Goal: Task Accomplishment & Management: Manage account settings

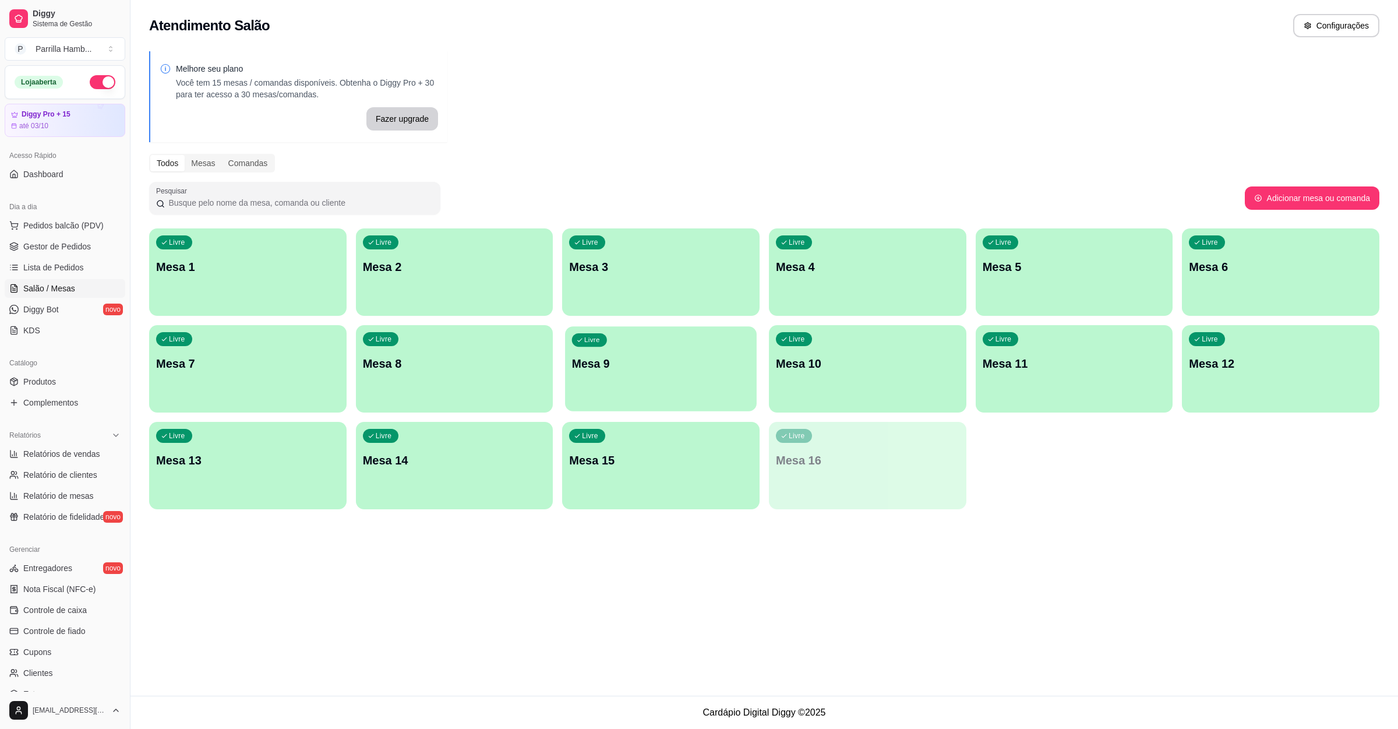
click at [639, 388] on div "Livre Mesa 9" at bounding box center [660, 361] width 191 height 71
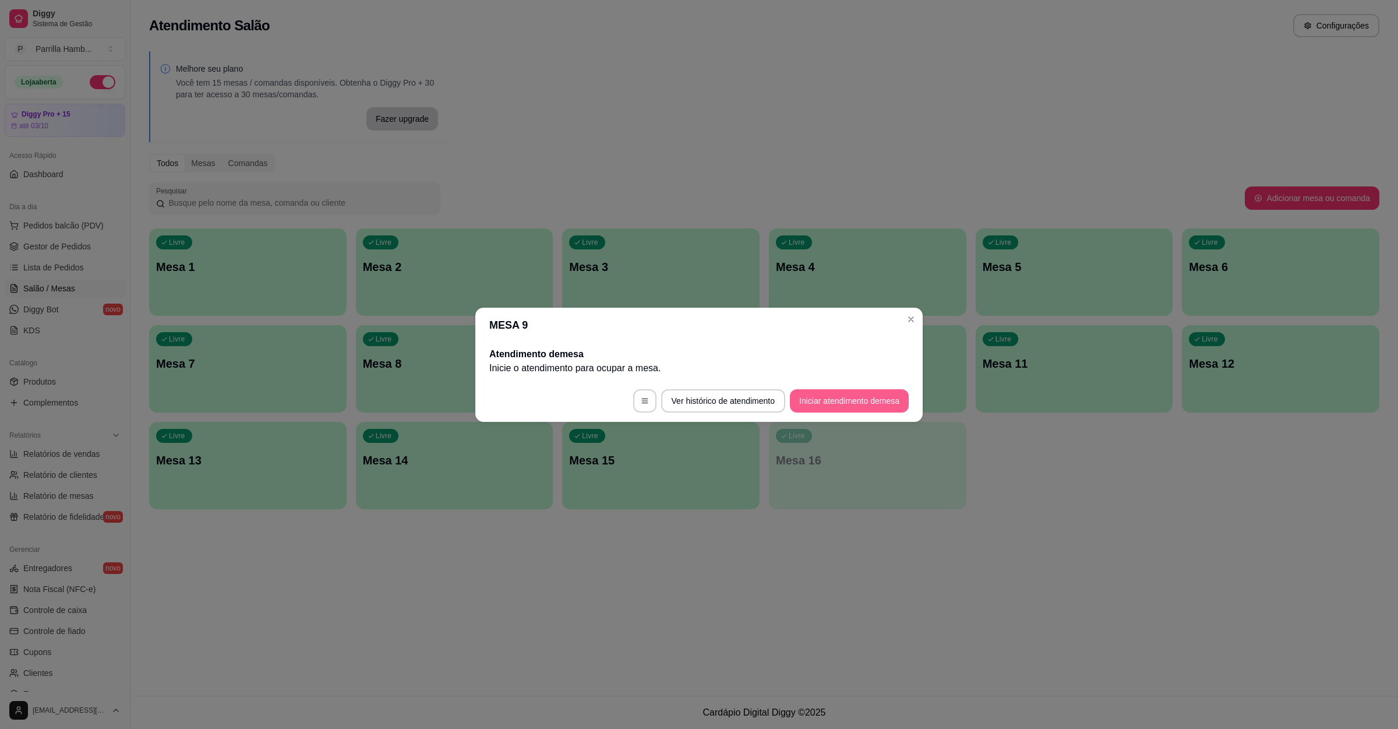
click at [882, 399] on button "Iniciar atendimento de mesa" at bounding box center [849, 400] width 119 height 23
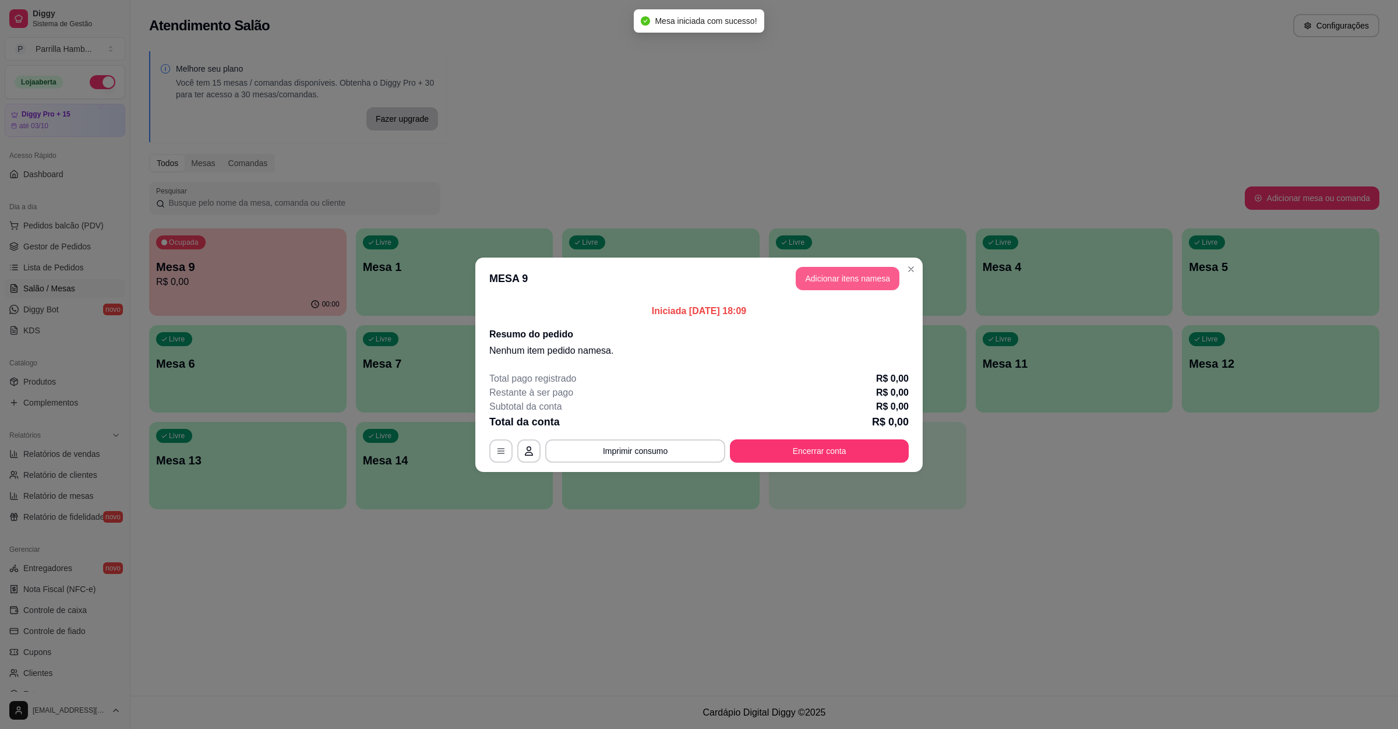
click at [865, 276] on button "Adicionar itens na mesa" at bounding box center [848, 278] width 104 height 23
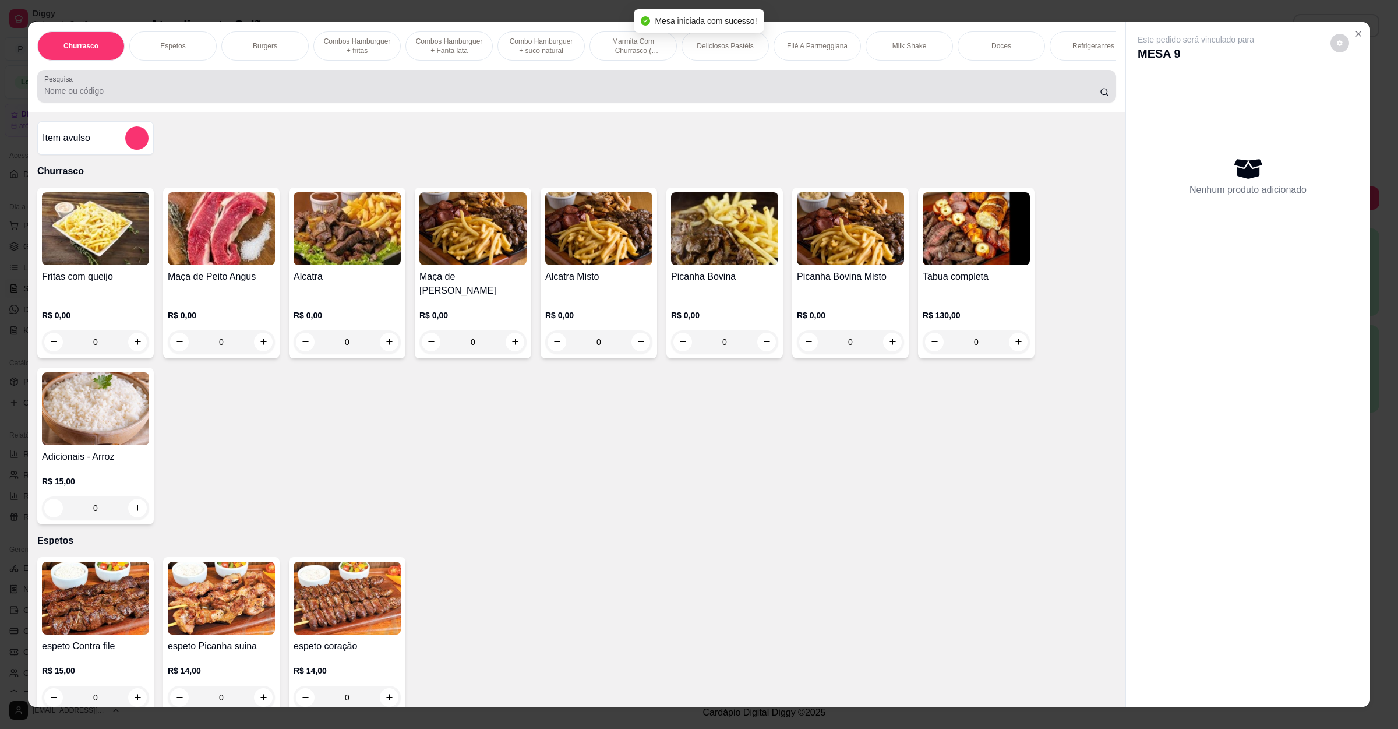
click at [544, 96] on div at bounding box center [576, 86] width 1065 height 23
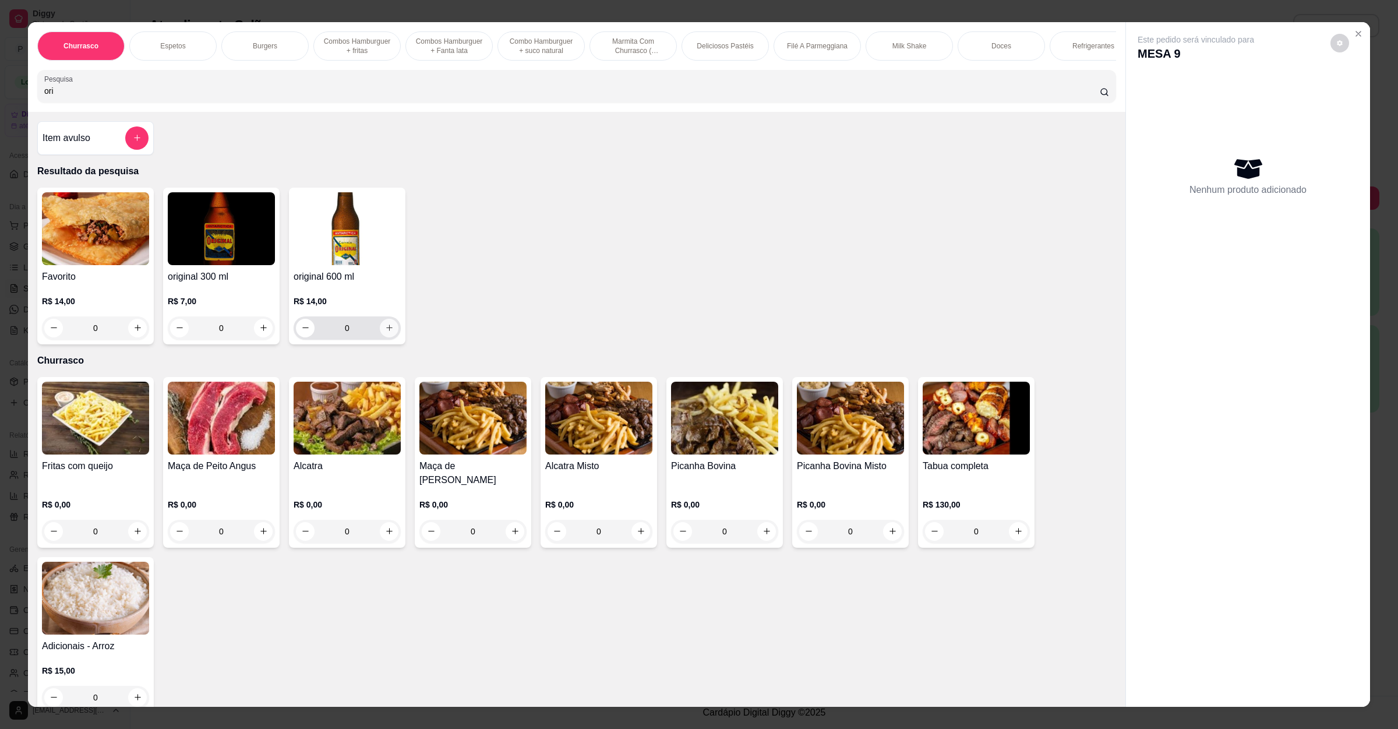
type input "ori"
click at [385, 332] on icon "increase-product-quantity" at bounding box center [389, 327] width 9 height 9
type input "1"
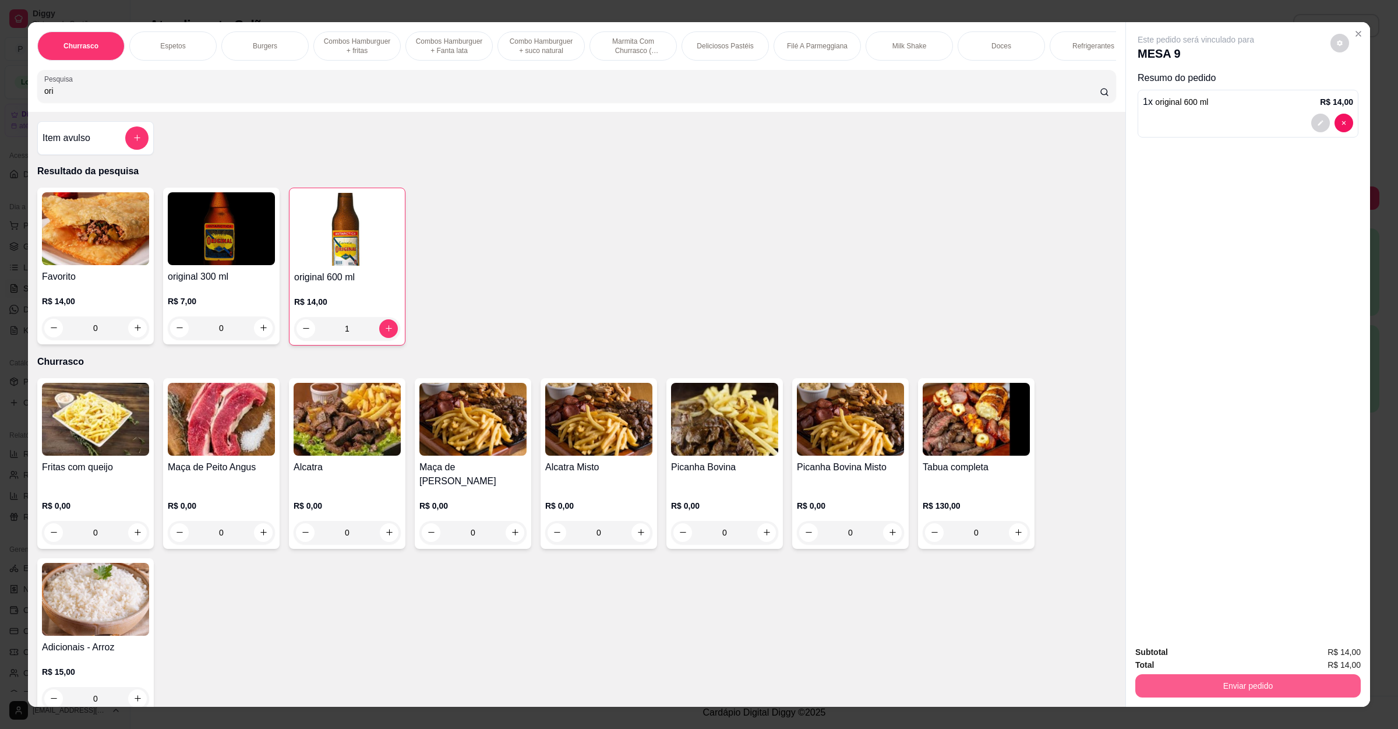
click at [1210, 694] on button "Enviar pedido" at bounding box center [1248, 685] width 225 height 23
click at [1222, 647] on button "Registrar cliente" at bounding box center [1251, 657] width 75 height 22
click at [1266, 675] on button "Enviar pedido" at bounding box center [1248, 685] width 225 height 23
click at [1331, 656] on button "Enviar pedido" at bounding box center [1329, 657] width 66 height 22
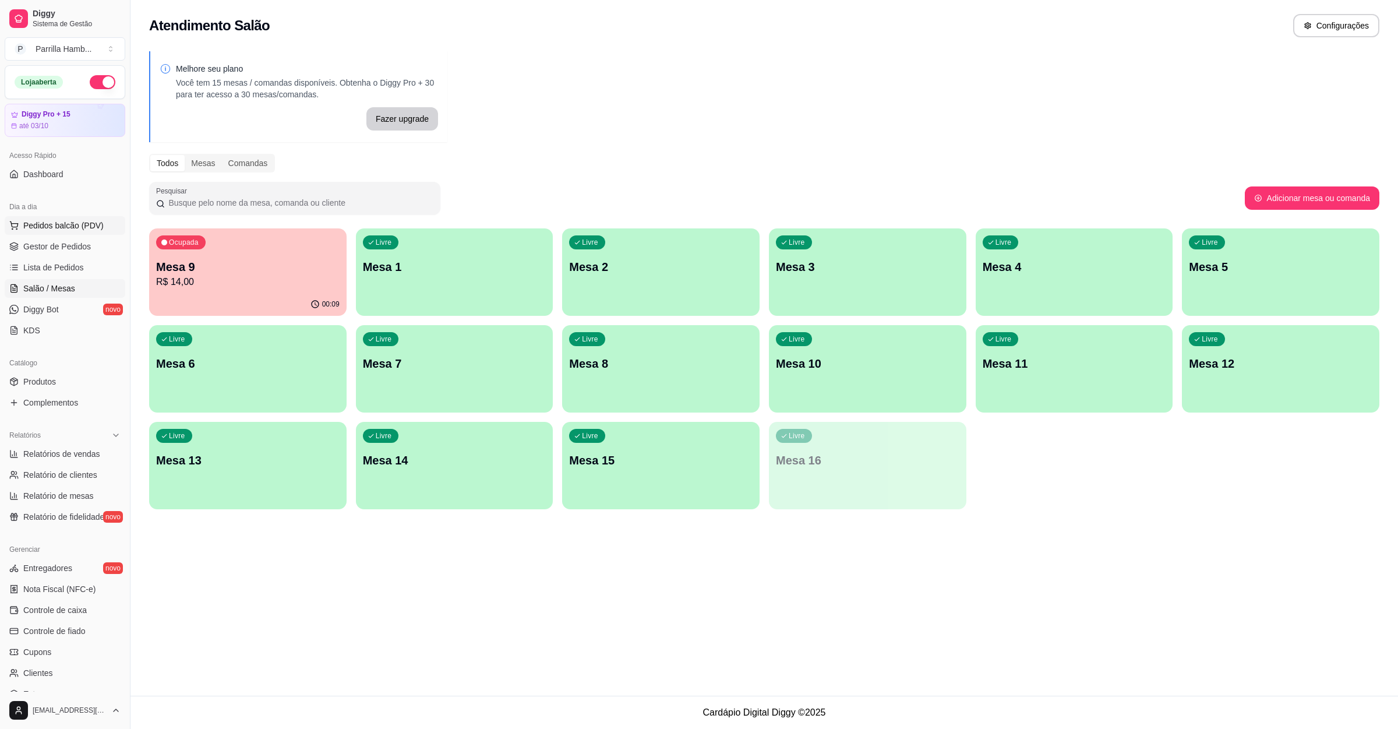
click at [61, 224] on span "Pedidos balcão (PDV)" at bounding box center [63, 226] width 80 height 12
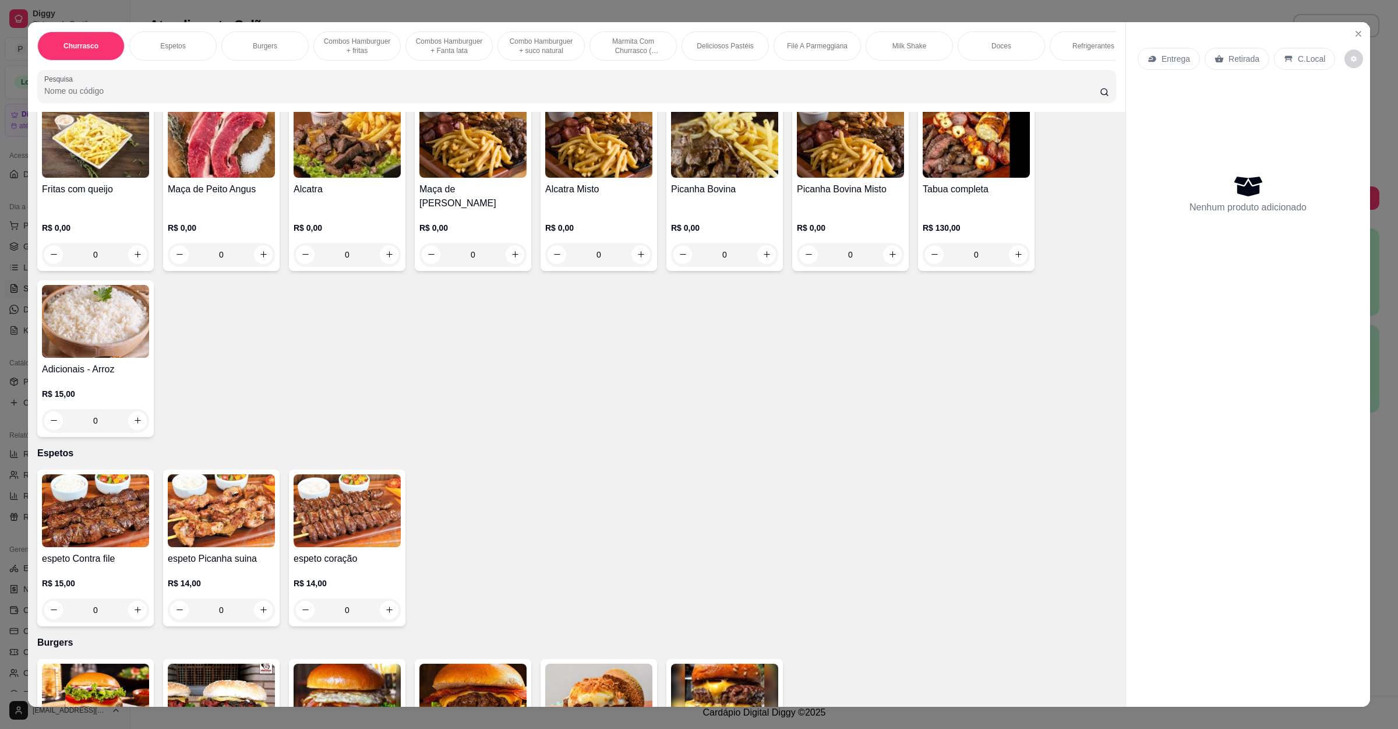
drag, startPoint x: 600, startPoint y: 690, endPoint x: 612, endPoint y: 692, distance: 11.8
click at [612, 692] on div "Item avulso Churrasco Fritas com queijo R$ 0,00 0 Maça de Peito Angus R$ 0,00 0…" at bounding box center [577, 409] width 1098 height 595
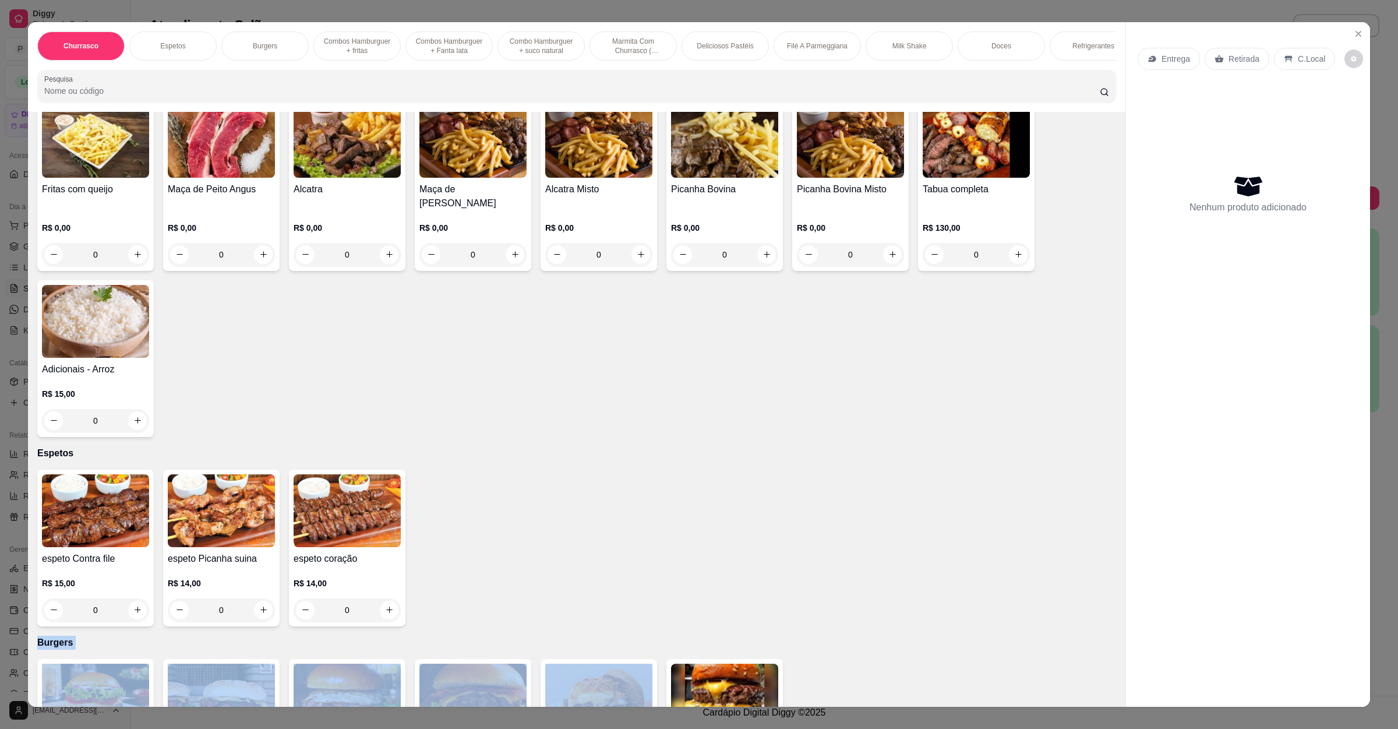
scroll to position [93, 0]
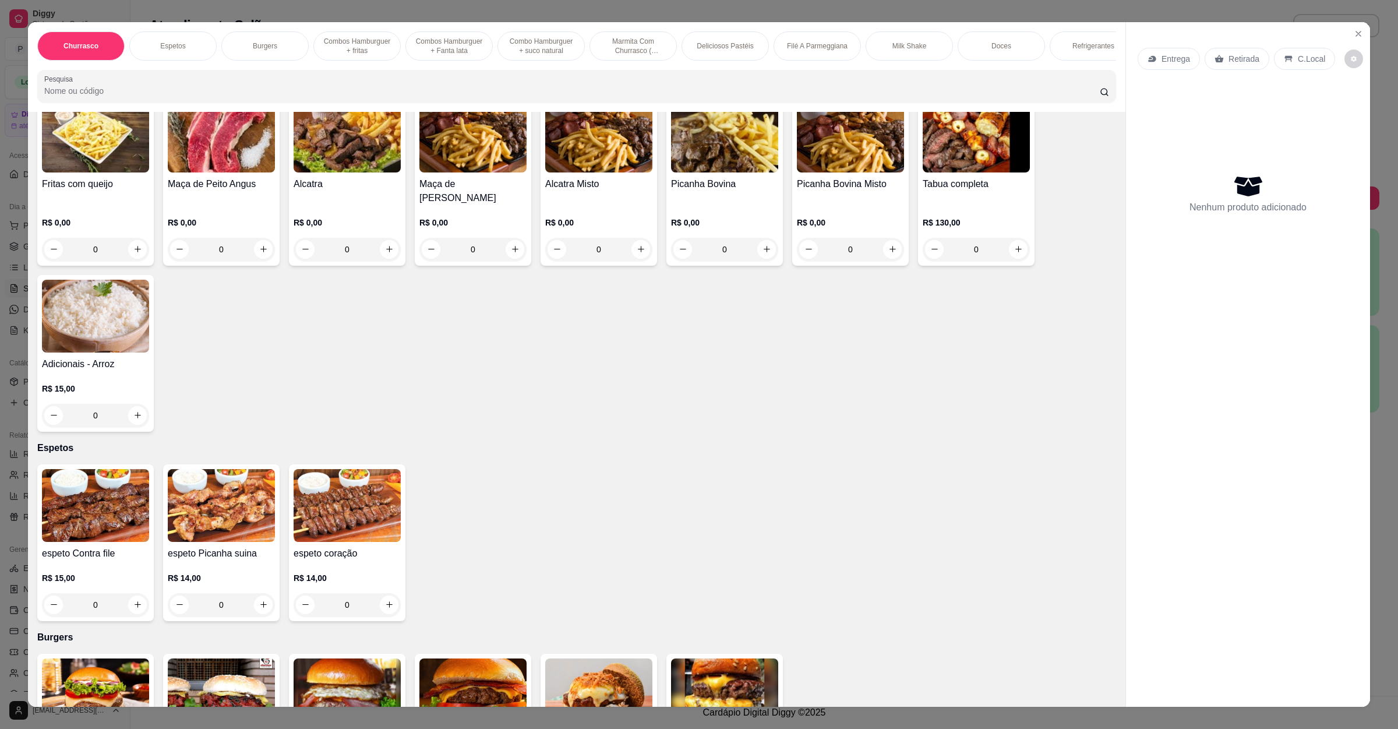
click at [764, 464] on div "espeto Contra file R$ 15,00 0 espeto Picanha suina R$ 14,00 0 espeto coração R$…" at bounding box center [576, 542] width 1079 height 157
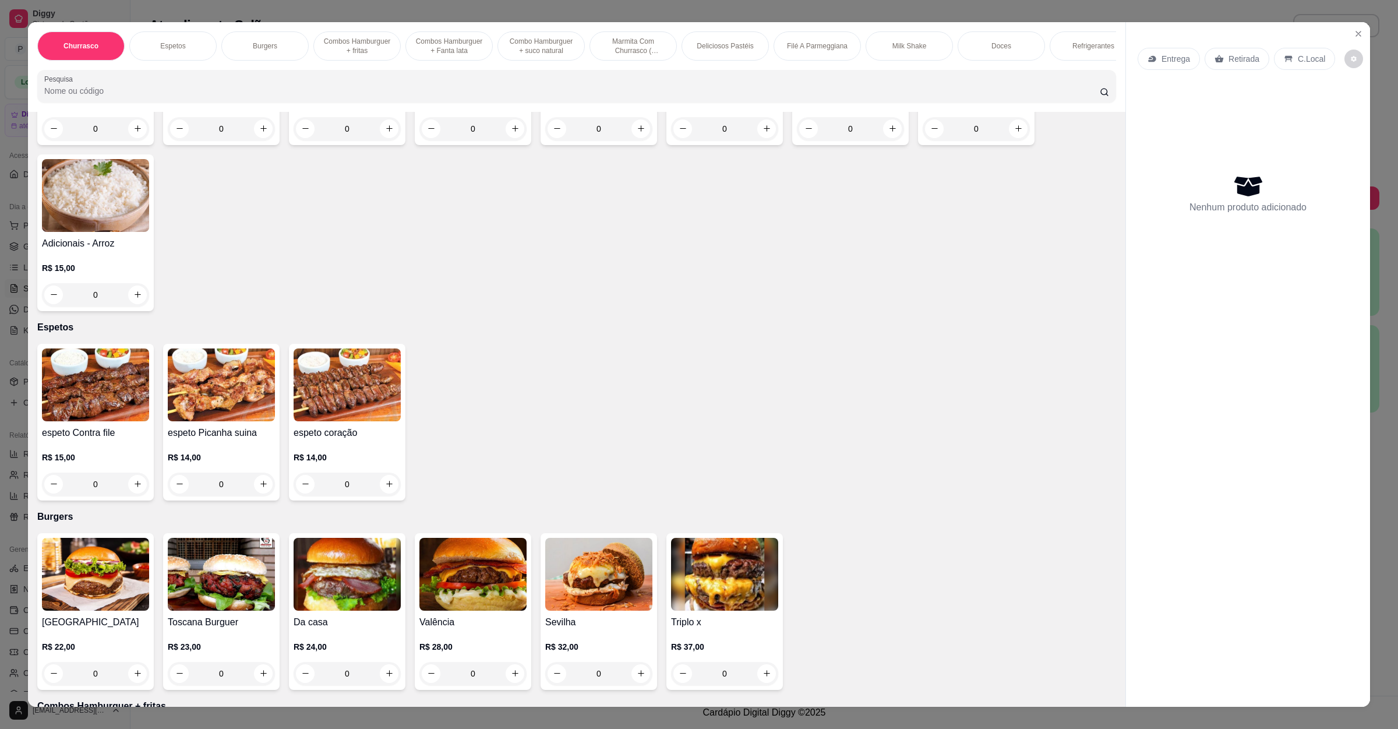
scroll to position [267, 0]
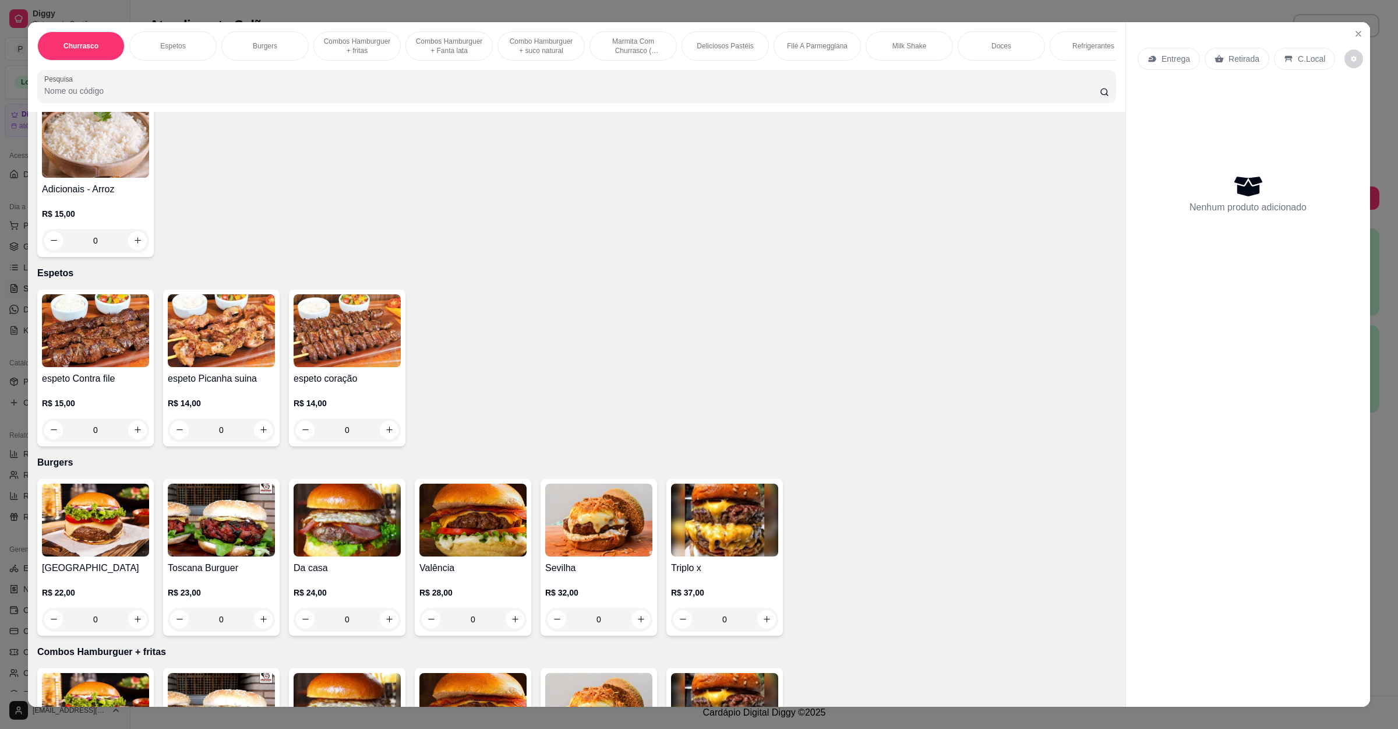
click at [602, 558] on div "Sevilha R$ 32,00 0" at bounding box center [599, 557] width 117 height 157
click at [437, 552] on img at bounding box center [473, 520] width 107 height 73
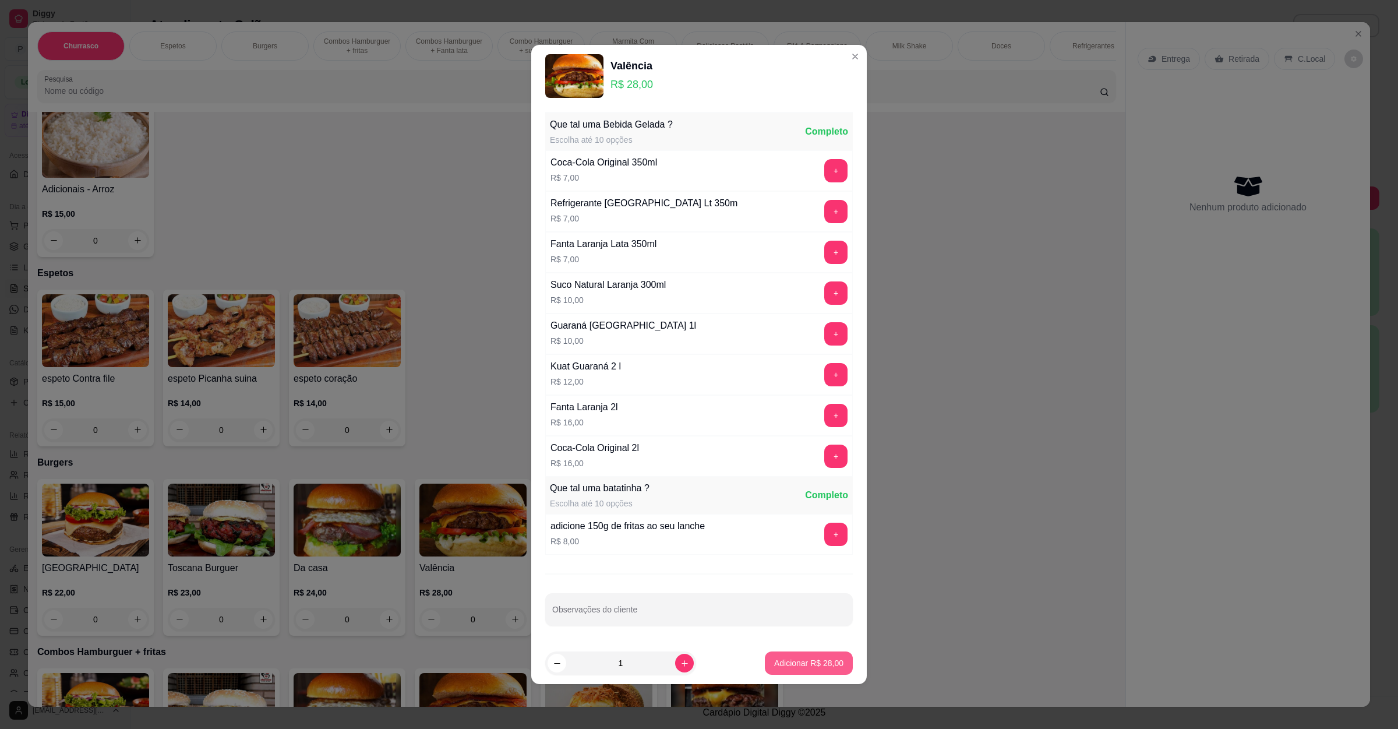
click at [785, 661] on p "Adicionar R$ 28,00" at bounding box center [808, 663] width 69 height 12
type input "1"
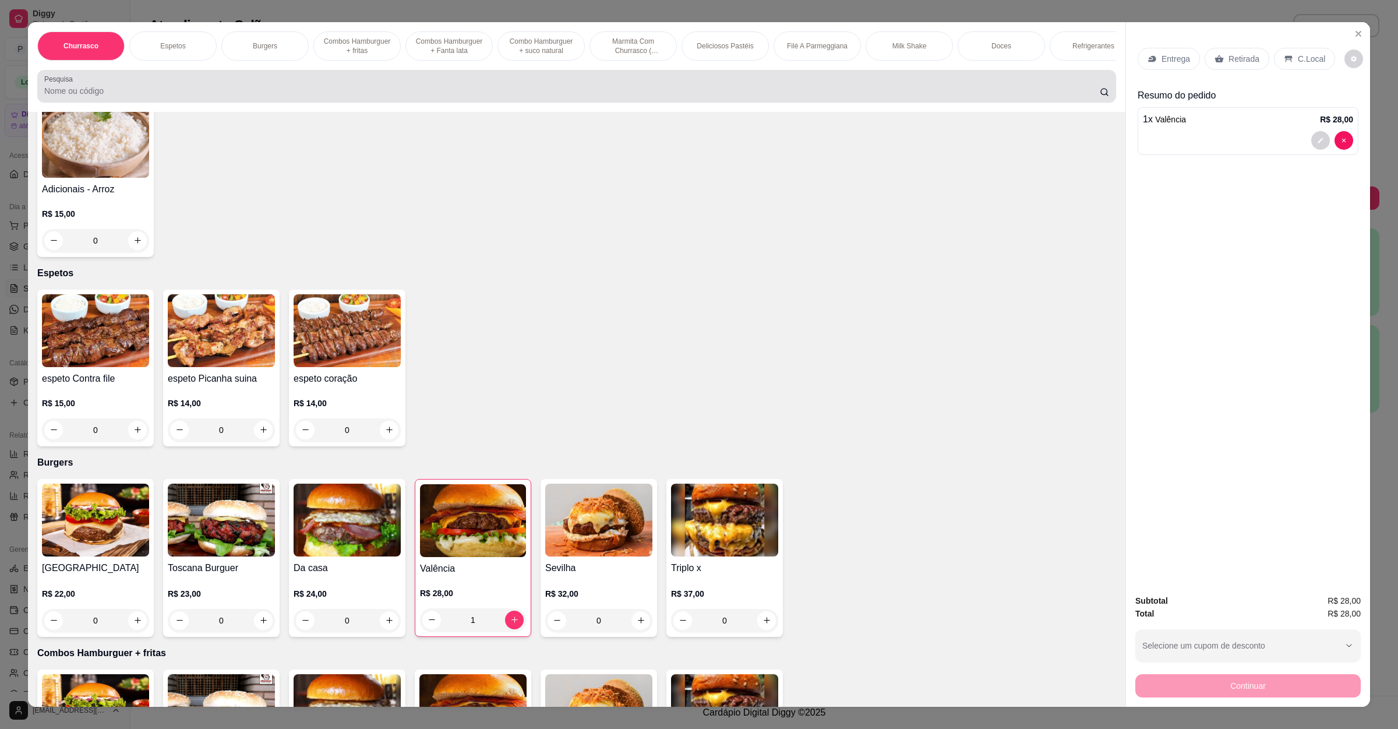
click at [231, 91] on div at bounding box center [576, 86] width 1065 height 23
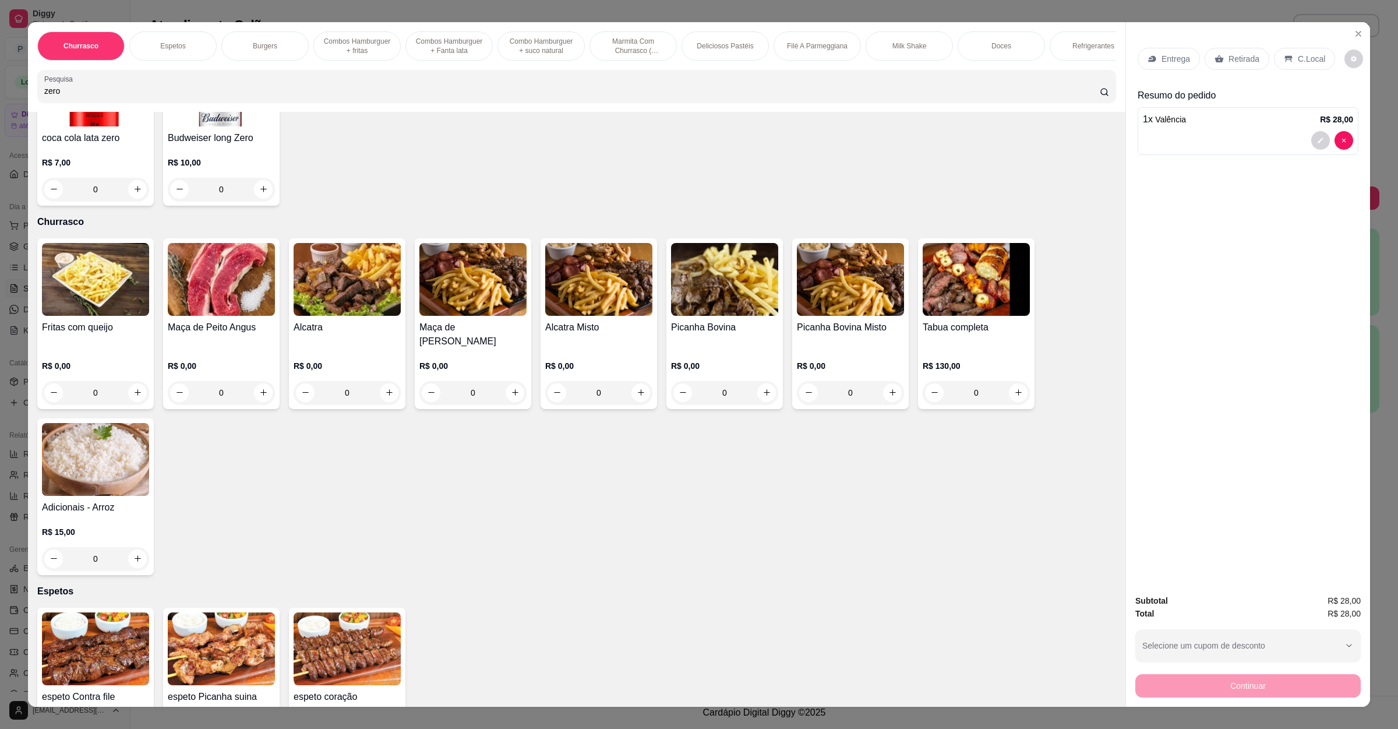
scroll to position [0, 0]
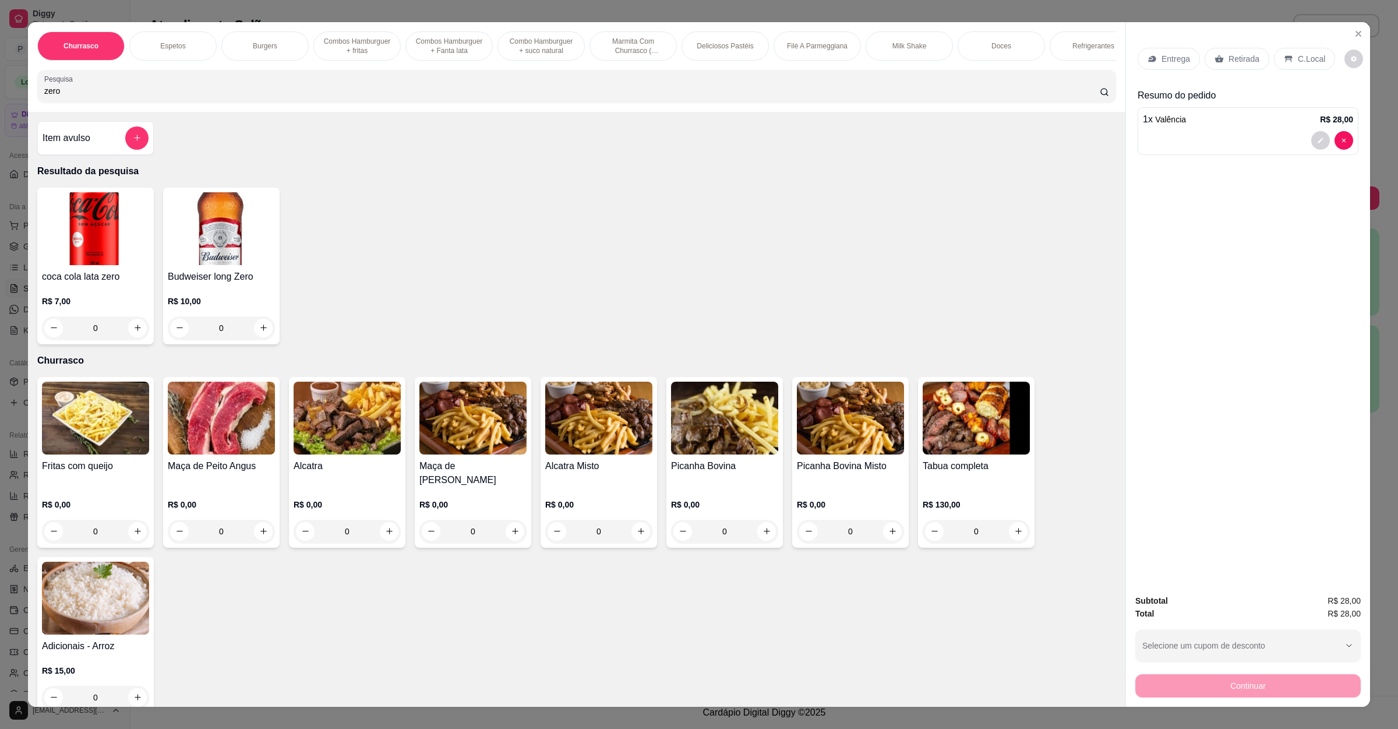
type input "zero"
click at [107, 228] on img at bounding box center [95, 228] width 107 height 73
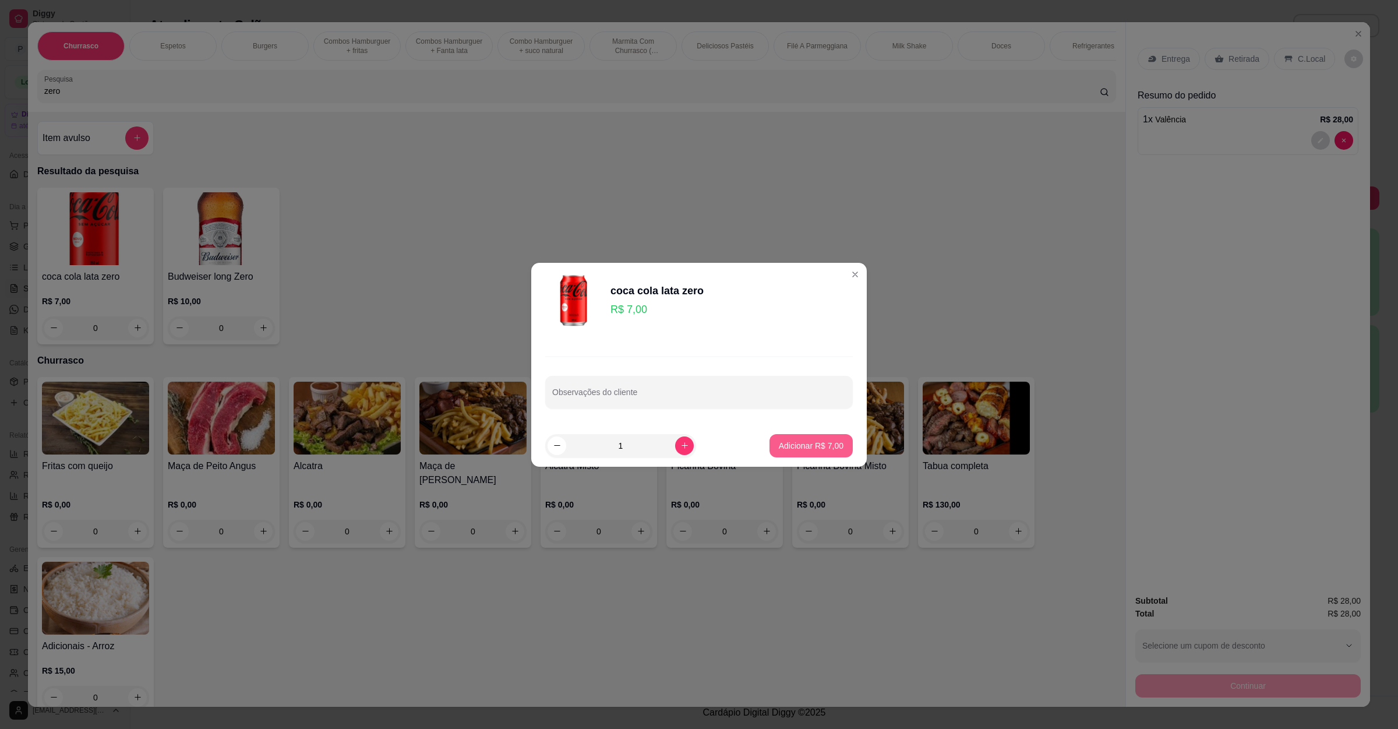
click at [794, 444] on p "Adicionar R$ 7,00" at bounding box center [811, 446] width 65 height 12
type input "1"
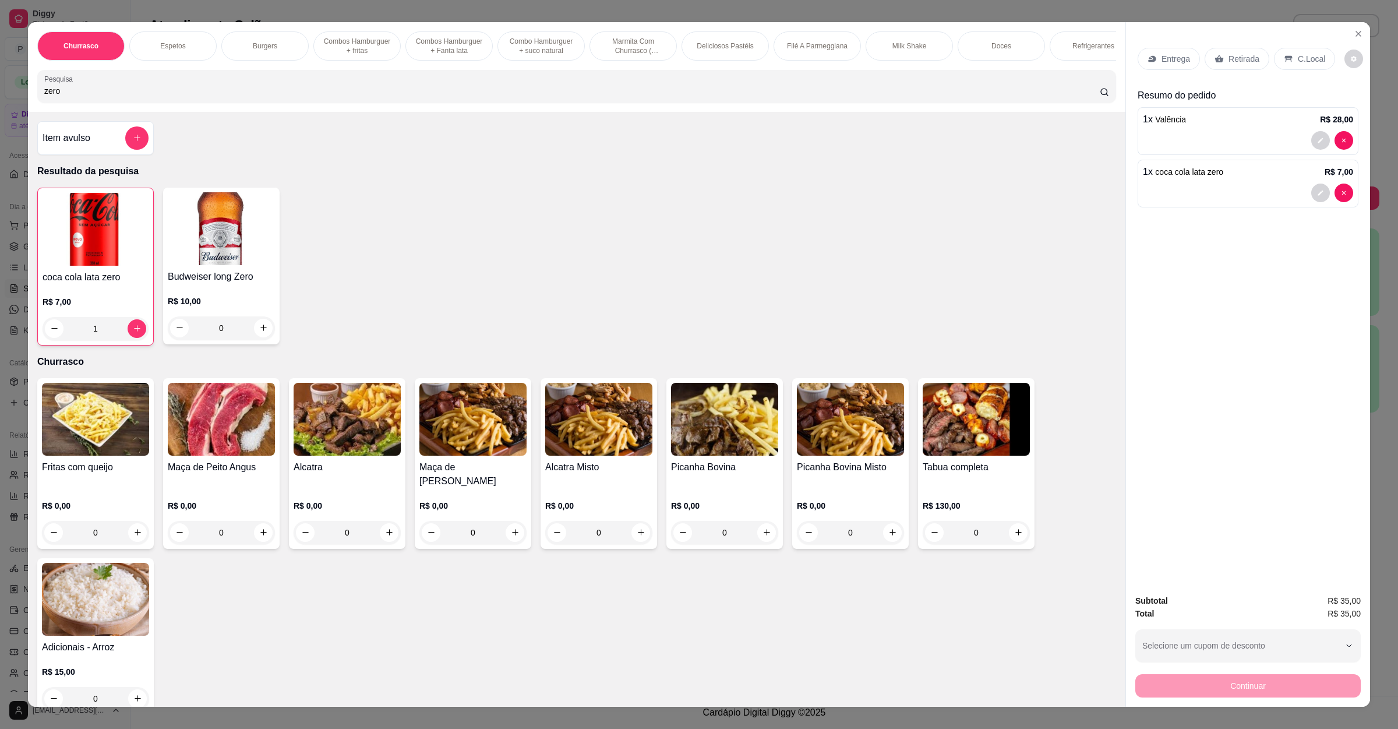
click at [1153, 49] on div "Entrega" at bounding box center [1169, 59] width 62 height 22
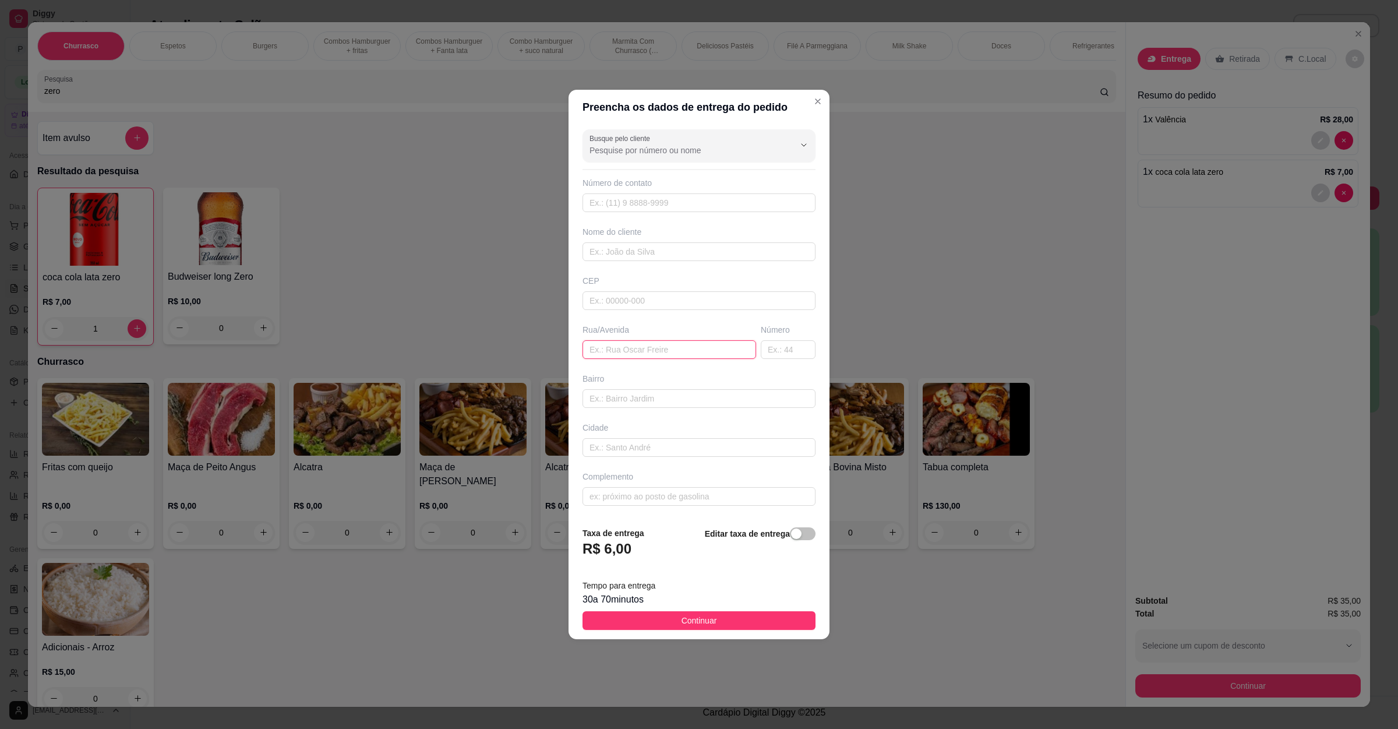
click at [654, 346] on input "text" at bounding box center [670, 349] width 174 height 19
paste input "[GEOGRAPHIC_DATA] , eu me chamo [PERSON_NAME] e estou no AP 105."
type input "[GEOGRAPHIC_DATA] , eu me chamo [PERSON_NAME] e estou no AP 105."
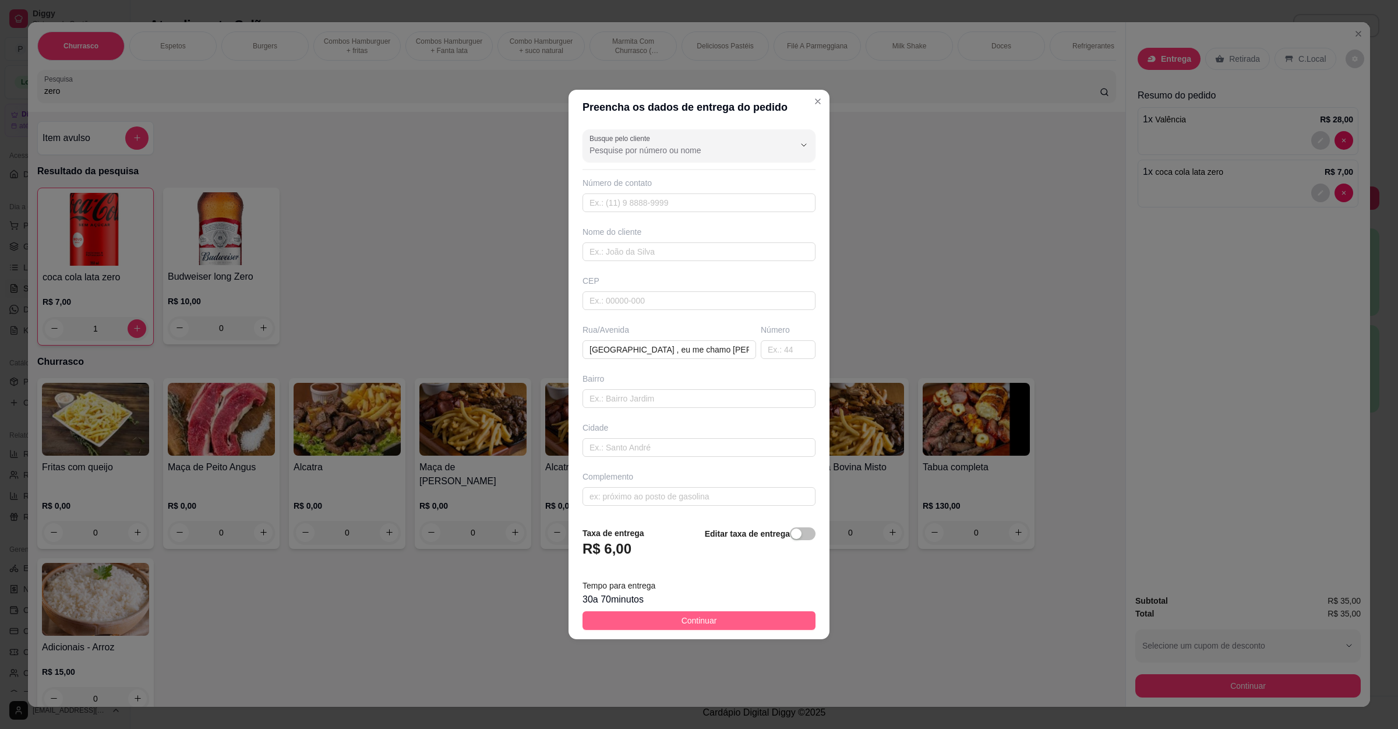
click at [683, 616] on span "Continuar" at bounding box center [700, 620] width 36 height 13
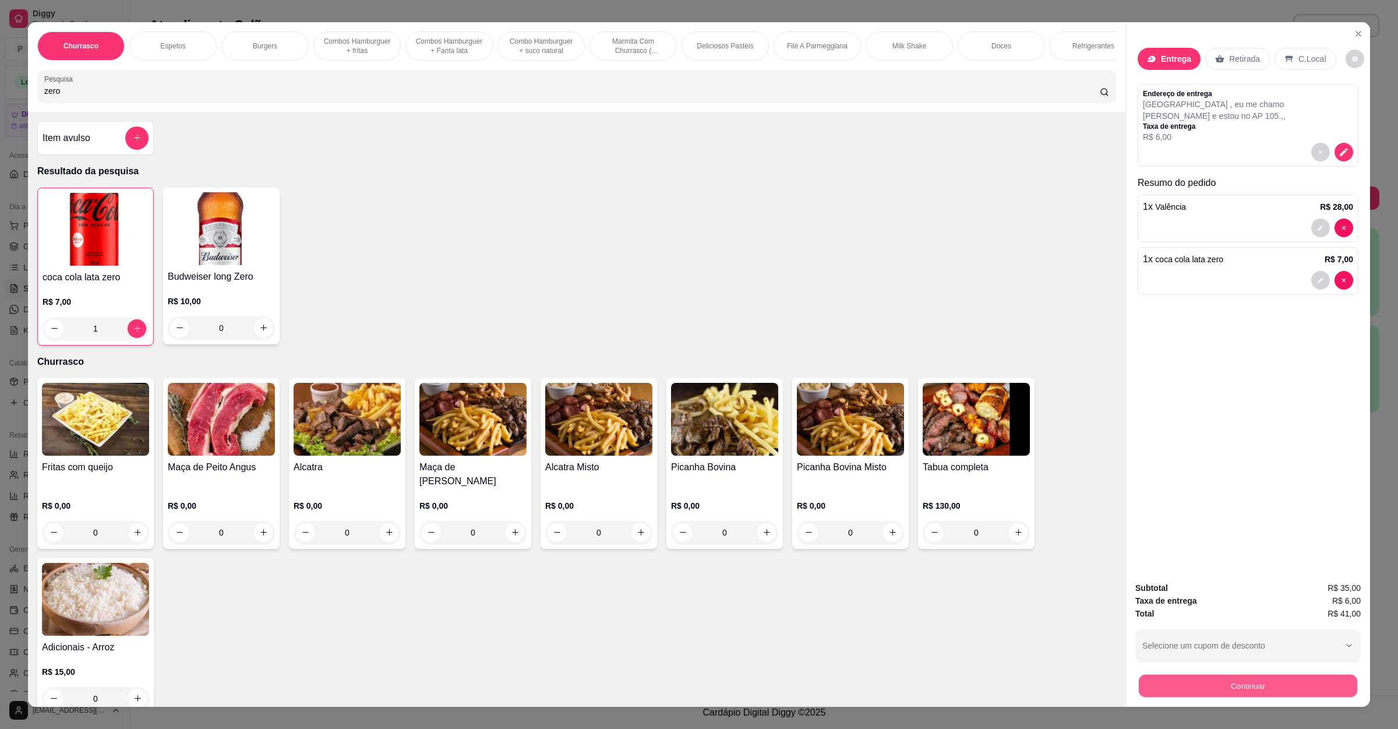
click at [1208, 678] on button "Continuar" at bounding box center [1248, 686] width 219 height 23
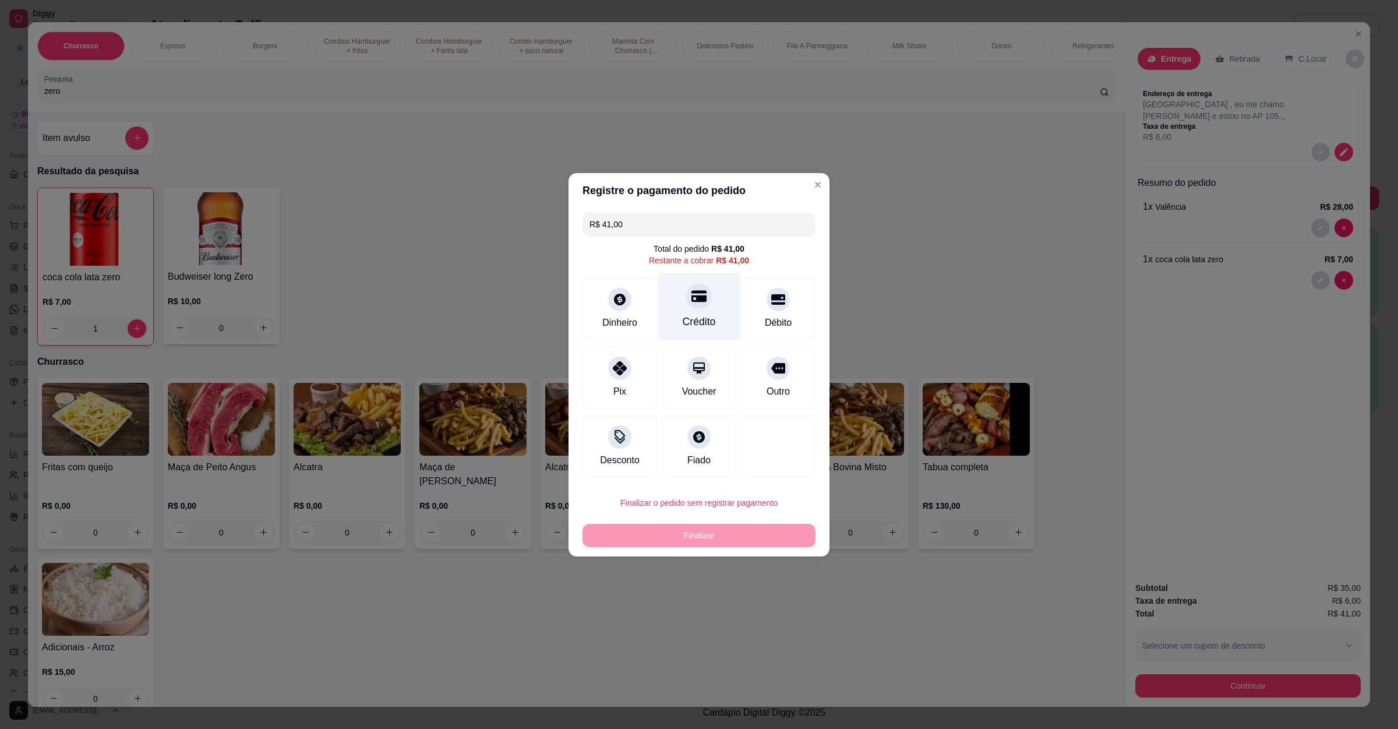
click at [703, 306] on div "Crédito" at bounding box center [699, 306] width 82 height 68
type input "R$ 0,00"
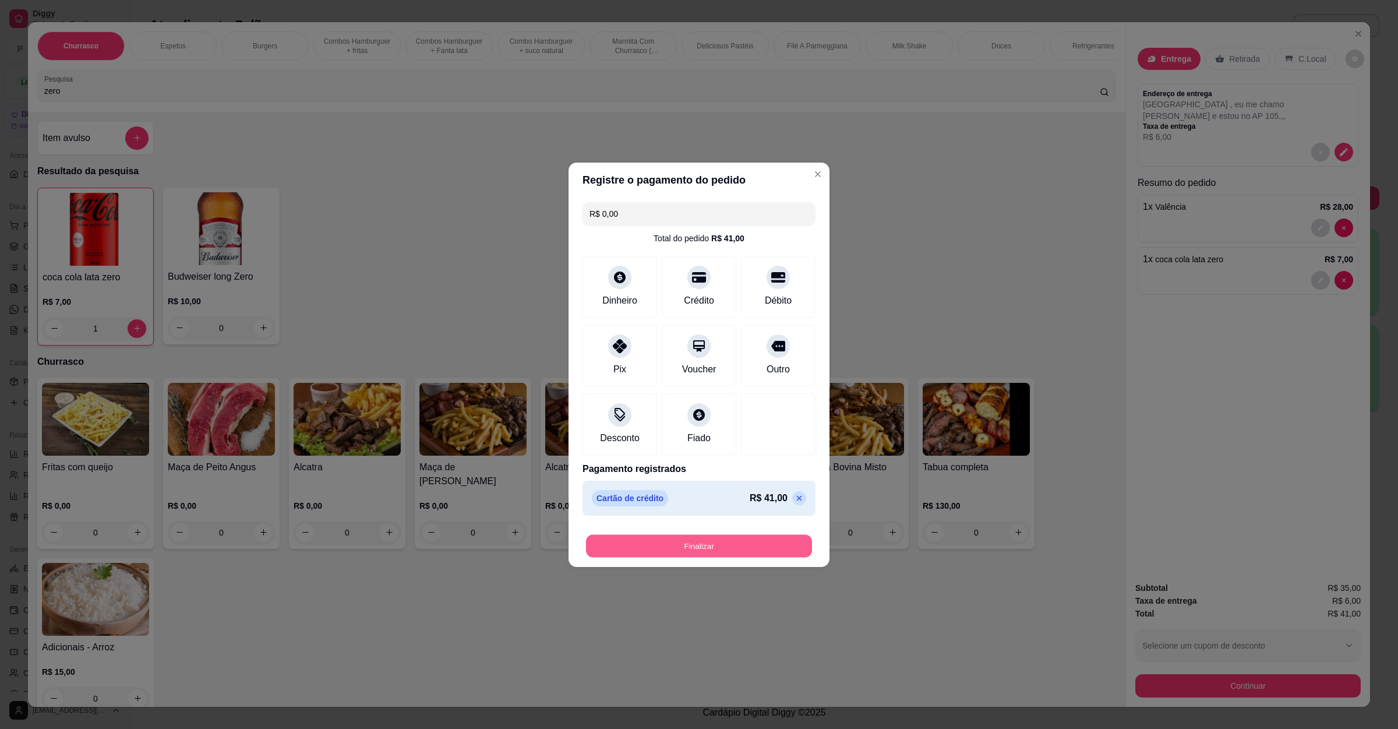
click at [678, 549] on button "Finalizar" at bounding box center [699, 545] width 226 height 23
type input "0"
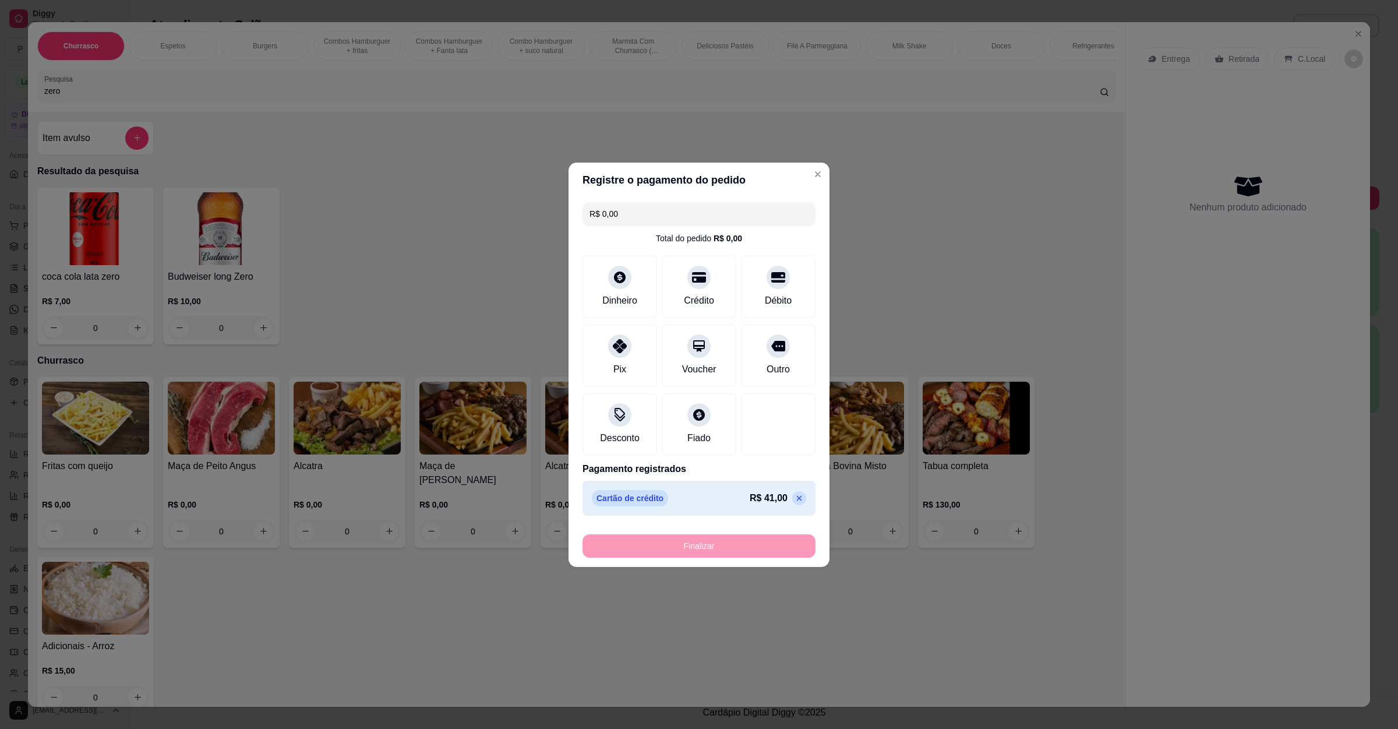
type input "-R$ 41,00"
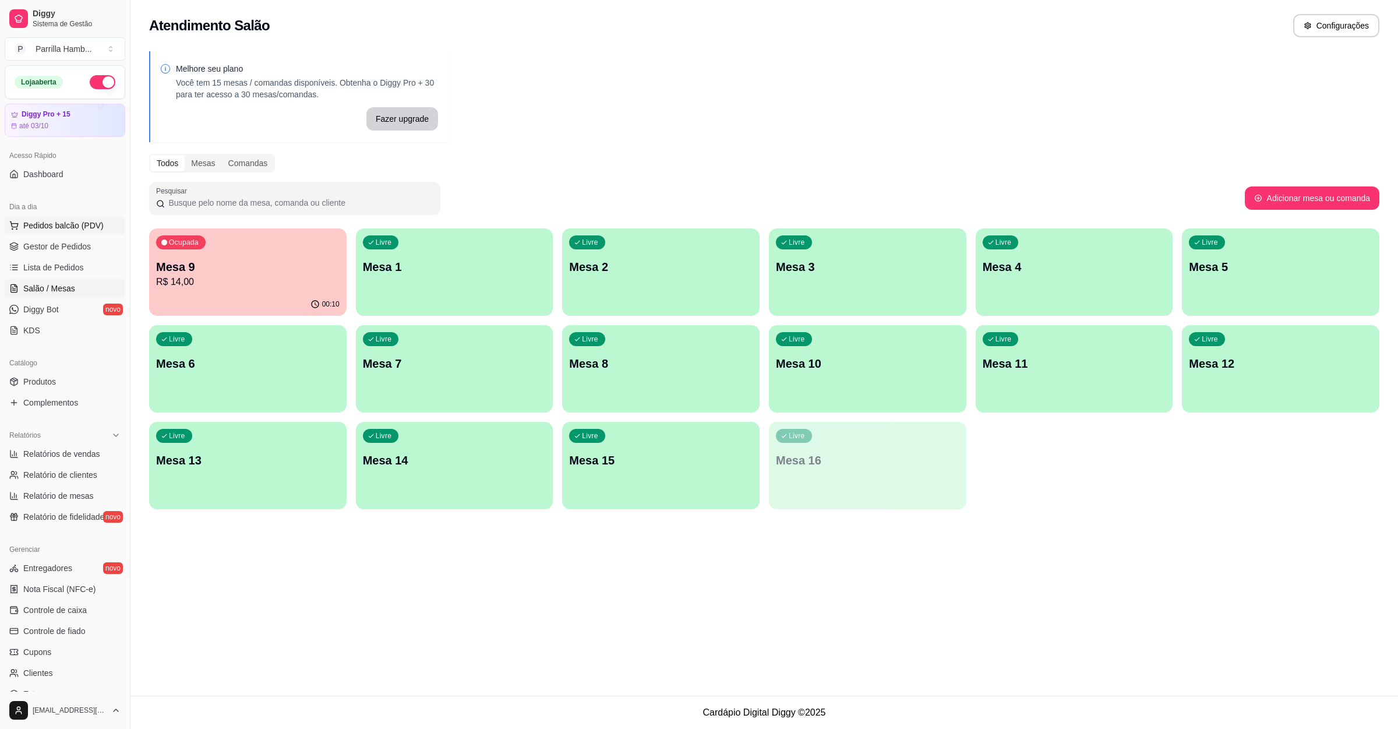
click at [90, 233] on button "Pedidos balcão (PDV)" at bounding box center [65, 225] width 121 height 19
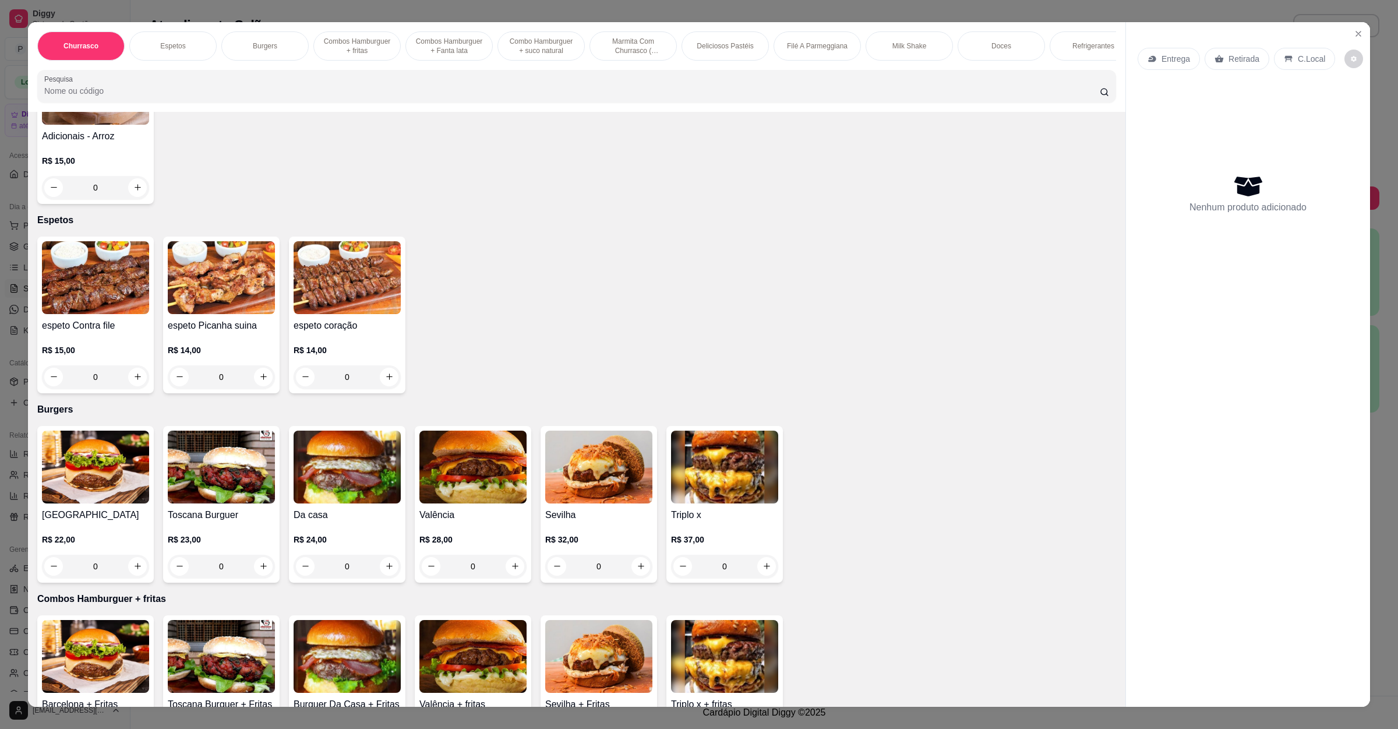
scroll to position [612, 0]
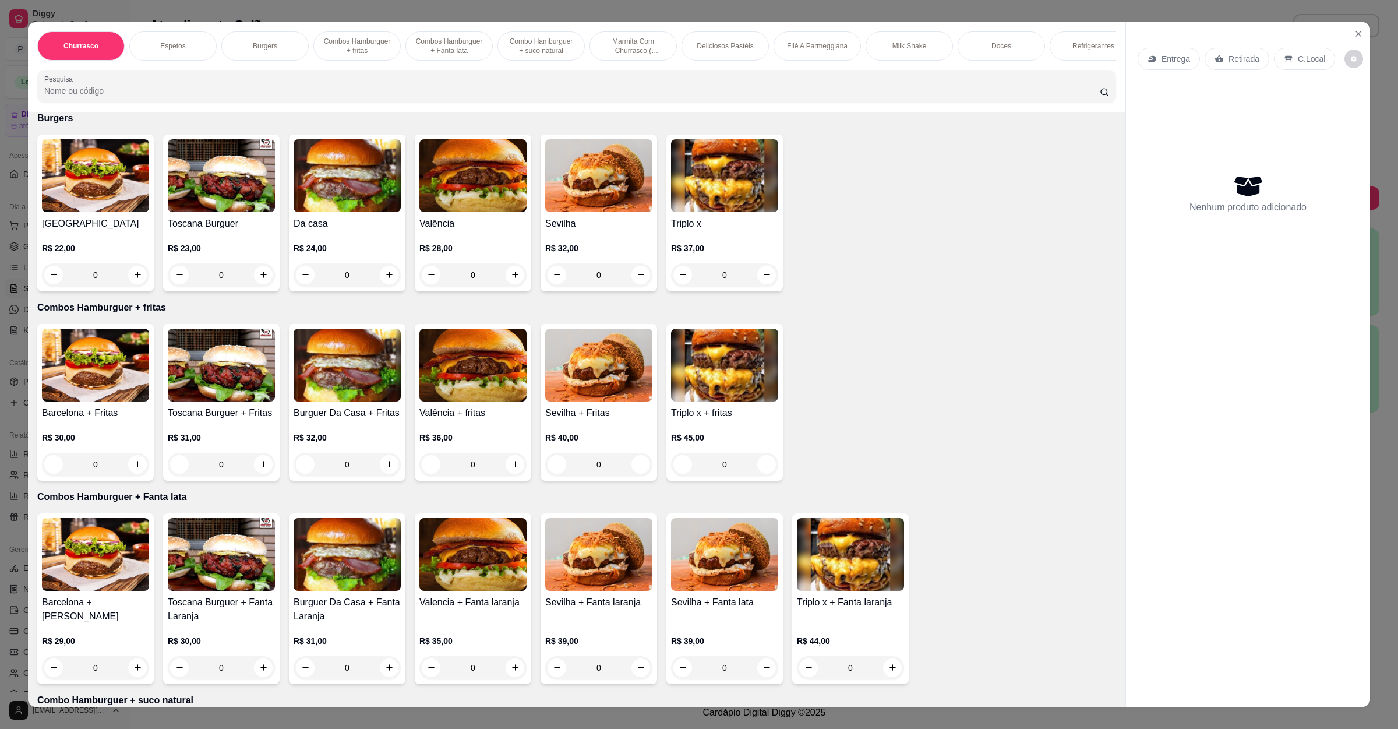
click at [334, 215] on div "Da casa R$ 24,00 0" at bounding box center [347, 213] width 117 height 157
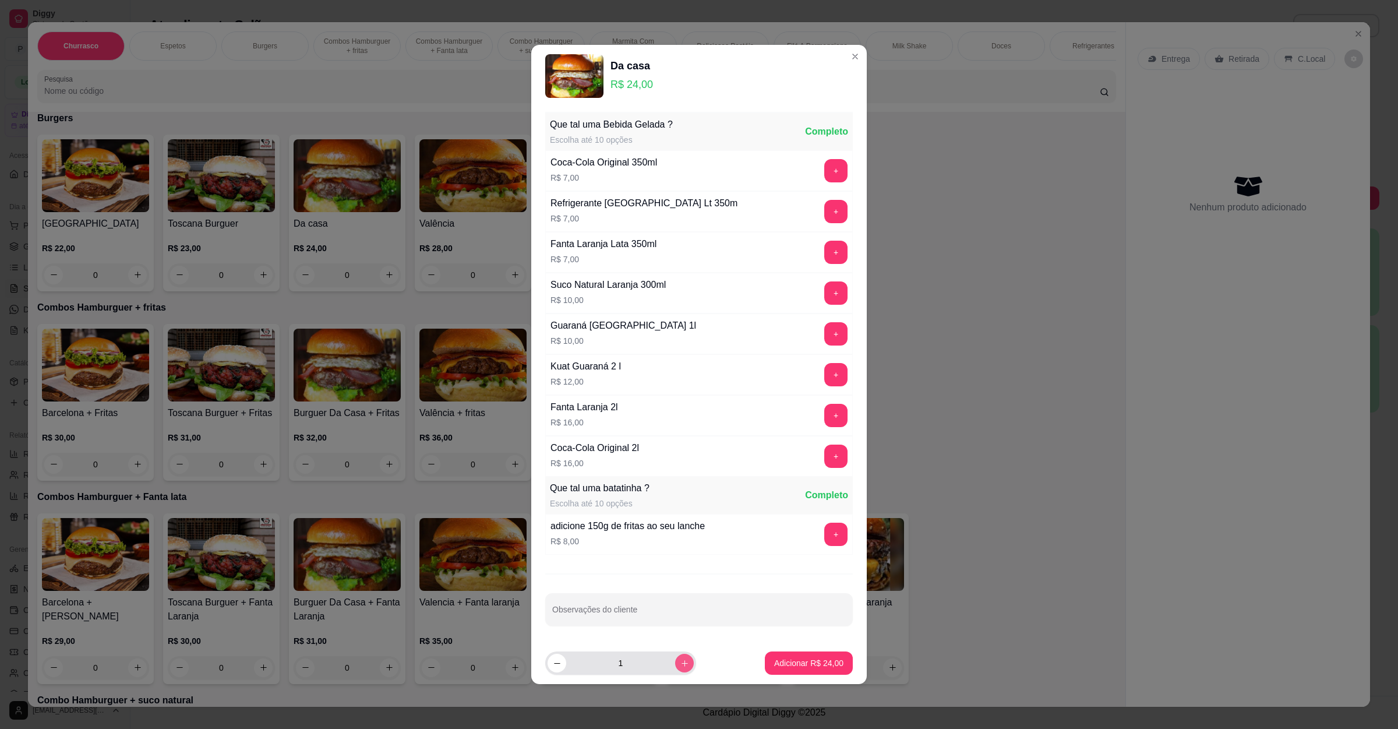
click at [675, 661] on button "increase-product-quantity" at bounding box center [684, 663] width 19 height 19
type input "2"
click at [705, 600] on div "Observações do cliente" at bounding box center [699, 609] width 308 height 33
type input "1 deles sem salada"
click at [817, 668] on p "Adicionar R$ 48,00" at bounding box center [810, 662] width 68 height 11
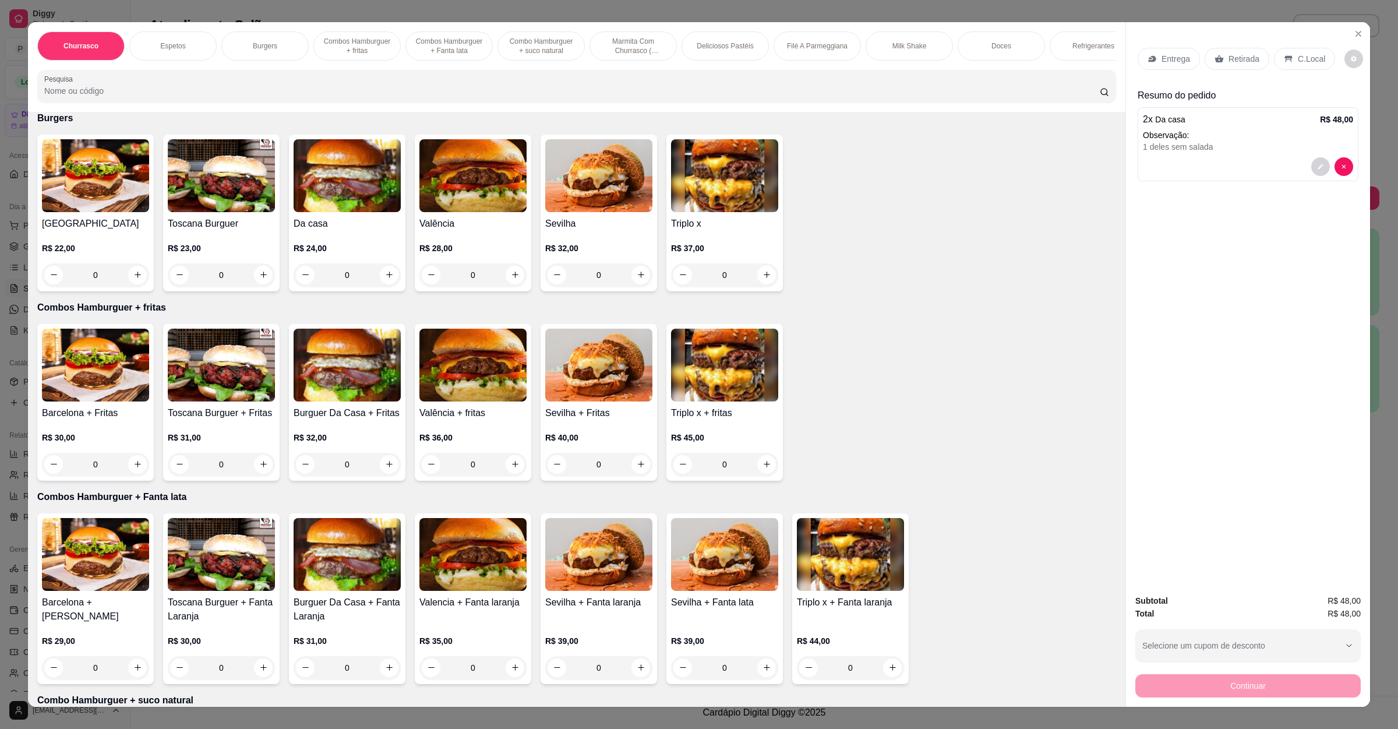
click at [1162, 58] on p "Entrega" at bounding box center [1176, 59] width 29 height 12
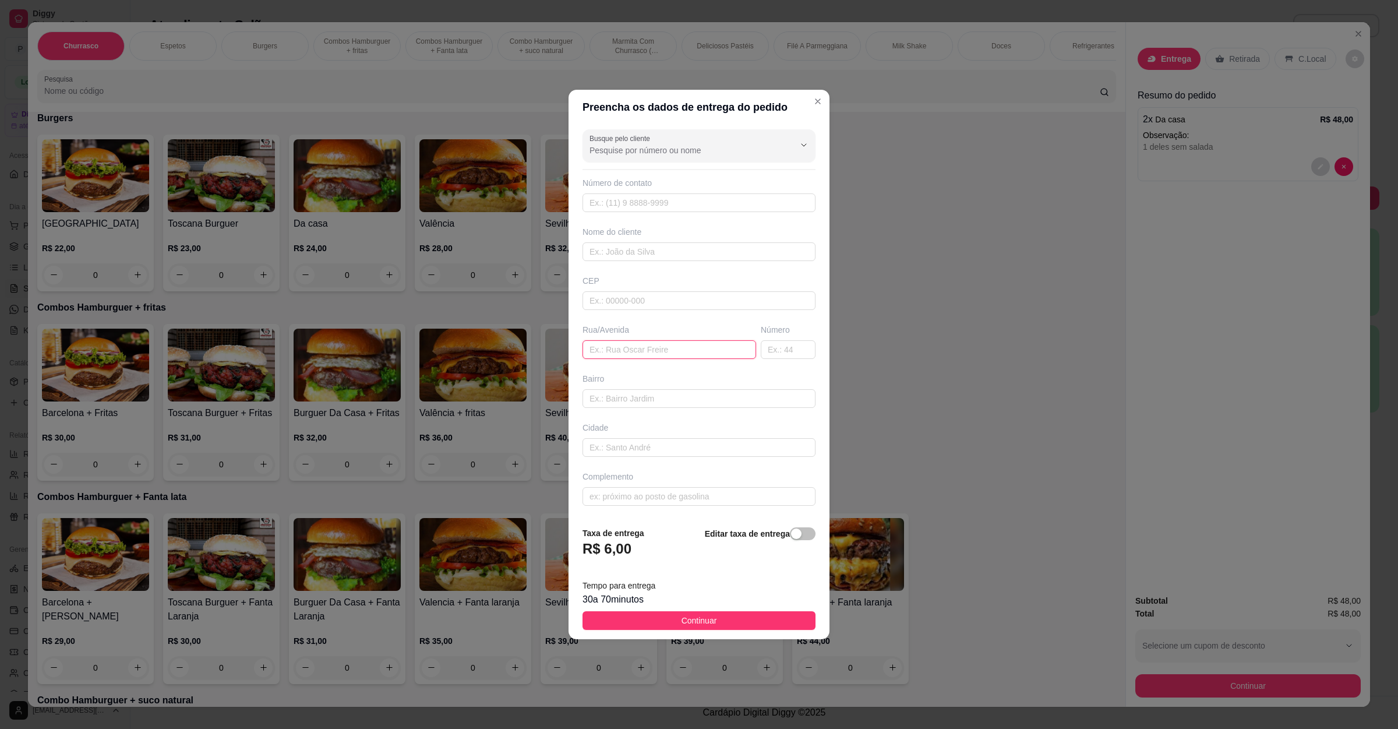
click at [616, 353] on input "text" at bounding box center [670, 349] width 174 height 19
paste input "rua Piauí 20 esplanada"
type input "rua Piauí 20 esplanada"
click at [711, 612] on footer "Taxa de entrega R$ 6,00 Editar taxa de entrega Tempo para entrega 30 a 70 minut…" at bounding box center [699, 578] width 261 height 122
click at [710, 619] on span "Continuar" at bounding box center [700, 620] width 36 height 13
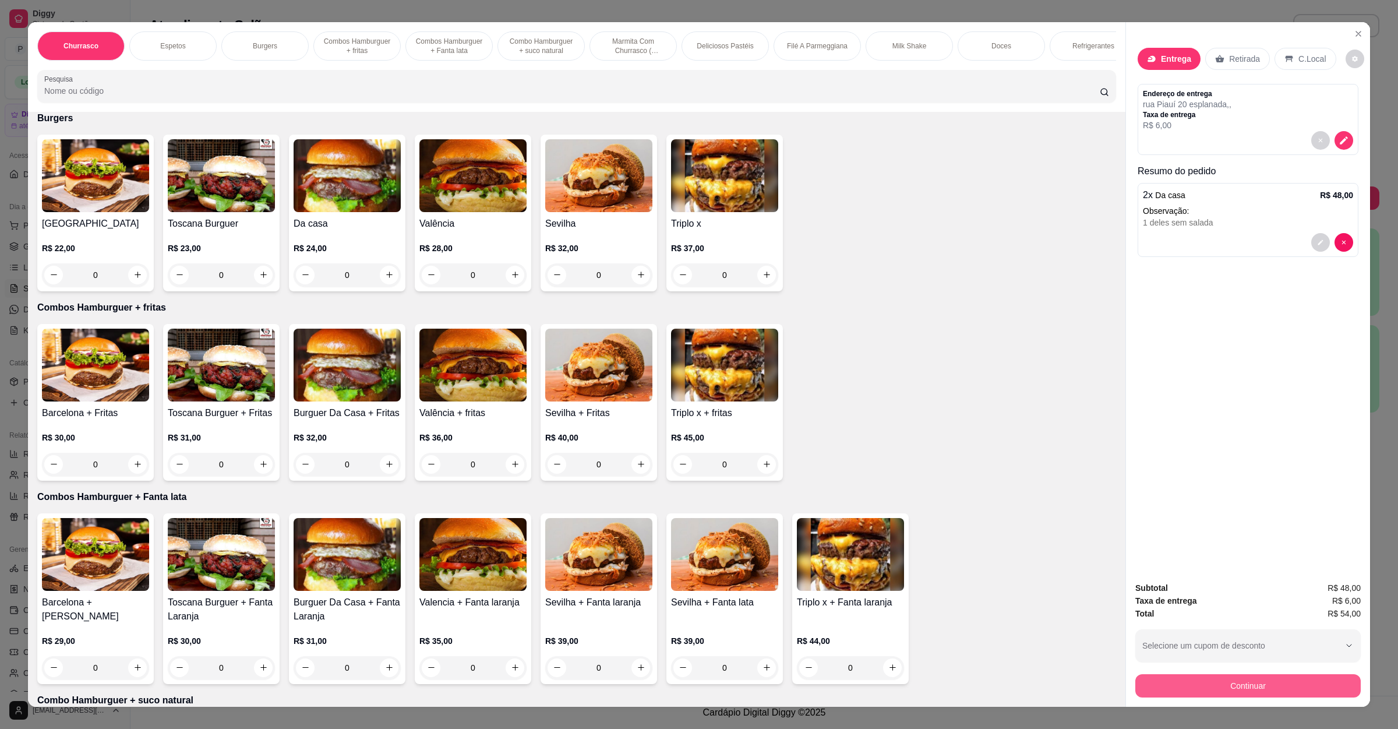
click at [1182, 689] on button "Continuar" at bounding box center [1248, 685] width 225 height 23
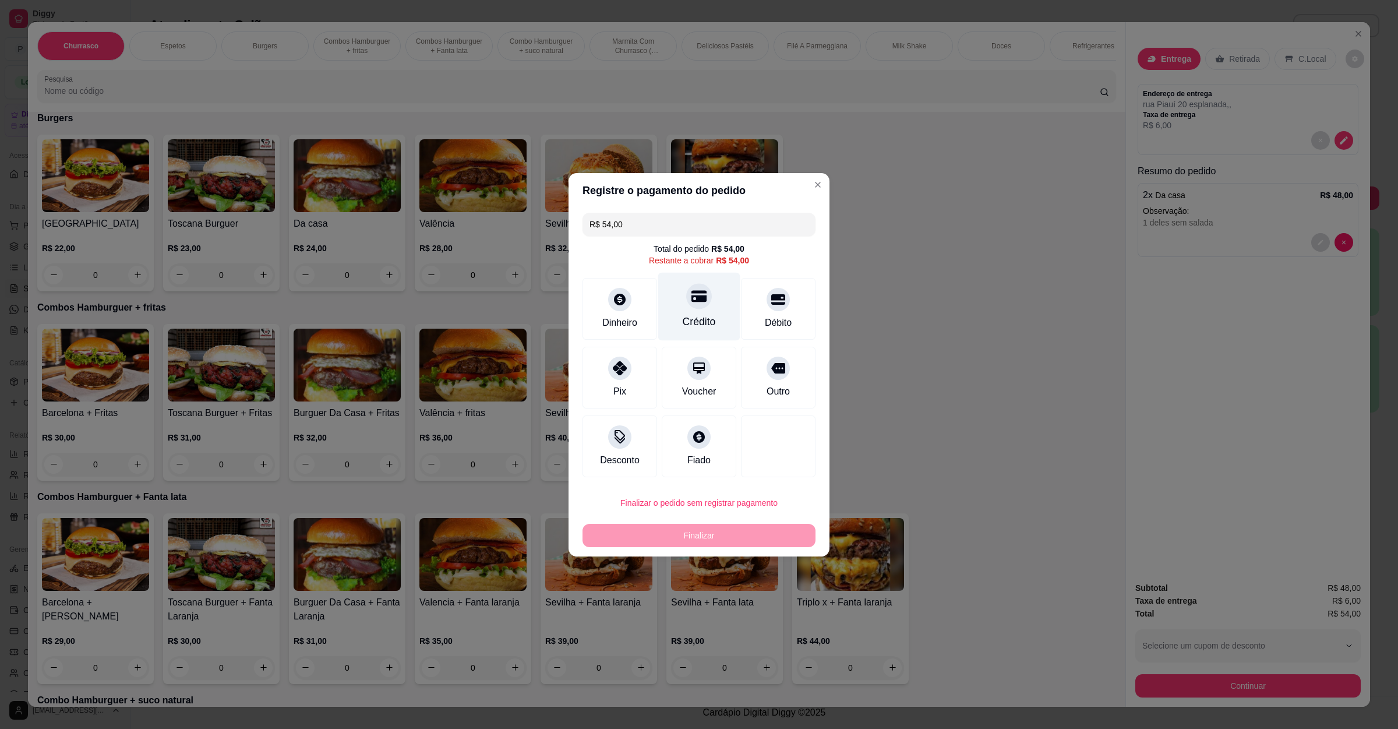
click at [689, 311] on div "Crédito" at bounding box center [699, 306] width 82 height 68
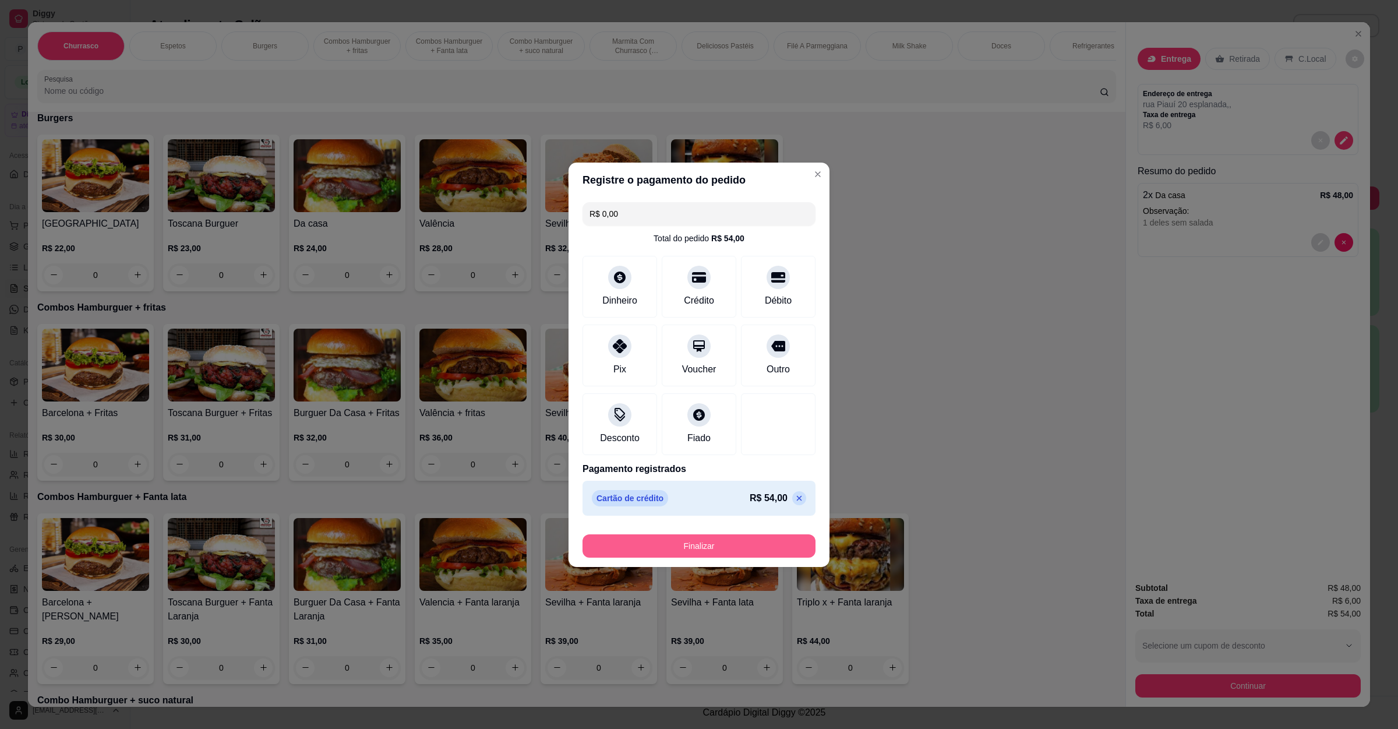
click at [680, 553] on button "Finalizar" at bounding box center [699, 545] width 233 height 23
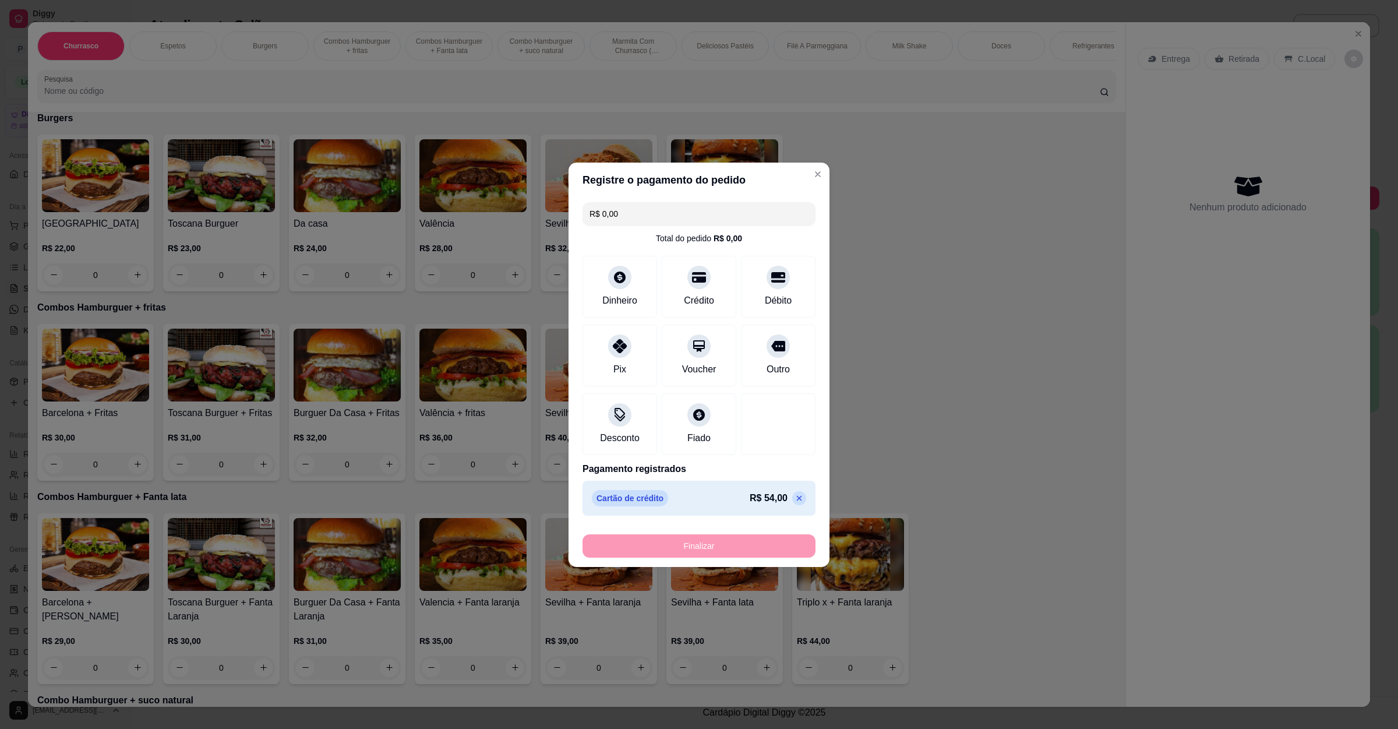
type input "-R$ 54,00"
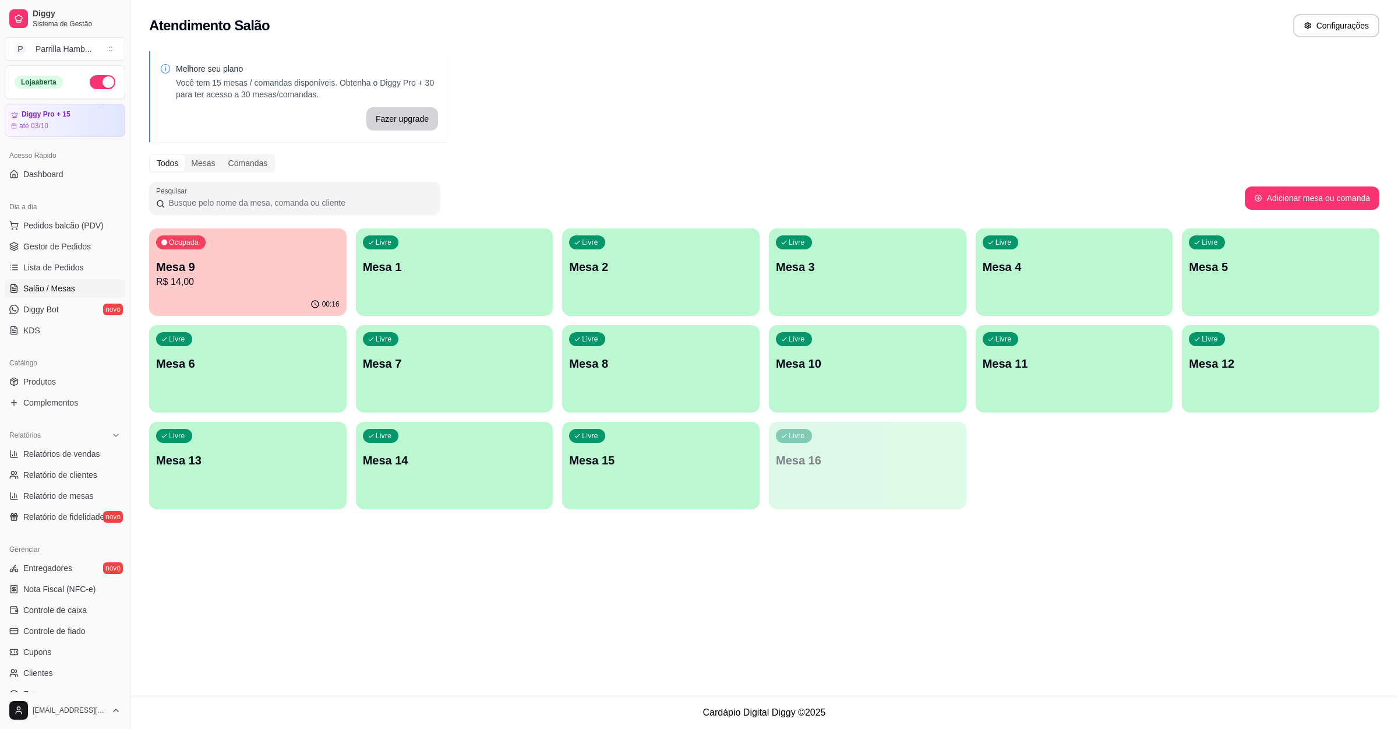
click at [479, 376] on div "Livre Mesa 7" at bounding box center [455, 361] width 198 height 73
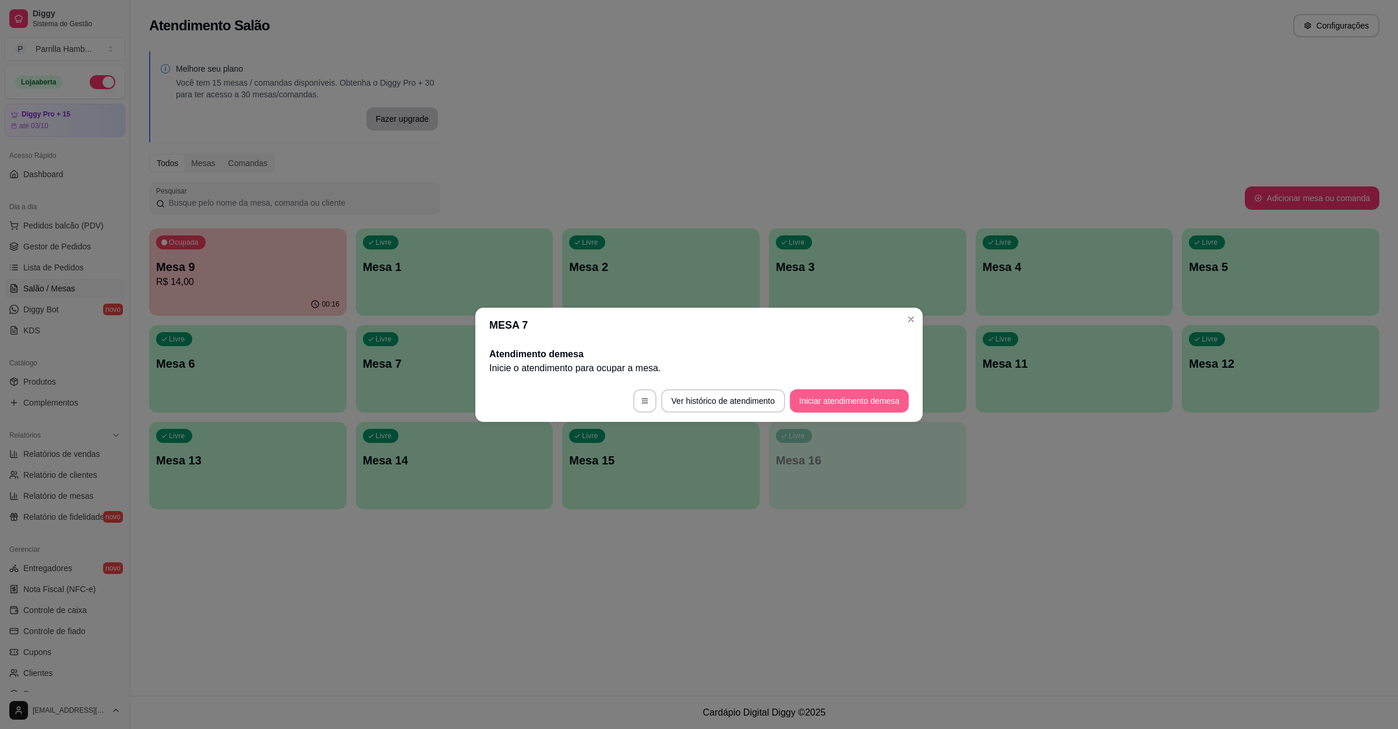
click at [838, 399] on button "Iniciar atendimento de mesa" at bounding box center [849, 400] width 119 height 23
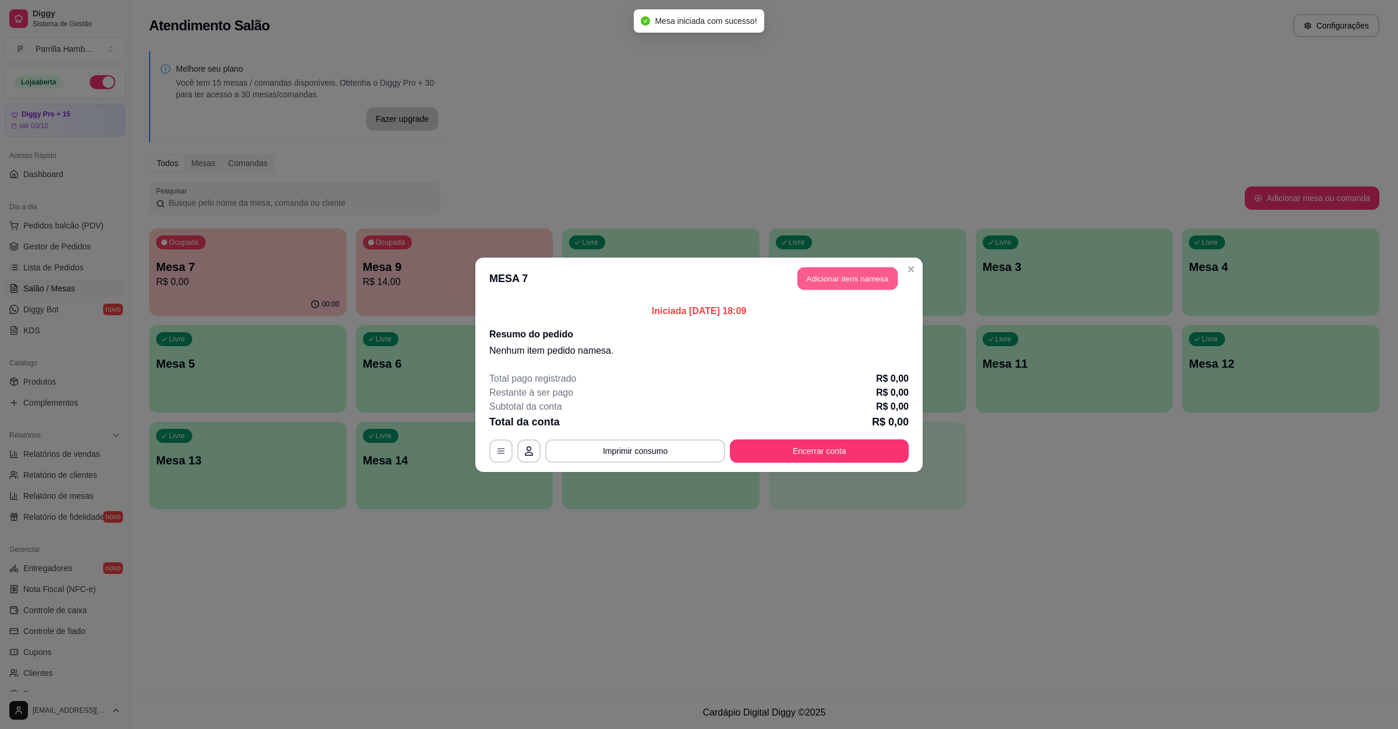
click at [876, 276] on button "Adicionar itens na mesa" at bounding box center [848, 278] width 100 height 23
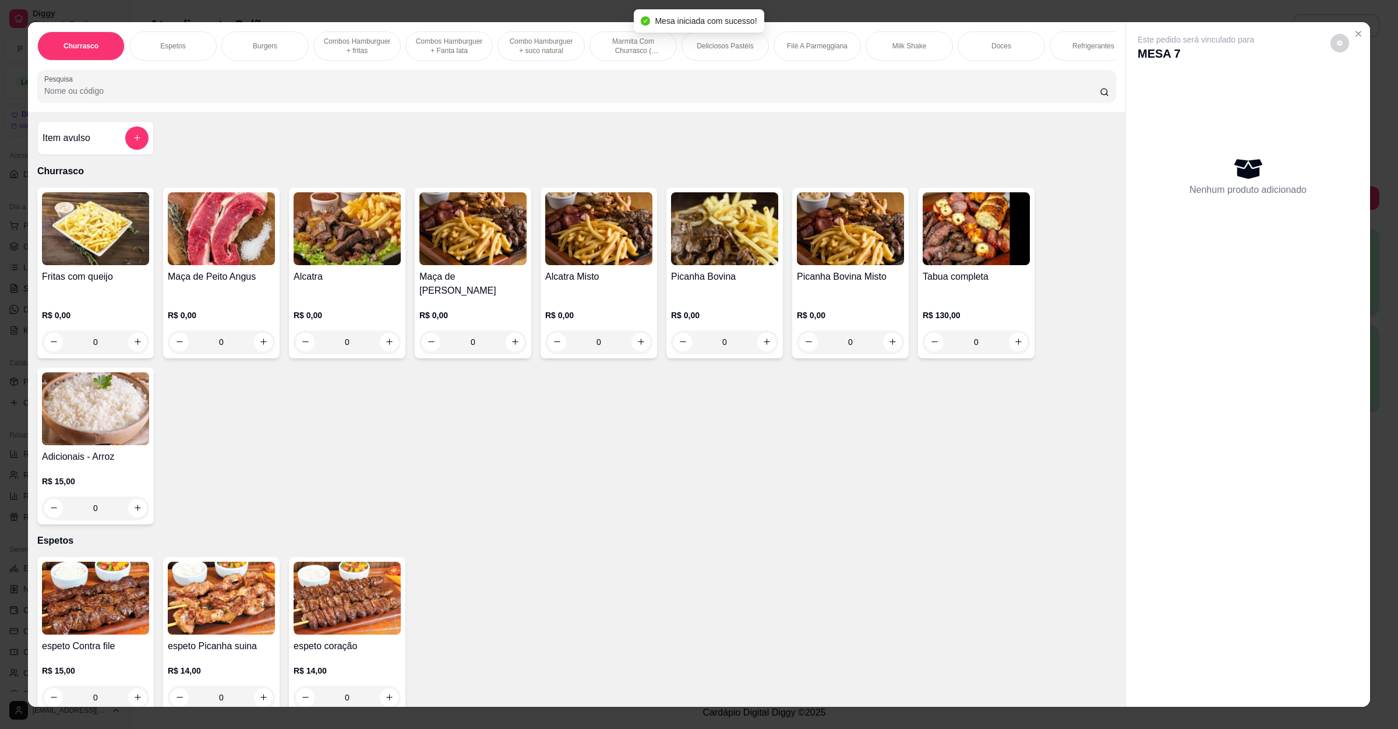
click at [357, 243] on img at bounding box center [347, 228] width 107 height 73
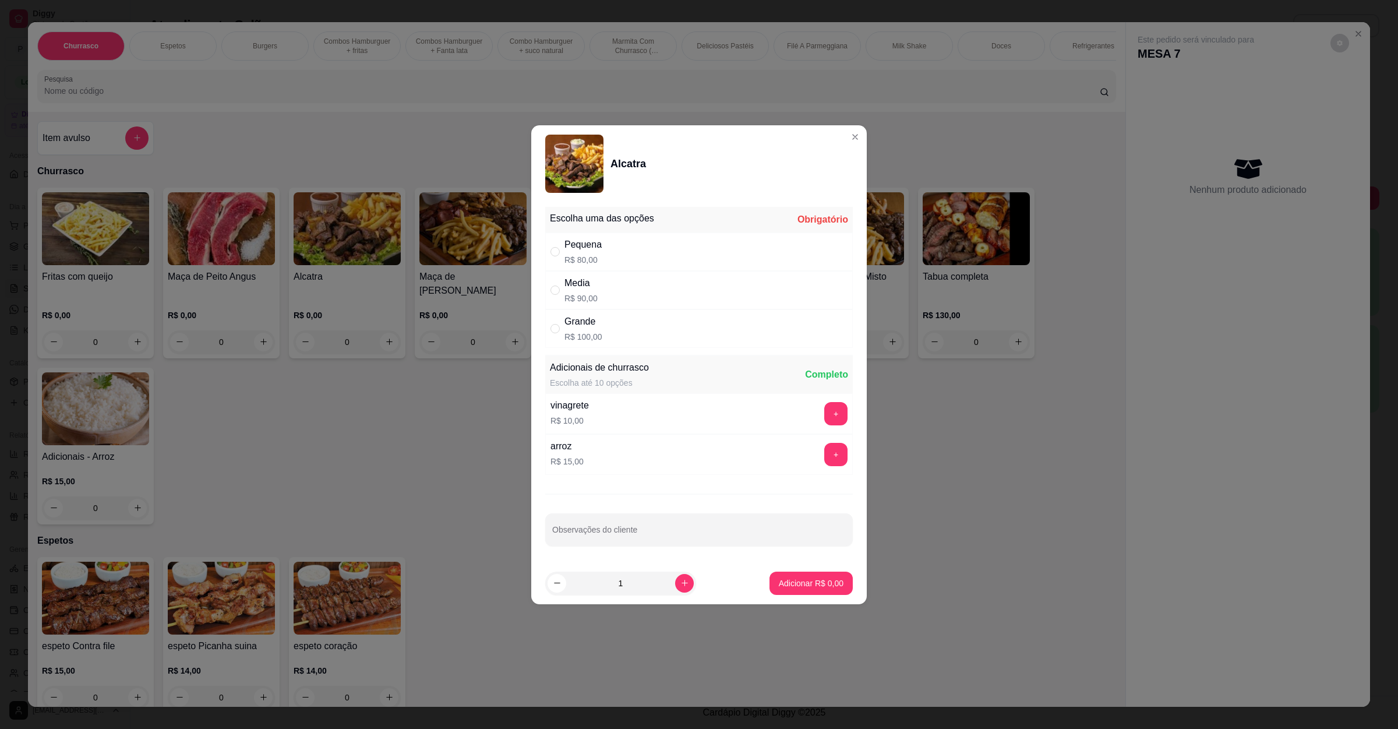
click at [605, 338] on div "Grande R$ 100,00" at bounding box center [699, 328] width 308 height 38
radio input "true"
click at [815, 584] on p "Adicionar R$ 100,00" at bounding box center [807, 582] width 72 height 11
type input "1"
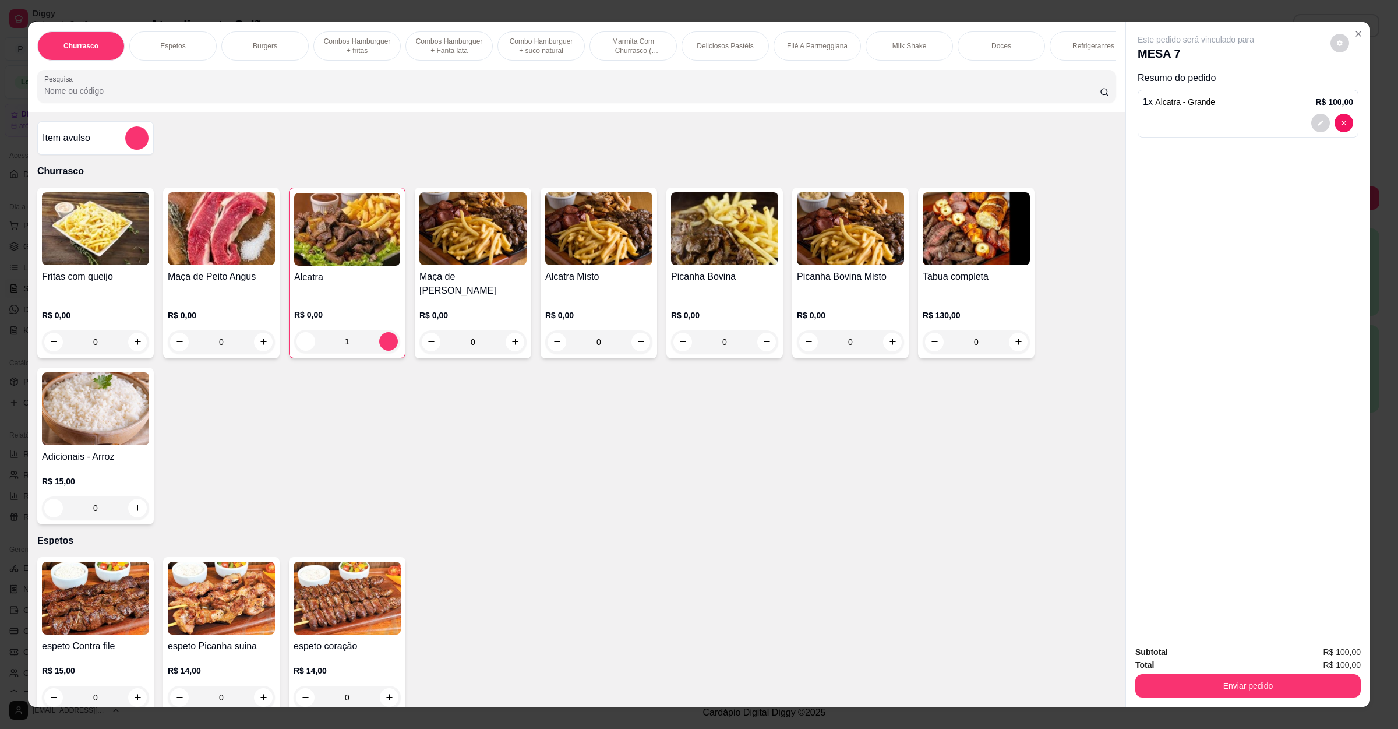
click at [1199, 689] on button "Enviar pedido" at bounding box center [1248, 685] width 225 height 23
click at [1222, 653] on button "Registrar cliente" at bounding box center [1251, 658] width 75 height 22
click at [1217, 675] on button "Enviar pedido" at bounding box center [1248, 685] width 225 height 23
click at [1335, 663] on button "Enviar pedido" at bounding box center [1329, 657] width 64 height 22
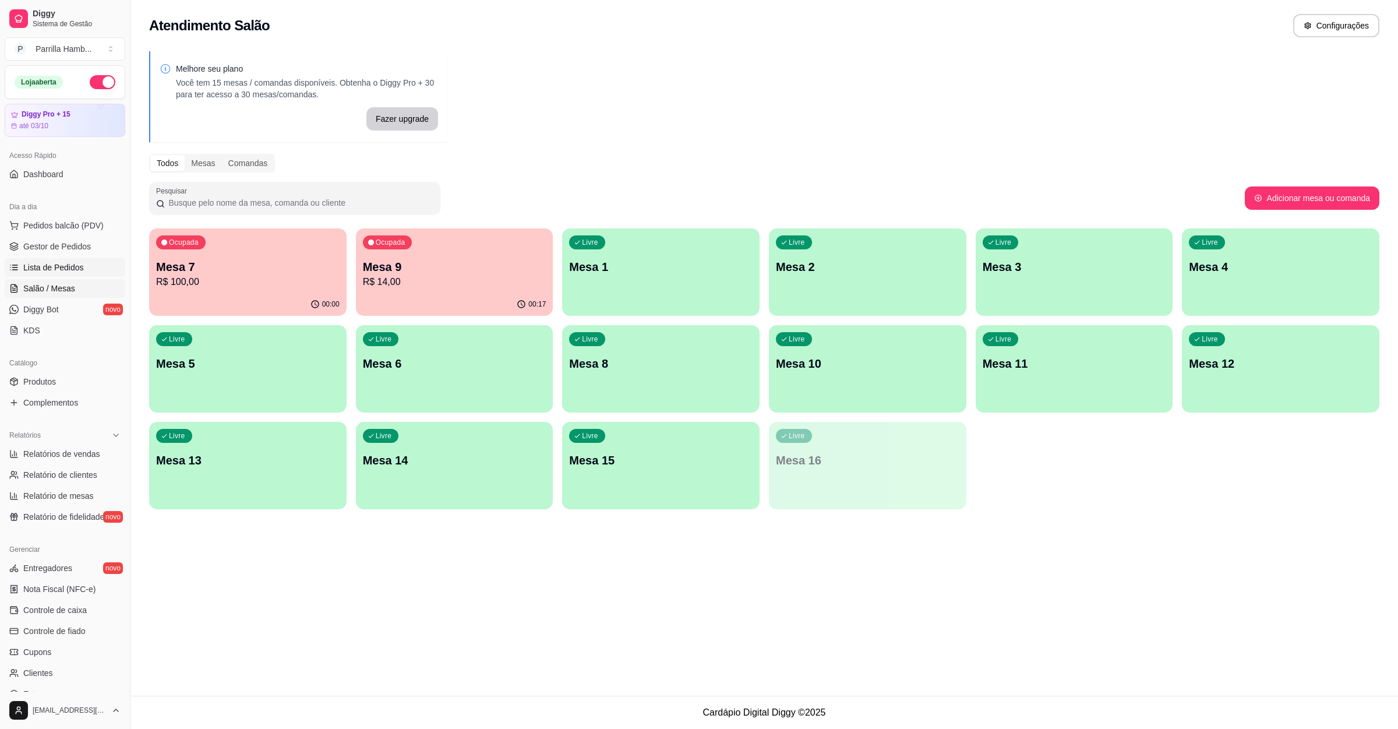
drag, startPoint x: 40, startPoint y: 273, endPoint x: 44, endPoint y: 279, distance: 6.8
click at [40, 273] on span "Lista de Pedidos" at bounding box center [53, 268] width 61 height 12
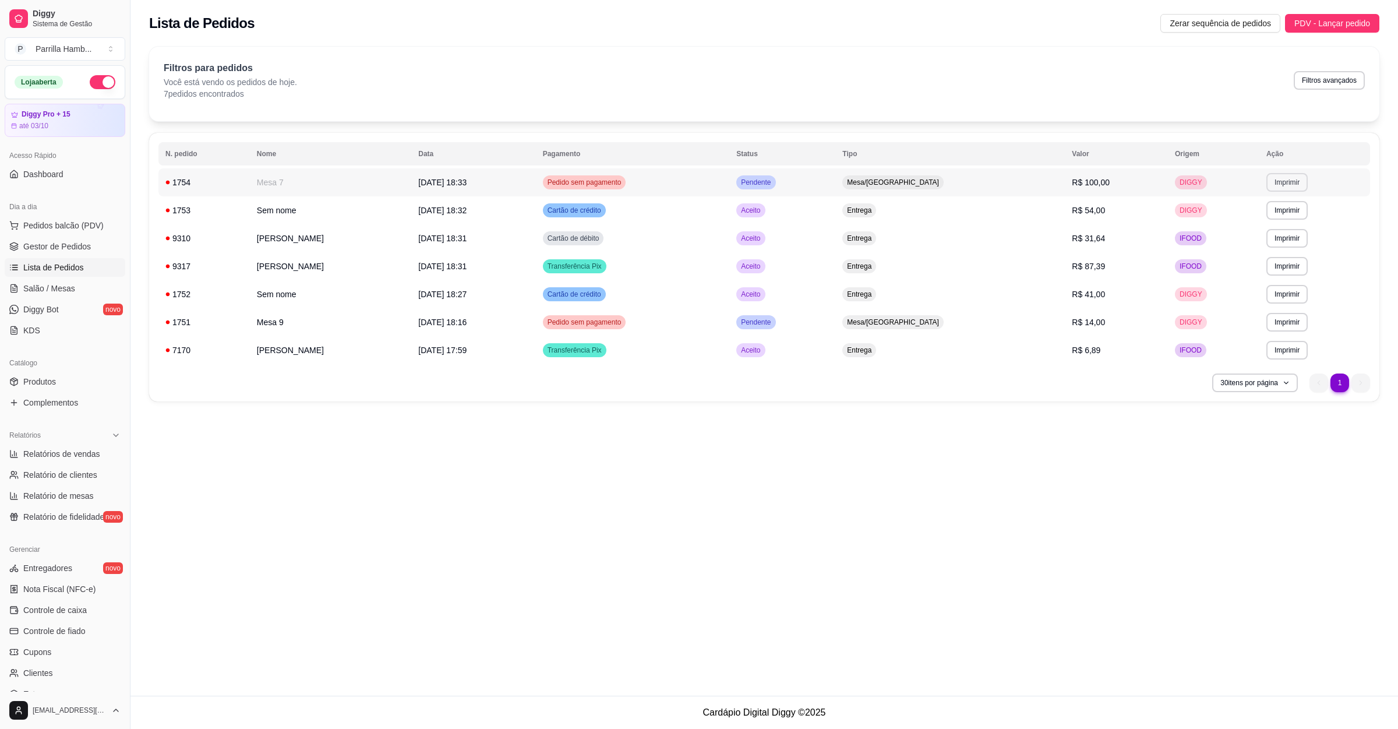
click at [1288, 181] on button "Imprimir" at bounding box center [1287, 182] width 41 height 19
click at [1262, 224] on button "IMPRESSORA" at bounding box center [1265, 223] width 84 height 19
click at [44, 292] on span "Salão / Mesas" at bounding box center [49, 289] width 52 height 12
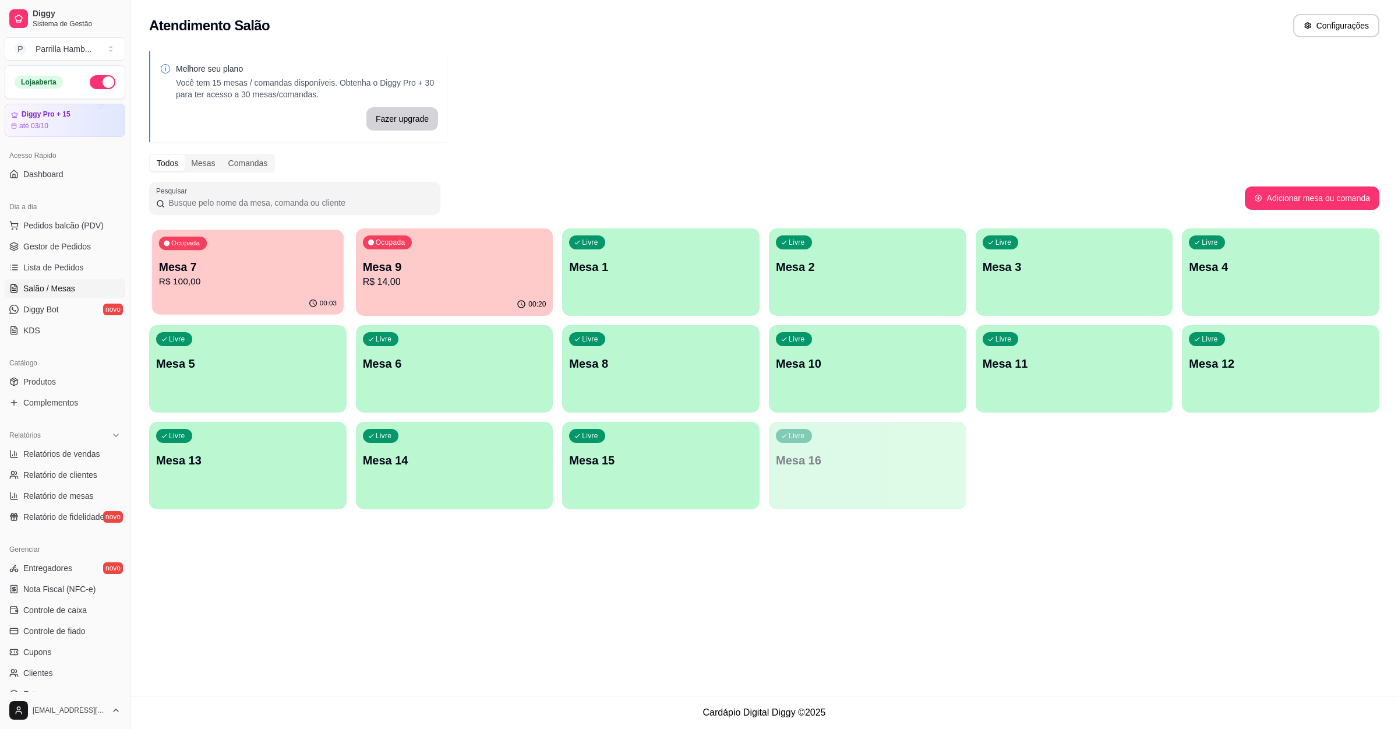
click at [285, 276] on p "R$ 100,00" at bounding box center [248, 281] width 178 height 13
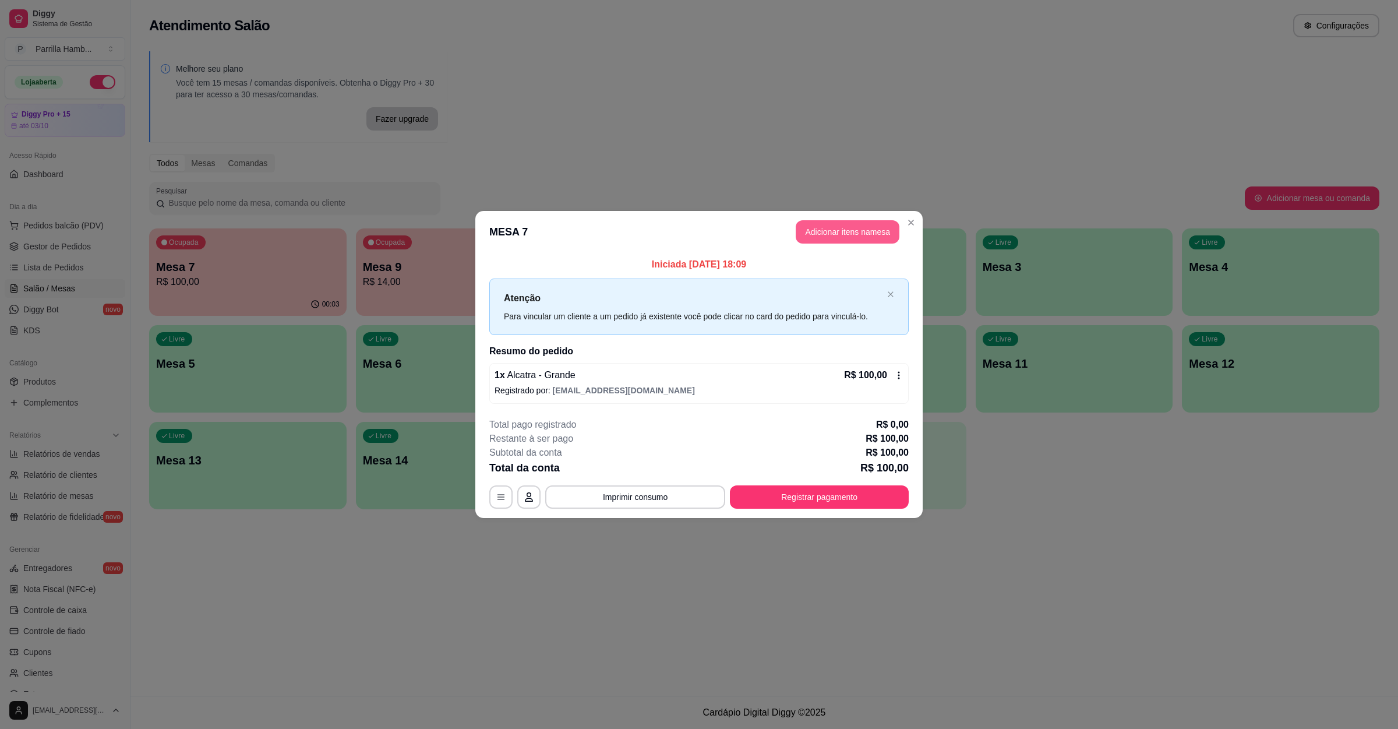
click at [809, 220] on button "Adicionar itens na mesa" at bounding box center [848, 231] width 104 height 23
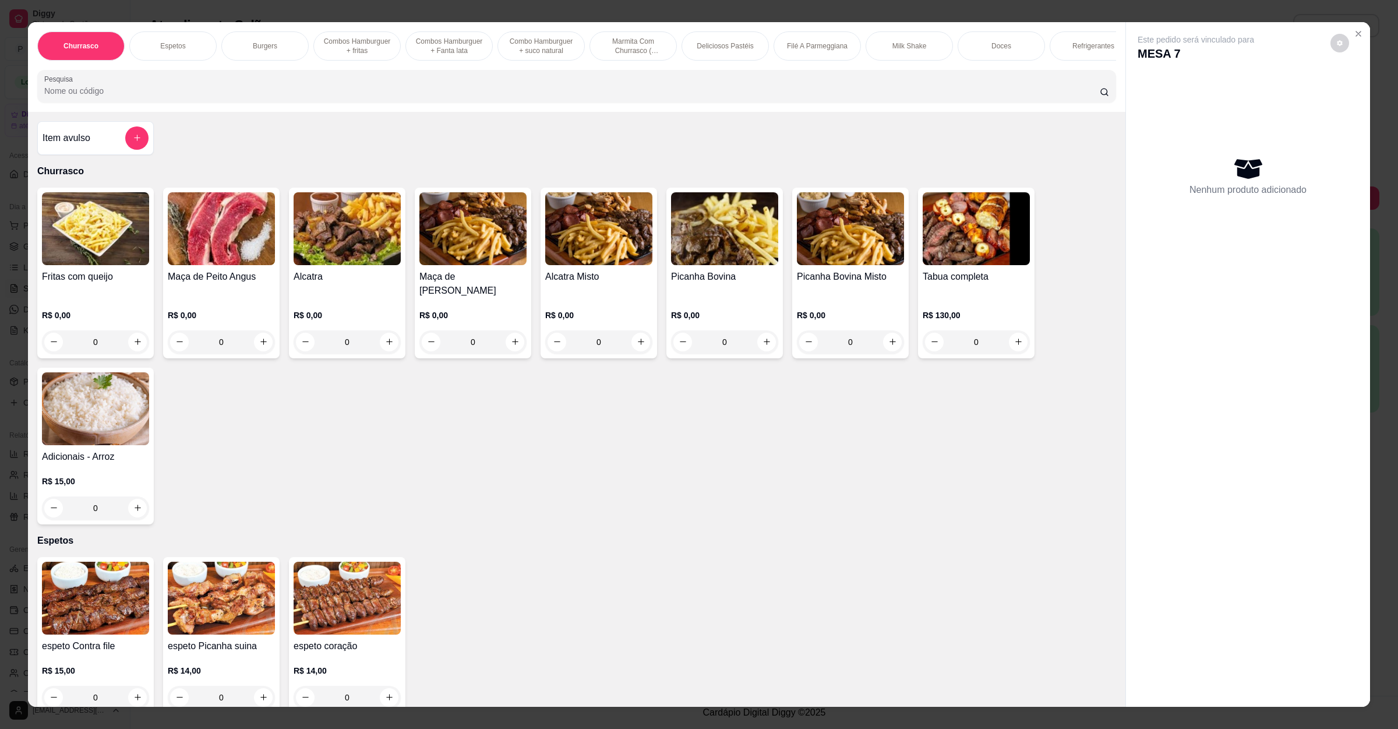
click at [159, 97] on input "Pesquisa" at bounding box center [572, 91] width 1056 height 12
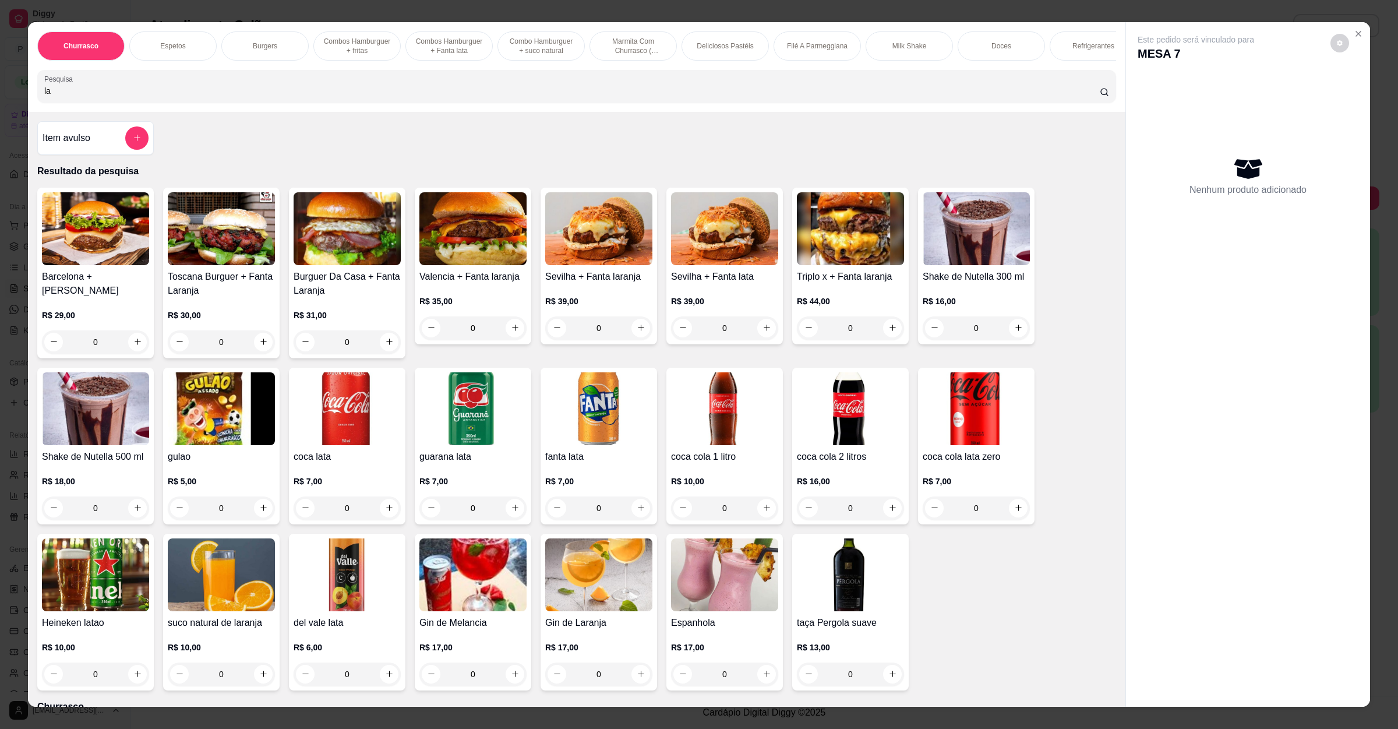
type input "la"
click at [122, 287] on h4 "Barcelona + [PERSON_NAME]" at bounding box center [95, 284] width 107 height 28
click at [233, 594] on img at bounding box center [221, 574] width 107 height 73
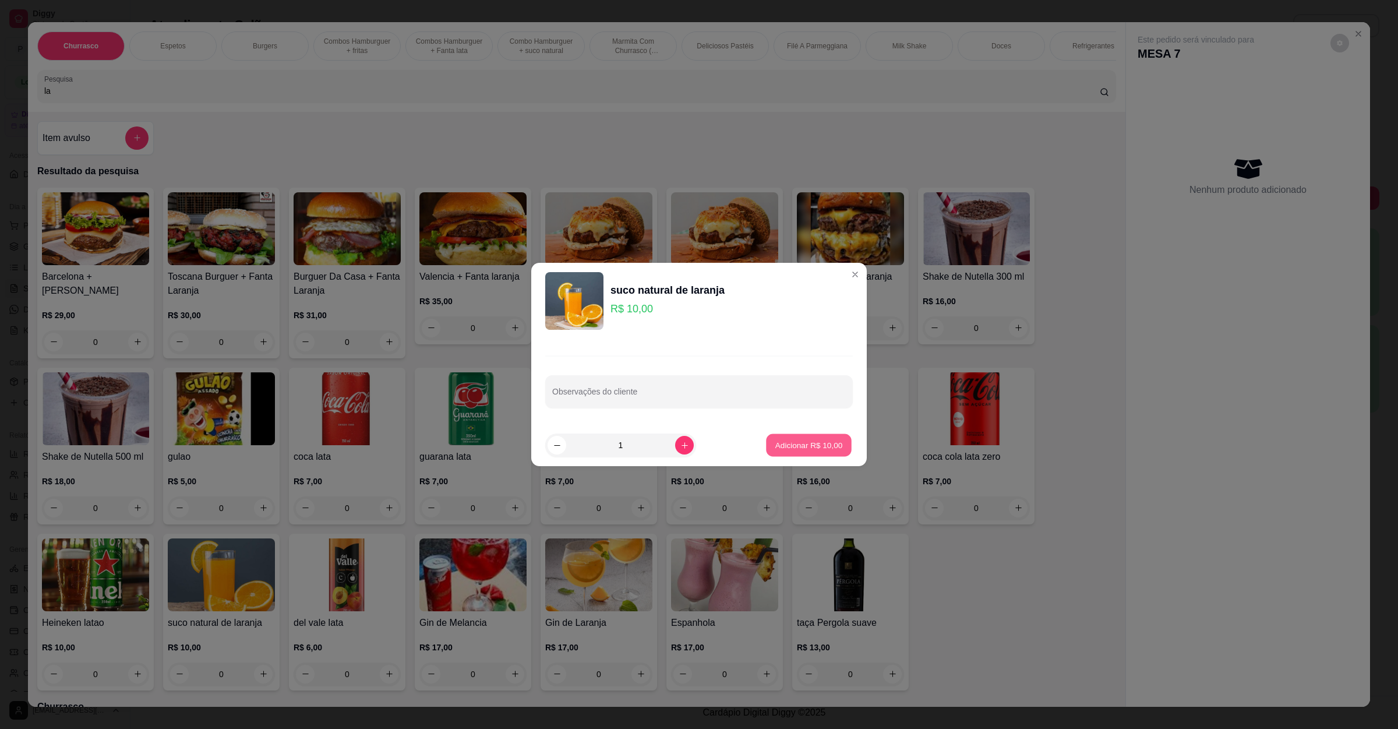
click at [788, 451] on p "Adicionar R$ 10,00" at bounding box center [810, 445] width 68 height 11
type input "1"
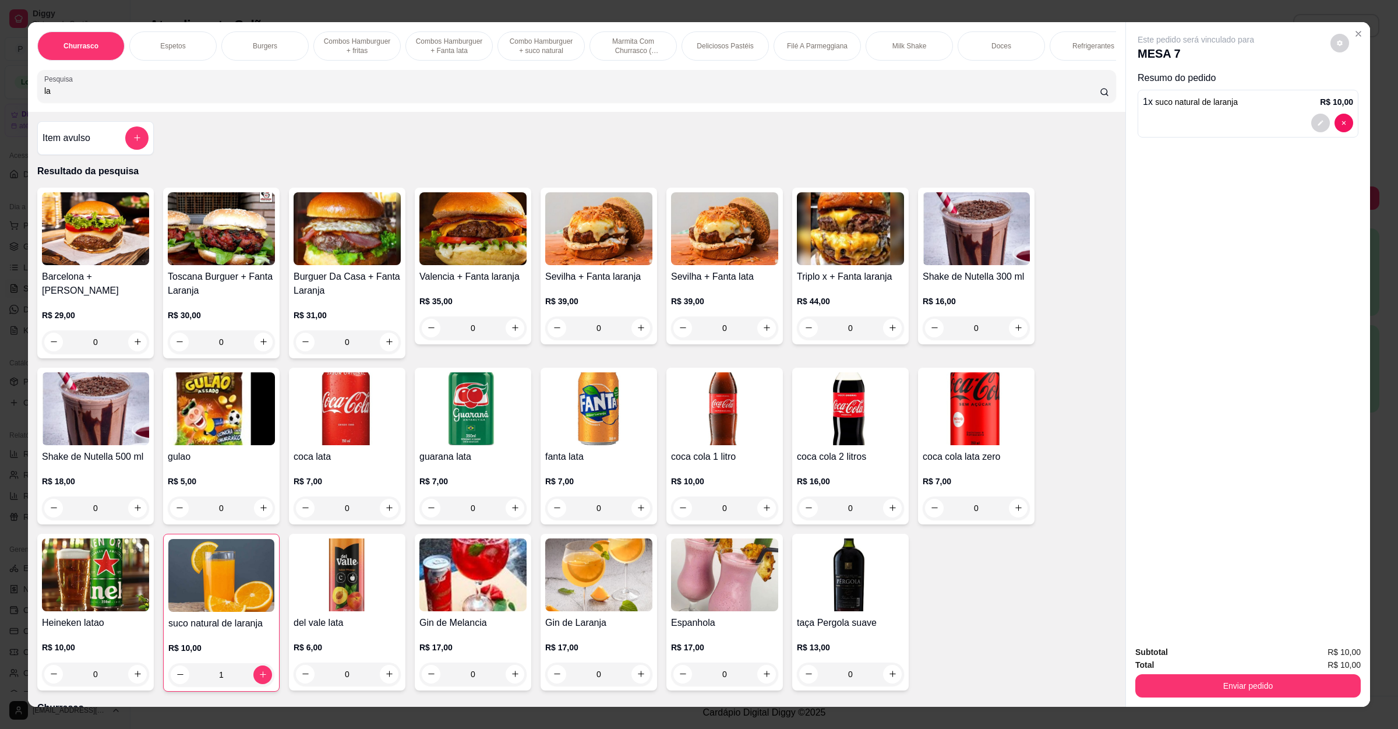
click at [97, 149] on div "Item avulso" at bounding box center [96, 137] width 106 height 23
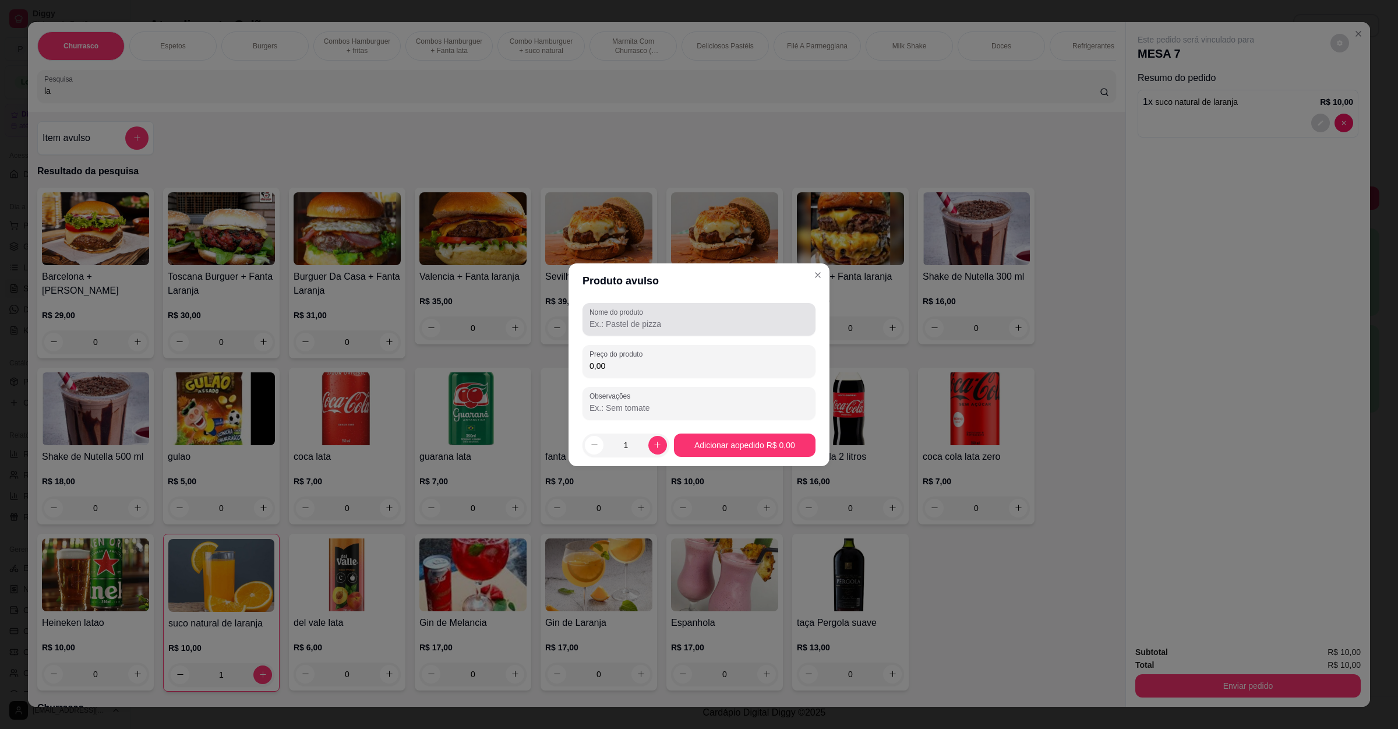
drag, startPoint x: 603, startPoint y: 319, endPoint x: 601, endPoint y: 330, distance: 11.8
click at [603, 322] on input "Nome do produto" at bounding box center [699, 324] width 219 height 12
type input "morango /leite"
click at [644, 369] on input "0,00" at bounding box center [699, 366] width 219 height 12
type input "10,00"
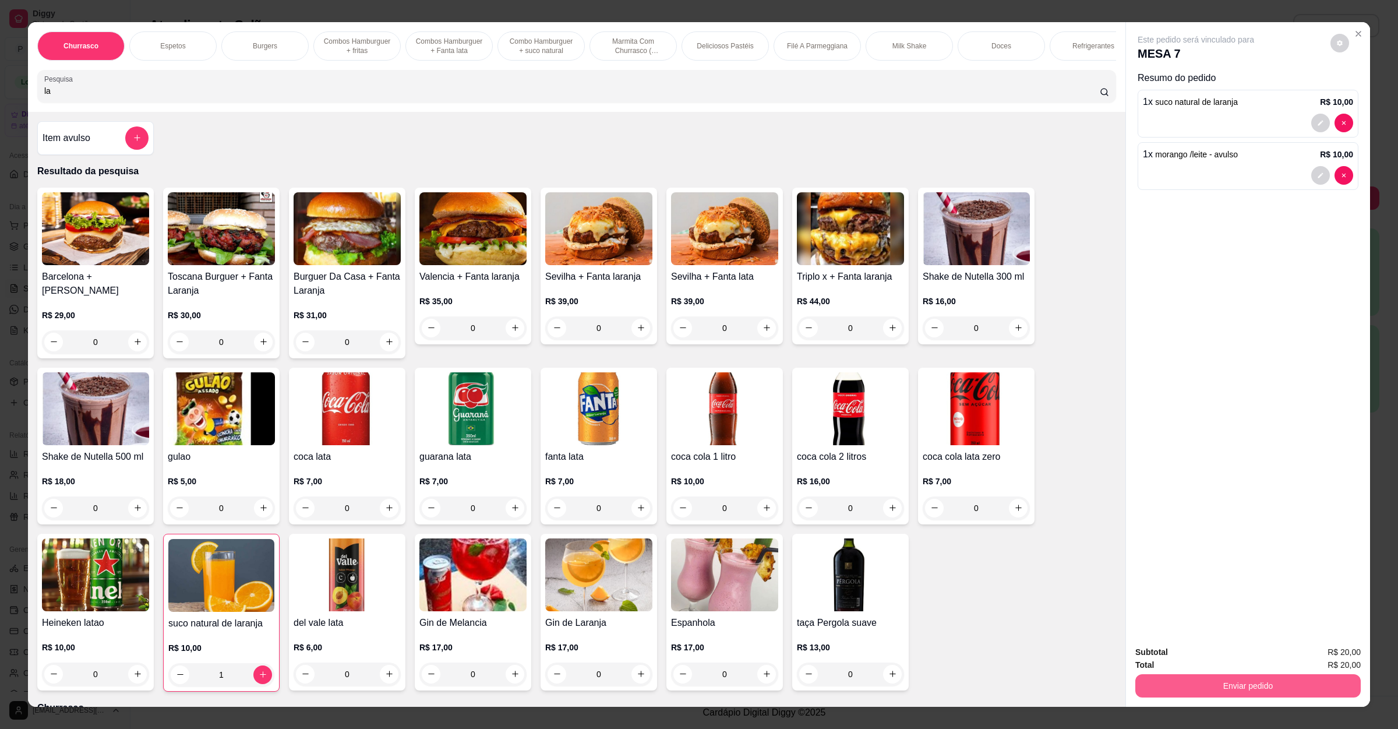
click at [1197, 691] on button "Enviar pedido" at bounding box center [1248, 685] width 225 height 23
click at [1334, 656] on button "Enviar pedido" at bounding box center [1329, 657] width 64 height 22
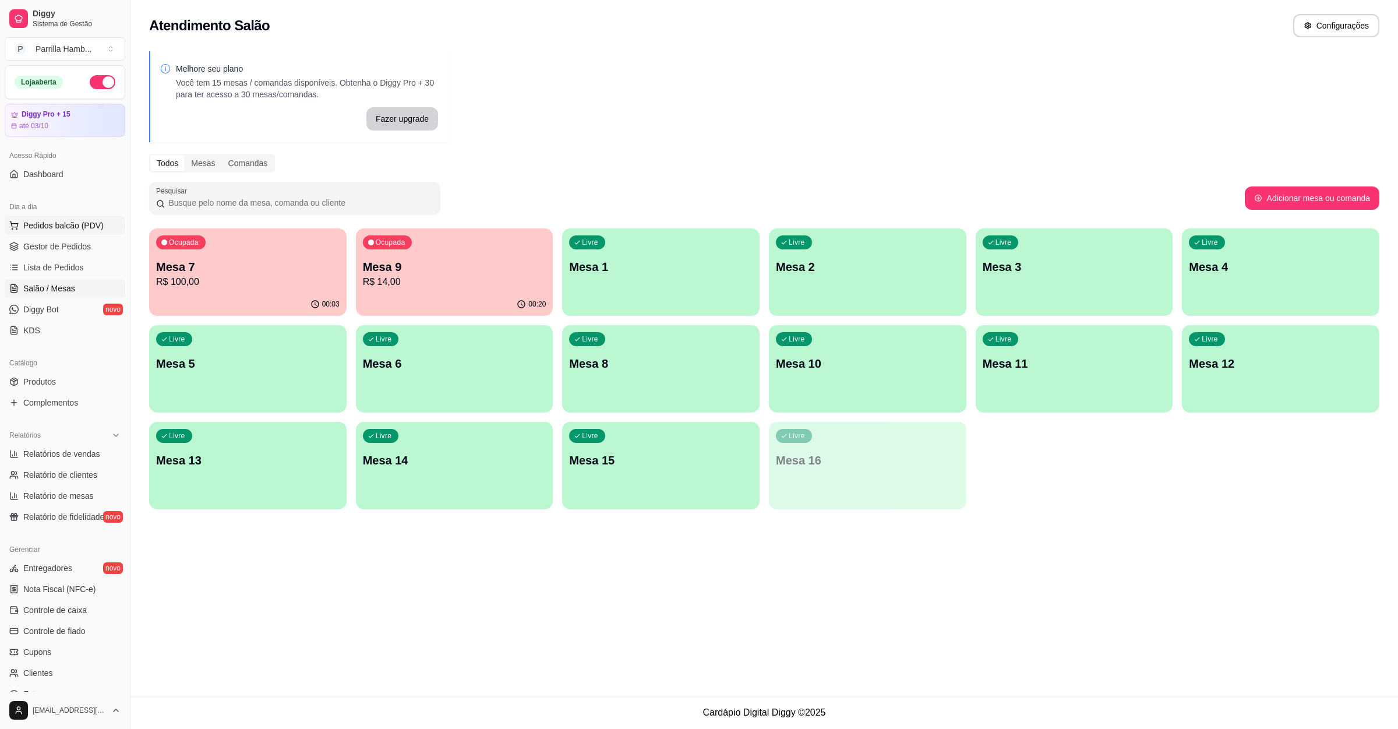
click at [38, 231] on span "Pedidos balcão (PDV)" at bounding box center [63, 226] width 80 height 12
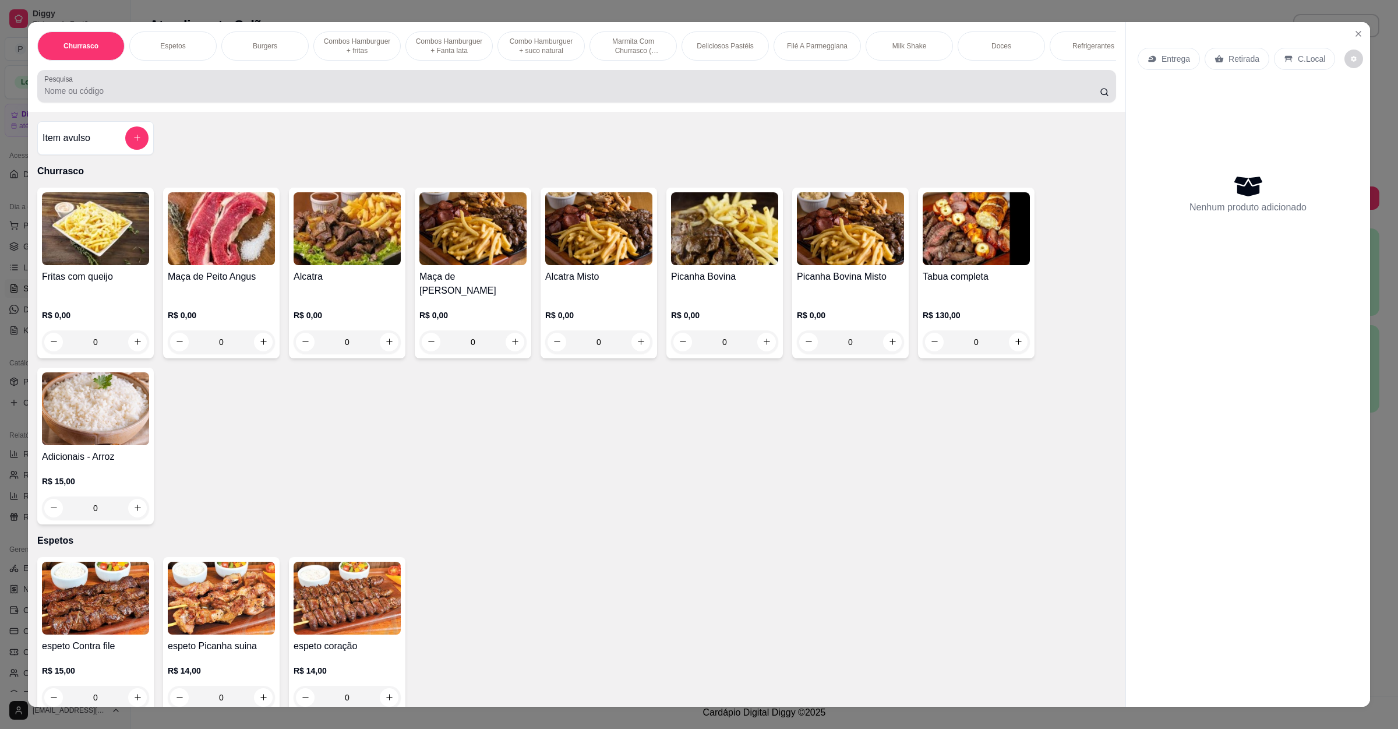
click at [329, 97] on input "Pesquisa" at bounding box center [572, 91] width 1056 height 12
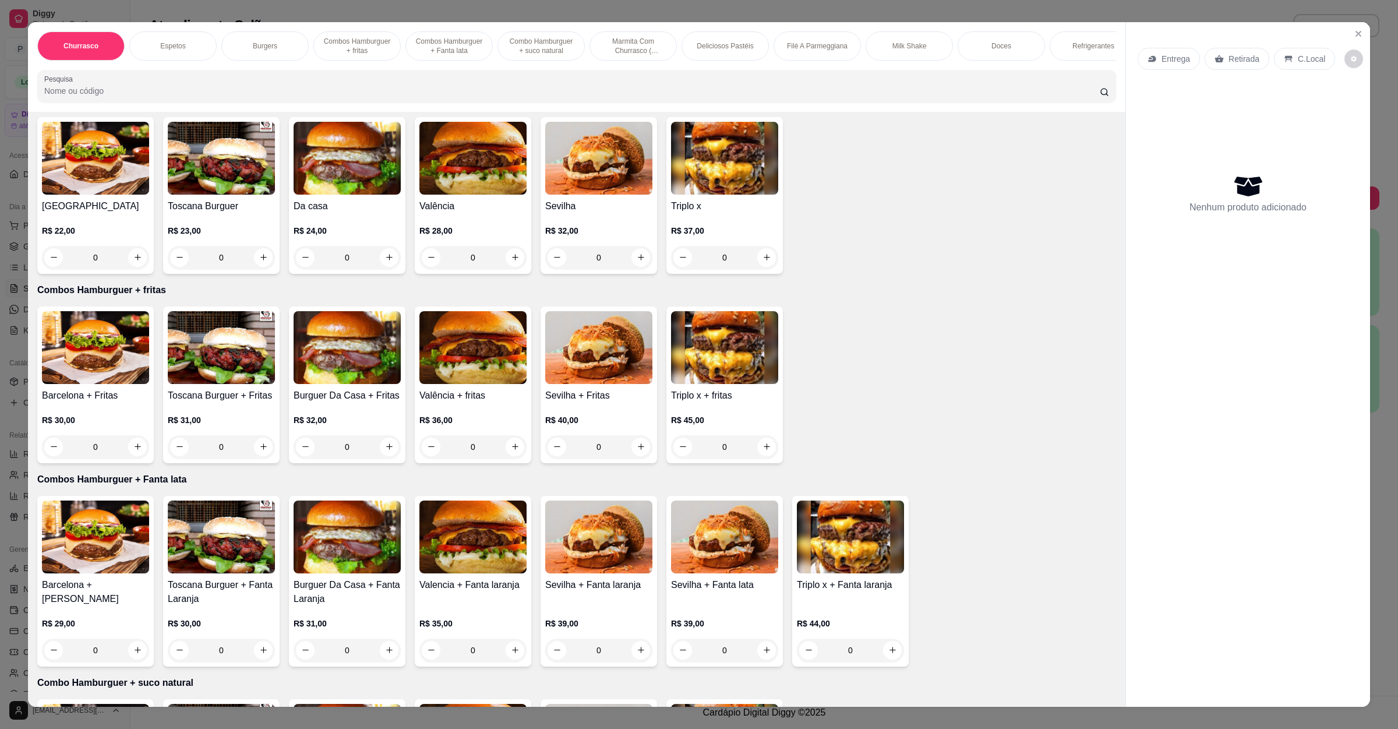
scroll to position [612, 0]
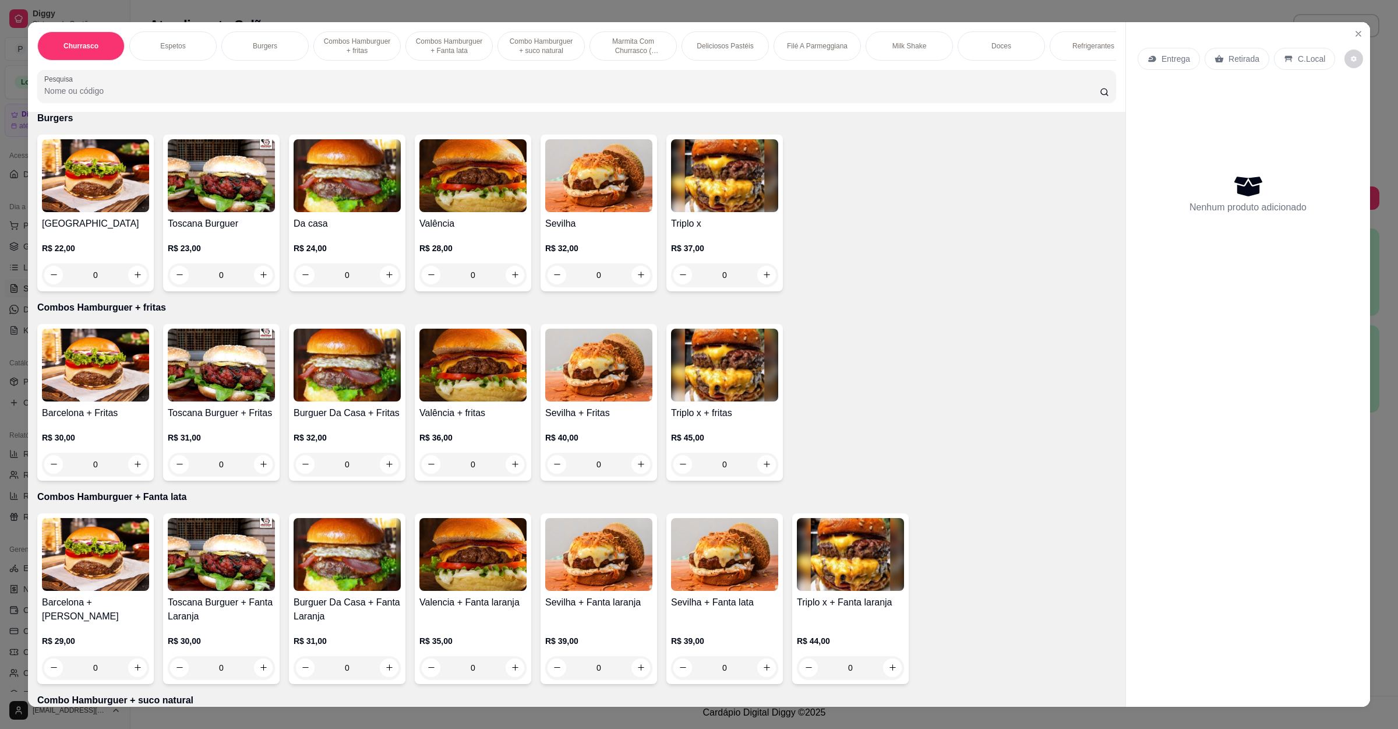
click at [250, 271] on div "0" at bounding box center [221, 274] width 107 height 23
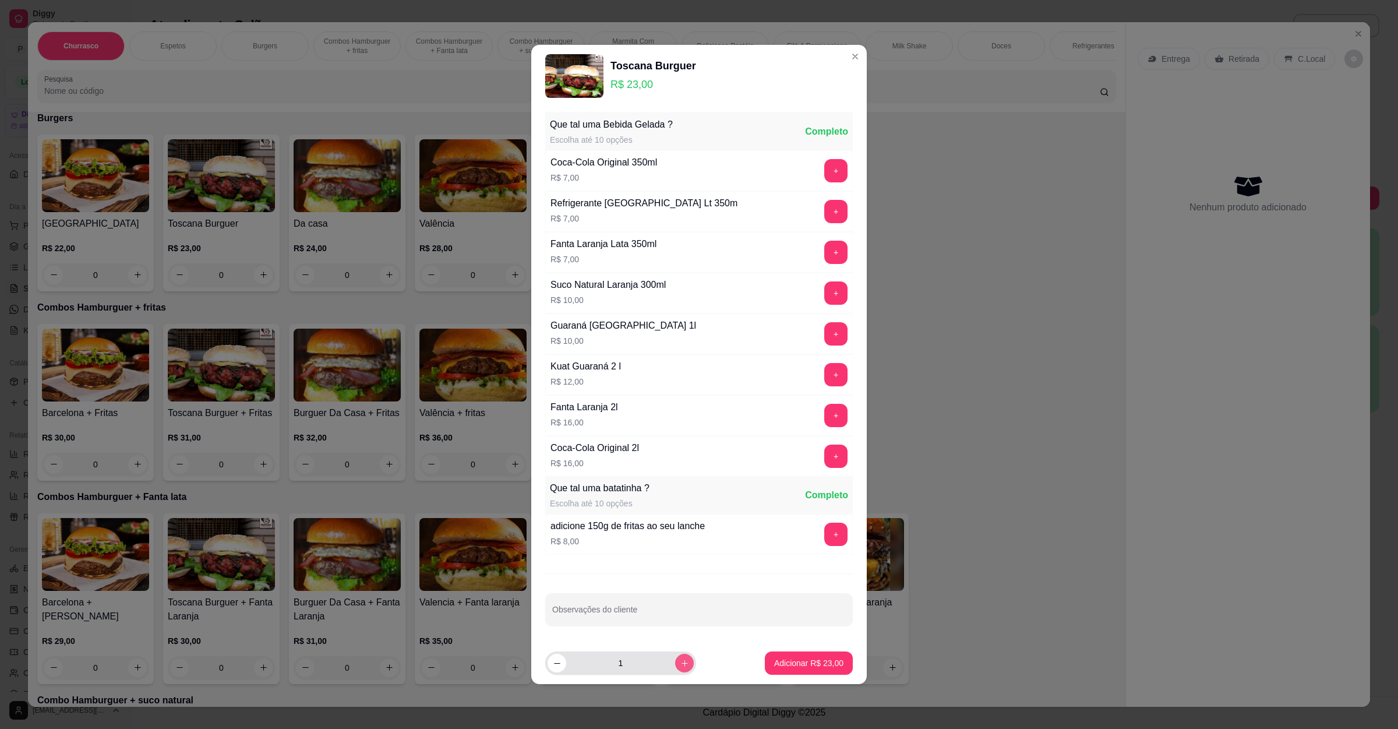
click at [675, 670] on button "increase-product-quantity" at bounding box center [684, 663] width 19 height 19
type input "2"
click at [766, 672] on button "Adicionar R$ 46,00" at bounding box center [809, 663] width 86 height 23
type input "2"
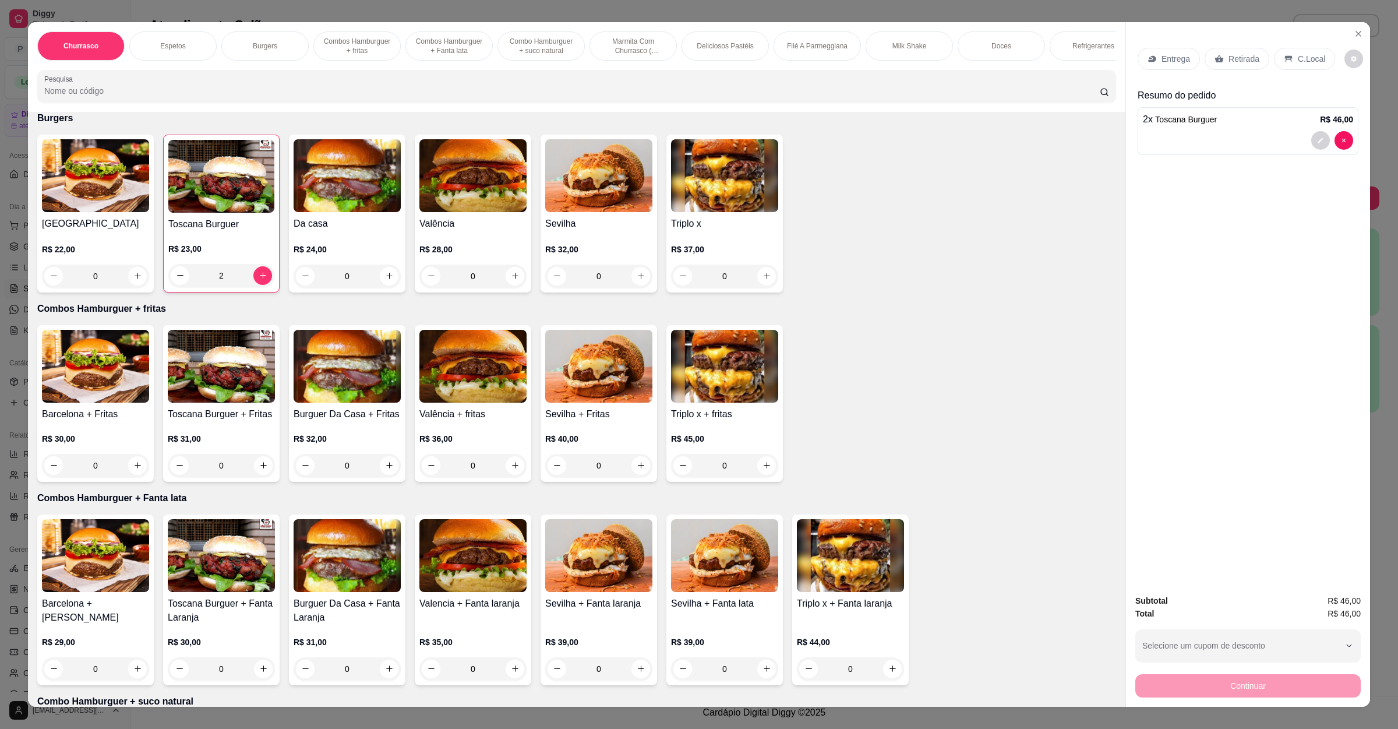
click at [1162, 56] on p "Entrega" at bounding box center [1176, 59] width 29 height 12
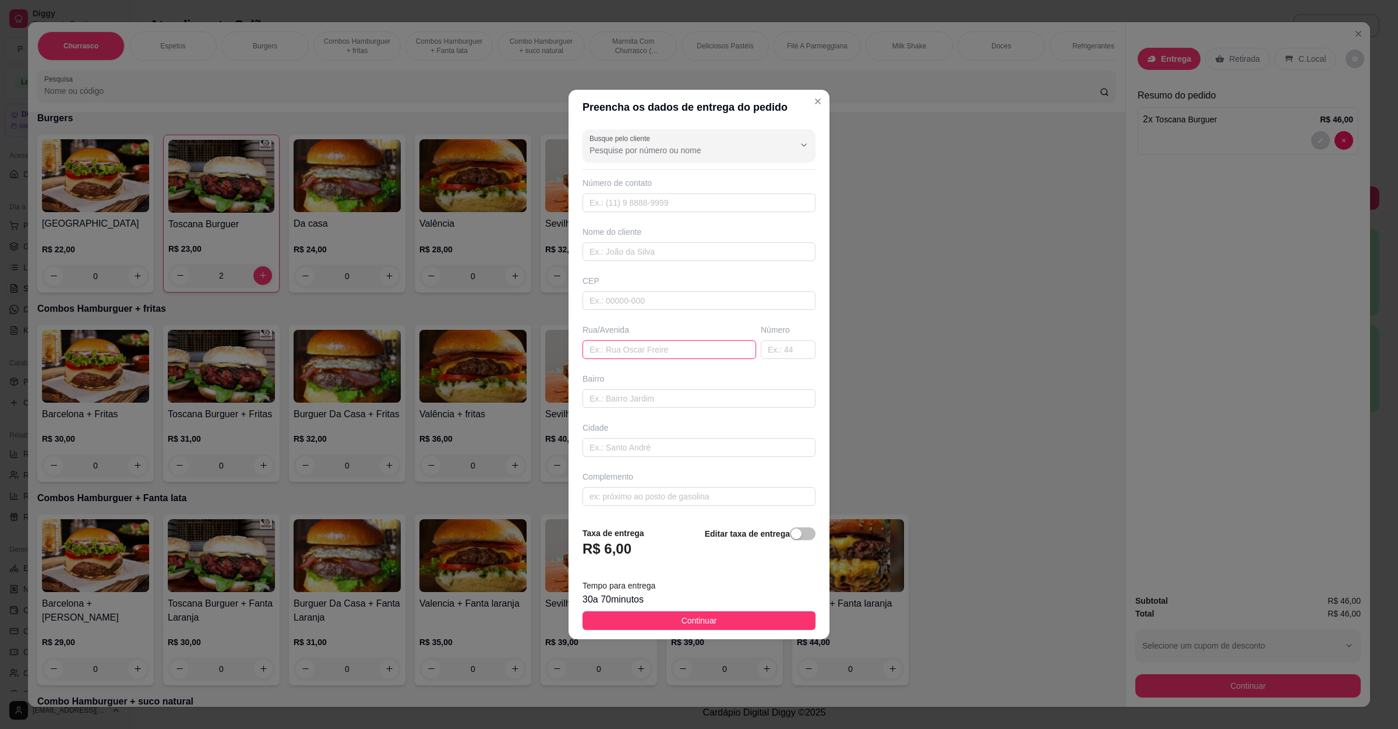
click at [673, 355] on input "text" at bounding box center [670, 349] width 174 height 19
paste input "[STREET_ADDRESS][PERSON_NAME][PERSON_NAME][DATE]"
type input "[STREET_ADDRESS][PERSON_NAME][PERSON_NAME][DATE]"
click at [672, 630] on button "Continuar" at bounding box center [699, 620] width 233 height 19
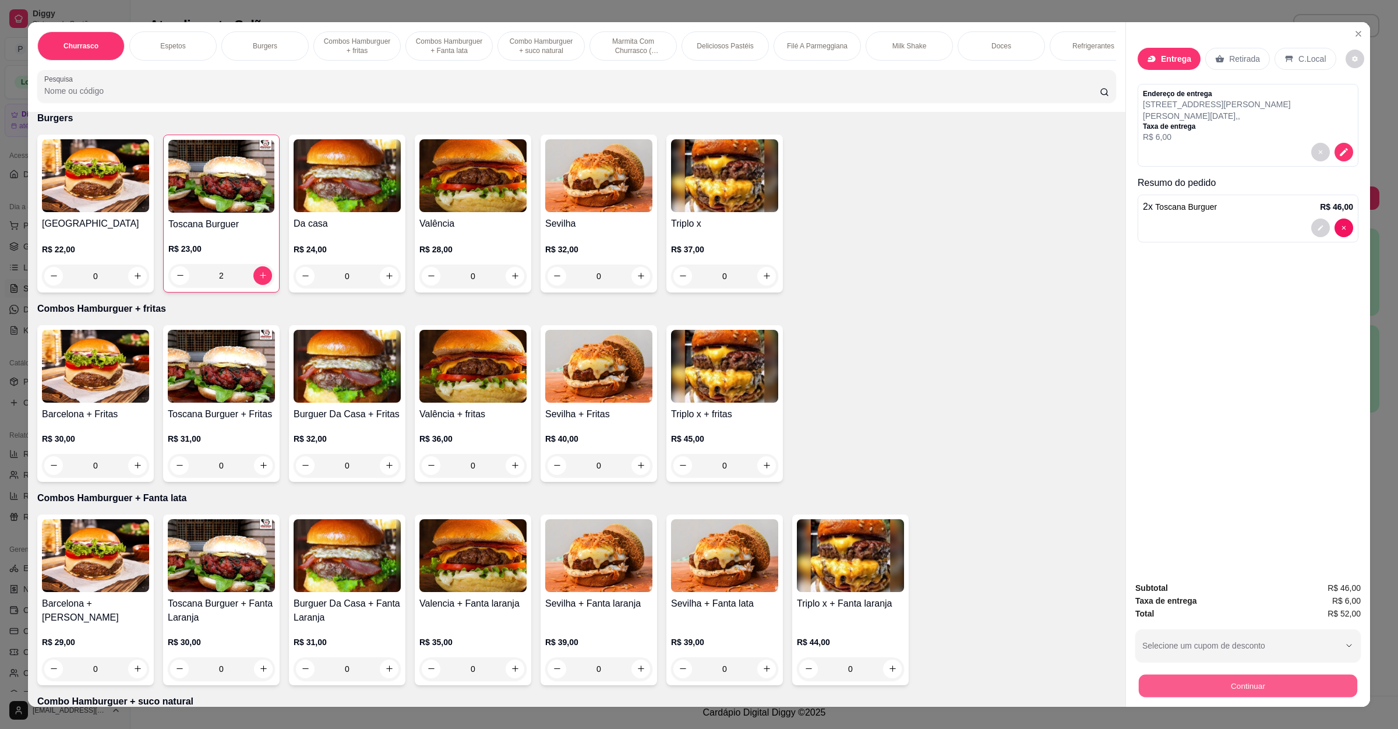
click at [1151, 684] on button "Continuar" at bounding box center [1248, 686] width 219 height 23
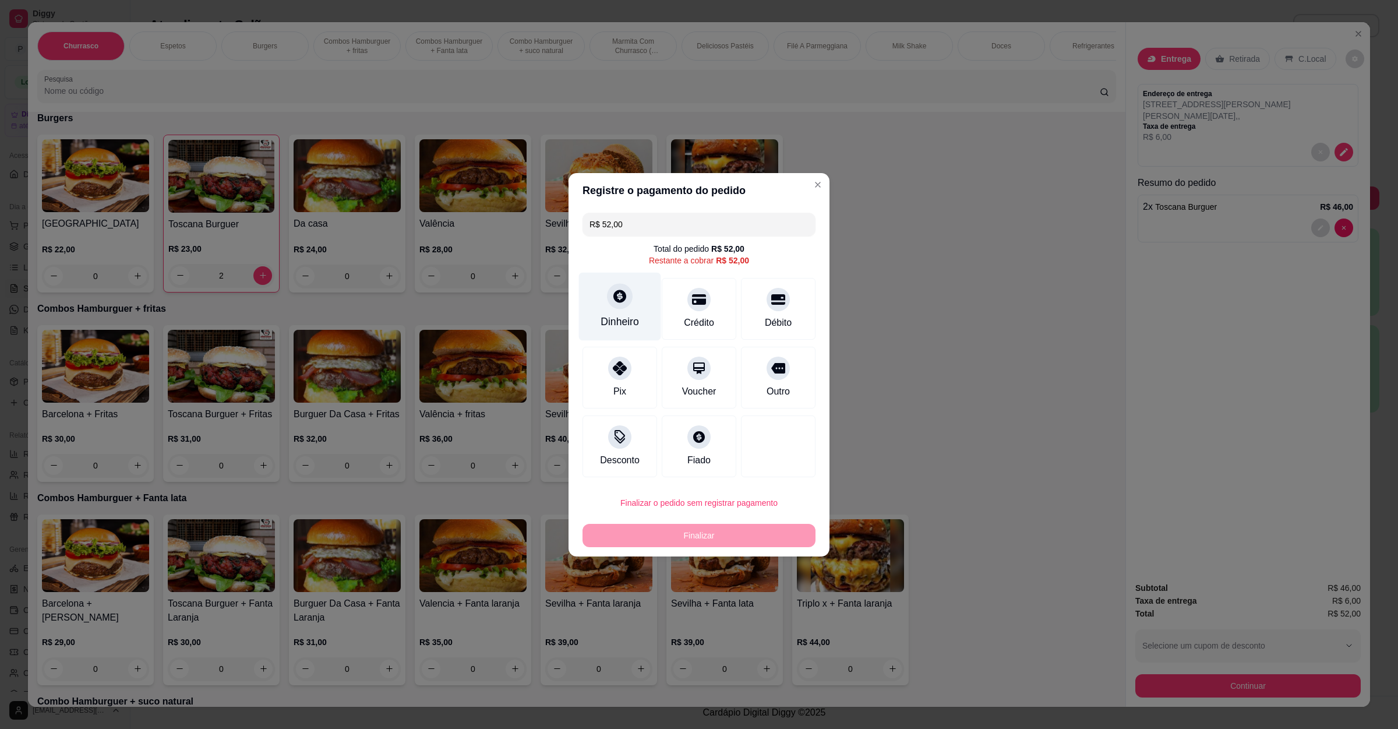
click at [593, 296] on div "Dinheiro" at bounding box center [620, 306] width 82 height 68
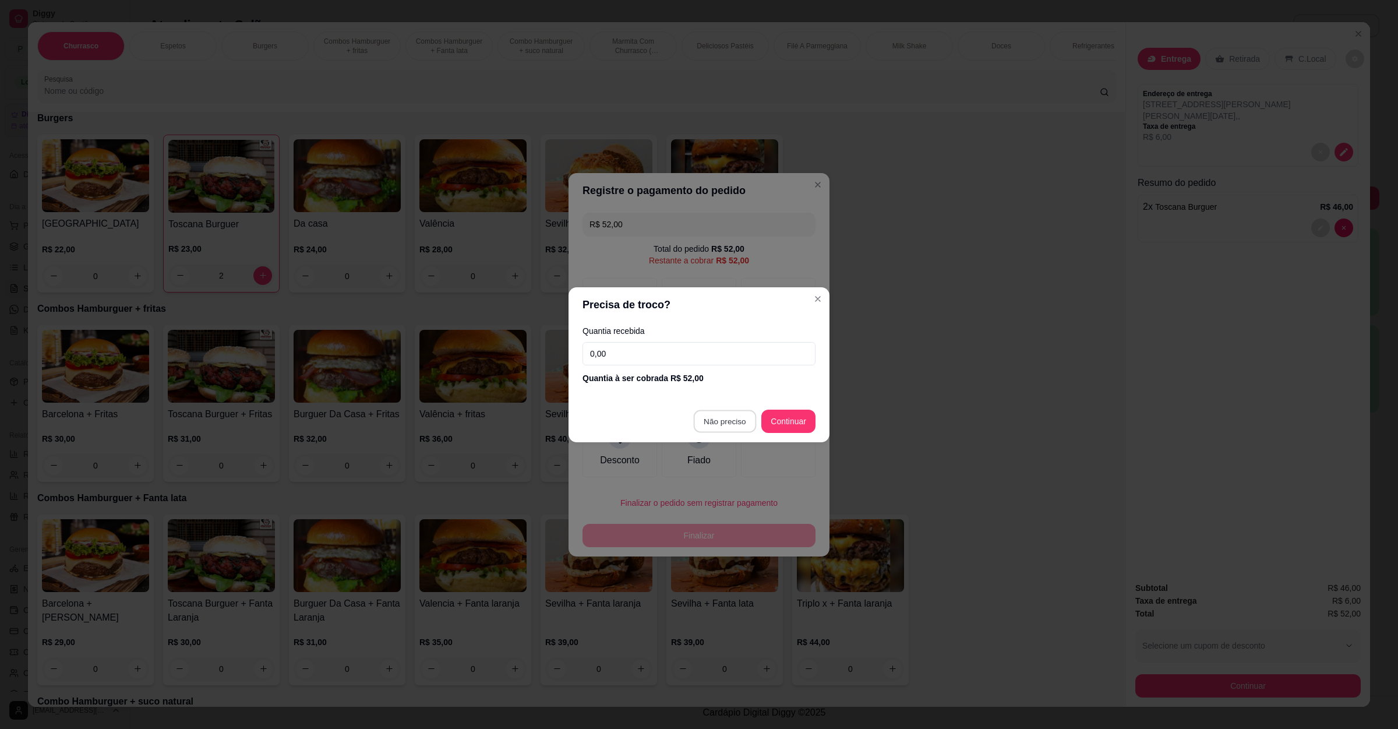
type input "R$ 0,00"
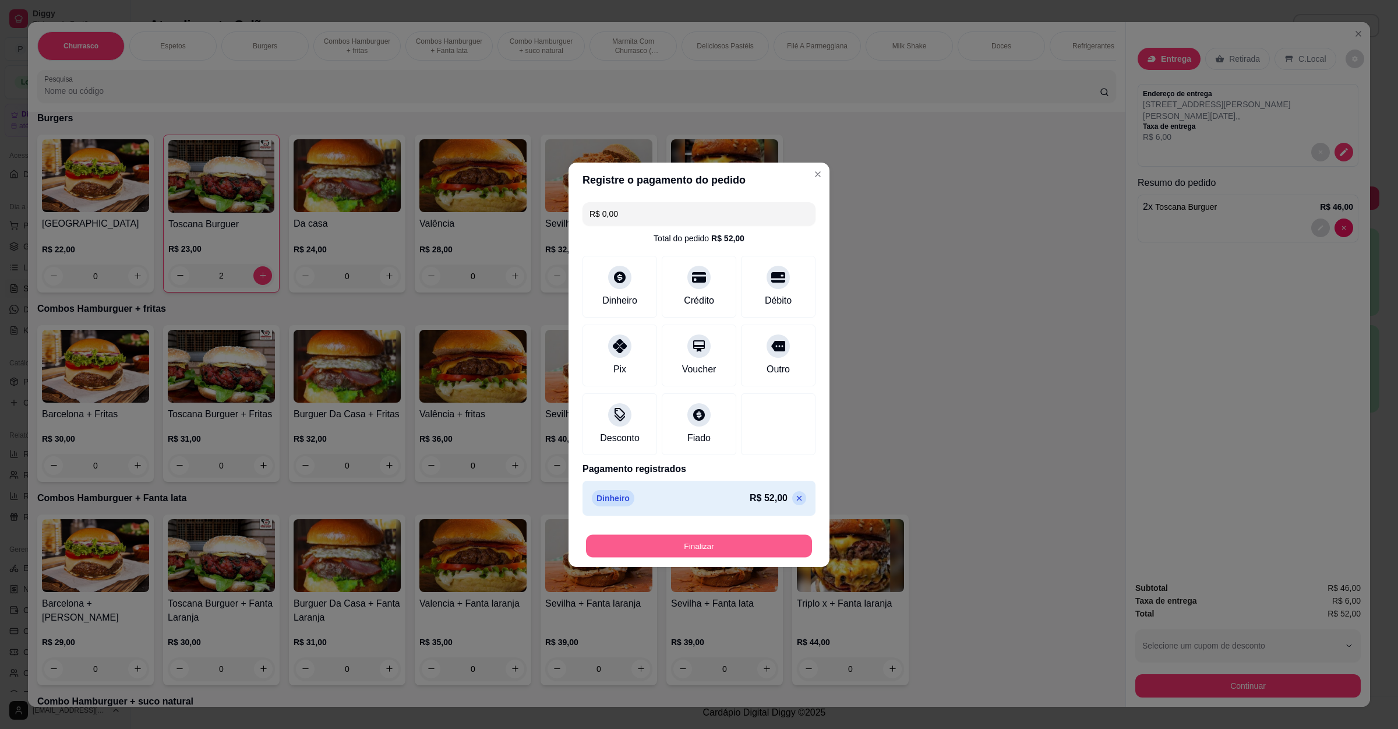
click at [708, 539] on button "Finalizar" at bounding box center [699, 545] width 226 height 23
type input "0"
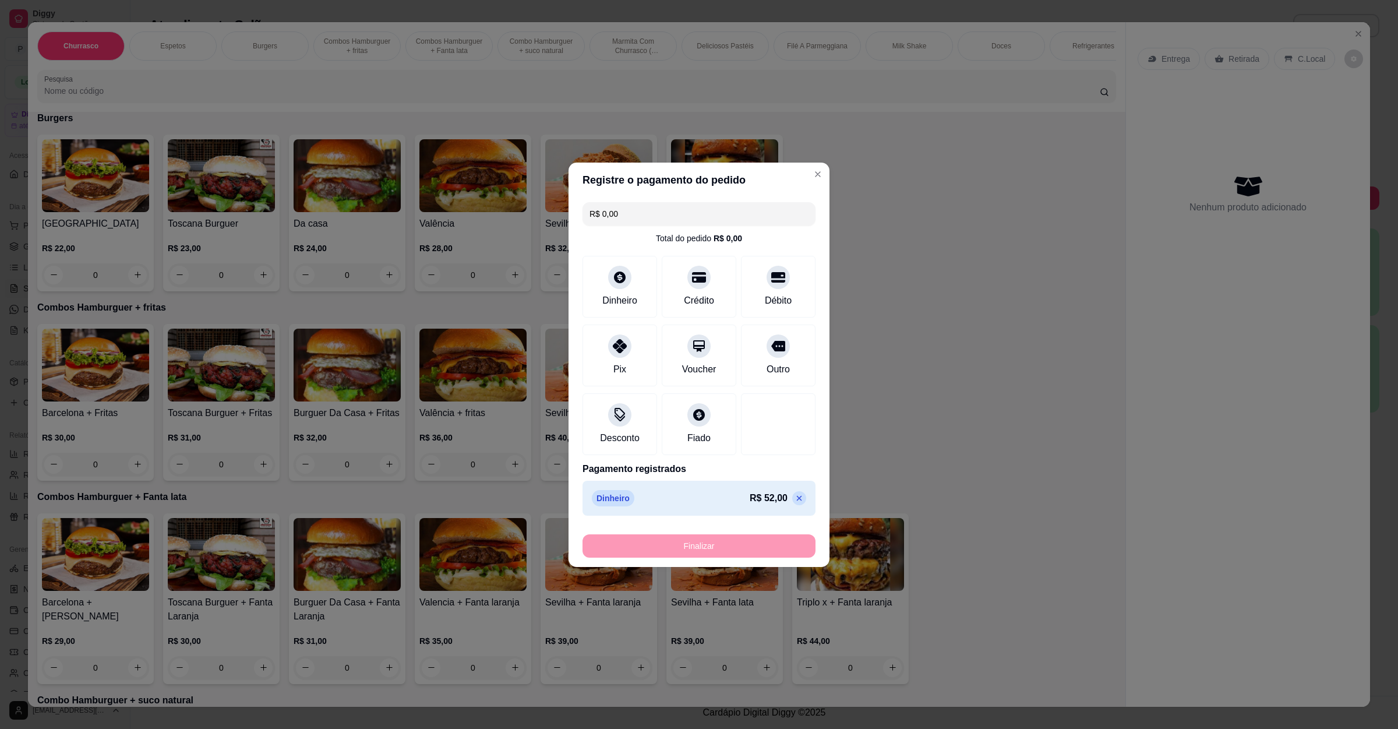
type input "-R$ 52,00"
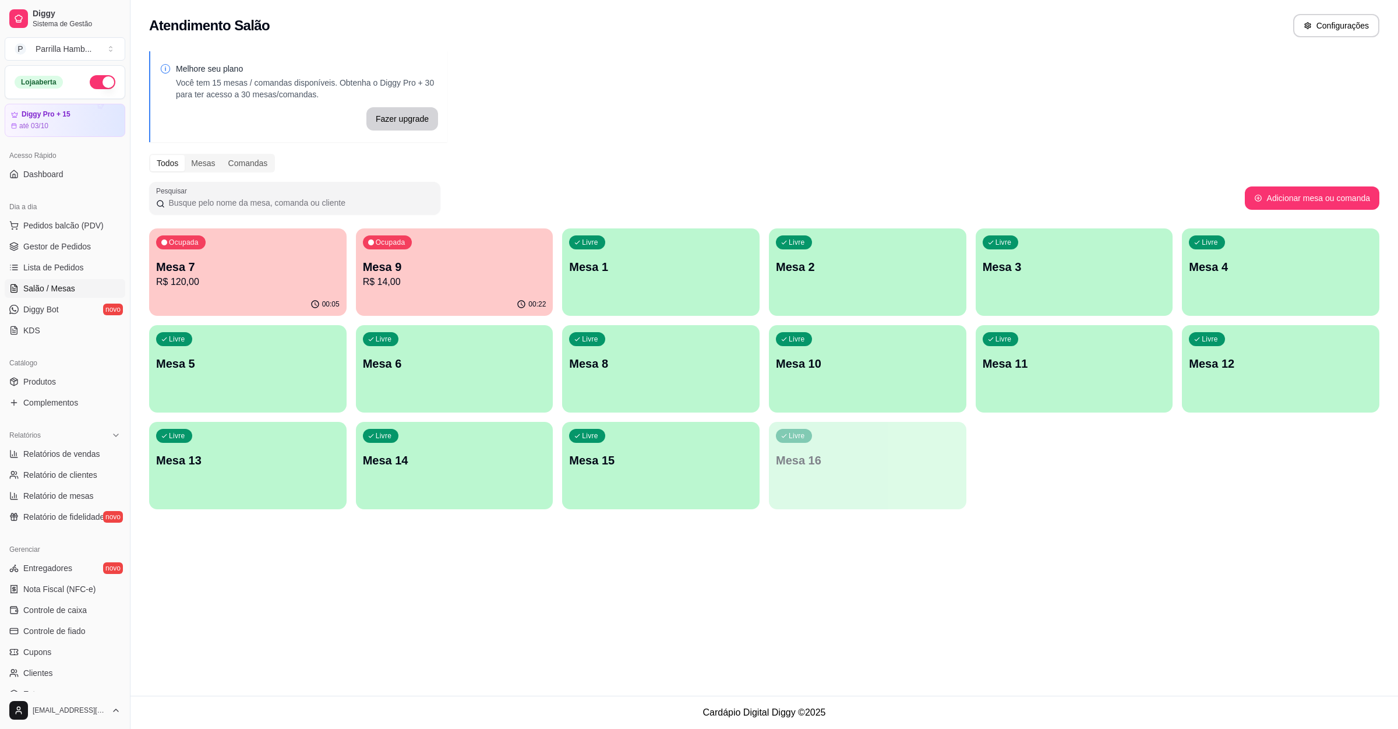
click at [406, 282] on p "R$ 14,00" at bounding box center [455, 282] width 184 height 14
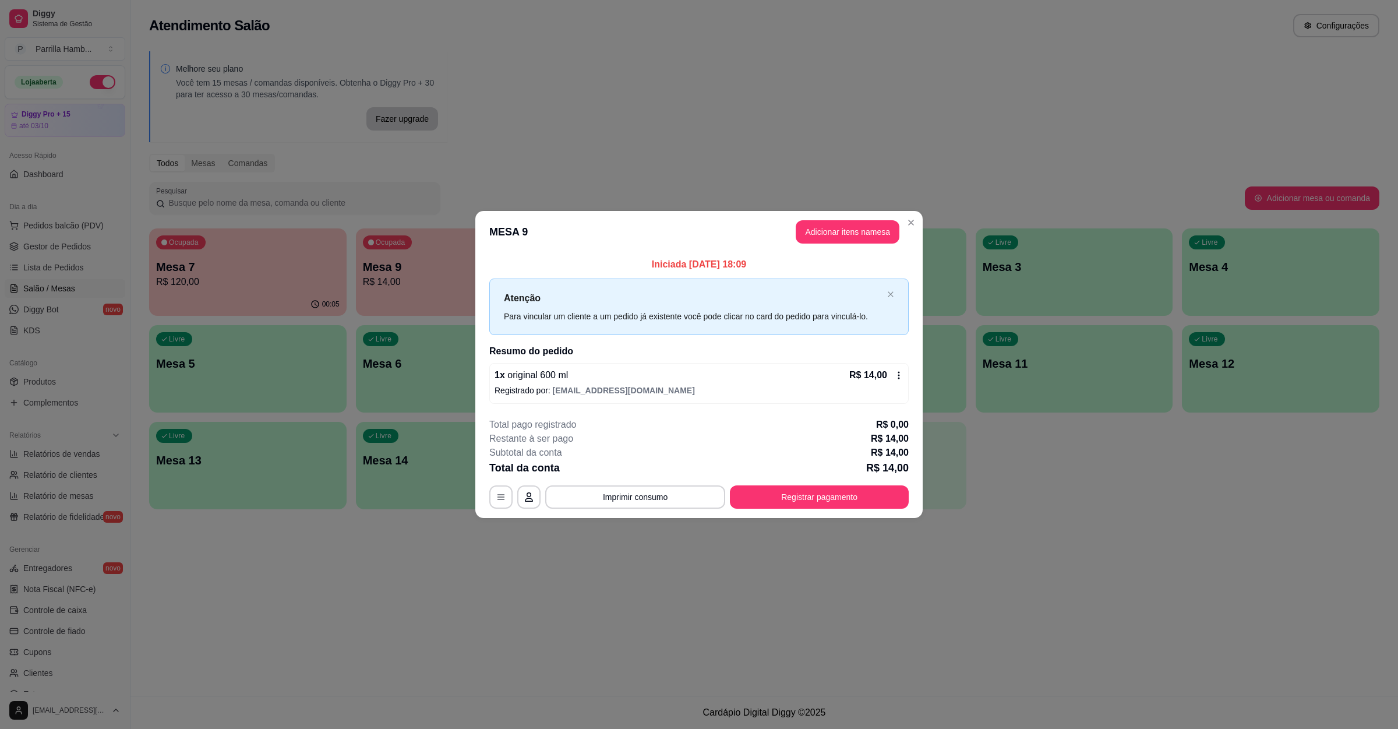
click at [864, 222] on button "Adicionar itens na mesa" at bounding box center [848, 231] width 104 height 23
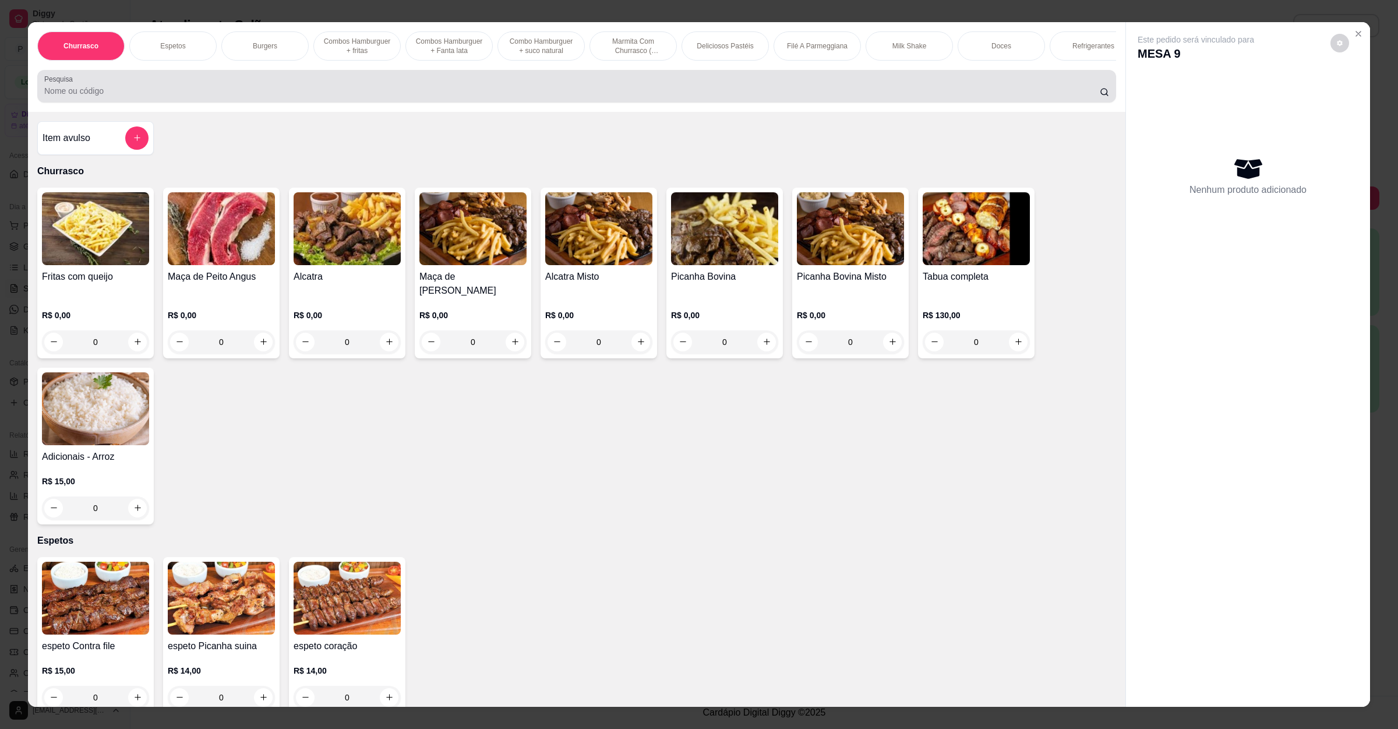
click at [199, 93] on div at bounding box center [576, 86] width 1065 height 23
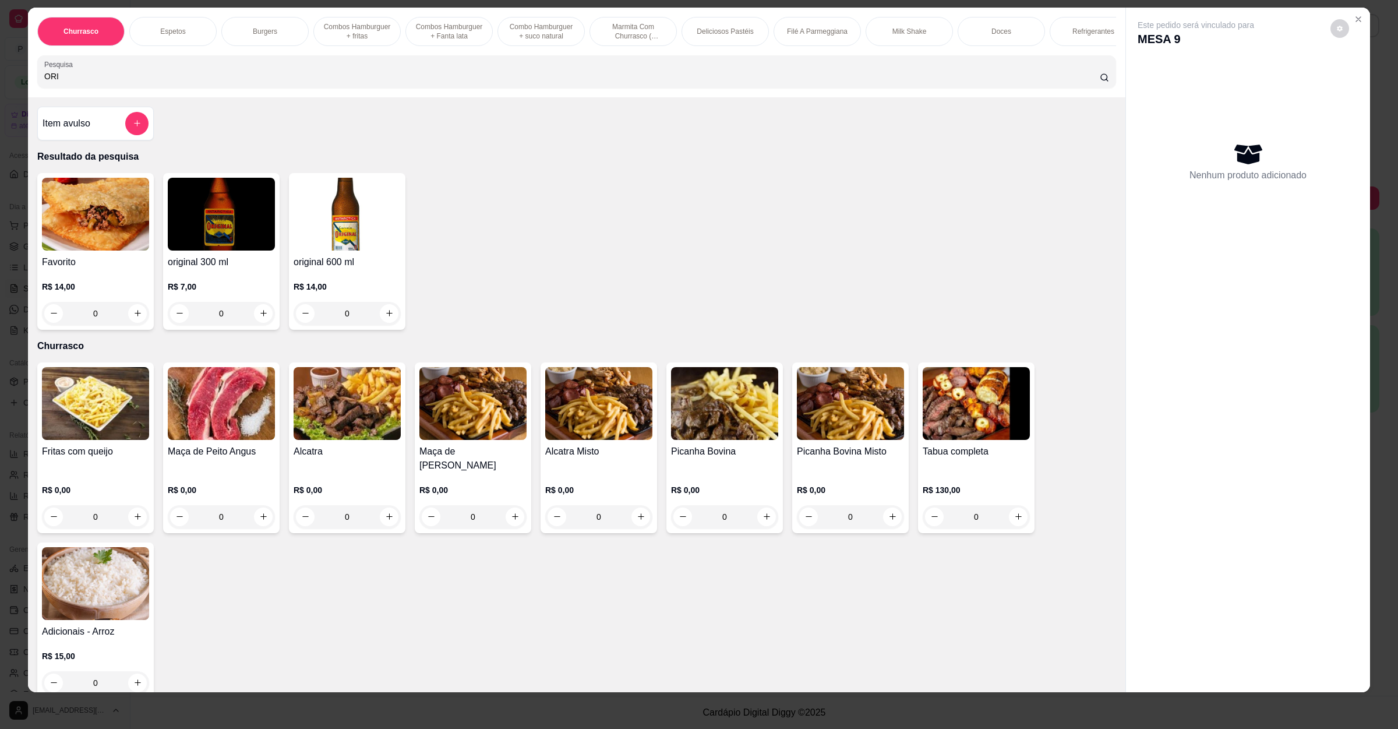
scroll to position [16, 0]
type input "ORI"
click at [254, 325] on div "0" at bounding box center [221, 312] width 103 height 23
click at [260, 317] on icon "increase-product-quantity" at bounding box center [263, 312] width 9 height 9
type input "1"
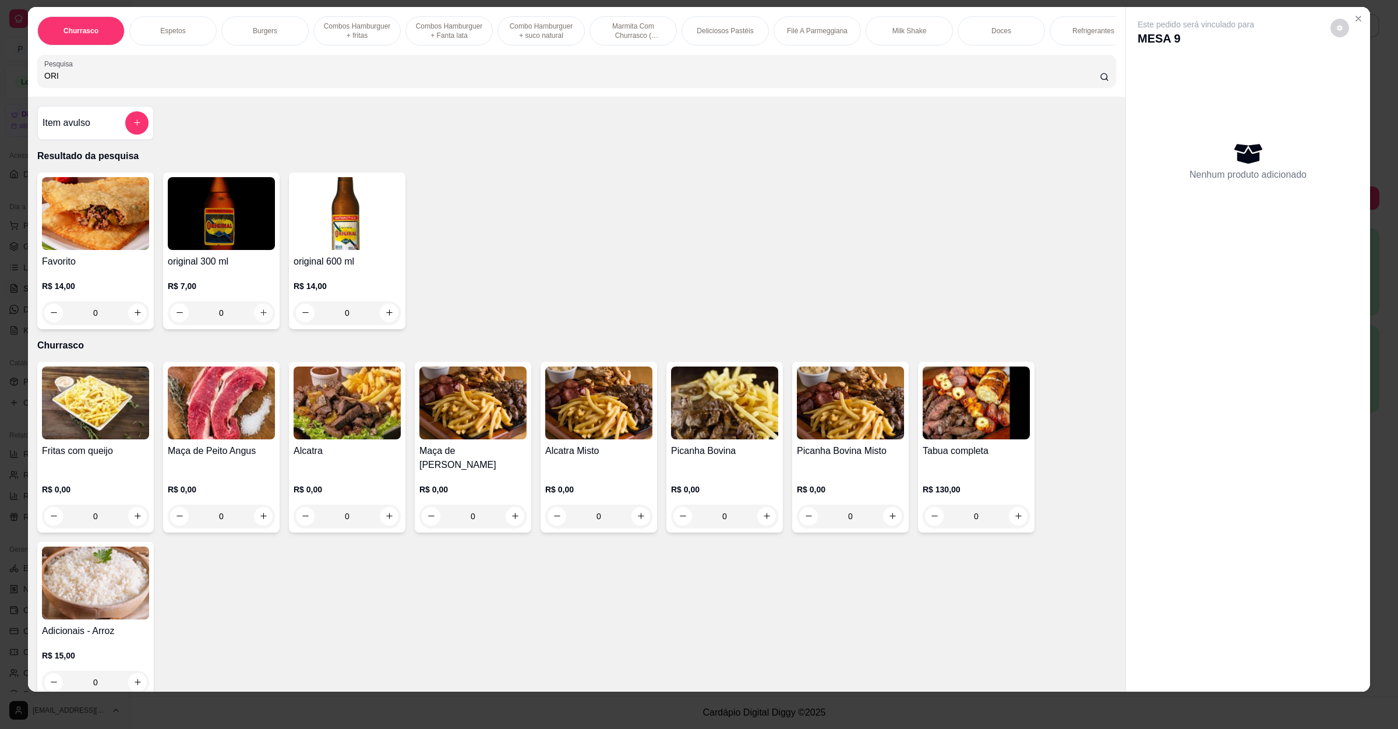
type input "1"
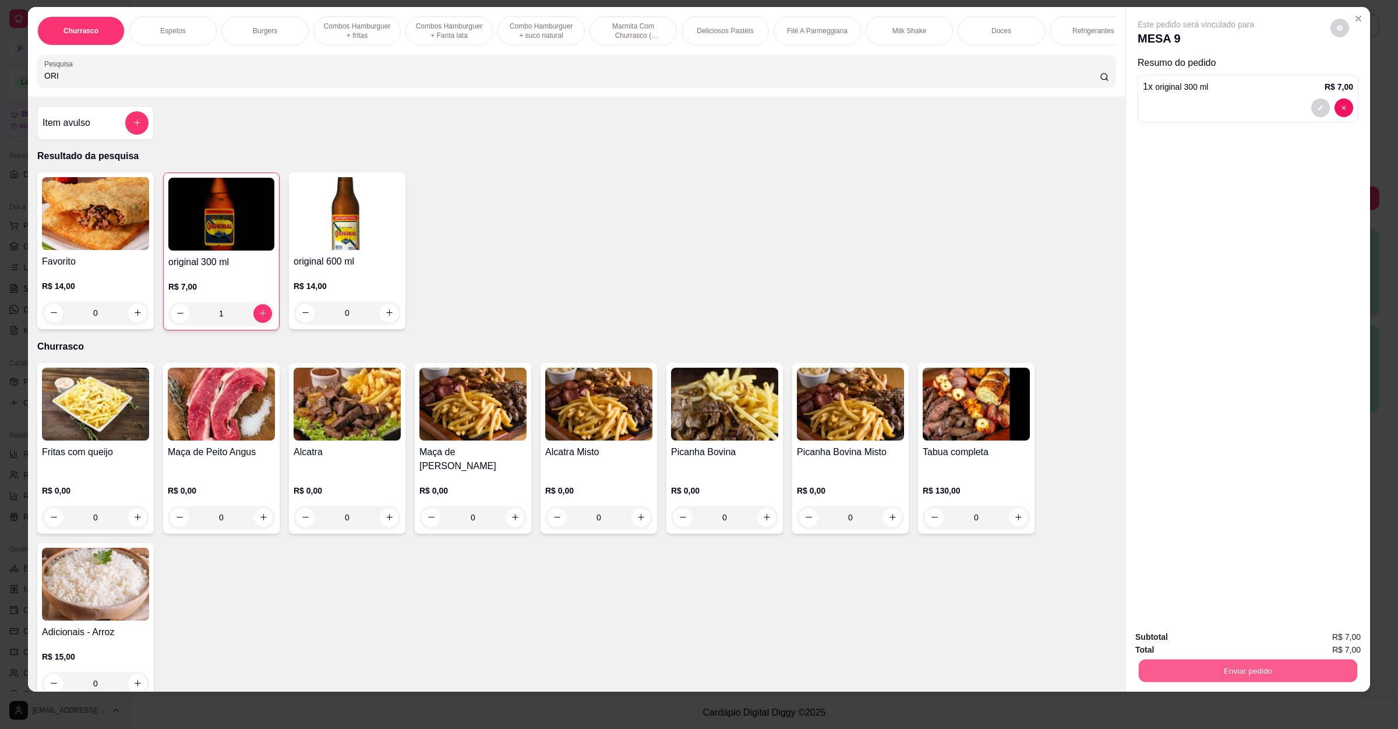
click at [1211, 671] on button "Enviar pedido" at bounding box center [1248, 671] width 219 height 23
click at [1238, 644] on button "Registrar cliente" at bounding box center [1251, 641] width 77 height 22
click at [1256, 661] on button "Enviar pedido" at bounding box center [1248, 671] width 219 height 23
click at [1317, 635] on button "Enviar pedido" at bounding box center [1329, 641] width 64 height 22
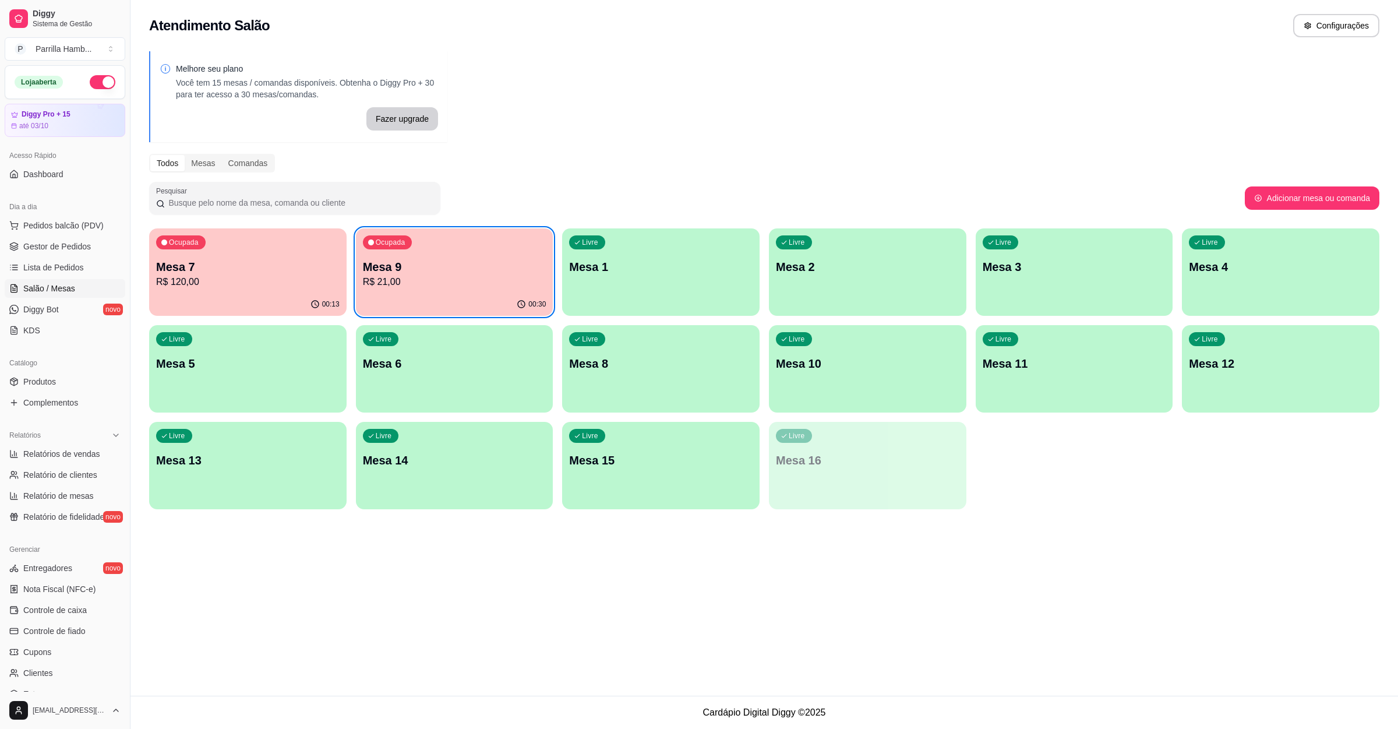
click at [796, 364] on p "Mesa 10" at bounding box center [868, 363] width 184 height 16
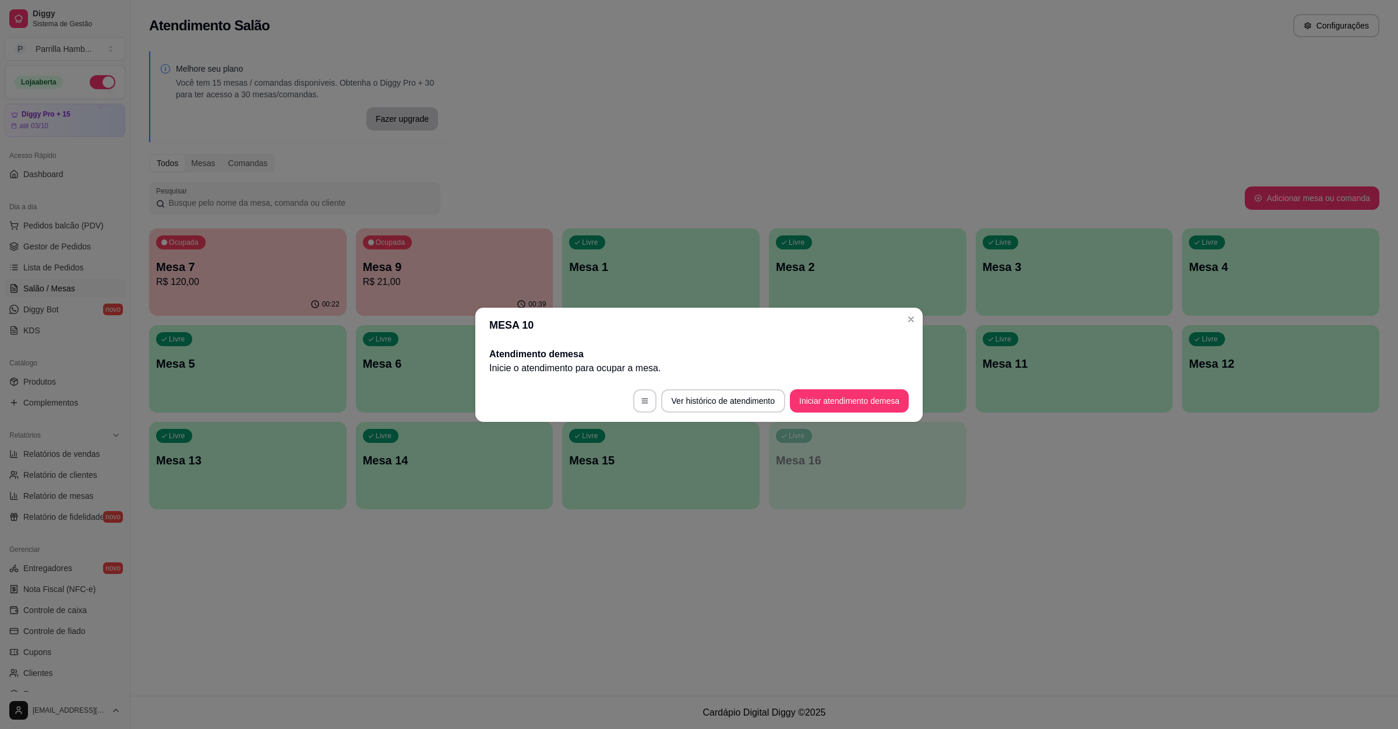
click at [826, 414] on footer "Ver histórico de atendimento Iniciar atendimento de mesa" at bounding box center [698, 401] width 447 height 42
click at [839, 387] on footer "Ver histórico de atendimento Iniciar atendimento de mesa" at bounding box center [698, 401] width 447 height 42
click at [838, 414] on footer "Ver histórico de atendimento Iniciar atendimento de mesa" at bounding box center [698, 401] width 447 height 42
click at [848, 397] on button "Iniciar atendimento de mesa" at bounding box center [849, 400] width 119 height 23
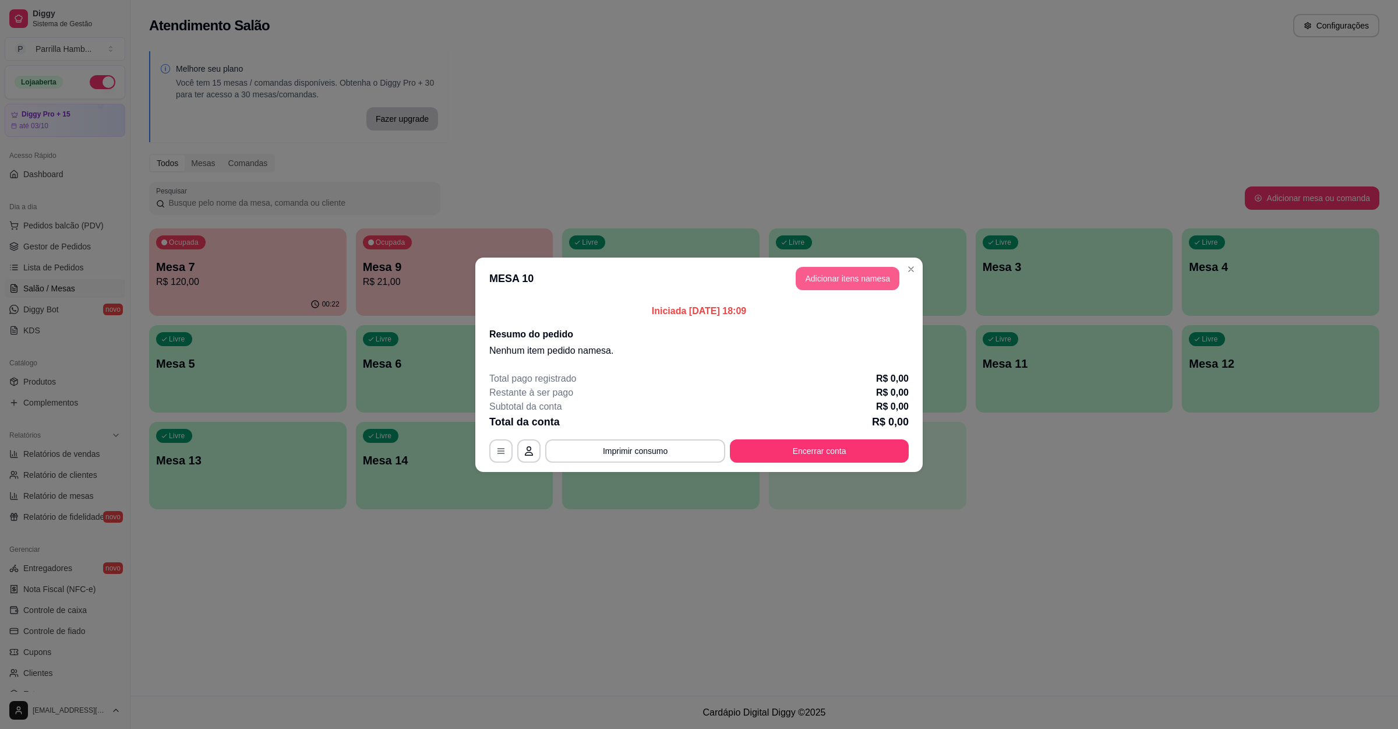
click at [855, 286] on button "Adicionar itens na mesa" at bounding box center [848, 278] width 104 height 23
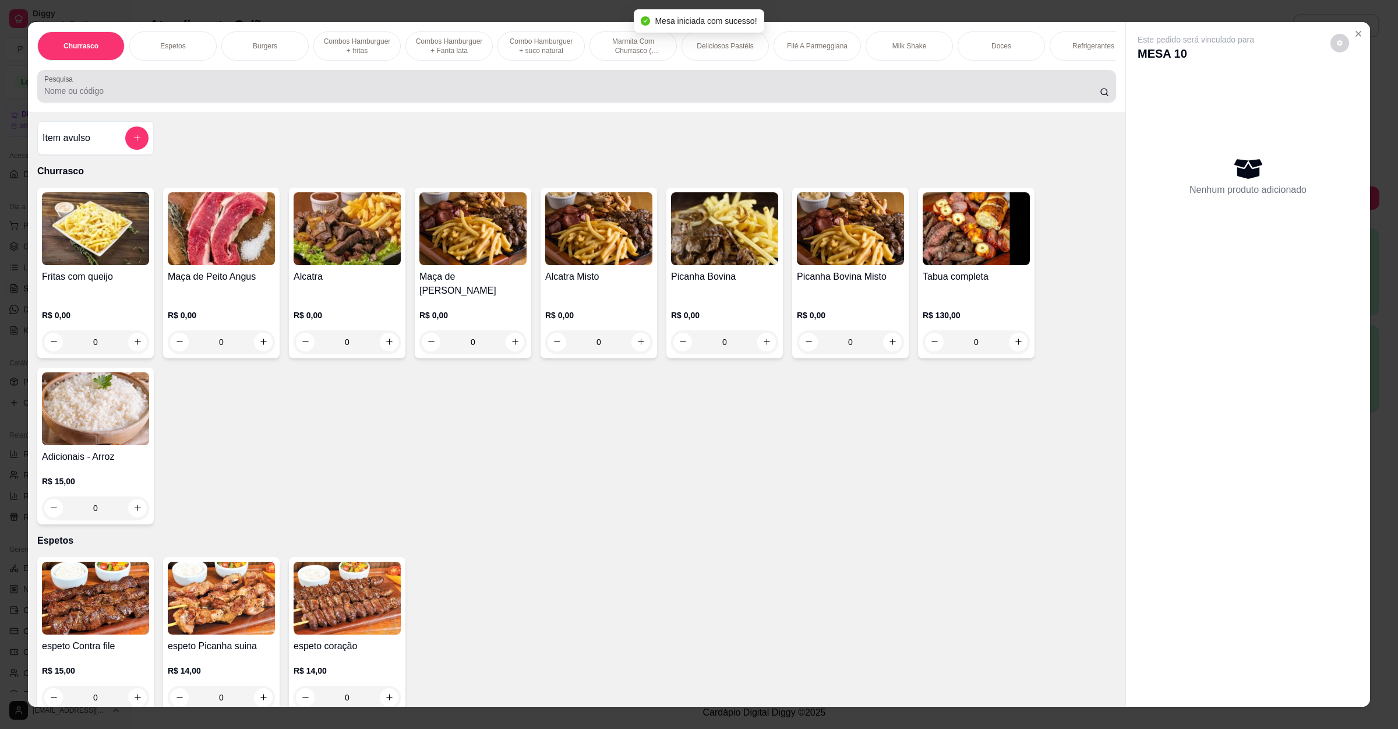
click at [423, 97] on input "Pesquisa" at bounding box center [572, 91] width 1056 height 12
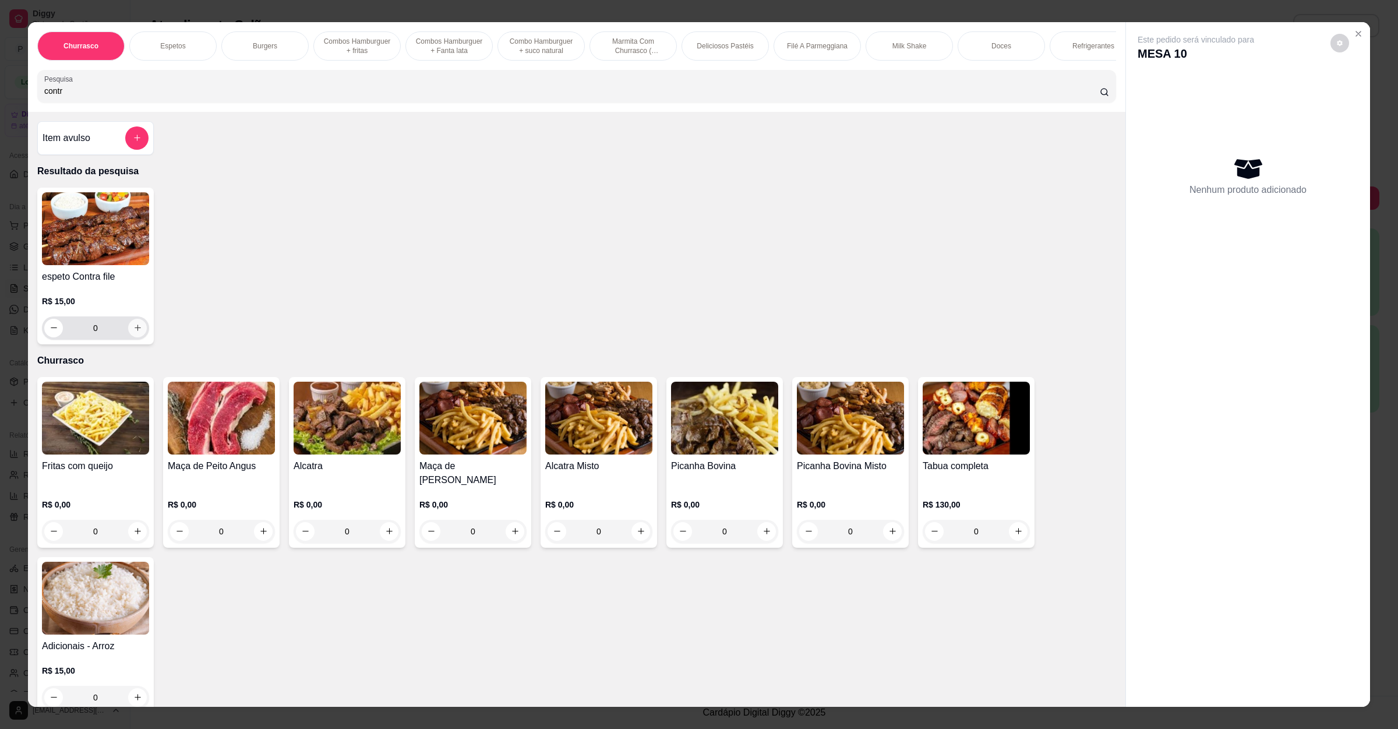
type input "contr"
click at [133, 332] on icon "increase-product-quantity" at bounding box center [137, 327] width 9 height 9
type input "1"
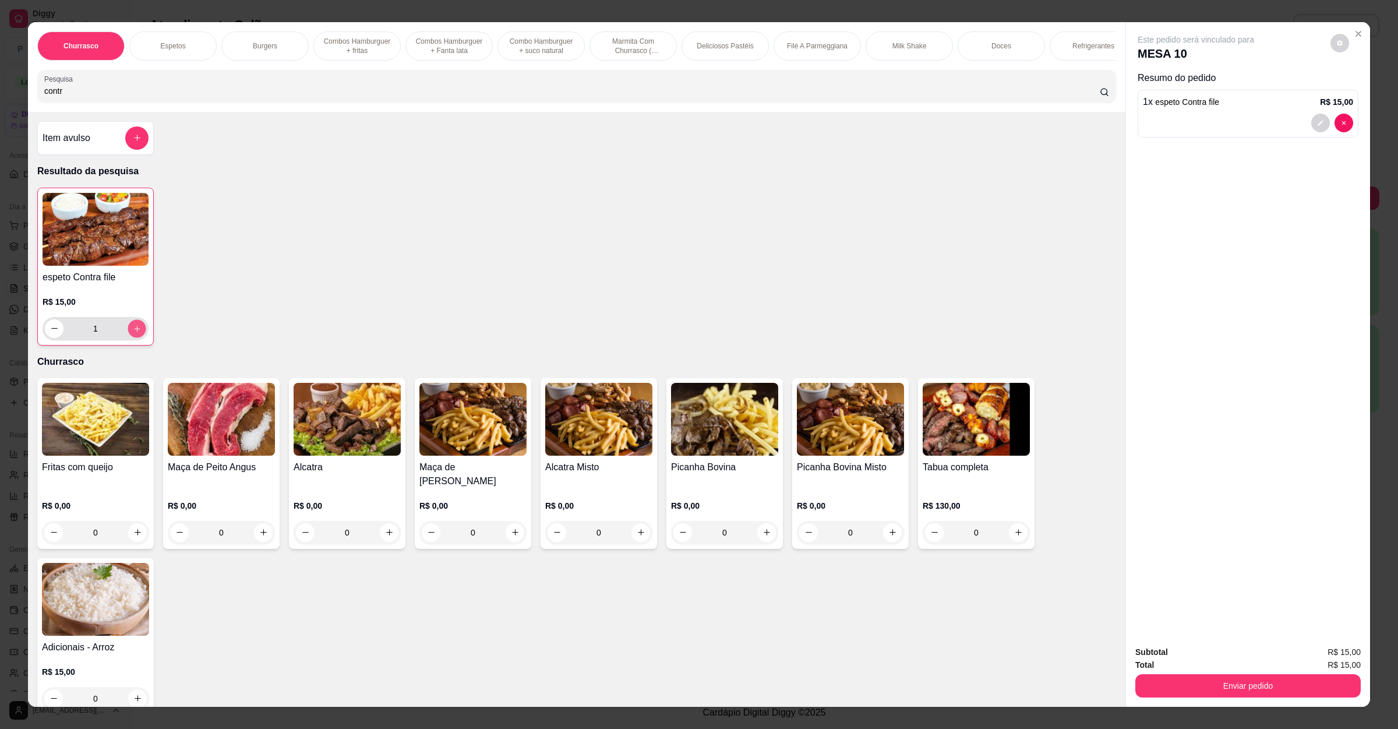
click at [133, 333] on icon "increase-product-quantity" at bounding box center [137, 328] width 9 height 9
type input "2"
drag, startPoint x: 77, startPoint y: 102, endPoint x: 0, endPoint y: 81, distance: 79.7
click at [0, 81] on div "Churrasco Espetos Burgers Combos Hamburguer + fritas Combos Hamburguer + Fanta …" at bounding box center [699, 364] width 1398 height 729
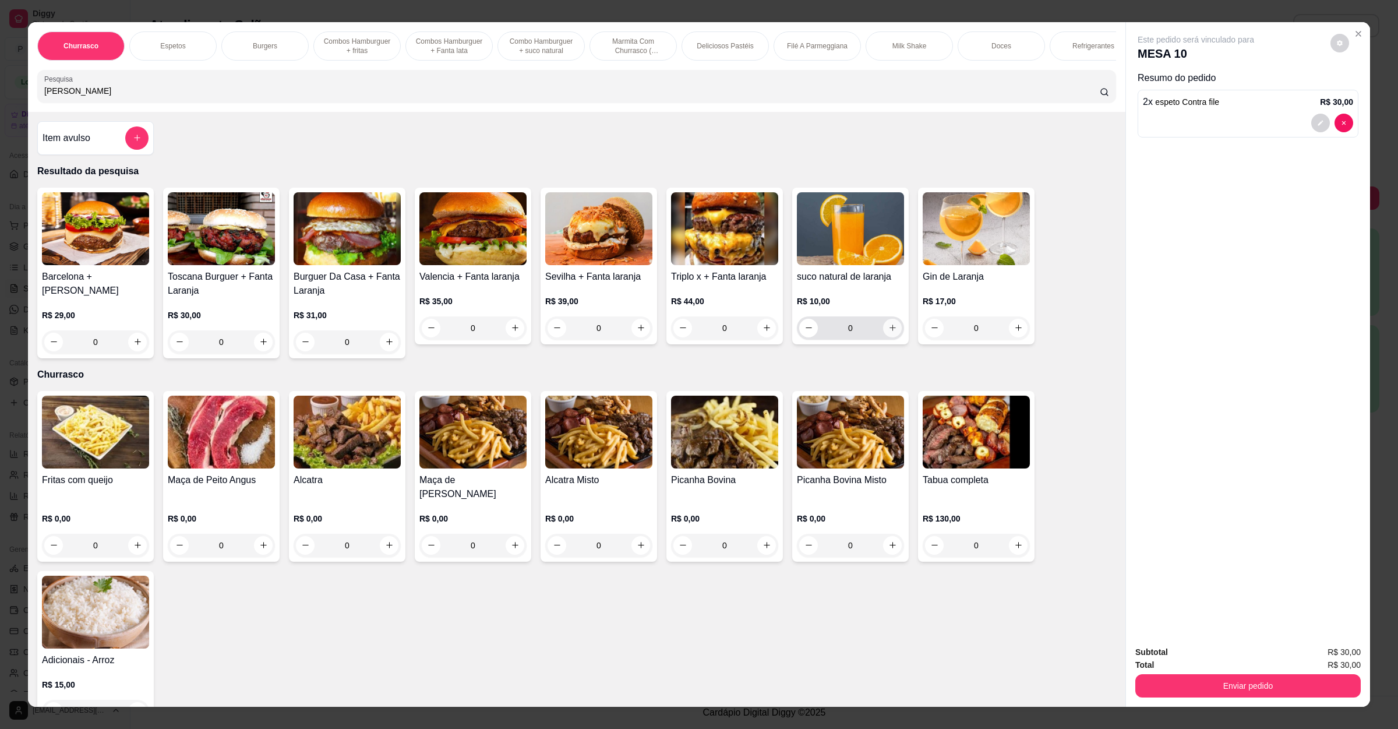
type input "[PERSON_NAME]"
click at [888, 336] on button "increase-product-quantity" at bounding box center [892, 328] width 19 height 19
type input "1"
click at [136, 97] on input "[PERSON_NAME]" at bounding box center [572, 91] width 1056 height 12
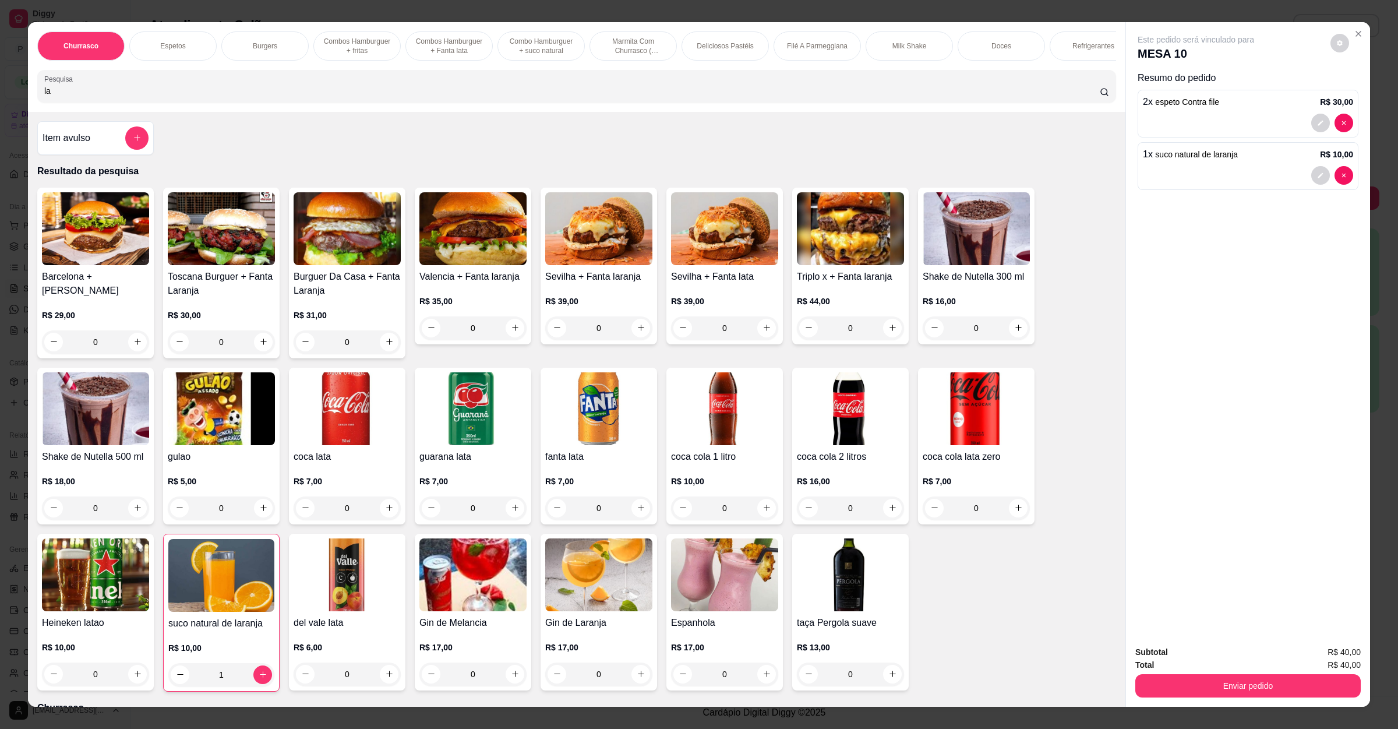
type input "l"
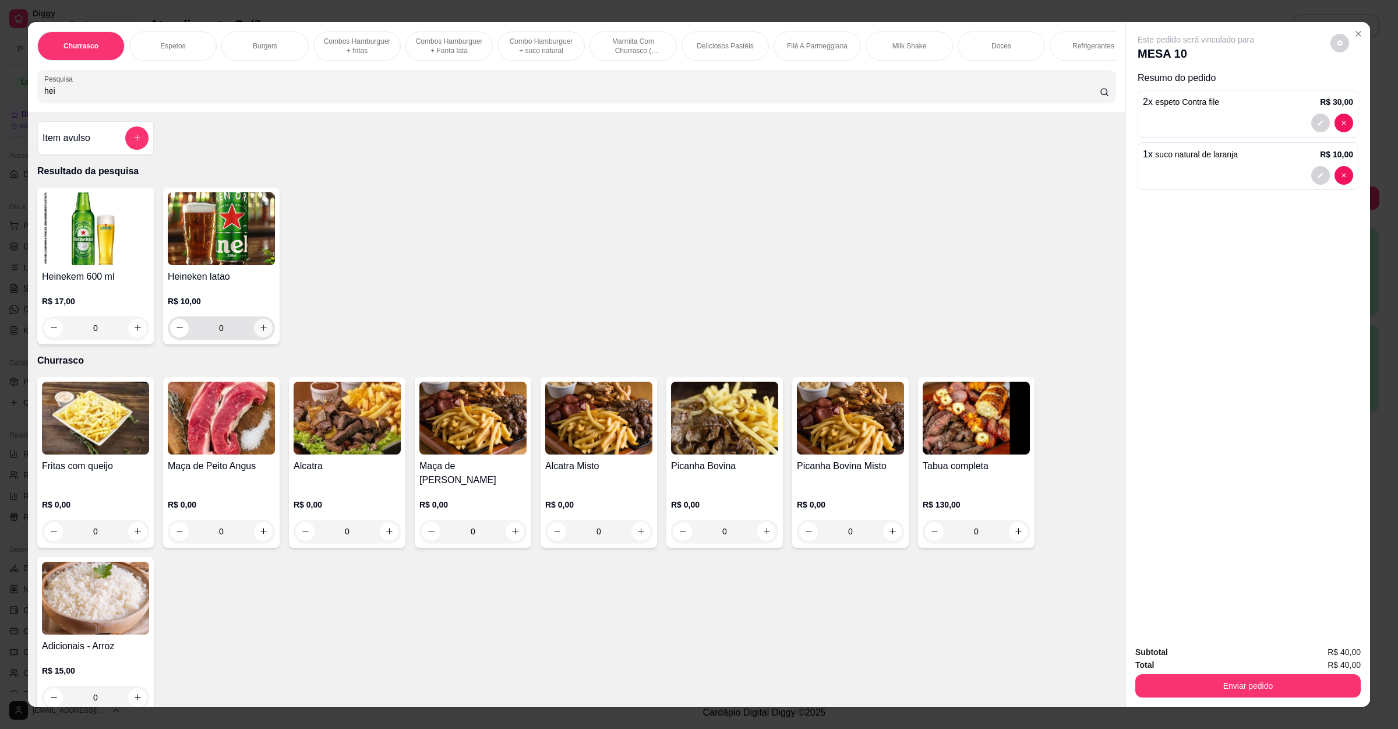
type input "hei"
click at [254, 337] on button "increase-product-quantity" at bounding box center [263, 328] width 19 height 19
type input "1"
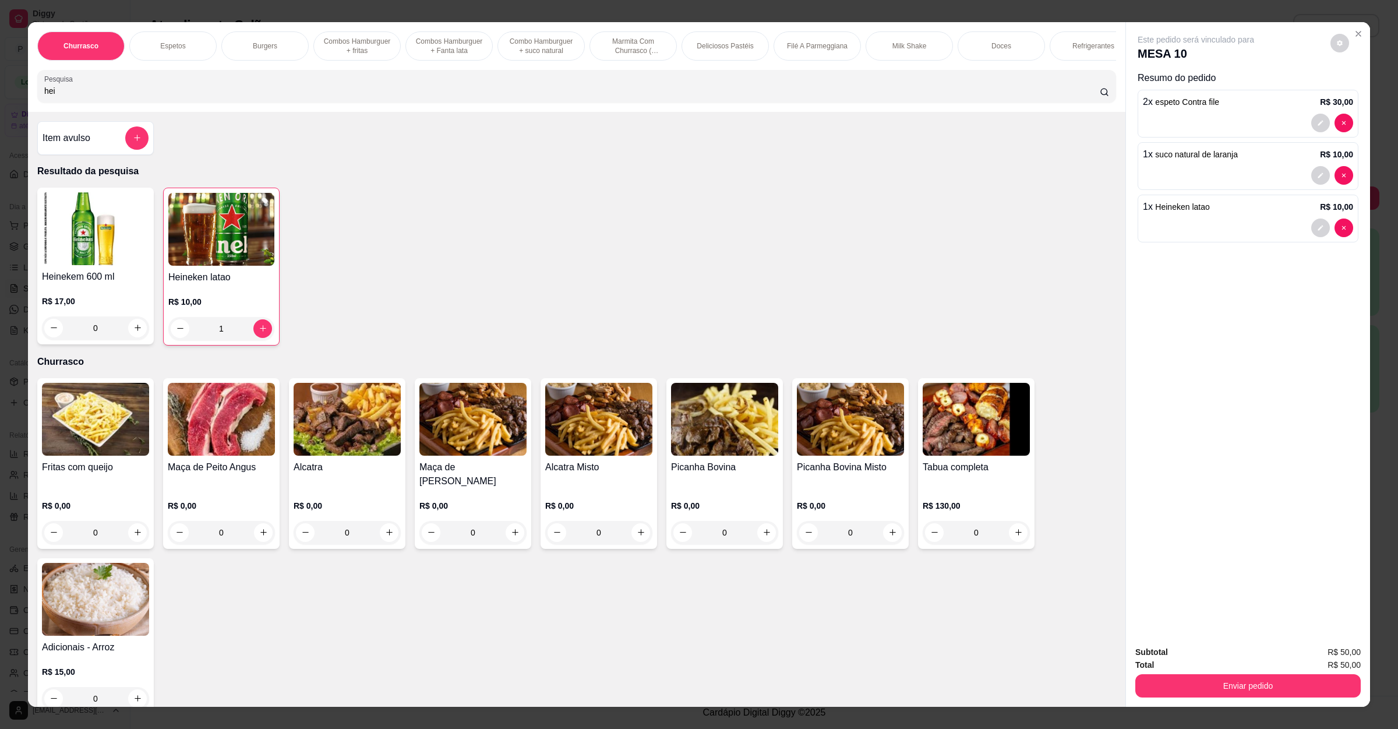
click at [1193, 698] on div "Subtotal R$ 50,00 Total R$ 50,00 Enviar pedido" at bounding box center [1248, 671] width 244 height 71
click at [1215, 677] on button "Enviar pedido" at bounding box center [1248, 685] width 225 height 23
click at [1219, 654] on button "Registrar cliente" at bounding box center [1251, 658] width 77 height 22
click at [1239, 688] on button "Enviar pedido" at bounding box center [1248, 686] width 219 height 23
click at [1313, 663] on button "Enviar pedido" at bounding box center [1329, 657] width 64 height 22
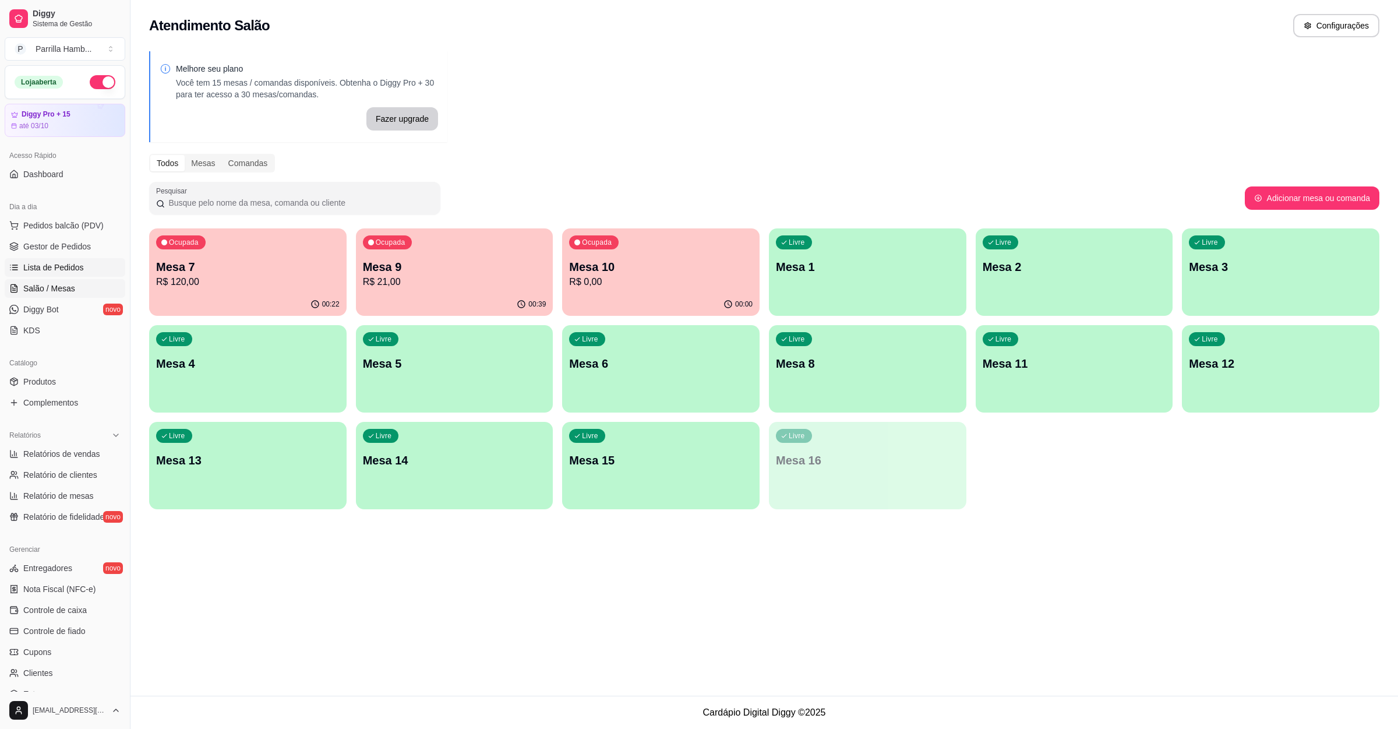
click at [72, 269] on span "Lista de Pedidos" at bounding box center [53, 268] width 61 height 12
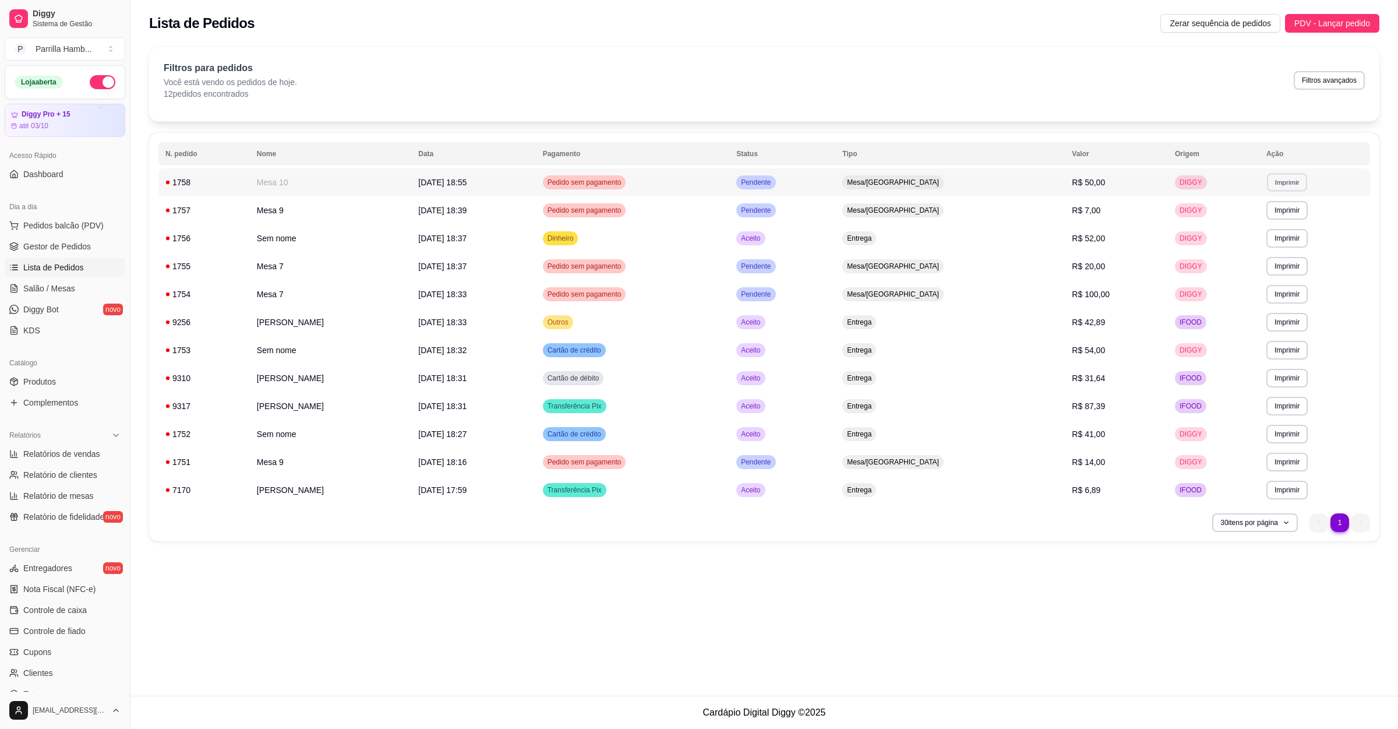
click at [1299, 185] on button "Imprimir" at bounding box center [1287, 182] width 40 height 18
click at [1276, 220] on button "IMPRESSORA" at bounding box center [1265, 223] width 84 height 19
click at [21, 286] on link "Salão / Mesas" at bounding box center [65, 288] width 121 height 19
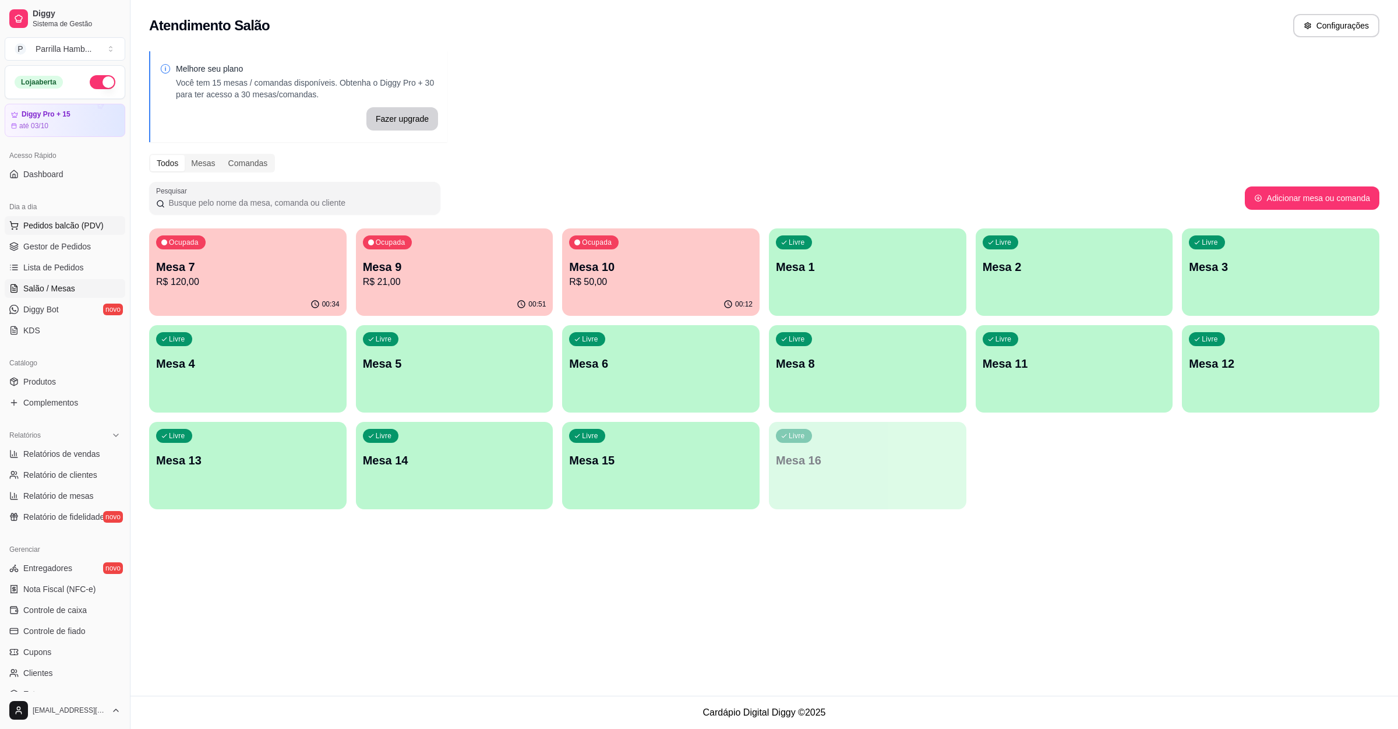
click at [25, 221] on span "Pedidos balcão (PDV)" at bounding box center [63, 226] width 80 height 12
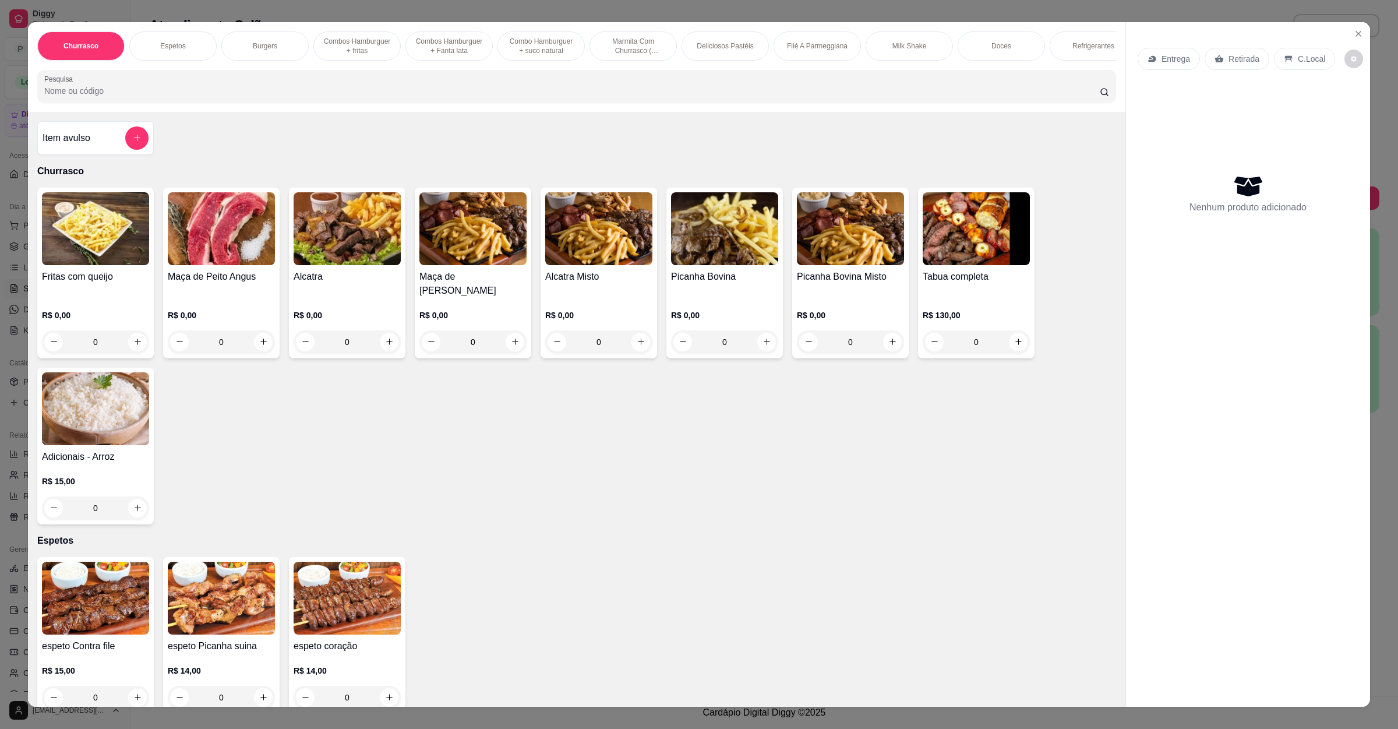
click at [1142, 65] on div "Entrega" at bounding box center [1169, 59] width 62 height 22
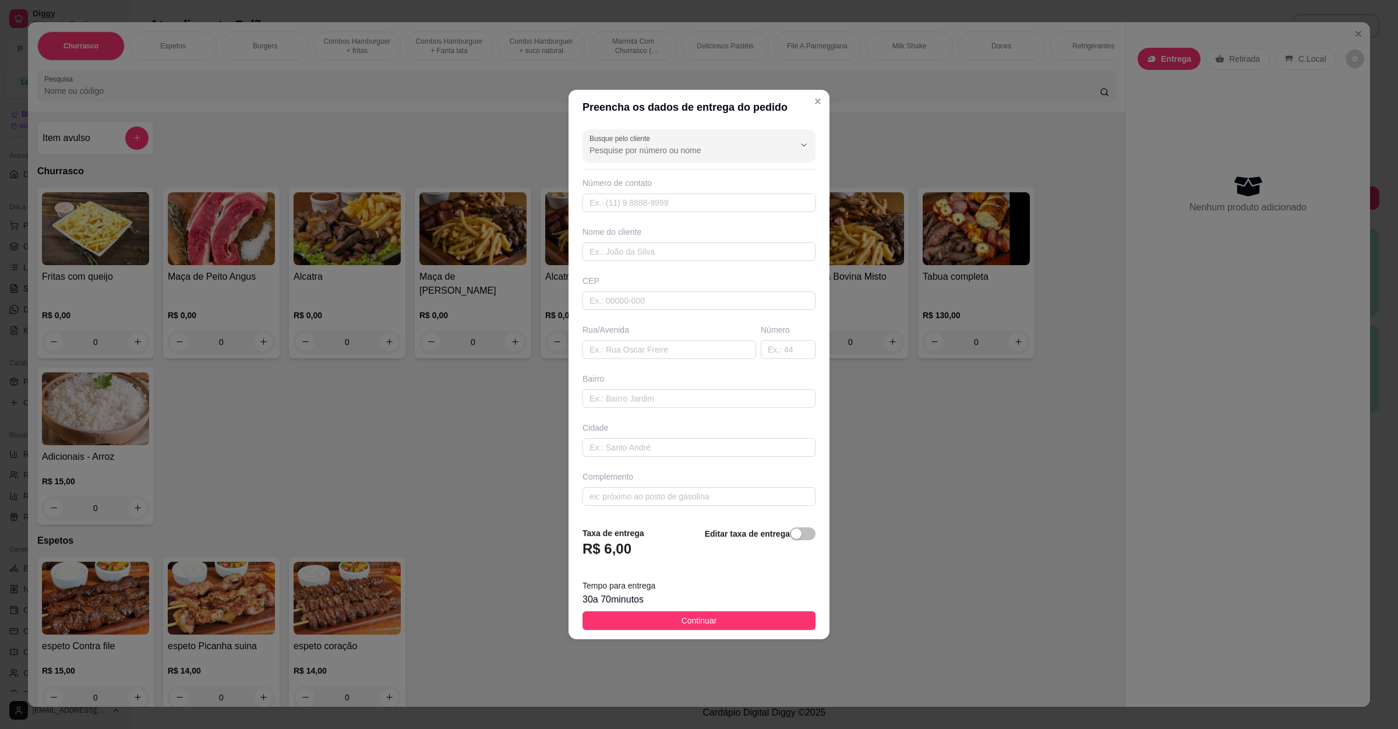
click at [646, 336] on div "Rua/Avenida" at bounding box center [669, 341] width 178 height 35
click at [642, 341] on input "text" at bounding box center [670, 349] width 174 height 19
paste input "[STREET_ADDRESS] floresta"
type input "[STREET_ADDRESS] floresta"
click at [656, 617] on button "Continuar" at bounding box center [699, 620] width 233 height 19
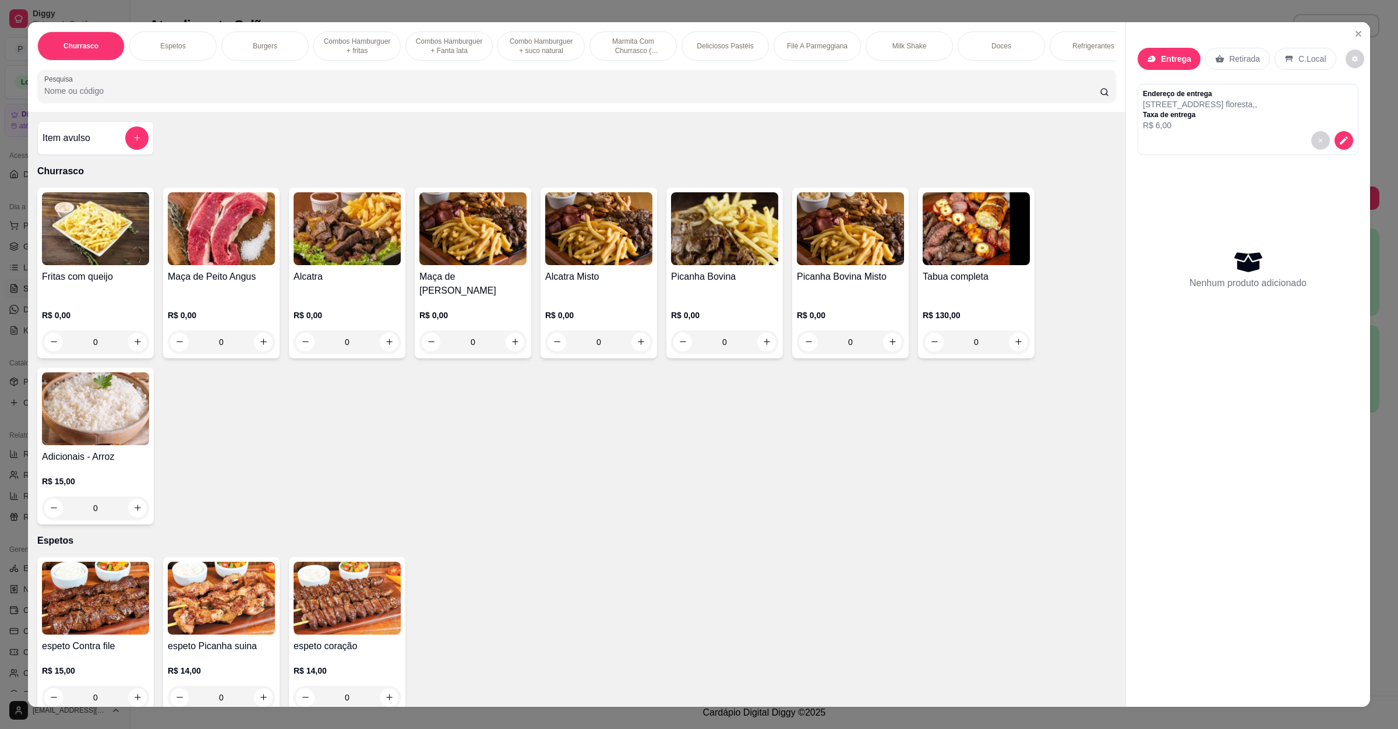
click at [280, 112] on div "Churrasco Espetos Burgers Combos Hamburguer + fritas Combos Hamburguer + Fanta …" at bounding box center [577, 67] width 1098 height 90
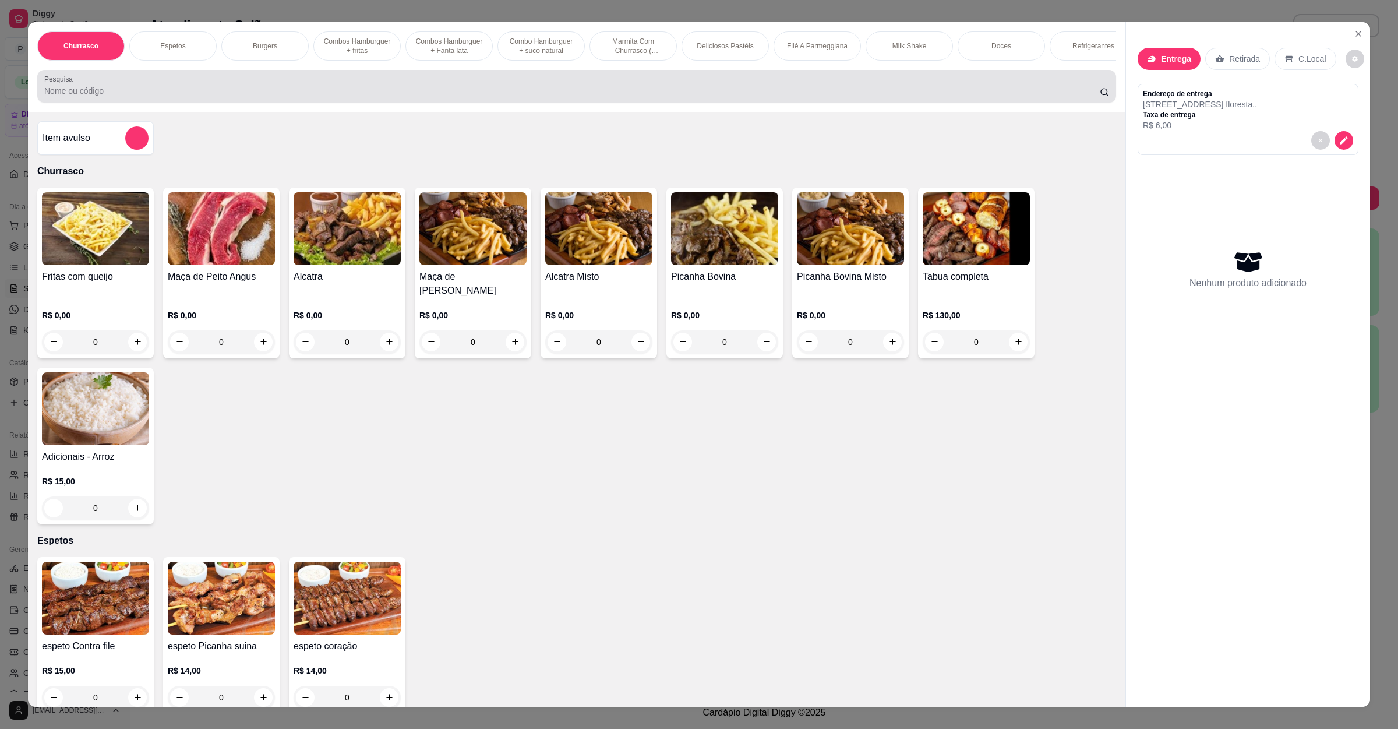
click at [290, 97] on input "Pesquisa" at bounding box center [572, 91] width 1056 height 12
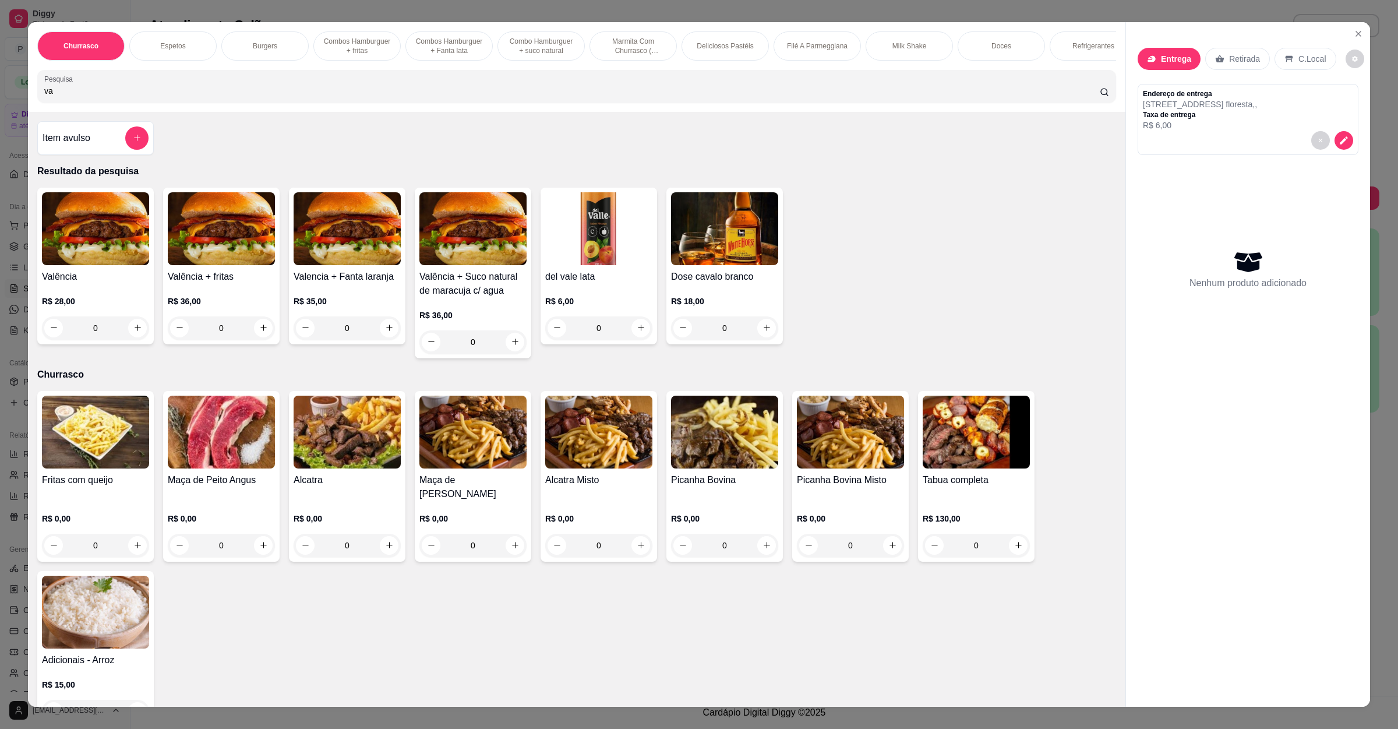
type input "va"
click at [119, 308] on div "R$ 28,00 0" at bounding box center [95, 312] width 107 height 56
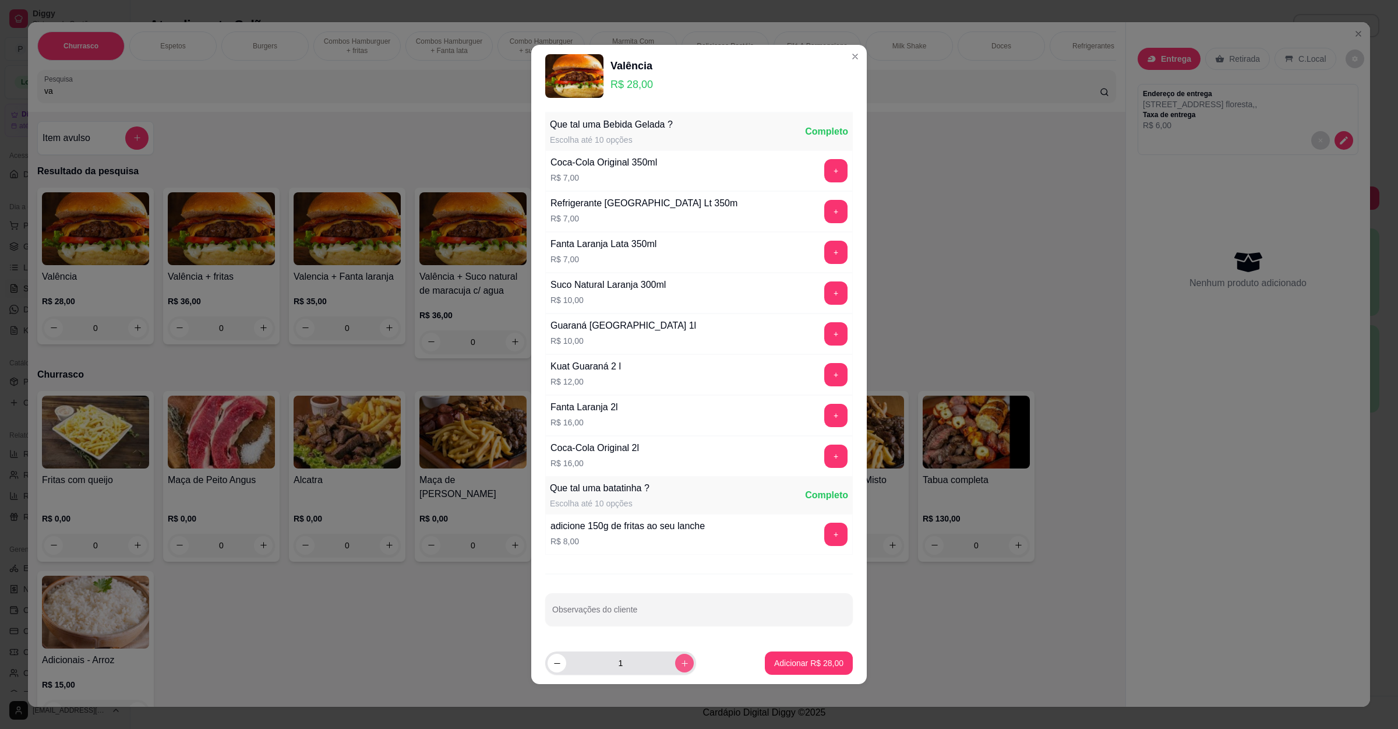
click at [676, 656] on button "increase-product-quantity" at bounding box center [684, 663] width 19 height 19
click at [815, 658] on button "Adicionar R$ 28,00" at bounding box center [809, 662] width 88 height 23
type input "1"
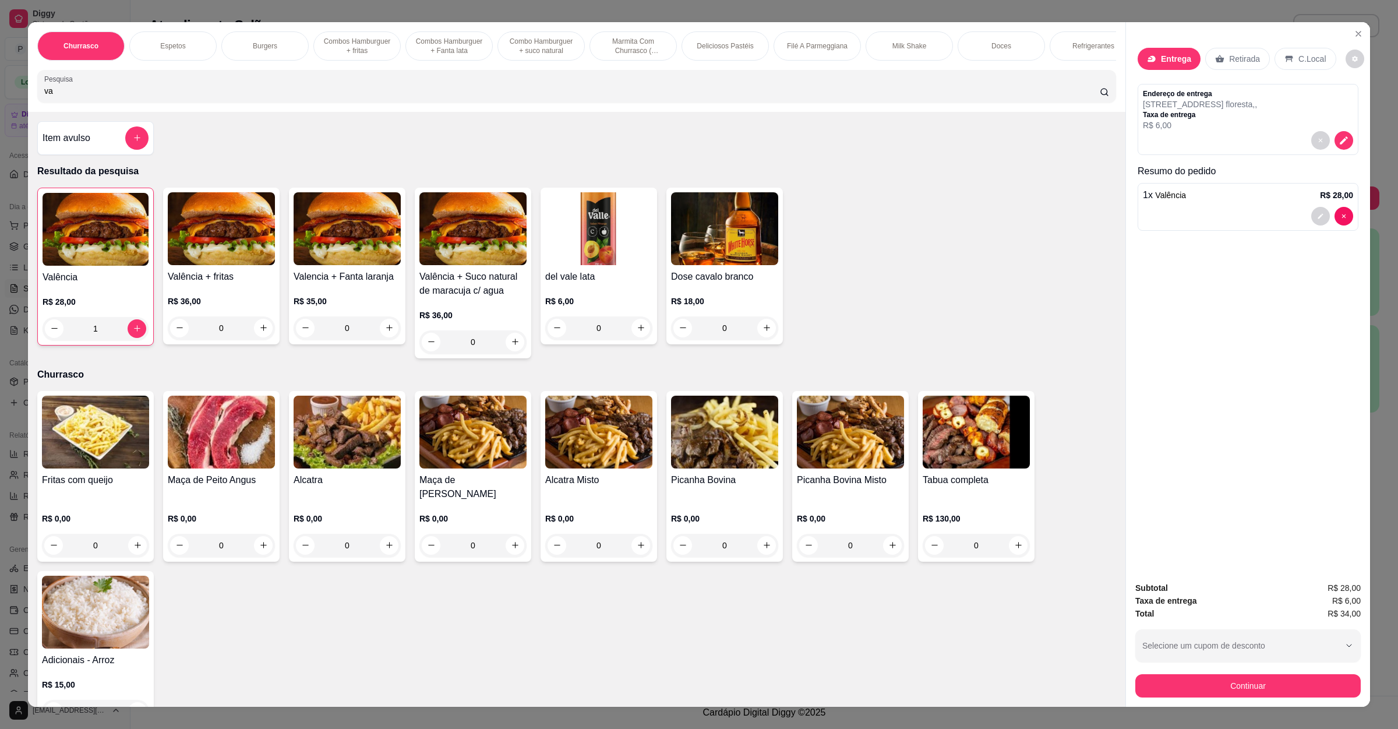
drag, startPoint x: 69, startPoint y: 110, endPoint x: 0, endPoint y: 100, distance: 69.5
click at [0, 100] on div "Churrasco Espetos Burgers Combos Hamburguer + fritas Combos [GEOGRAPHIC_DATA] +…" at bounding box center [699, 364] width 1398 height 729
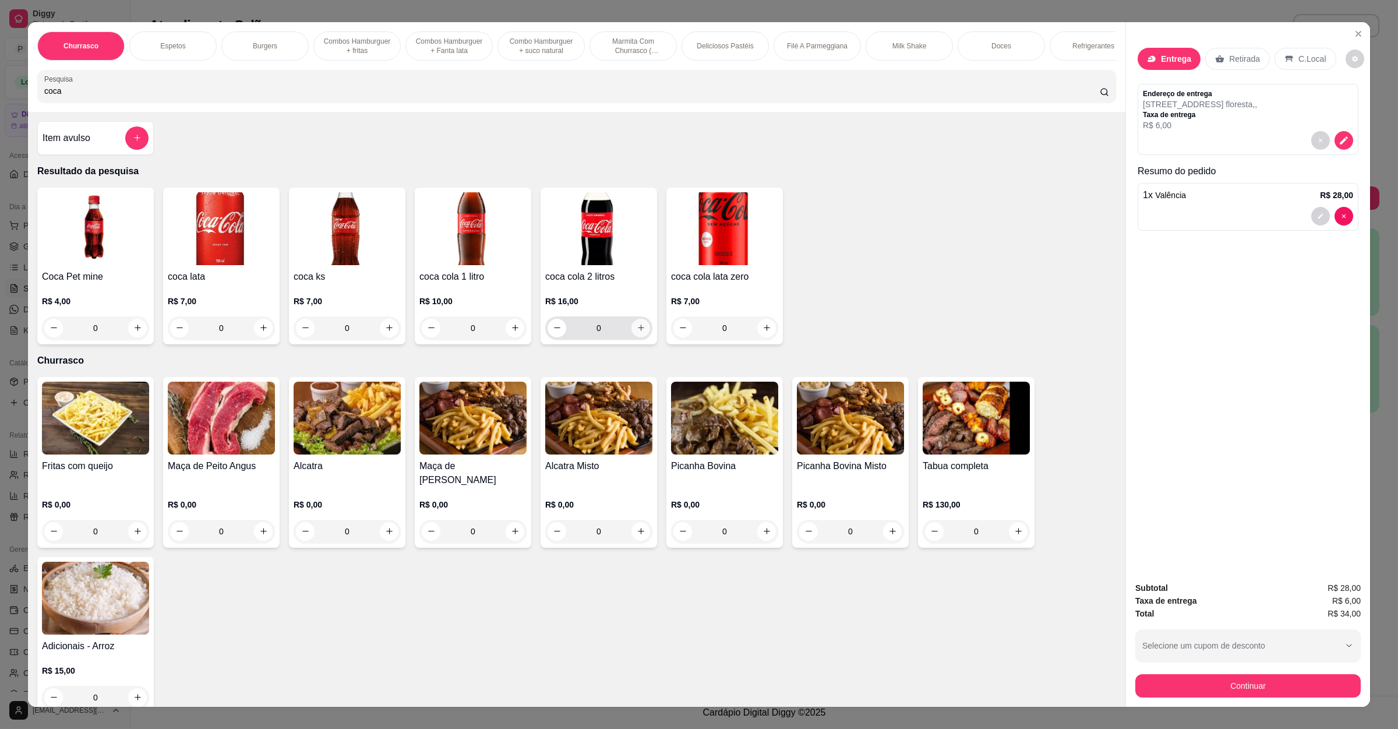
type input "coca"
click at [635, 337] on button "increase-product-quantity" at bounding box center [641, 328] width 18 height 18
type input "1"
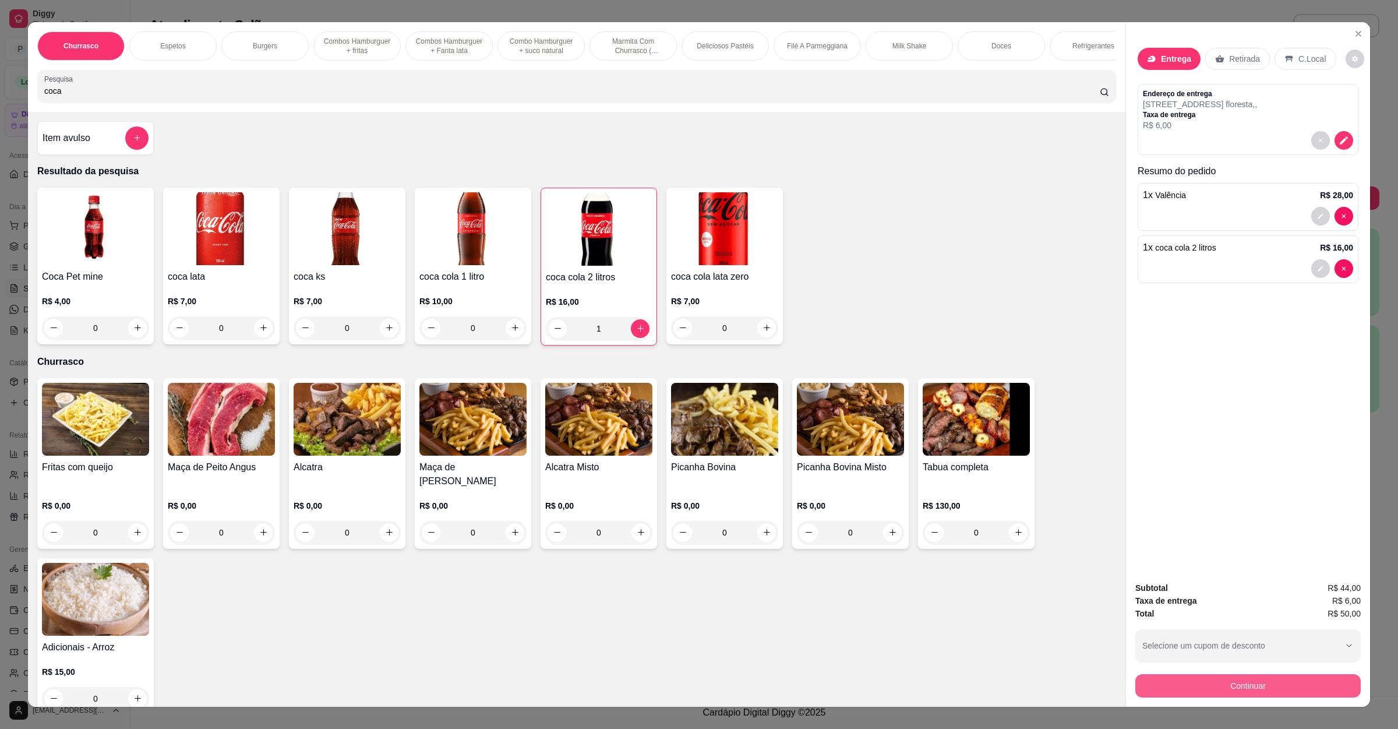
click at [1208, 681] on button "Continuar" at bounding box center [1248, 685] width 225 height 23
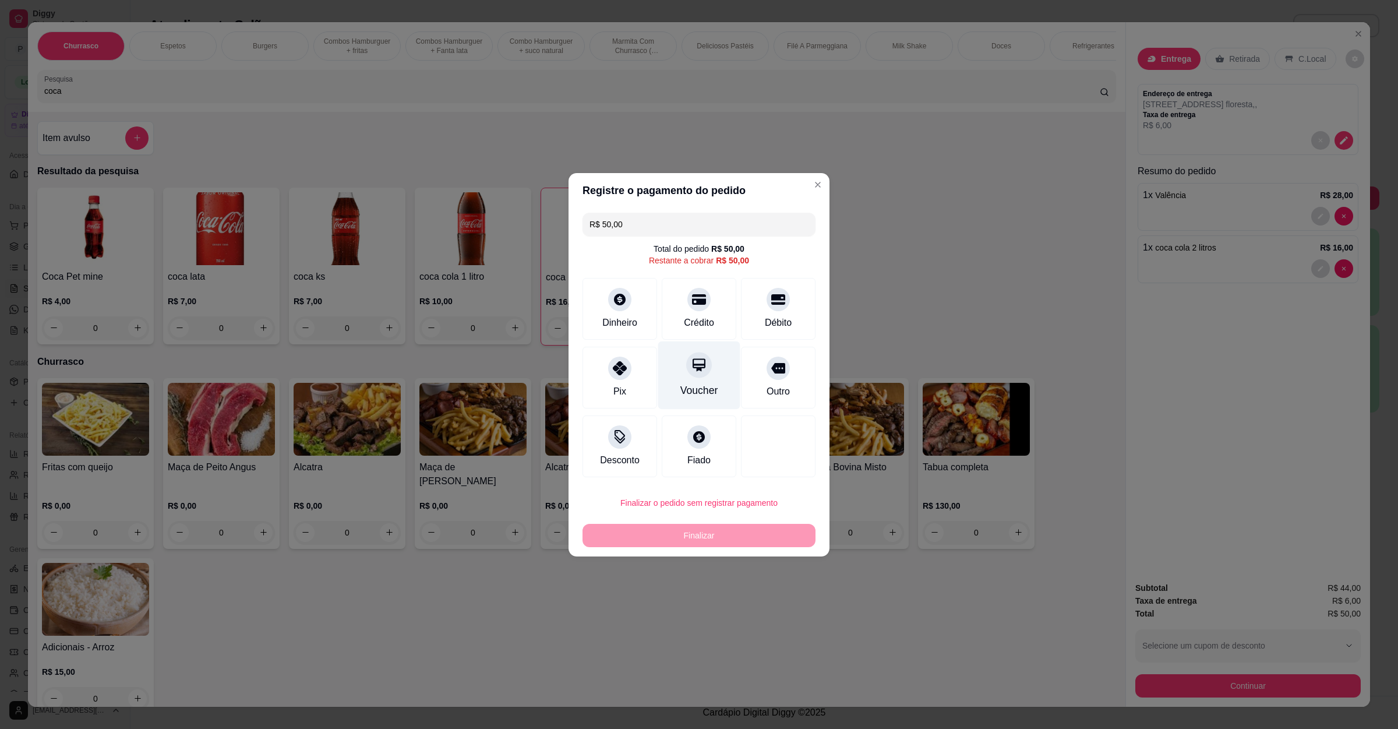
click at [706, 294] on div "Crédito" at bounding box center [699, 309] width 75 height 62
type input "R$ 0,00"
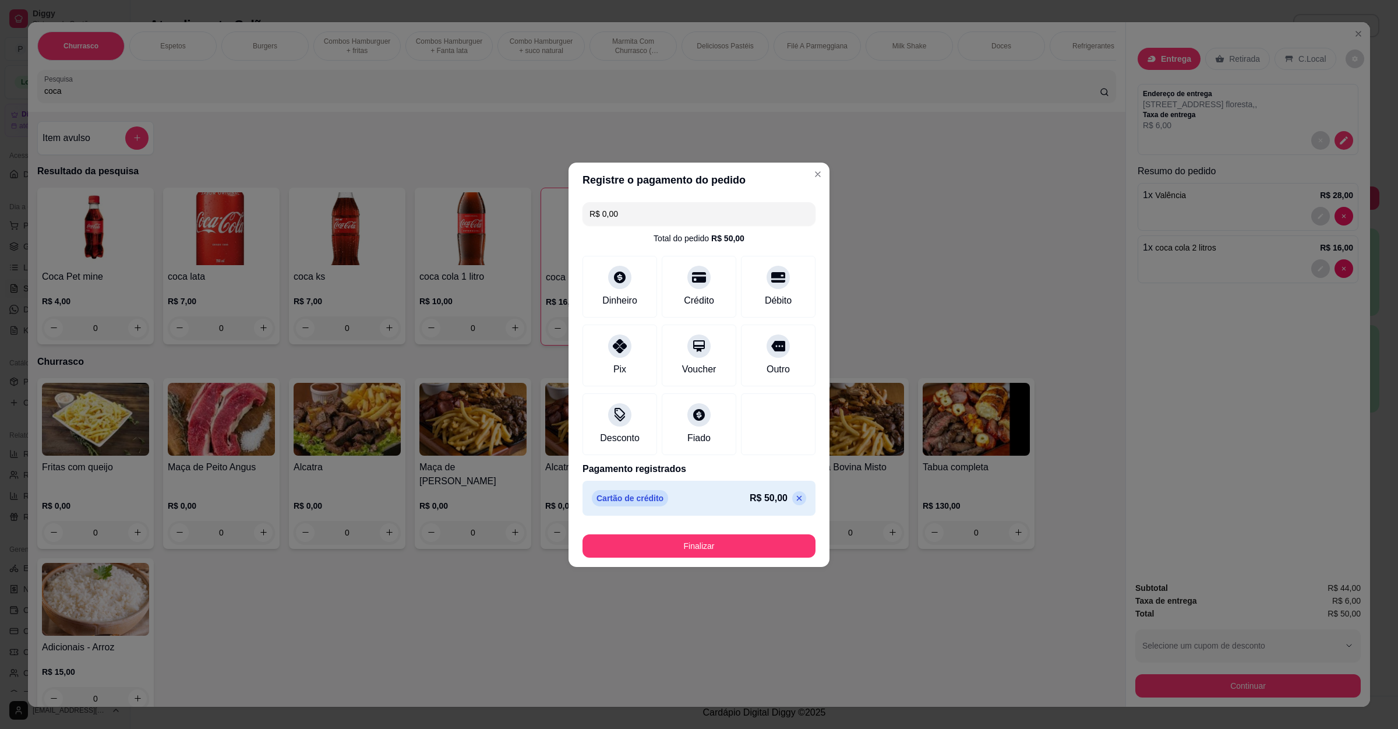
click at [729, 546] on button "Finalizar" at bounding box center [699, 545] width 233 height 23
type input "0"
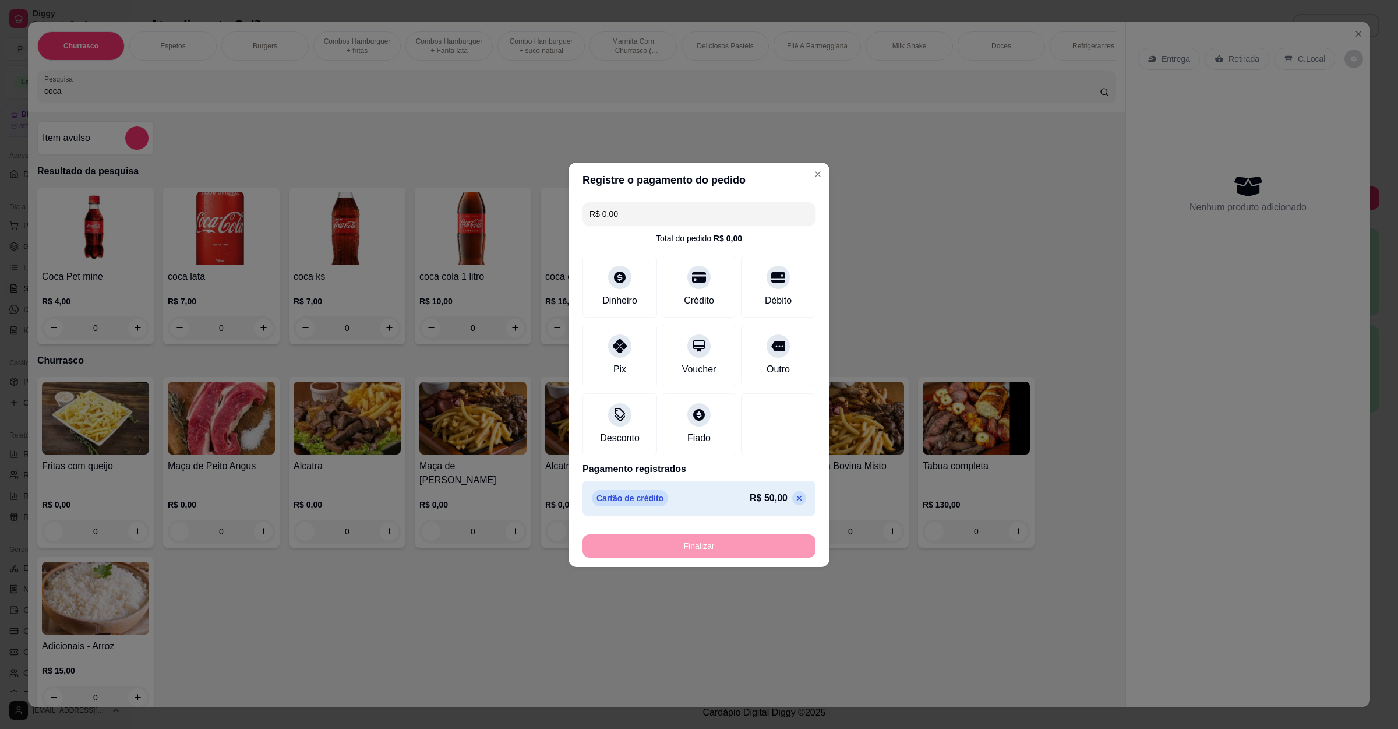
type input "-R$ 50,00"
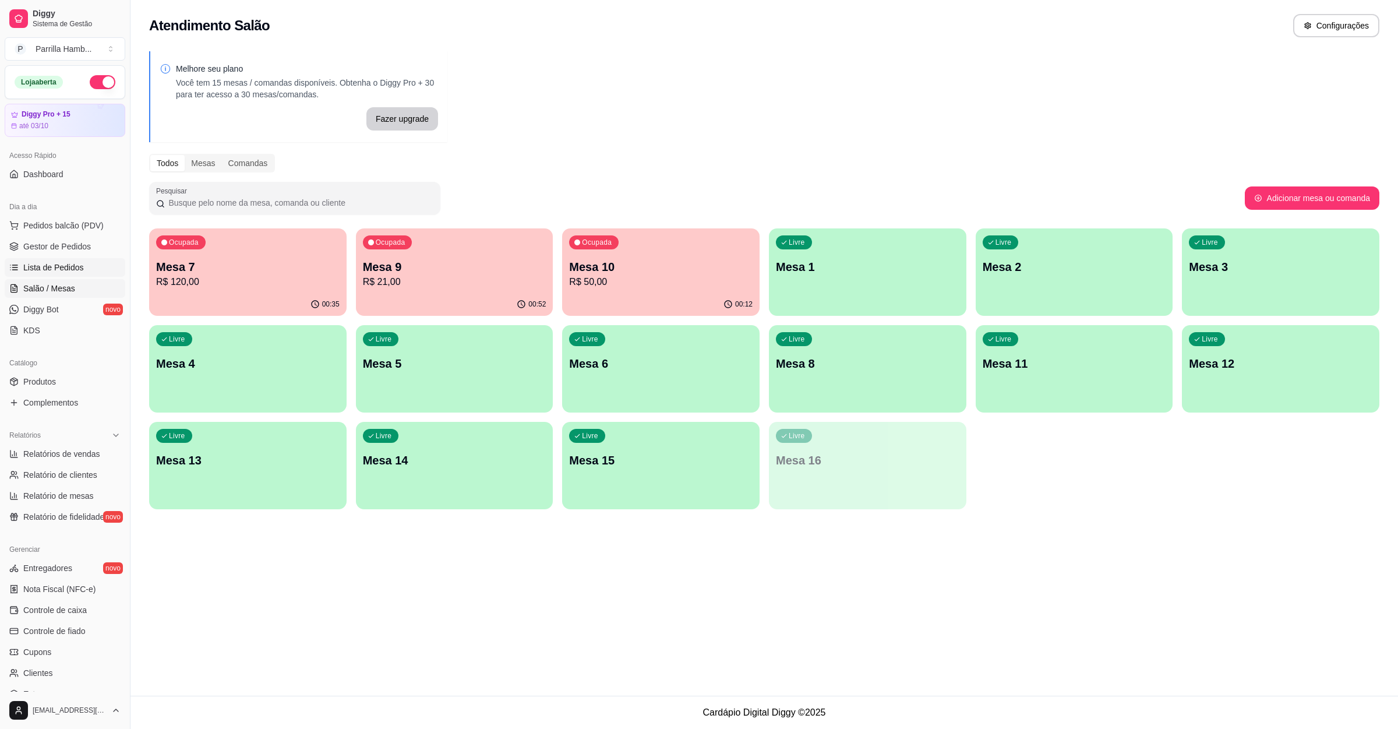
click at [79, 263] on span "Lista de Pedidos" at bounding box center [53, 268] width 61 height 12
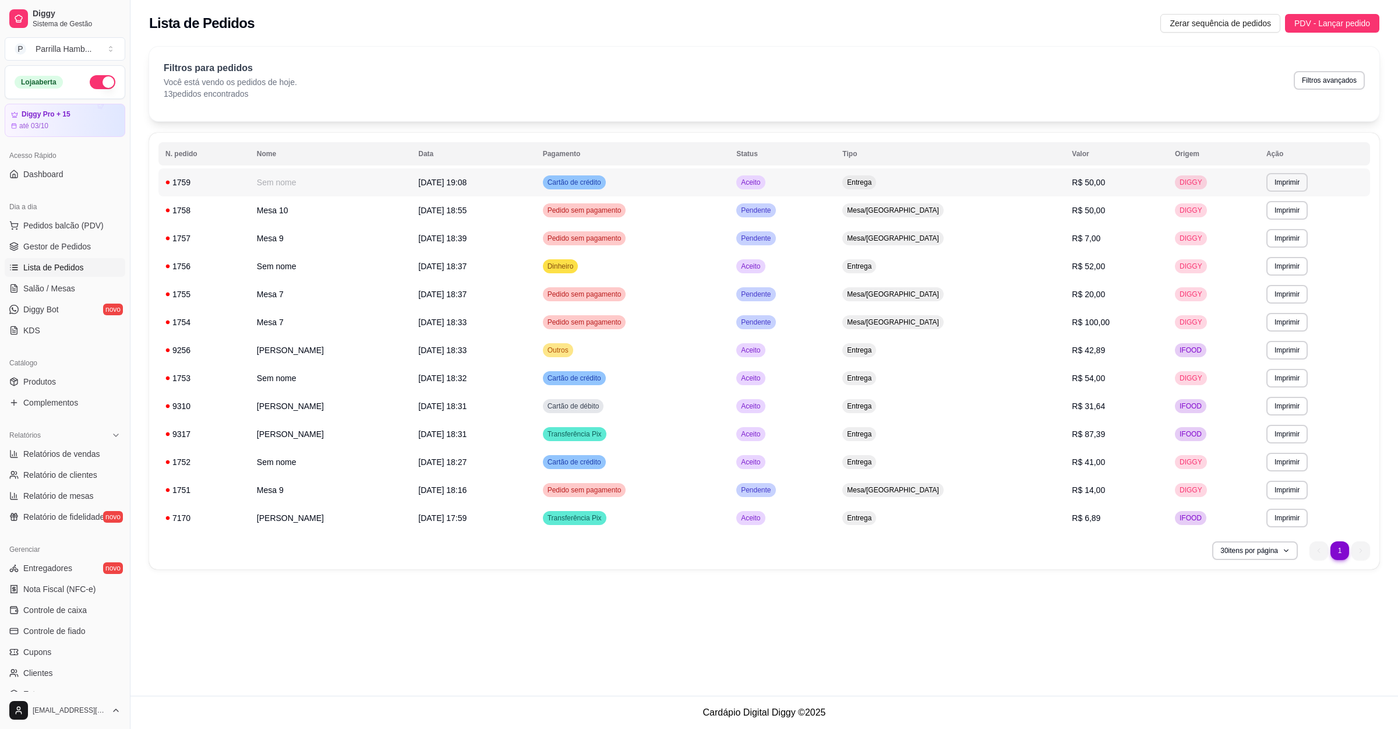
click at [1287, 193] on td "**********" at bounding box center [1315, 182] width 111 height 28
click at [1284, 182] on button "Imprimir" at bounding box center [1287, 182] width 40 height 18
click at [1274, 217] on button "IMPRESSORA" at bounding box center [1265, 223] width 84 height 19
click at [60, 292] on span "Salão / Mesas" at bounding box center [49, 289] width 52 height 12
click at [1277, 189] on button "Imprimir" at bounding box center [1287, 182] width 41 height 19
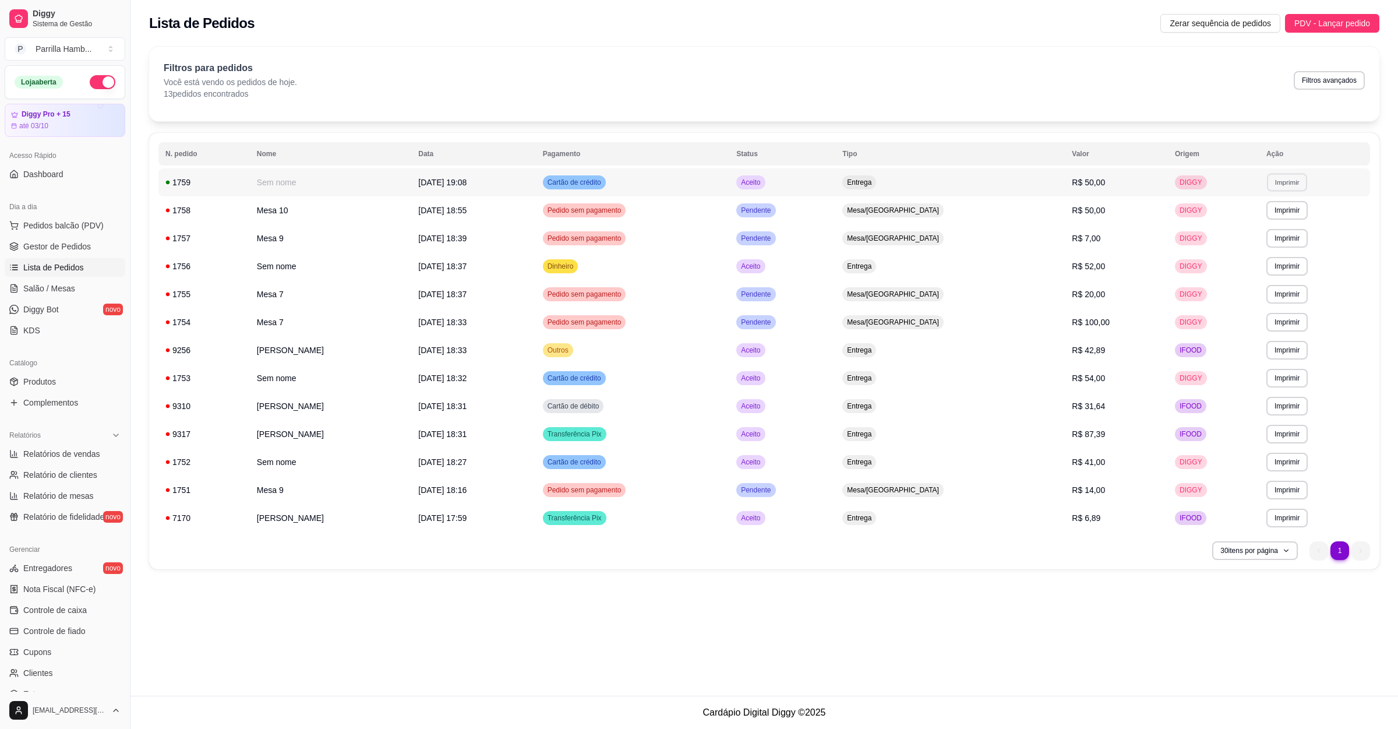
click at [1208, 189] on td "DIGGY" at bounding box center [1213, 182] width 91 height 28
click at [875, 168] on table "**********" at bounding box center [764, 337] width 1212 height 390
click at [836, 173] on td "Aceito" at bounding box center [782, 182] width 106 height 28
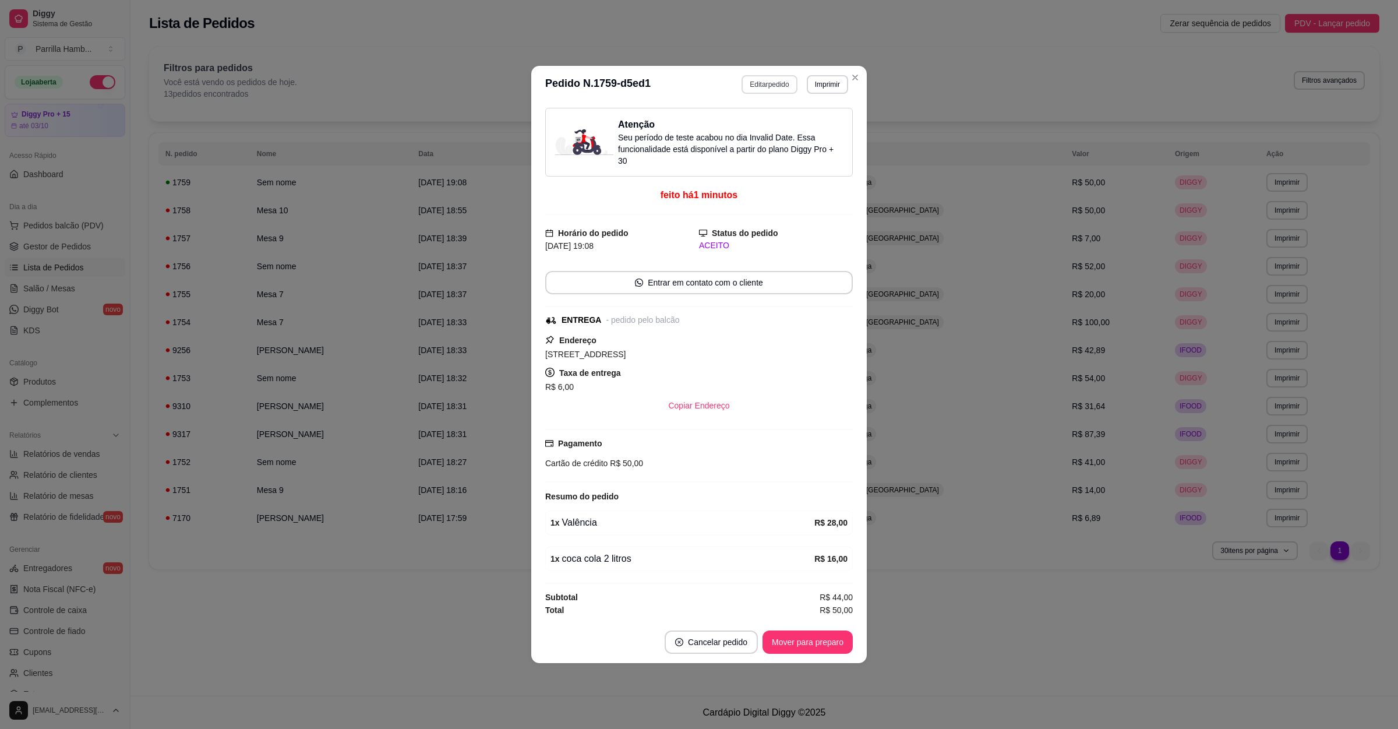
click at [776, 80] on button "Editar pedido" at bounding box center [769, 84] width 55 height 19
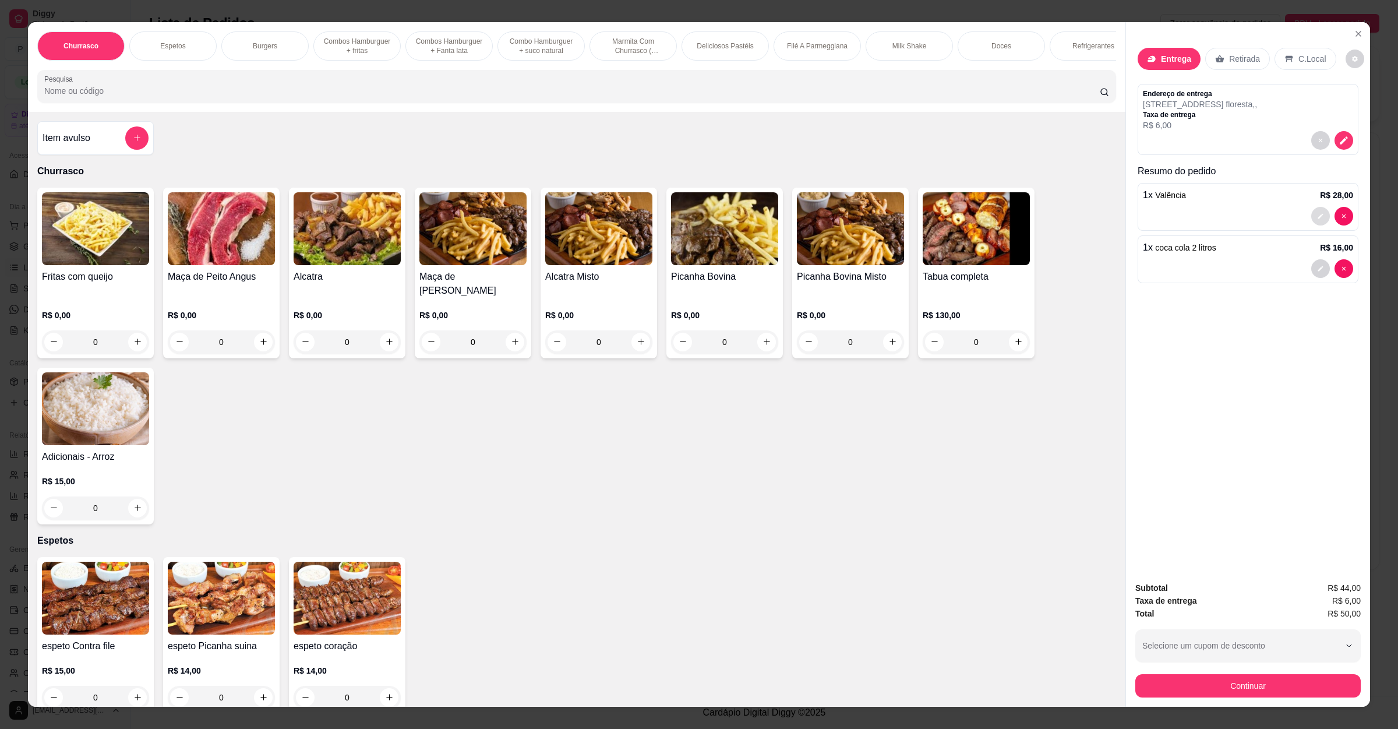
click at [1313, 210] on button "decrease-product-quantity" at bounding box center [1321, 216] width 19 height 19
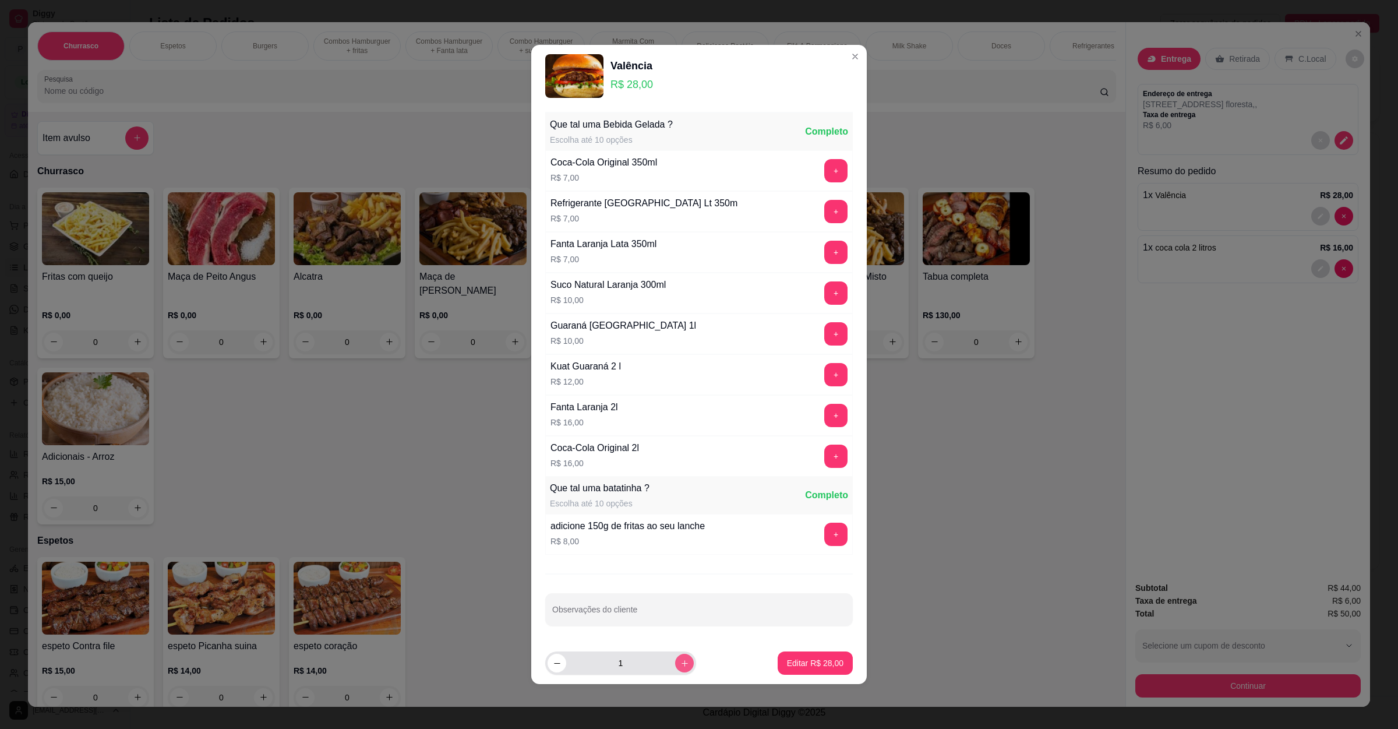
click at [681, 666] on icon "increase-product-quantity" at bounding box center [685, 663] width 9 height 9
type input "2"
click at [790, 661] on p "Editar R$ 56,00" at bounding box center [815, 663] width 57 height 12
type input "2"
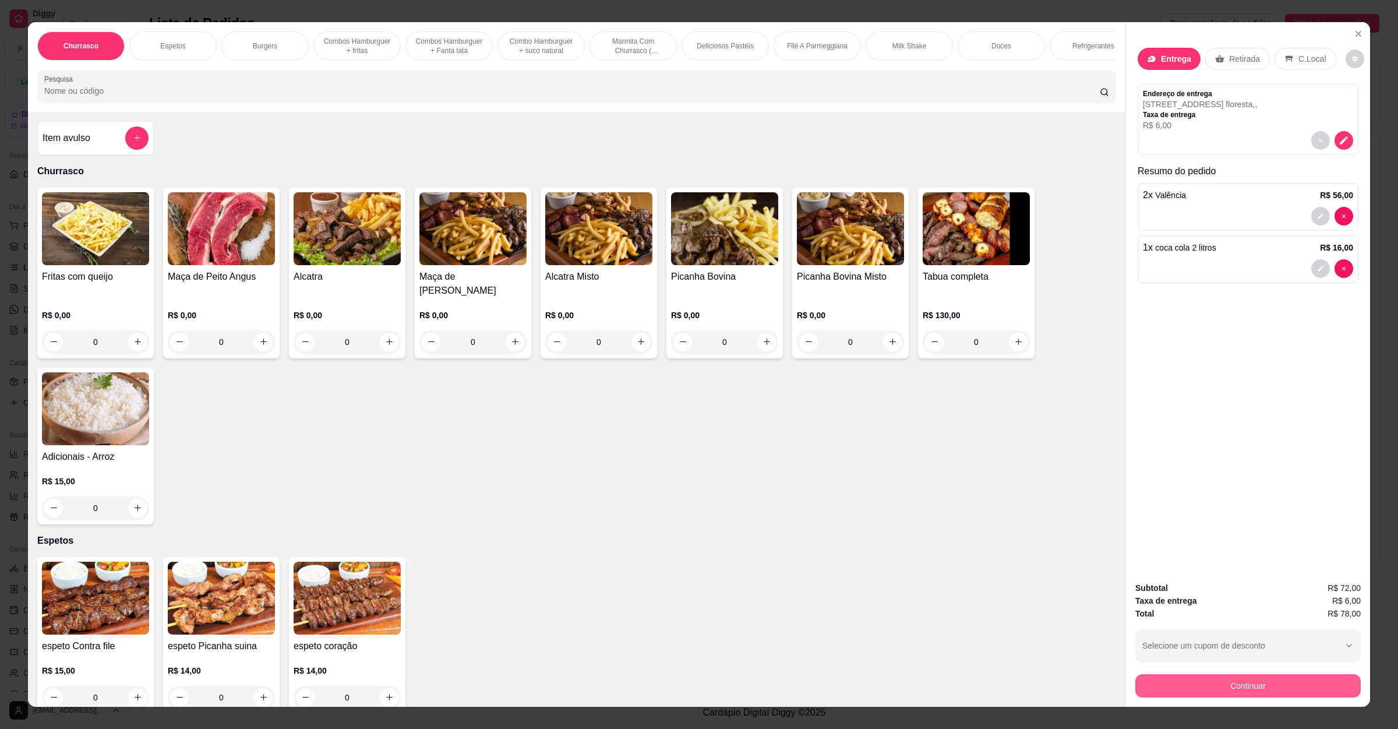
click at [1179, 692] on button "Continuar" at bounding box center [1248, 685] width 225 height 23
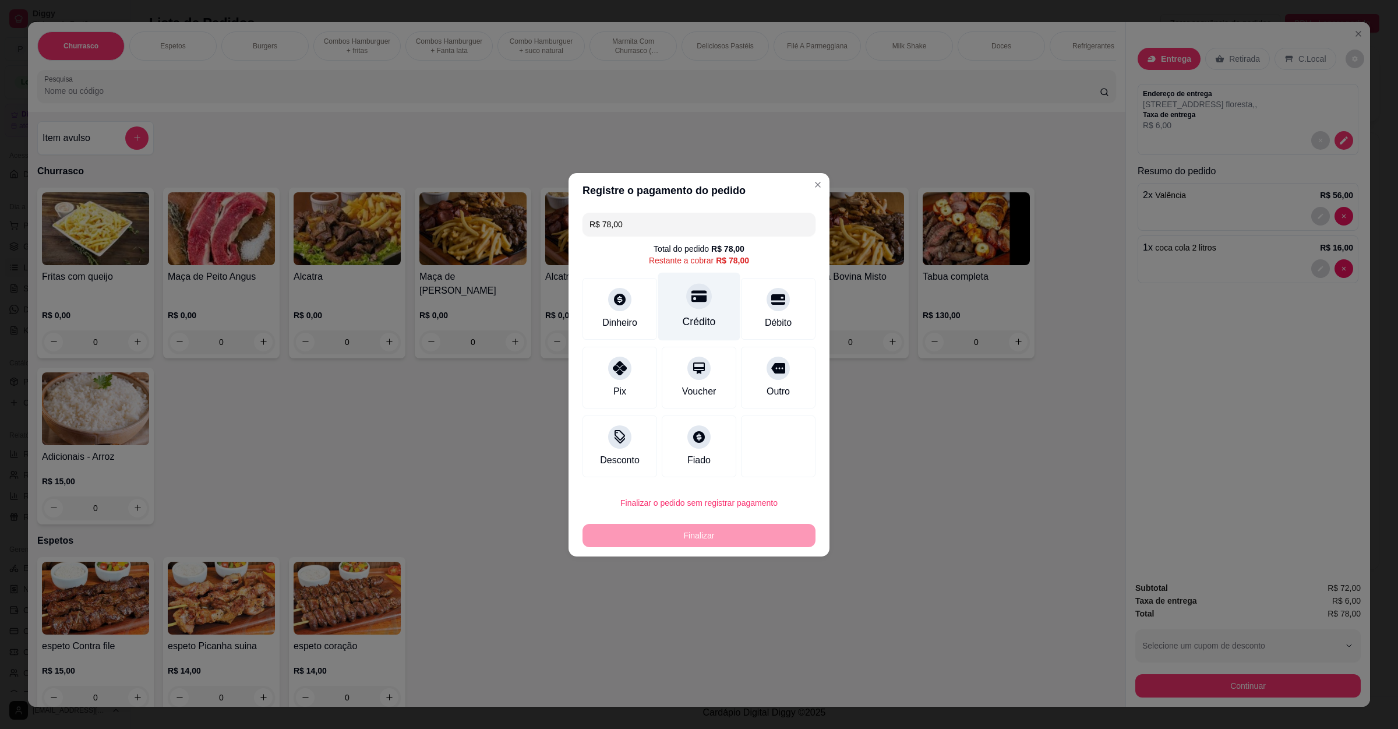
click at [680, 301] on div "Crédito" at bounding box center [699, 306] width 82 height 68
type input "R$ 0,00"
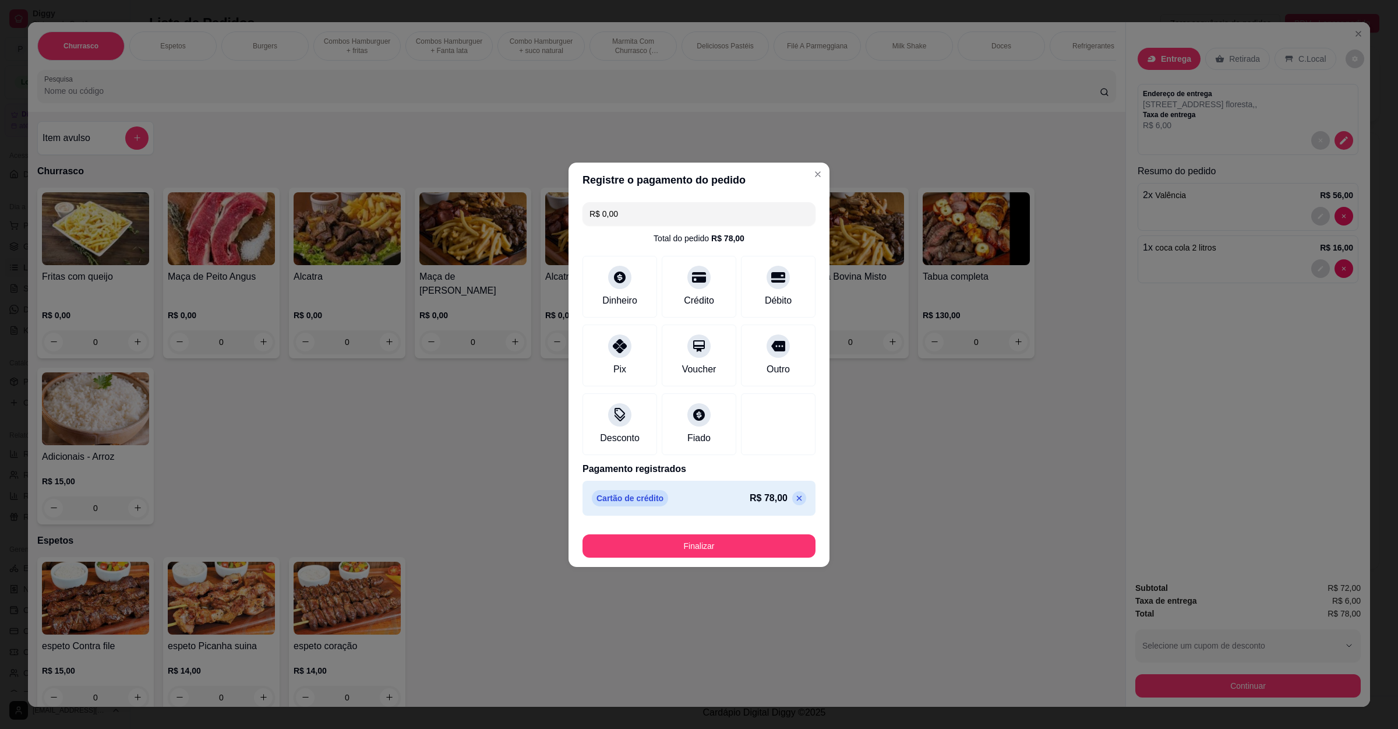
click at [687, 560] on footer "Finalizar" at bounding box center [699, 543] width 261 height 47
click at [700, 555] on button "Finalizar" at bounding box center [699, 545] width 226 height 23
type input "0"
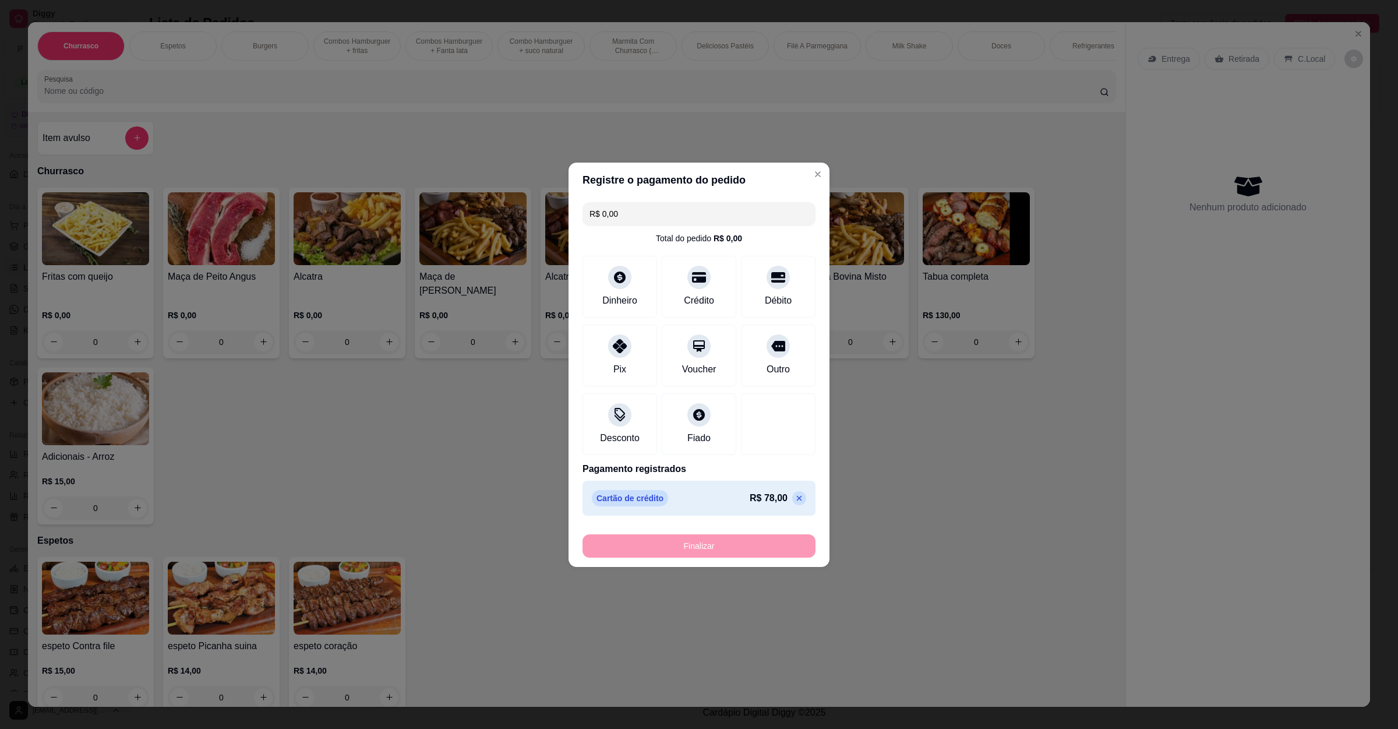
type input "-R$ 78,00"
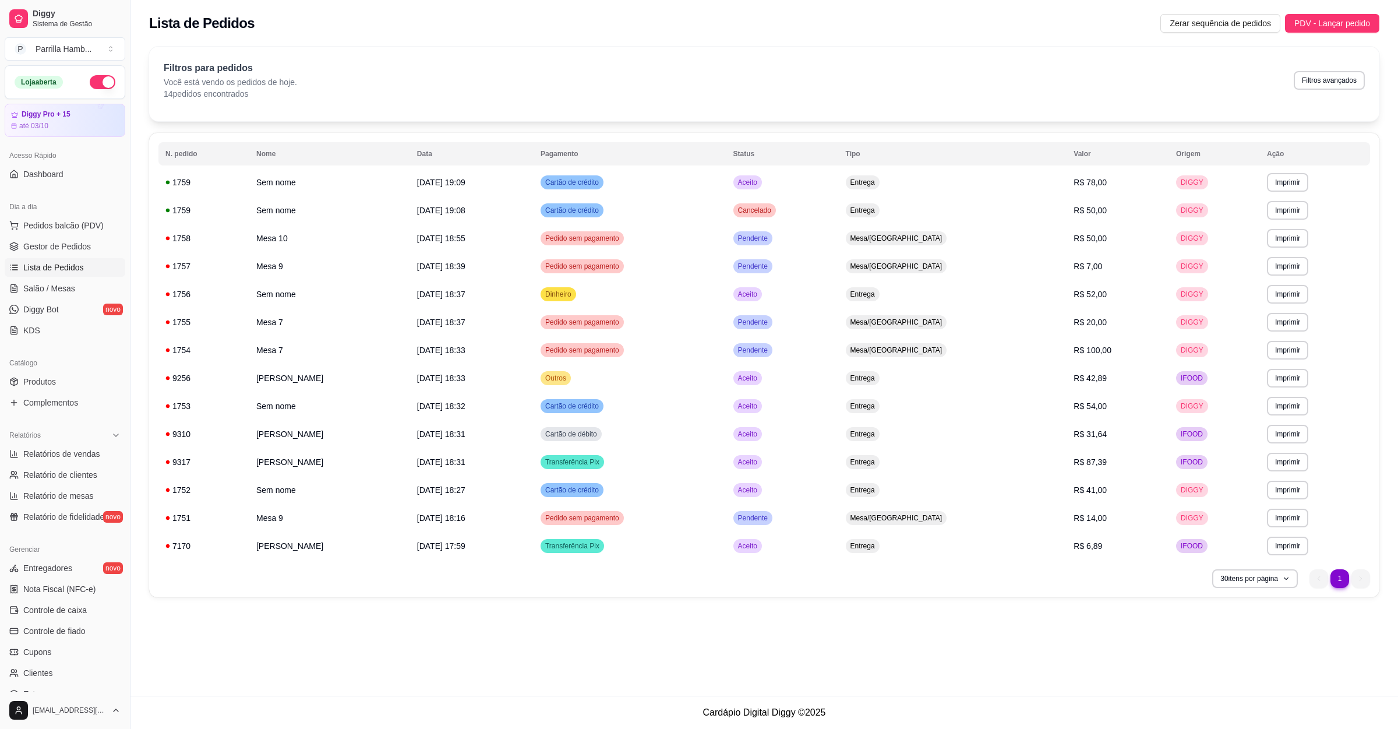
click at [53, 299] on ul "Pedidos balcão (PDV) Gestor de Pedidos Lista de Pedidos Salão / Mesas Diggy Bot…" at bounding box center [65, 278] width 121 height 124
click at [60, 294] on span "Salão / Mesas" at bounding box center [49, 289] width 52 height 12
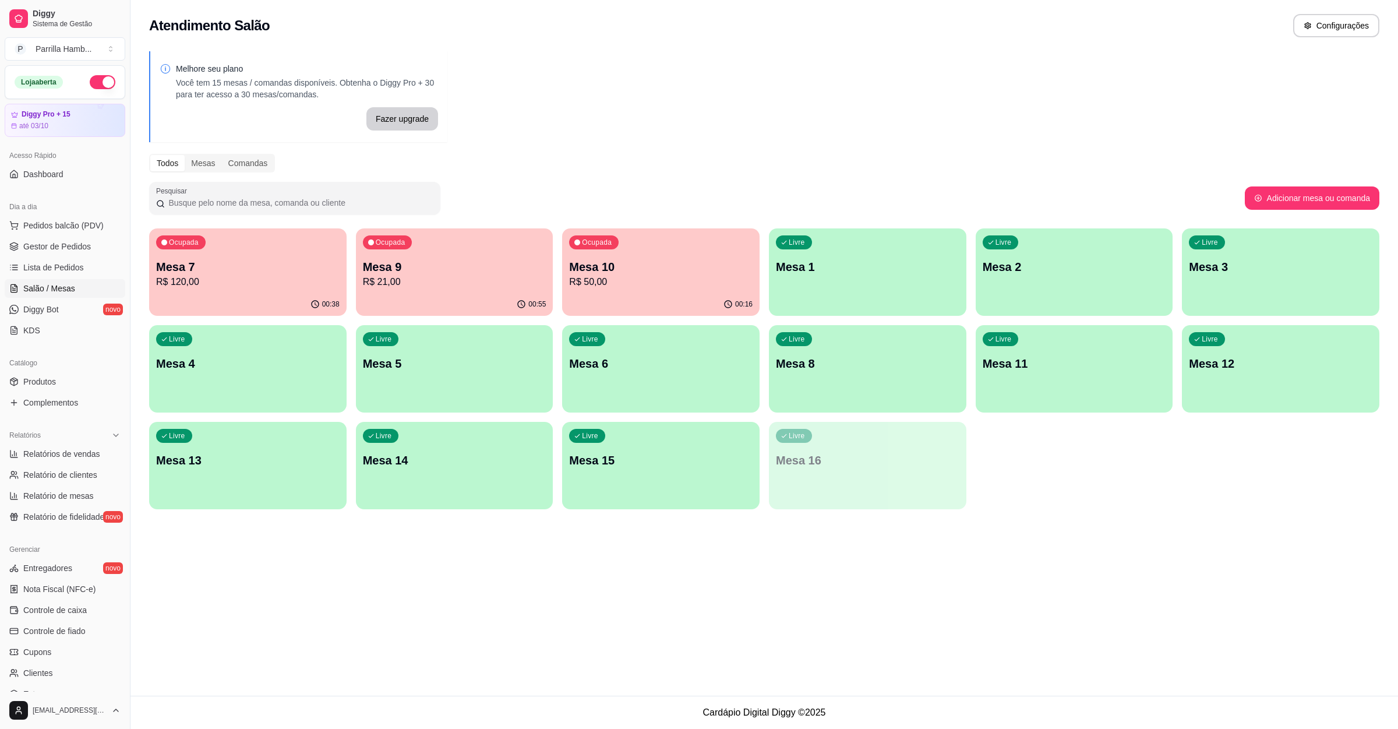
click at [489, 285] on p "R$ 21,00" at bounding box center [455, 282] width 184 height 14
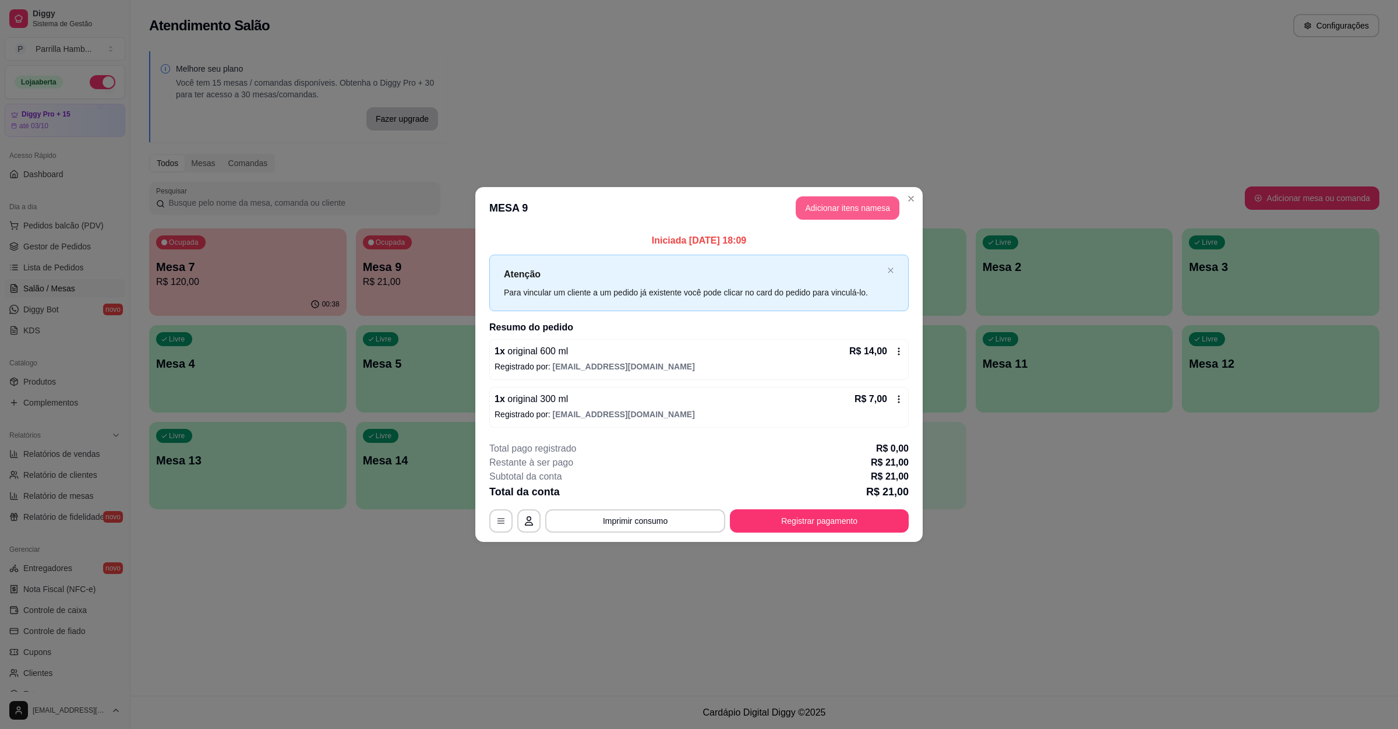
click at [822, 200] on button "Adicionar itens na mesa" at bounding box center [848, 207] width 104 height 23
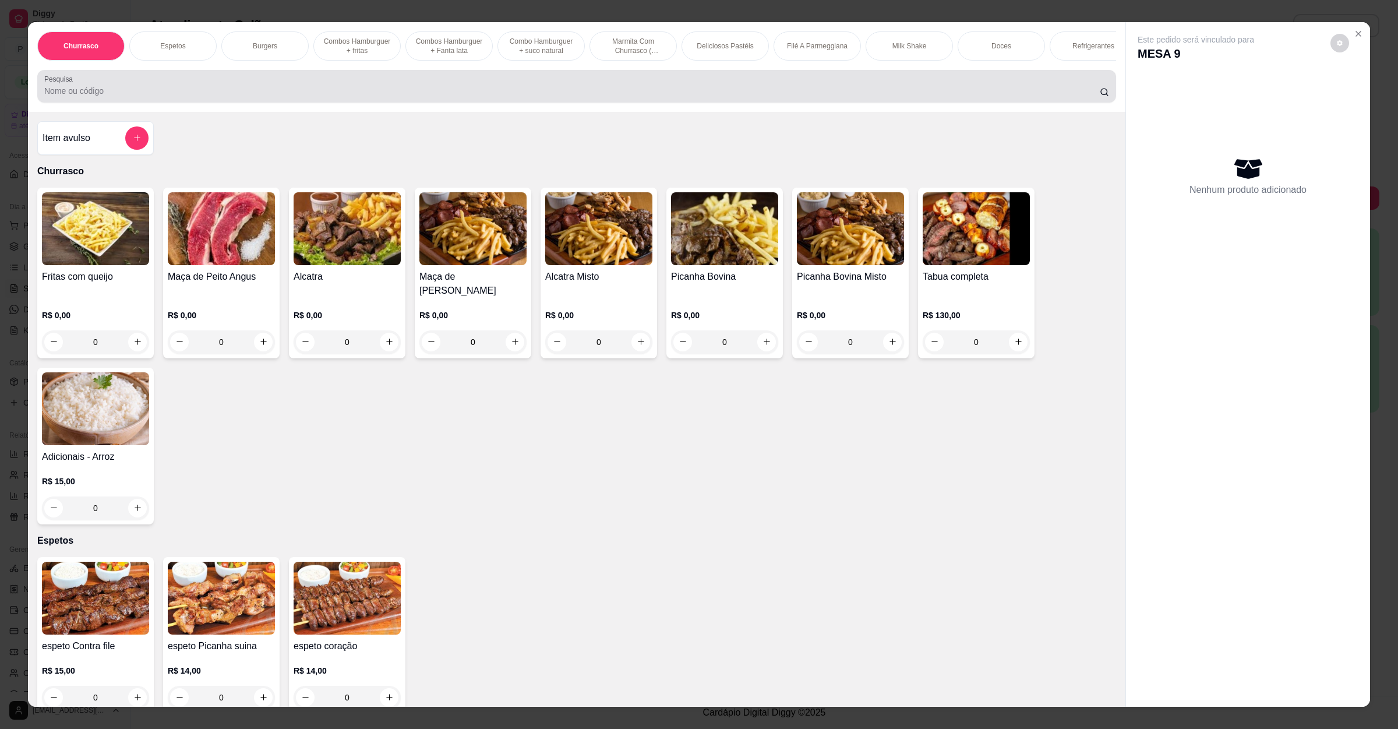
click at [315, 96] on div at bounding box center [576, 86] width 1065 height 23
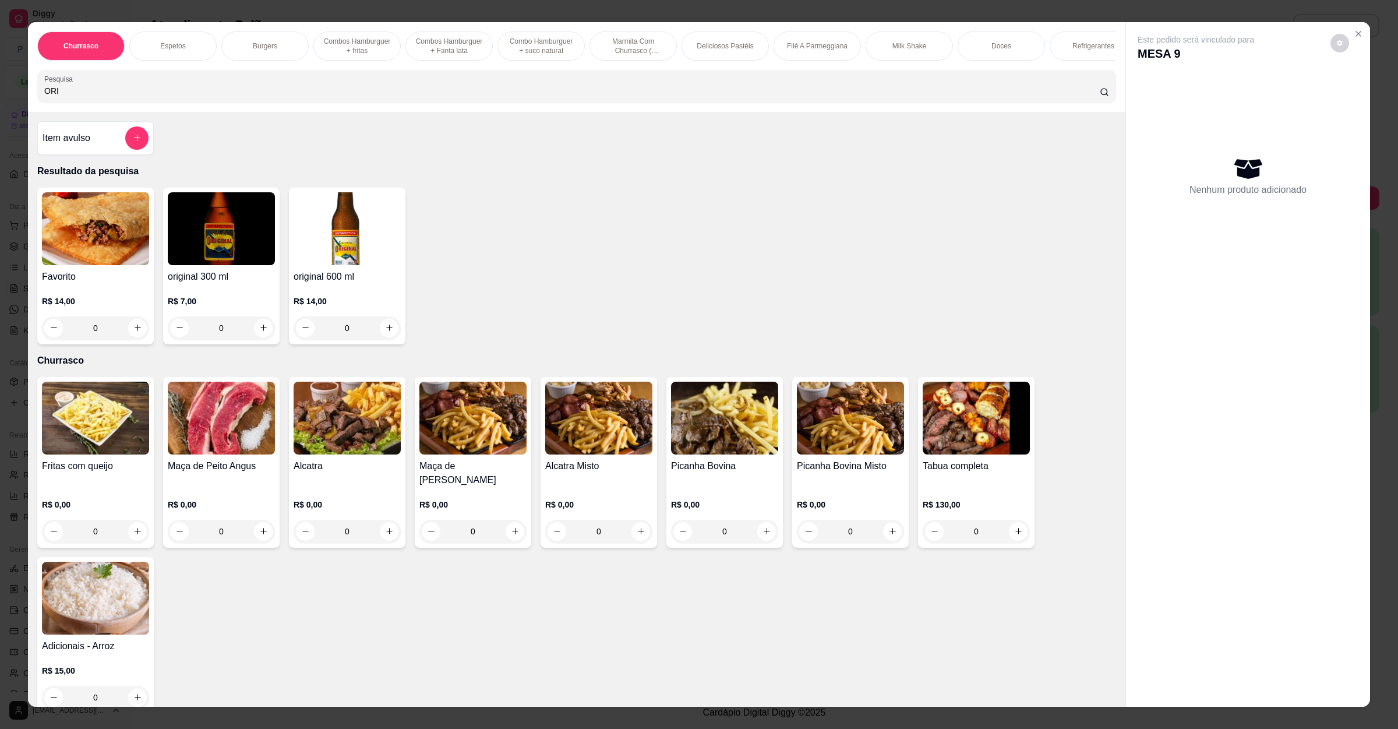
type input "ORI"
click at [259, 332] on icon "increase-product-quantity" at bounding box center [263, 327] width 9 height 9
type input "1"
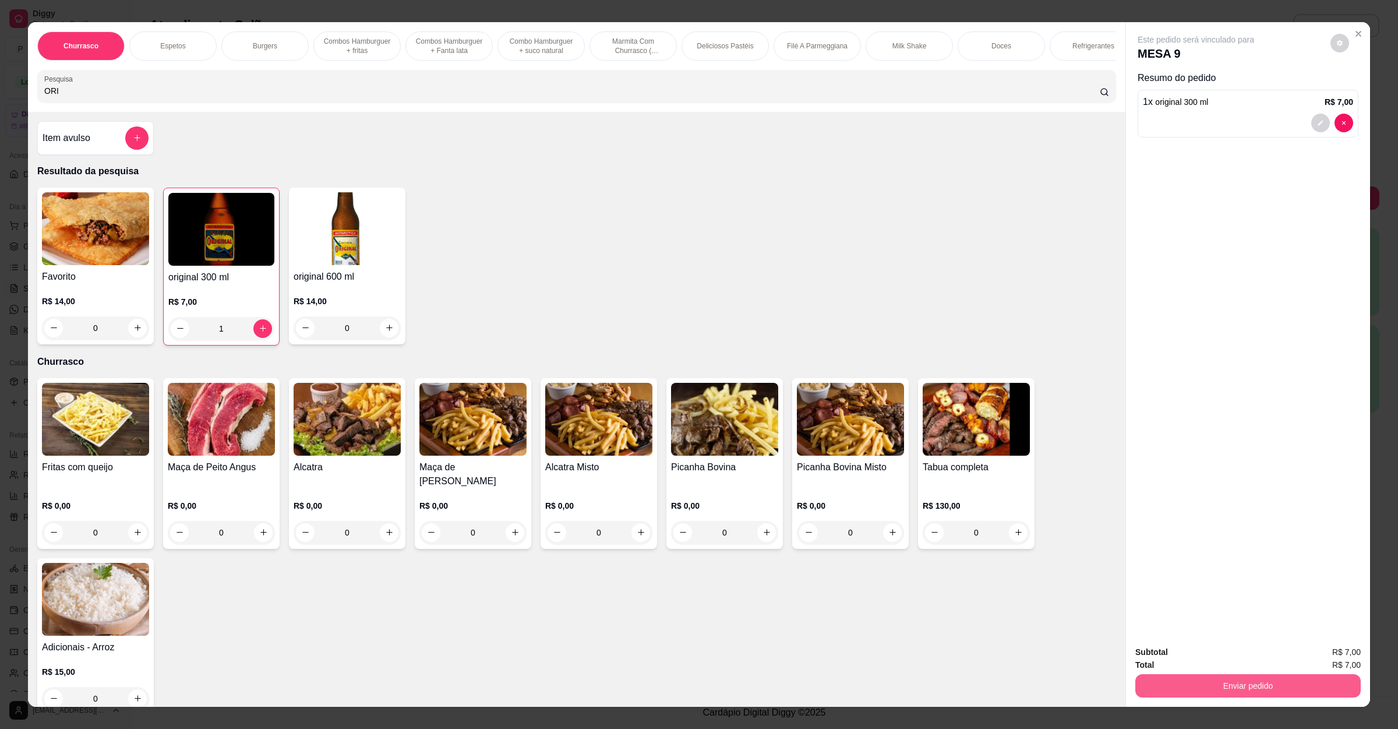
click at [1255, 679] on button "Enviar pedido" at bounding box center [1248, 685] width 225 height 23
click at [1241, 653] on button "Registrar cliente" at bounding box center [1251, 657] width 75 height 22
click at [1253, 689] on button "Enviar pedido" at bounding box center [1248, 686] width 219 height 23
click at [1325, 652] on button "Enviar pedido" at bounding box center [1329, 657] width 64 height 22
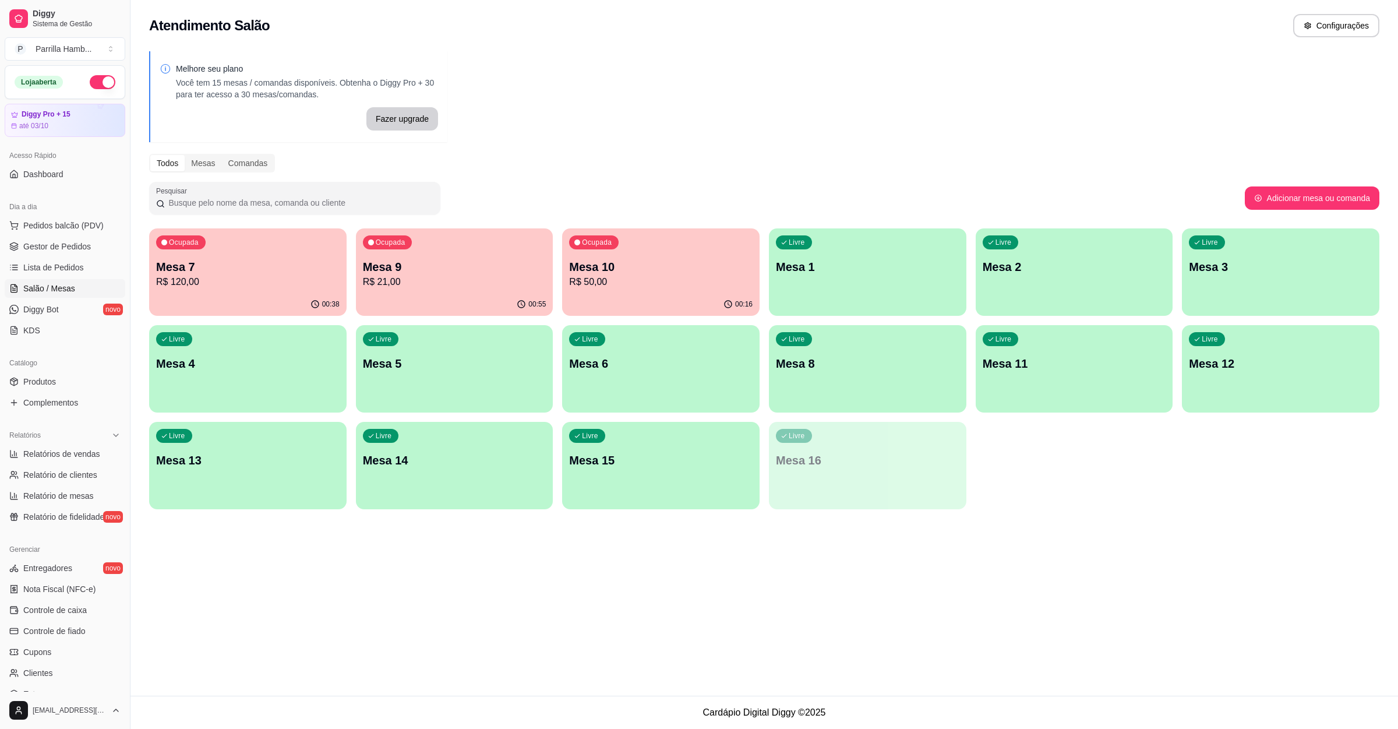
click at [661, 246] on div "Ocupada Mesa 10 R$ 50,00" at bounding box center [661, 260] width 198 height 65
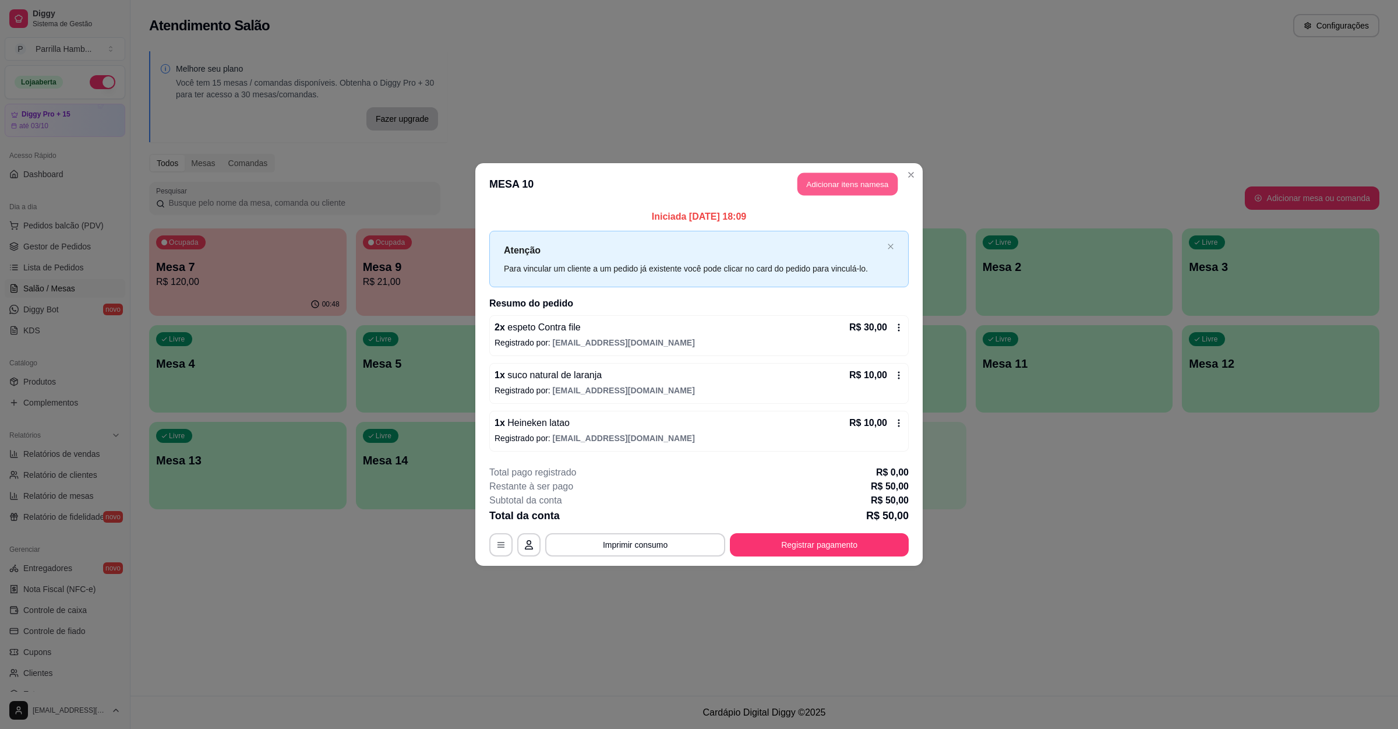
click at [810, 178] on button "Adicionar itens na mesa" at bounding box center [848, 184] width 100 height 23
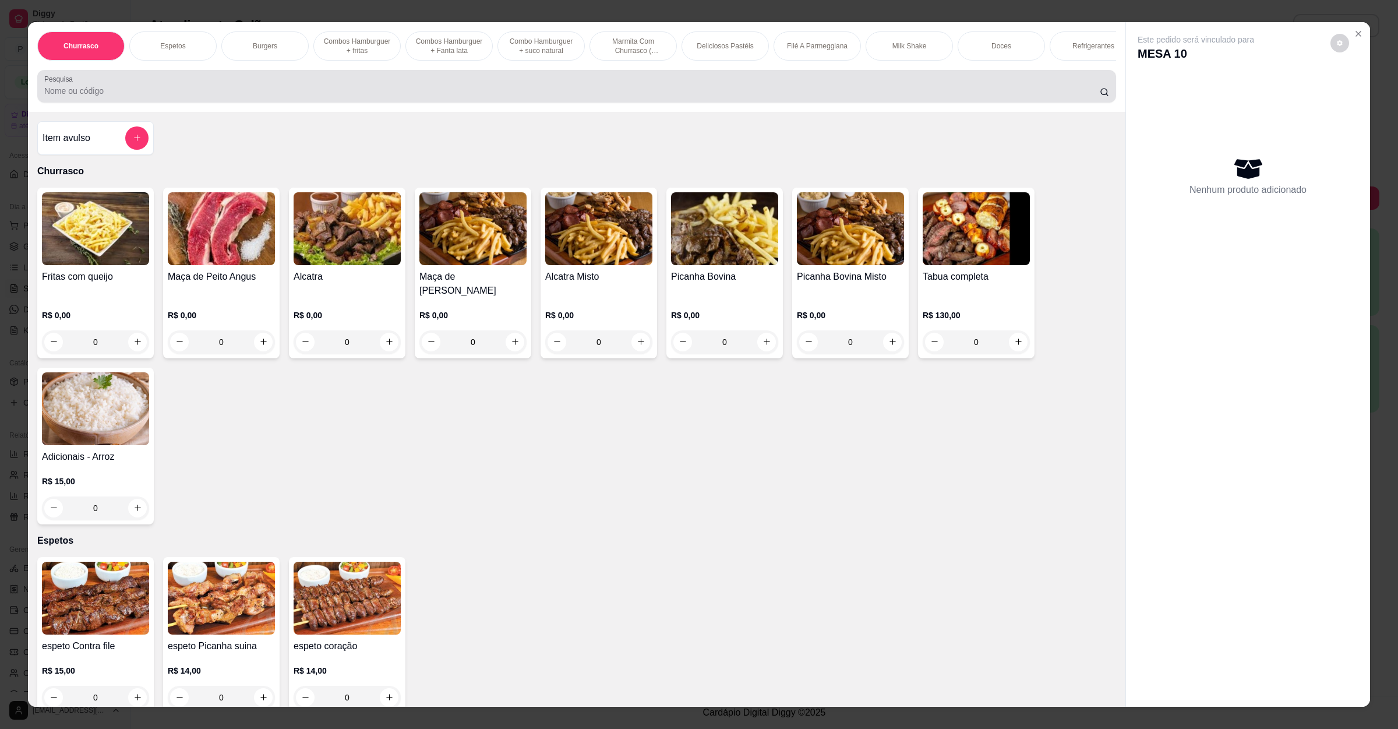
click at [481, 84] on div "Pesquisa" at bounding box center [576, 86] width 1079 height 33
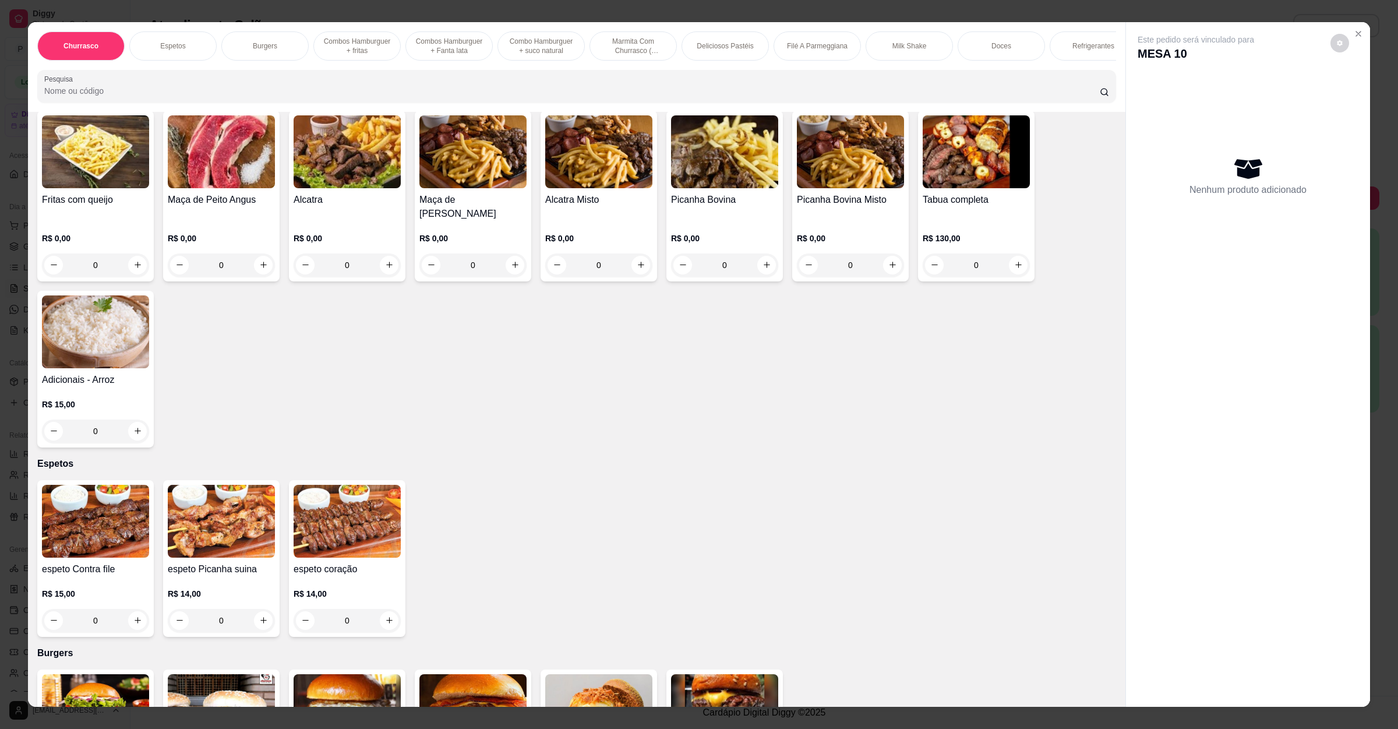
scroll to position [87, 0]
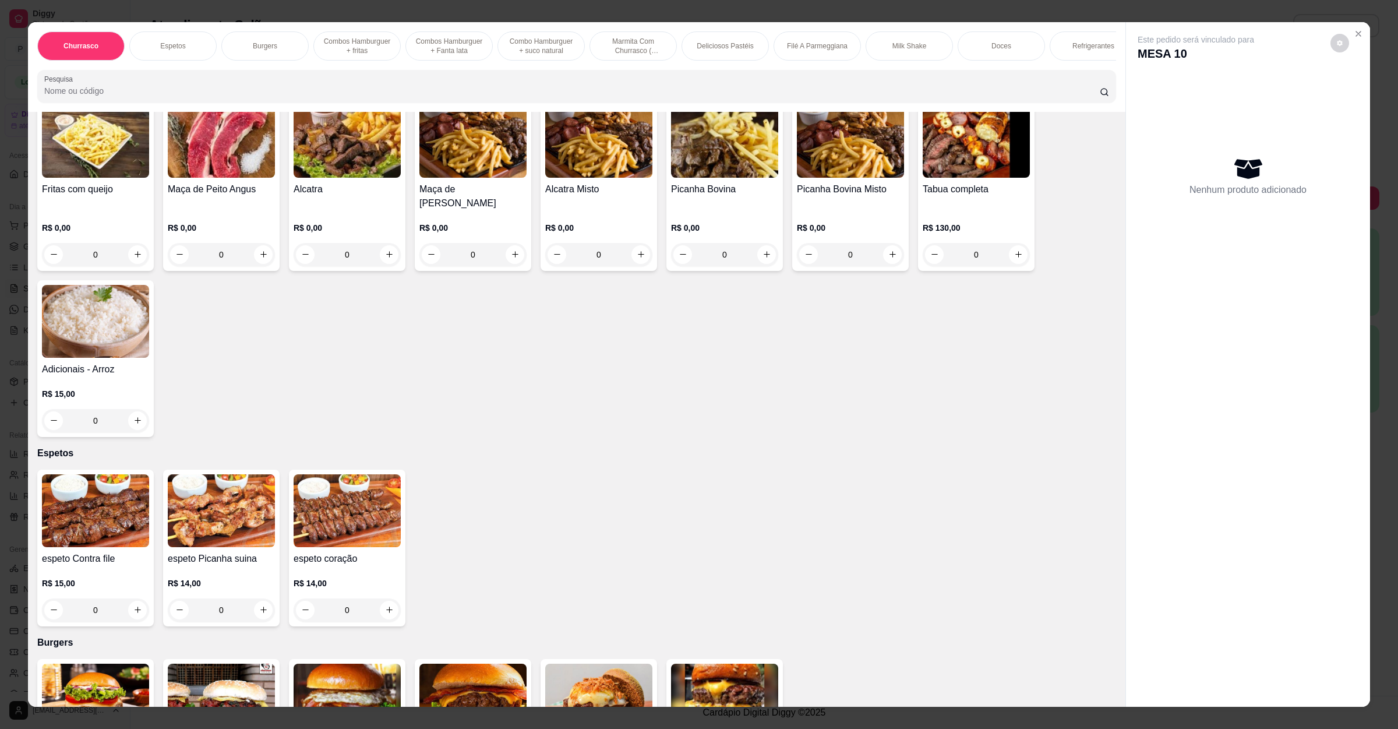
click at [105, 216] on div "R$ 0,00 0" at bounding box center [95, 238] width 107 height 56
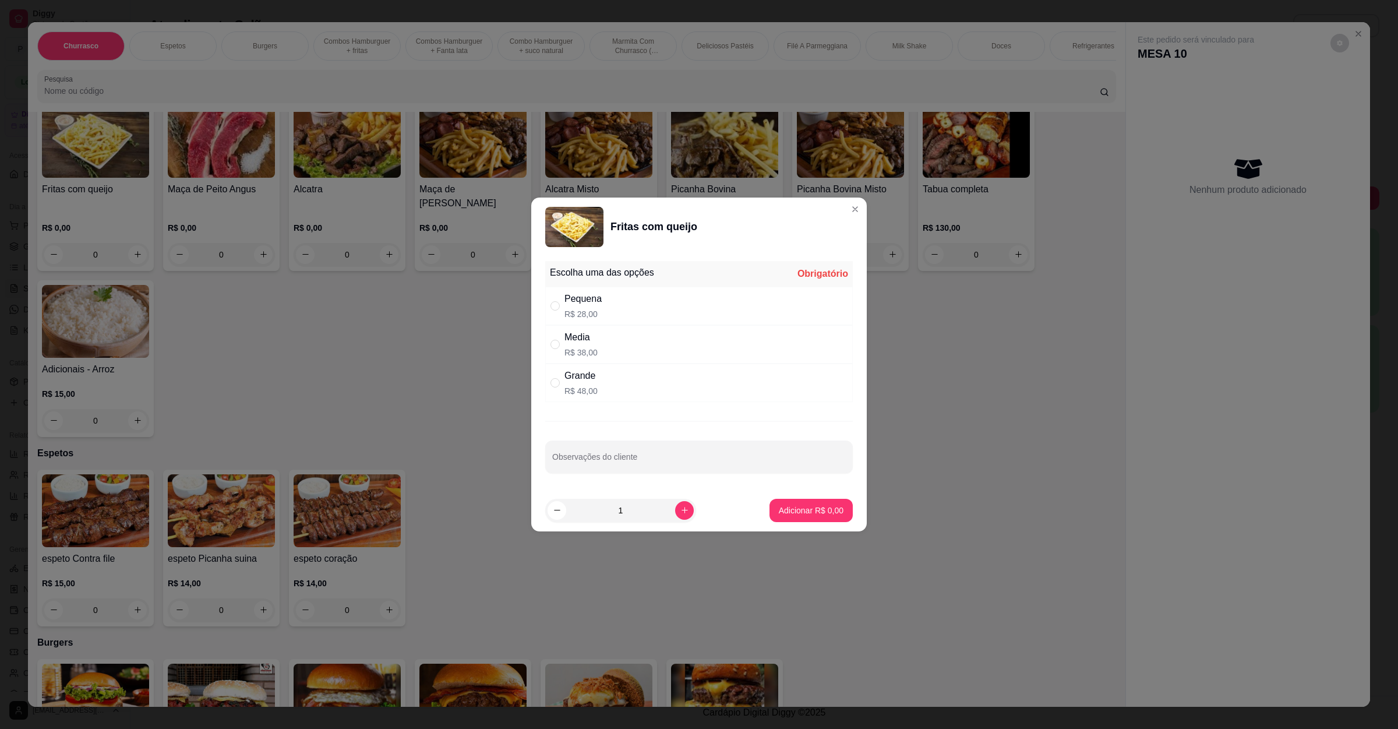
click at [675, 315] on div "Pequena R$ 28,00" at bounding box center [699, 306] width 308 height 38
radio input "true"
click at [792, 507] on p "Adicionar R$ 28,00" at bounding box center [810, 510] width 68 height 11
type input "1"
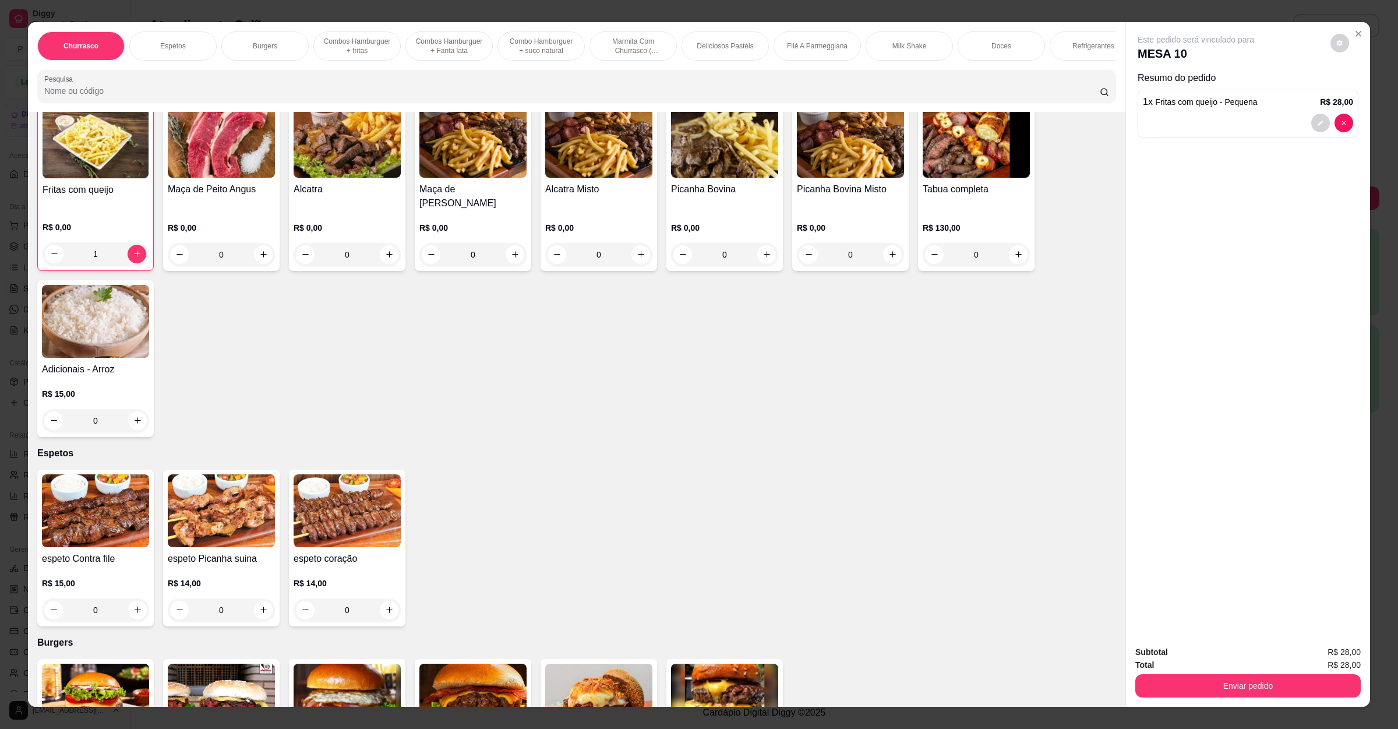
scroll to position [88, 0]
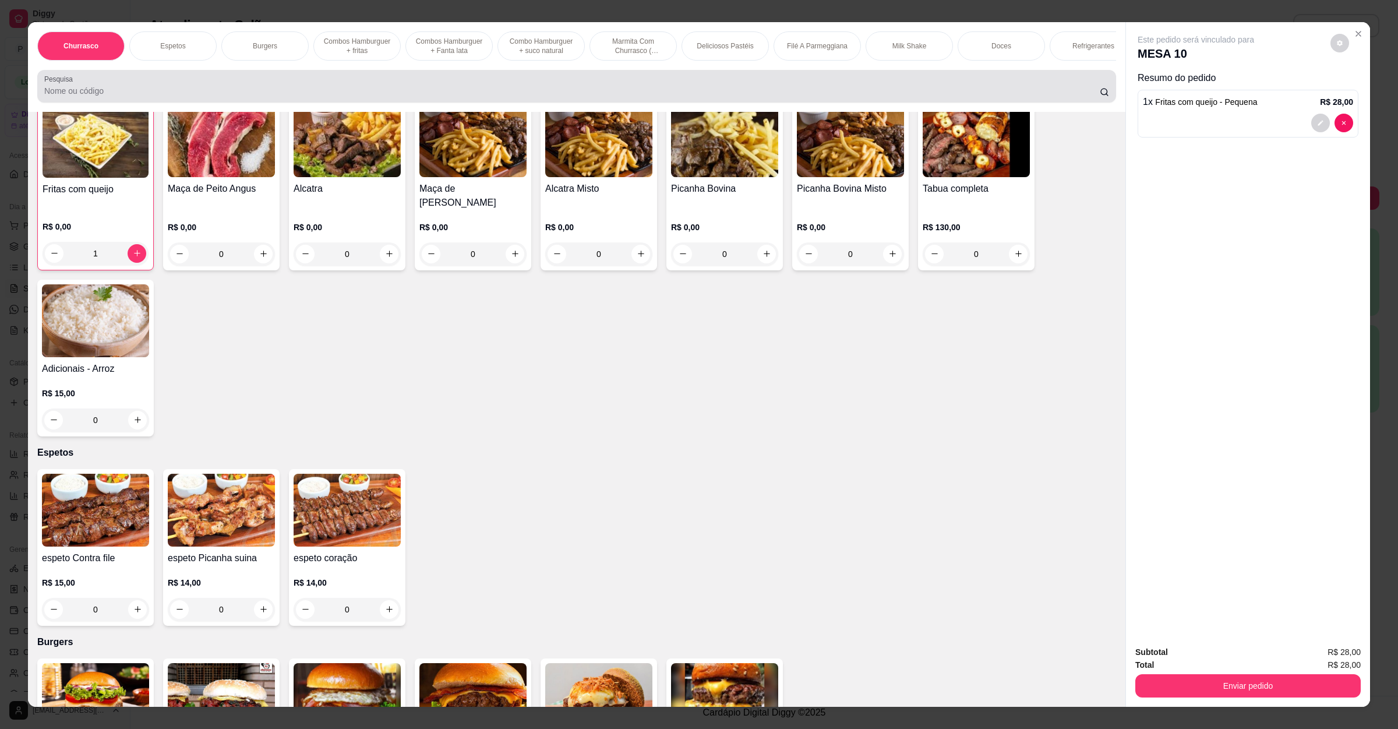
click at [317, 96] on div at bounding box center [576, 86] width 1065 height 23
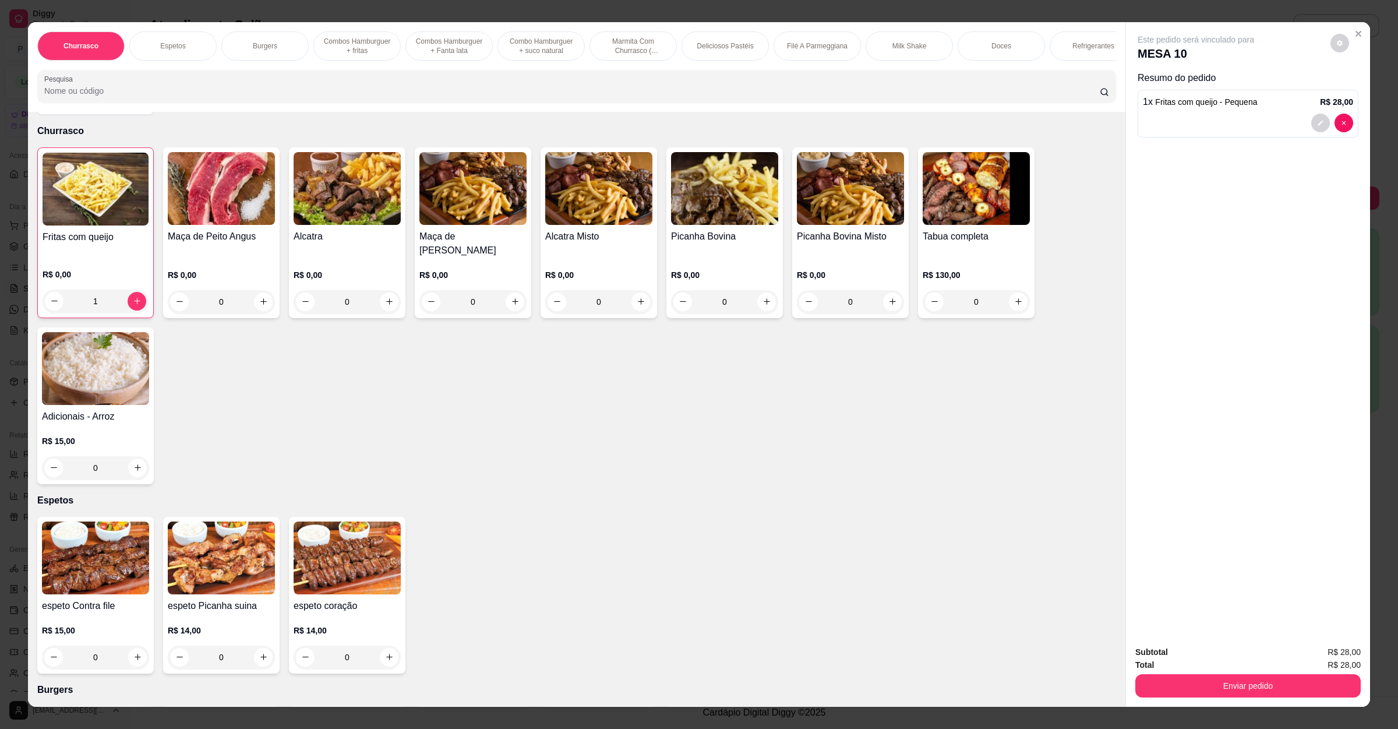
scroll to position [0, 0]
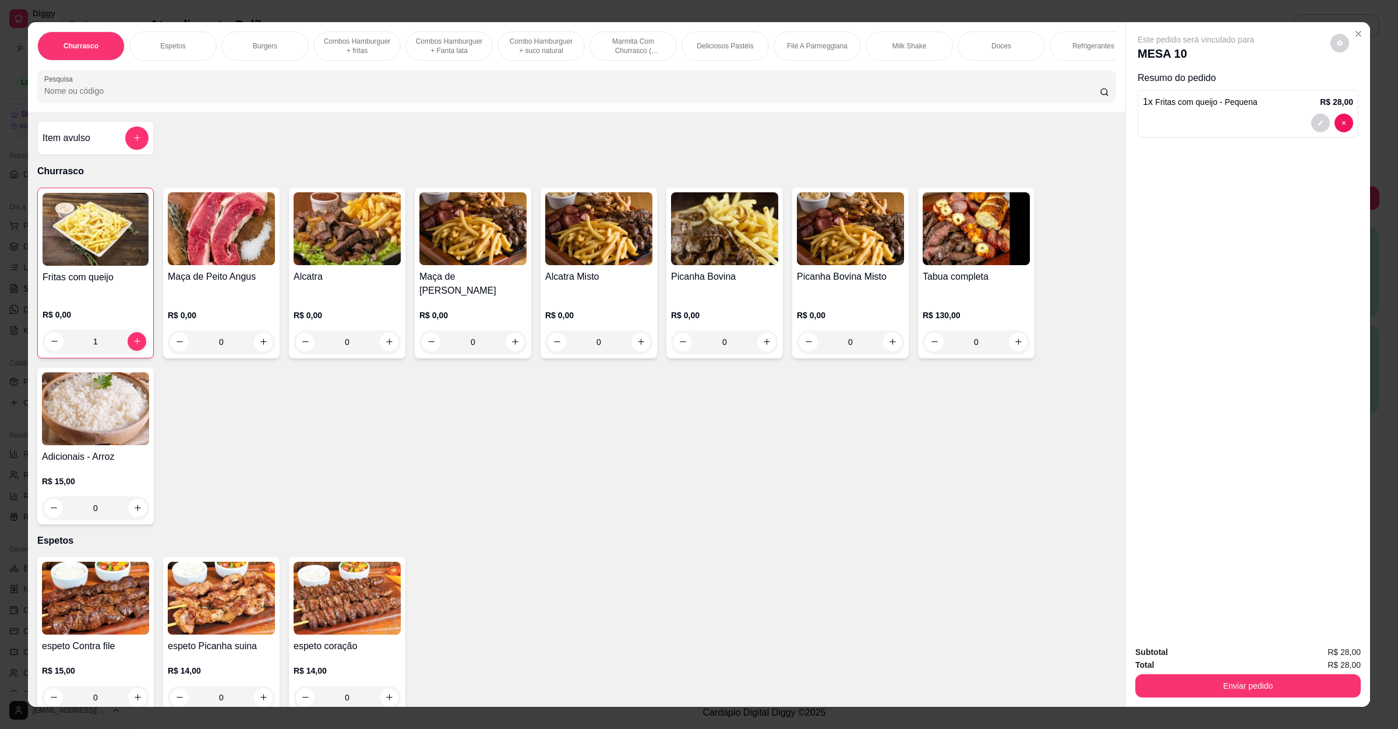
click at [100, 150] on div "Item avulso" at bounding box center [96, 137] width 106 height 23
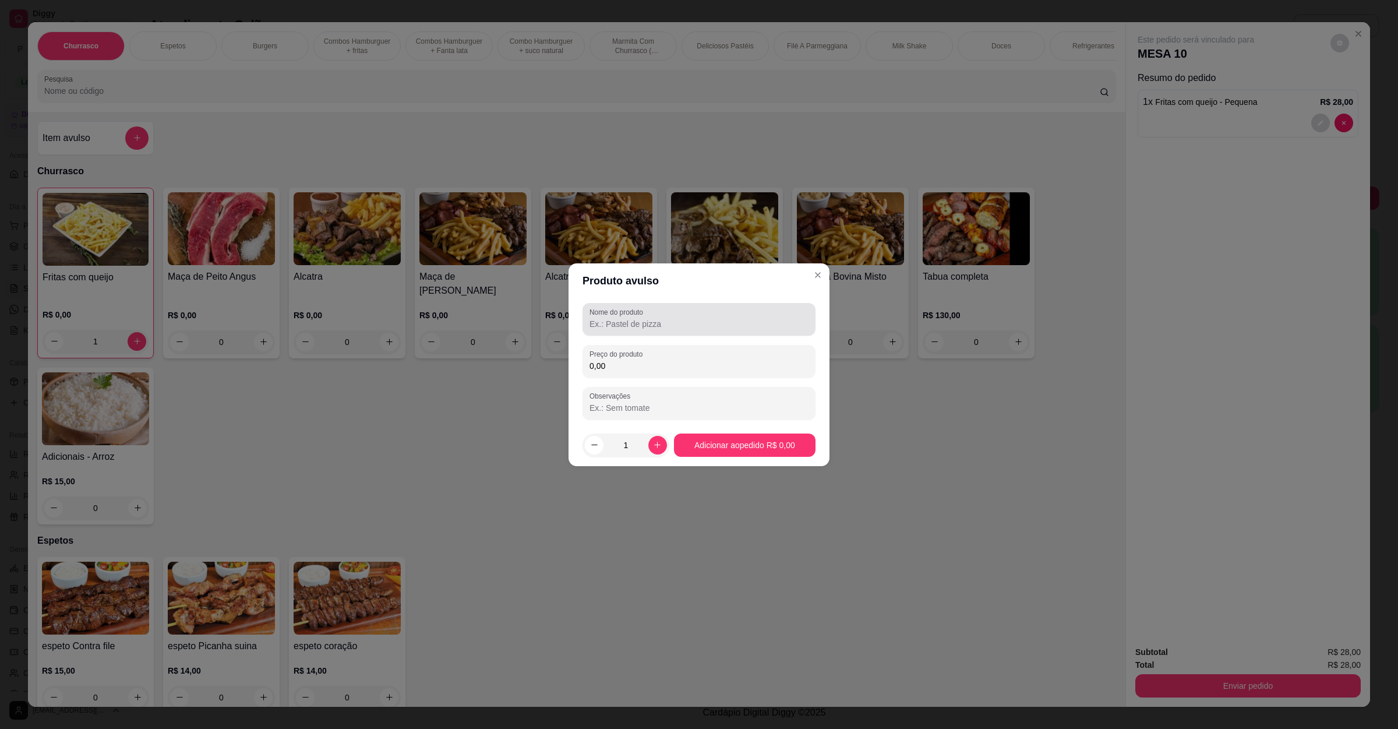
click at [679, 319] on input "Nome do produto" at bounding box center [699, 324] width 219 height 12
type input "ESPETO"
type input "12,00"
click at [733, 460] on footer "1 Adicionar ao pedido R$ 12,00" at bounding box center [699, 445] width 261 height 42
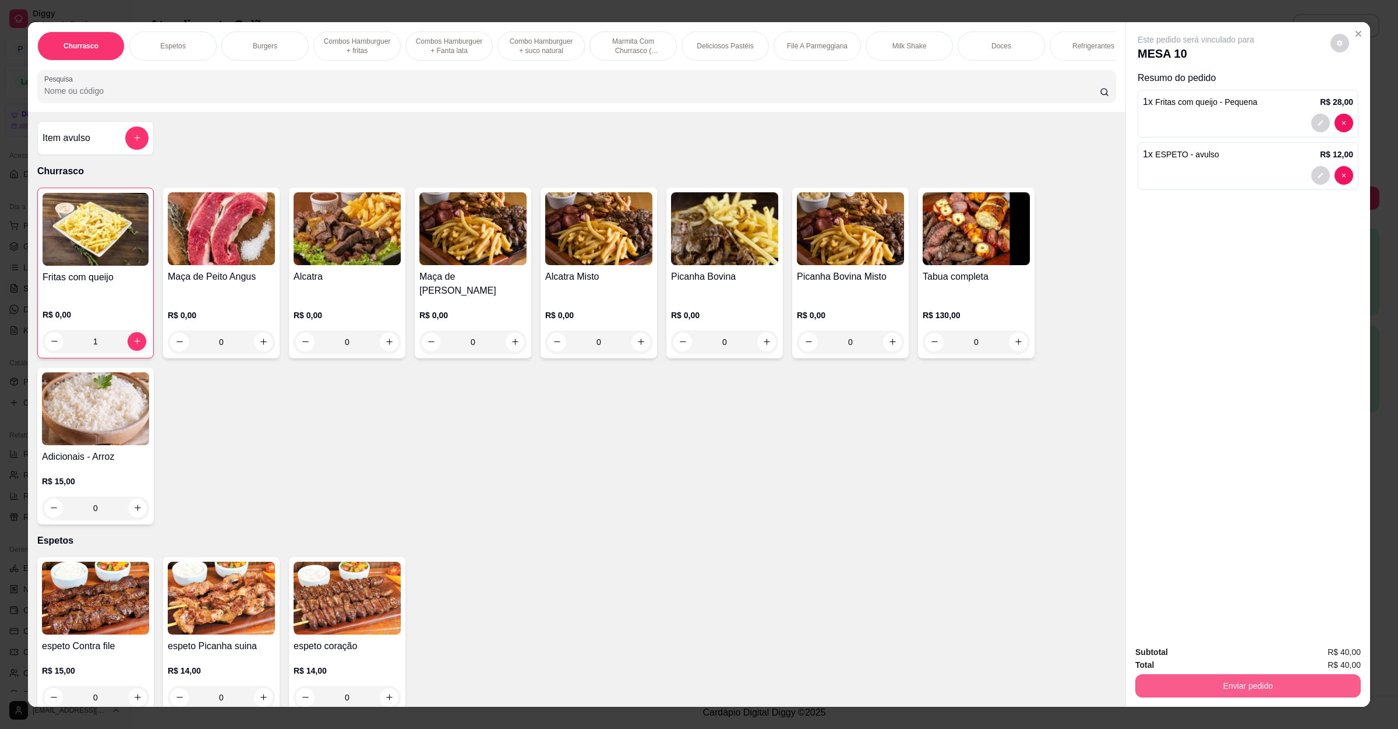
click at [1259, 692] on button "Enviar pedido" at bounding box center [1248, 685] width 225 height 23
click at [1252, 657] on button "Registrar cliente" at bounding box center [1251, 657] width 77 height 22
click at [1179, 686] on button "Enviar pedido" at bounding box center [1248, 685] width 225 height 23
click at [1343, 659] on button "Enviar pedido" at bounding box center [1329, 657] width 66 height 22
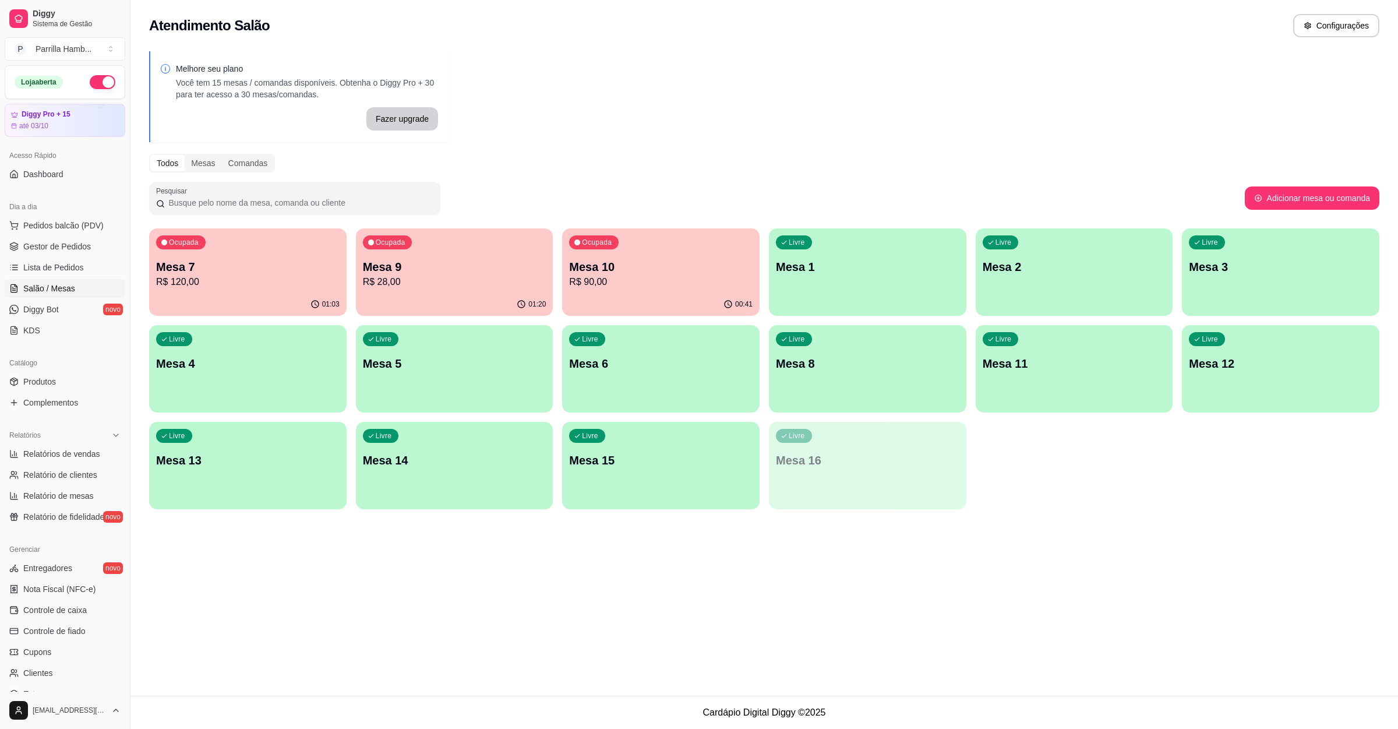
click at [604, 362] on p "Mesa 6" at bounding box center [661, 363] width 184 height 16
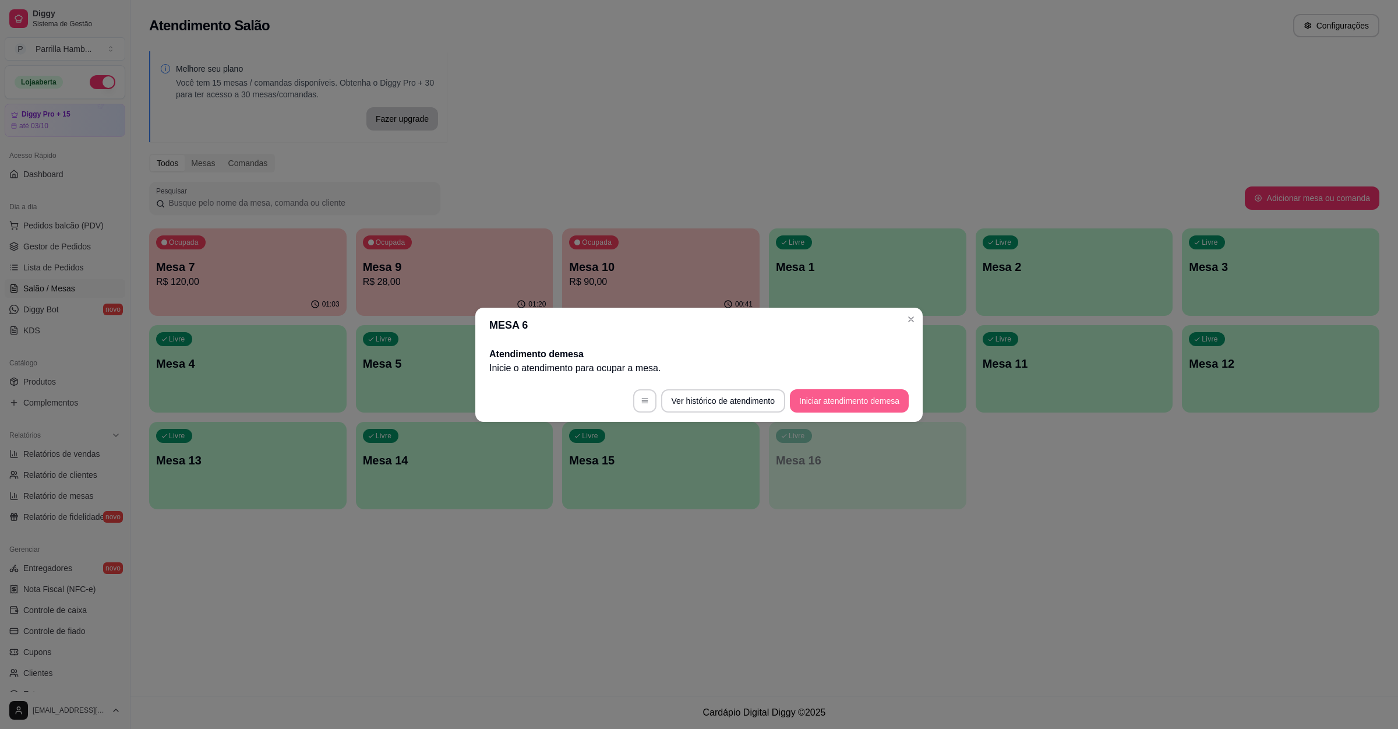
click at [864, 408] on button "Iniciar atendimento de mesa" at bounding box center [849, 400] width 119 height 23
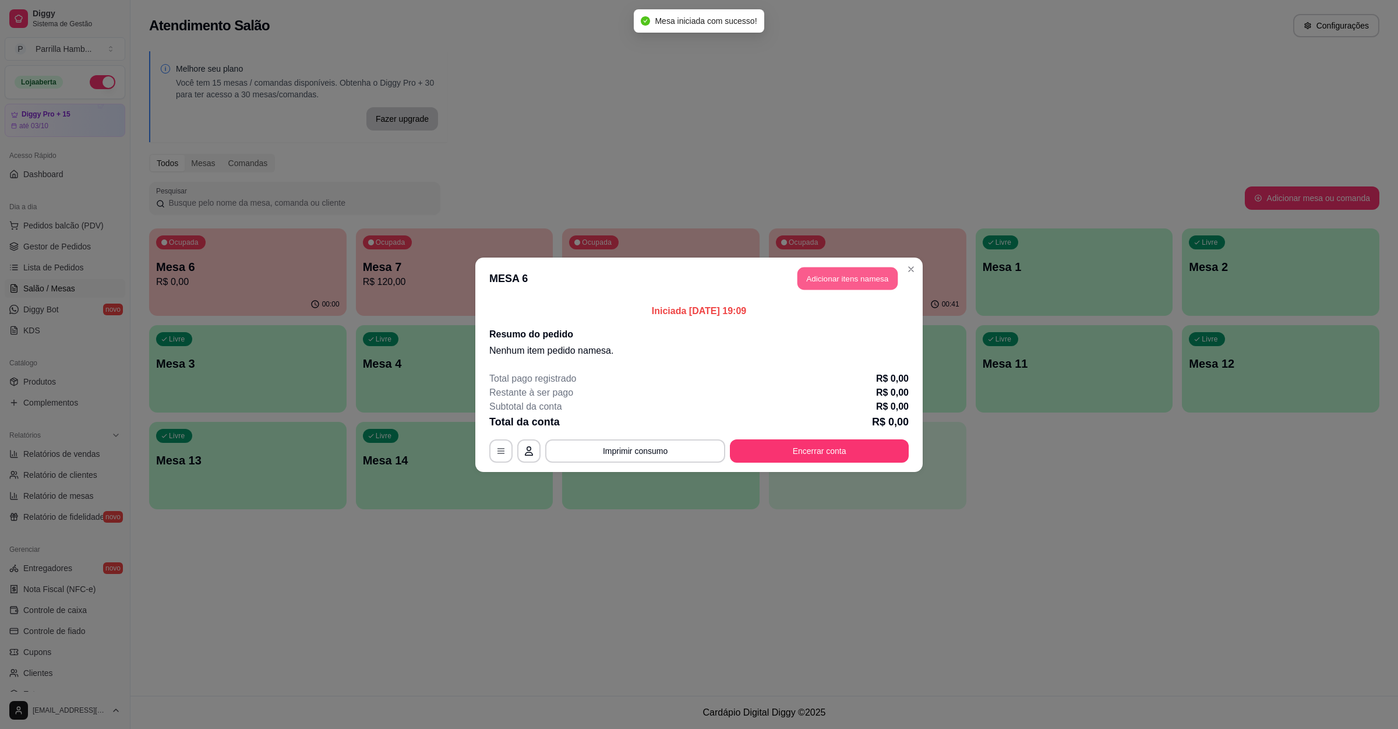
click at [874, 287] on button "Adicionar itens na mesa" at bounding box center [848, 278] width 100 height 23
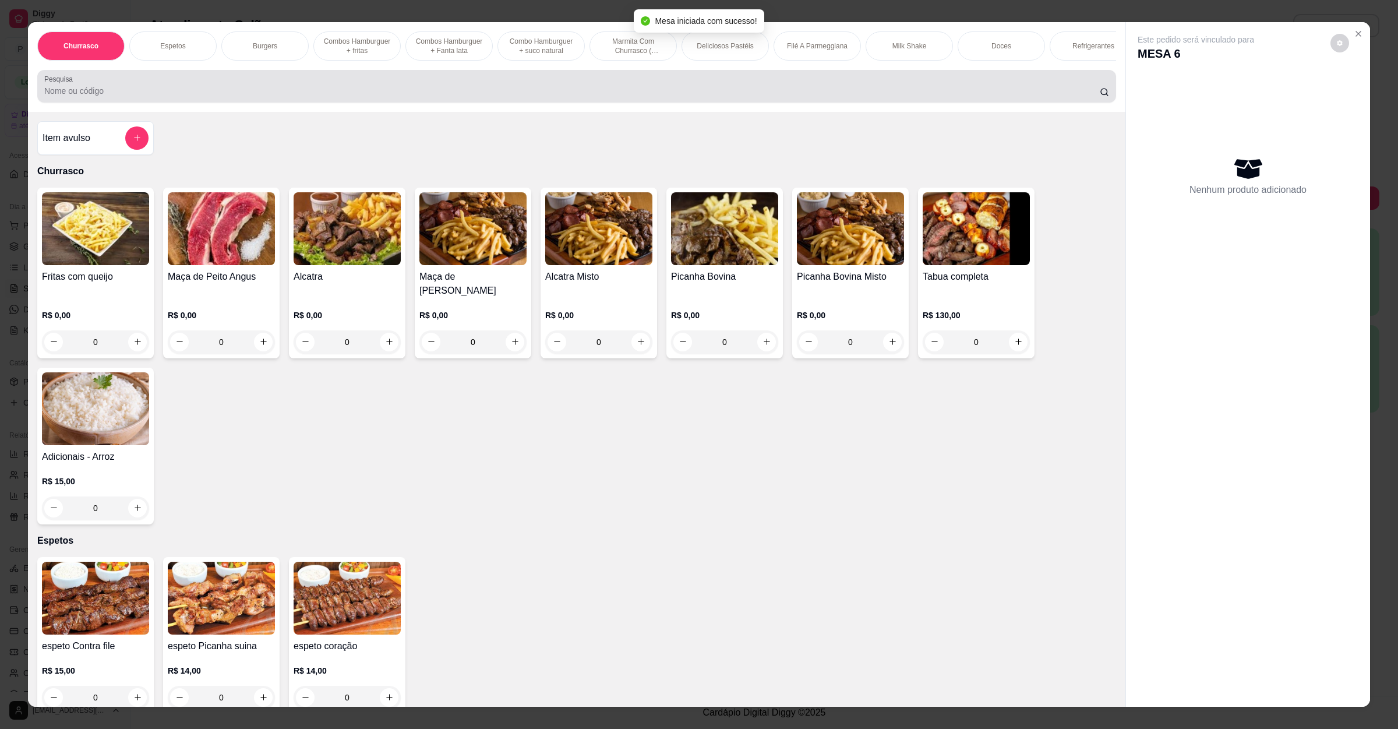
click at [311, 103] on div "Pesquisa" at bounding box center [576, 86] width 1079 height 33
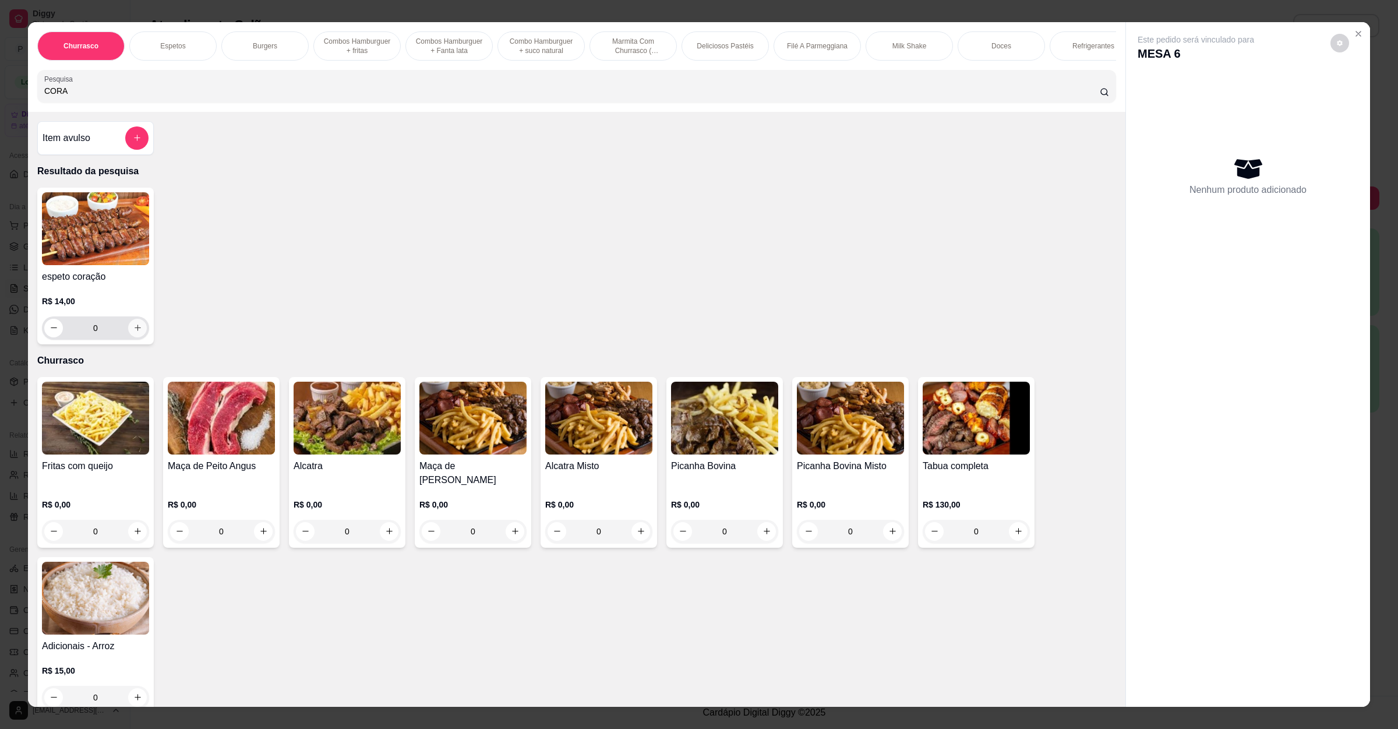
type input "CORA"
click at [137, 337] on button "increase-product-quantity" at bounding box center [137, 328] width 19 height 19
type input "1"
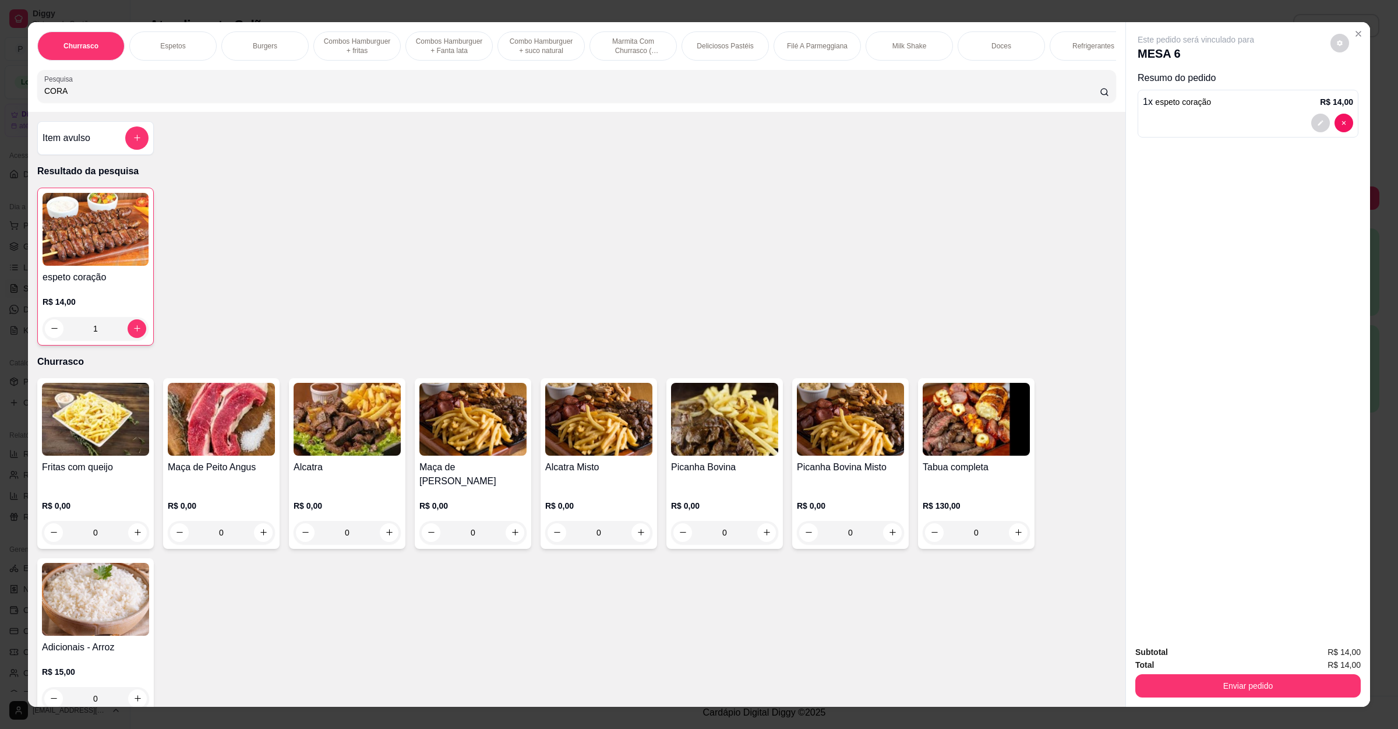
drag, startPoint x: 88, startPoint y: 100, endPoint x: 0, endPoint y: 101, distance: 88.0
click at [0, 101] on div "Churrasco Espetos Burgers Combos Hamburguer + fritas Combos Hamburguer + Fanta …" at bounding box center [699, 364] width 1398 height 729
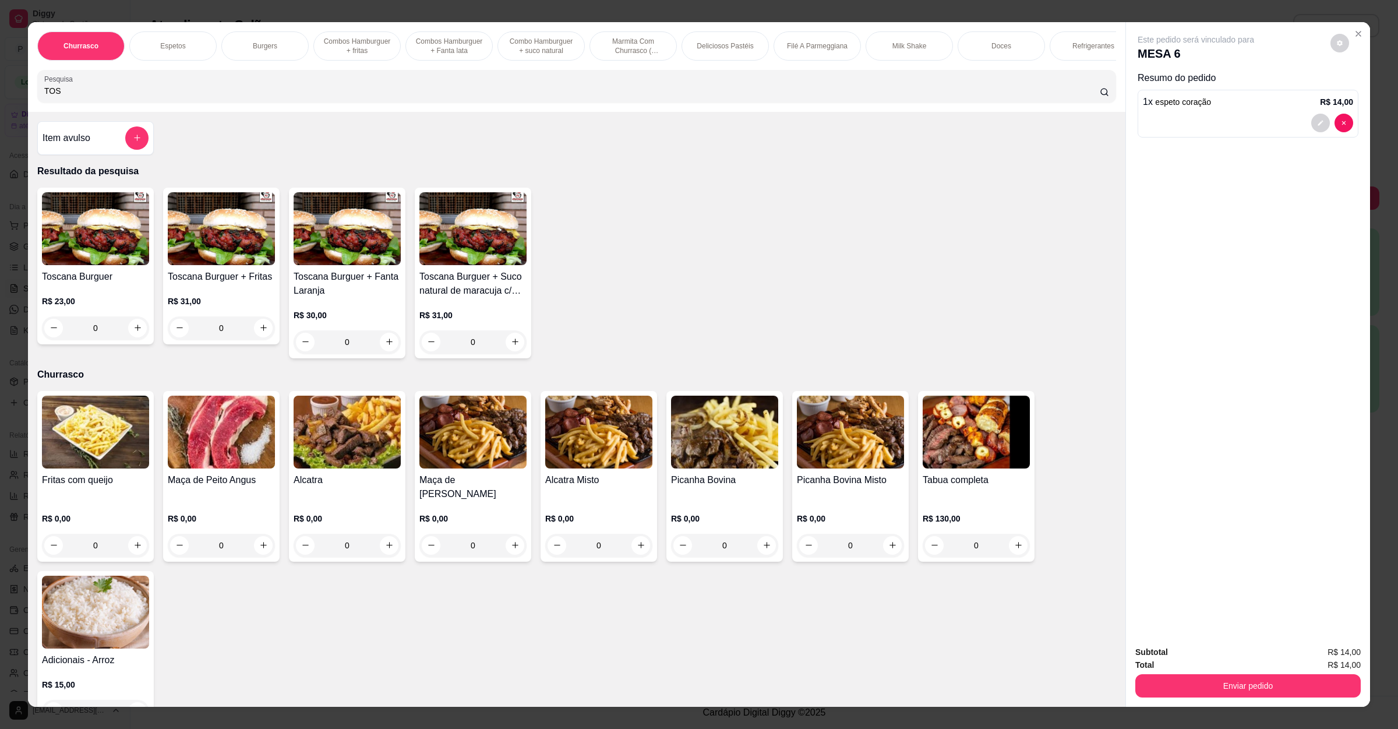
type input "TOS"
click at [128, 336] on div "0" at bounding box center [95, 327] width 107 height 23
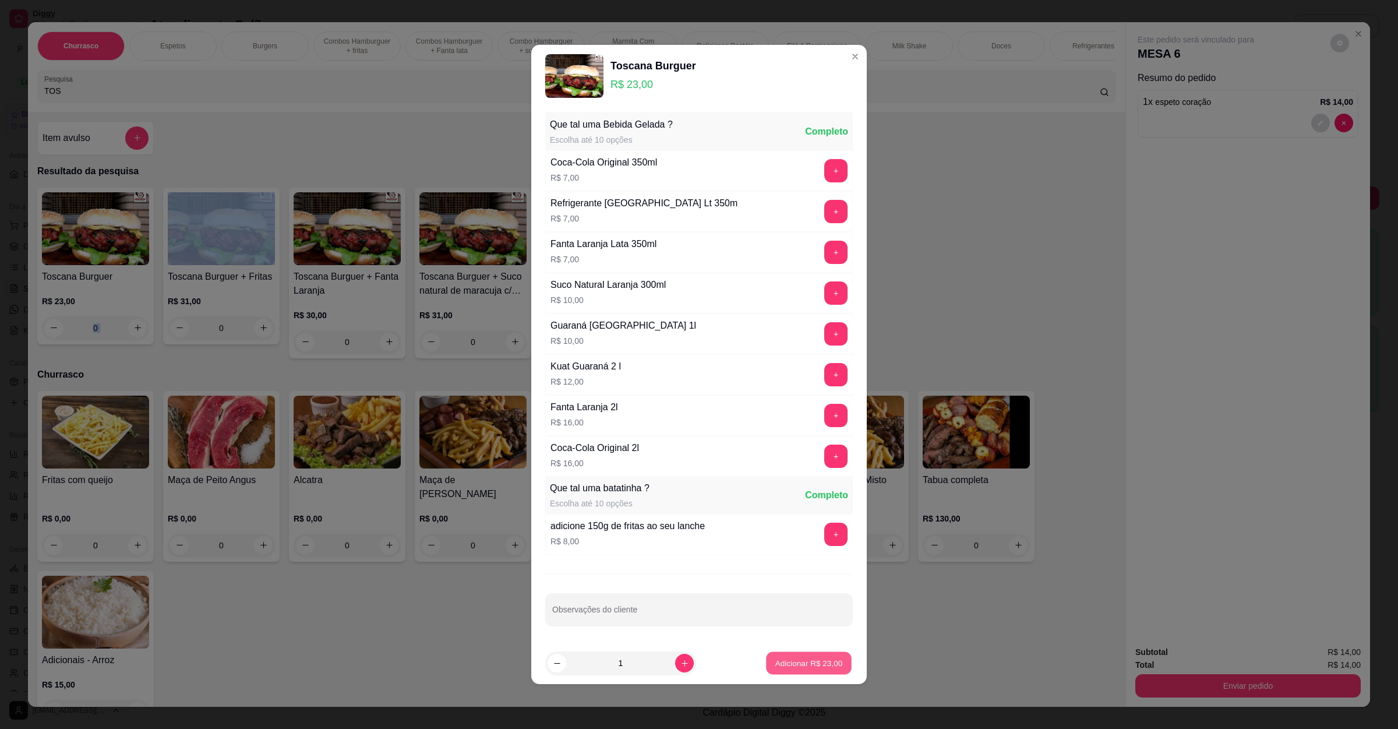
click at [776, 661] on p "Adicionar R$ 23,00" at bounding box center [810, 662] width 68 height 11
type input "1"
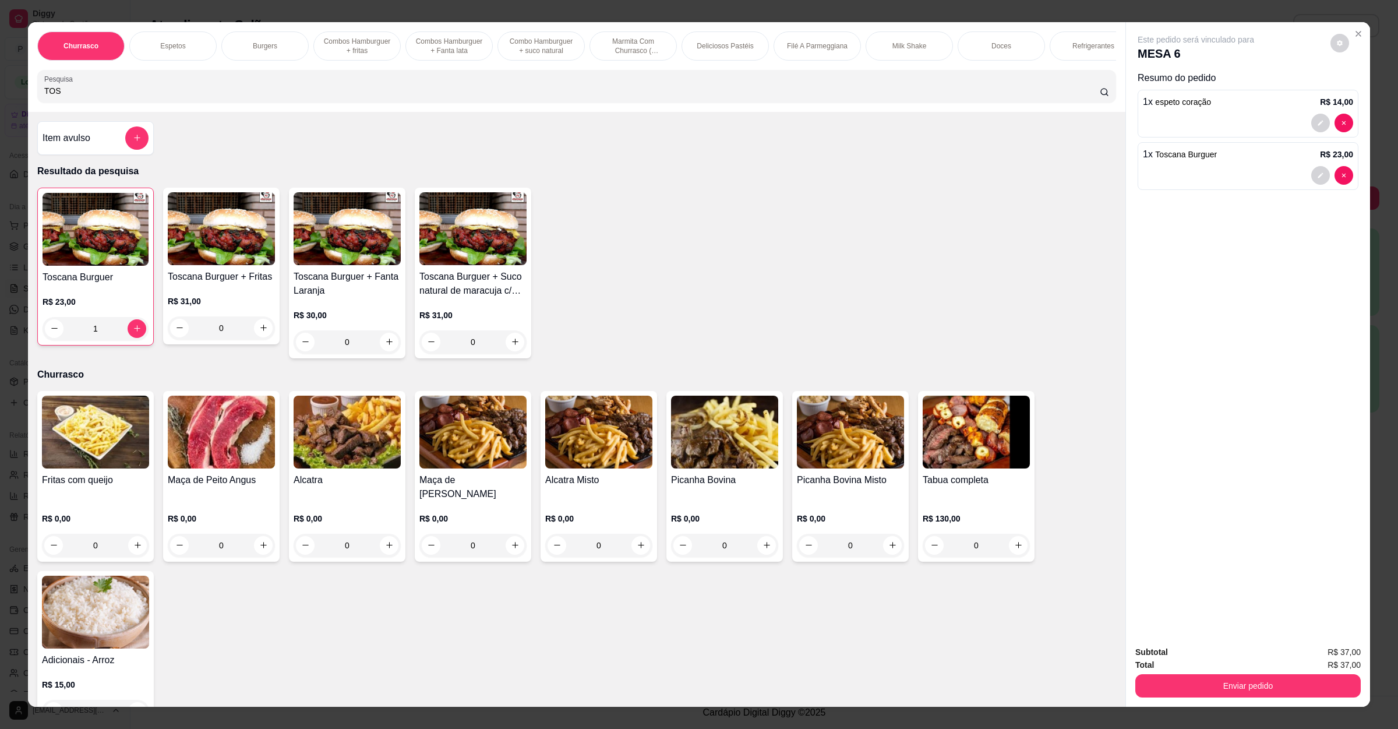
drag, startPoint x: 89, startPoint y: 101, endPoint x: 0, endPoint y: 107, distance: 89.3
click at [0, 107] on div "Churrasco Espetos Burgers Combos Hamburguer + fritas Combos [GEOGRAPHIC_DATA] +…" at bounding box center [699, 364] width 1398 height 729
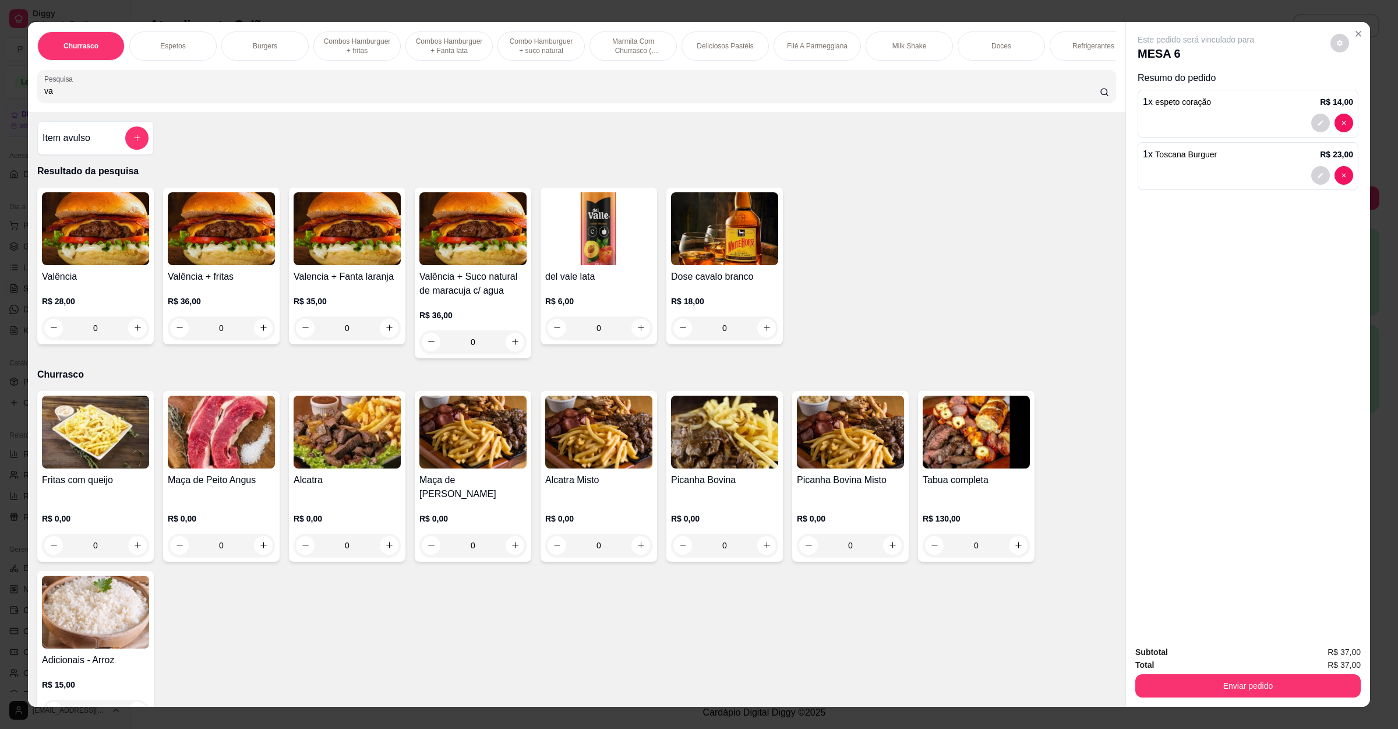
type input "va"
click at [114, 234] on img at bounding box center [95, 228] width 107 height 73
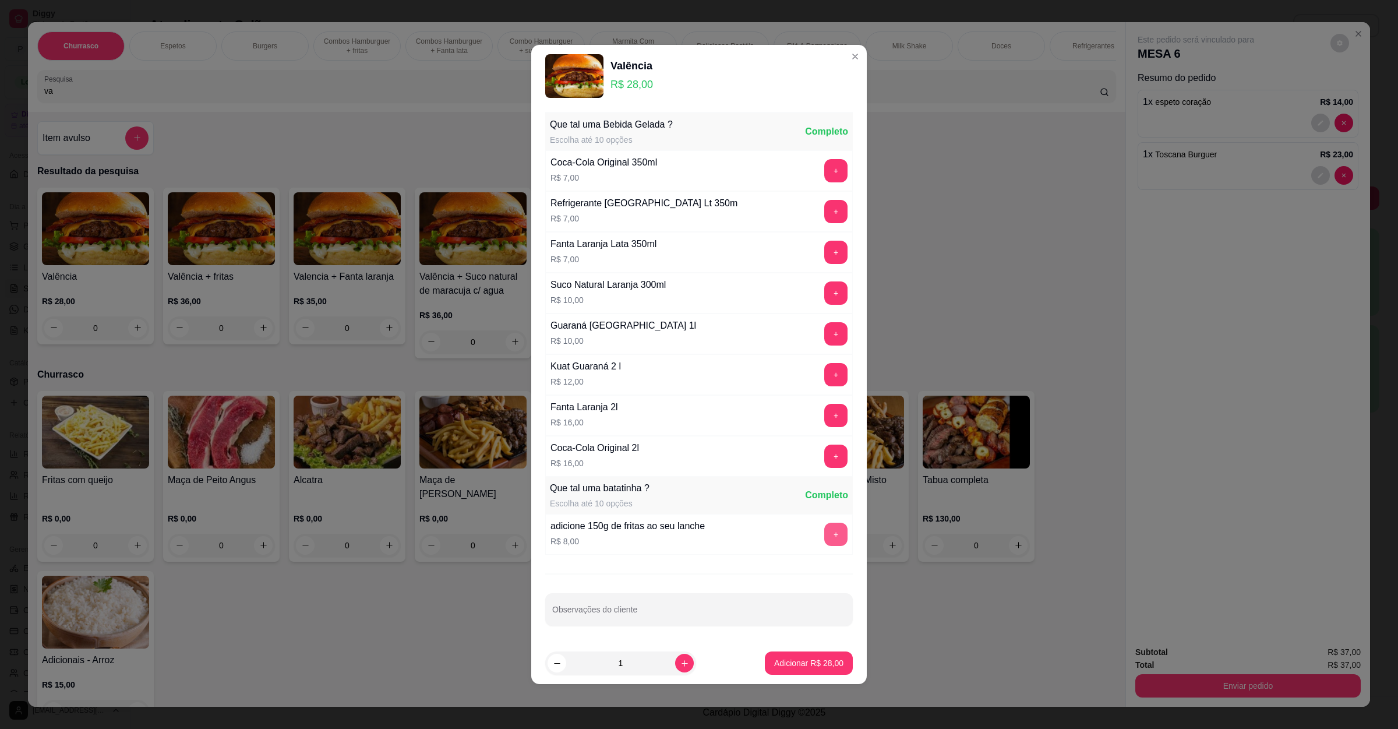
click at [824, 535] on button "+" at bounding box center [835, 534] width 23 height 23
click at [809, 672] on button "Adicionar R$ 36,00" at bounding box center [809, 663] width 86 height 23
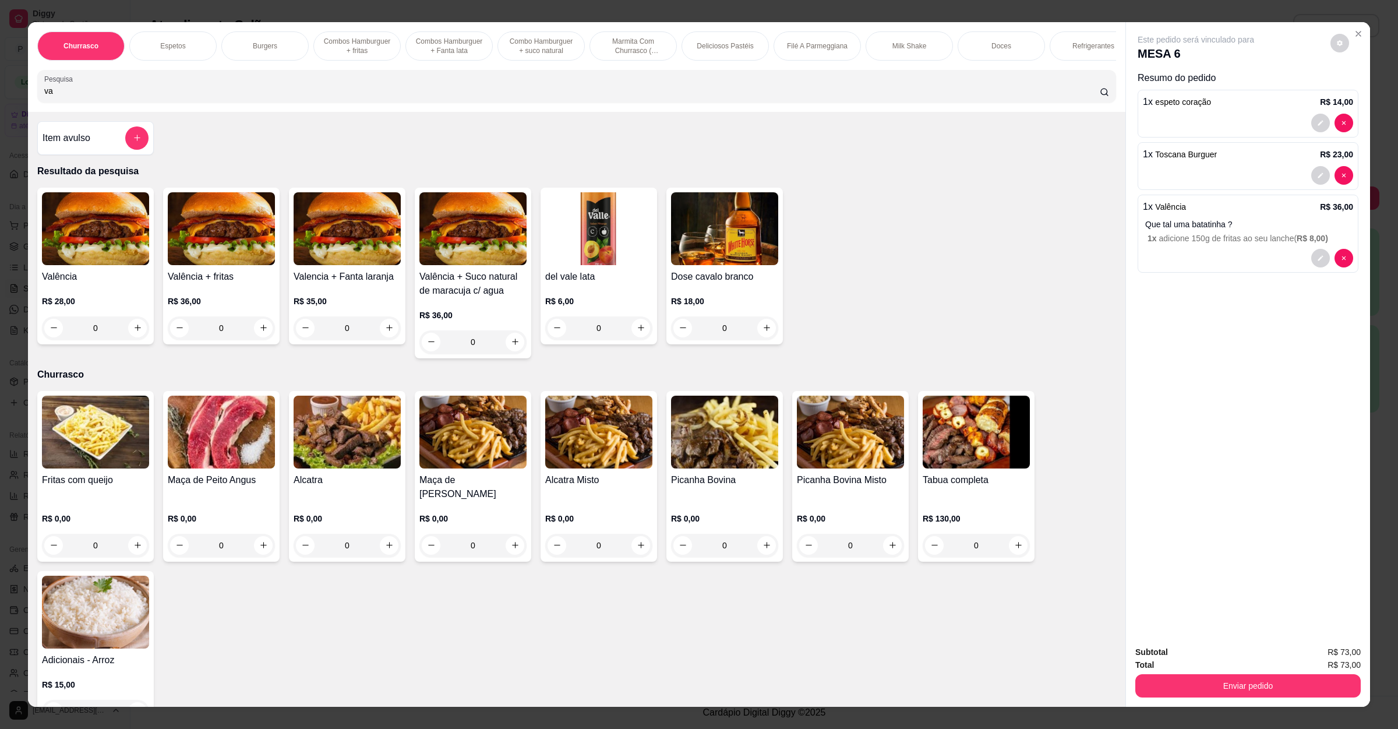
drag, startPoint x: 101, startPoint y: 101, endPoint x: 0, endPoint y: 88, distance: 102.3
click at [0, 88] on div "Churrasco Espetos Burgers Combos Hamburguer + fritas Combos [GEOGRAPHIC_DATA] +…" at bounding box center [699, 364] width 1398 height 729
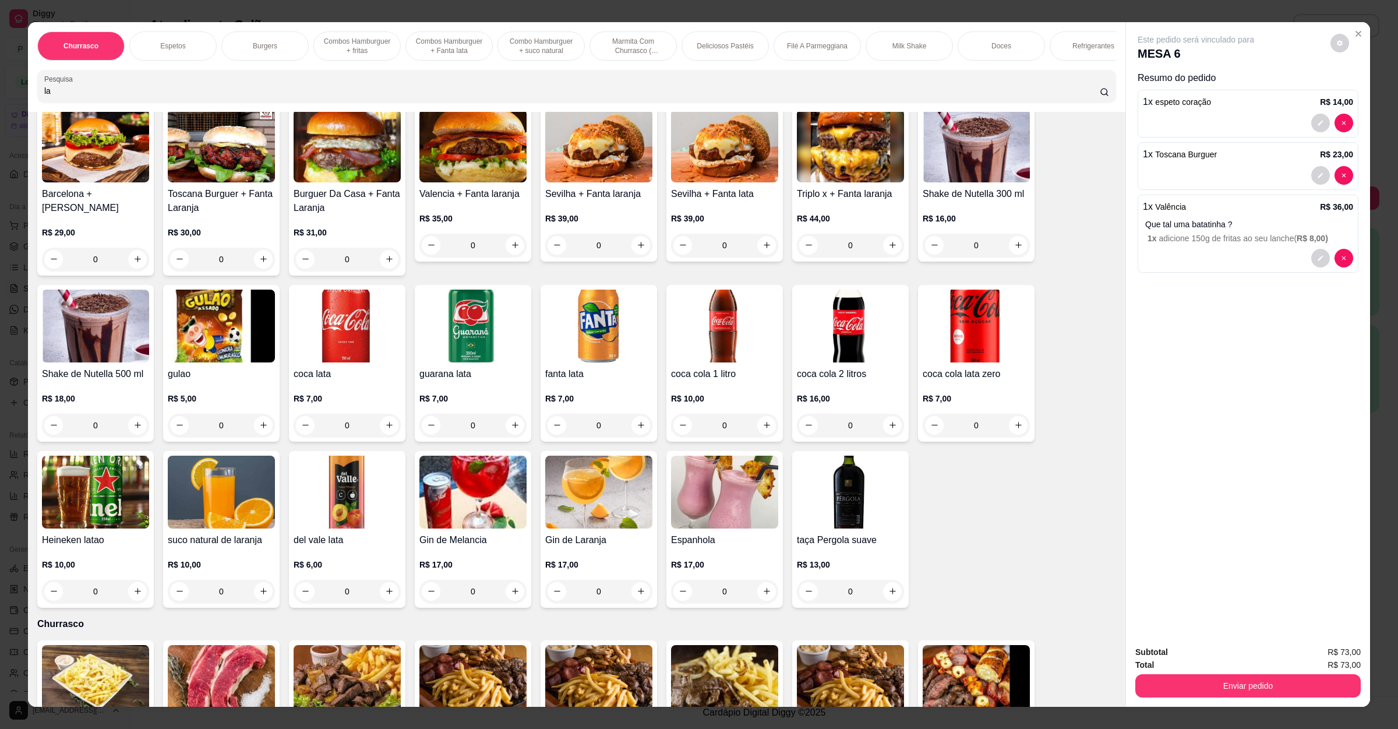
scroll to position [87, 0]
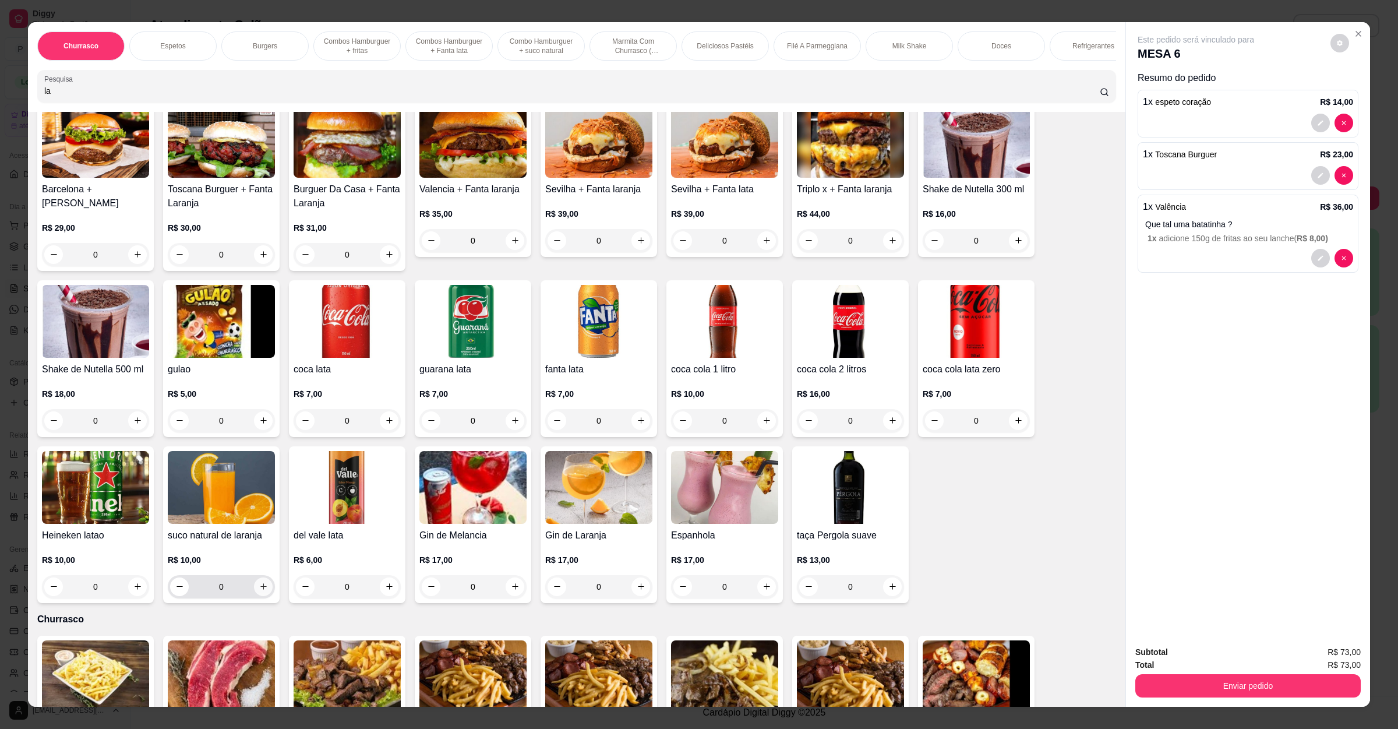
type input "la"
click at [261, 596] on button "increase-product-quantity" at bounding box center [263, 586] width 19 height 19
type input "1"
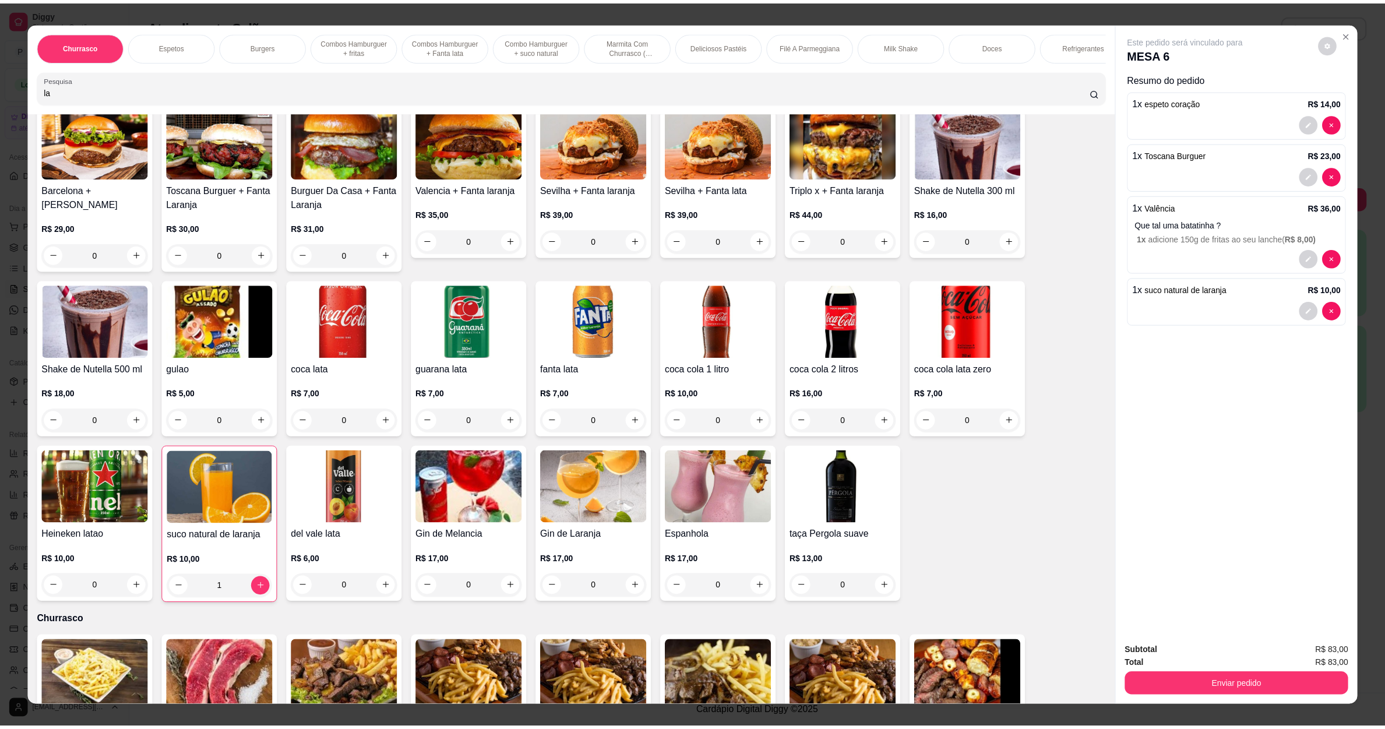
scroll to position [0, 0]
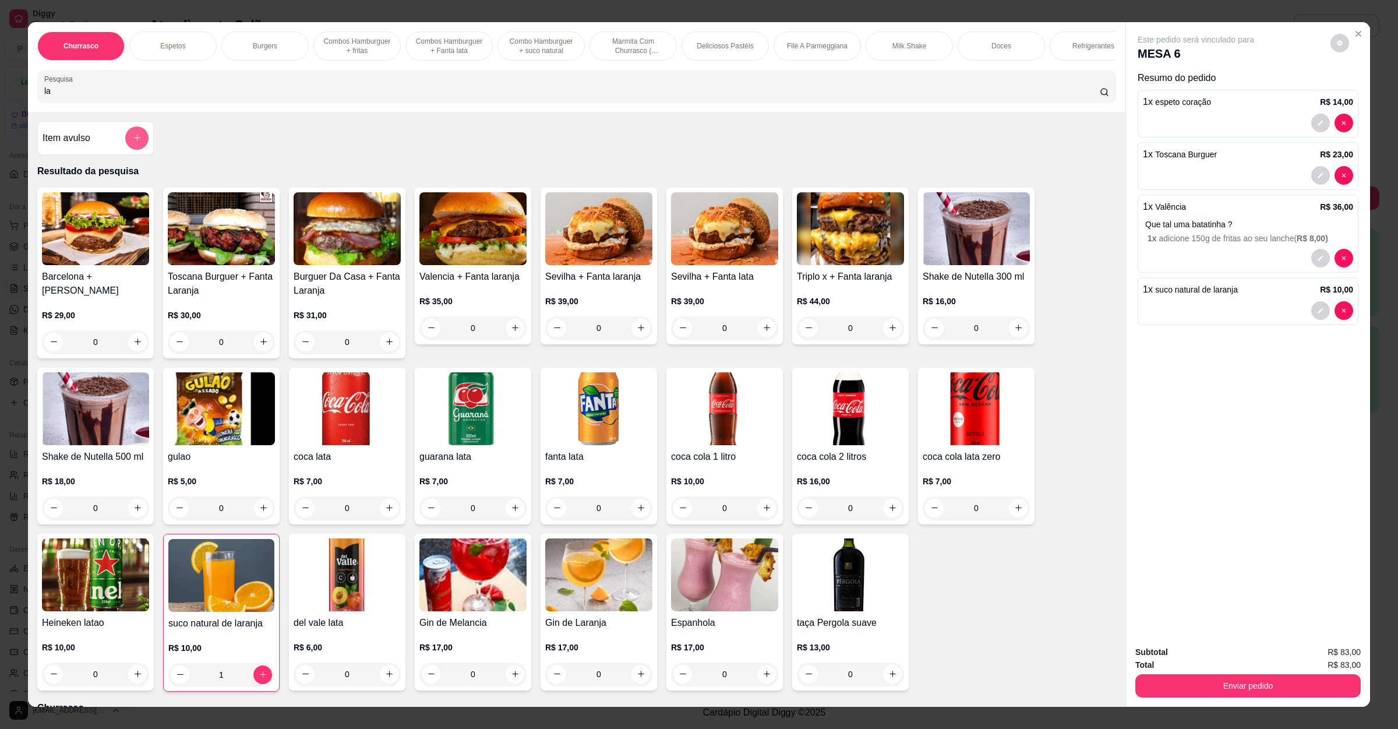
click at [133, 150] on button "add-separate-item" at bounding box center [136, 137] width 23 height 23
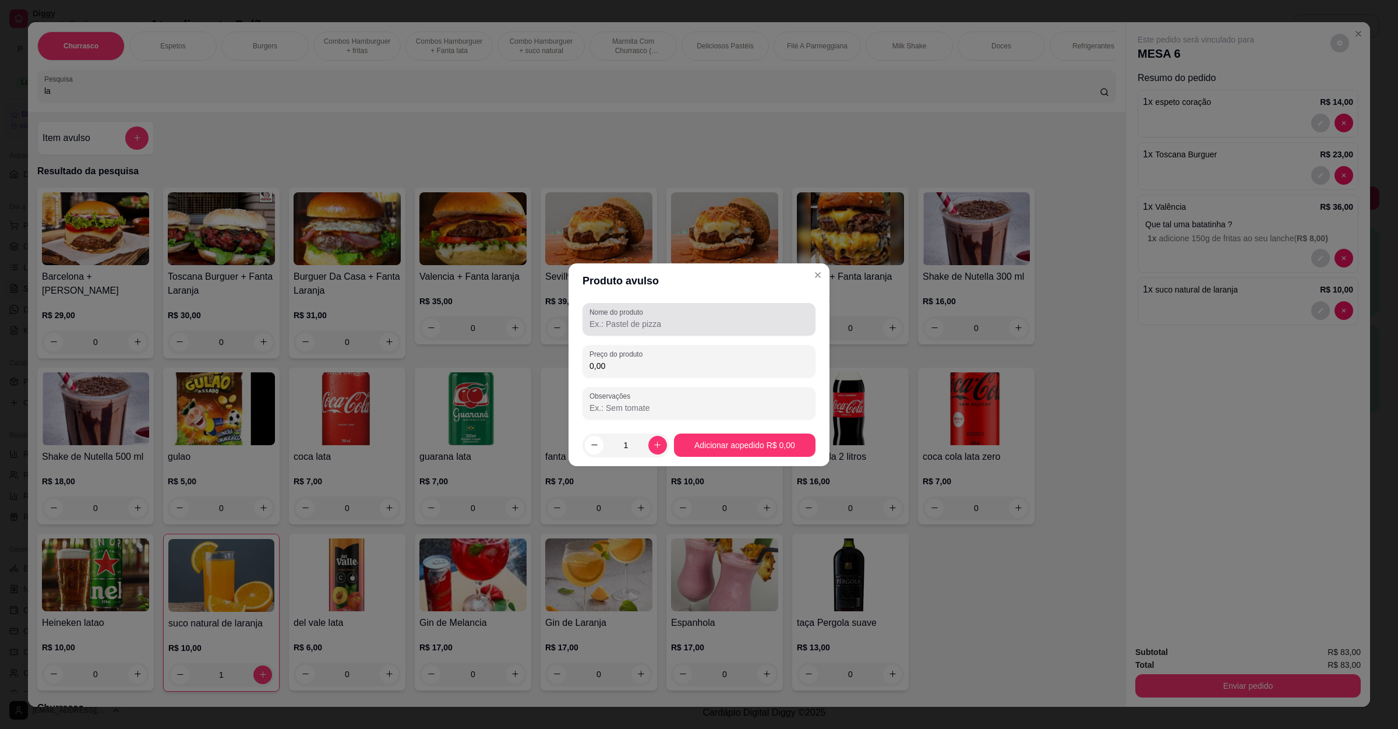
click at [651, 319] on input "Nome do produto" at bounding box center [699, 324] width 219 height 12
type input "morango c/leite"
click at [639, 367] on input "0,00" at bounding box center [699, 366] width 219 height 12
type input "10,00"
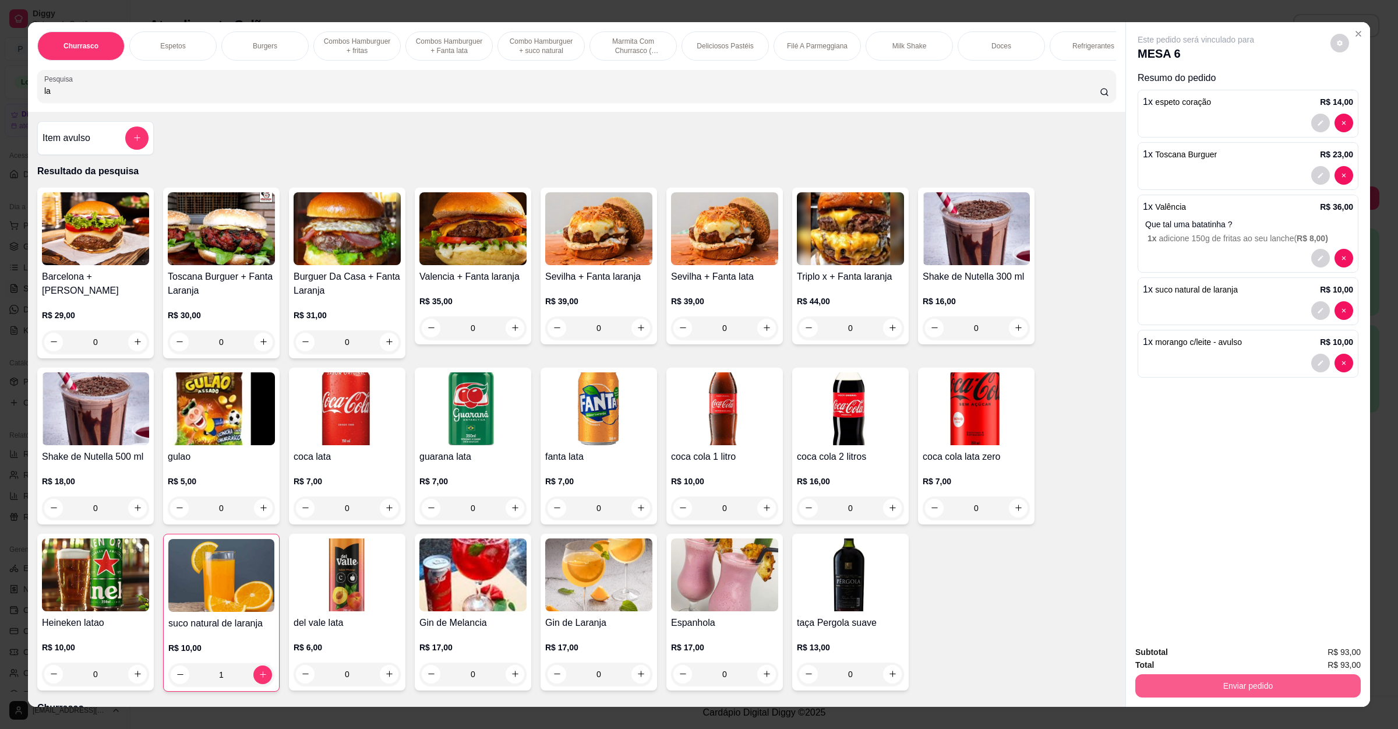
click at [1201, 691] on button "Enviar pedido" at bounding box center [1248, 685] width 225 height 23
click at [1322, 647] on button "Enviar pedido" at bounding box center [1329, 657] width 66 height 22
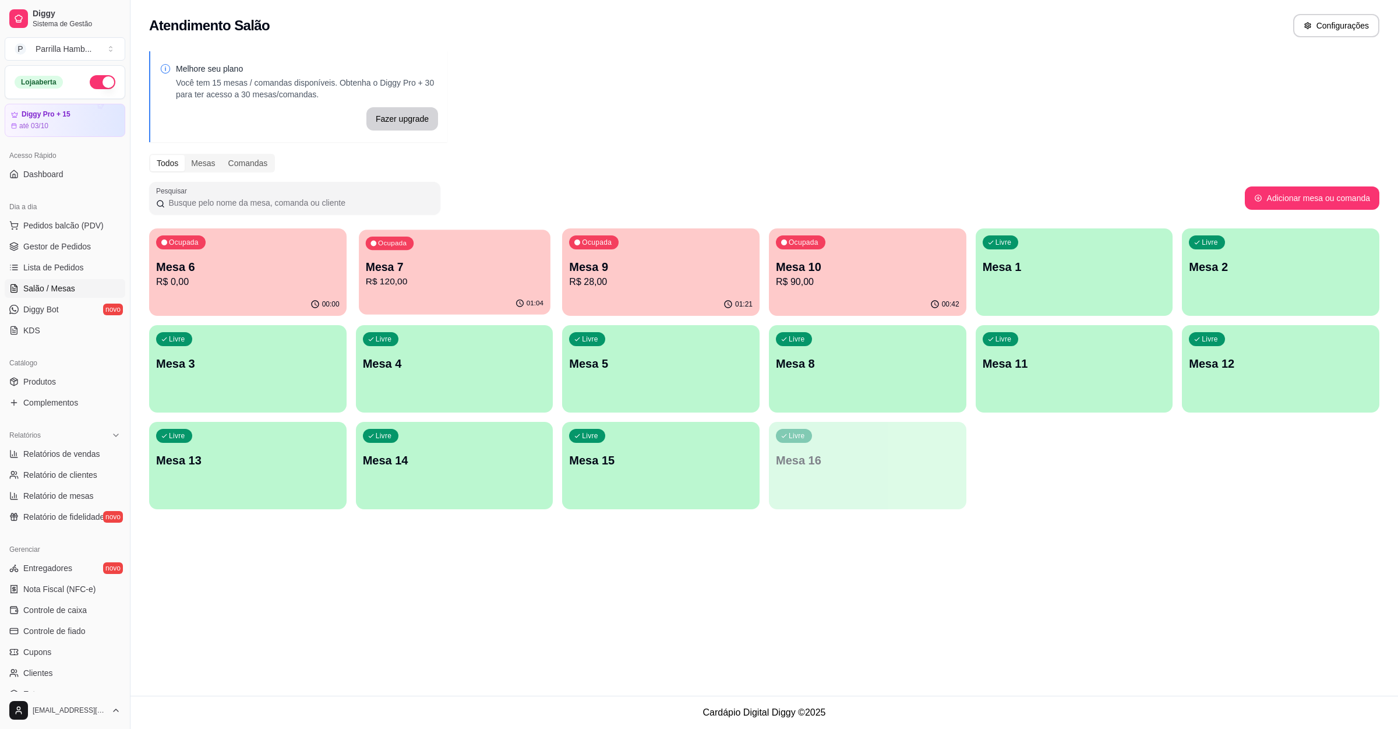
click at [446, 277] on p "R$ 120,00" at bounding box center [454, 281] width 178 height 13
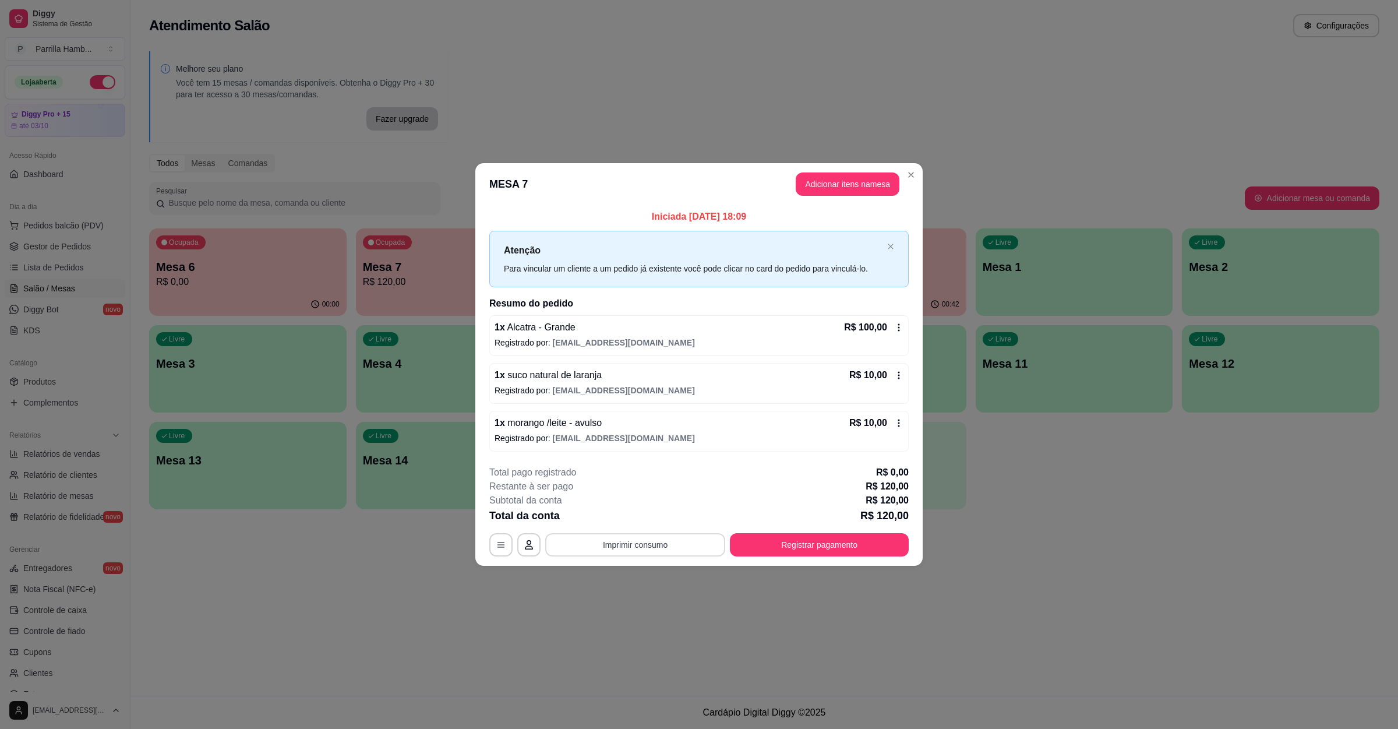
click at [647, 545] on button "Imprimir consumo" at bounding box center [635, 544] width 180 height 23
click at [654, 514] on button "IMPRESSORA" at bounding box center [639, 521] width 68 height 15
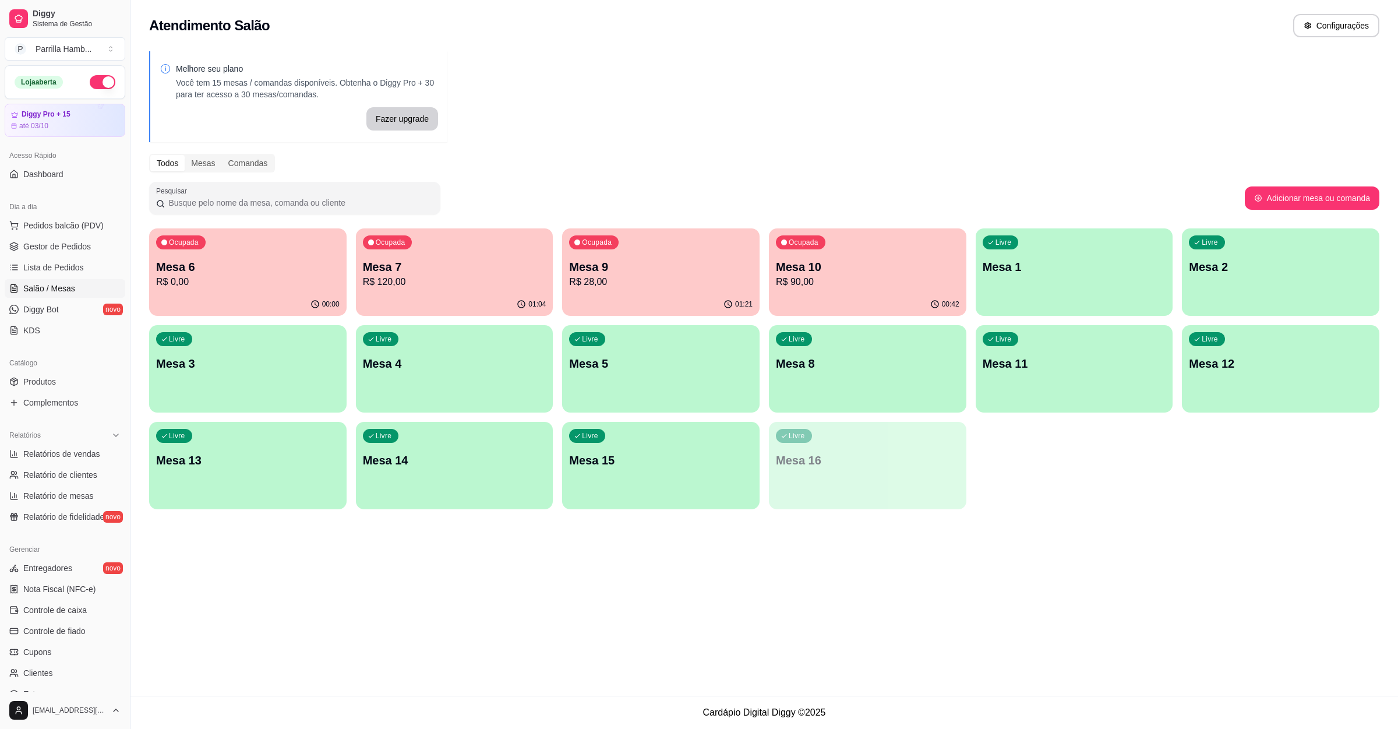
click at [902, 289] on div "Ocupada Mesa 10 R$ 90,00" at bounding box center [868, 260] width 198 height 65
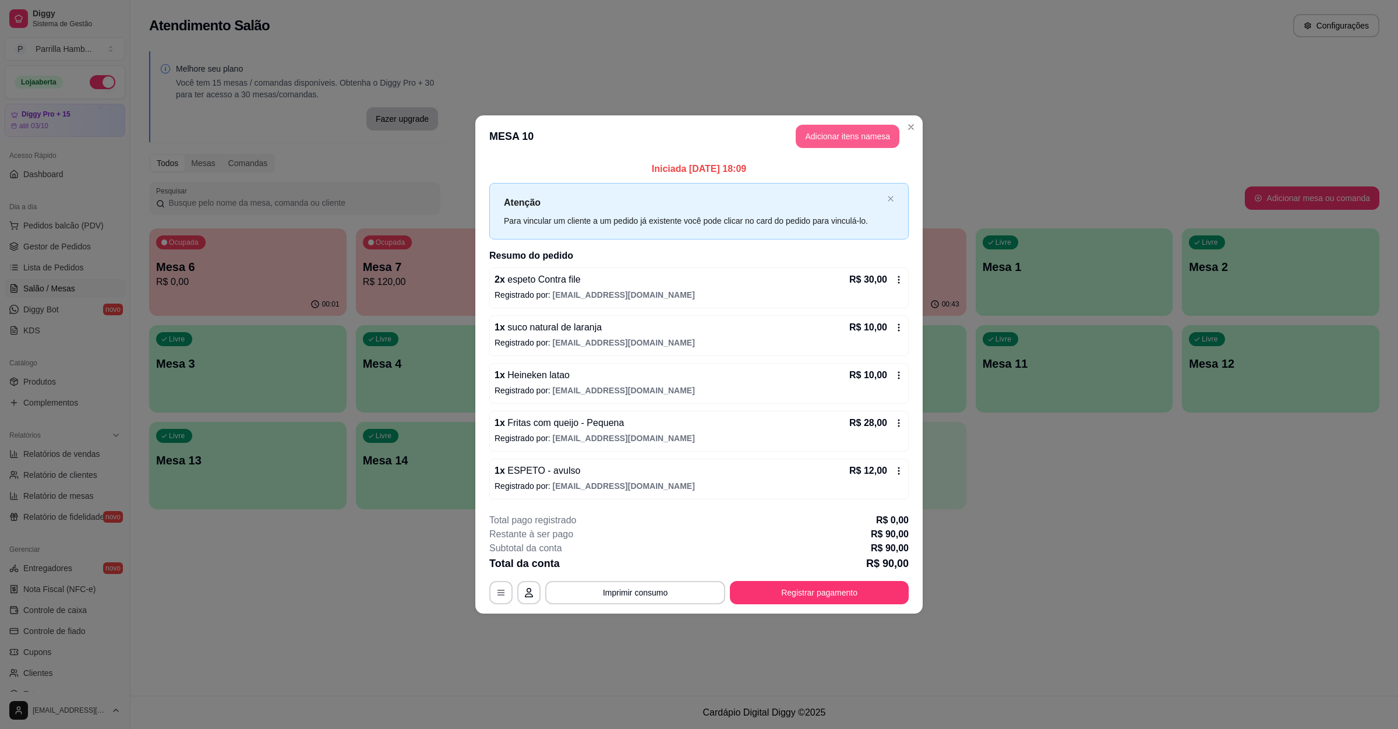
click at [857, 140] on button "Adicionar itens na mesa" at bounding box center [848, 136] width 104 height 23
click at [395, 103] on div "Pesquisa" at bounding box center [576, 86] width 1079 height 33
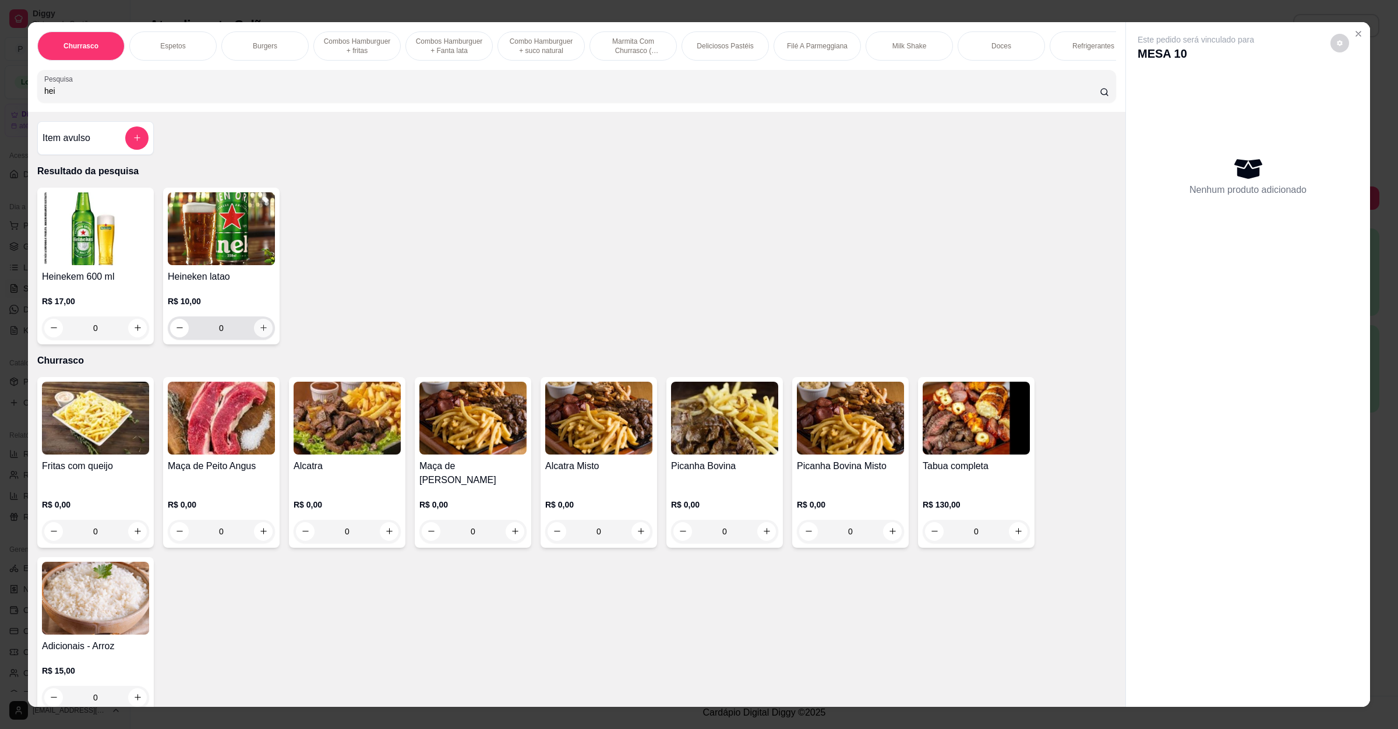
type input "hei"
click at [259, 332] on icon "increase-product-quantity" at bounding box center [263, 327] width 9 height 9
type input "1"
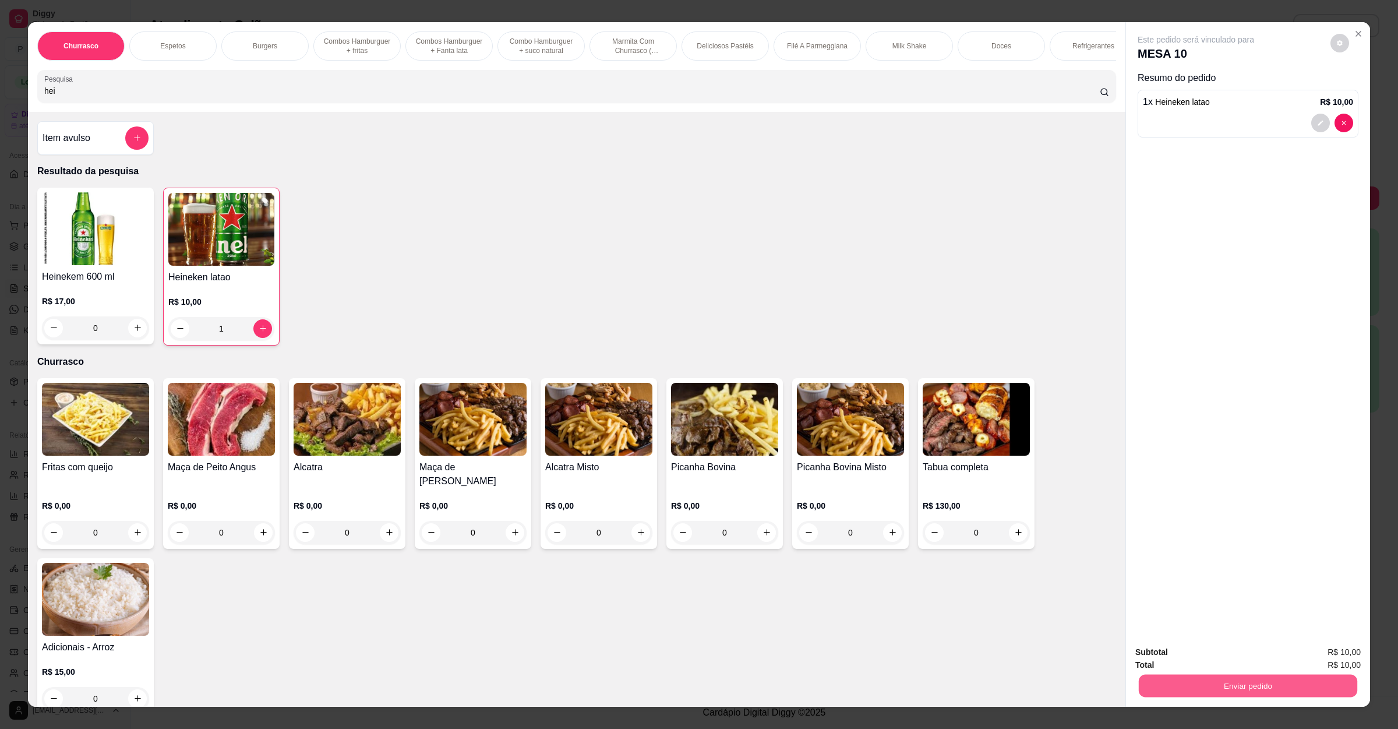
click at [1235, 694] on button "Enviar pedido" at bounding box center [1248, 686] width 219 height 23
click at [1240, 666] on button "Registrar cliente" at bounding box center [1251, 657] width 75 height 22
click at [1239, 689] on button "Enviar pedido" at bounding box center [1248, 685] width 225 height 23
click at [1322, 652] on button "Enviar pedido" at bounding box center [1329, 657] width 66 height 22
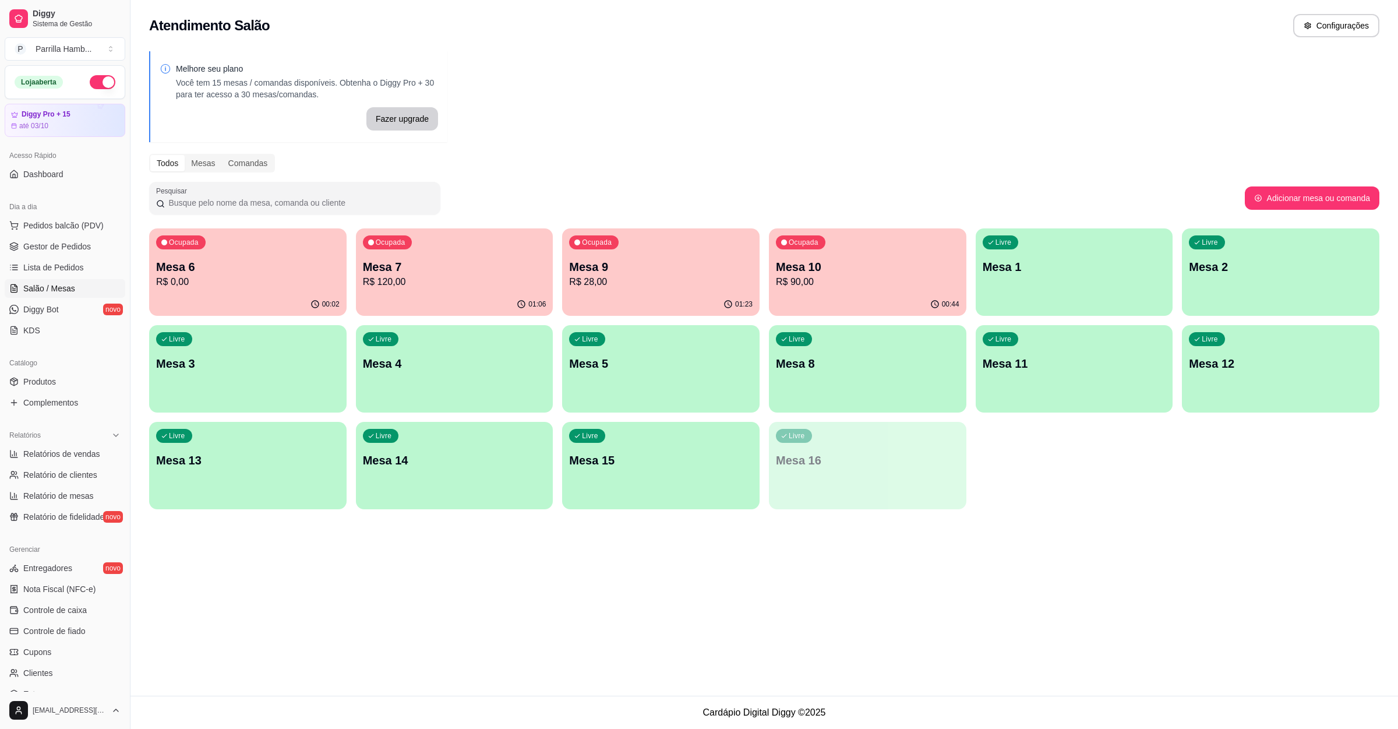
click at [833, 259] on p "Mesa 10" at bounding box center [868, 267] width 184 height 16
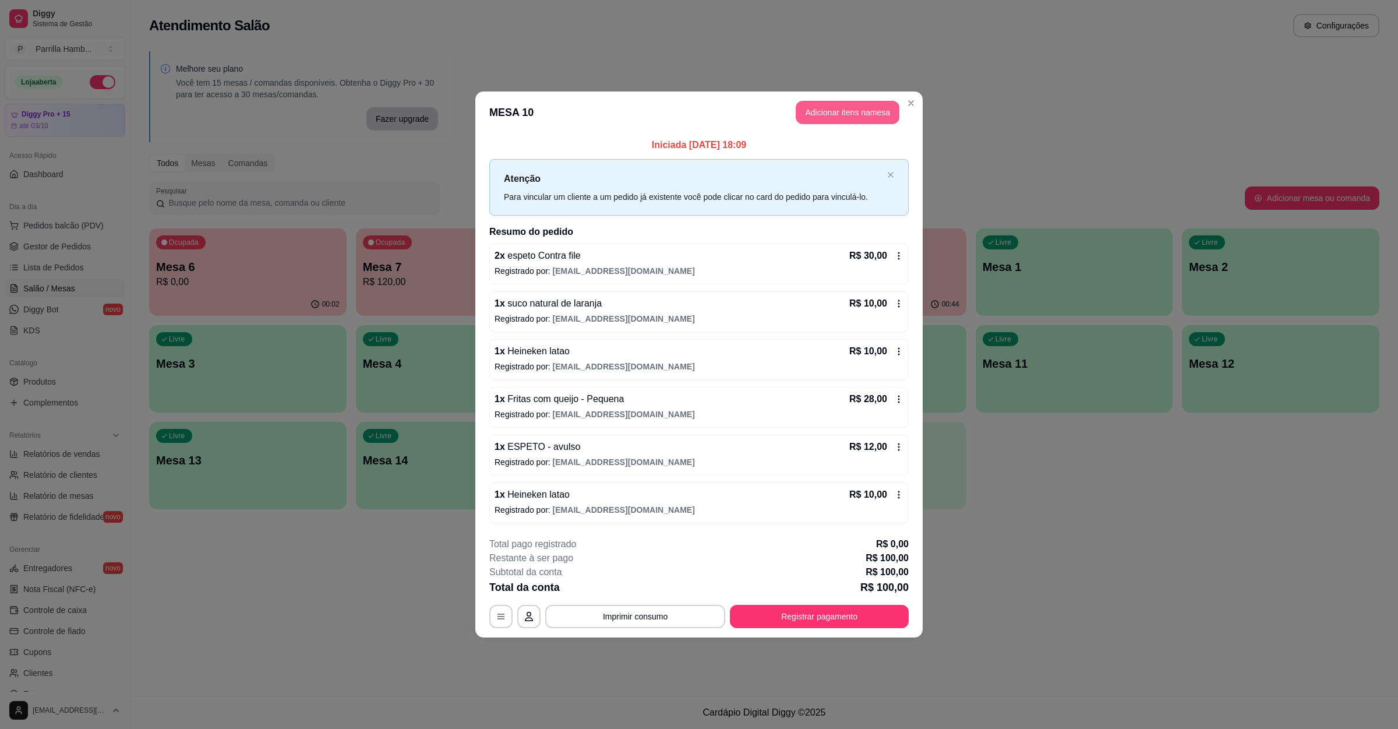
click at [858, 118] on button "Adicionar itens na mesa" at bounding box center [848, 112] width 104 height 23
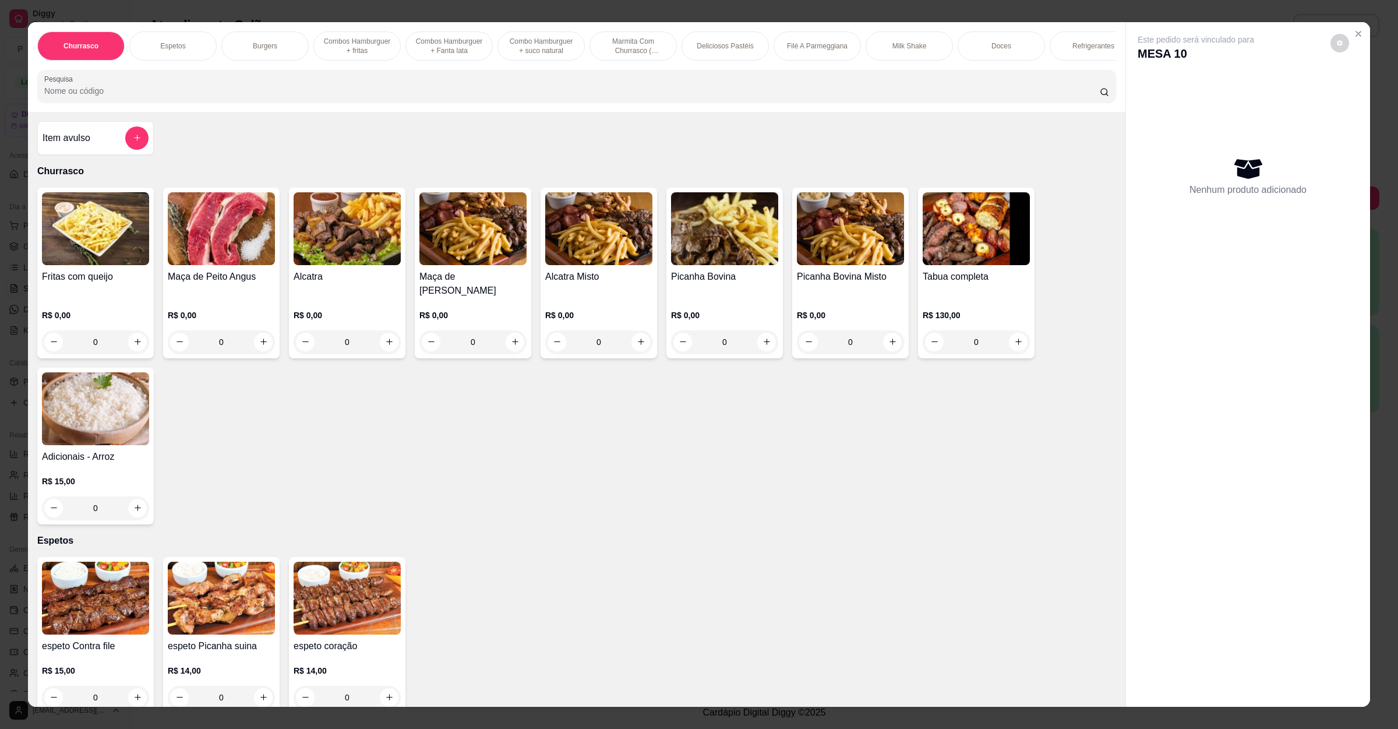
click at [518, 131] on div "Item avulso Churrasco Fritas com queijo R$ 0,00 0 Maça de Peito Angus R$ 0,00 0…" at bounding box center [577, 409] width 1098 height 595
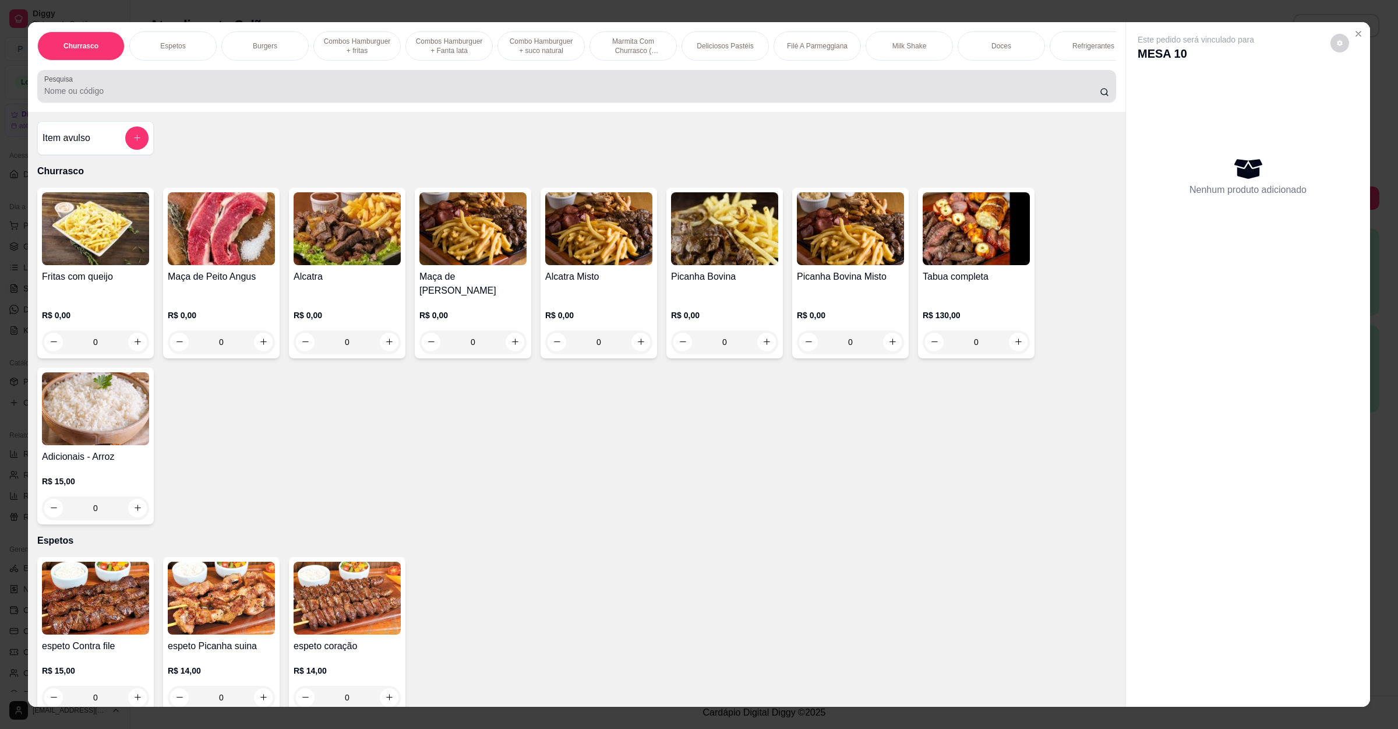
click at [498, 82] on div "Churrasco Espetos Burgers Combos Hamburguer + fritas Combos Hamburguer + Fanta …" at bounding box center [577, 67] width 1098 height 90
click at [474, 90] on div at bounding box center [576, 86] width 1065 height 23
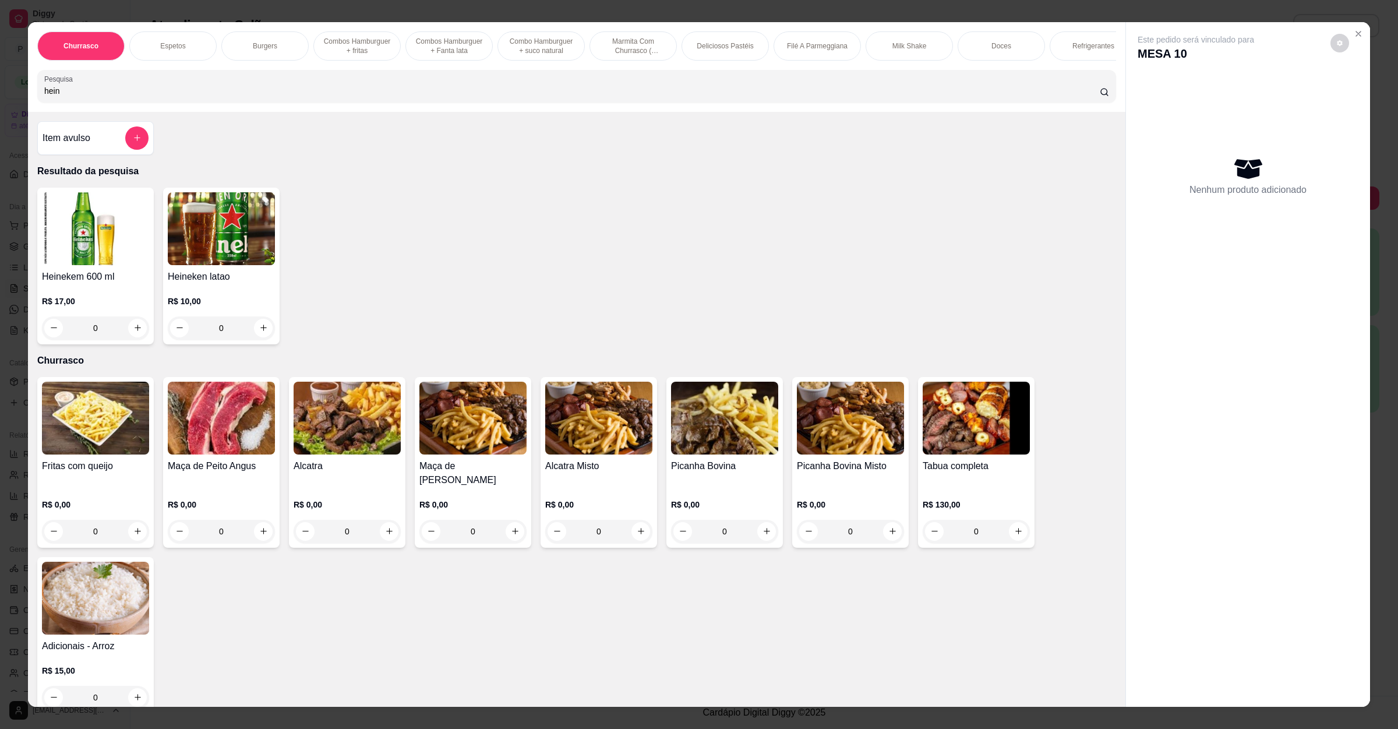
type input "hein"
click at [217, 261] on img at bounding box center [221, 228] width 107 height 73
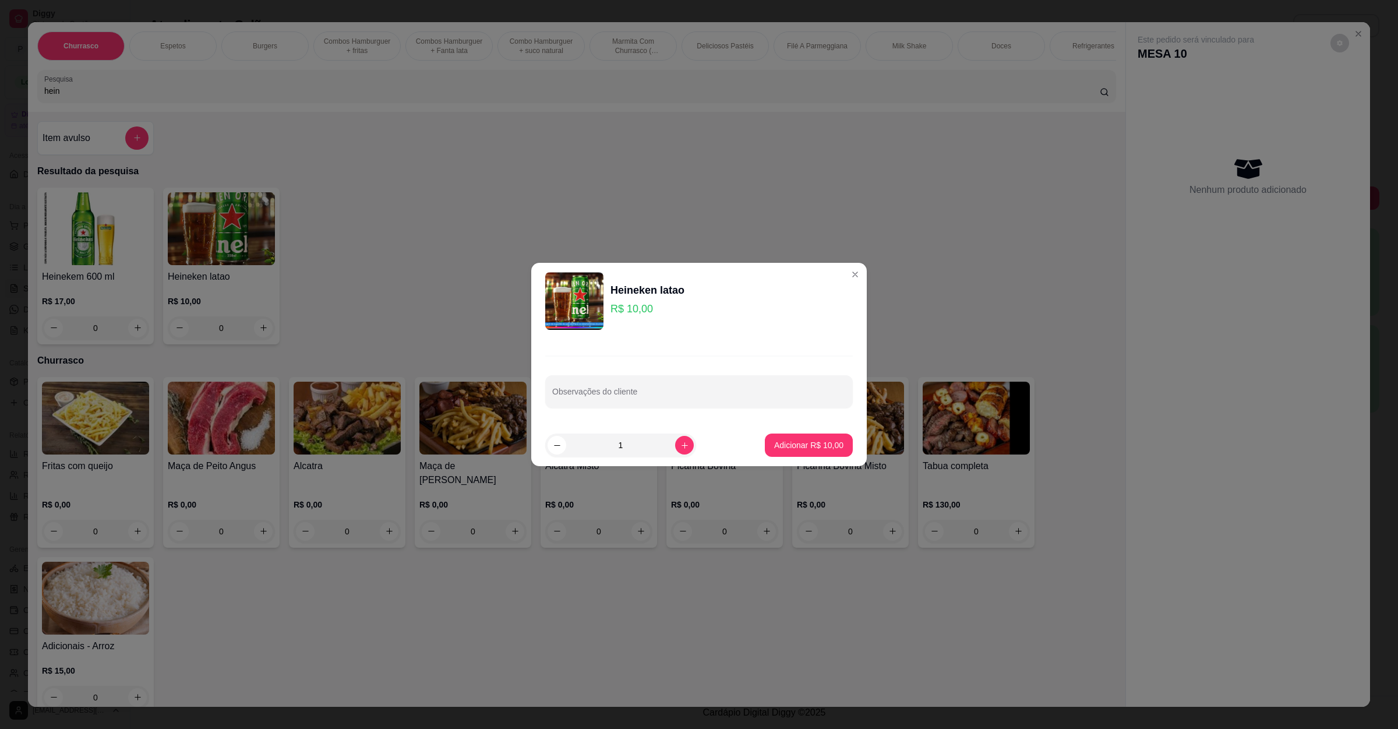
click at [809, 461] on footer "1 Adicionar R$ 10,00" at bounding box center [699, 445] width 336 height 42
click at [813, 452] on button "Adicionar R$ 10,00" at bounding box center [809, 445] width 86 height 23
type input "1"
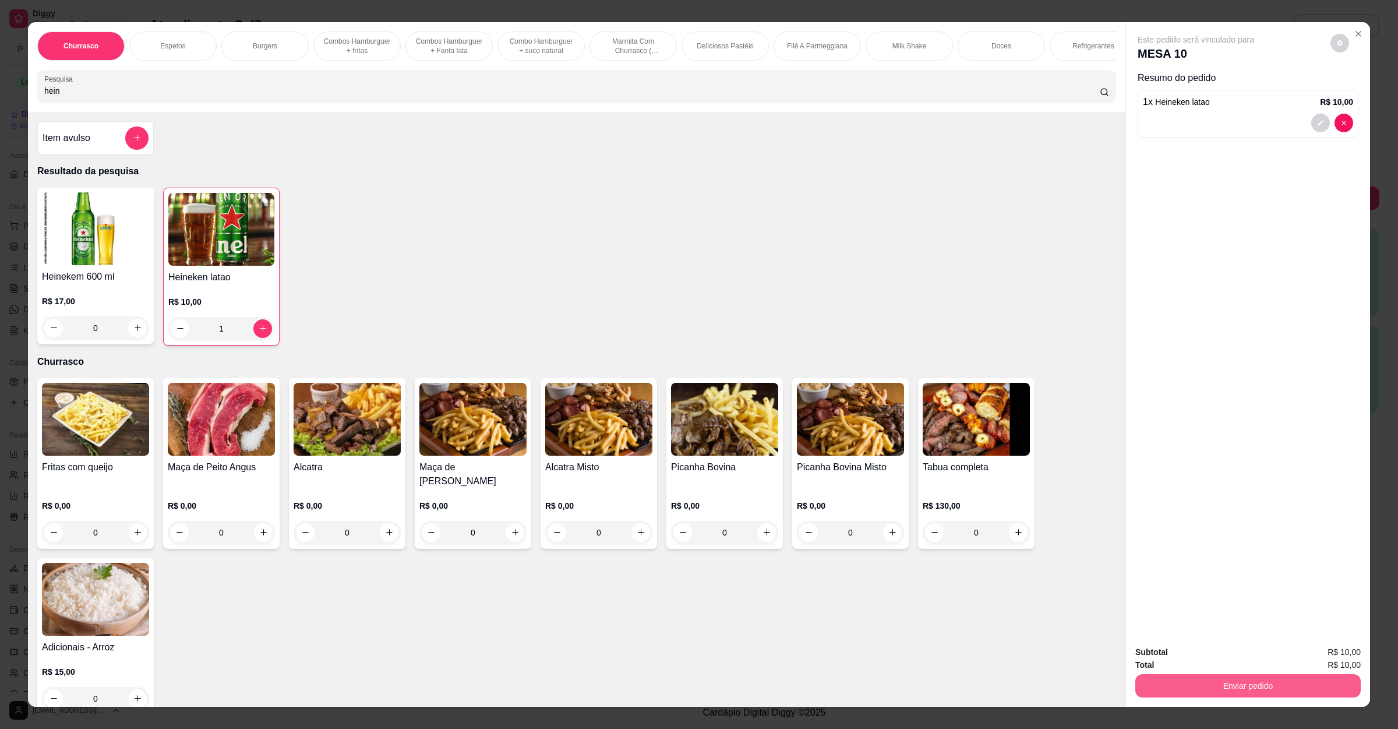
click at [1241, 680] on button "Enviar pedido" at bounding box center [1248, 685] width 225 height 23
click at [1233, 656] on button "Registrar cliente" at bounding box center [1251, 657] width 77 height 22
click at [1264, 694] on button "Enviar pedido" at bounding box center [1248, 686] width 219 height 23
click at [1319, 646] on button "Enviar pedido" at bounding box center [1329, 657] width 66 height 22
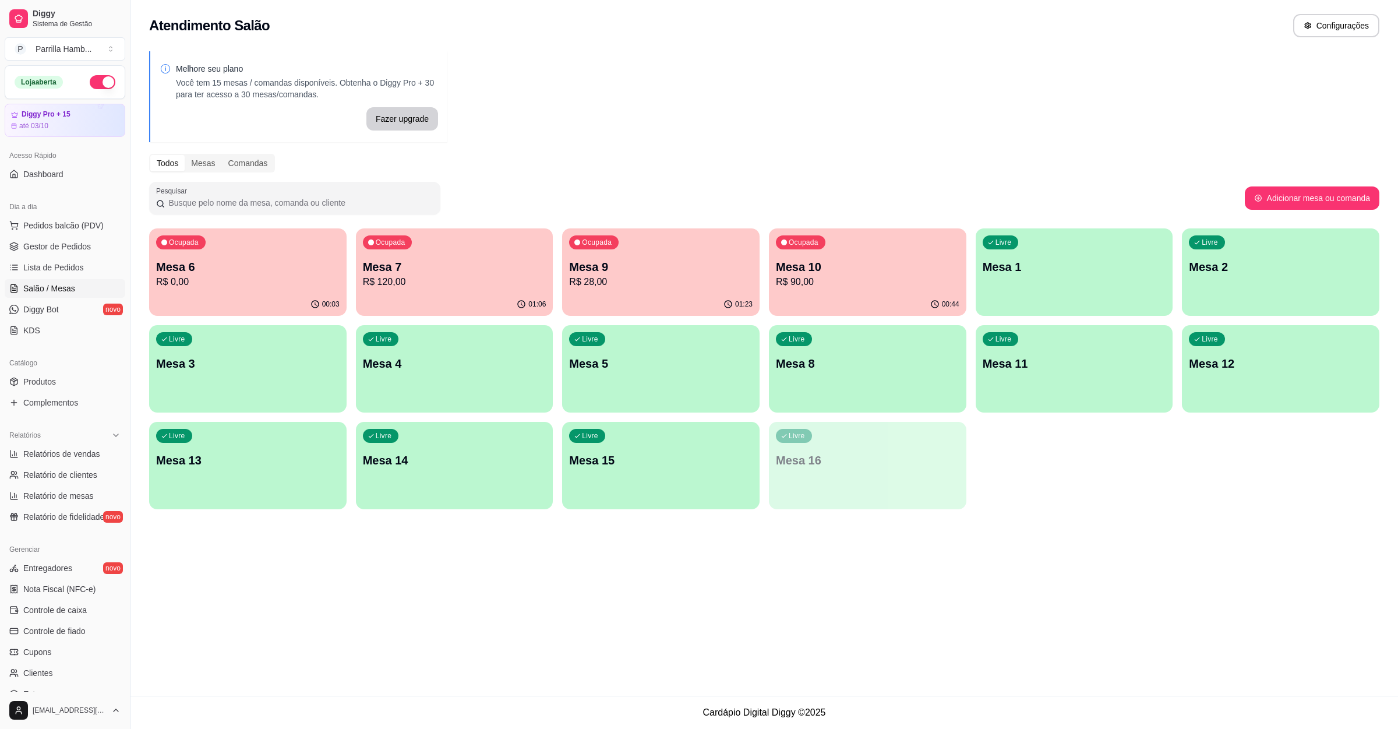
click at [1066, 372] on div "Livre Mesa 11" at bounding box center [1075, 361] width 198 height 73
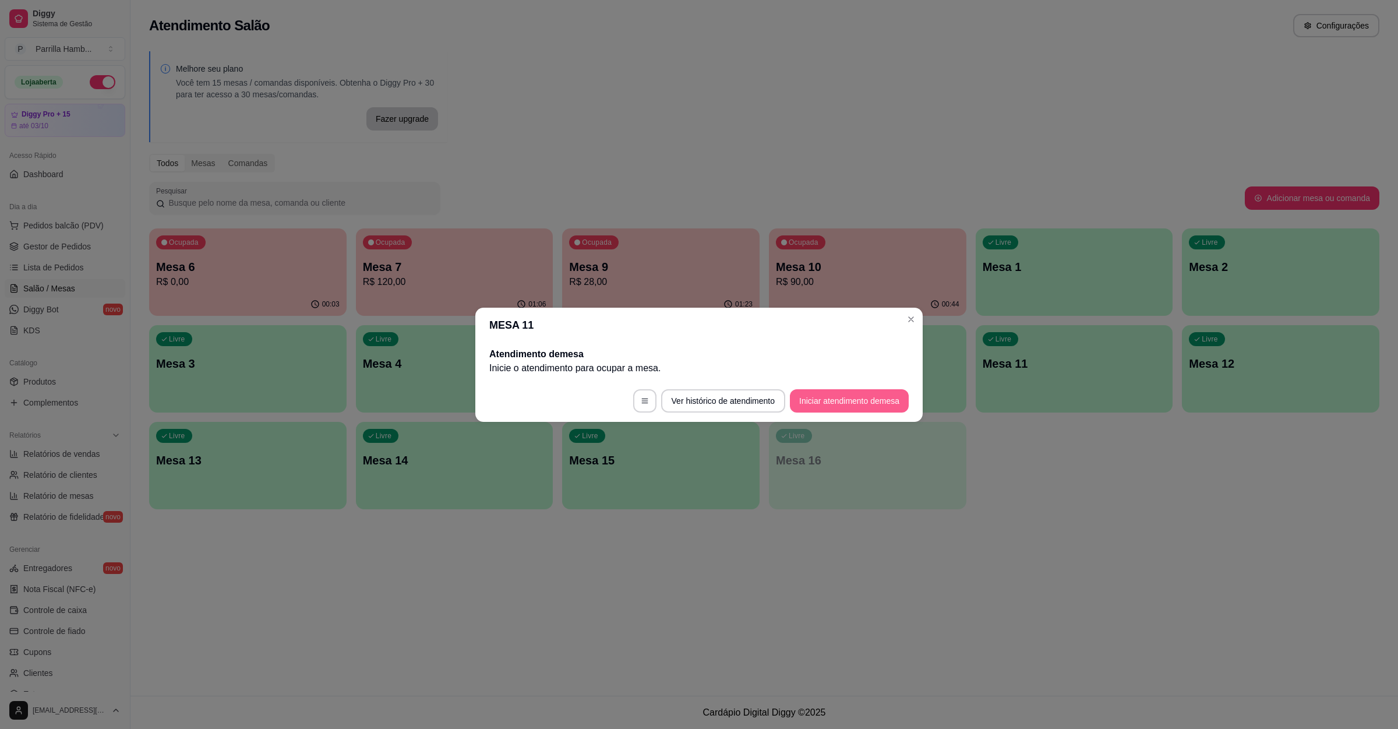
click at [813, 406] on button "Iniciar atendimento de mesa" at bounding box center [849, 400] width 119 height 23
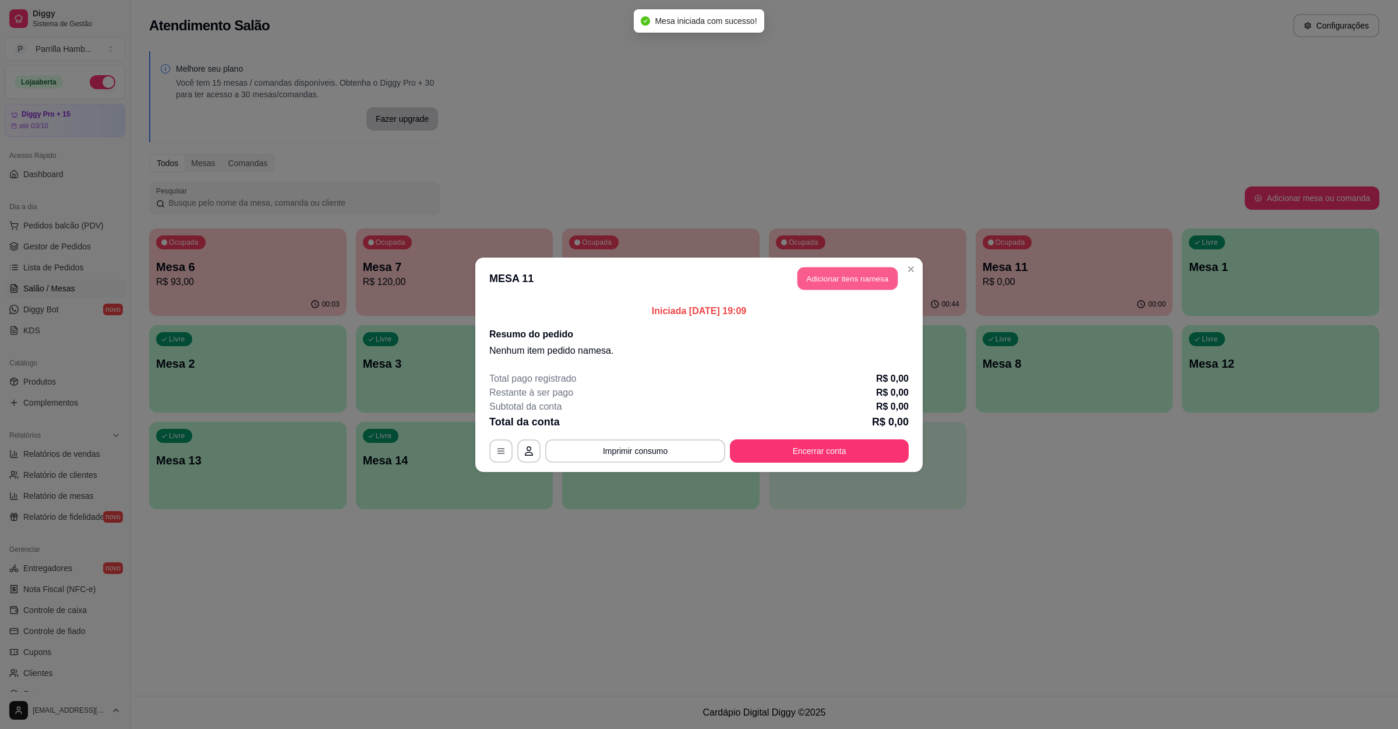
click at [874, 275] on button "Adicionar itens na mesa" at bounding box center [848, 278] width 100 height 23
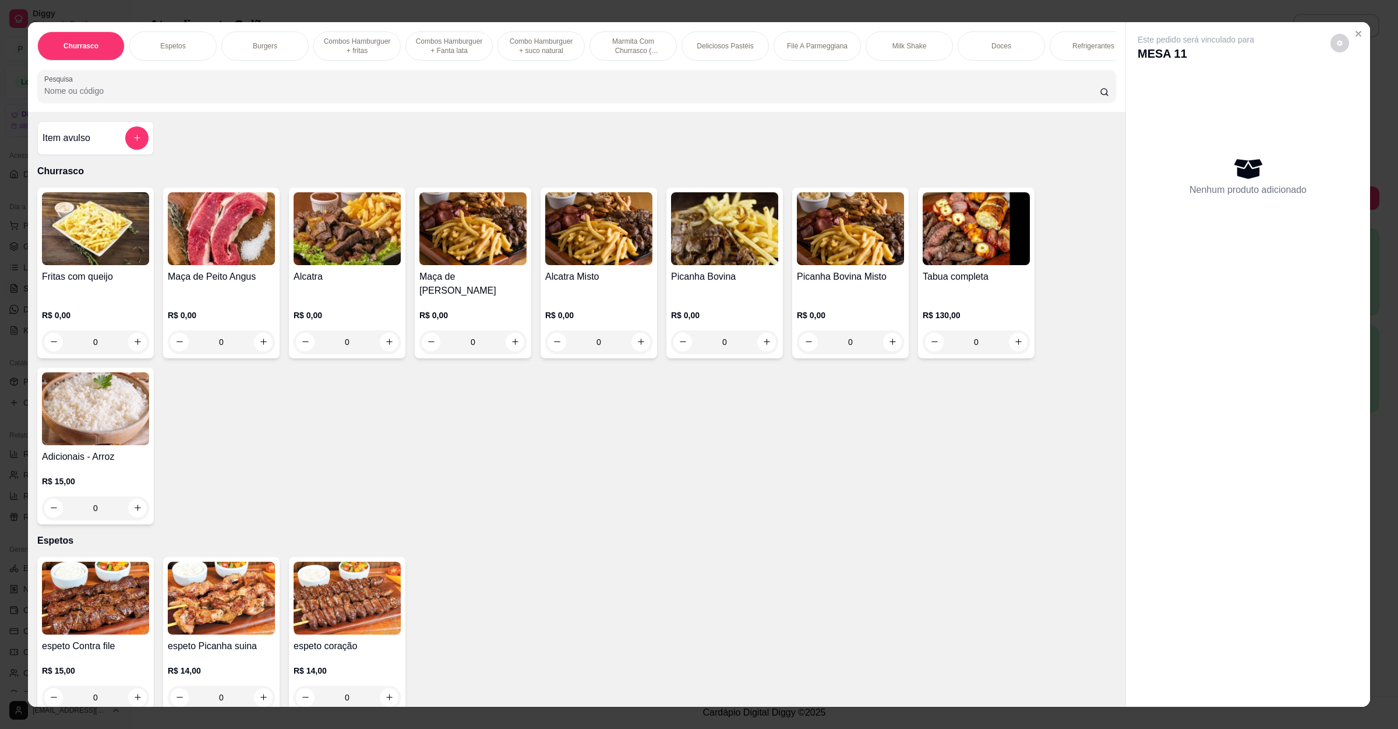
click at [354, 97] on input "Pesquisa" at bounding box center [572, 91] width 1056 height 12
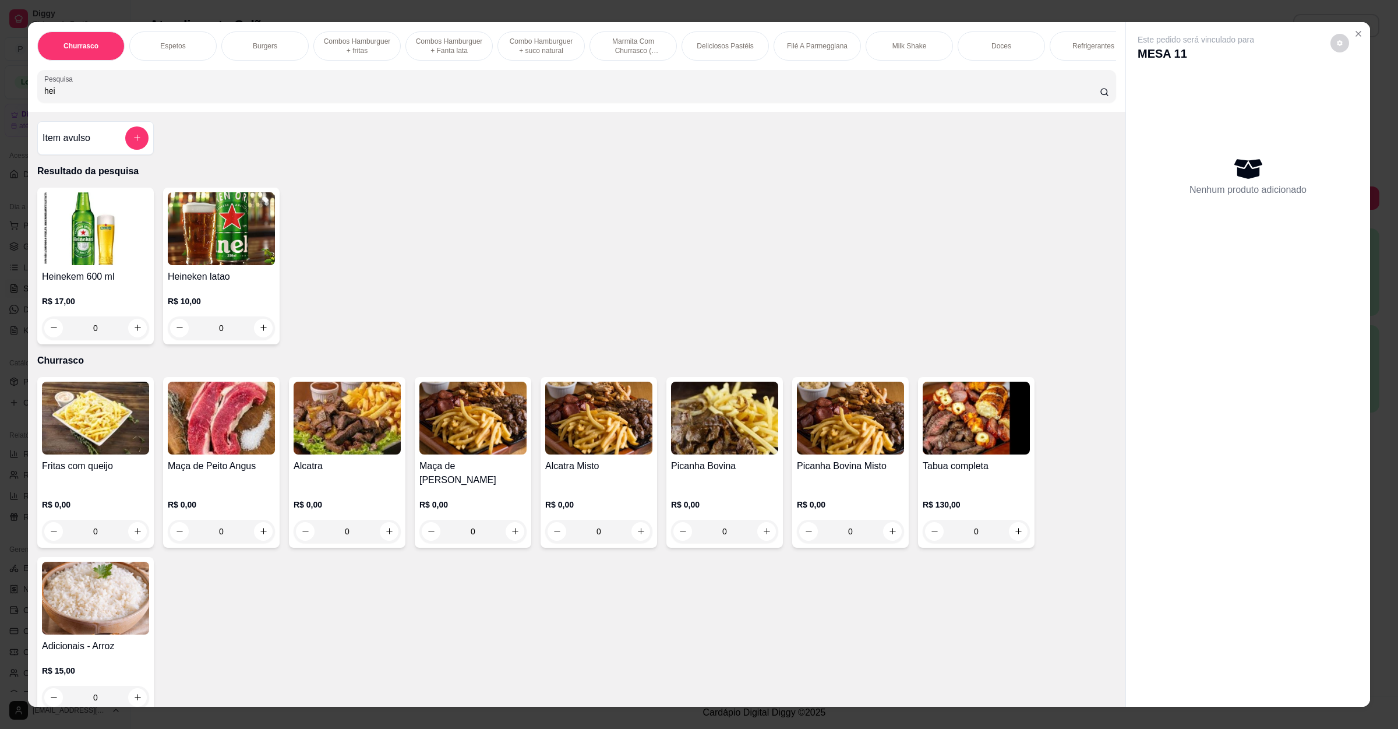
type input "hei"
click at [61, 257] on img at bounding box center [95, 228] width 107 height 73
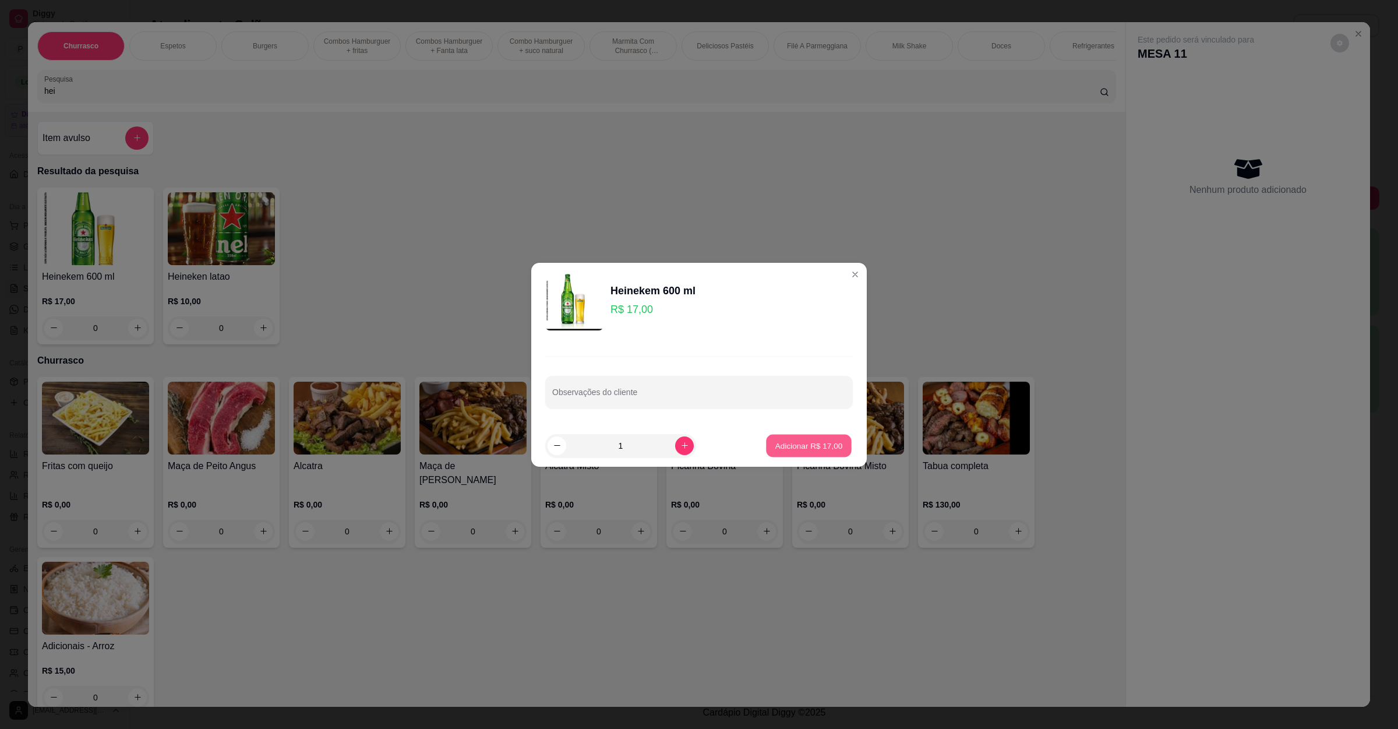
click at [803, 448] on p "Adicionar R$ 17,00" at bounding box center [810, 445] width 68 height 11
type input "1"
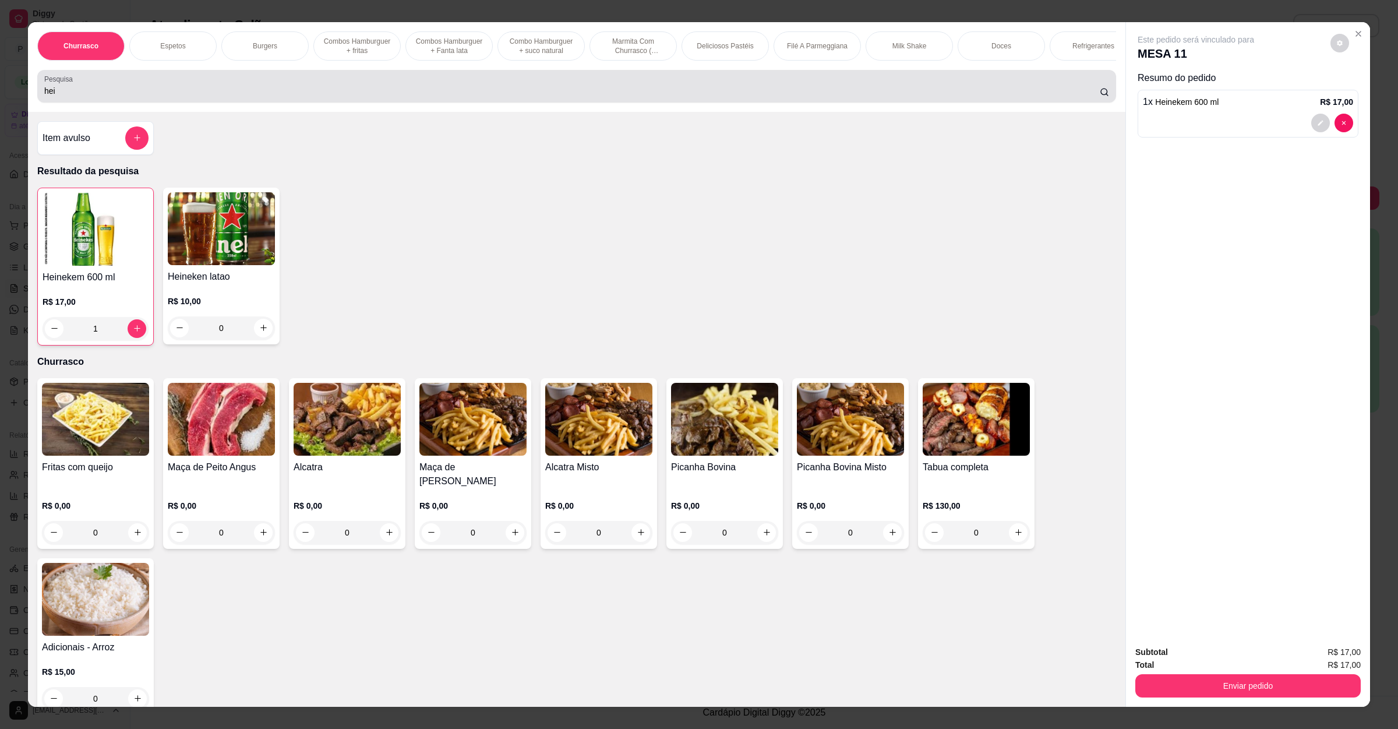
click at [160, 94] on div "hei" at bounding box center [576, 86] width 1065 height 23
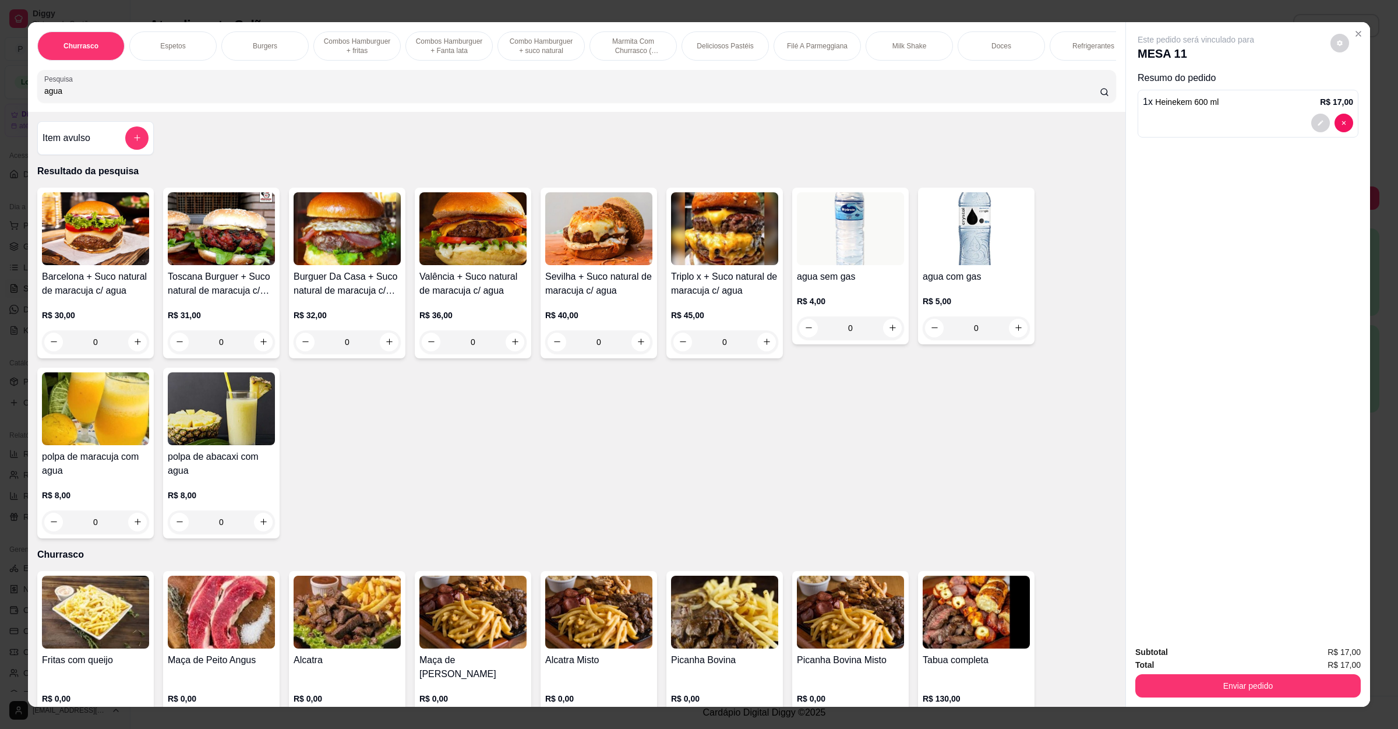
type input "agua"
click at [955, 284] on h4 "agua com gas" at bounding box center [976, 277] width 107 height 14
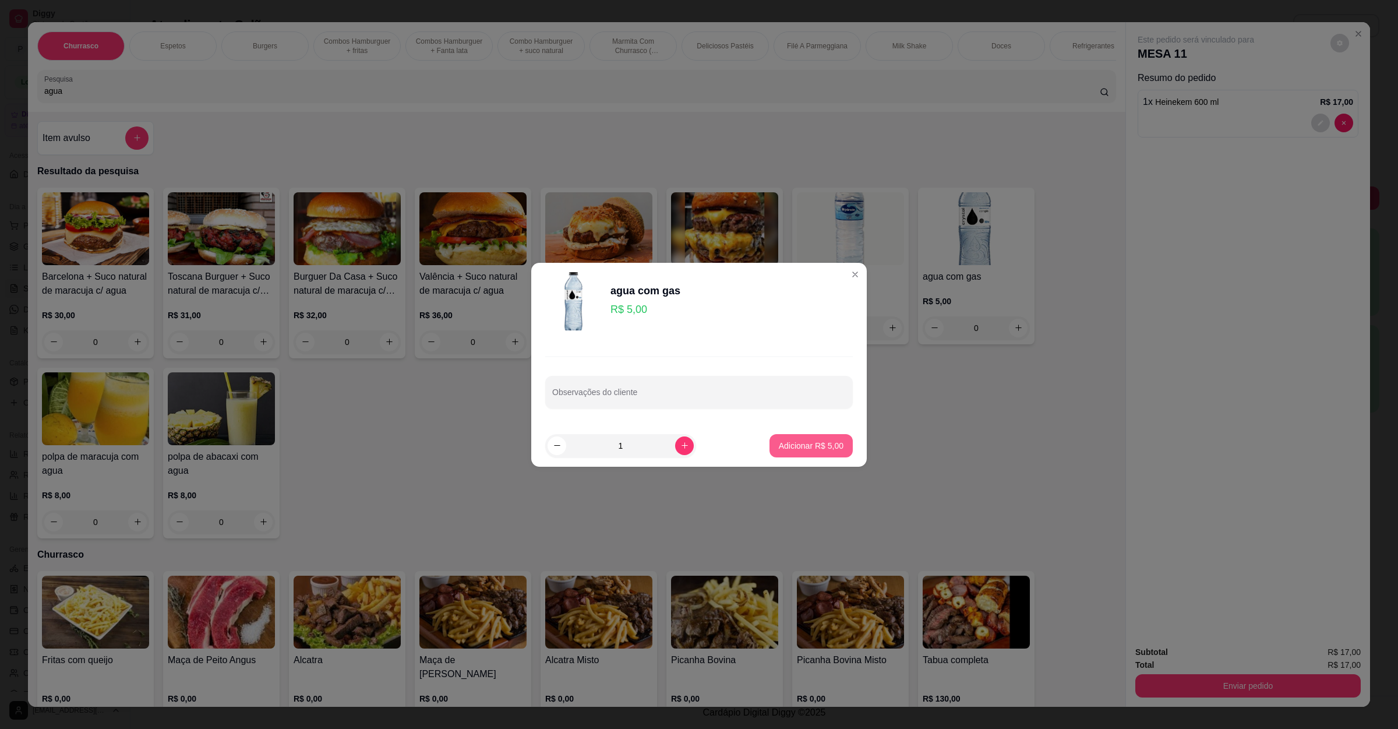
click at [788, 438] on button "Adicionar R$ 5,00" at bounding box center [811, 445] width 83 height 23
type input "1"
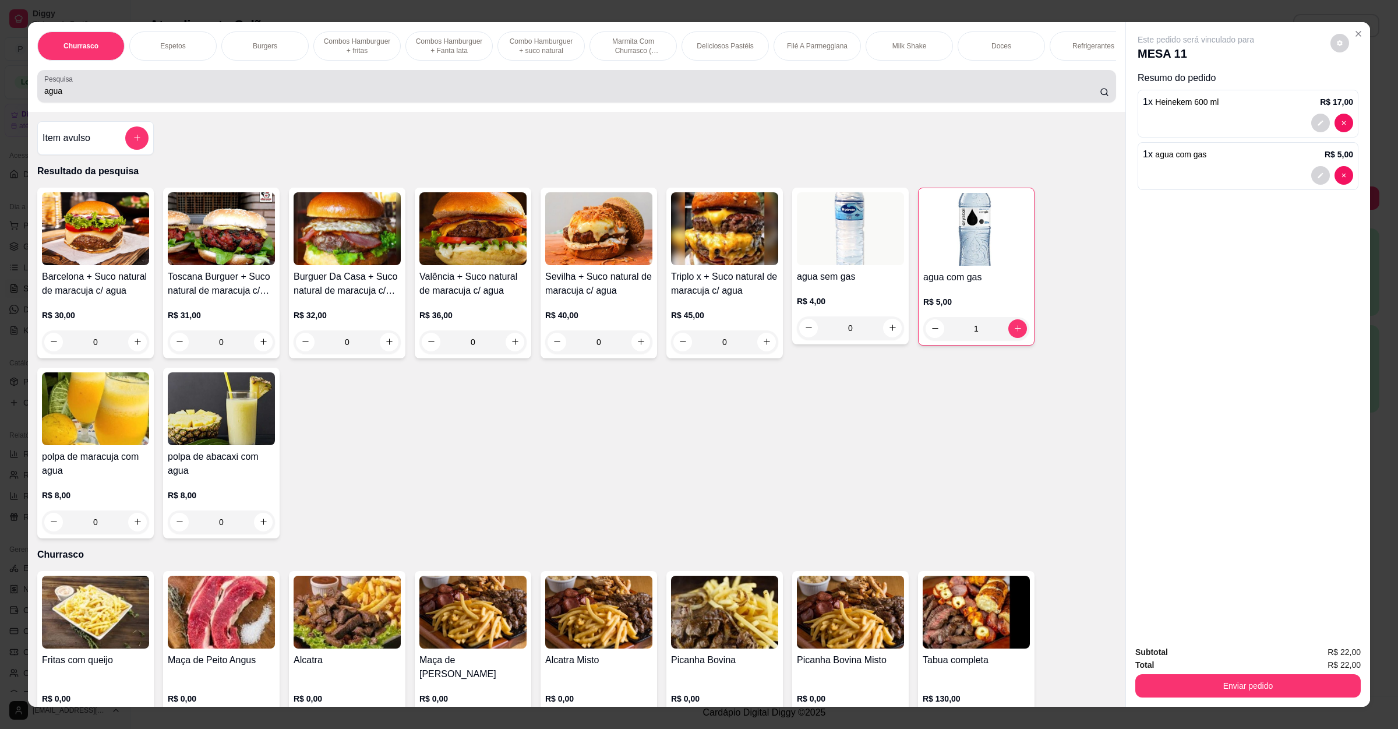
click at [192, 103] on div "Pesquisa agua" at bounding box center [576, 86] width 1079 height 33
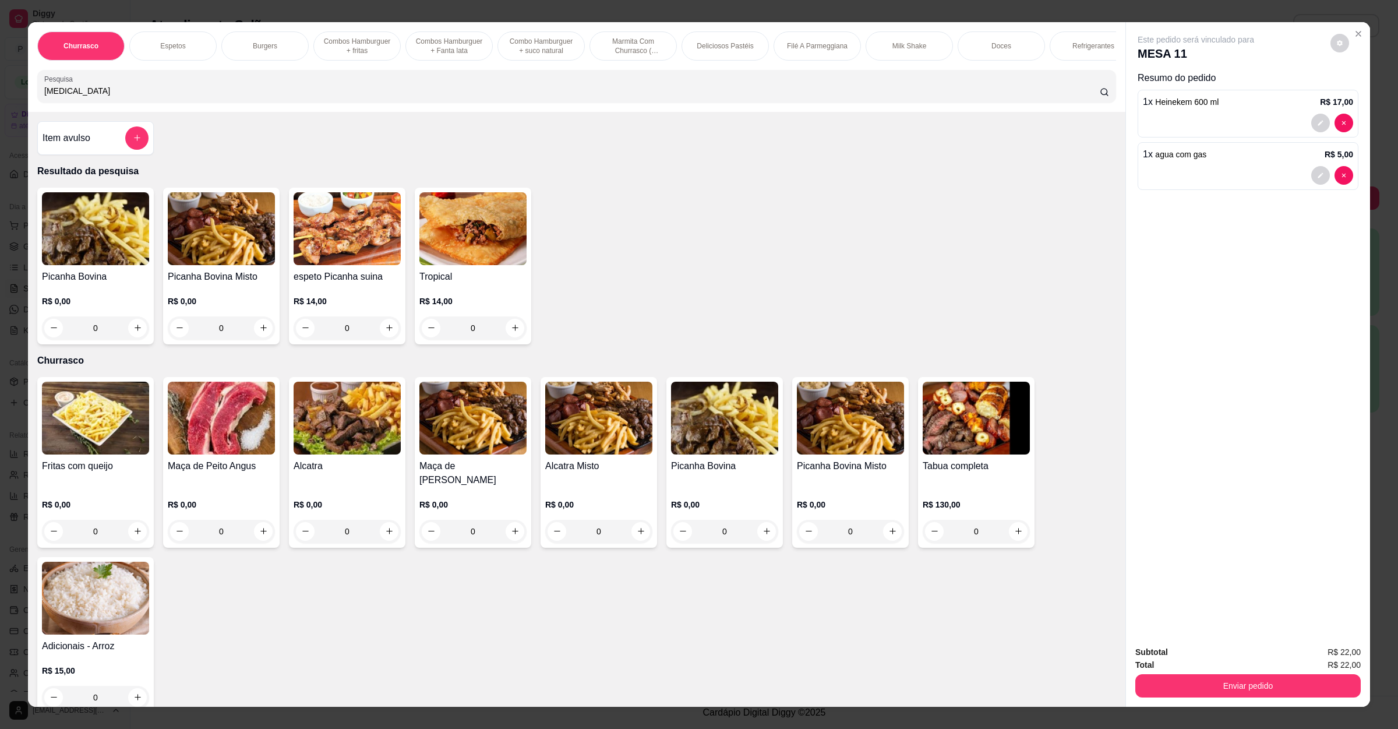
type input "[MEDICAL_DATA]"
click at [98, 249] on img at bounding box center [95, 228] width 107 height 73
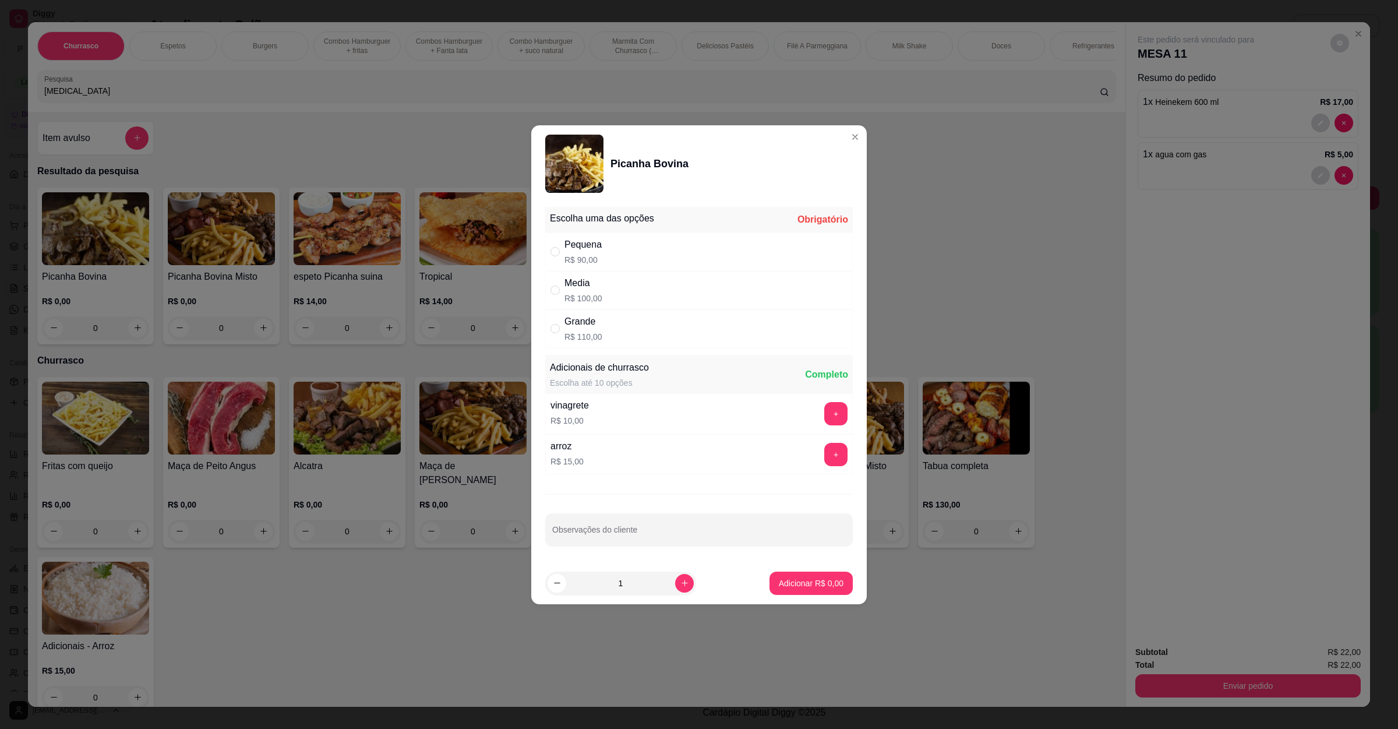
click at [605, 332] on div "Grande R$ 110,00" at bounding box center [699, 328] width 308 height 38
radio input "true"
click at [604, 413] on div "vinagrete R$ 10,00 +" at bounding box center [699, 413] width 308 height 41
click at [830, 413] on button "+" at bounding box center [835, 413] width 23 height 23
click at [825, 456] on button "+" at bounding box center [835, 454] width 23 height 23
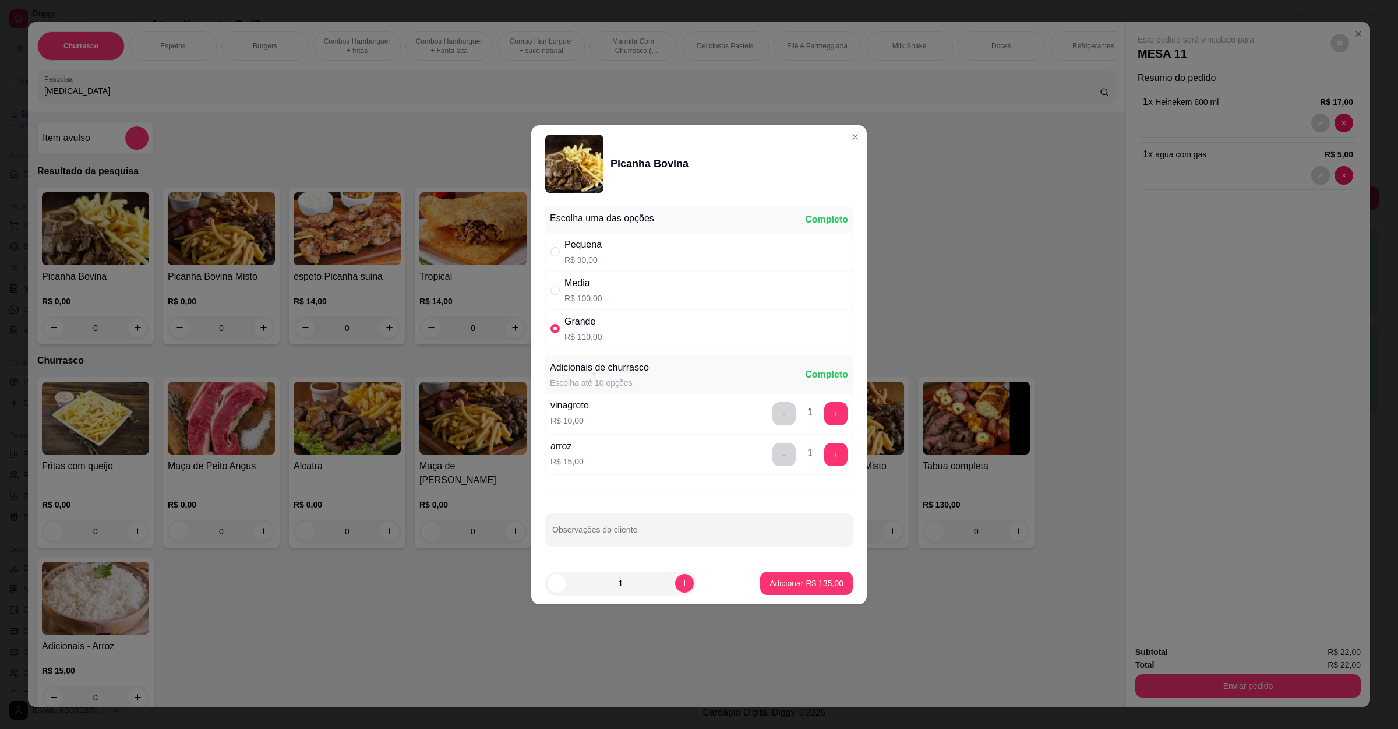
click at [796, 576] on button "Adicionar R$ 135,00" at bounding box center [806, 583] width 93 height 23
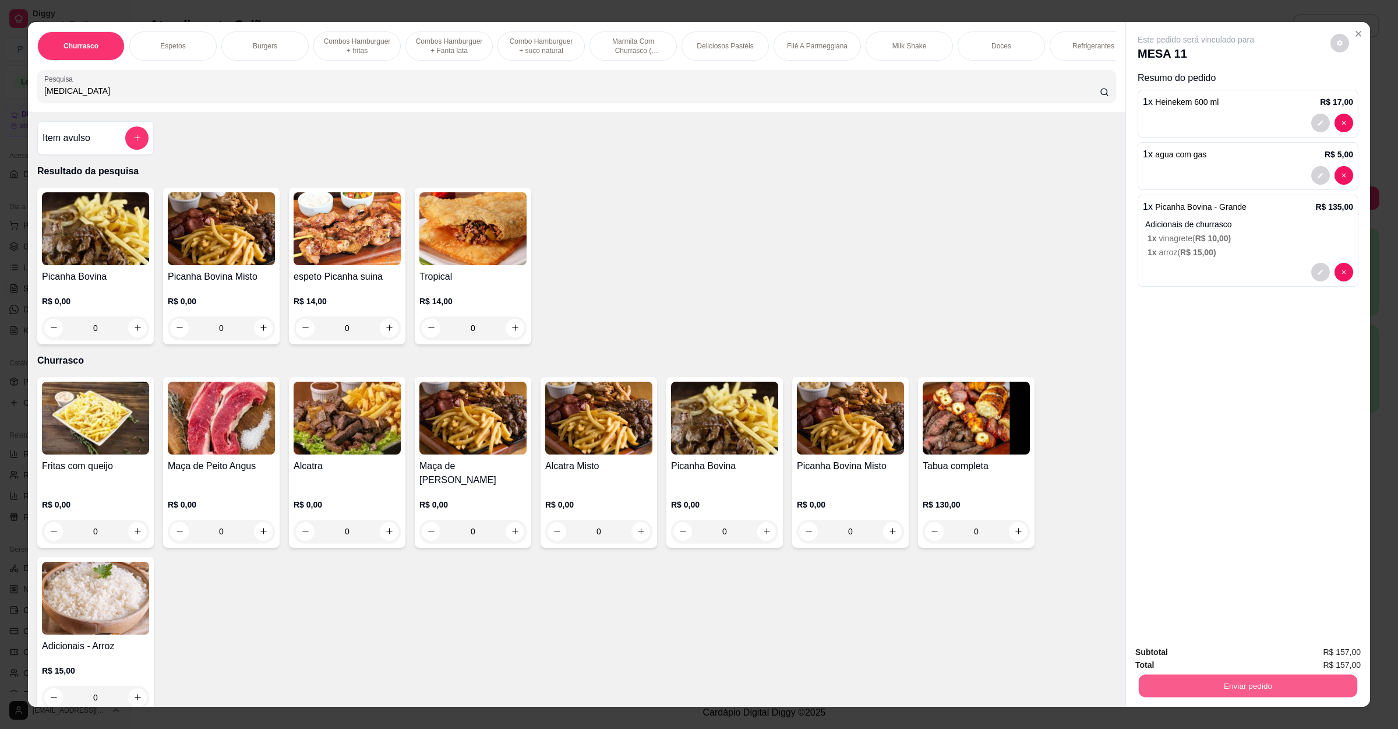
click at [1222, 680] on button "Enviar pedido" at bounding box center [1248, 686] width 219 height 23
click at [1222, 661] on button "Registrar cliente" at bounding box center [1251, 658] width 75 height 22
click at [1273, 687] on button "Enviar pedido" at bounding box center [1248, 685] width 225 height 23
click at [1314, 647] on button "Enviar pedido" at bounding box center [1329, 657] width 66 height 22
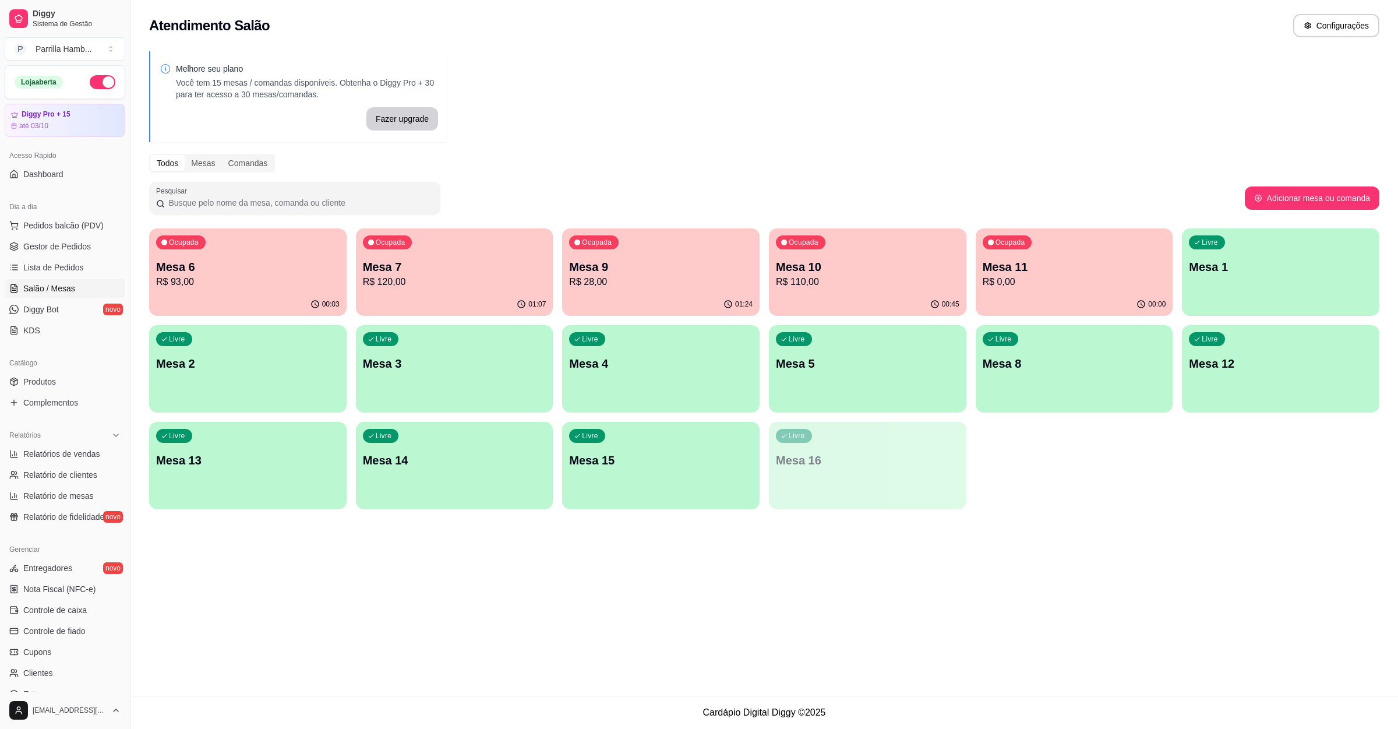
click at [986, 364] on p "Mesa 8" at bounding box center [1075, 363] width 184 height 16
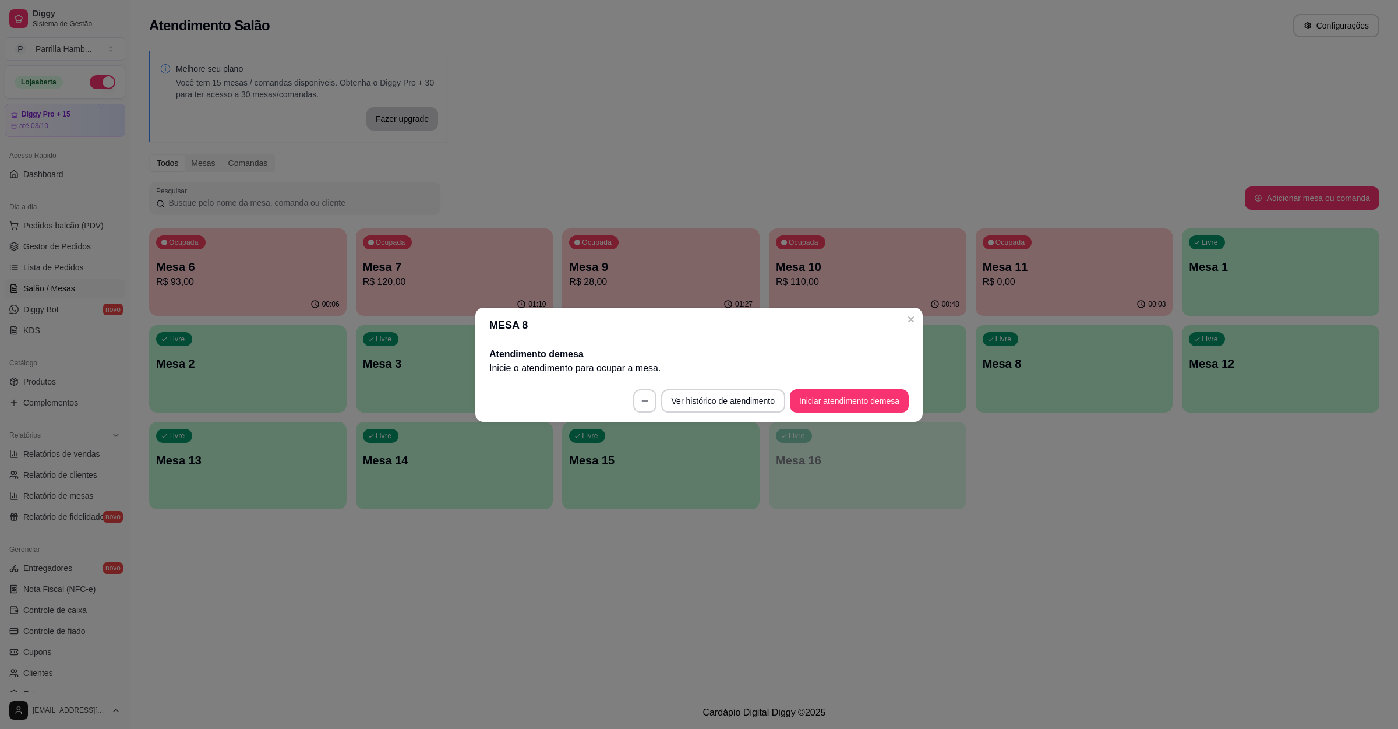
click at [855, 414] on footer "Ver histórico de atendimento Iniciar atendimento de mesa" at bounding box center [698, 401] width 447 height 42
click at [855, 406] on button "Iniciar atendimento de mesa" at bounding box center [849, 400] width 119 height 23
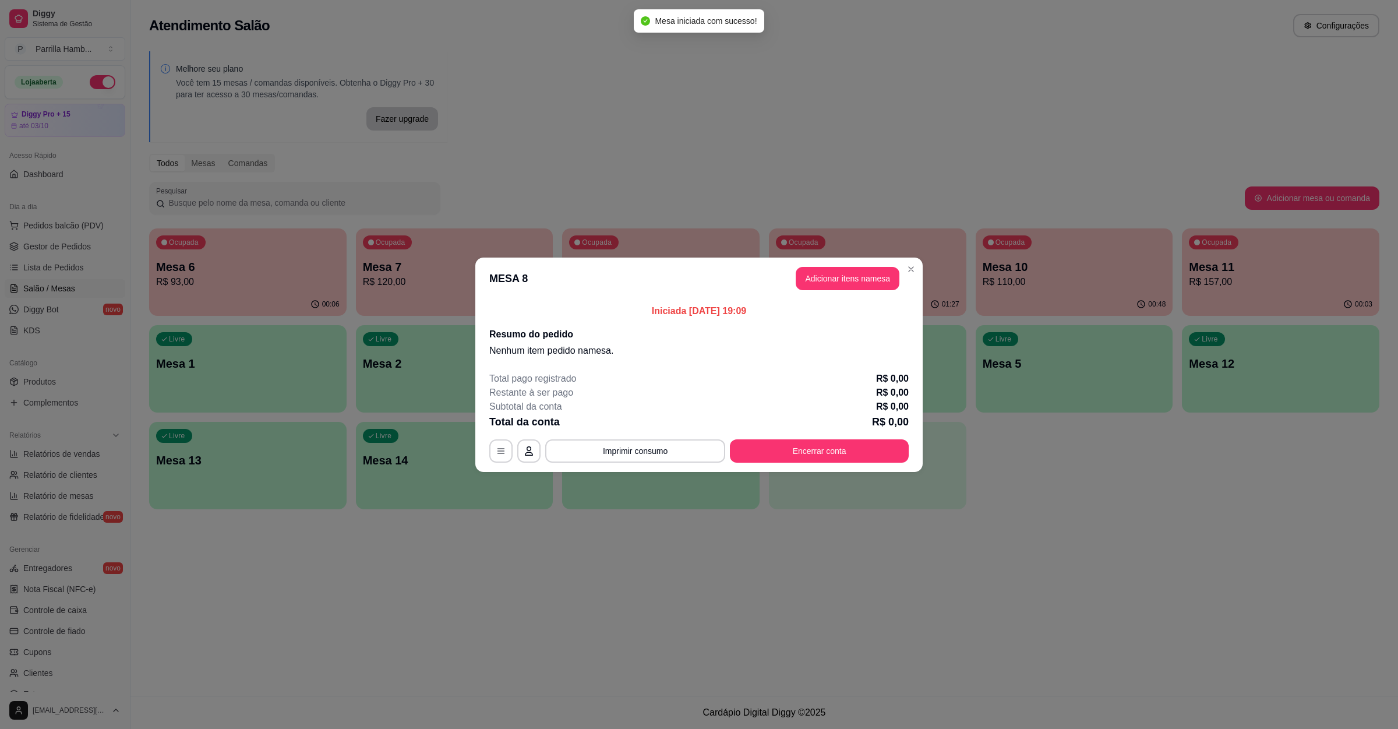
click at [864, 263] on header "MESA 8 Adicionar itens na mesa" at bounding box center [698, 279] width 447 height 42
click at [862, 272] on button "Adicionar itens na mesa" at bounding box center [848, 278] width 104 height 23
click at [256, 97] on input "Pesquisa" at bounding box center [572, 91] width 1056 height 12
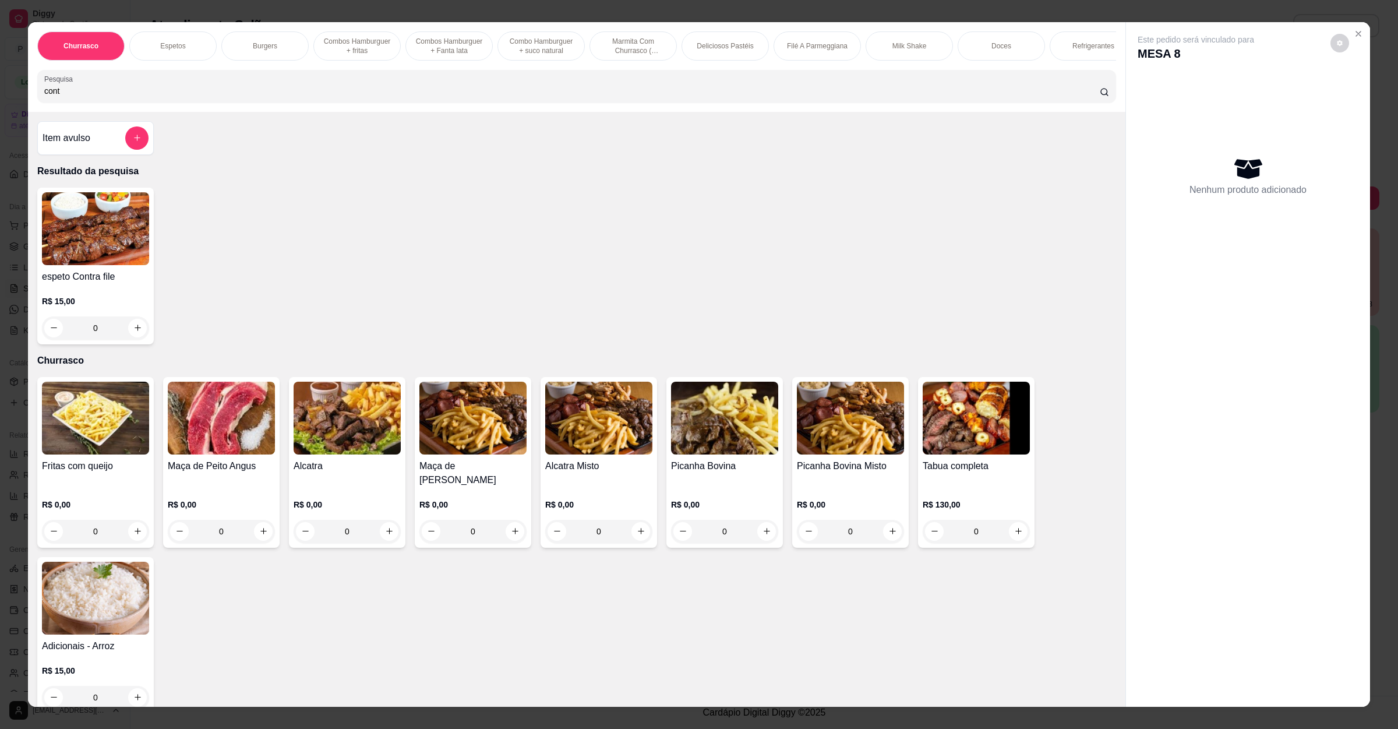
type input "cont"
click at [128, 330] on div "0" at bounding box center [95, 327] width 103 height 23
click at [142, 340] on div "0" at bounding box center [95, 327] width 107 height 23
click at [133, 332] on icon "increase-product-quantity" at bounding box center [137, 327] width 9 height 9
type input "1"
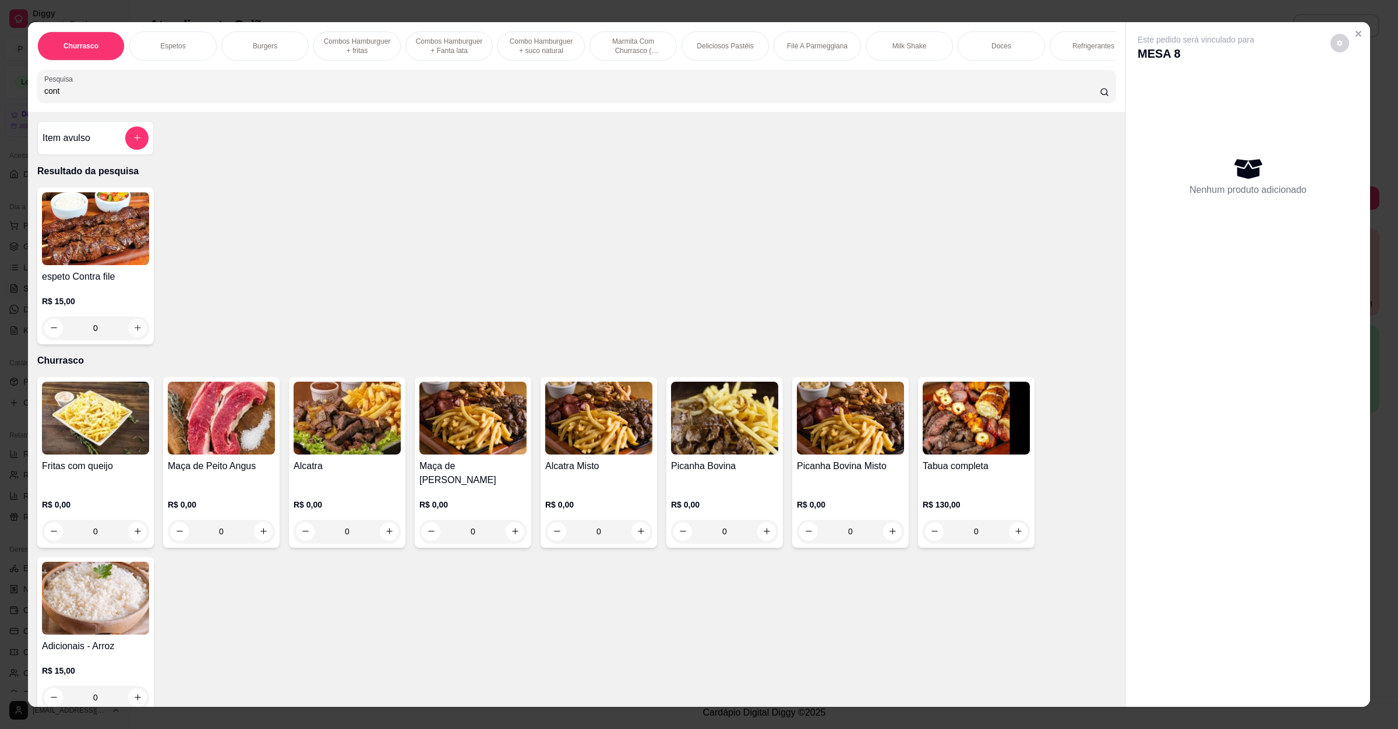
type input "1"
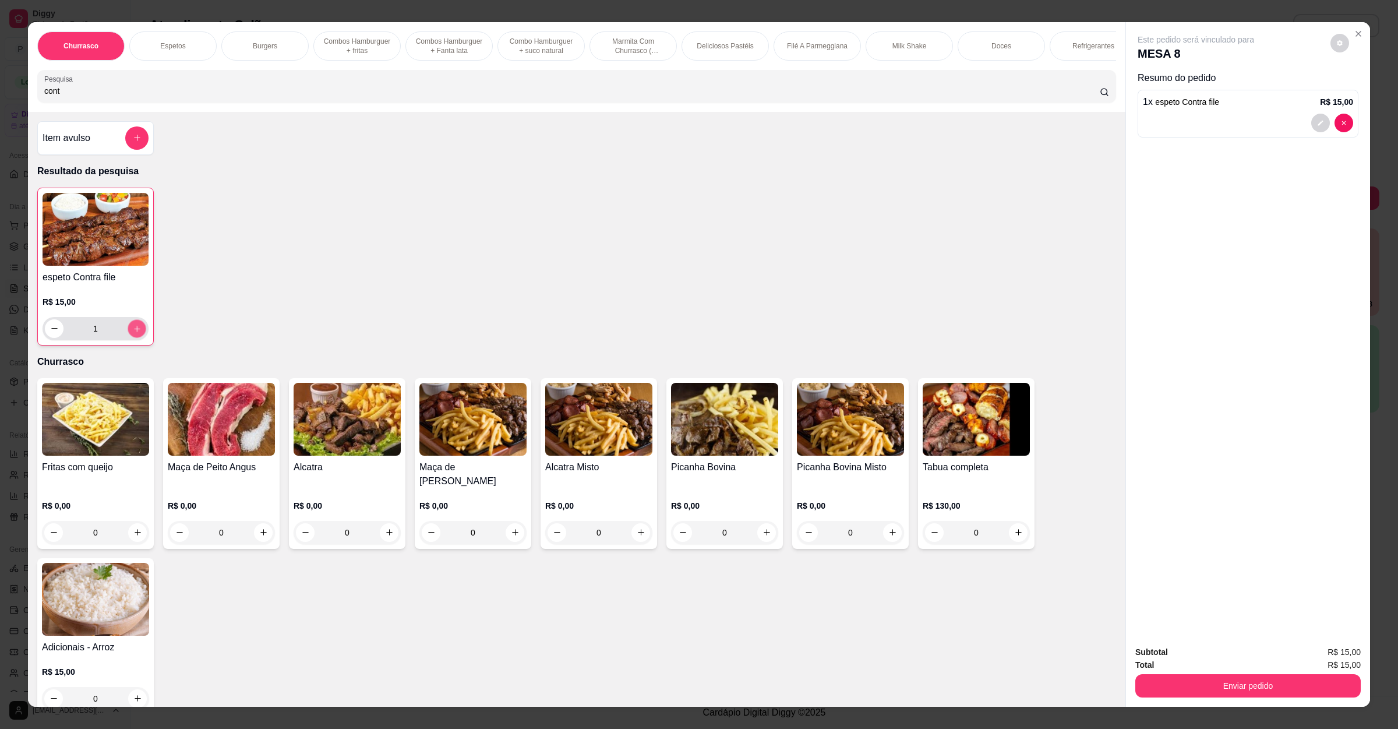
click at [133, 333] on icon "increase-product-quantity" at bounding box center [137, 328] width 9 height 9
type input "2"
click at [105, 112] on div "Churrasco Espetos Burgers Combos Hamburguer + fritas Combos Hamburguer + Fanta …" at bounding box center [577, 67] width 1098 height 90
drag, startPoint x: 107, startPoint y: 105, endPoint x: 0, endPoint y: 107, distance: 106.7
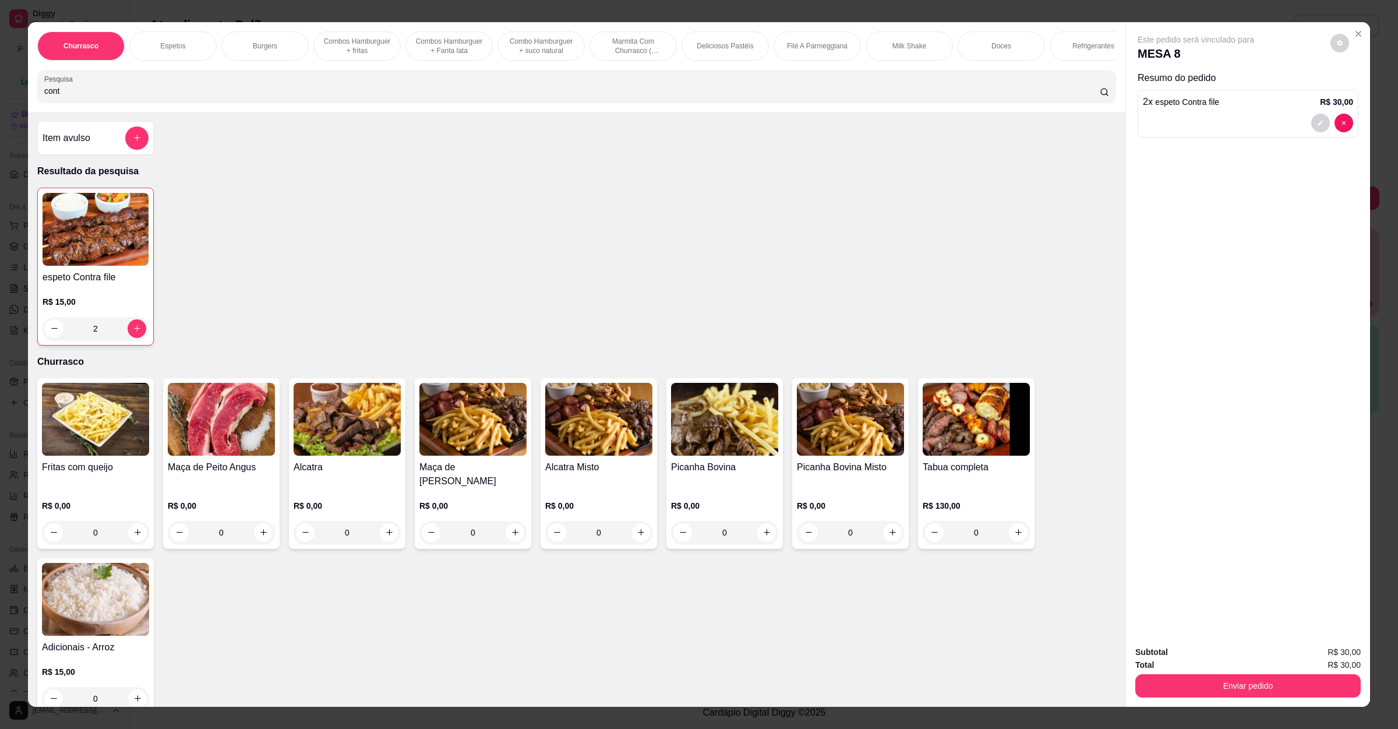
click at [0, 107] on div "Churrasco Espetos Burgers Combos Hamburguer + fritas Combos Hamburguer + Fanta …" at bounding box center [699, 364] width 1398 height 729
click at [77, 144] on h4 "Item avulso" at bounding box center [67, 138] width 48 height 14
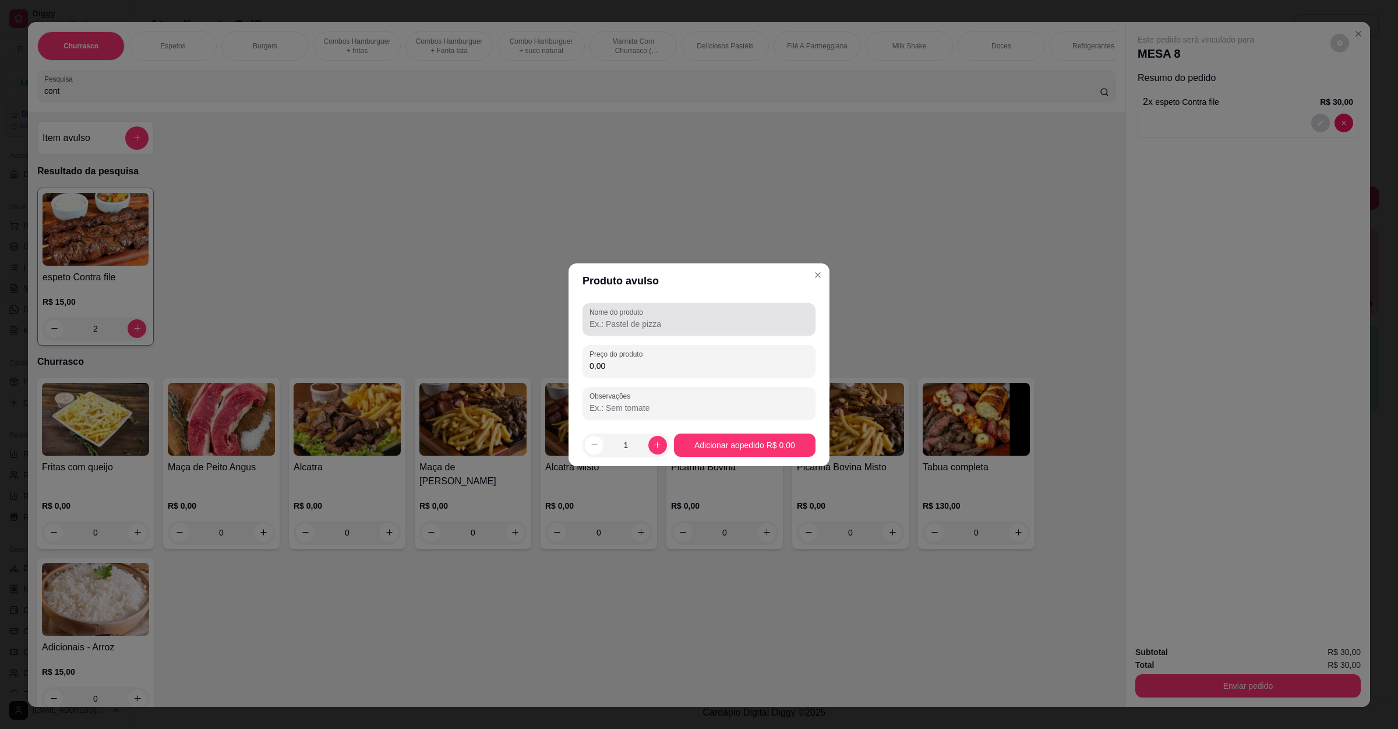
click at [667, 308] on div at bounding box center [699, 319] width 219 height 23
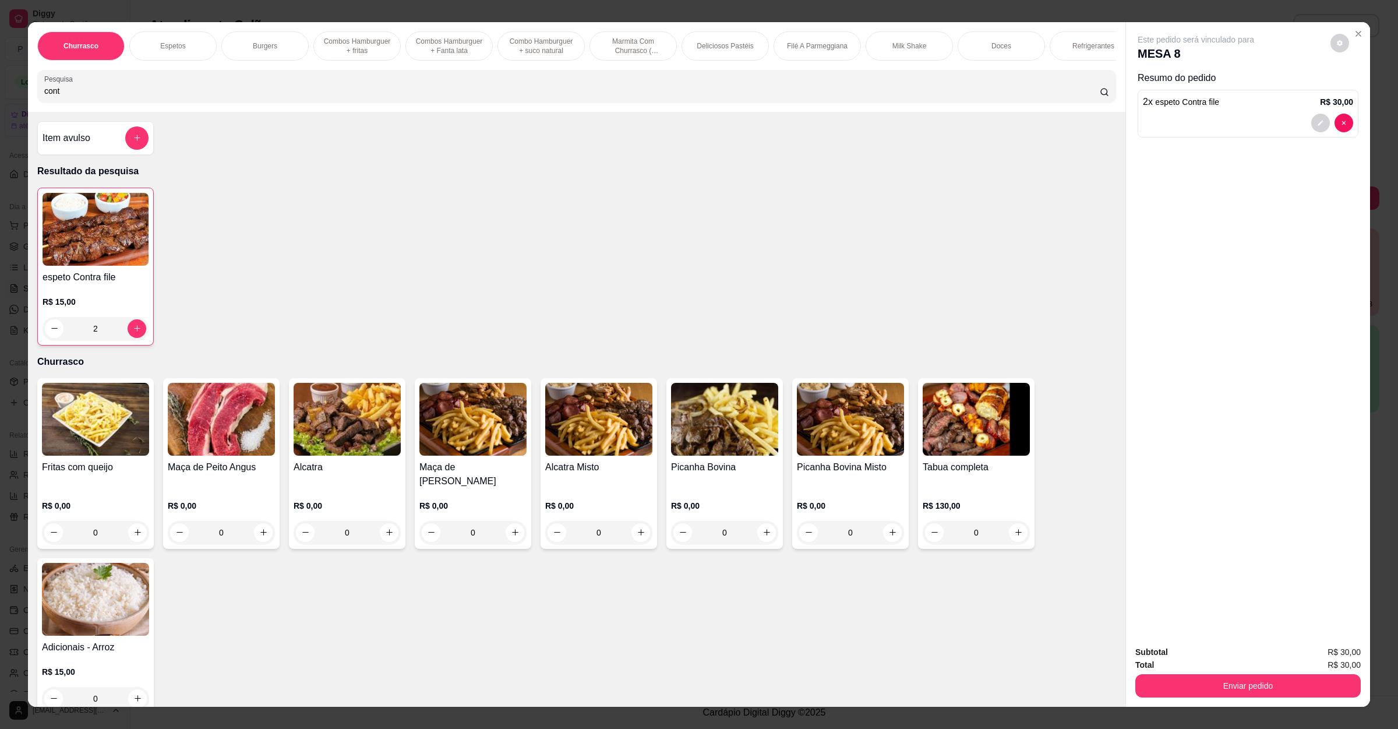
drag, startPoint x: 93, startPoint y: 111, endPoint x: 0, endPoint y: 79, distance: 98.0
click at [0, 79] on div "Churrasco Espetos Burgers Combos Hamburguer + fritas Combos Hamburguer + Fanta …" at bounding box center [699, 364] width 1398 height 729
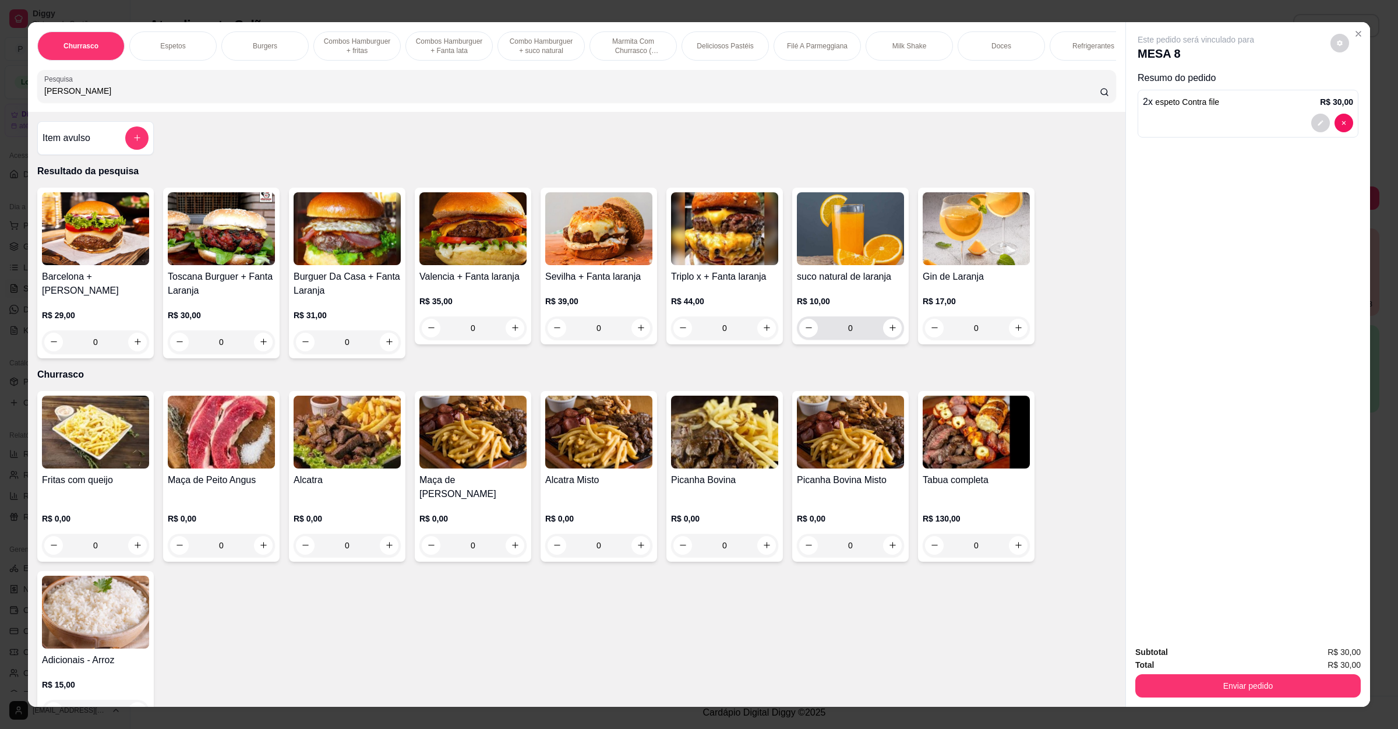
type input "[PERSON_NAME]"
click at [889, 332] on icon "increase-product-quantity" at bounding box center [893, 327] width 9 height 9
type input "1"
drag, startPoint x: 103, startPoint y: 98, endPoint x: 0, endPoint y: 107, distance: 103.6
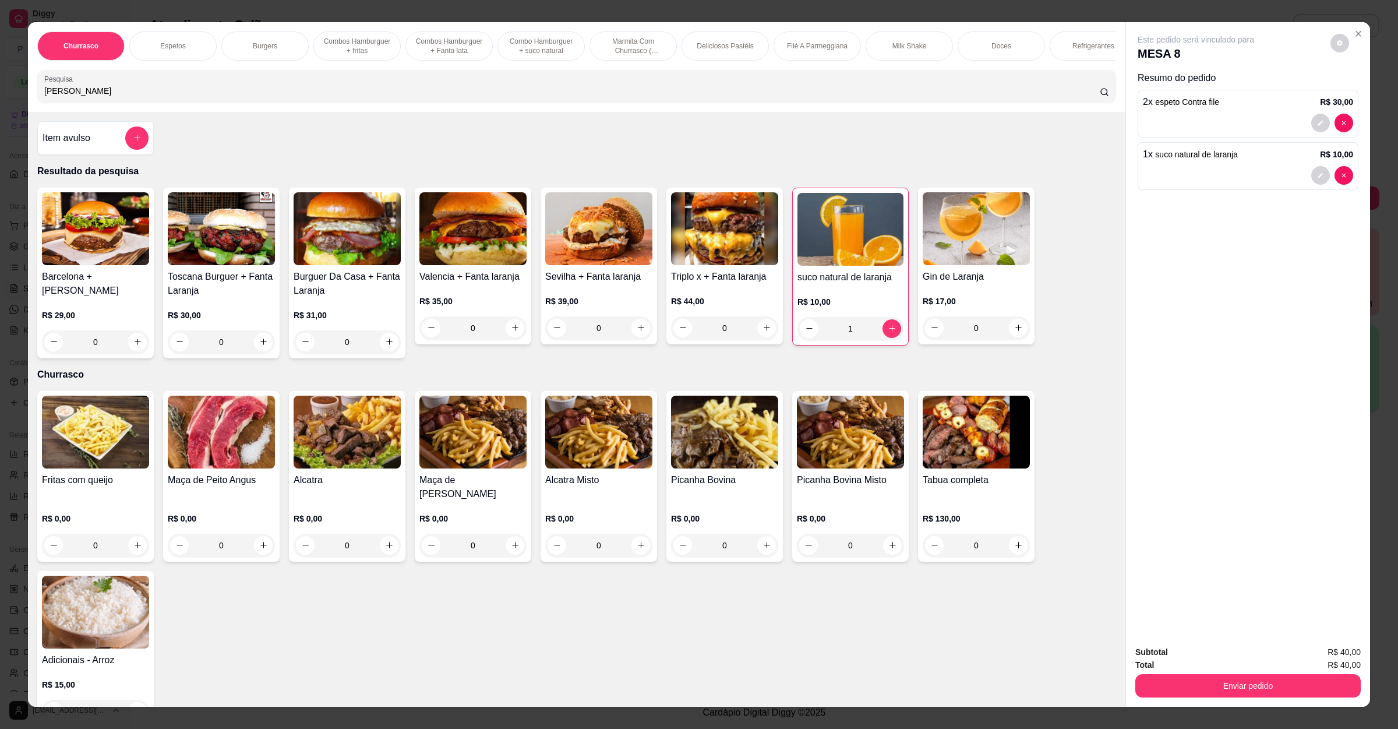
click at [0, 107] on div "Churrasco Espetos Burgers Combos [GEOGRAPHIC_DATA] + fritas Combos [GEOGRAPHIC_…" at bounding box center [699, 364] width 1398 height 729
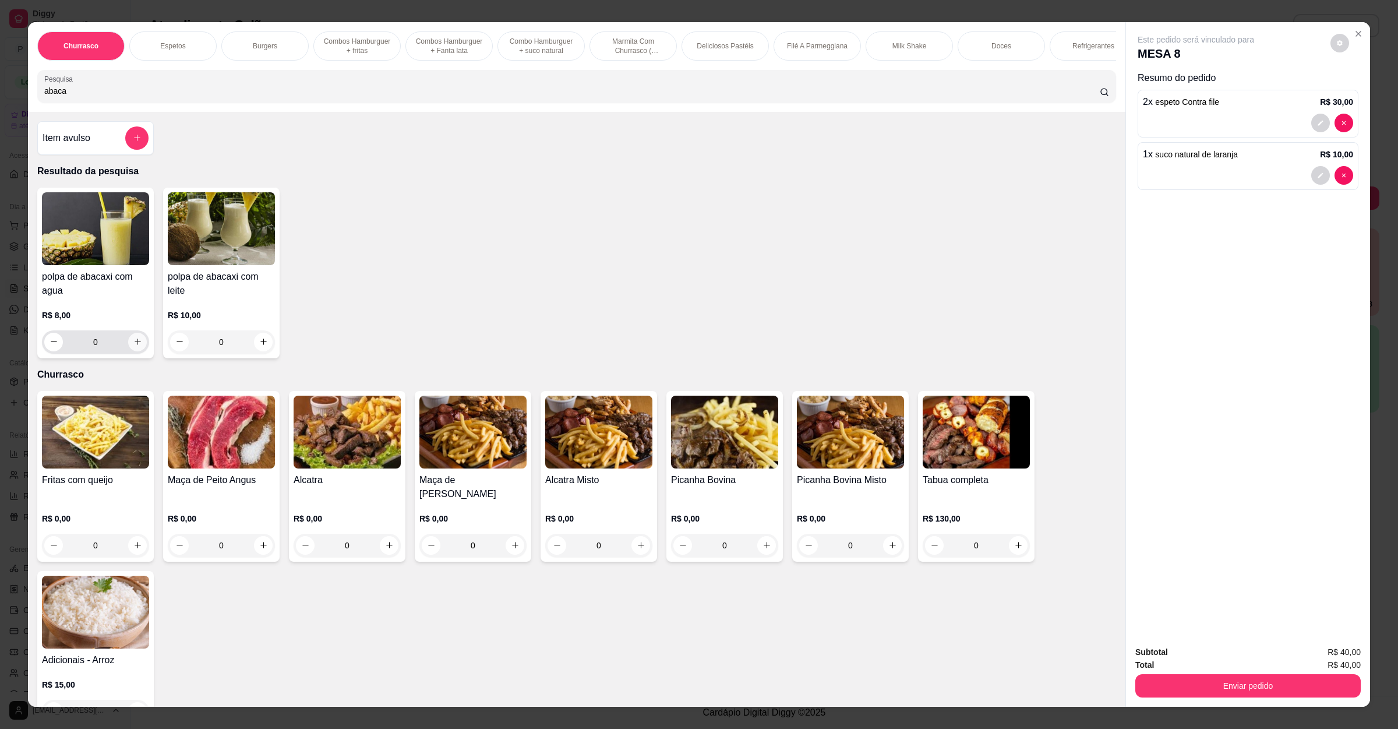
type input "abaca"
click at [128, 351] on button "increase-product-quantity" at bounding box center [137, 342] width 19 height 19
type input "1"
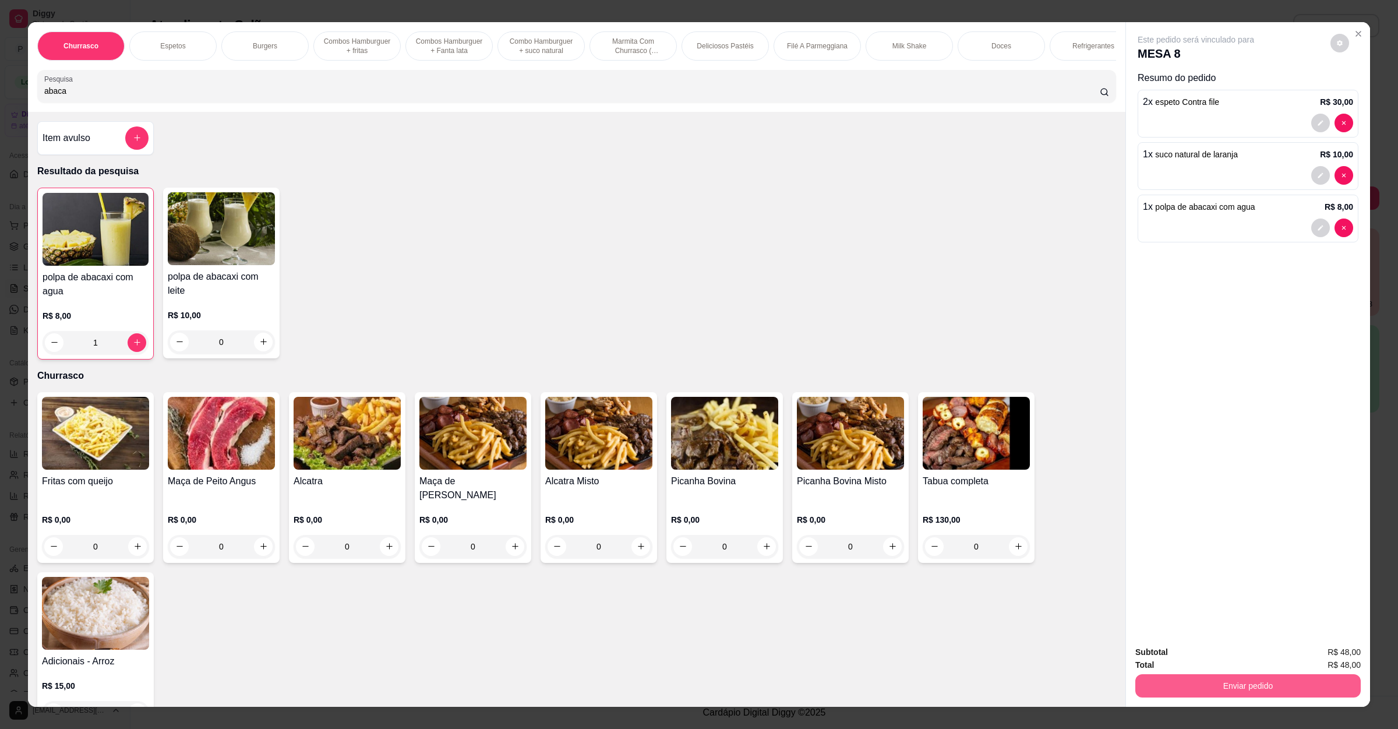
click at [1148, 686] on button "Enviar pedido" at bounding box center [1248, 685] width 225 height 23
click at [1196, 657] on div "Registrar cliente Enviar pedido" at bounding box center [1241, 659] width 199 height 19
click at [1319, 658] on button "Enviar pedido" at bounding box center [1329, 657] width 66 height 22
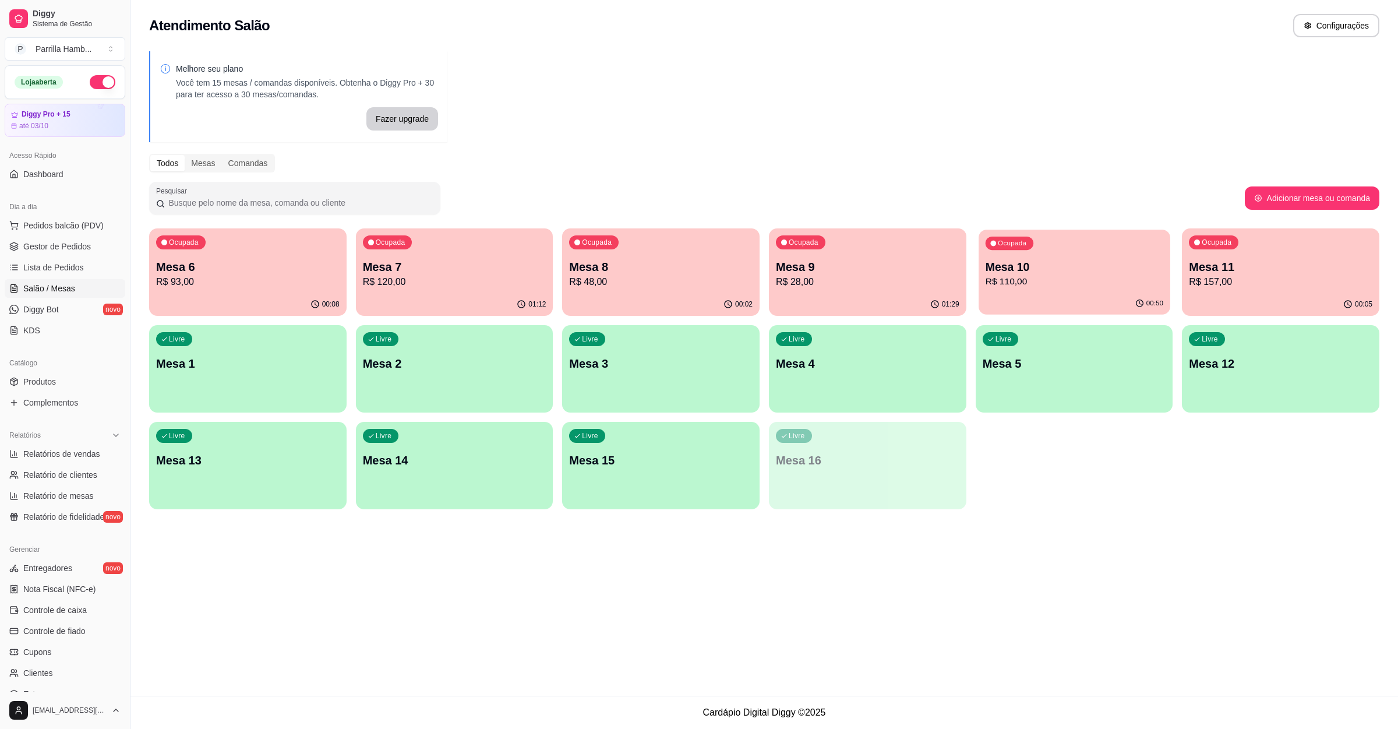
click at [1100, 255] on div "Ocupada Mesa 10 R$ 110,00" at bounding box center [1075, 261] width 192 height 63
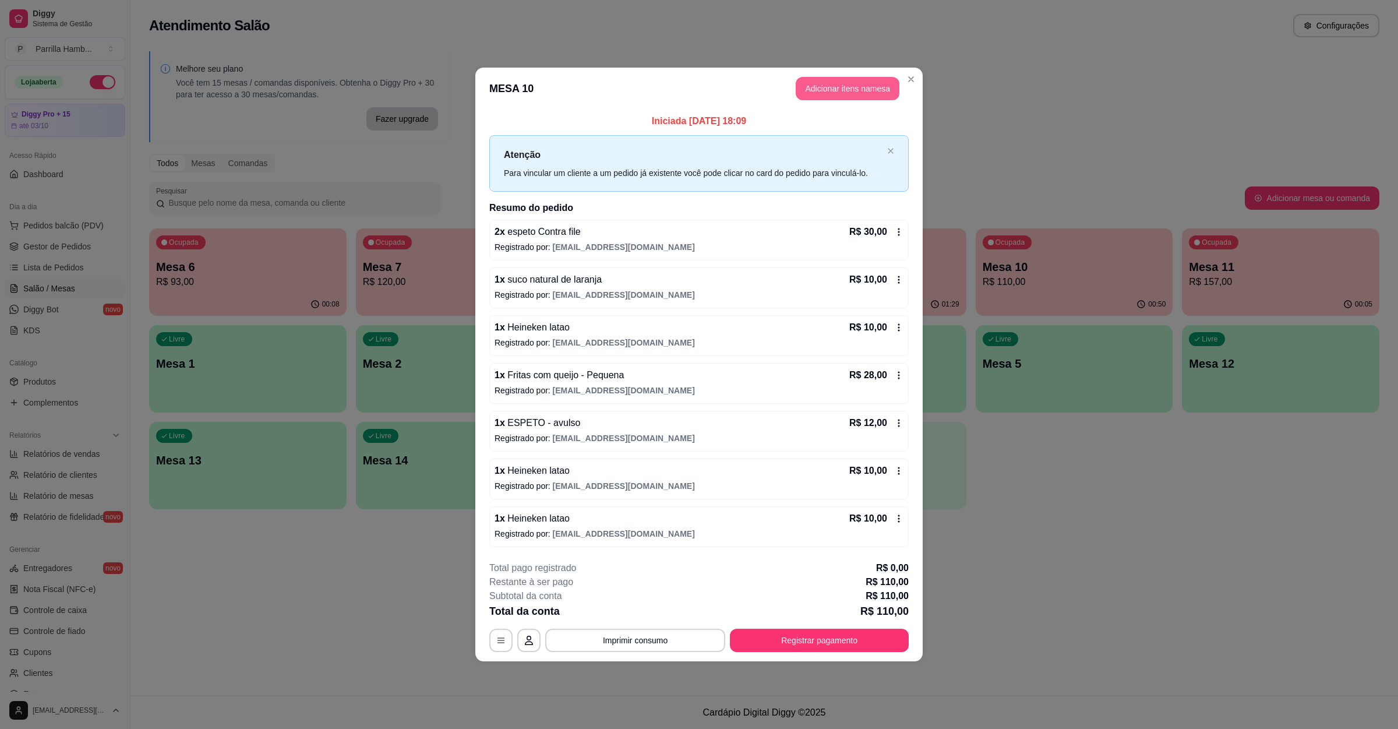
click at [838, 77] on button "Adicionar itens na mesa" at bounding box center [848, 88] width 104 height 23
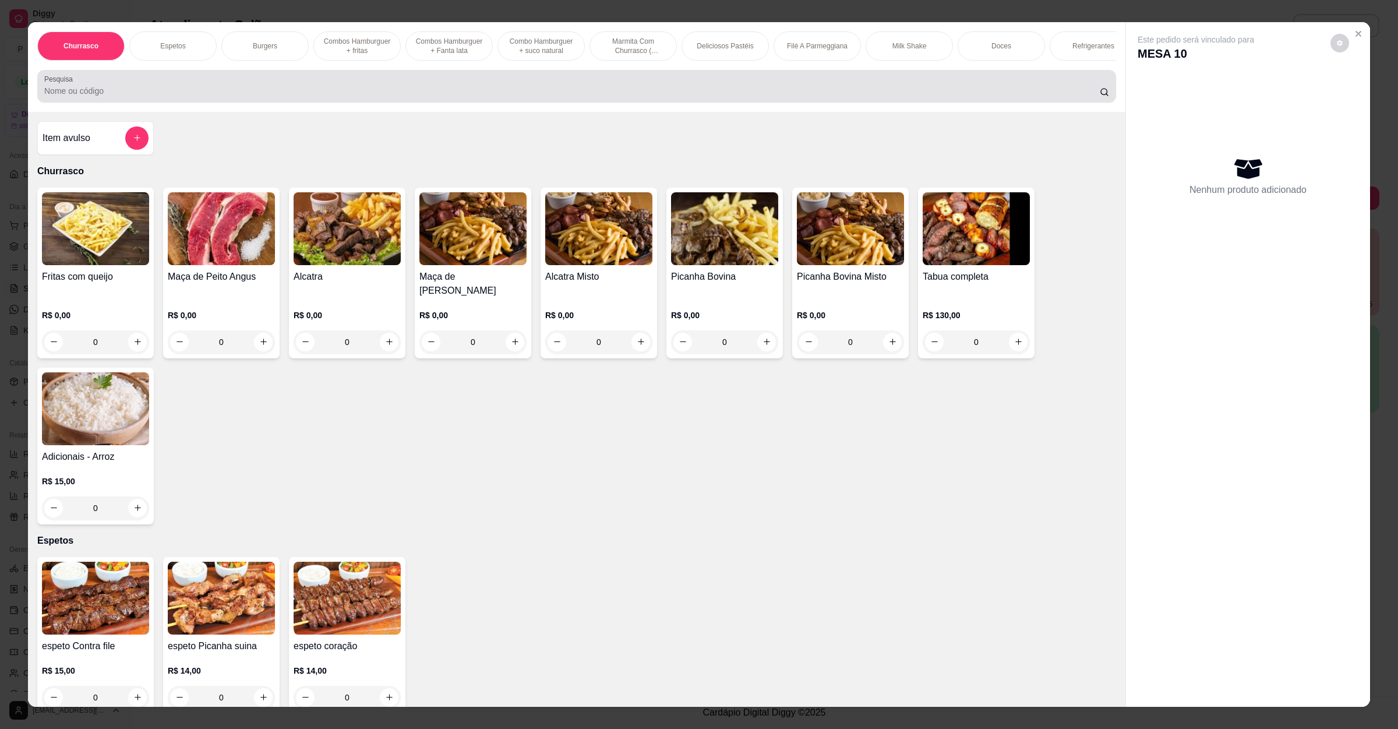
click at [429, 97] on input "Pesquisa" at bounding box center [572, 91] width 1056 height 12
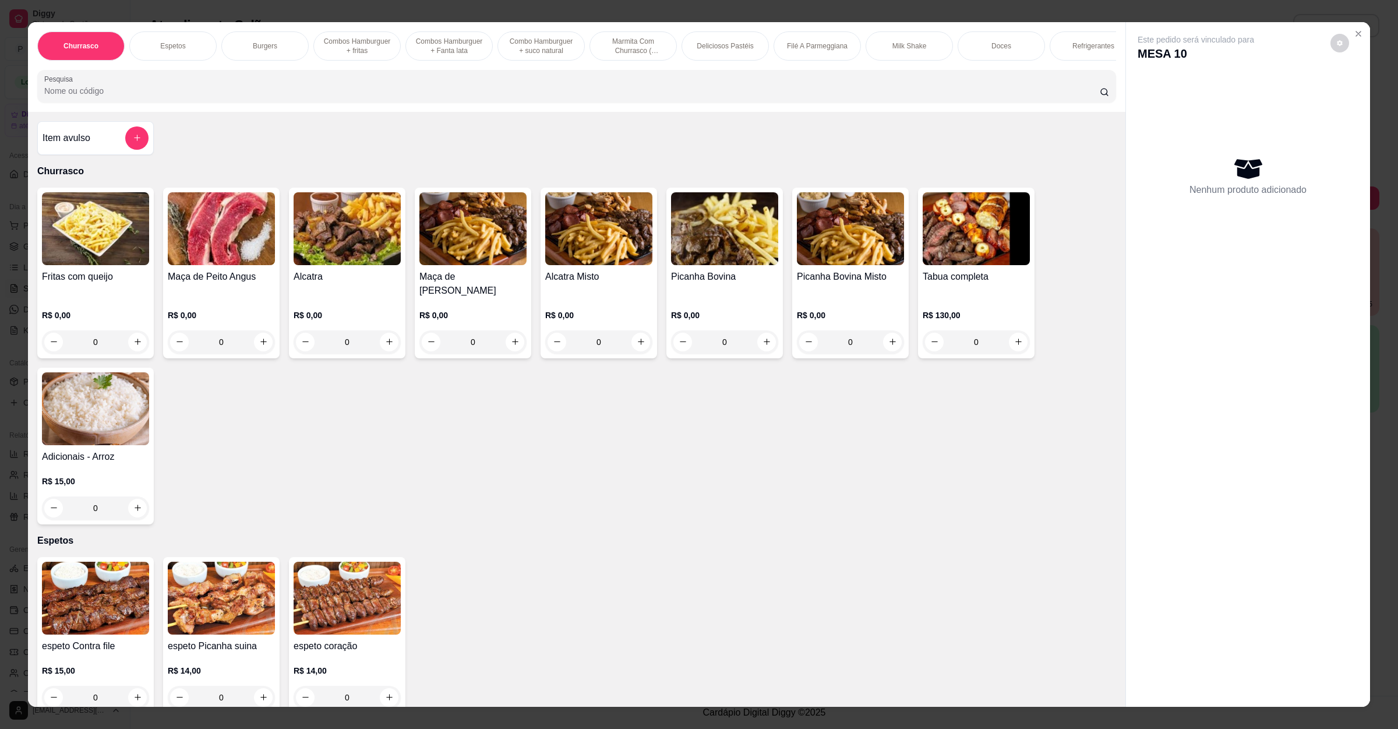
type input "p"
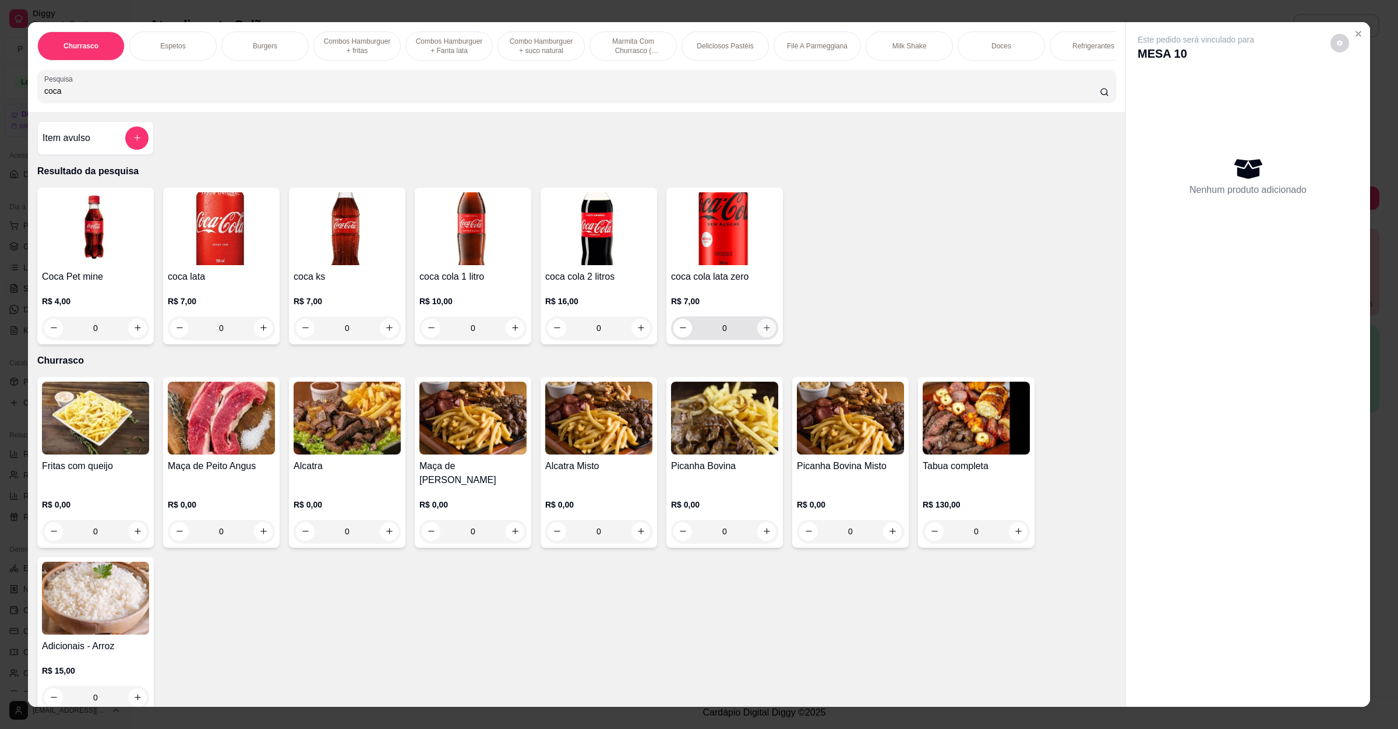
type input "coca"
click at [763, 332] on icon "increase-product-quantity" at bounding box center [767, 327] width 9 height 9
type input "1"
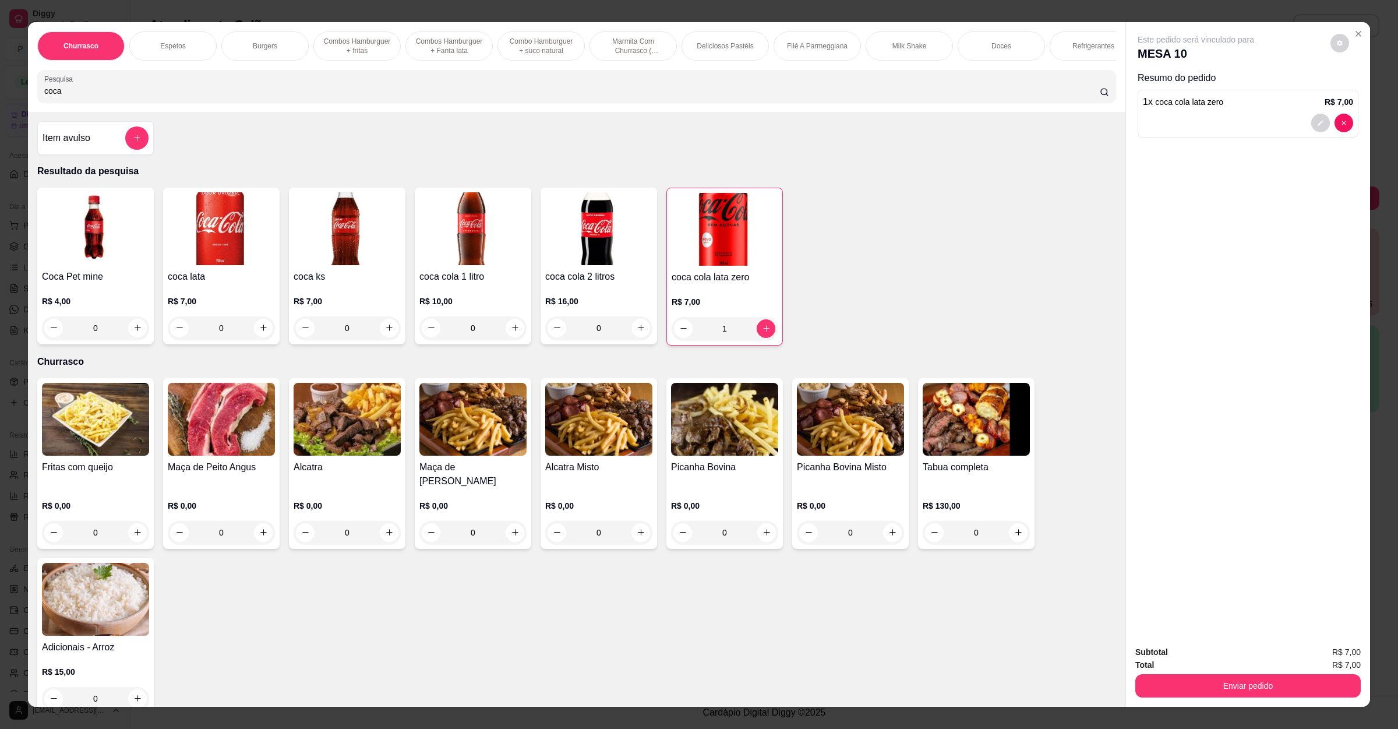
click at [1205, 673] on div "Enviar pedido" at bounding box center [1248, 684] width 225 height 26
click at [1206, 690] on button "Enviar pedido" at bounding box center [1248, 685] width 225 height 23
click at [1217, 661] on button "Registrar cliente" at bounding box center [1251, 657] width 75 height 22
click at [1241, 684] on button "Enviar pedido" at bounding box center [1248, 686] width 219 height 23
click at [1309, 650] on button "Enviar pedido" at bounding box center [1329, 658] width 64 height 22
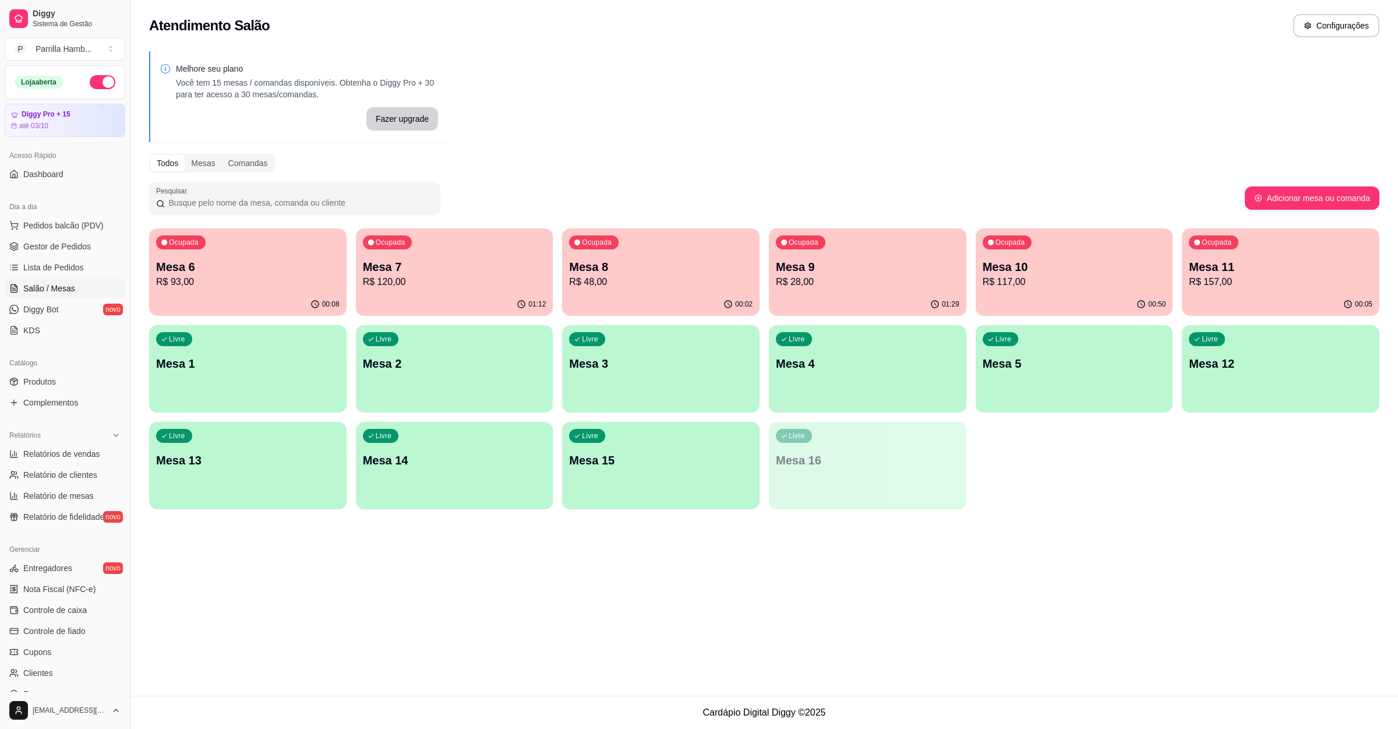
click at [889, 266] on p "Mesa 9" at bounding box center [868, 267] width 184 height 16
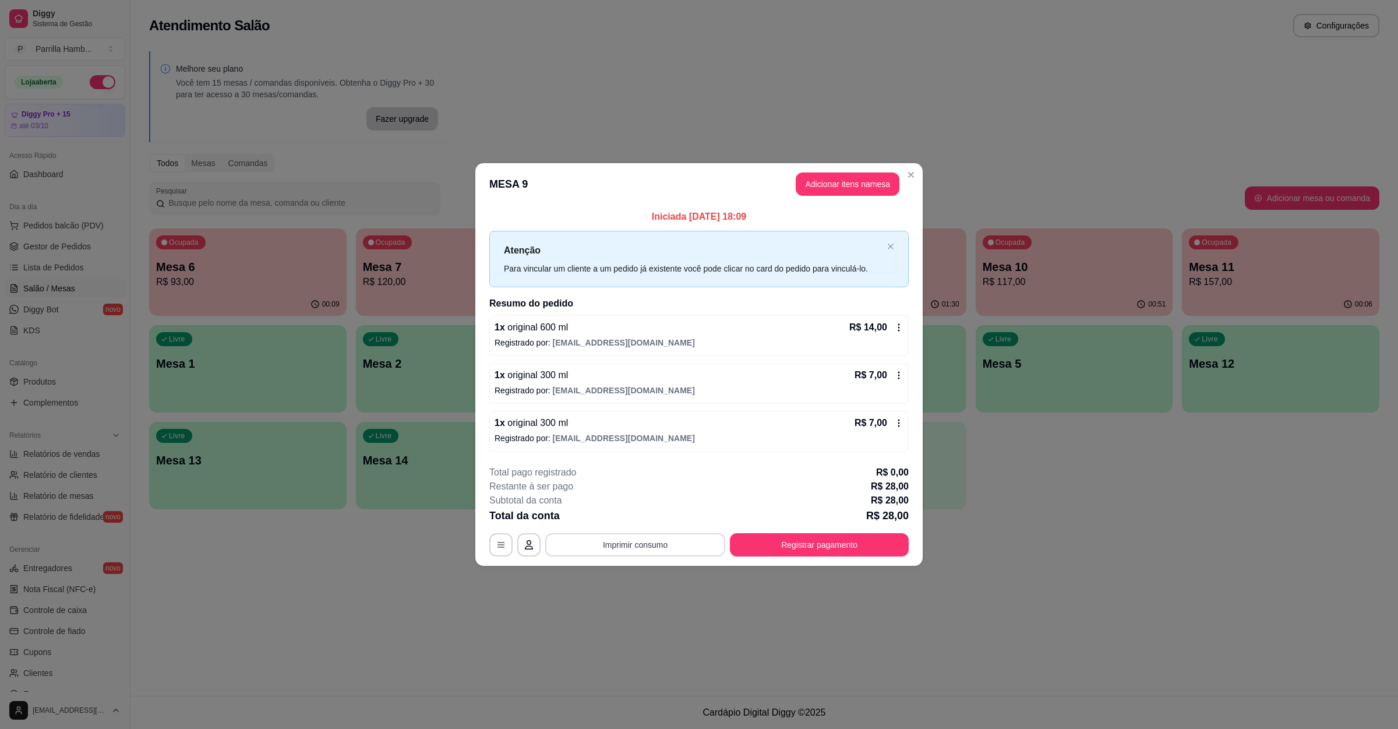
click at [674, 553] on button "Imprimir consumo" at bounding box center [635, 544] width 180 height 23
click at [664, 513] on button "IMPRESSORA" at bounding box center [639, 519] width 84 height 19
click at [746, 535] on button "Registrar pagamento" at bounding box center [819, 544] width 179 height 23
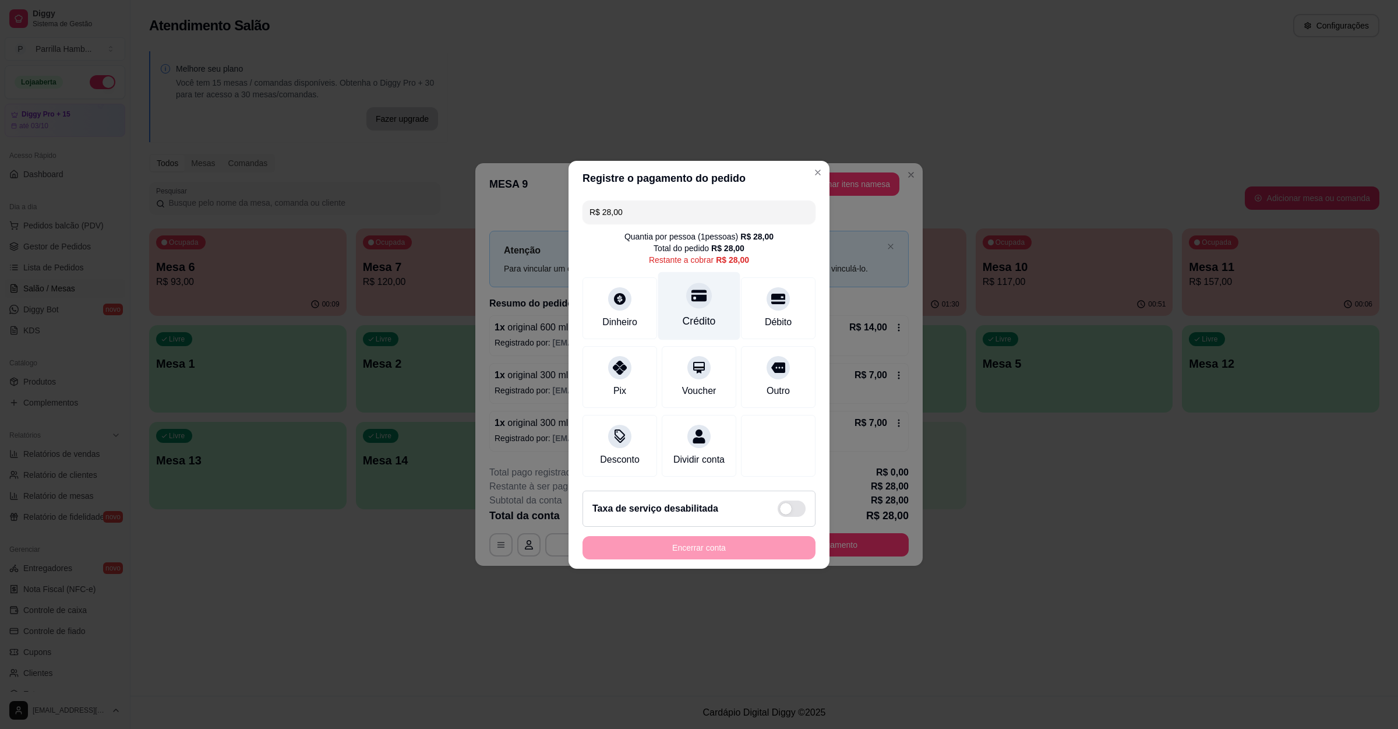
click at [678, 281] on div "Crédito" at bounding box center [699, 306] width 82 height 68
type input "R$ 0,00"
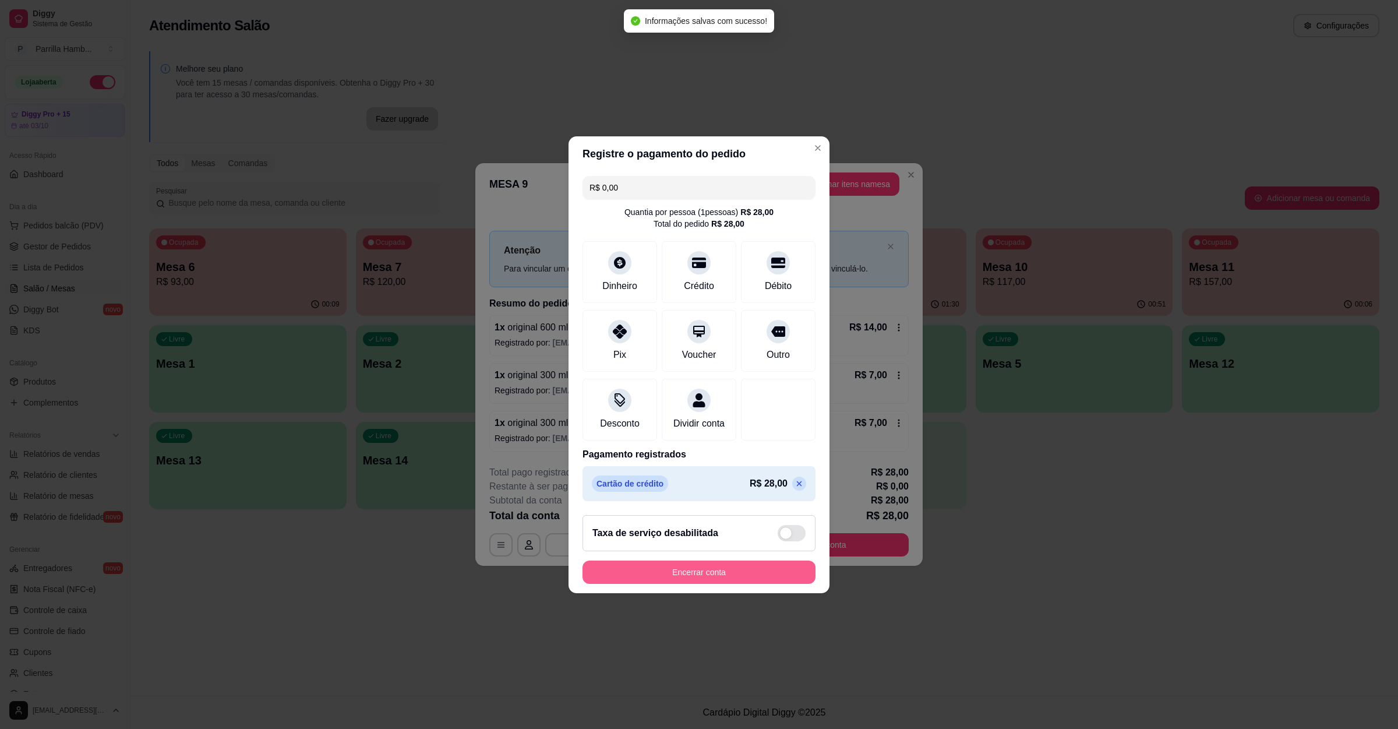
click at [687, 572] on button "Encerrar conta" at bounding box center [699, 572] width 233 height 23
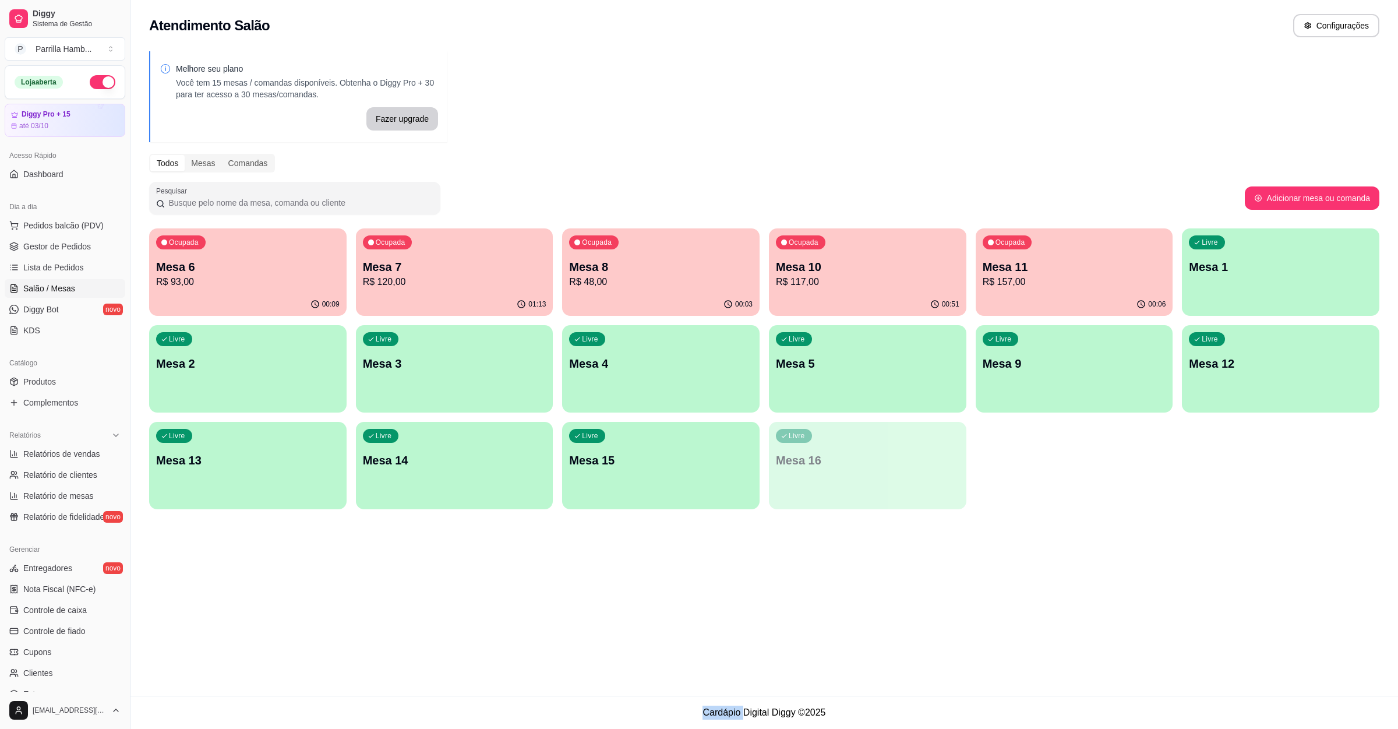
click at [1080, 579] on div "Atendimento Salão Configurações Melhore seu plano Você tem 15 mesas / comandas …" at bounding box center [765, 348] width 1268 height 696
click at [1037, 254] on div "Ocupada Mesa 11 R$ 157,00" at bounding box center [1075, 260] width 198 height 65
click at [997, 270] on p "Mesa 11" at bounding box center [1075, 267] width 184 height 16
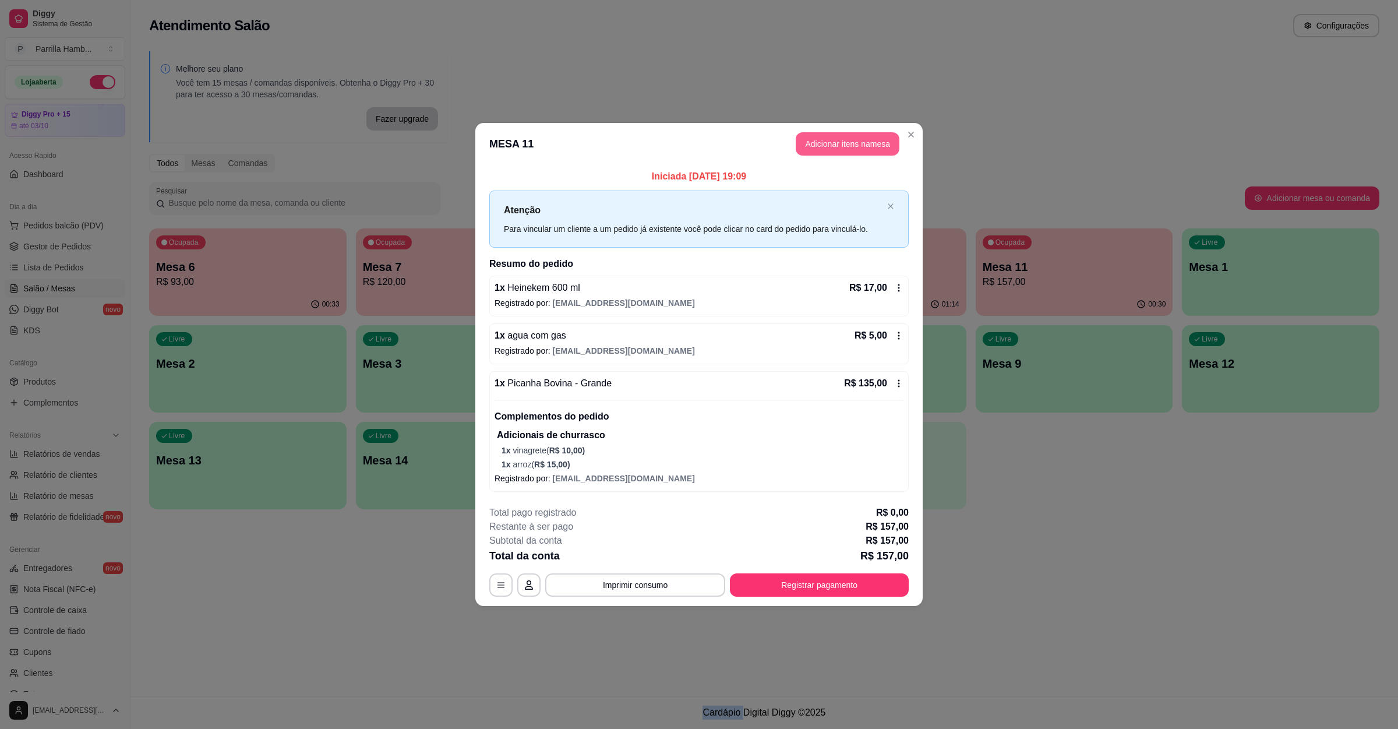
click at [858, 138] on button "Adicionar itens na mesa" at bounding box center [848, 143] width 104 height 23
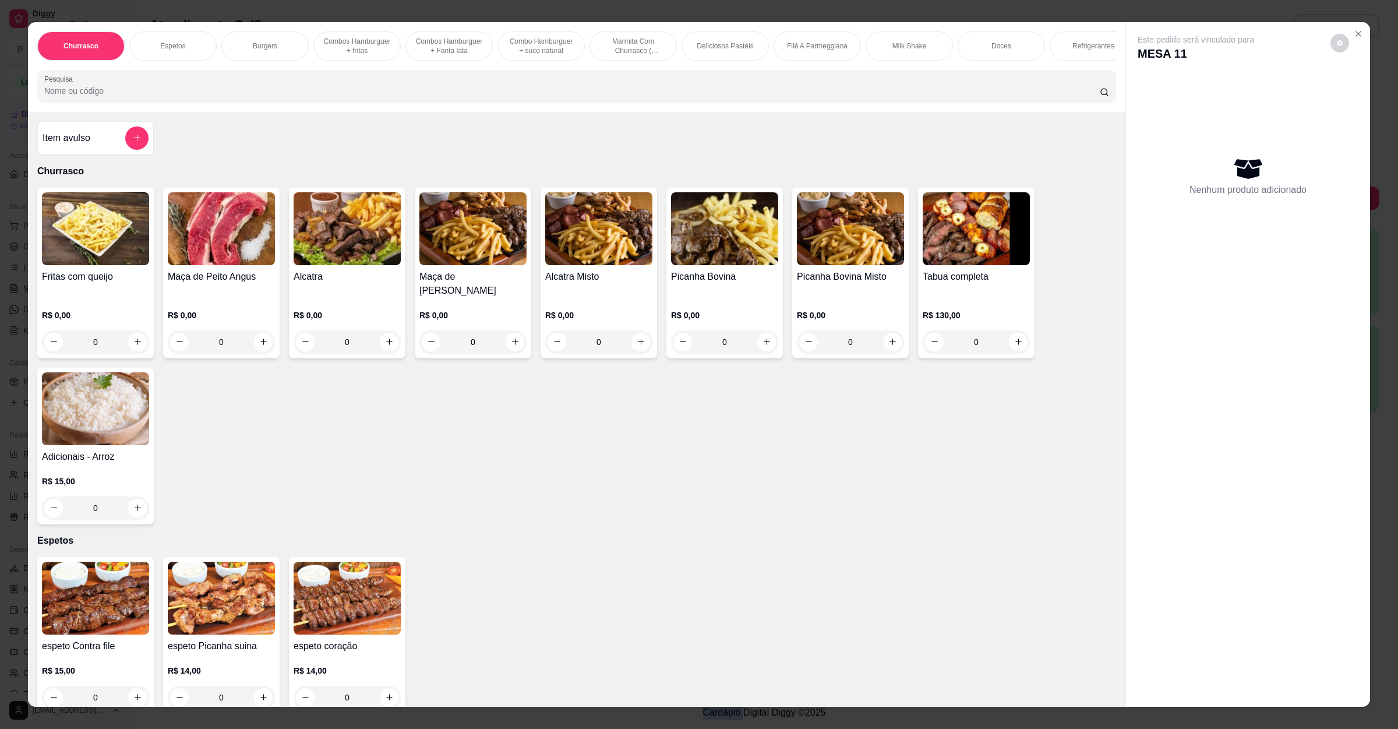
click at [49, 143] on div "Item avulso" at bounding box center [96, 137] width 106 height 23
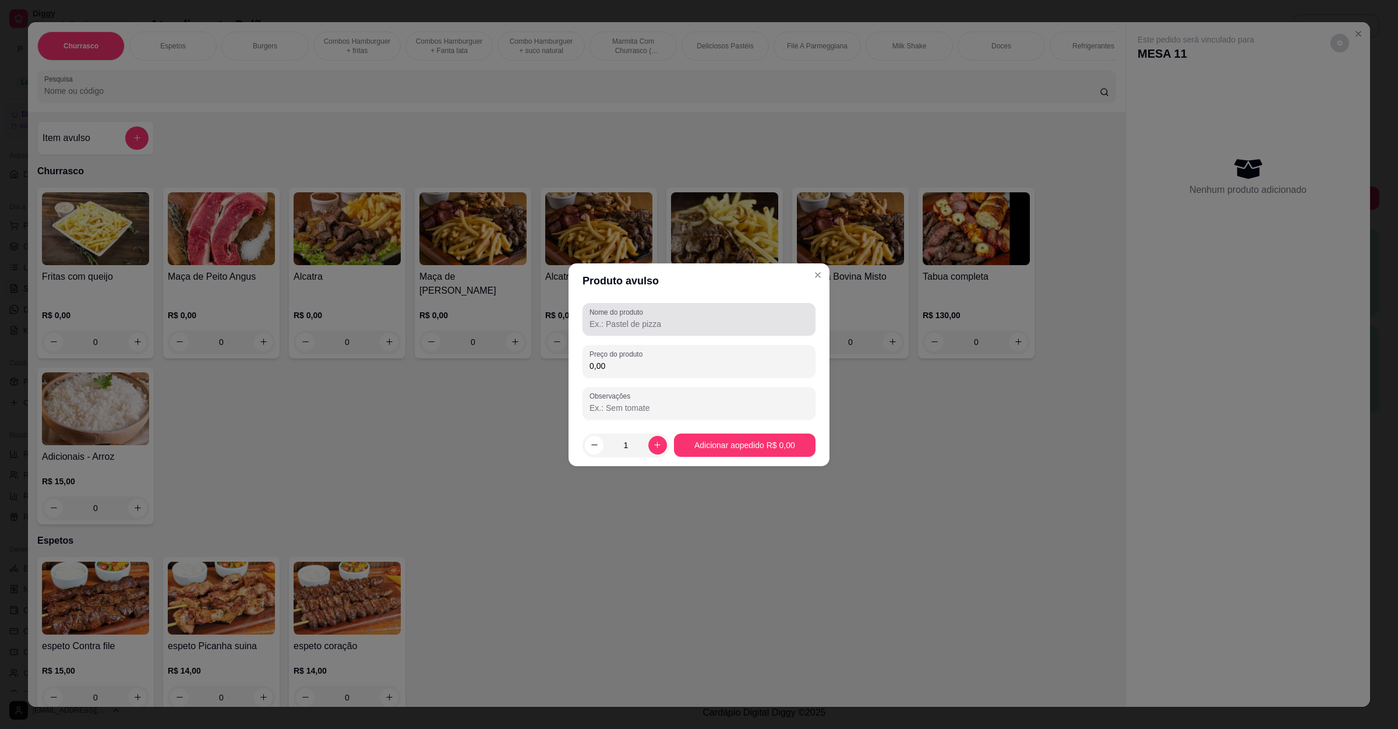
click at [649, 330] on div at bounding box center [699, 319] width 219 height 23
type input "triplo com add de um blend"
click at [674, 343] on div "Nome do produto triplo com add de um blend Preço do produto 0,00 Observações" at bounding box center [699, 361] width 233 height 117
click at [670, 353] on div "0,00" at bounding box center [699, 361] width 219 height 23
type input "43,00"
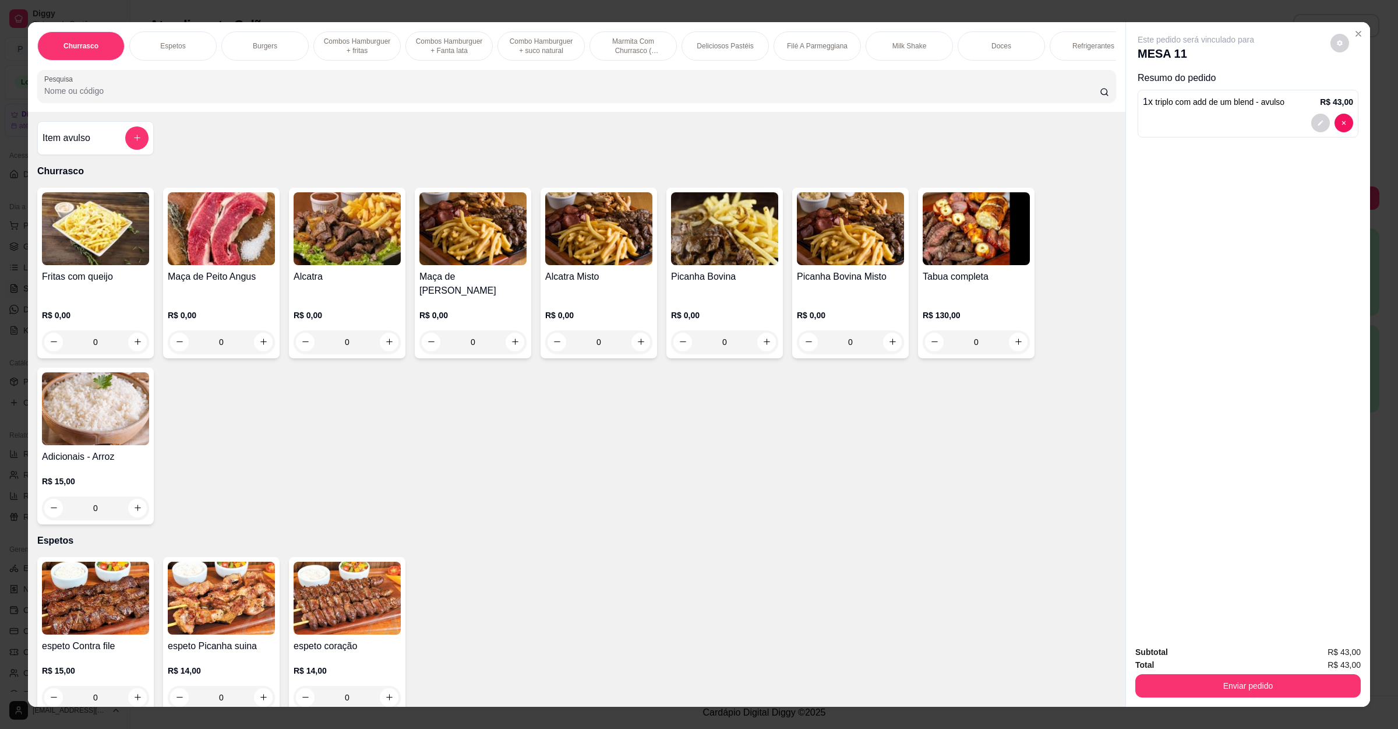
click at [185, 97] on input "Pesquisa" at bounding box center [572, 91] width 1056 height 12
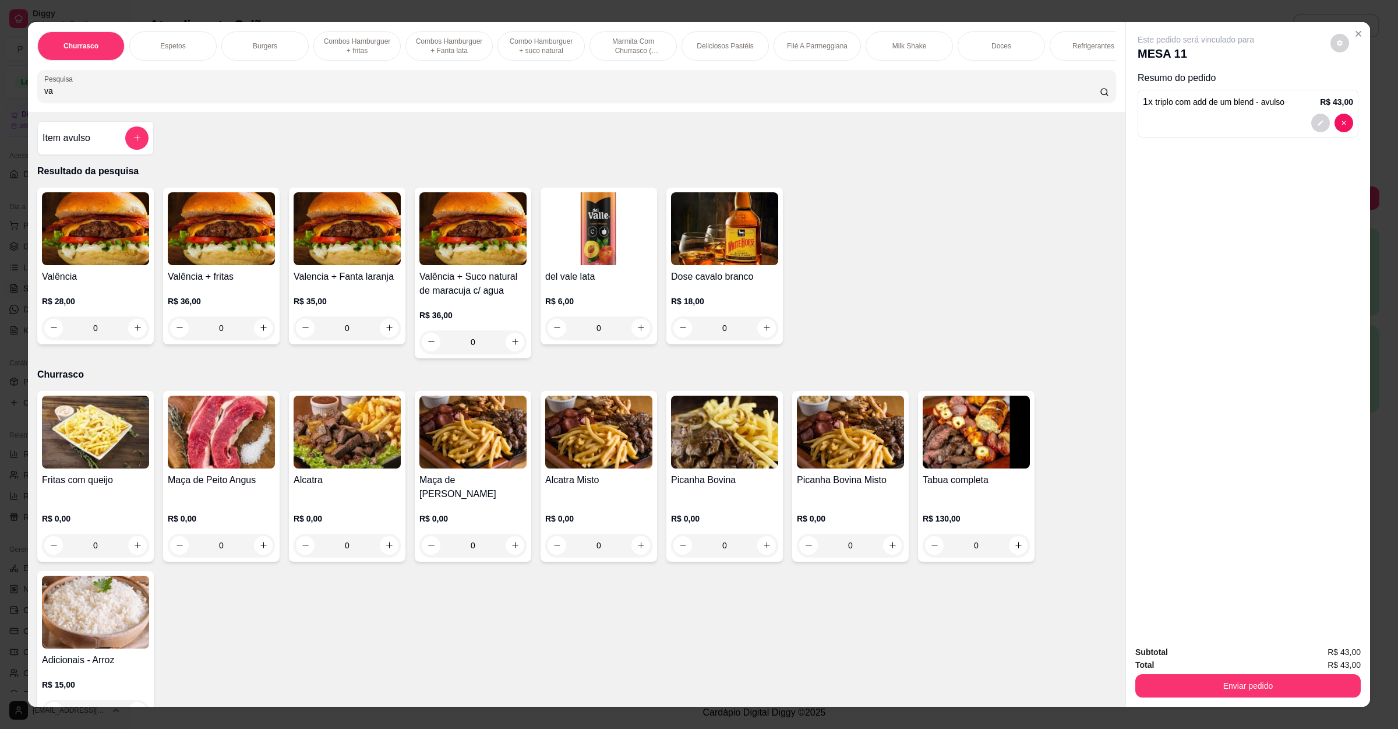
type input "va"
click at [107, 307] on p "R$ 28,00" at bounding box center [95, 301] width 107 height 12
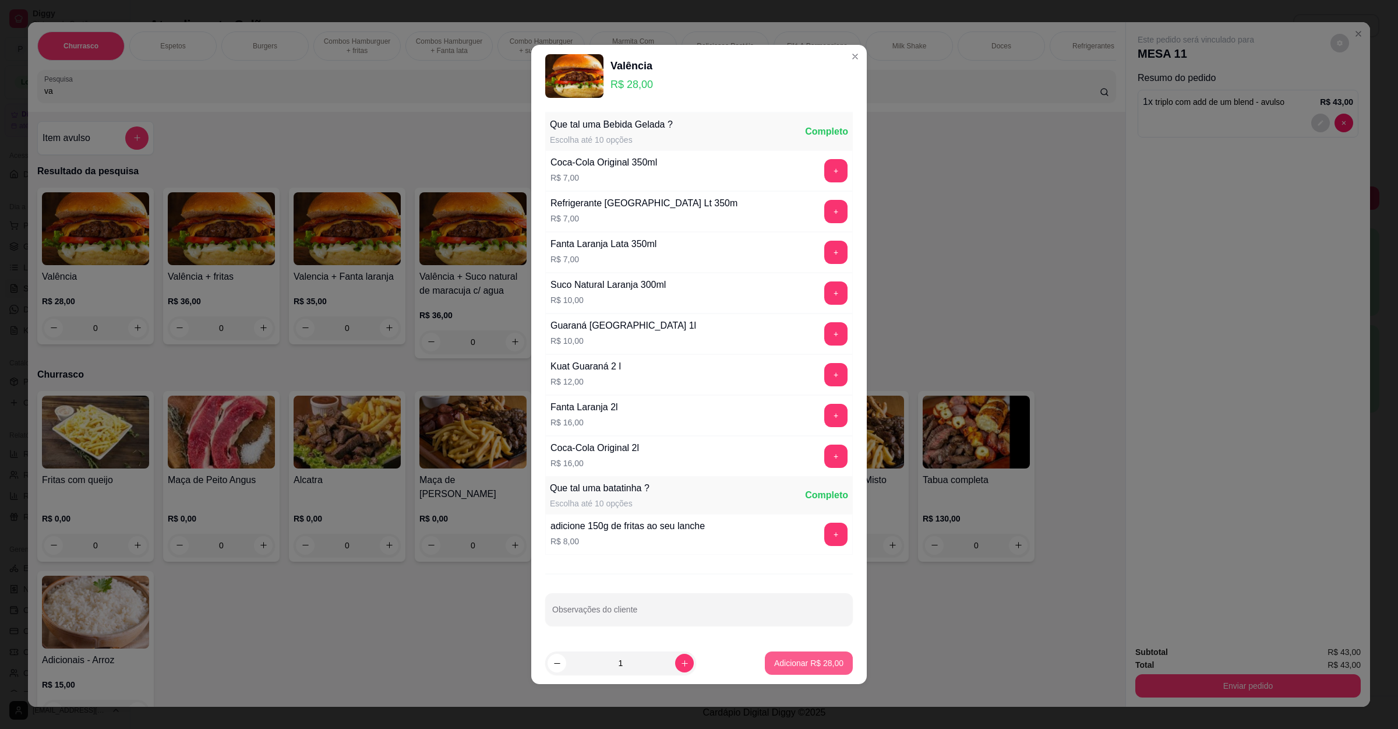
click at [782, 663] on p "Adicionar R$ 28,00" at bounding box center [808, 663] width 69 height 12
type input "1"
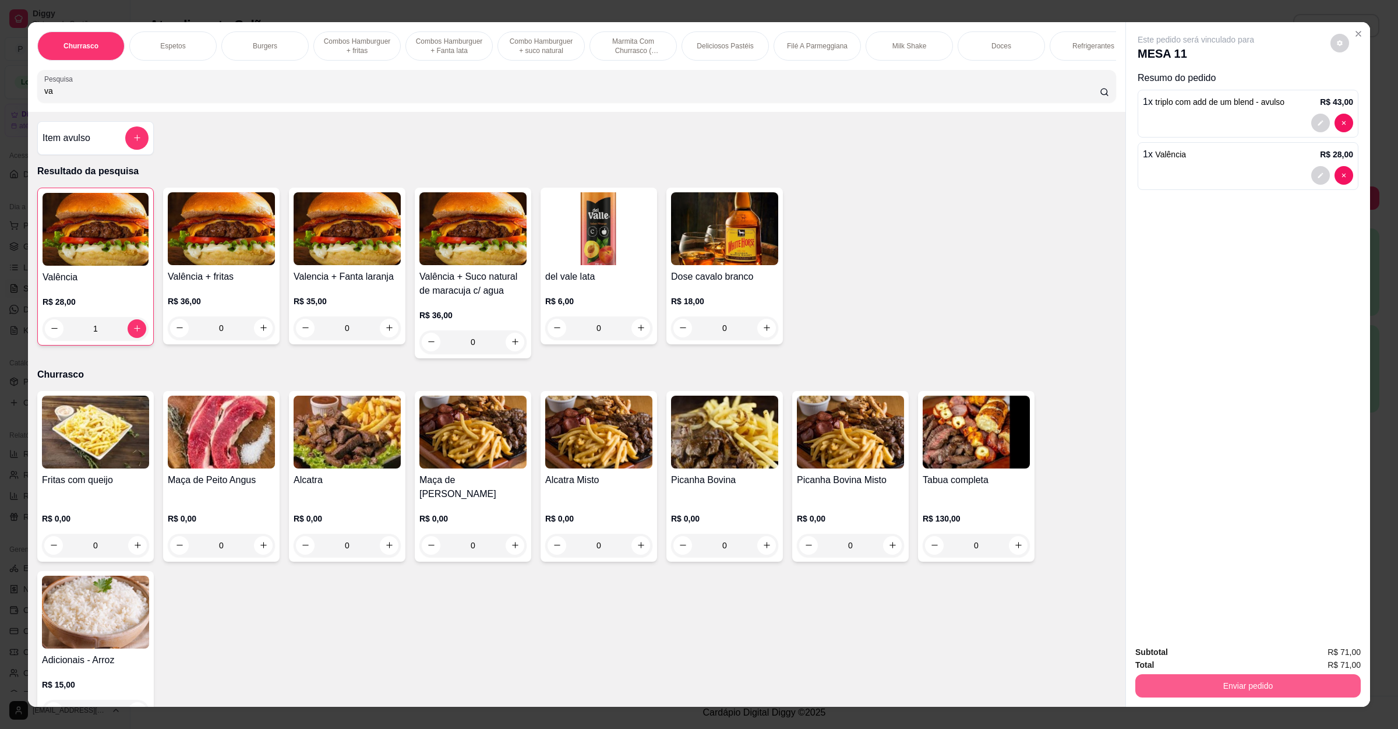
click at [1173, 689] on button "Enviar pedido" at bounding box center [1248, 685] width 225 height 23
click at [1273, 653] on button "Registrar cliente" at bounding box center [1251, 657] width 77 height 22
click at [1236, 677] on button "Enviar pedido" at bounding box center [1248, 685] width 225 height 23
click at [1331, 665] on button "Enviar pedido" at bounding box center [1329, 657] width 66 height 22
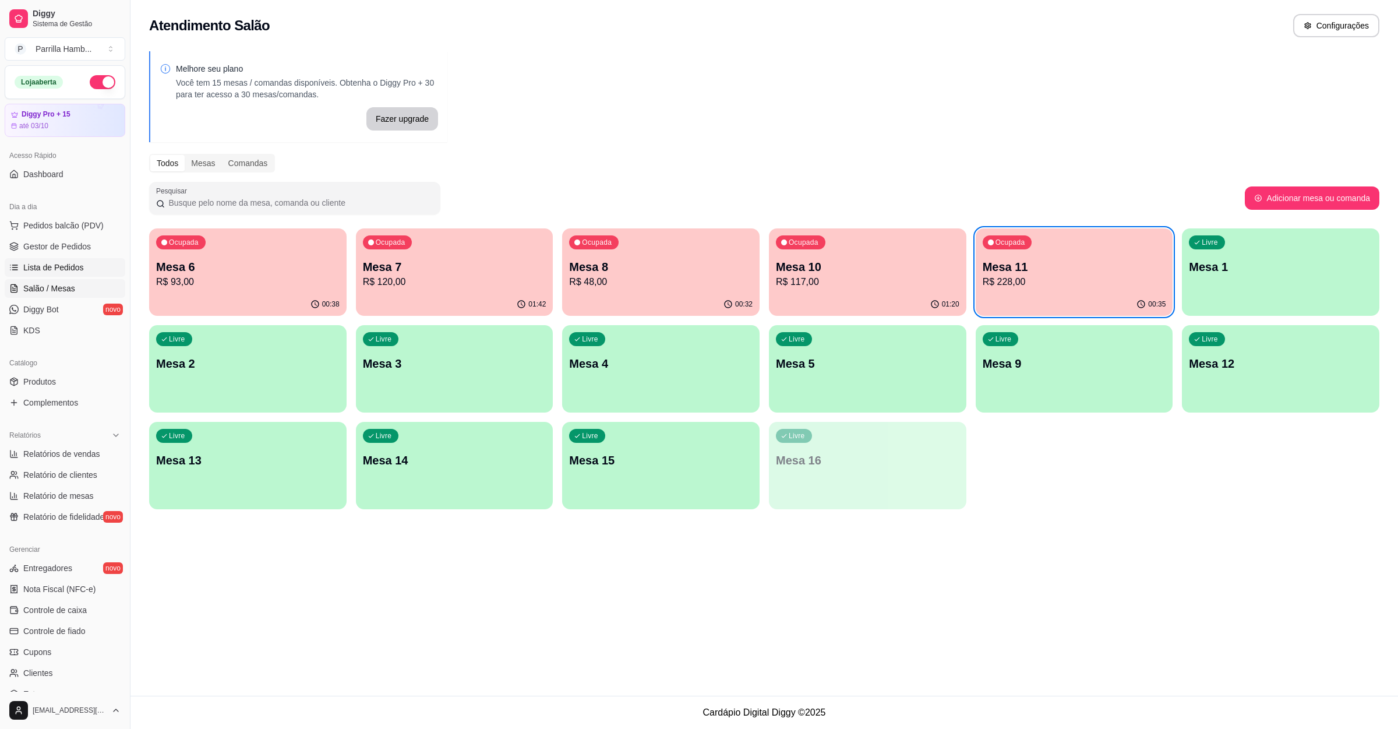
click at [56, 261] on link "Lista de Pedidos" at bounding box center [65, 267] width 121 height 19
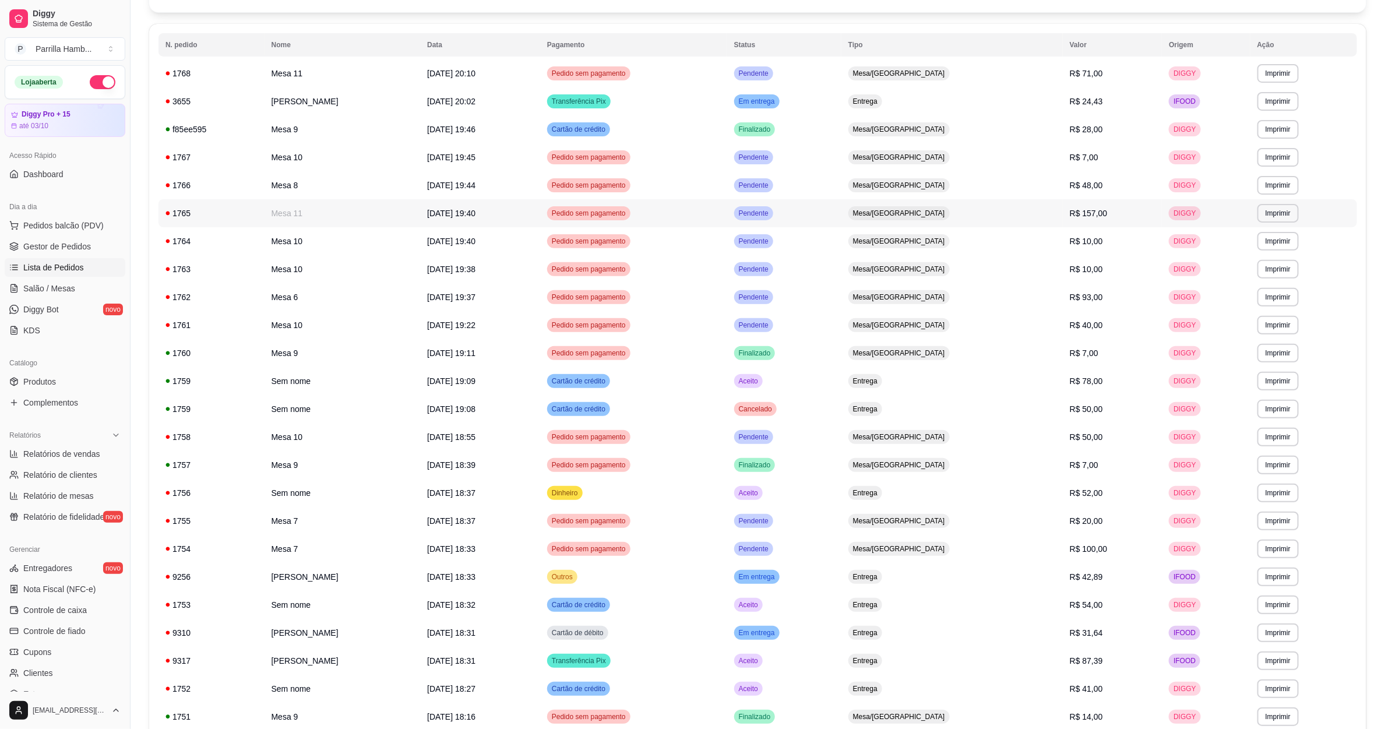
scroll to position [224, 0]
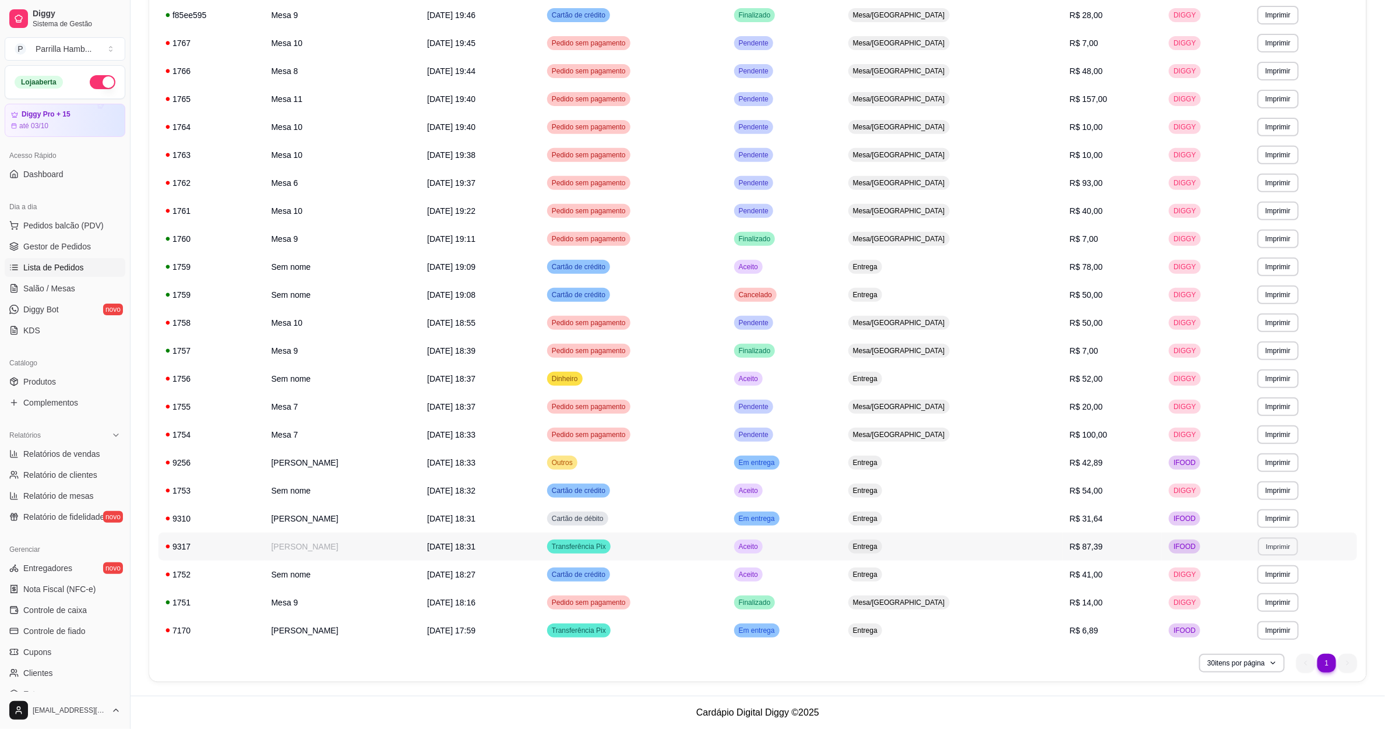
click at [1282, 545] on button "Imprimir" at bounding box center [1278, 546] width 40 height 18
click at [1245, 586] on button "IMPRESSORA" at bounding box center [1256, 587] width 82 height 18
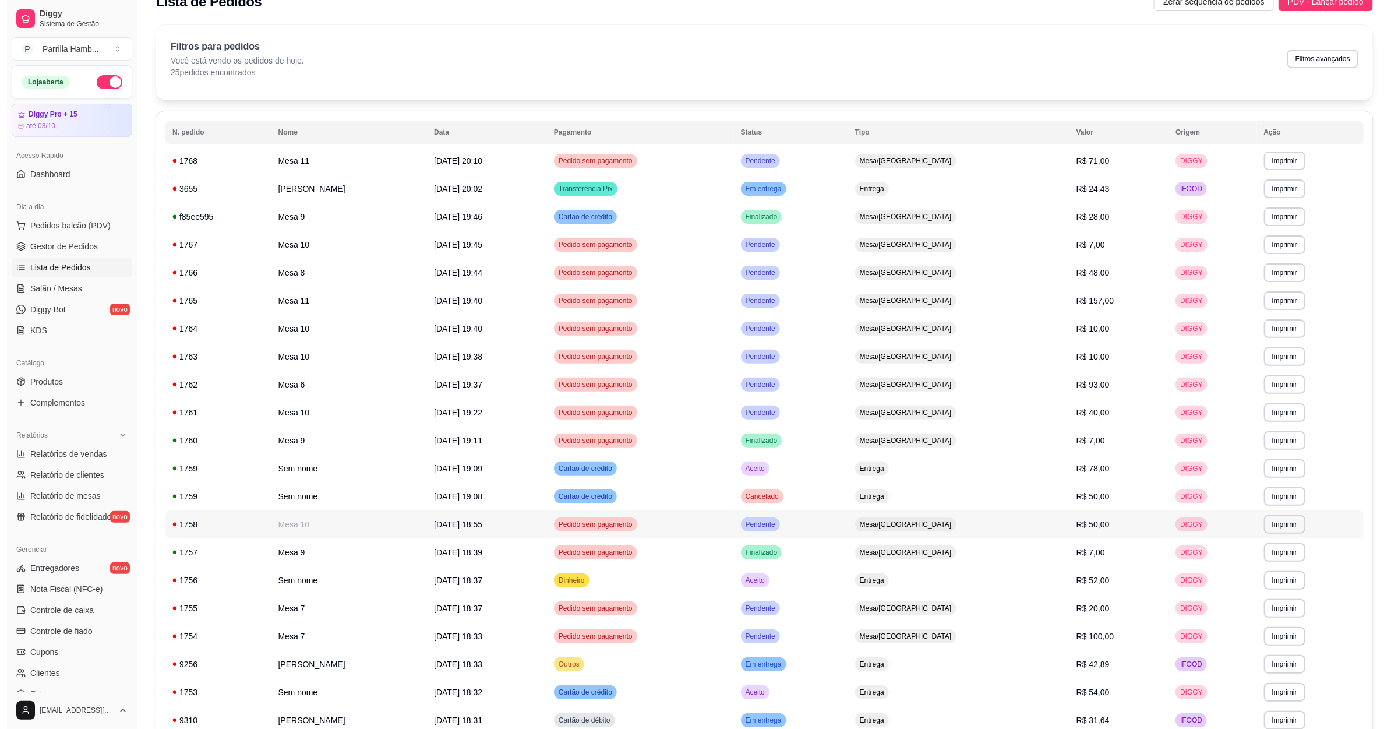
scroll to position [0, 0]
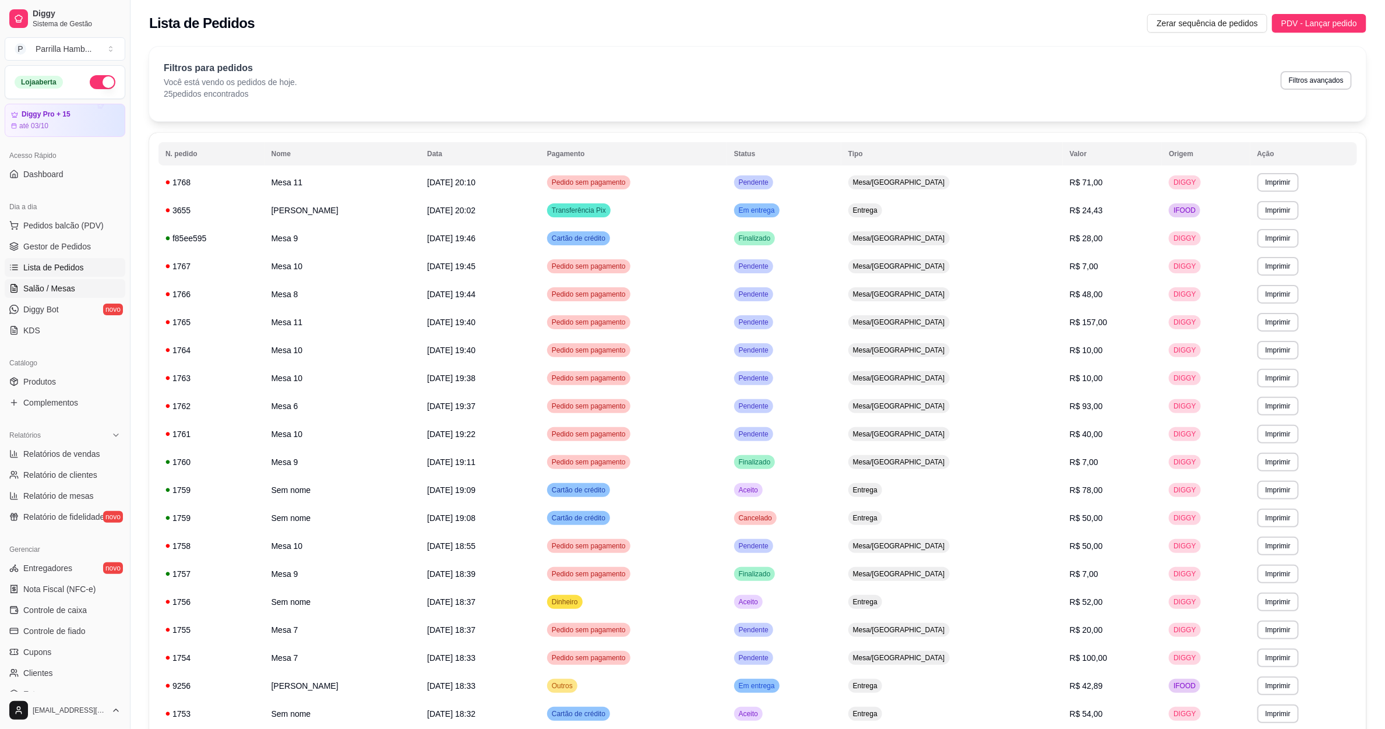
click at [80, 286] on link "Salão / Mesas" at bounding box center [65, 288] width 121 height 19
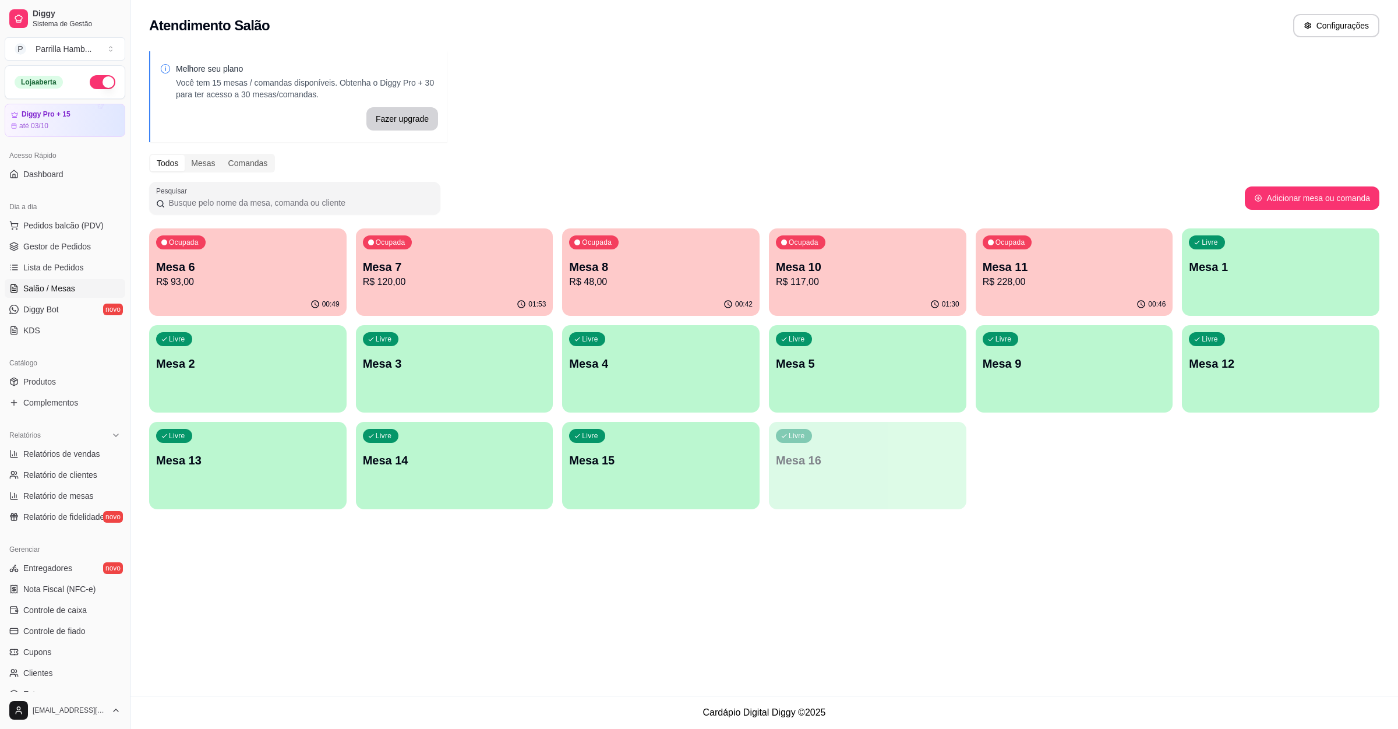
click at [682, 262] on p "Mesa 8" at bounding box center [661, 267] width 184 height 16
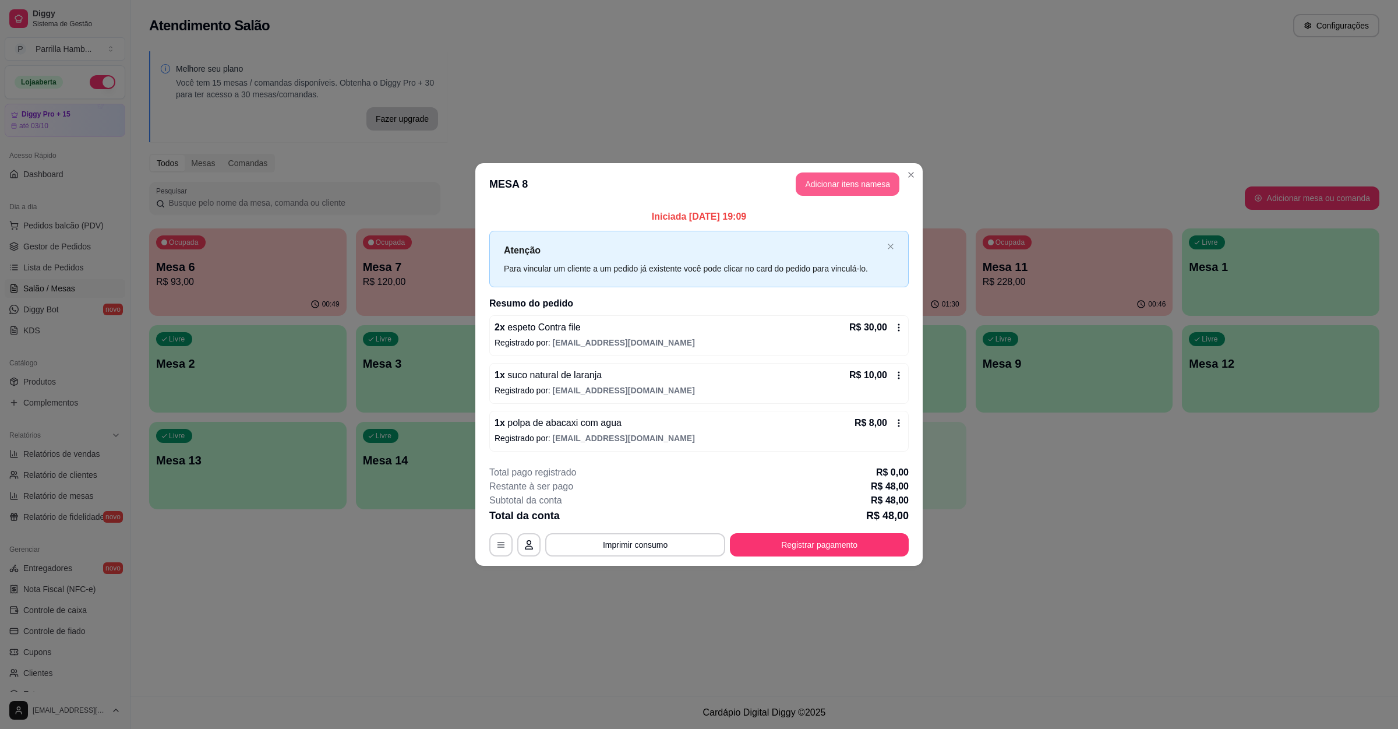
click at [862, 178] on button "Adicionar itens na mesa" at bounding box center [848, 183] width 104 height 23
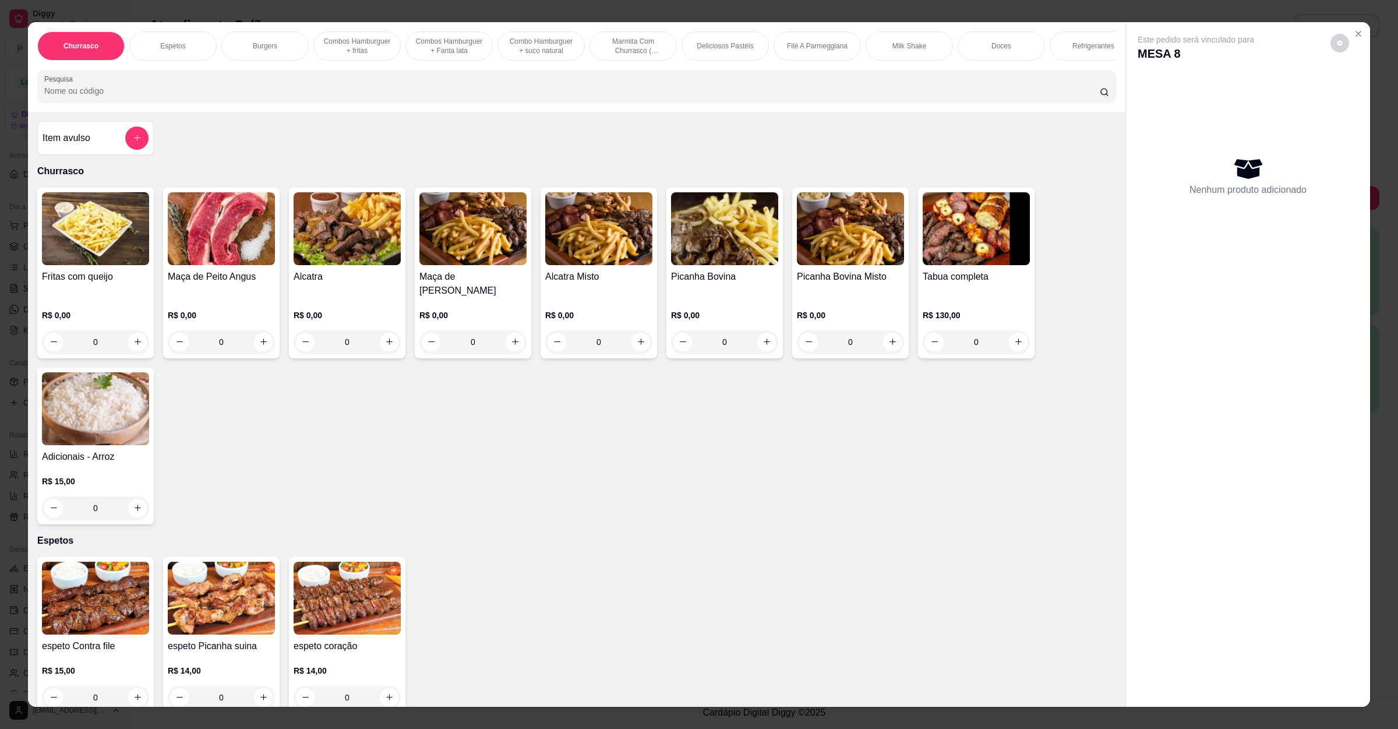
click at [399, 97] on input "Pesquisa" at bounding box center [572, 91] width 1056 height 12
click at [82, 143] on div "Item avulso" at bounding box center [96, 137] width 106 height 23
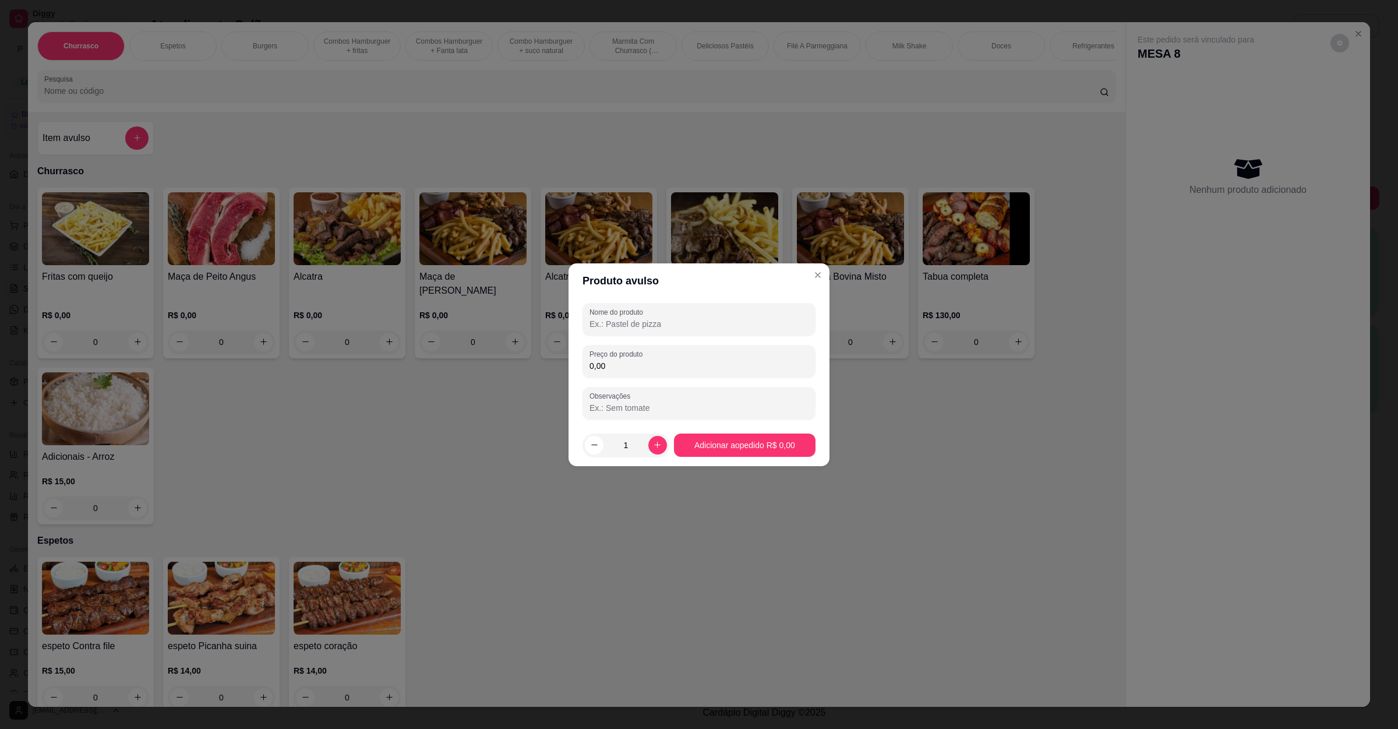
click at [721, 301] on div "Nome do produto Preço do produto 0,00 Observações" at bounding box center [699, 361] width 261 height 126
click at [721, 308] on div at bounding box center [699, 319] width 219 height 23
type input "contra file"
click at [703, 362] on input "0,00" at bounding box center [699, 366] width 219 height 12
type input "11,00"
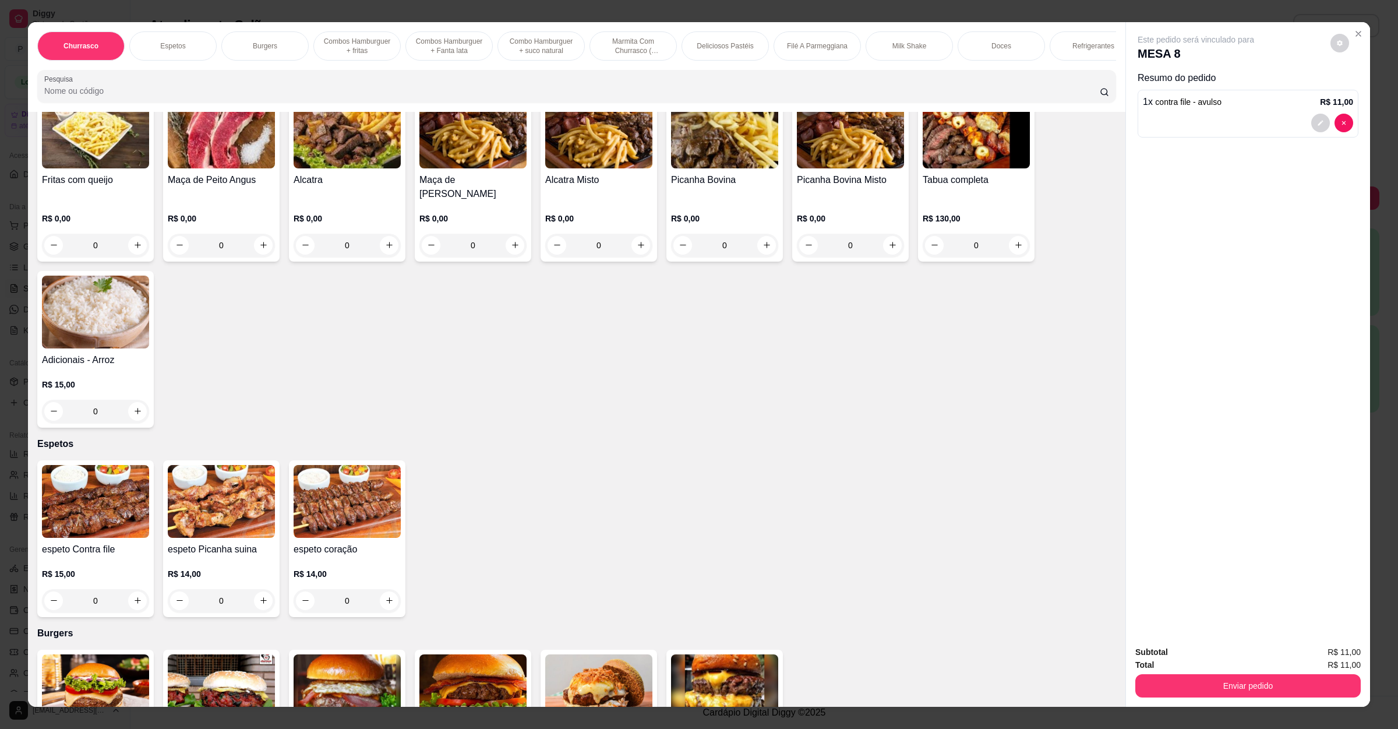
scroll to position [175, 0]
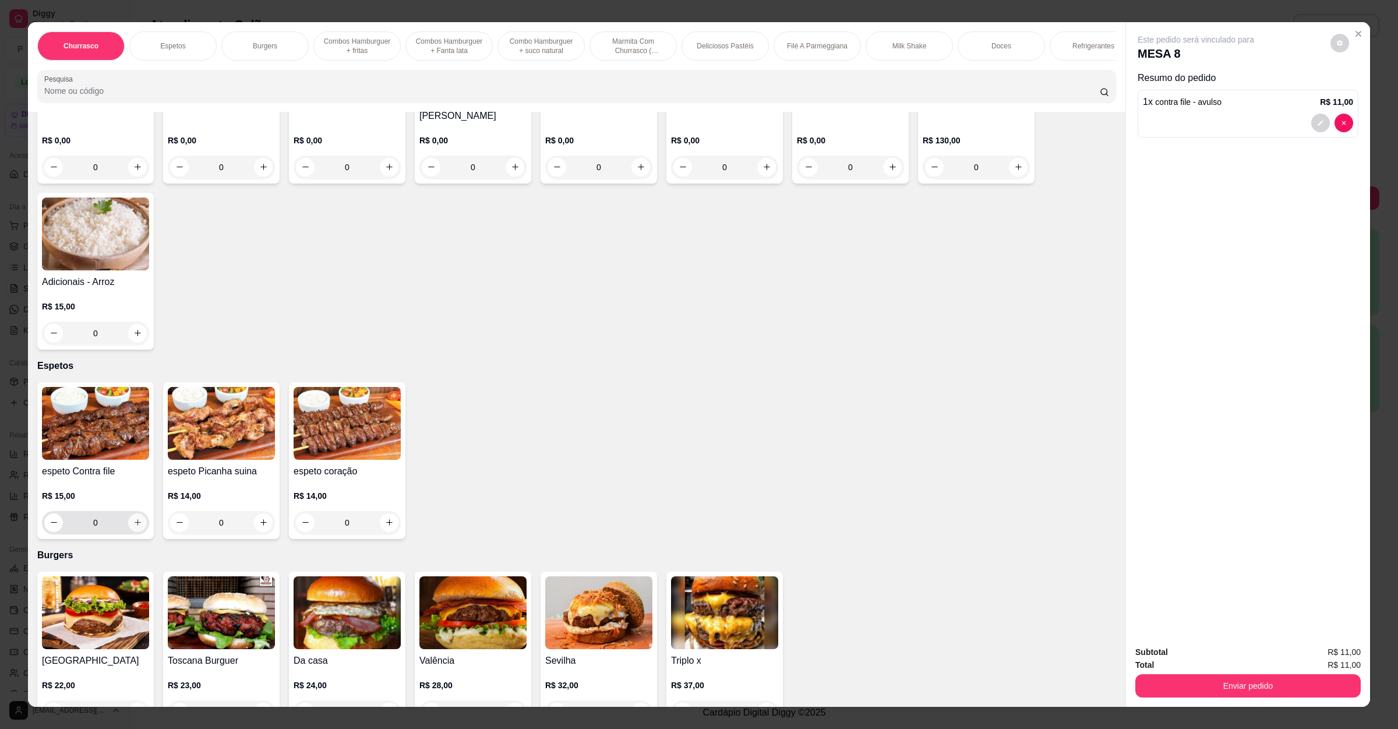
click at [128, 527] on button "increase-product-quantity" at bounding box center [137, 522] width 19 height 19
type input "1"
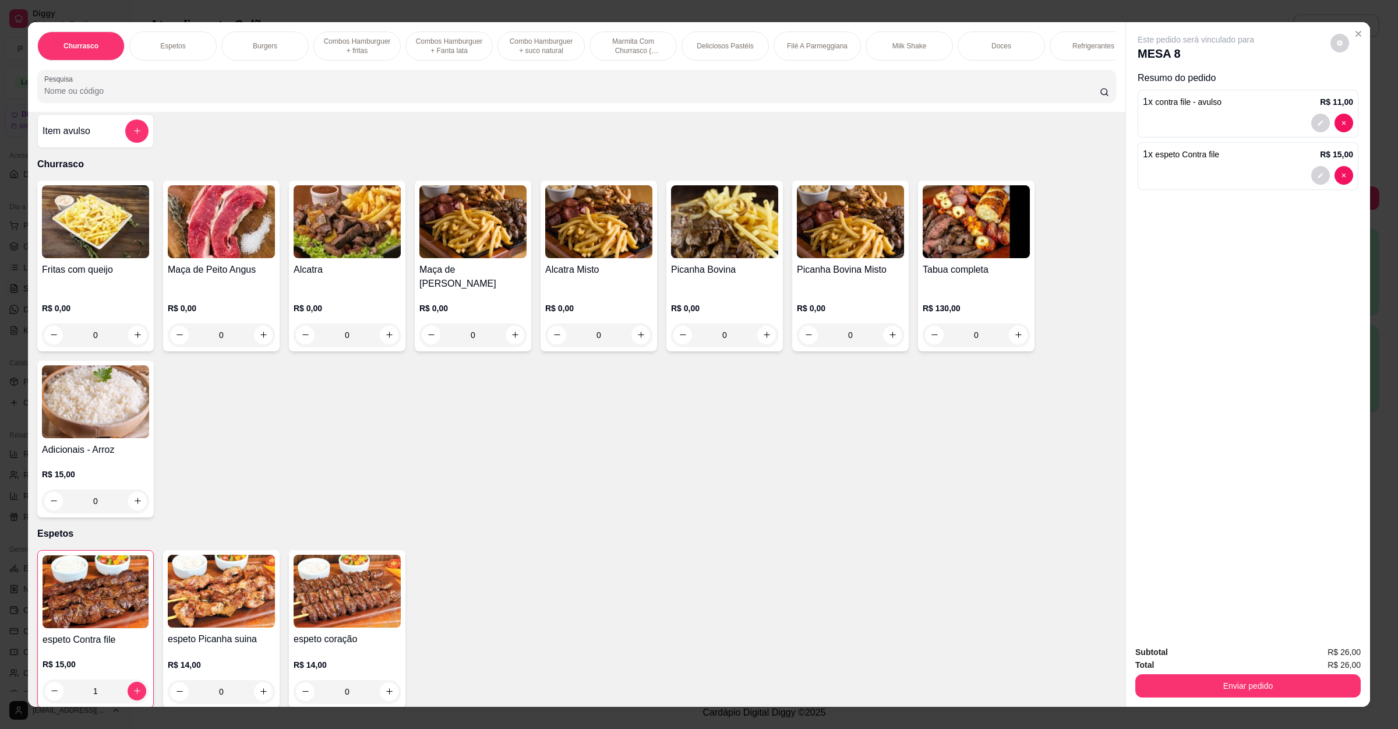
scroll to position [0, 0]
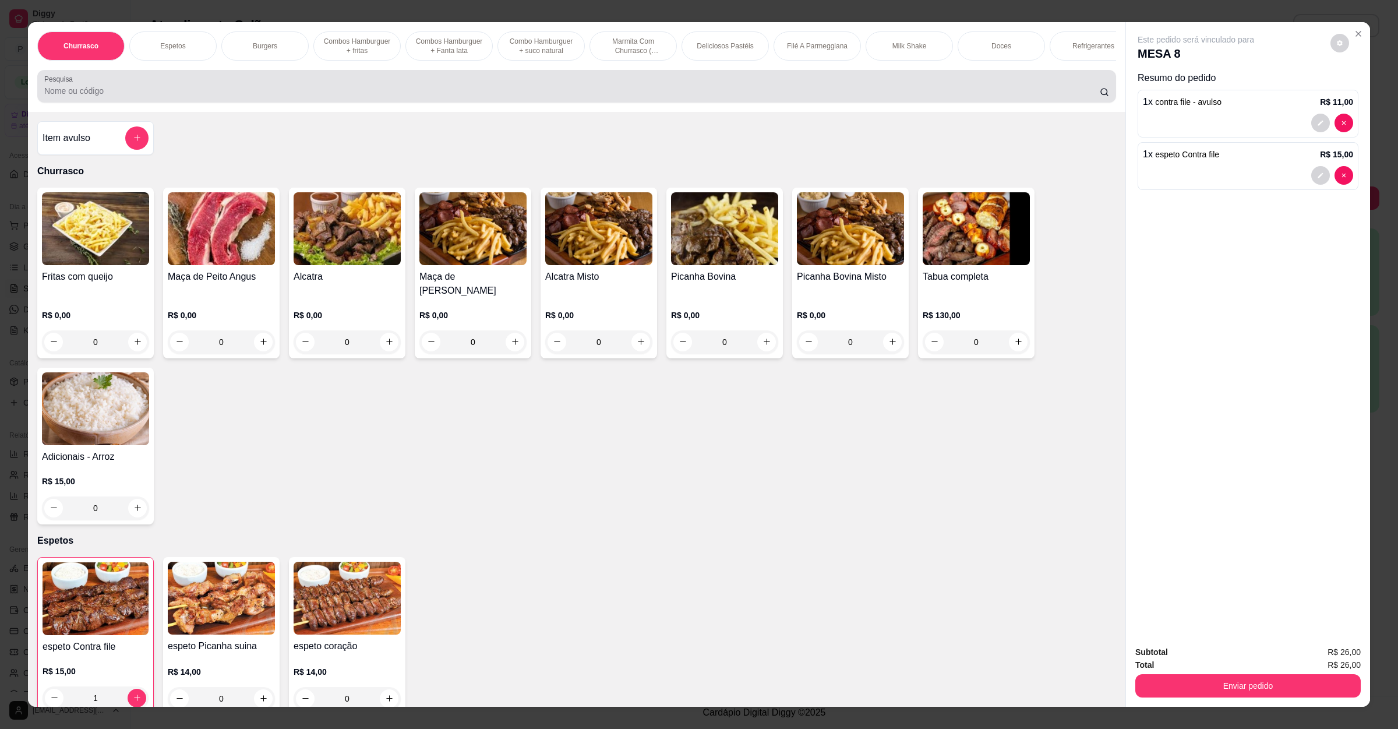
click at [84, 97] on input "Pesquisa" at bounding box center [572, 91] width 1056 height 12
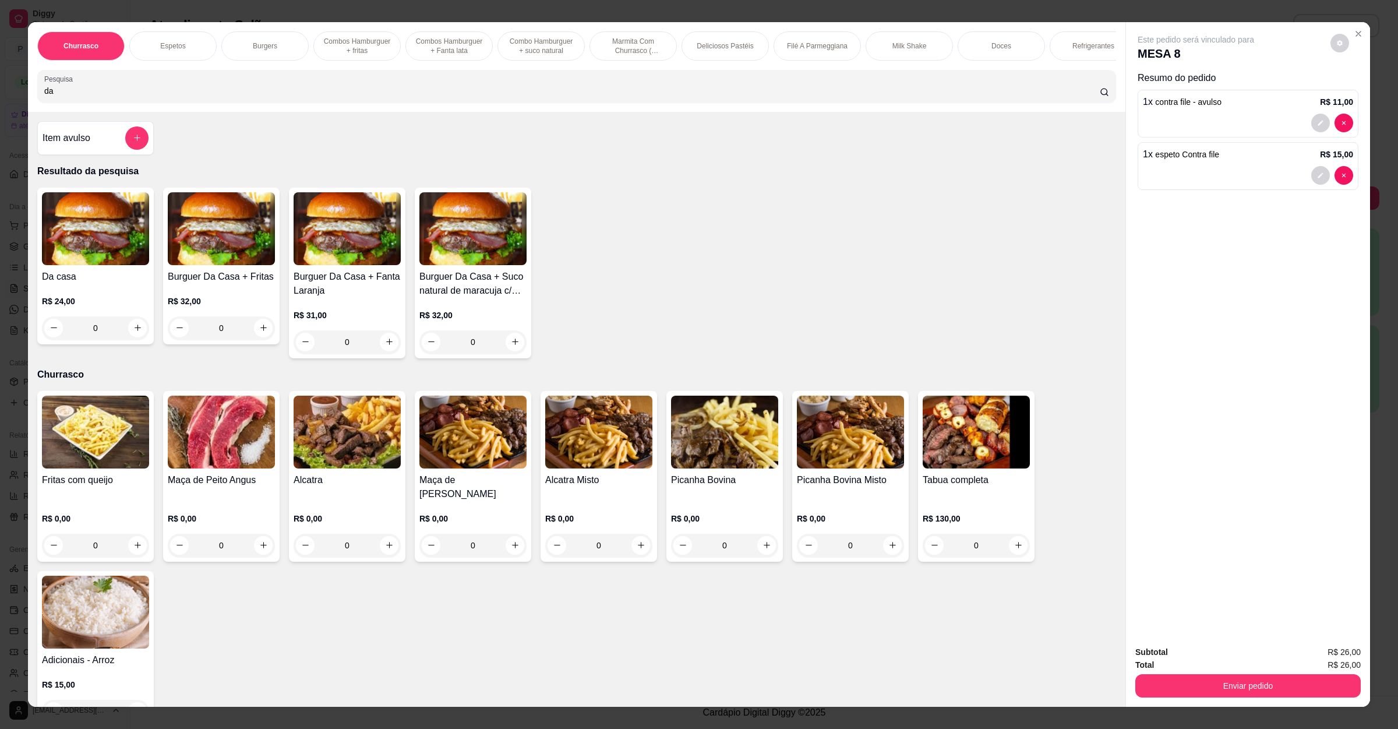
type input "da"
click at [124, 340] on div "0" at bounding box center [95, 327] width 107 height 23
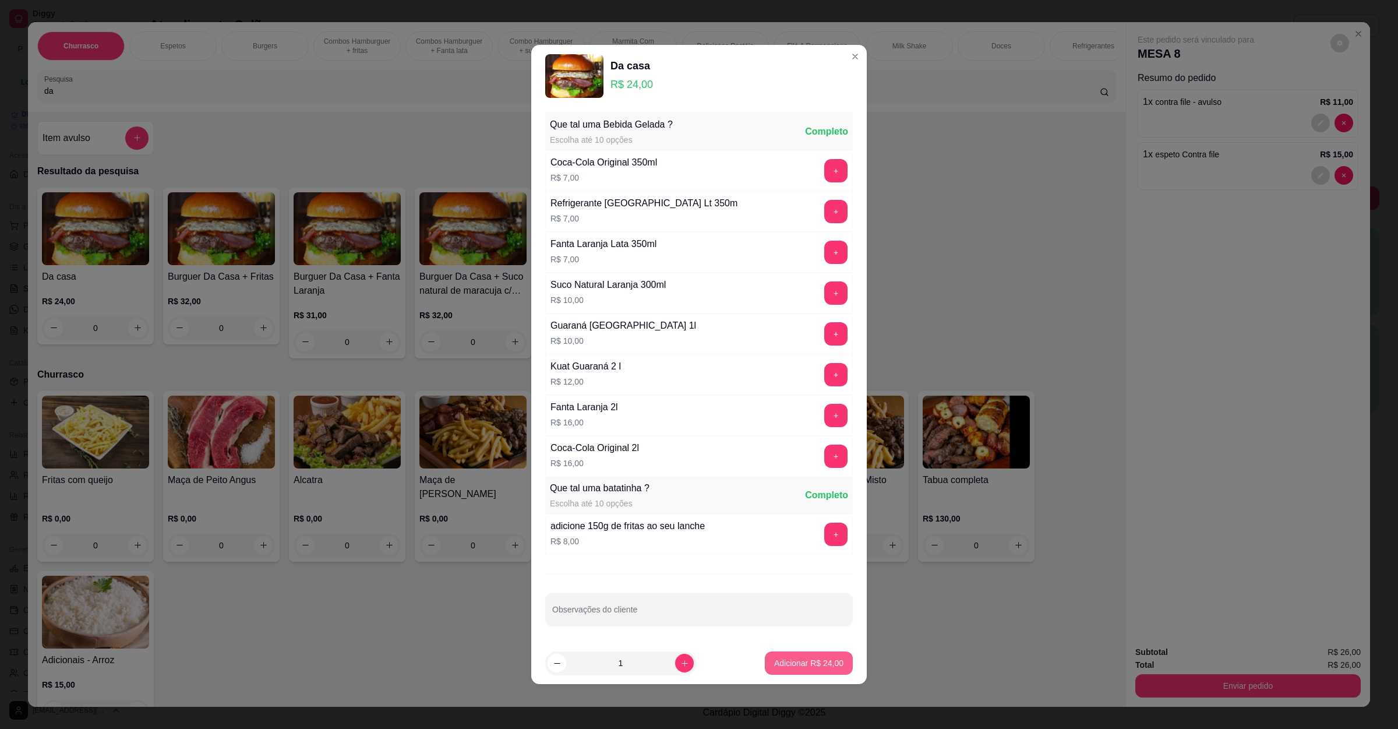
click at [771, 657] on button "Adicionar R$ 24,00" at bounding box center [809, 662] width 88 height 23
type input "1"
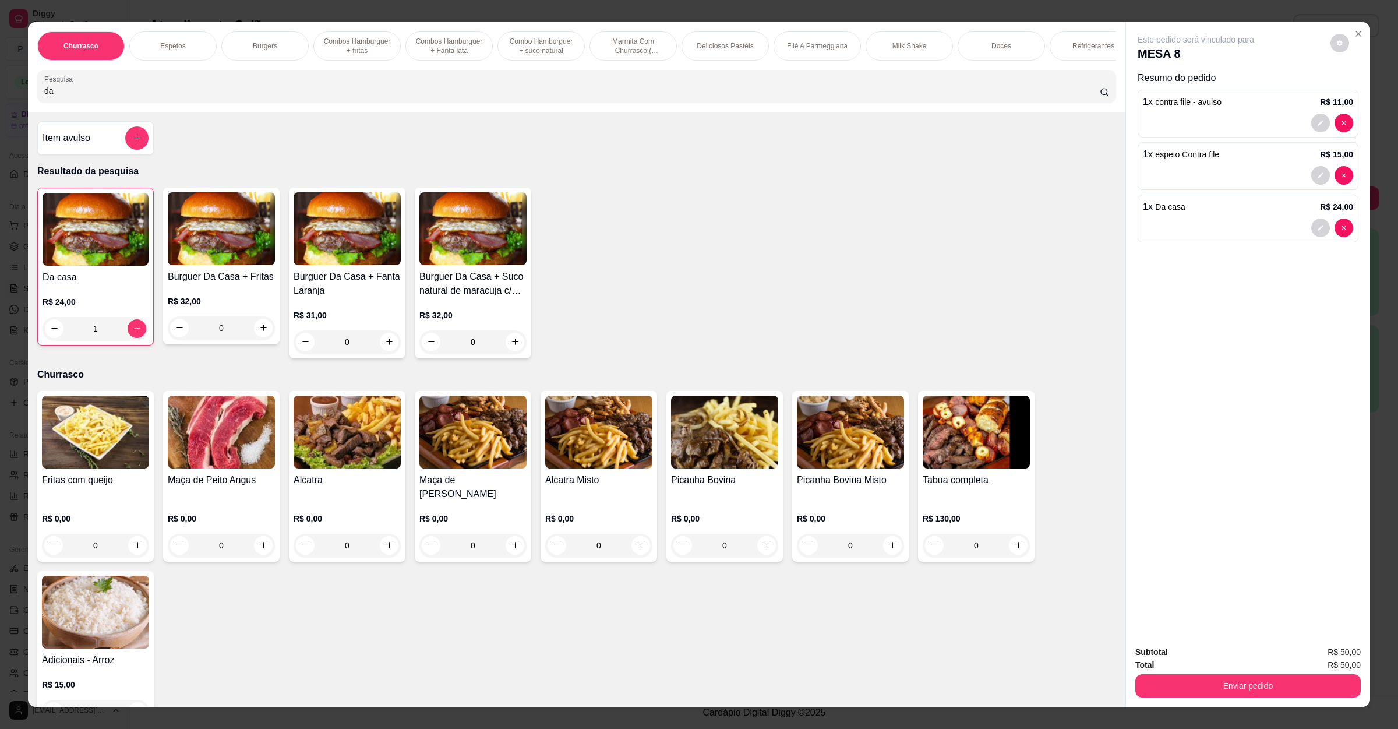
drag, startPoint x: 1149, startPoint y: 670, endPoint x: 1150, endPoint y: 689, distance: 18.7
click at [1149, 675] on div "Subtotal R$ 50,00 Total R$ 50,00 Enviar pedido" at bounding box center [1248, 672] width 225 height 52
click at [1166, 692] on button "Enviar pedido" at bounding box center [1248, 686] width 219 height 23
click at [1161, 458] on div "Este pedido será vinculado para MESA 8 Resumo do pedido 1 x contra file - avuls…" at bounding box center [1248, 329] width 244 height 615
click at [1319, 122] on button "decrease-product-quantity" at bounding box center [1321, 123] width 18 height 18
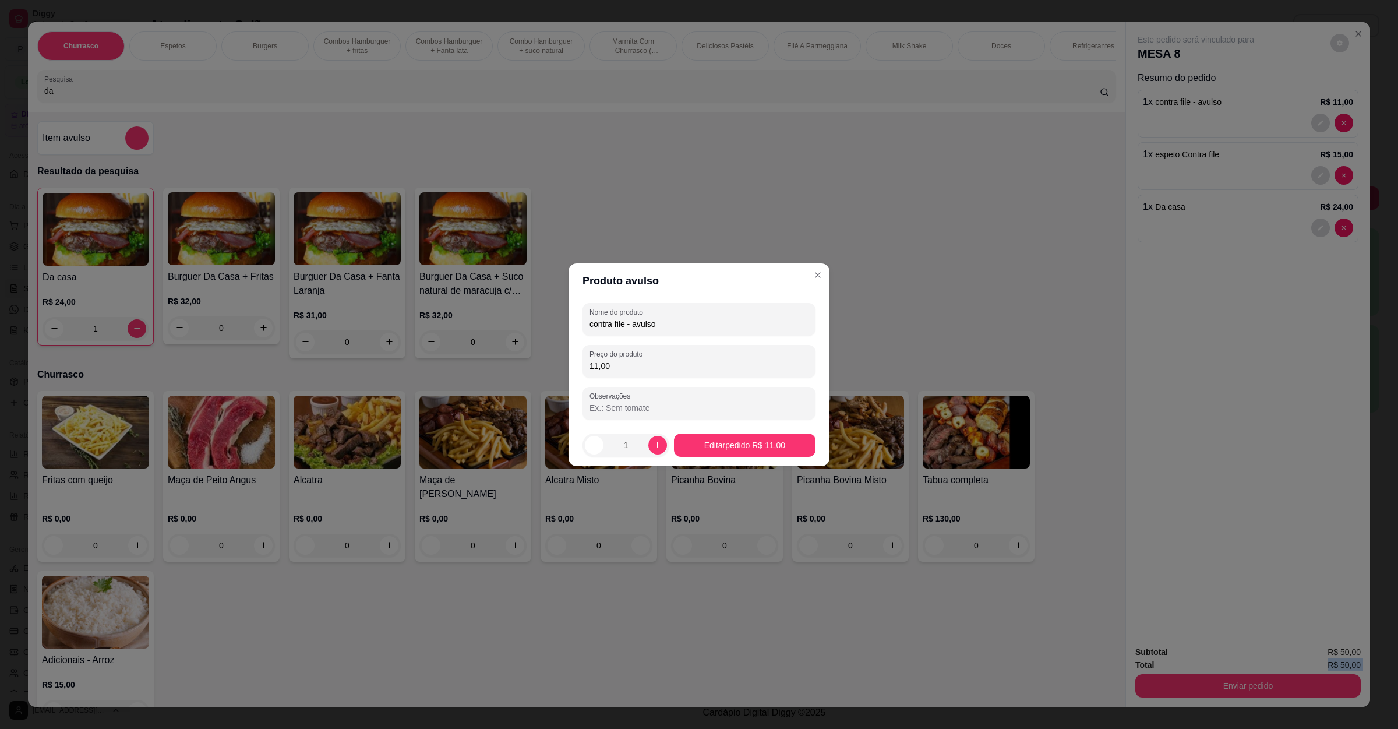
click at [669, 326] on input "contra file - avulso" at bounding box center [699, 324] width 219 height 12
type input "contra file sem adds"
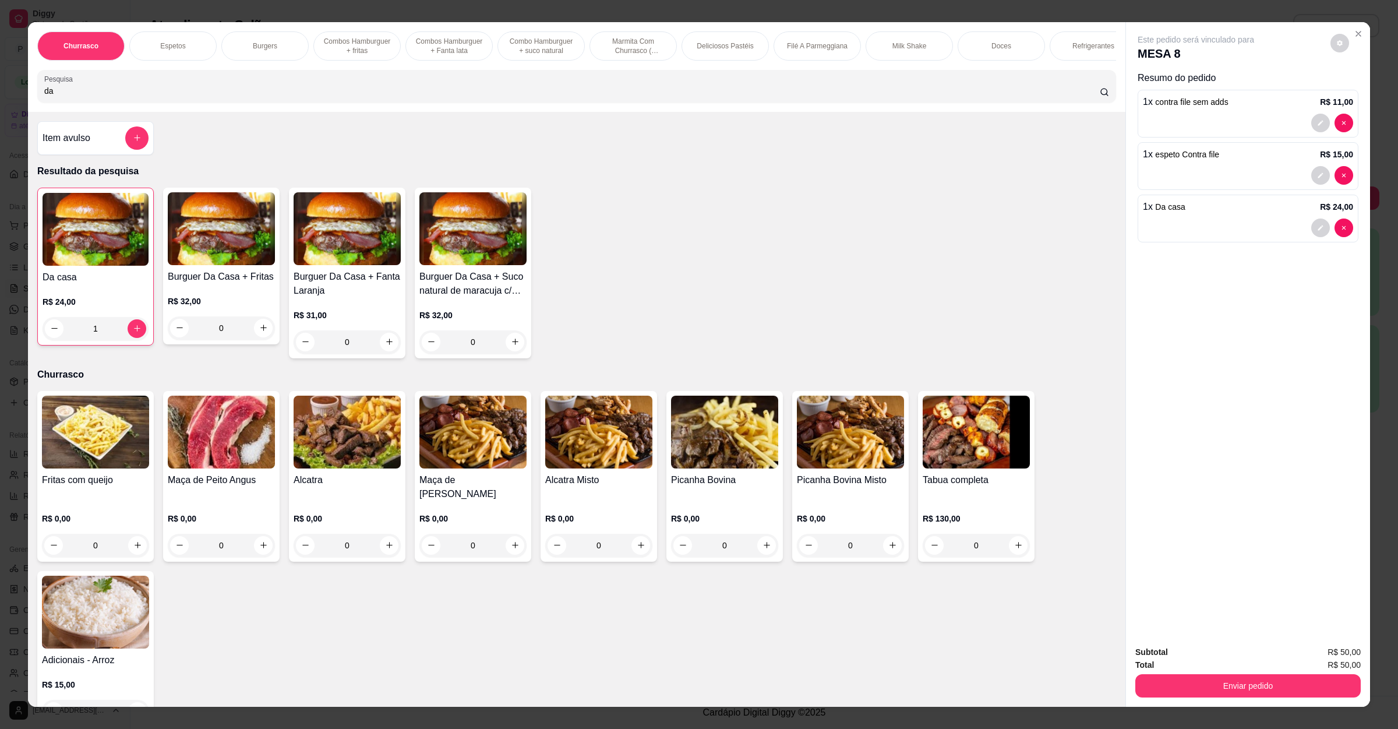
click at [1201, 679] on button "Enviar pedido" at bounding box center [1248, 685] width 225 height 23
click at [1208, 661] on div "Registrar cliente Enviar pedido" at bounding box center [1241, 659] width 199 height 19
click at [1331, 658] on button "Enviar pedido" at bounding box center [1329, 657] width 66 height 22
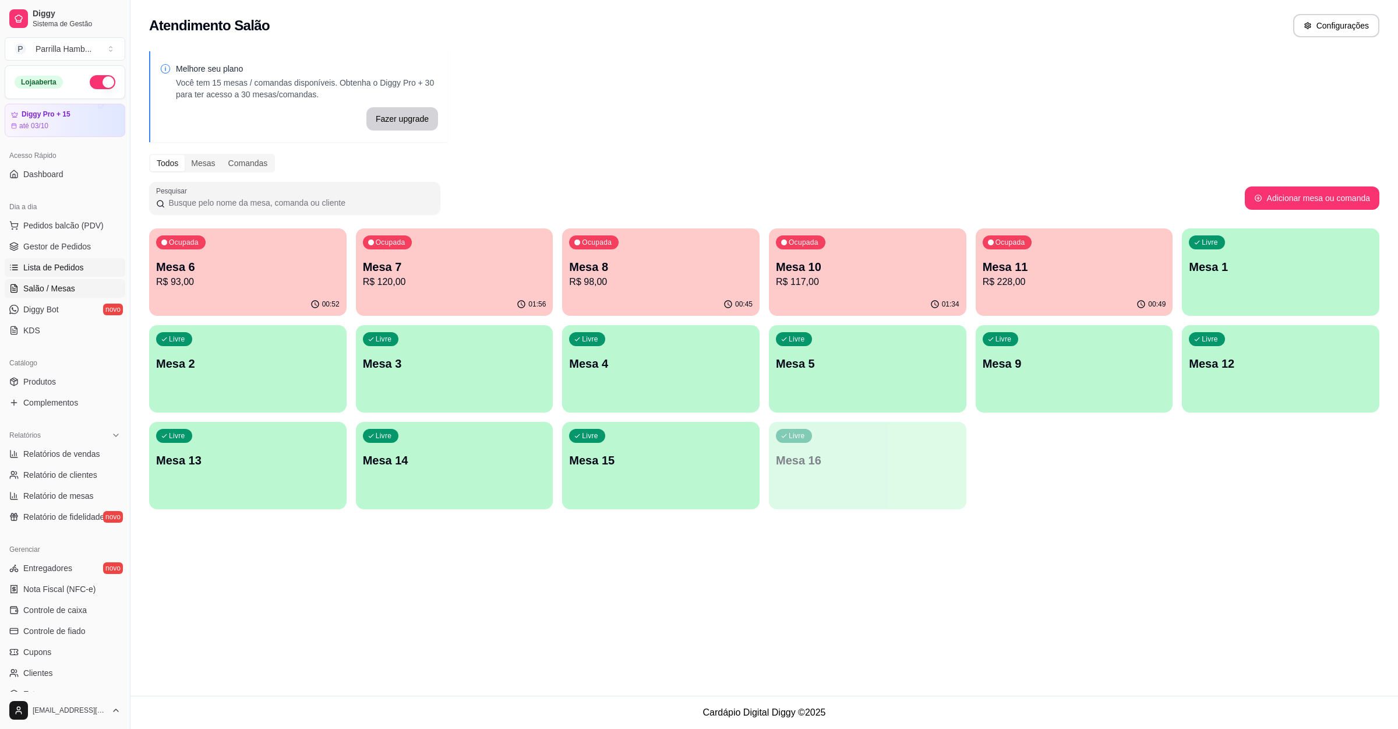
click at [71, 270] on span "Lista de Pedidos" at bounding box center [53, 268] width 61 height 12
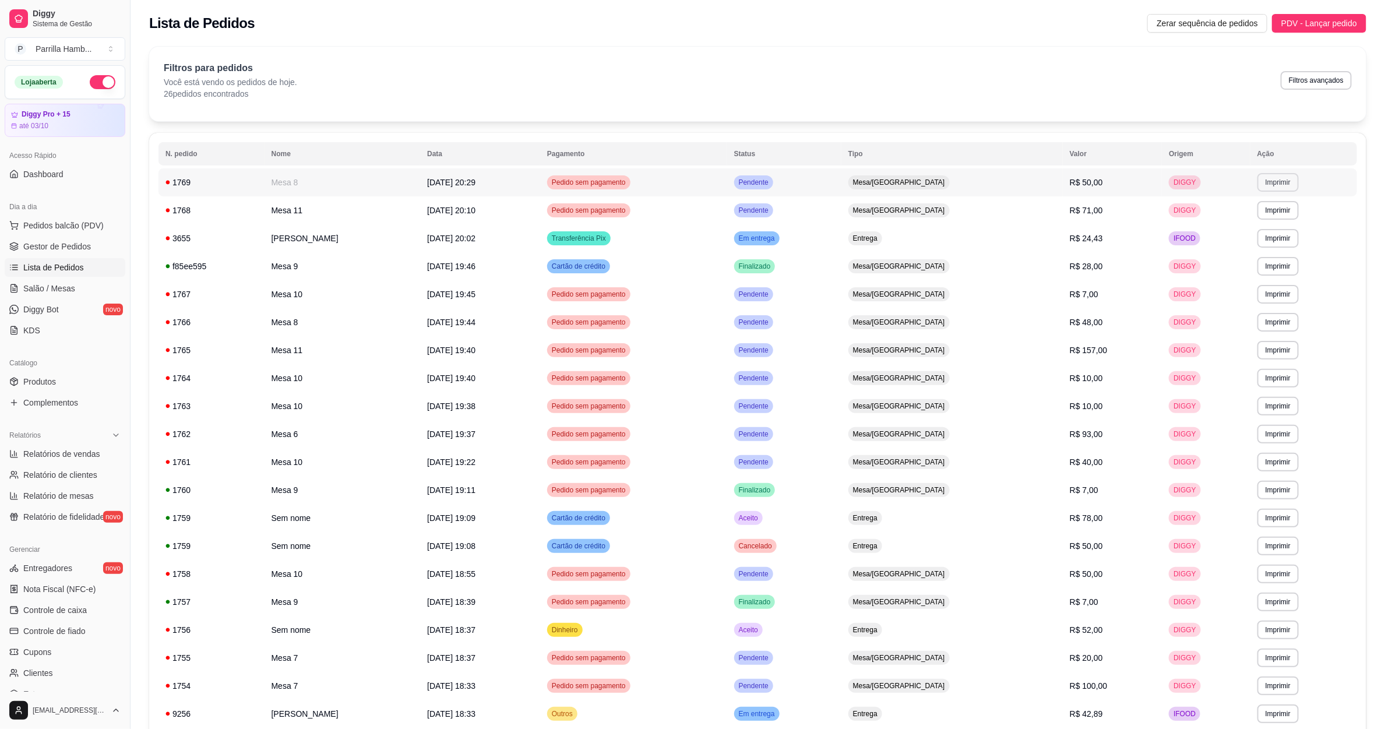
click at [1285, 189] on button "Imprimir" at bounding box center [1277, 182] width 41 height 19
click at [1253, 227] on button "IMPRESSORA" at bounding box center [1256, 223] width 84 height 19
click at [35, 289] on span "Salão / Mesas" at bounding box center [49, 289] width 52 height 12
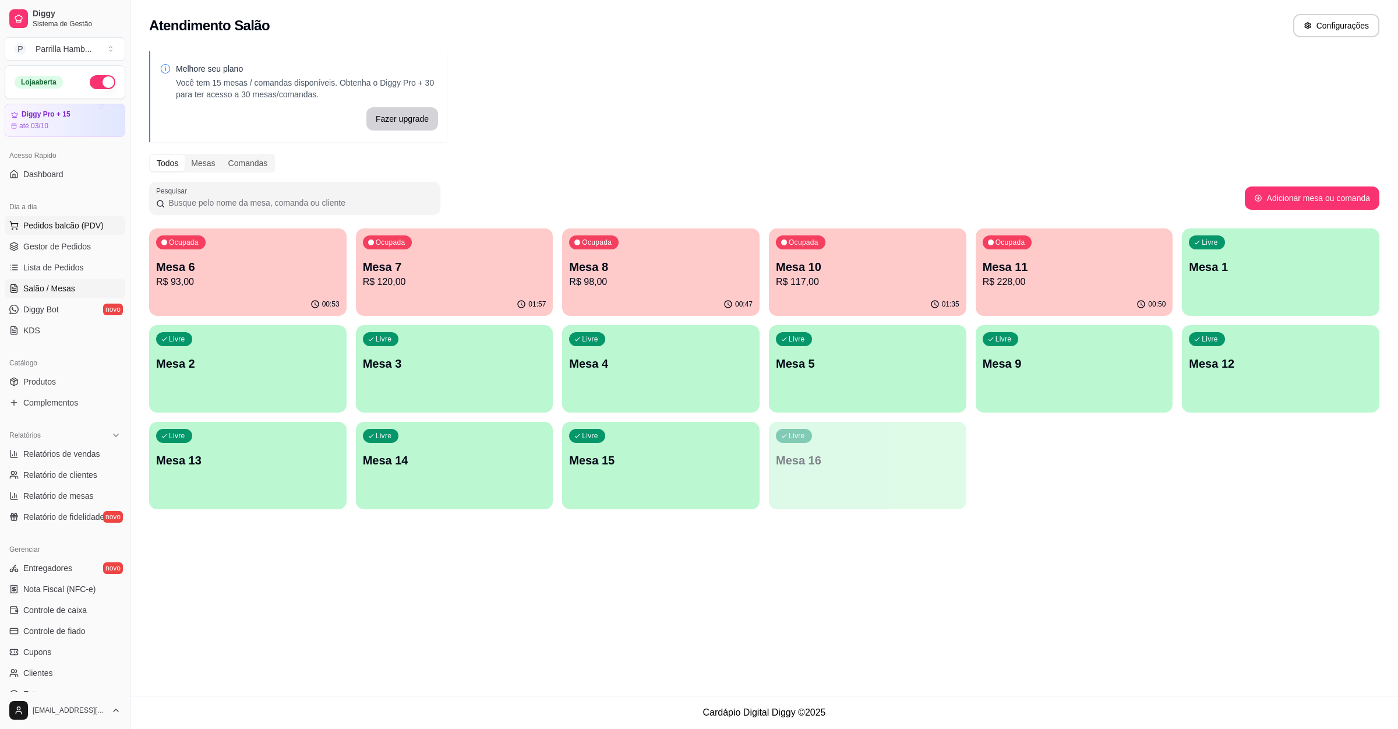
click at [54, 235] on button "Pedidos balcão (PDV)" at bounding box center [65, 225] width 121 height 19
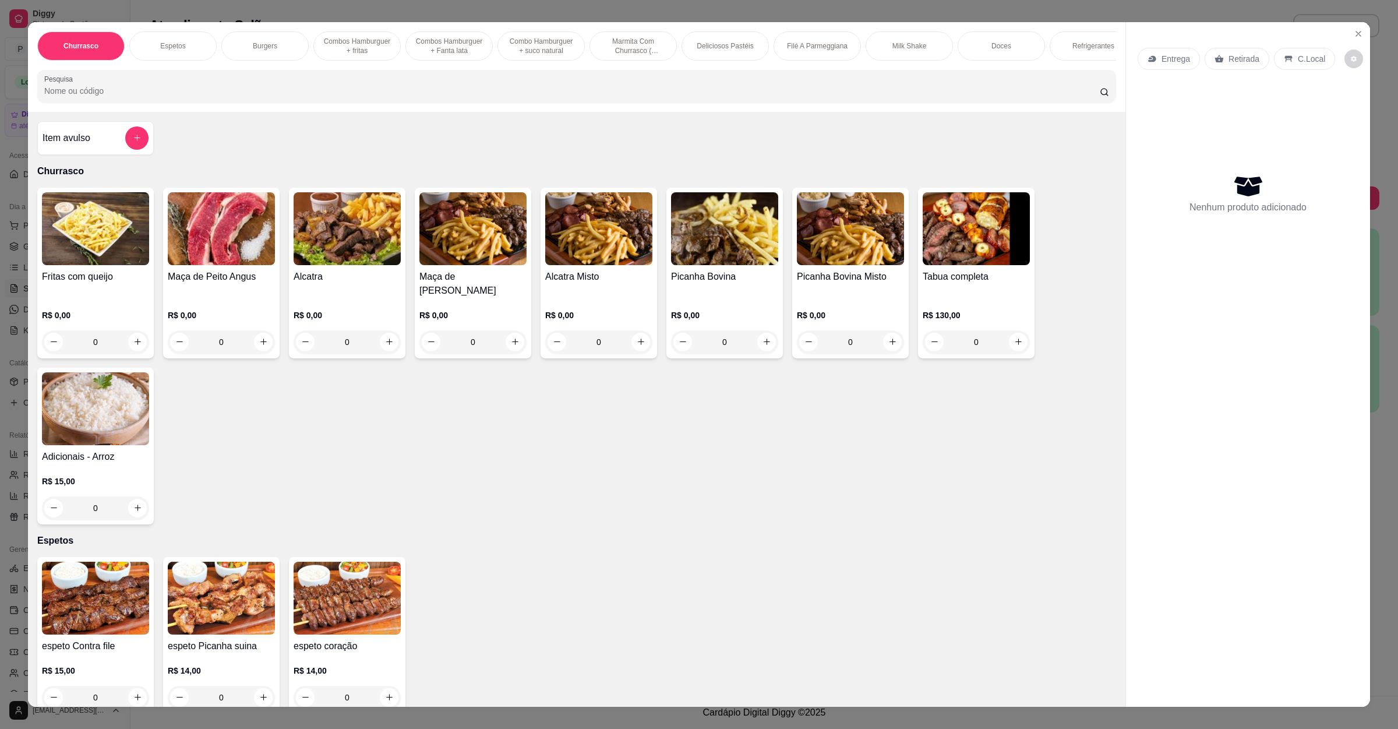
click at [1148, 57] on icon at bounding box center [1152, 58] width 9 height 9
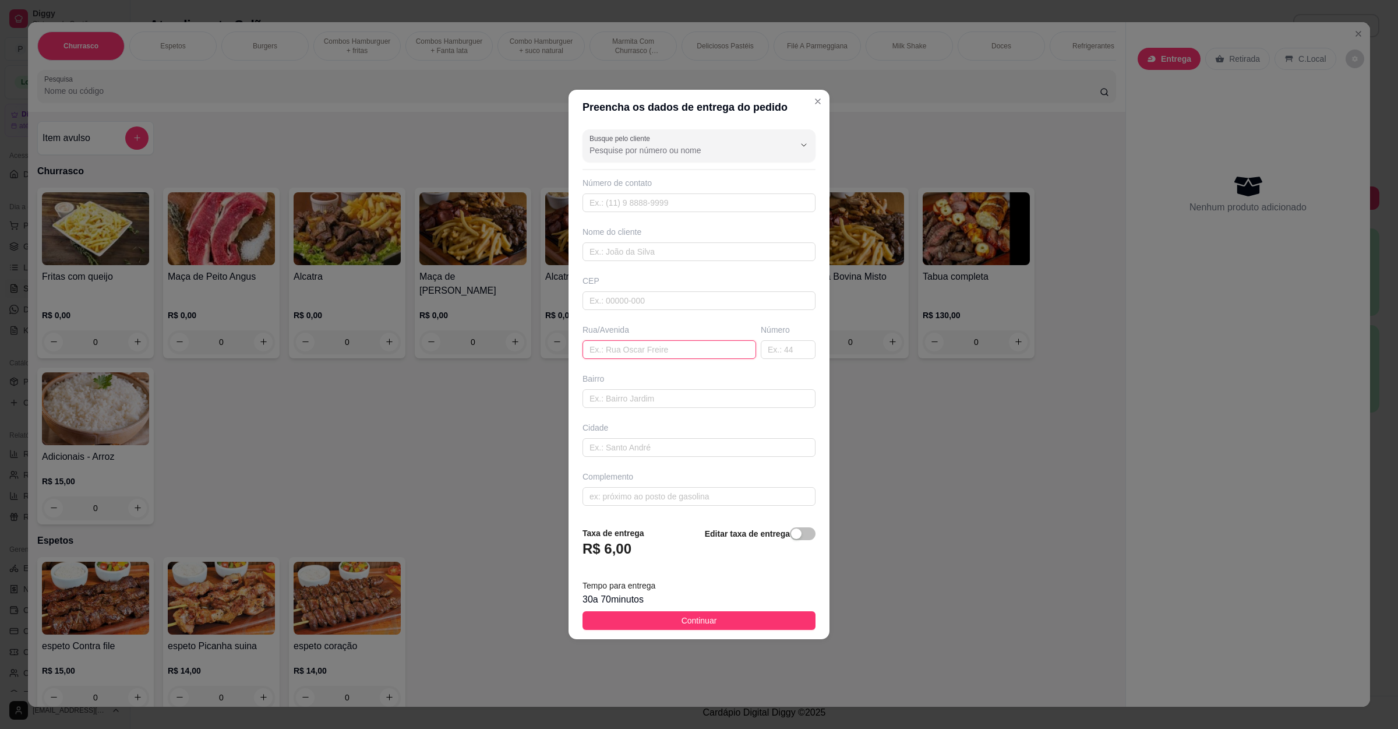
click at [626, 344] on input "text" at bounding box center [670, 349] width 174 height 19
type input "HOSPITAL"
click at [770, 621] on button "Continuar" at bounding box center [699, 620] width 233 height 19
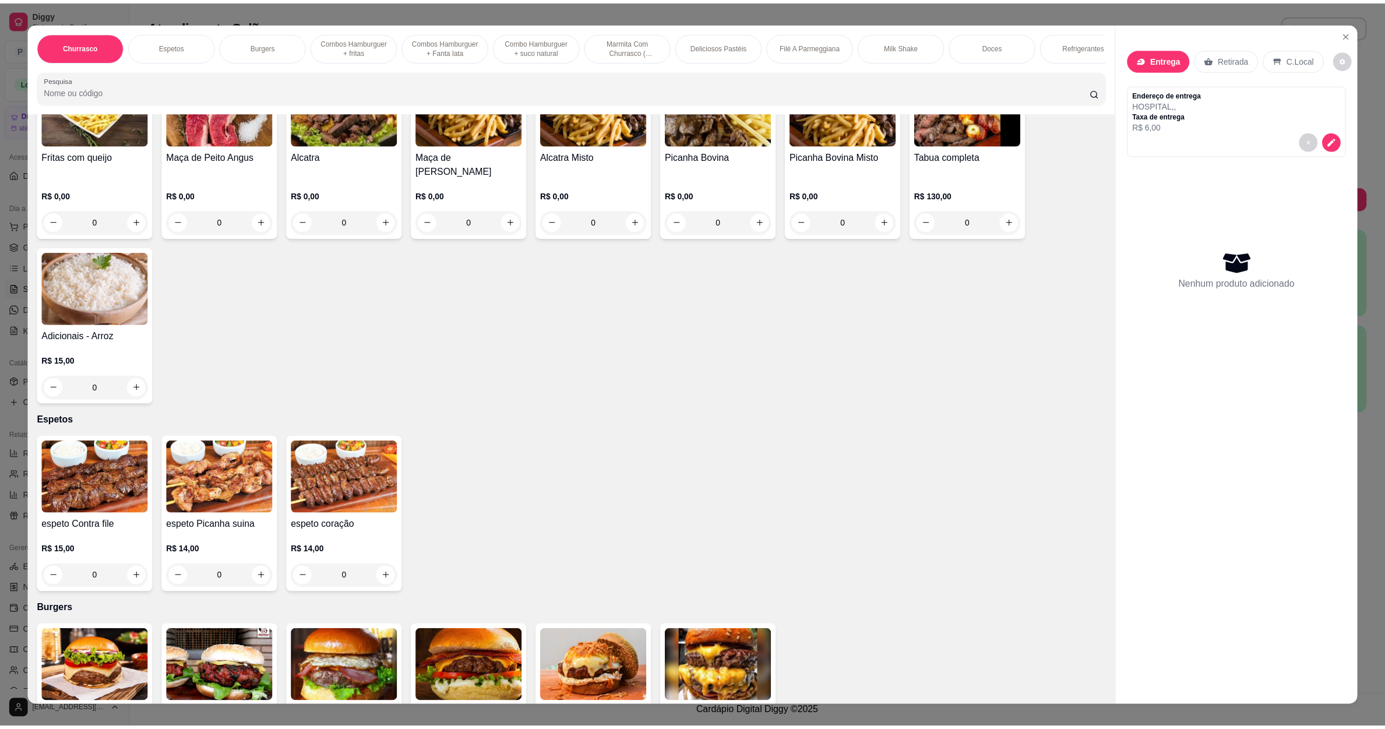
scroll to position [437, 0]
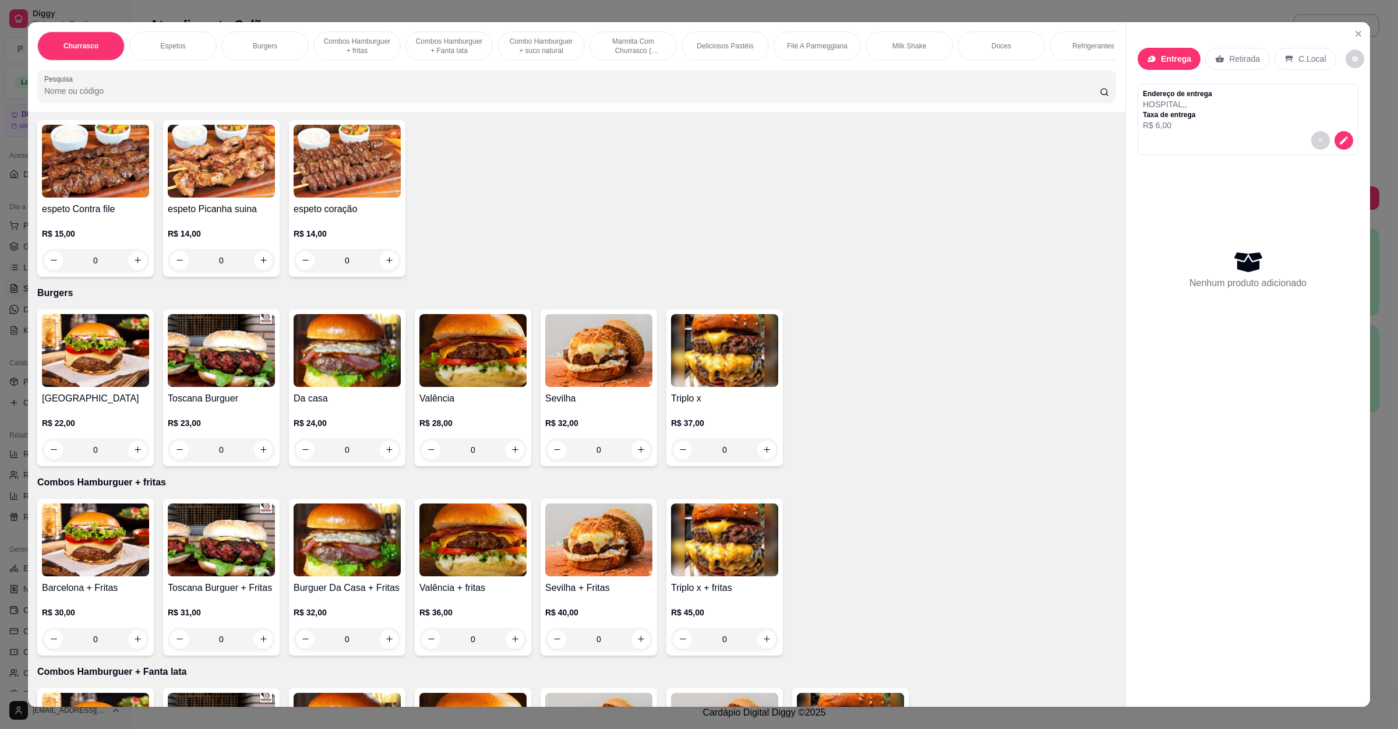
click at [121, 225] on div "R$ 15,00 0" at bounding box center [95, 244] width 107 height 56
click at [222, 185] on img at bounding box center [221, 161] width 107 height 73
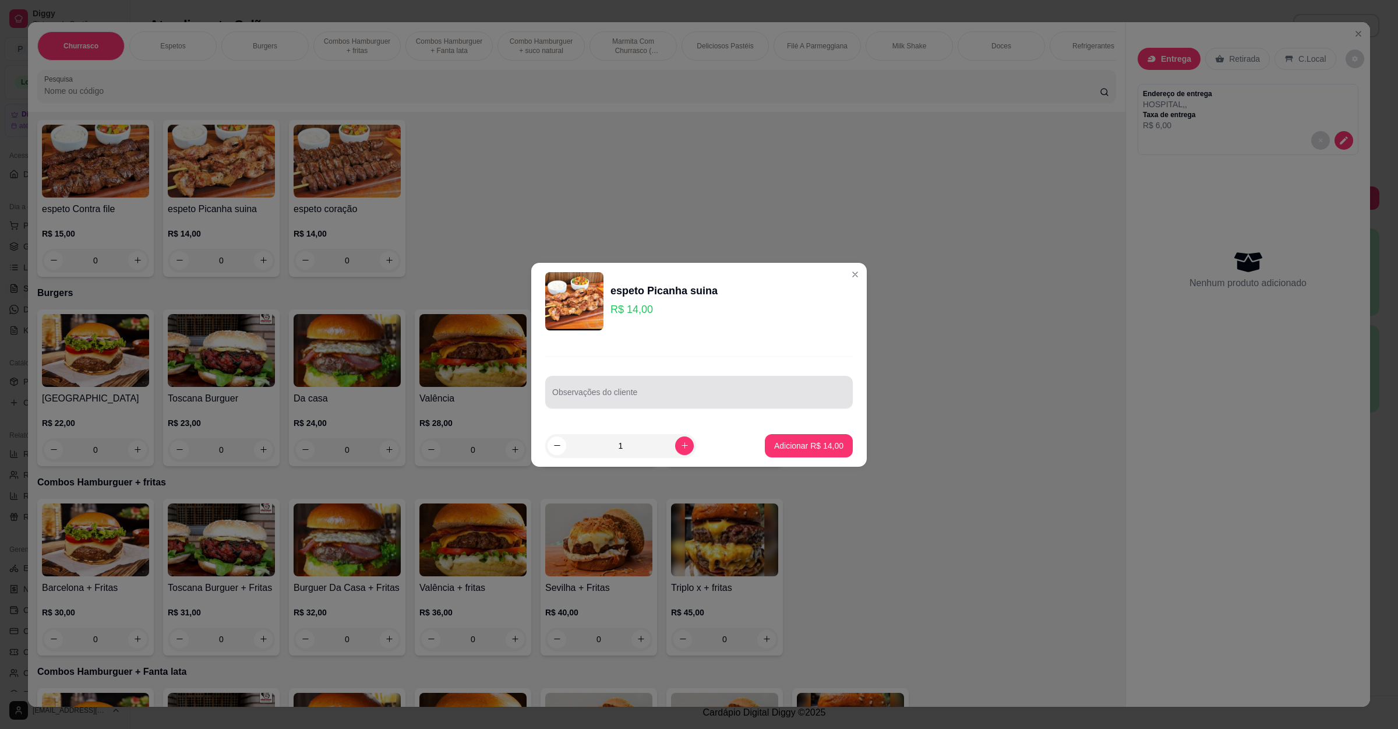
click at [728, 385] on div at bounding box center [699, 391] width 294 height 23
type input "arroz no lugar da farofa"
click at [785, 448] on p "Adicionar R$ 14,00" at bounding box center [810, 445] width 68 height 11
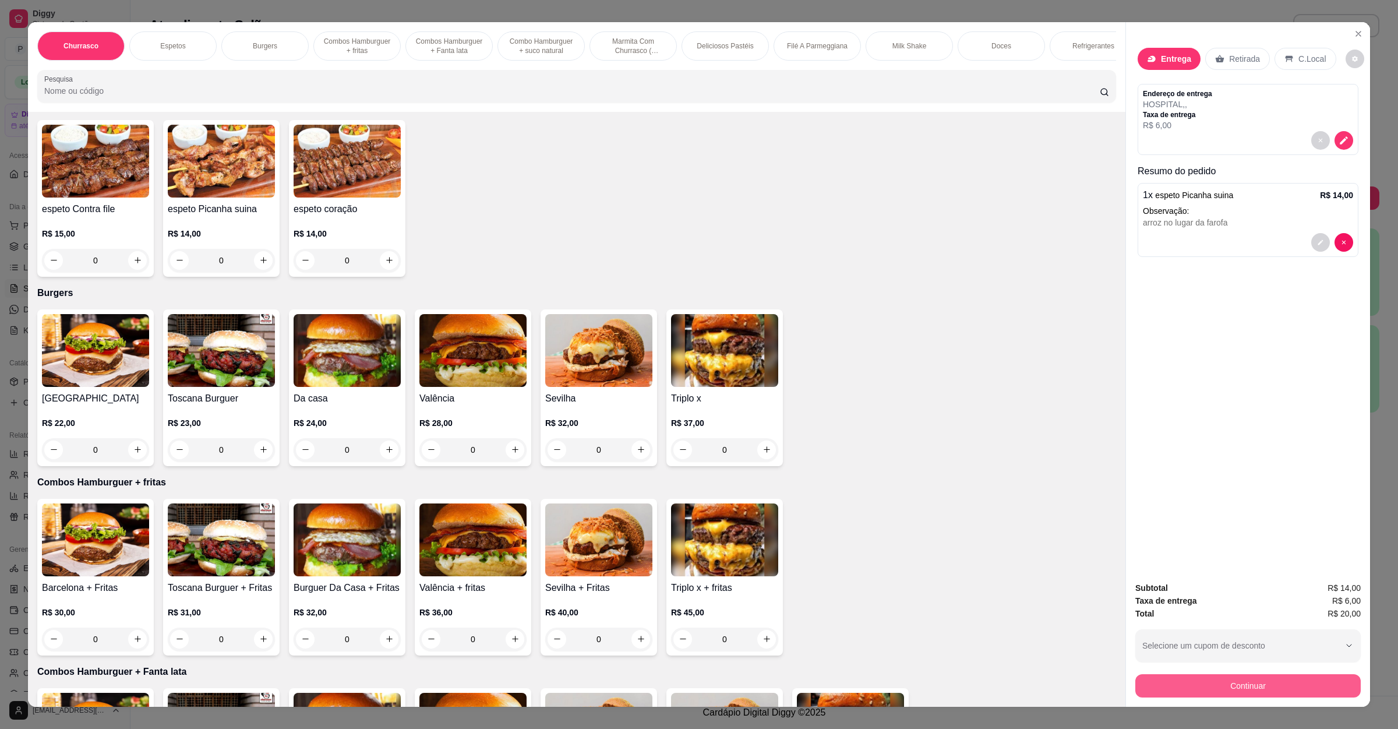
click at [1206, 682] on button "Continuar" at bounding box center [1248, 685] width 225 height 23
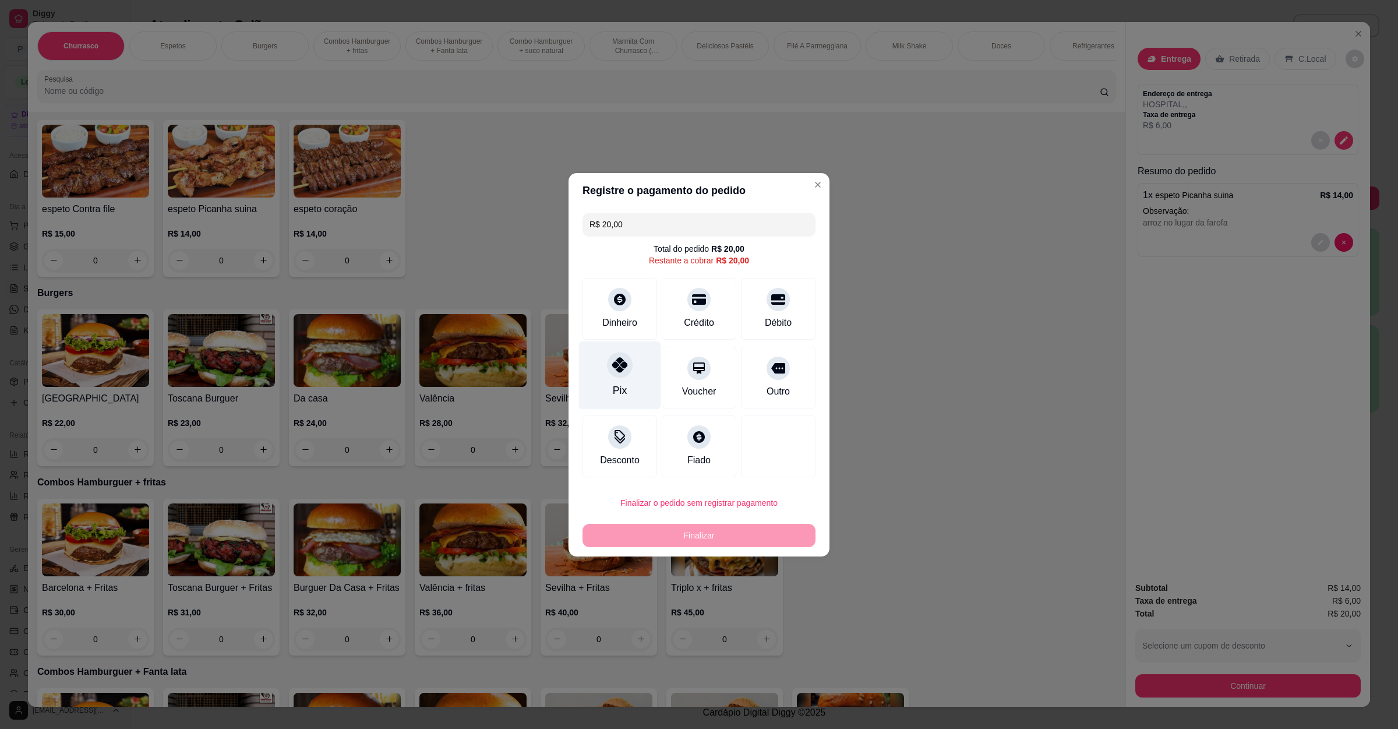
click at [608, 364] on div at bounding box center [620, 365] width 26 height 26
type input "R$ 0,00"
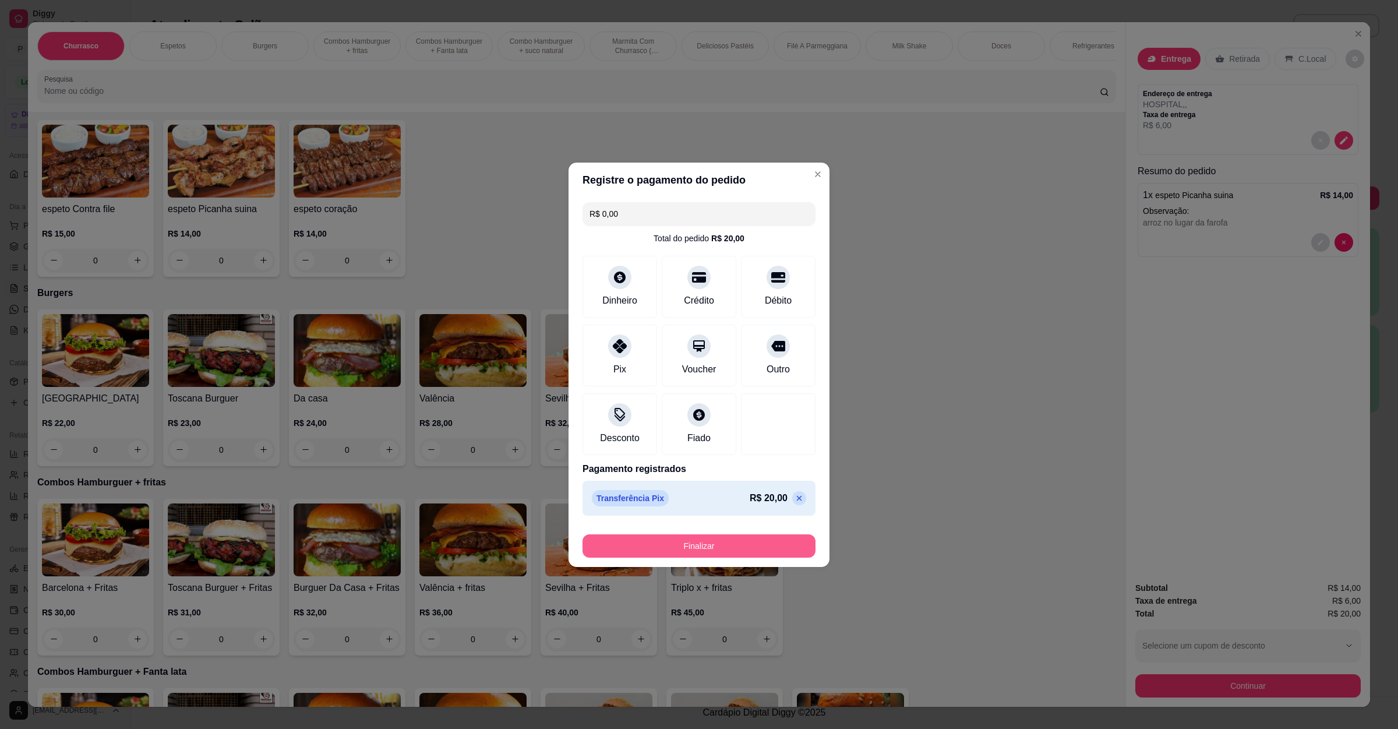
click at [675, 541] on button "Finalizar" at bounding box center [699, 545] width 233 height 23
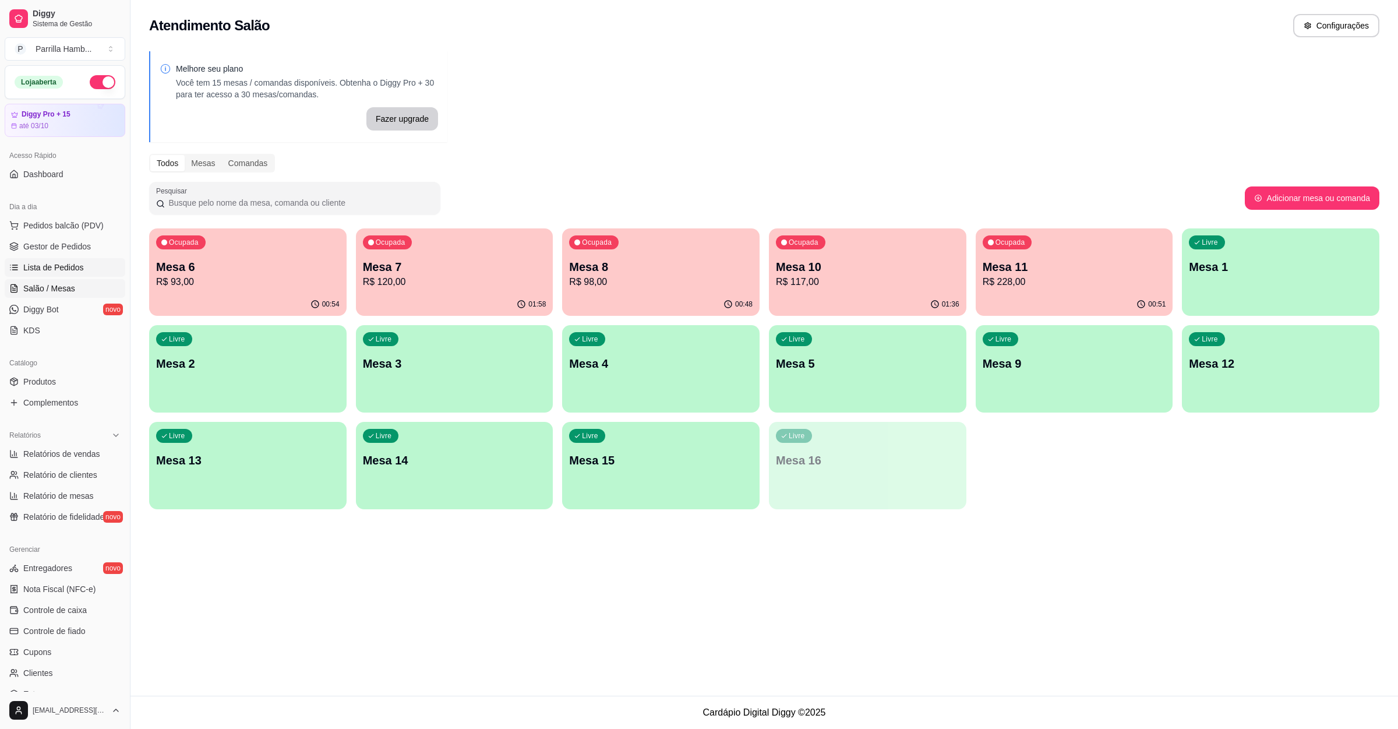
click at [40, 266] on span "Lista de Pedidos" at bounding box center [53, 268] width 61 height 12
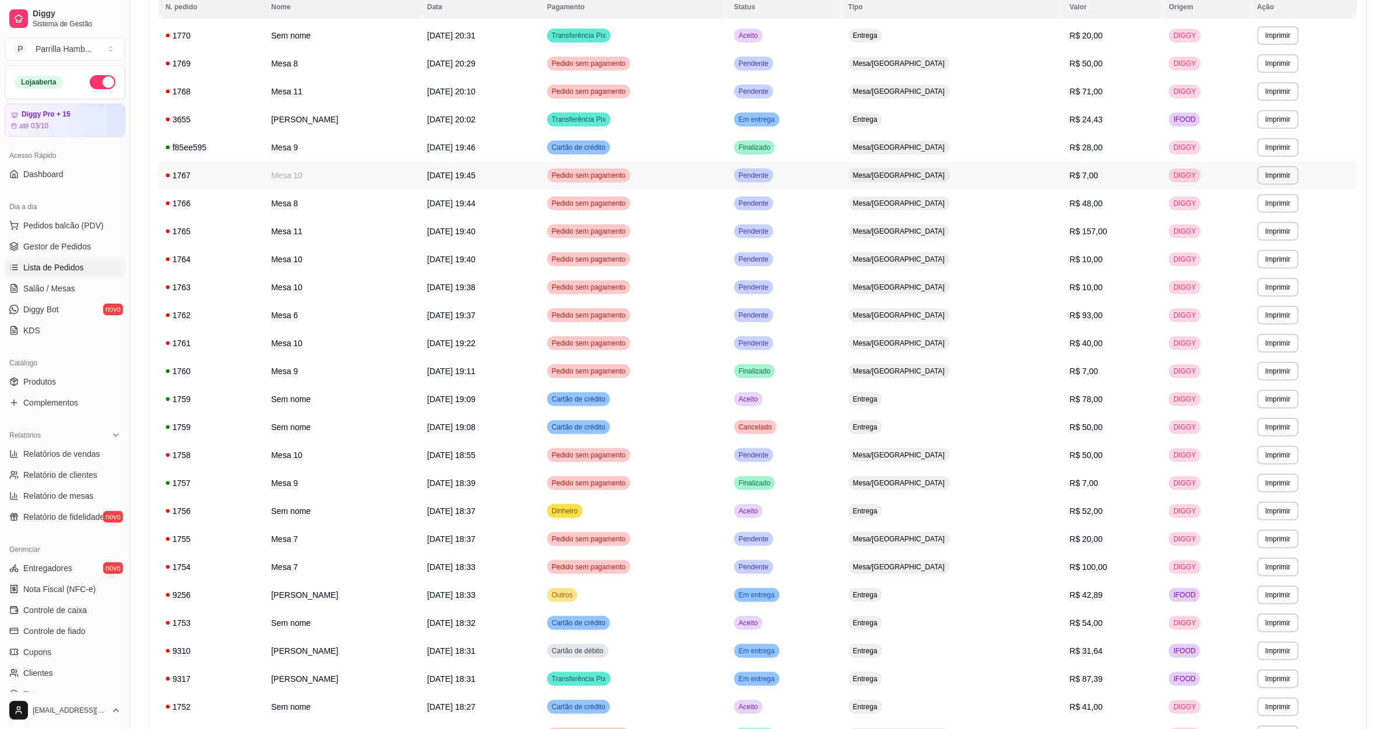
scroll to position [280, 0]
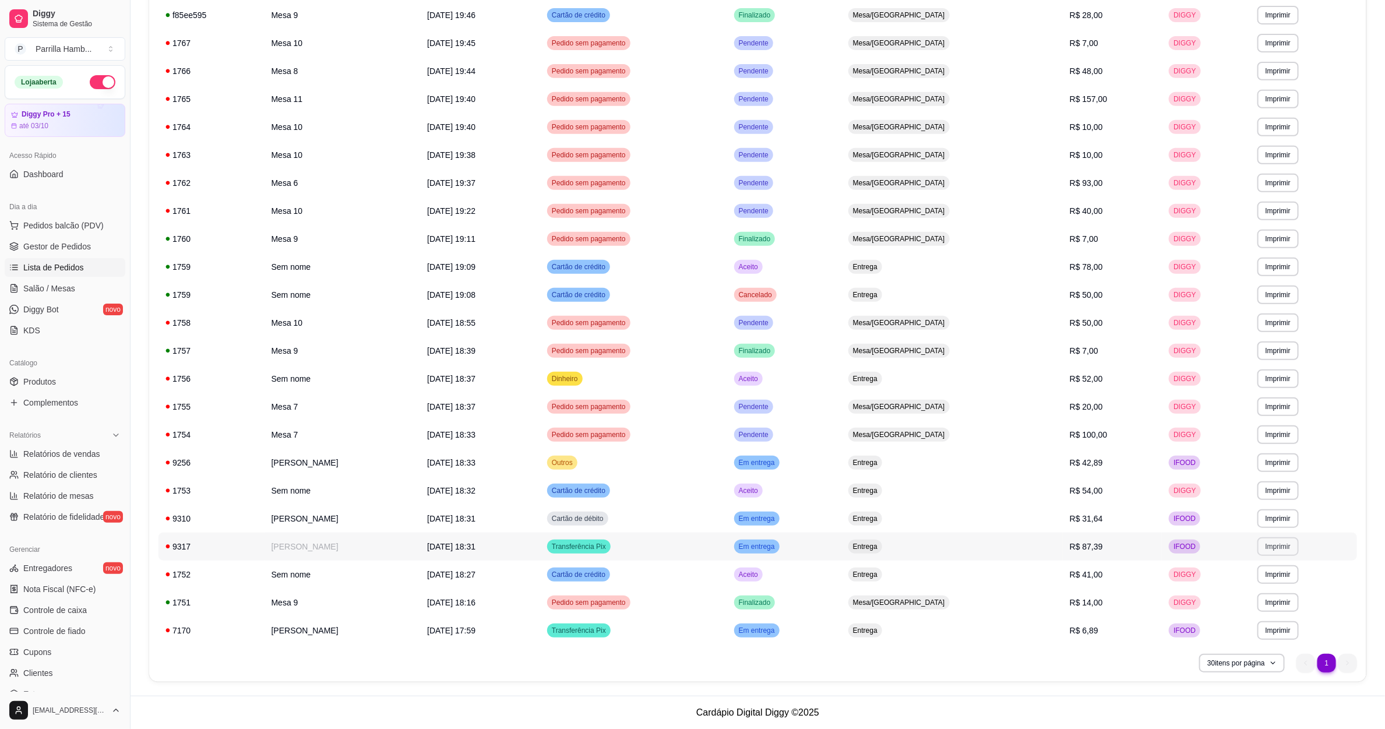
click at [1274, 549] on button "Imprimir" at bounding box center [1277, 546] width 41 height 19
click at [1259, 584] on button "IMPRESSORA" at bounding box center [1256, 587] width 82 height 18
click at [86, 290] on link "Salão / Mesas" at bounding box center [65, 288] width 121 height 19
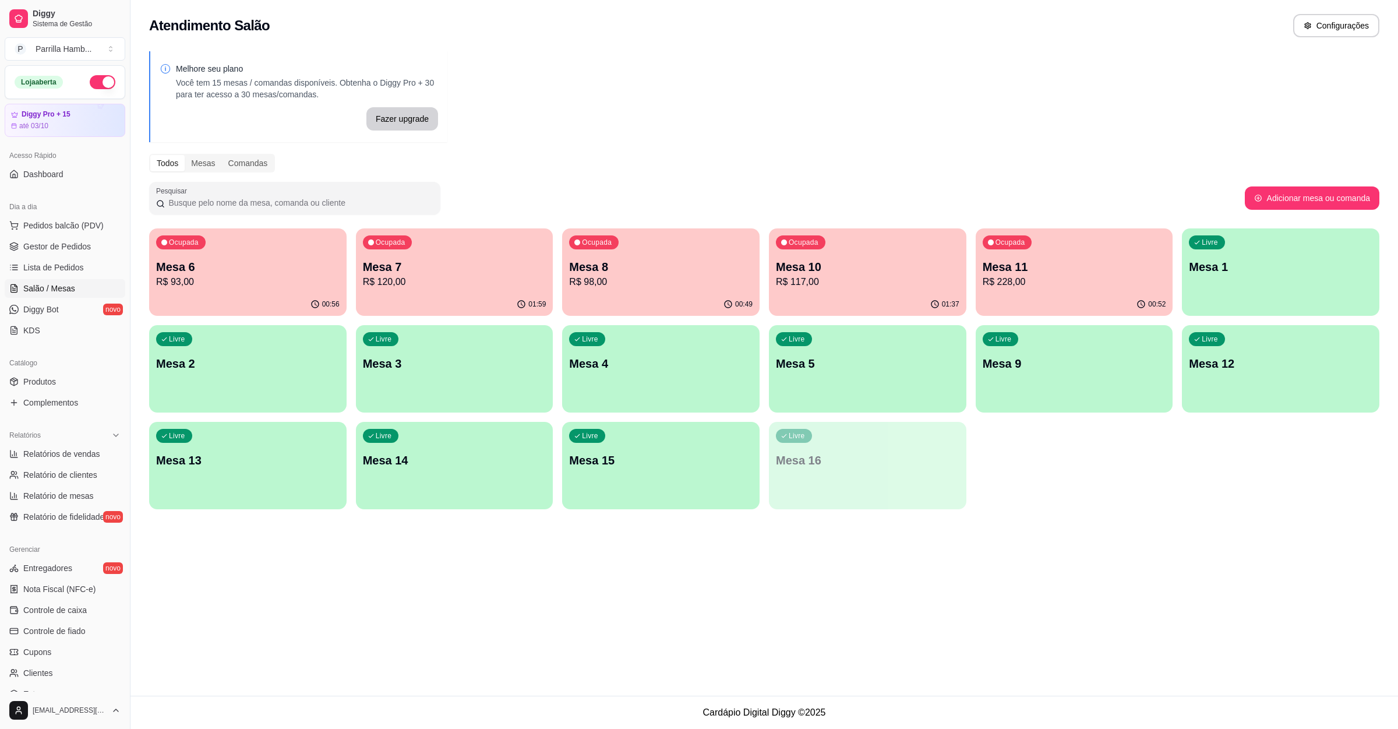
click at [1059, 262] on p "Mesa 11" at bounding box center [1075, 267] width 184 height 16
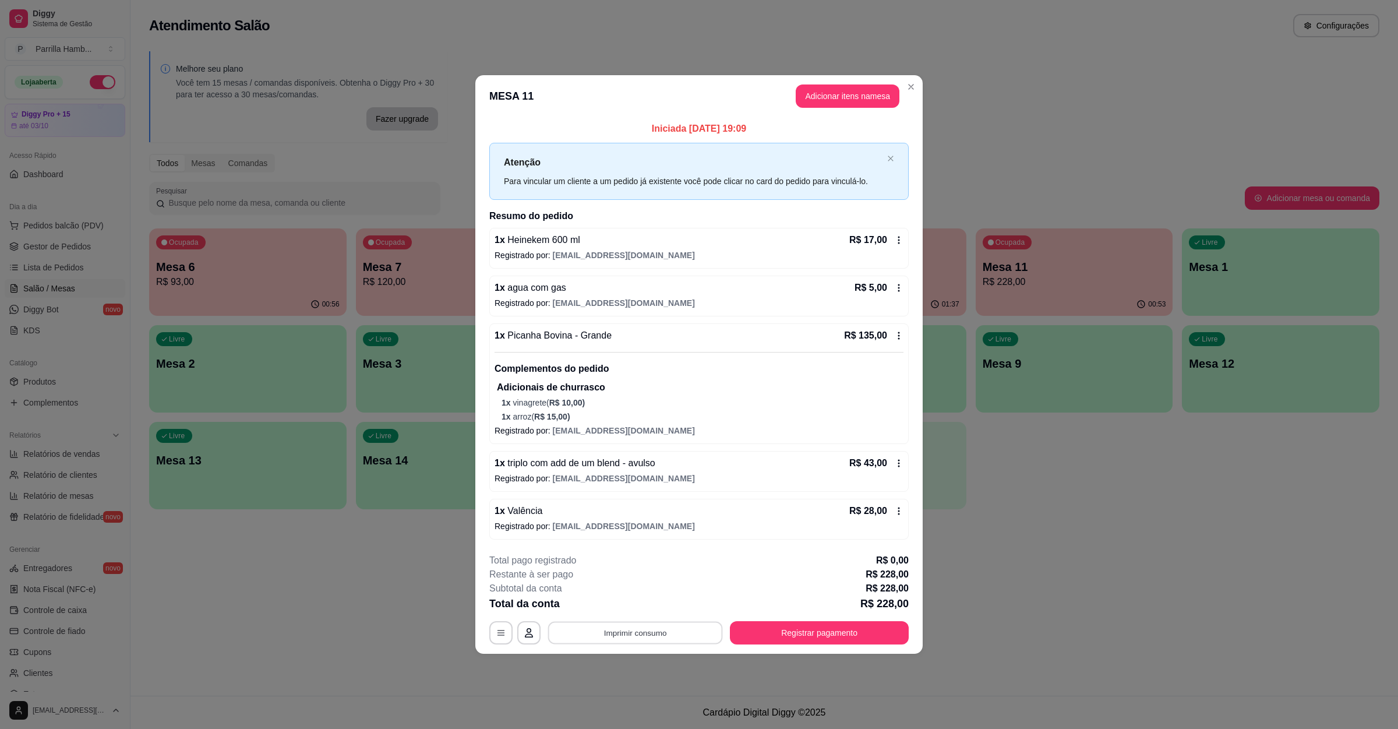
click at [661, 622] on button "Imprimir consumo" at bounding box center [635, 632] width 175 height 23
click at [659, 623] on button "Imprimir consumo" at bounding box center [635, 632] width 180 height 23
click at [662, 602] on button "IMPRESSORA" at bounding box center [639, 609] width 68 height 15
click at [920, 614] on footer "**********" at bounding box center [698, 599] width 447 height 110
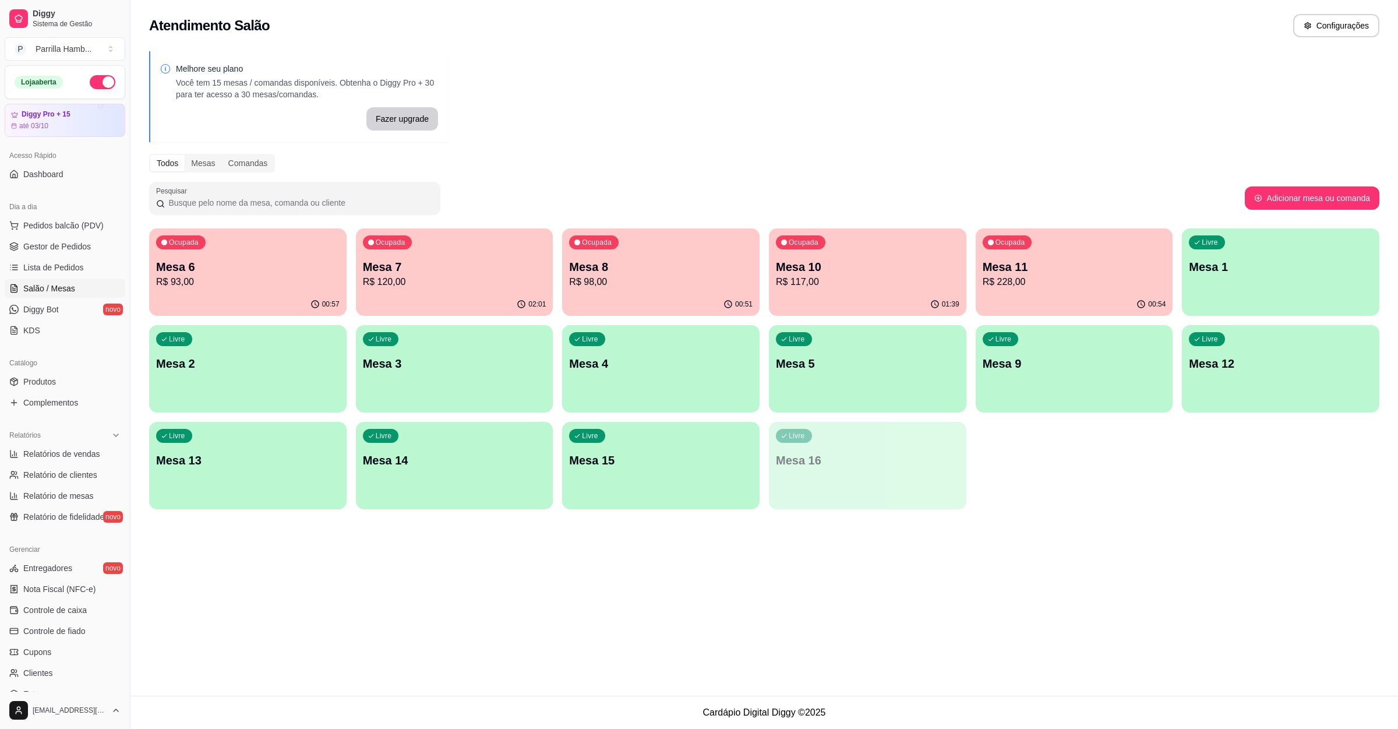
click at [999, 282] on p "R$ 228,00" at bounding box center [1075, 282] width 184 height 14
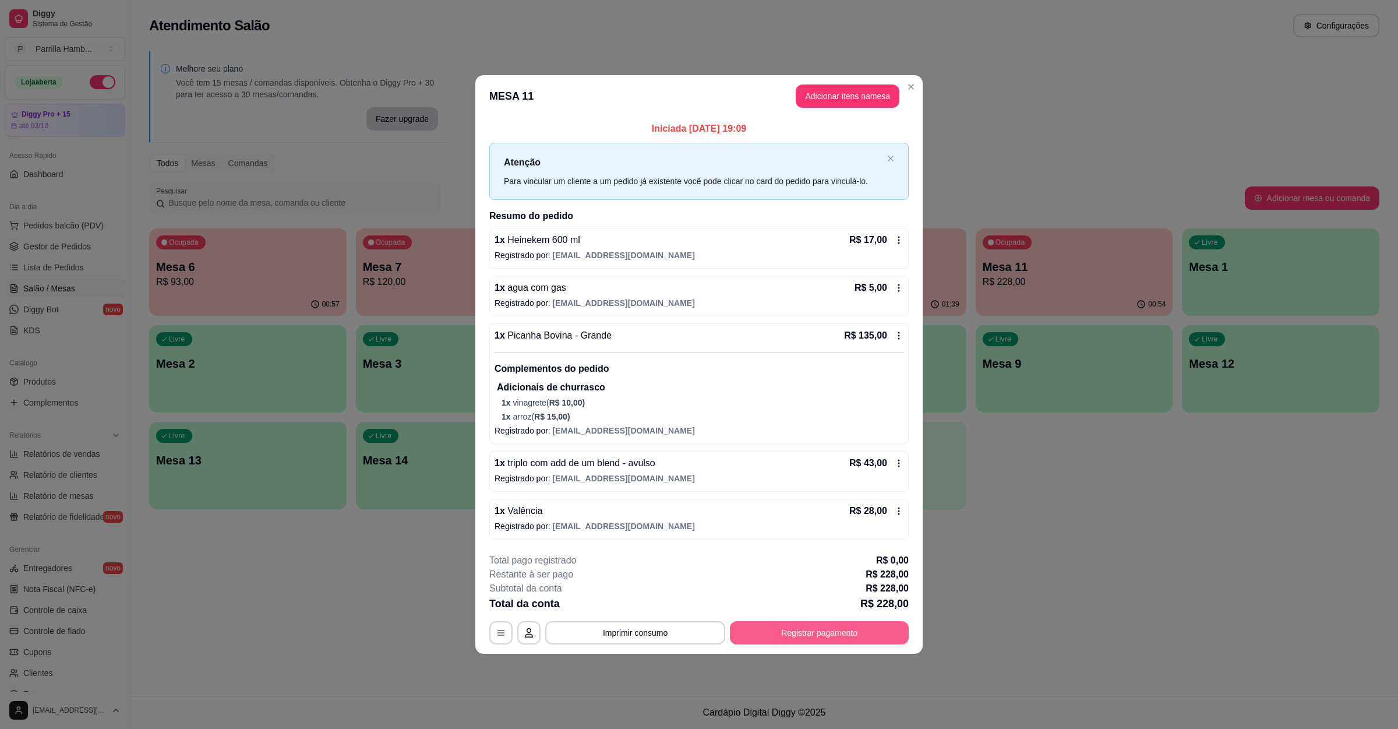
click at [843, 640] on button "Registrar pagamento" at bounding box center [819, 632] width 179 height 23
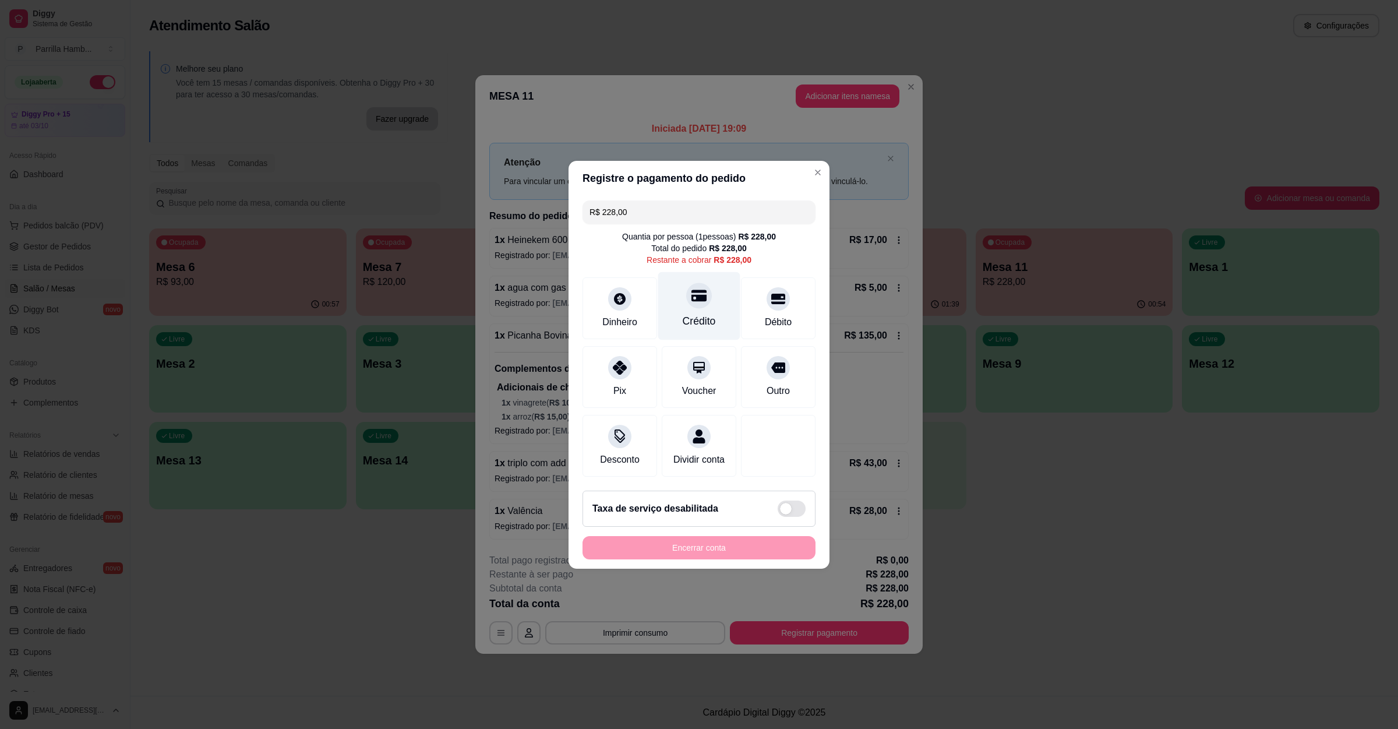
click at [711, 297] on div "Crédito" at bounding box center [699, 306] width 82 height 68
type input "R$ 0,00"
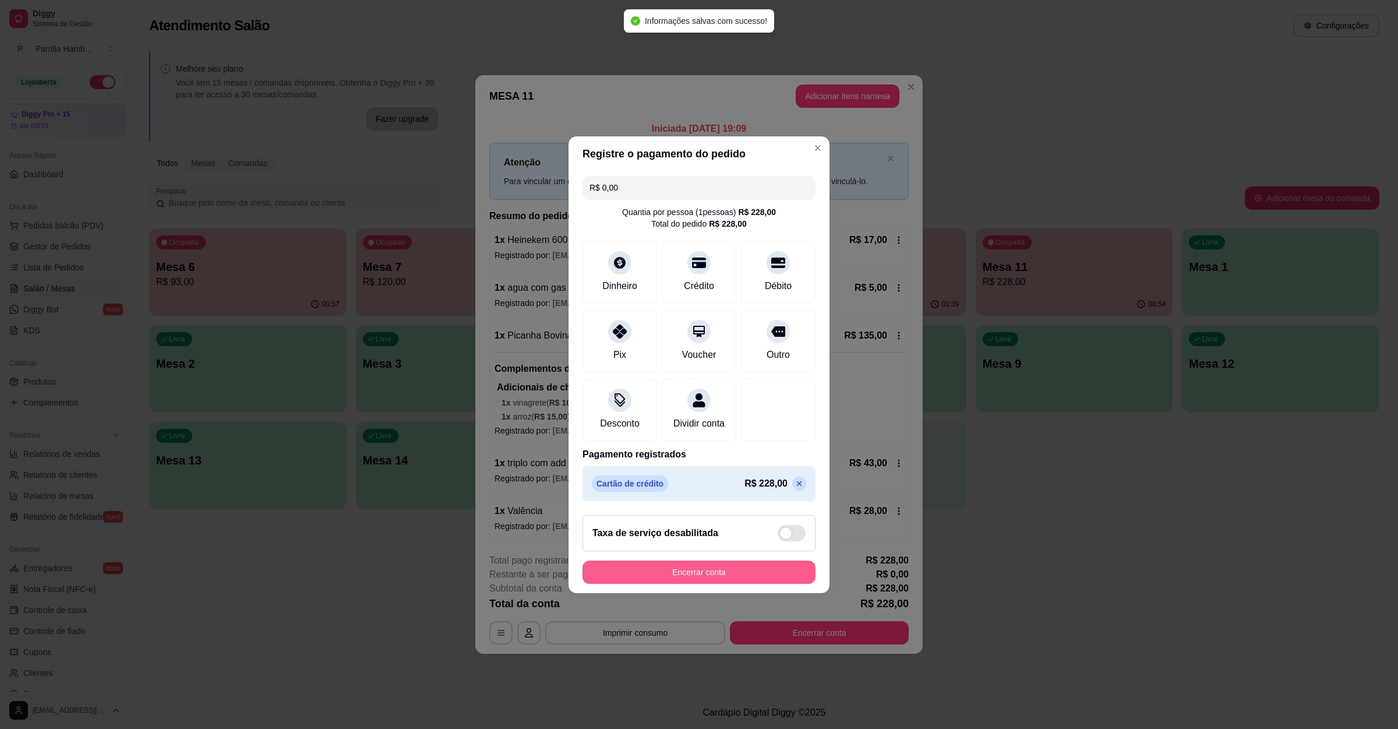
click at [716, 581] on button "Encerrar conta" at bounding box center [699, 572] width 233 height 23
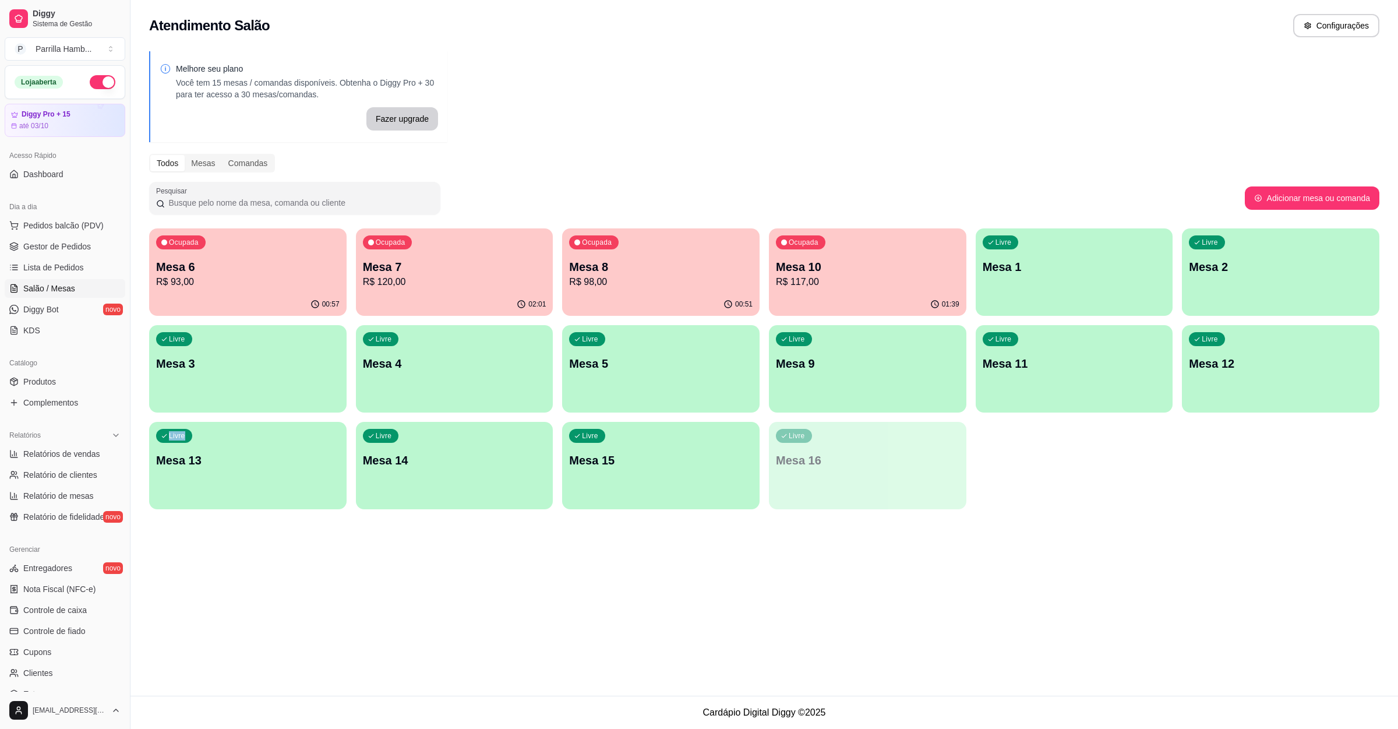
drag, startPoint x: 1219, startPoint y: 542, endPoint x: 1155, endPoint y: 519, distance: 67.7
click at [1215, 542] on div "Atendimento Salão Configurações Melhore seu plano Você tem 15 mesas / comandas …" at bounding box center [765, 348] width 1268 height 696
click at [238, 288] on p "R$ 93,00" at bounding box center [248, 282] width 184 height 14
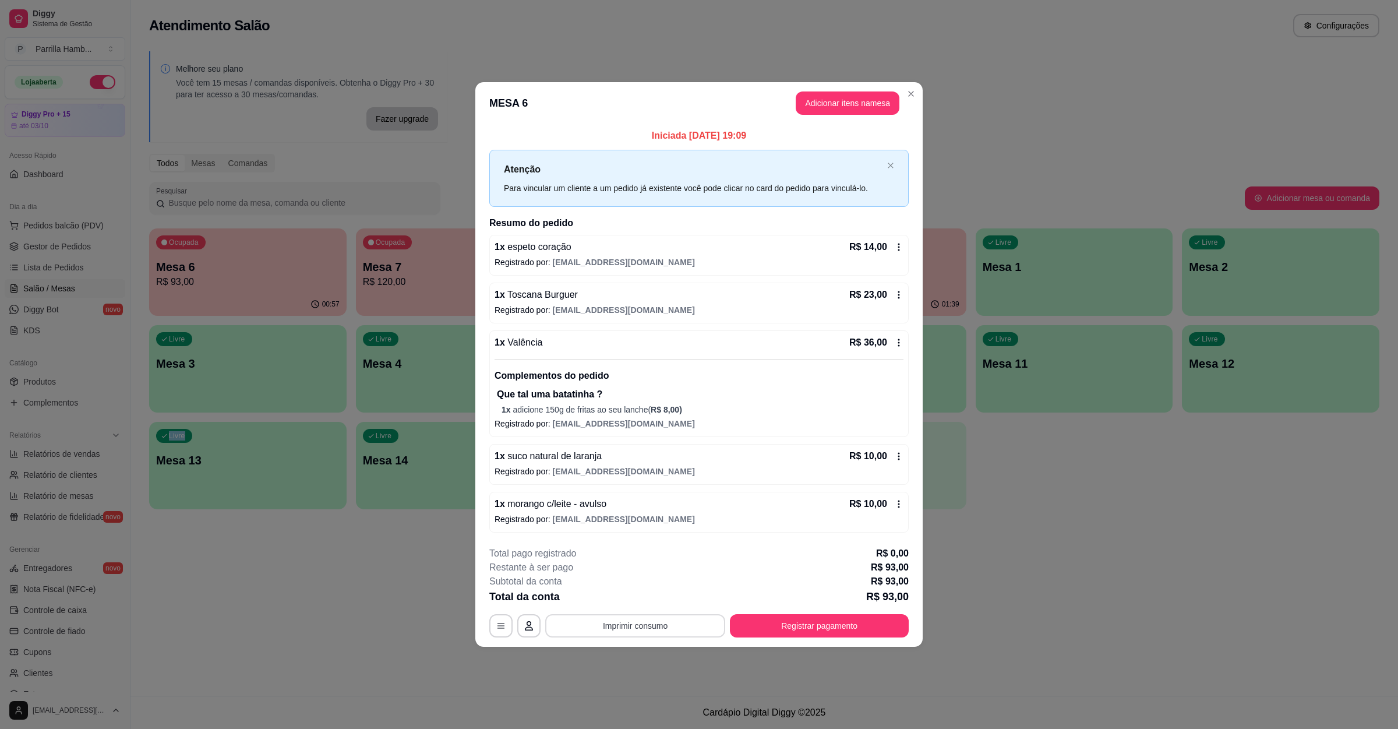
click at [660, 619] on button "Imprimir consumo" at bounding box center [635, 625] width 180 height 23
click at [656, 596] on button "IMPRESSORA" at bounding box center [639, 600] width 84 height 19
click at [801, 622] on button "Registrar pagamento" at bounding box center [820, 625] width 174 height 23
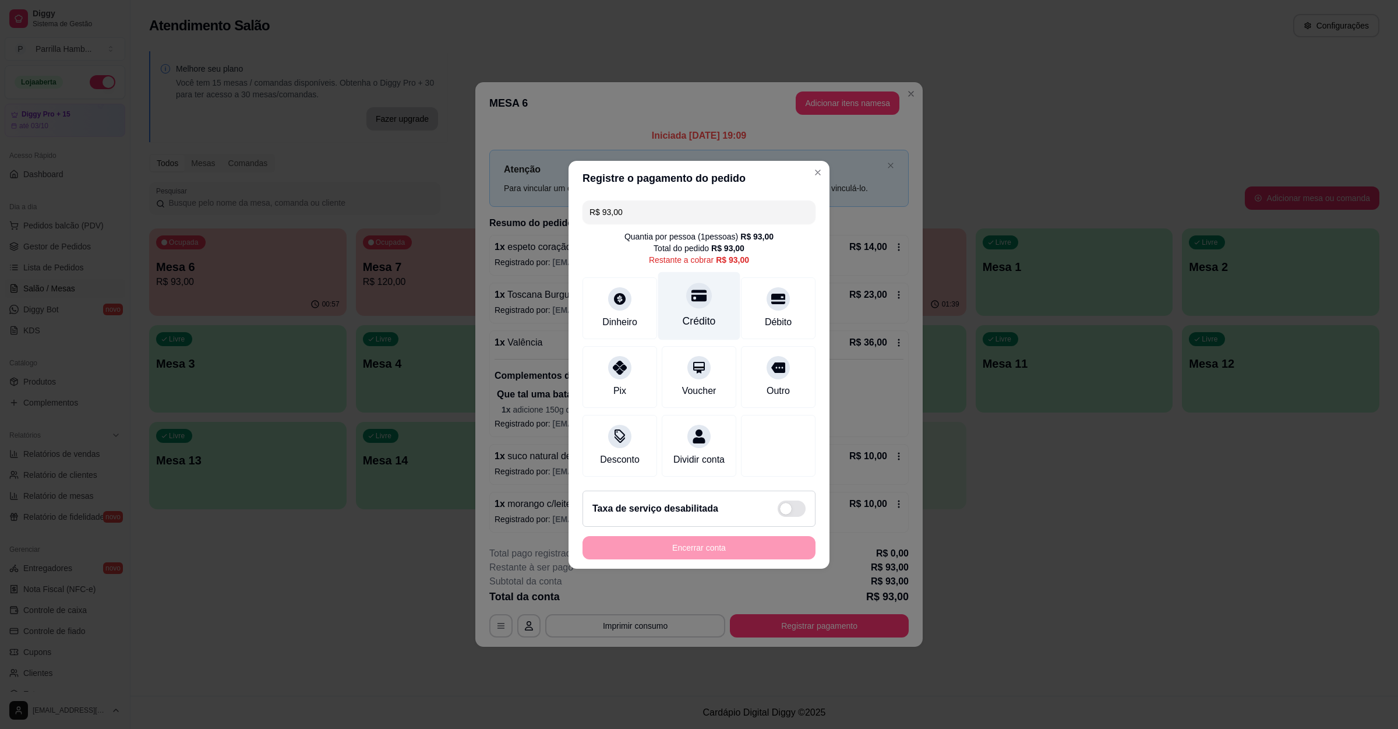
click at [693, 301] on div "Crédito" at bounding box center [699, 306] width 82 height 68
type input "R$ 0,00"
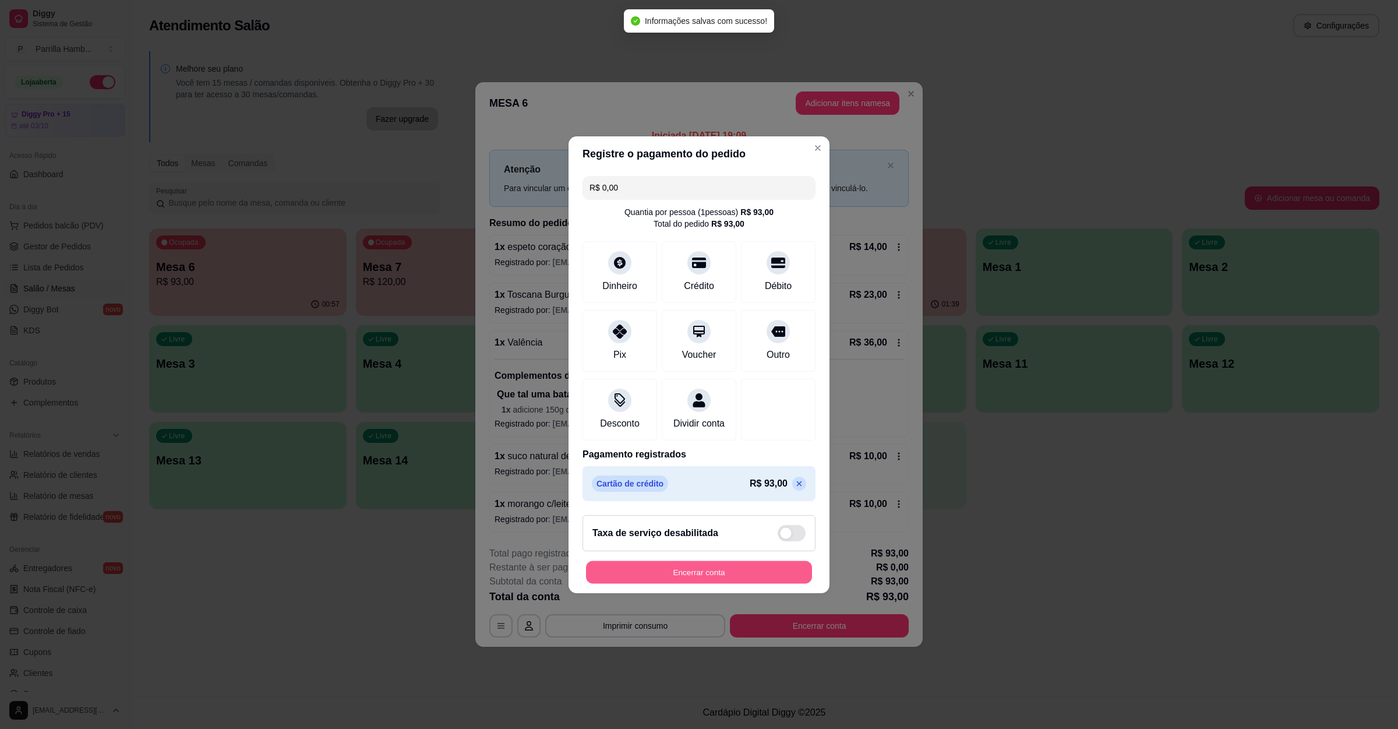
click at [724, 583] on button "Encerrar conta" at bounding box center [699, 572] width 226 height 23
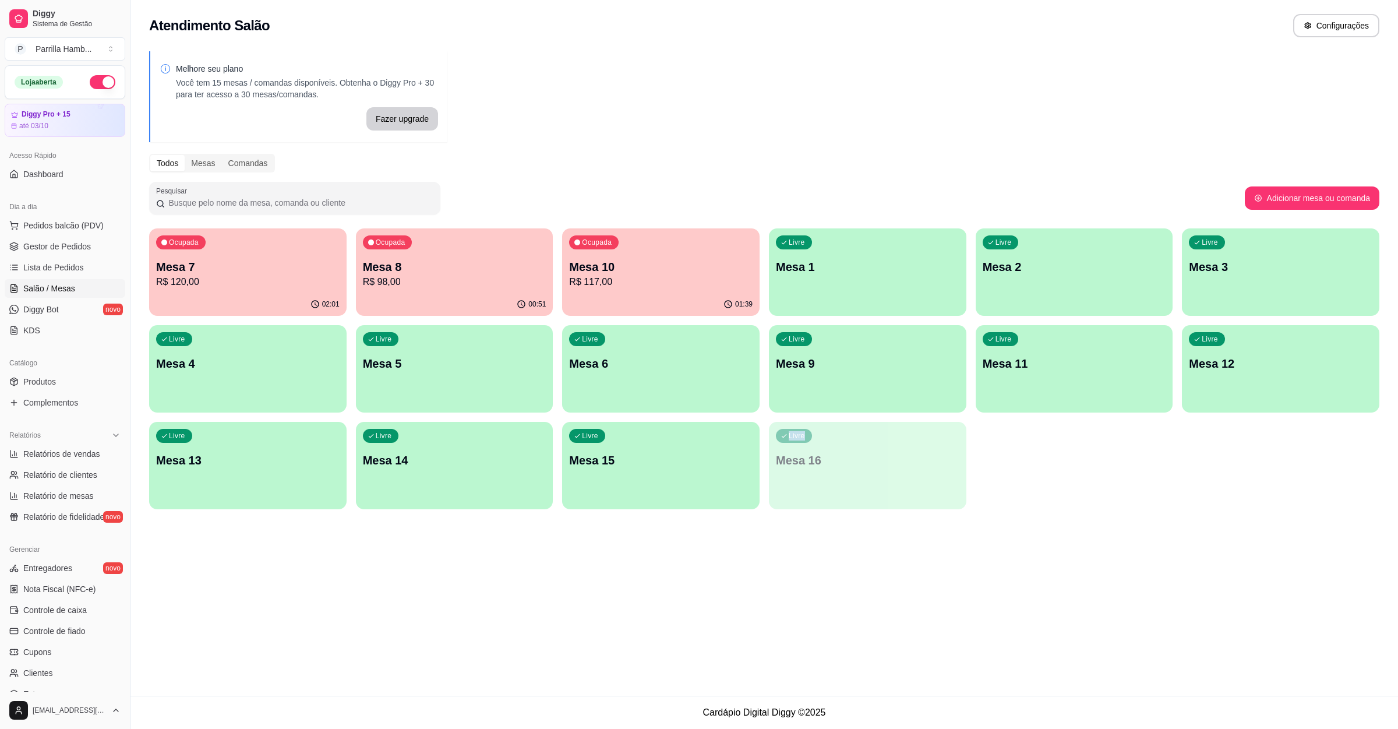
click at [724, 586] on div "Atendimento Salão Configurações Melhore seu plano Você tem 15 mesas / comandas …" at bounding box center [765, 348] width 1268 height 696
click at [9, 215] on div "Dia a dia" at bounding box center [65, 207] width 121 height 19
click at [16, 223] on icon at bounding box center [13, 225] width 9 height 9
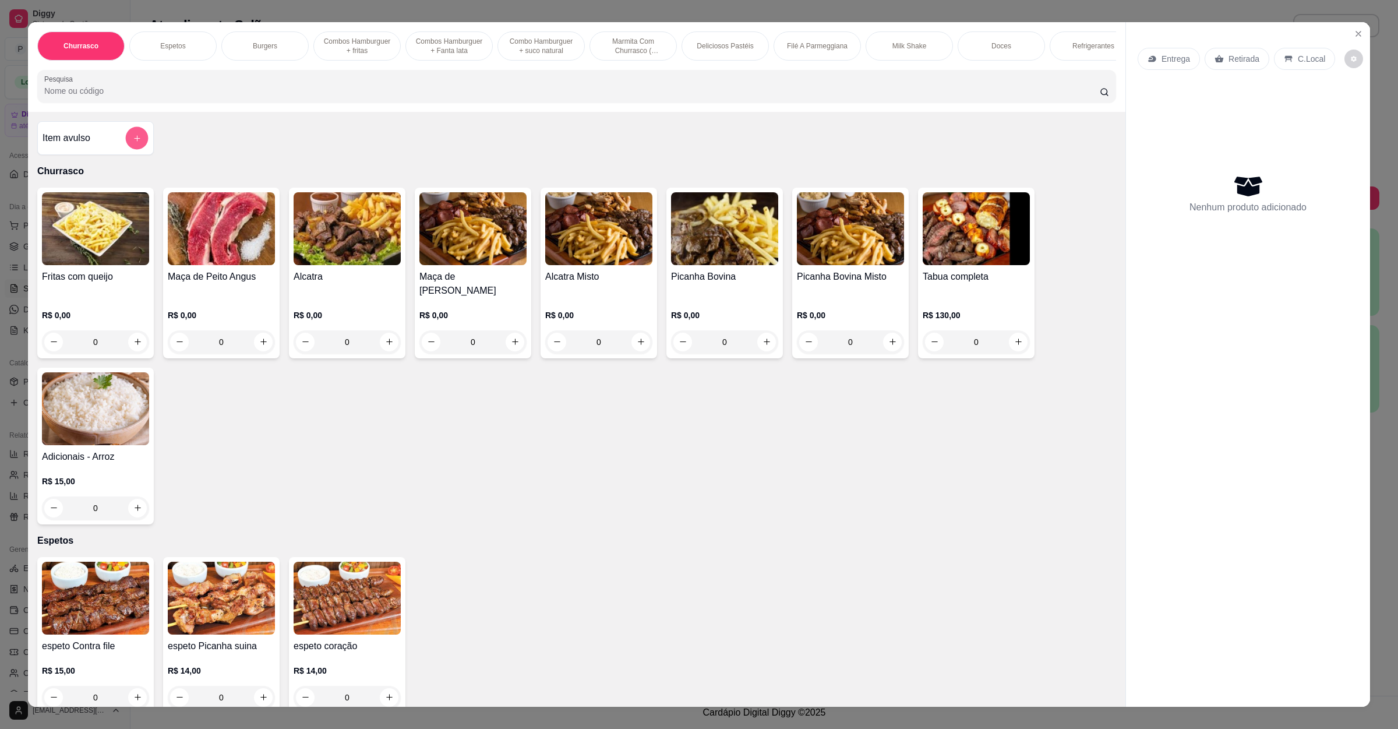
click at [126, 149] on button "add-separate-item" at bounding box center [137, 137] width 23 height 23
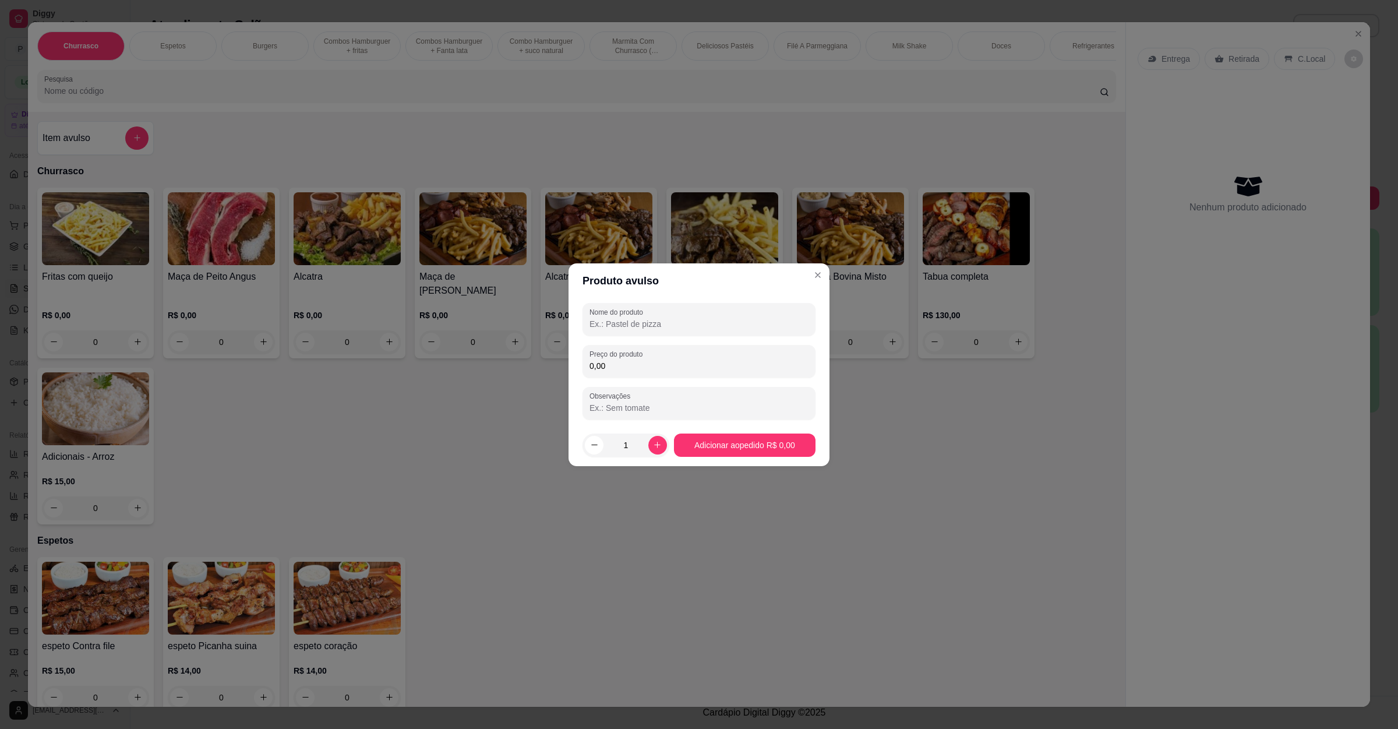
click at [725, 338] on div "Nome do produto Preço do produto 0,00 Observações" at bounding box center [699, 361] width 233 height 117
click at [729, 325] on input "Nome do produto" at bounding box center [699, 324] width 219 height 12
type input "carne e milho"
click at [692, 364] on input "0,00" at bounding box center [699, 366] width 219 height 12
type input "14,00"
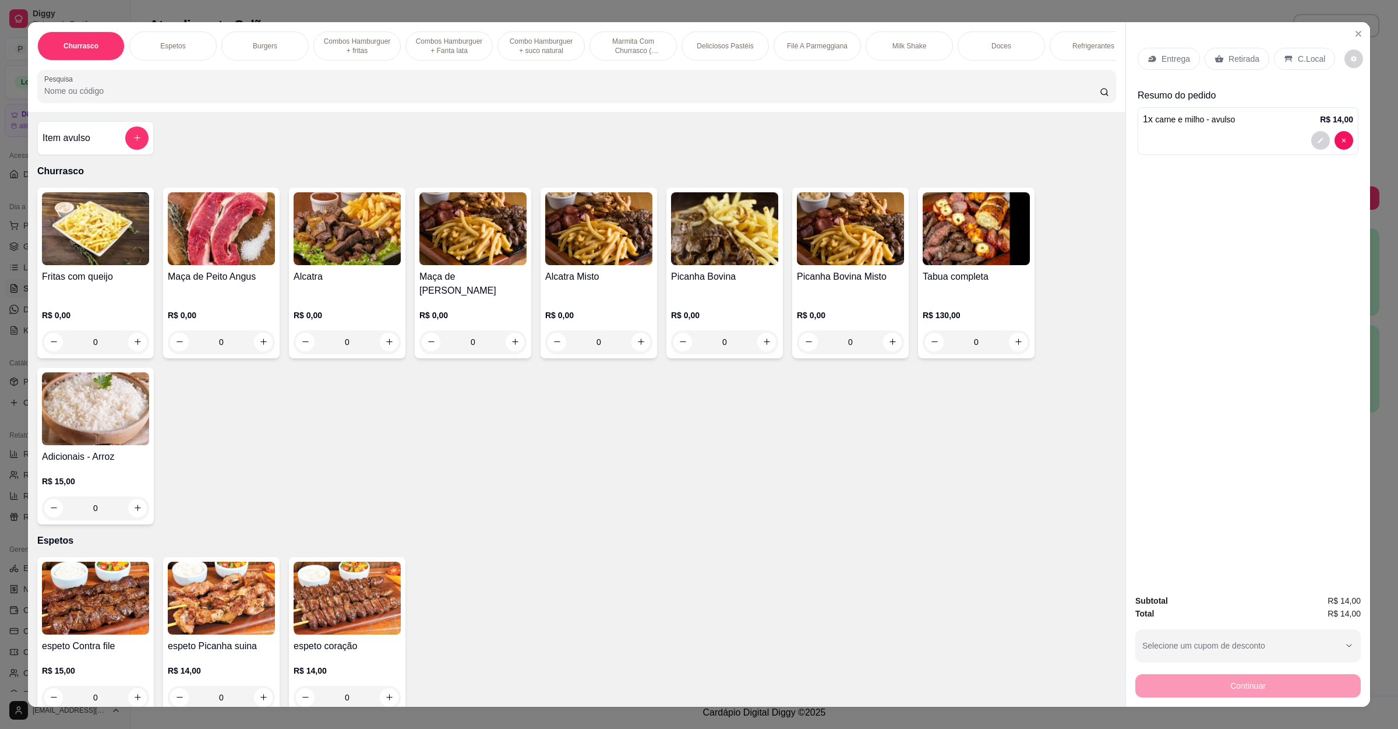
click at [1234, 64] on p "Retirada" at bounding box center [1244, 59] width 31 height 12
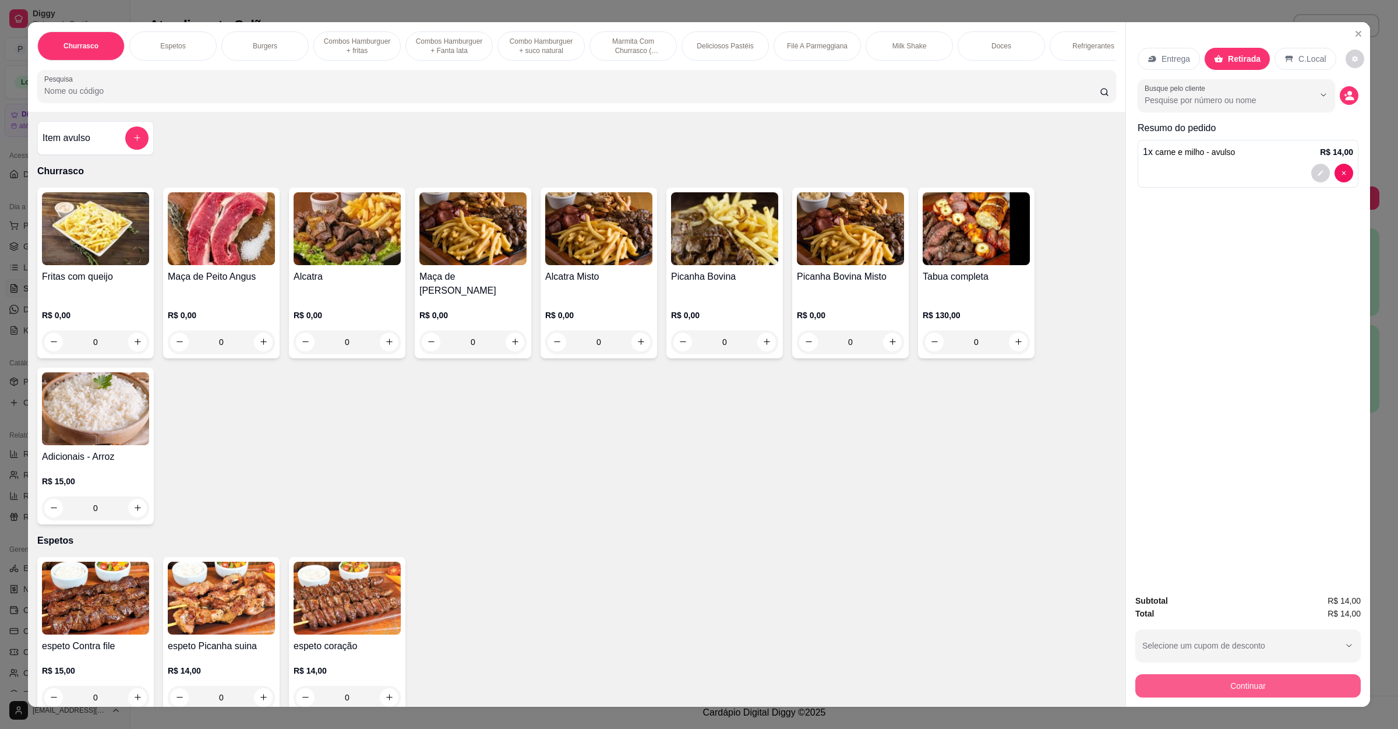
click at [1228, 681] on button "Continuar" at bounding box center [1248, 685] width 225 height 23
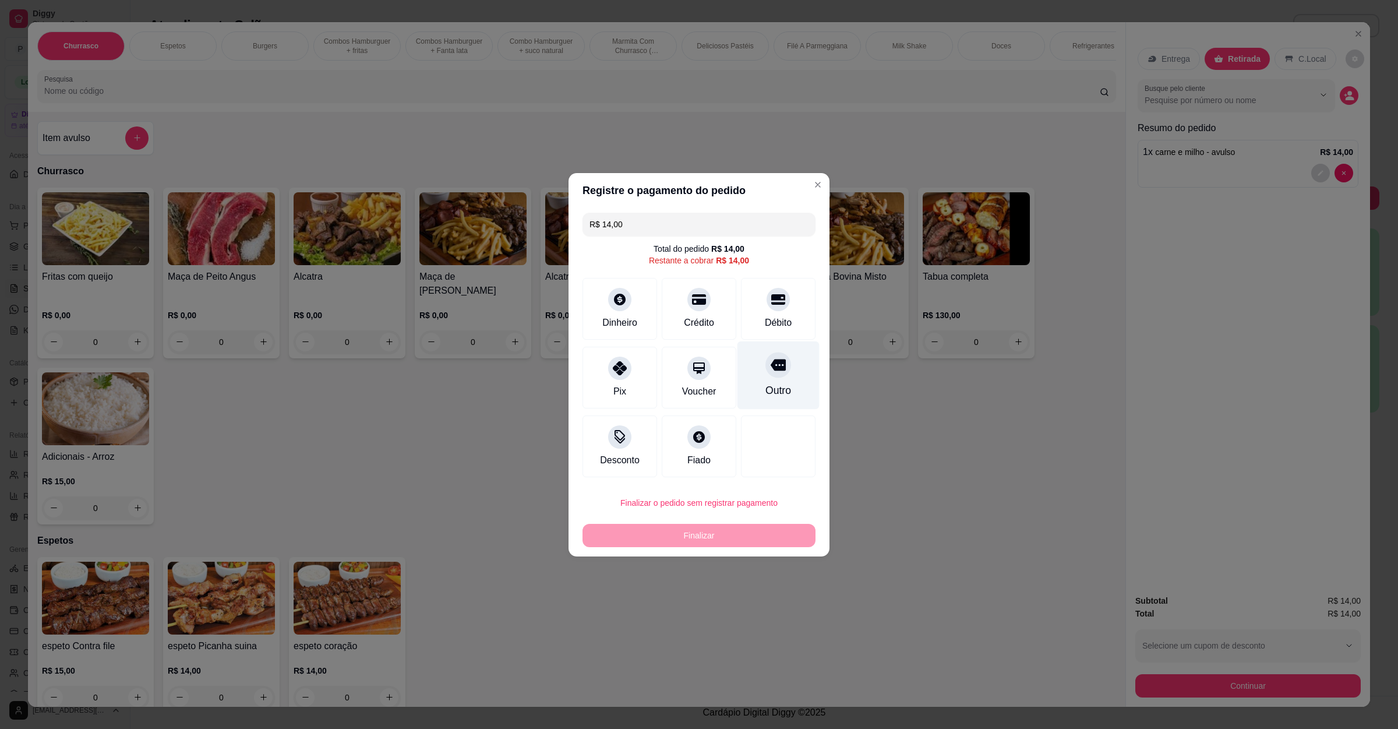
click at [771, 372] on icon at bounding box center [778, 364] width 15 height 15
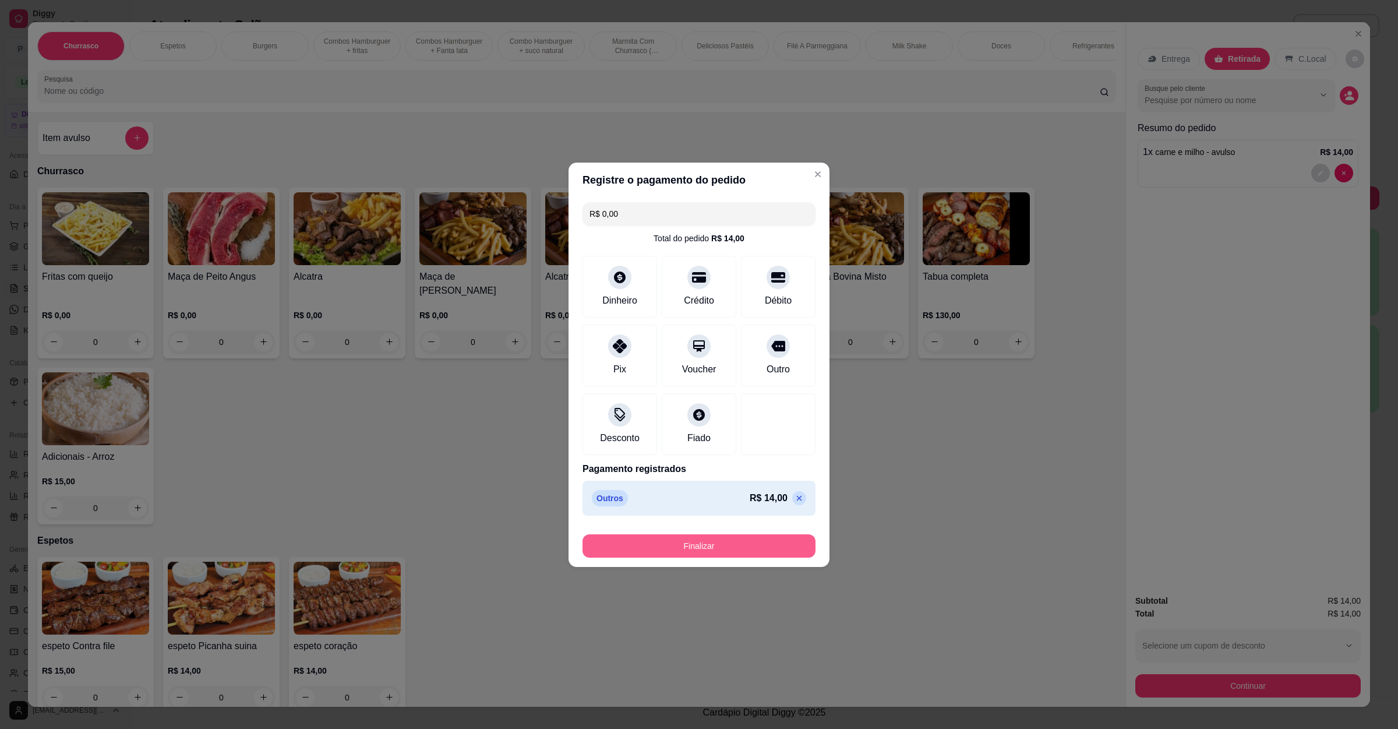
click at [698, 556] on button "Finalizar" at bounding box center [699, 545] width 233 height 23
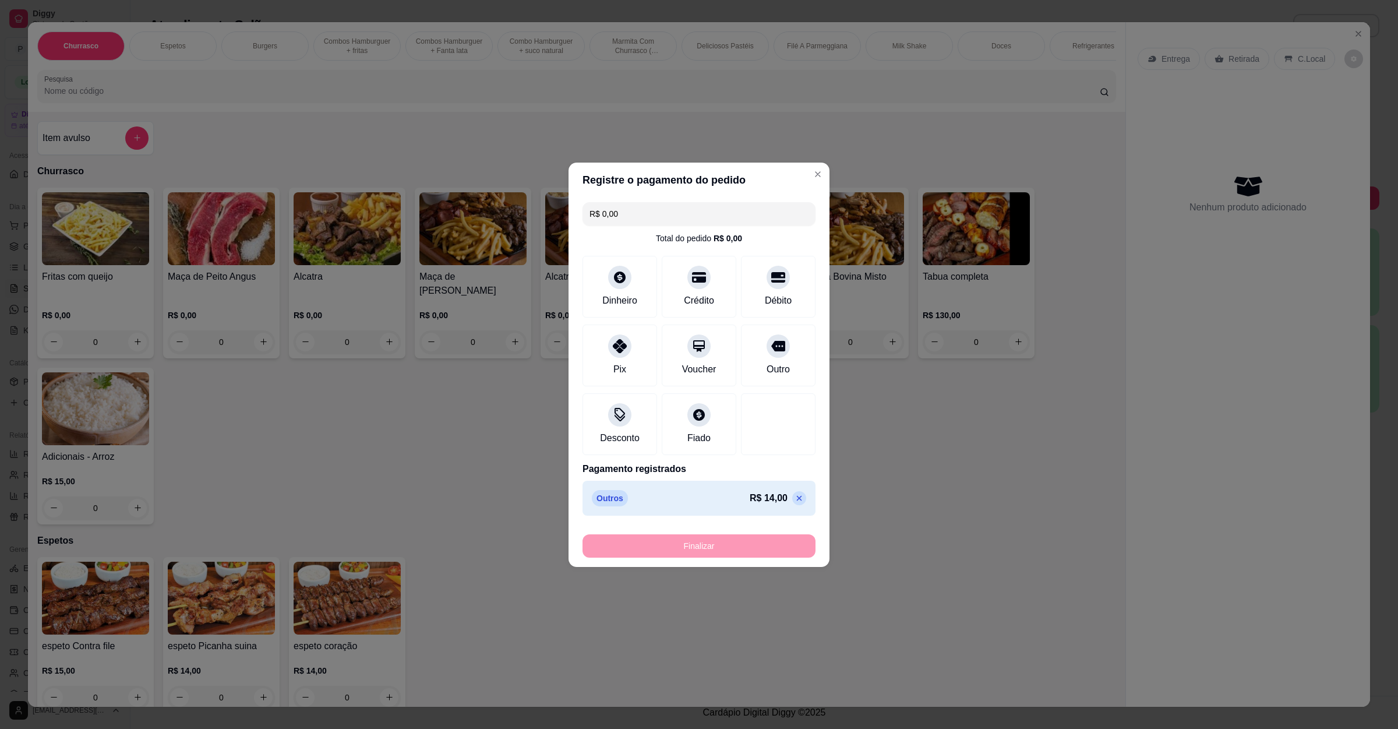
type input "-R$ 14,00"
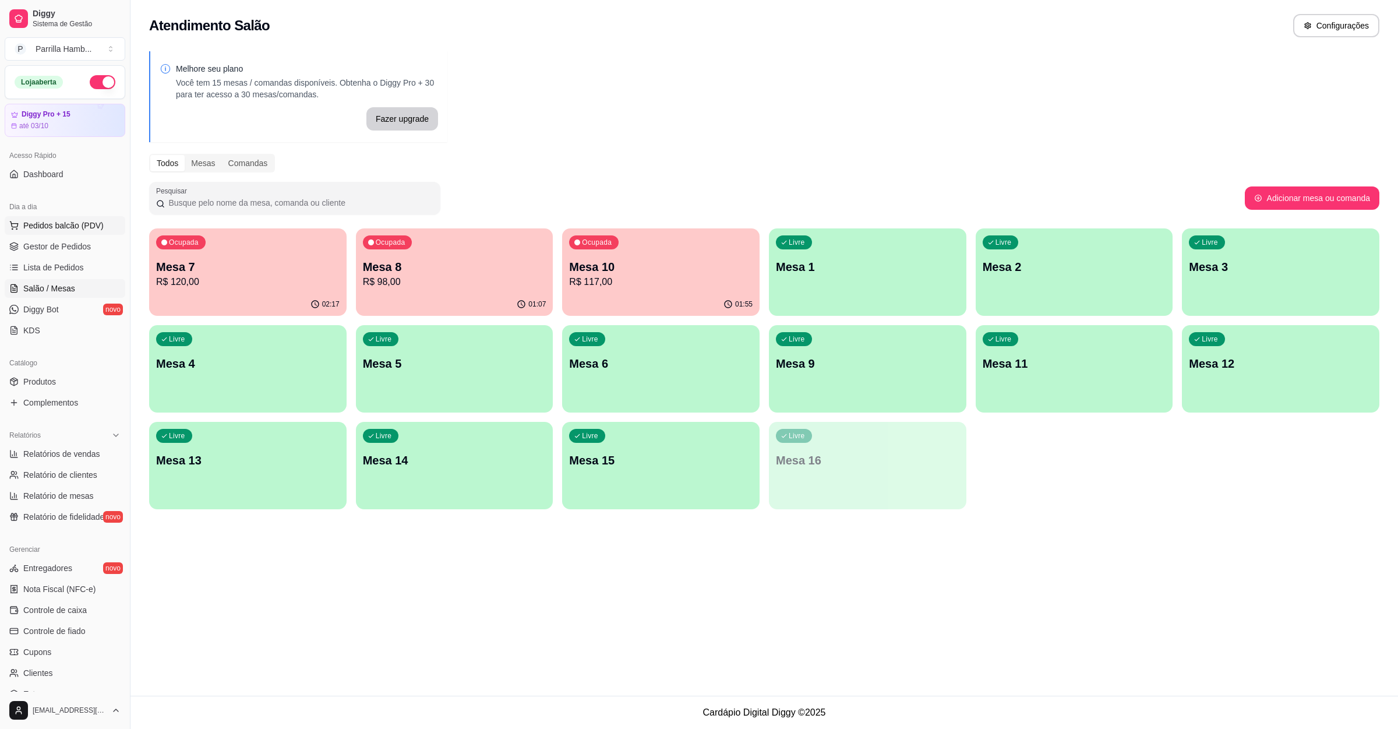
click at [76, 219] on button "Pedidos balcão (PDV)" at bounding box center [65, 225] width 121 height 19
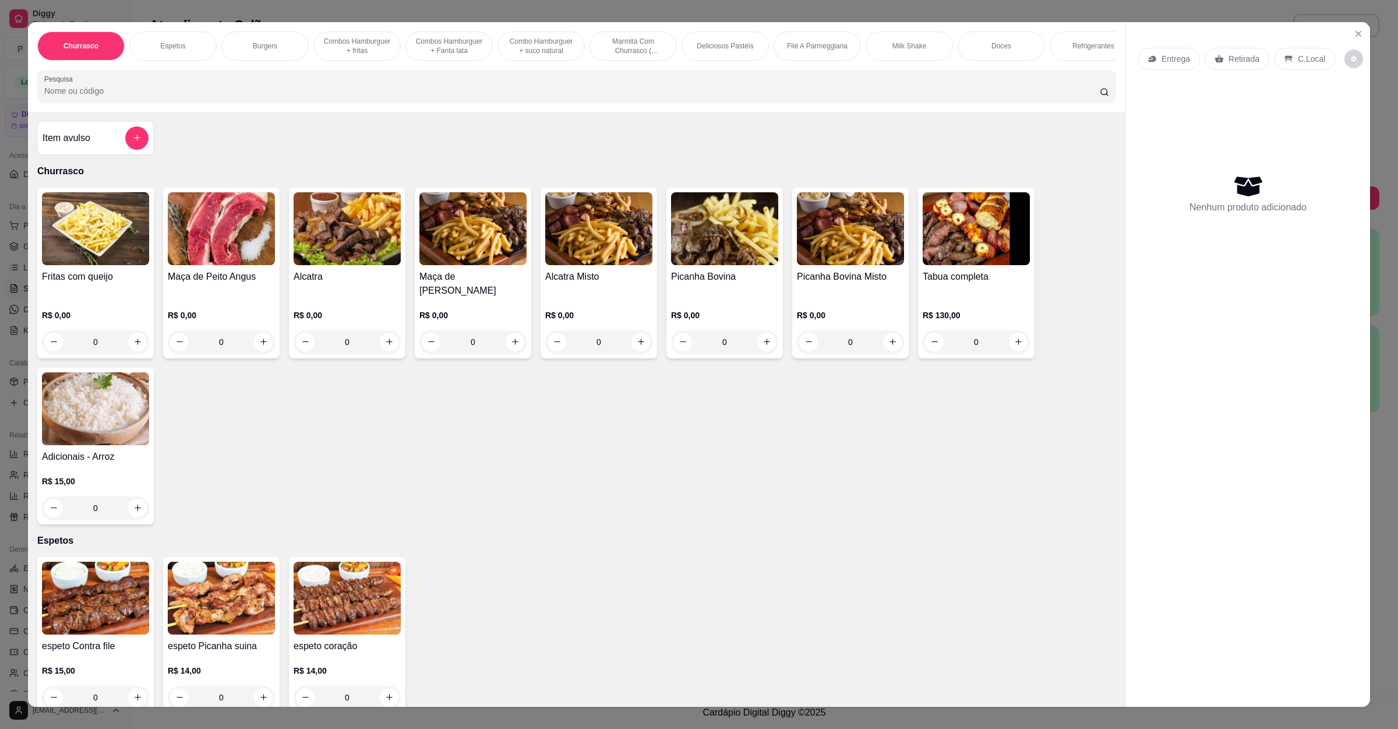
click at [1148, 57] on icon at bounding box center [1152, 58] width 9 height 9
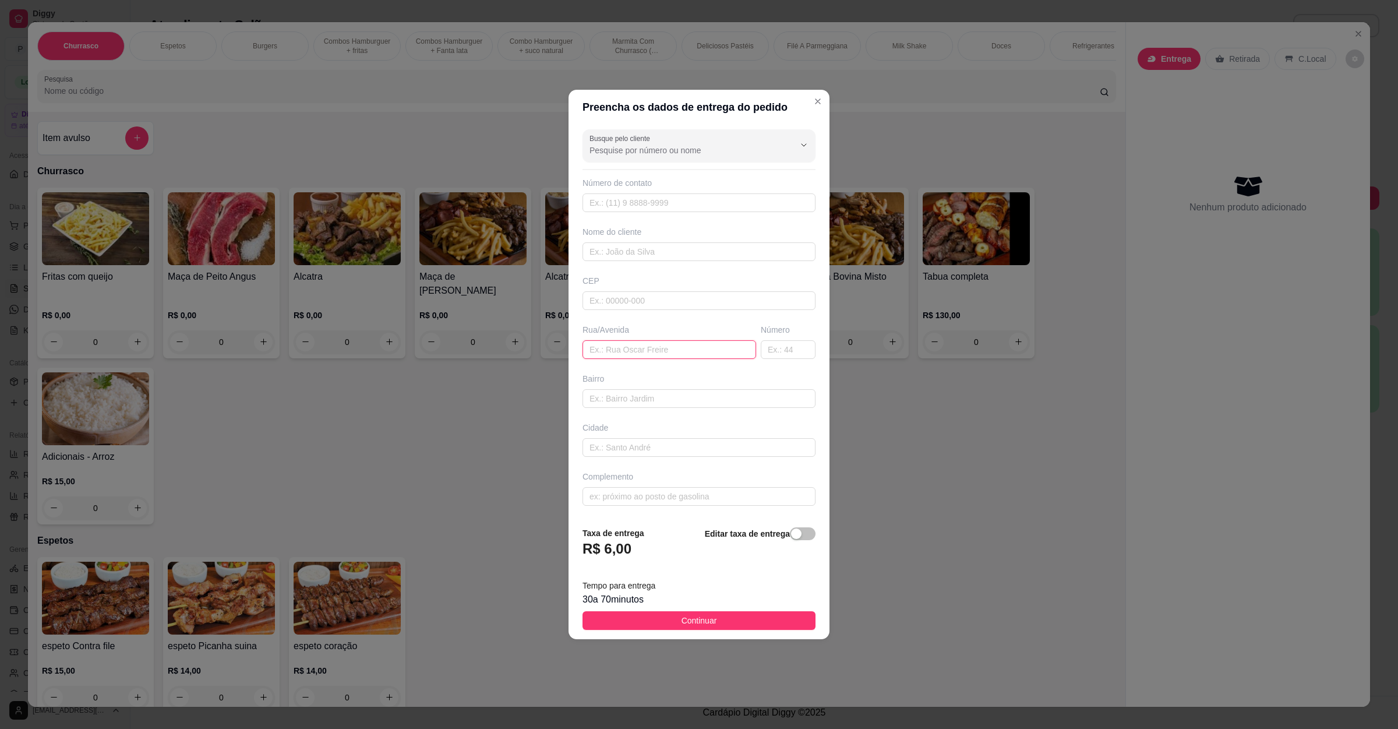
click at [658, 355] on input "text" at bounding box center [670, 349] width 174 height 19
paste input "[STREET_ADDRESS],naçoes"
type input "[STREET_ADDRESS],naçoes"
click at [664, 622] on button "Continuar" at bounding box center [699, 620] width 233 height 19
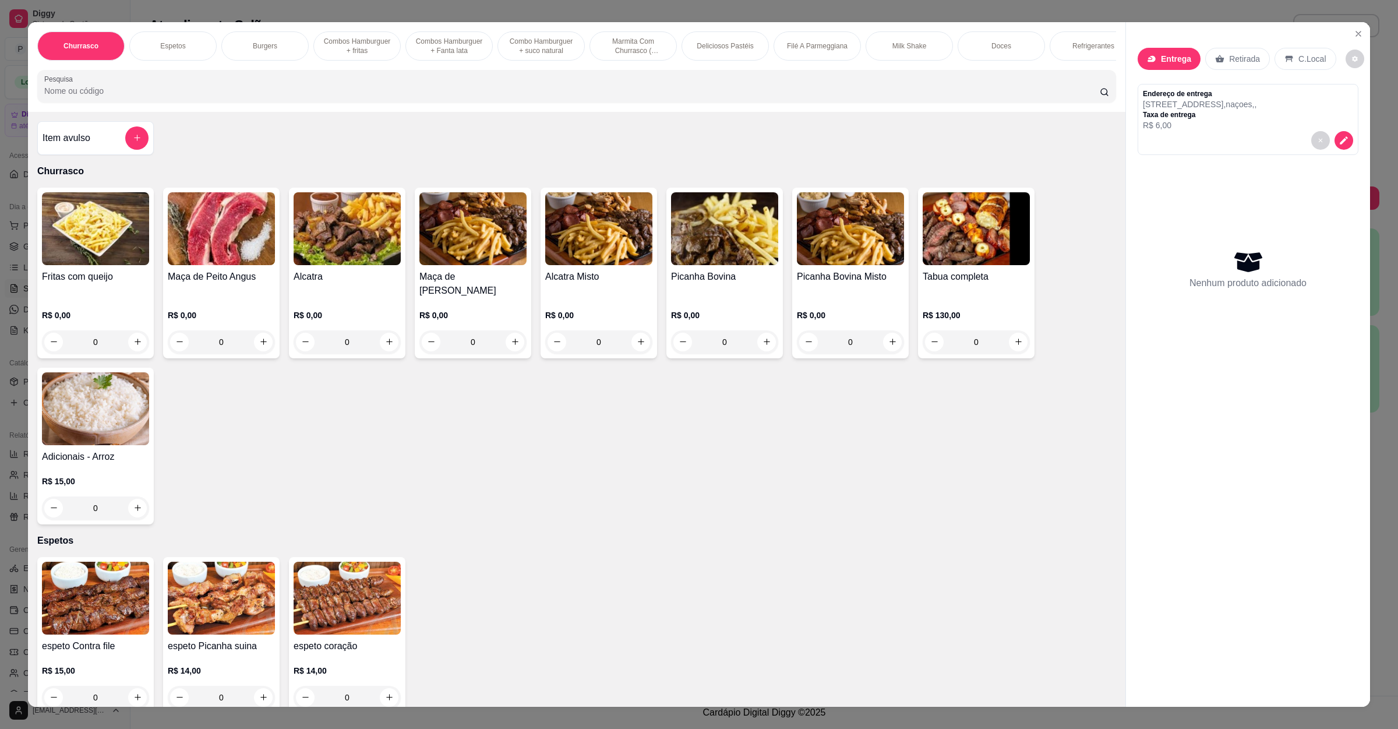
click at [174, 97] on input "Pesquisa" at bounding box center [572, 91] width 1056 height 12
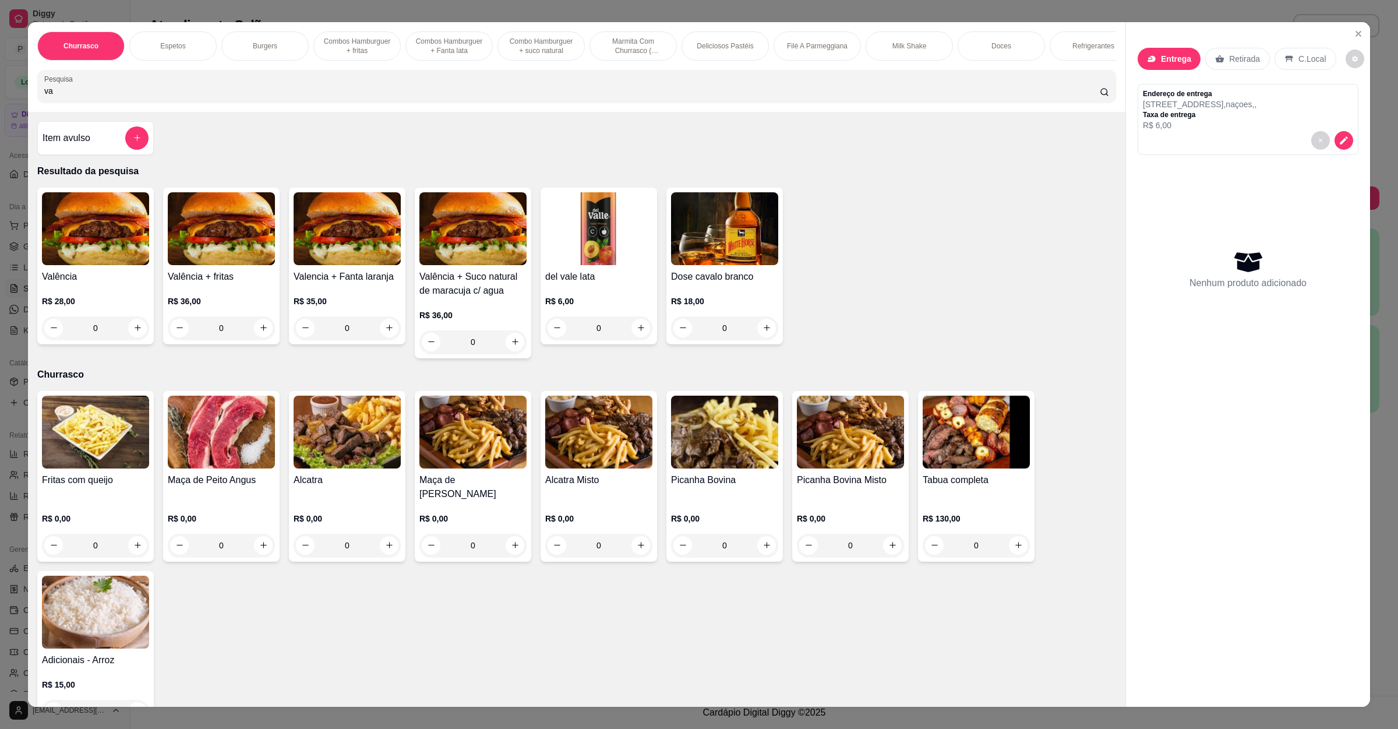
type input "va"
click at [60, 242] on img at bounding box center [95, 228] width 107 height 73
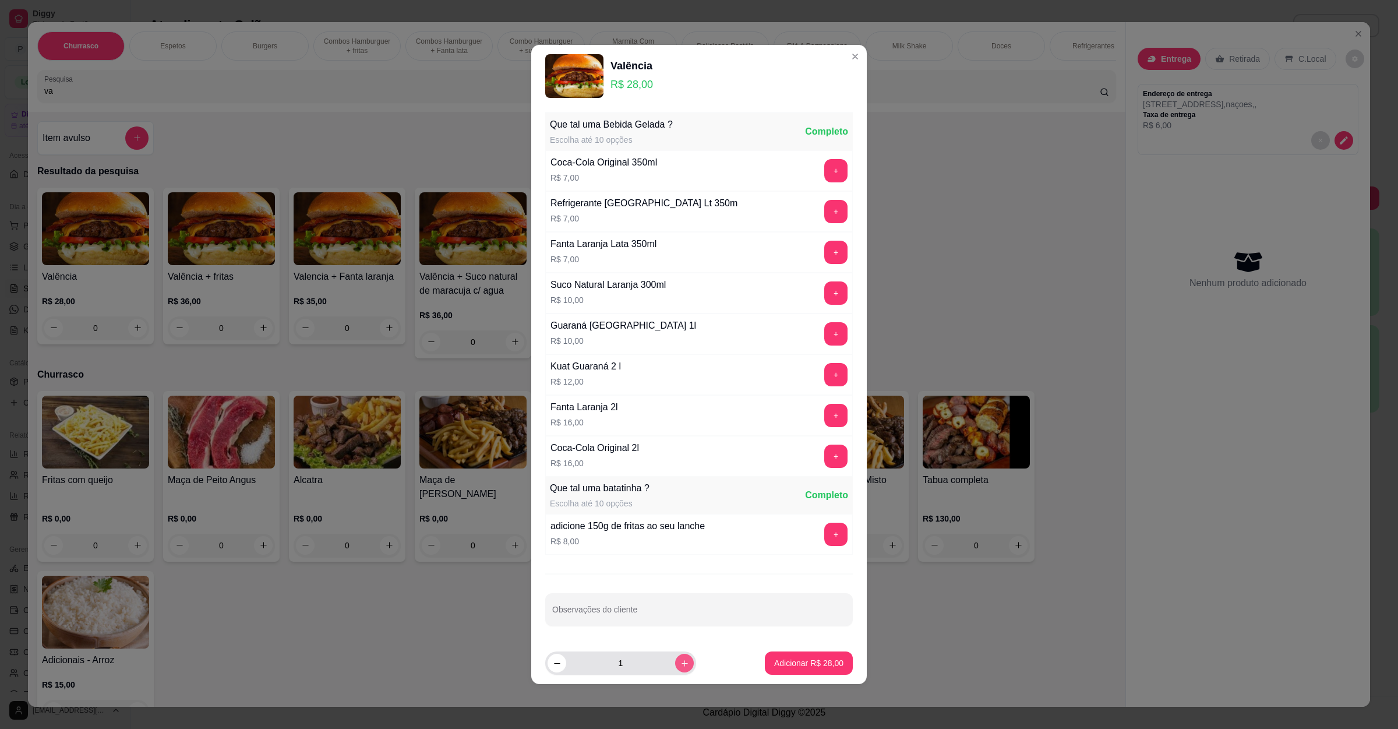
click at [675, 672] on button "increase-product-quantity" at bounding box center [684, 663] width 19 height 19
click at [562, 668] on button "decrease-product-quantity" at bounding box center [557, 663] width 18 height 18
click at [749, 669] on footer "1 Adicionar R$ 28,00" at bounding box center [699, 663] width 336 height 42
click at [681, 662] on icon "increase-product-quantity" at bounding box center [685, 663] width 9 height 9
type input "2"
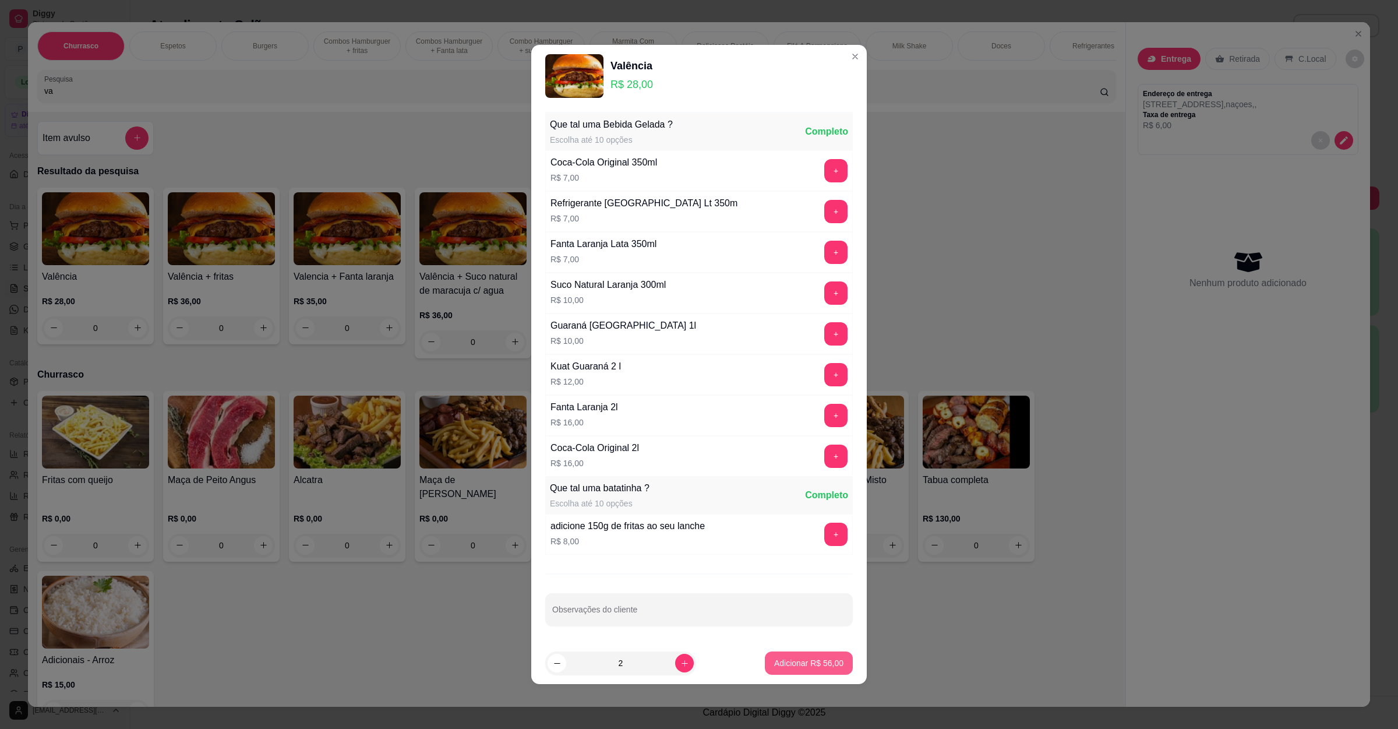
click at [774, 666] on p "Adicionar R$ 56,00" at bounding box center [808, 663] width 69 height 12
type input "2"
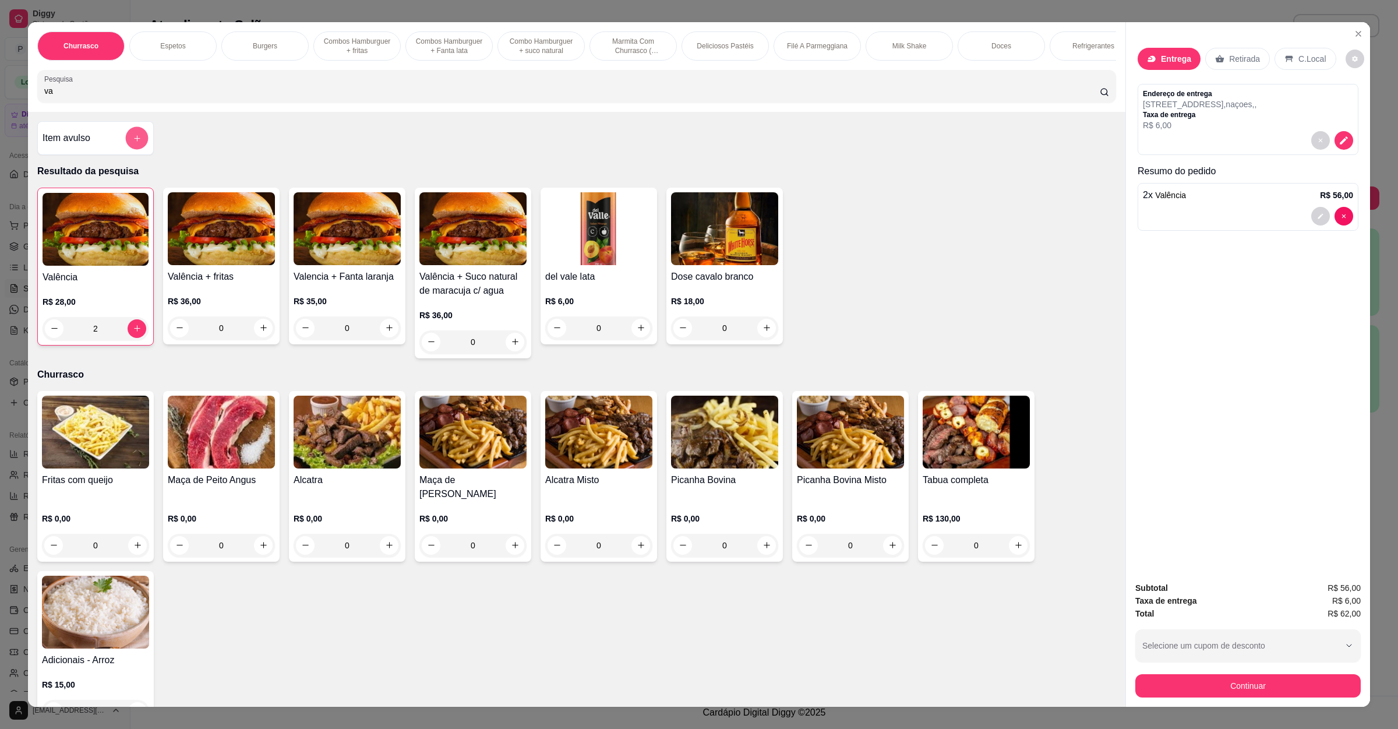
click at [133, 142] on icon "add-separate-item" at bounding box center [137, 137] width 9 height 9
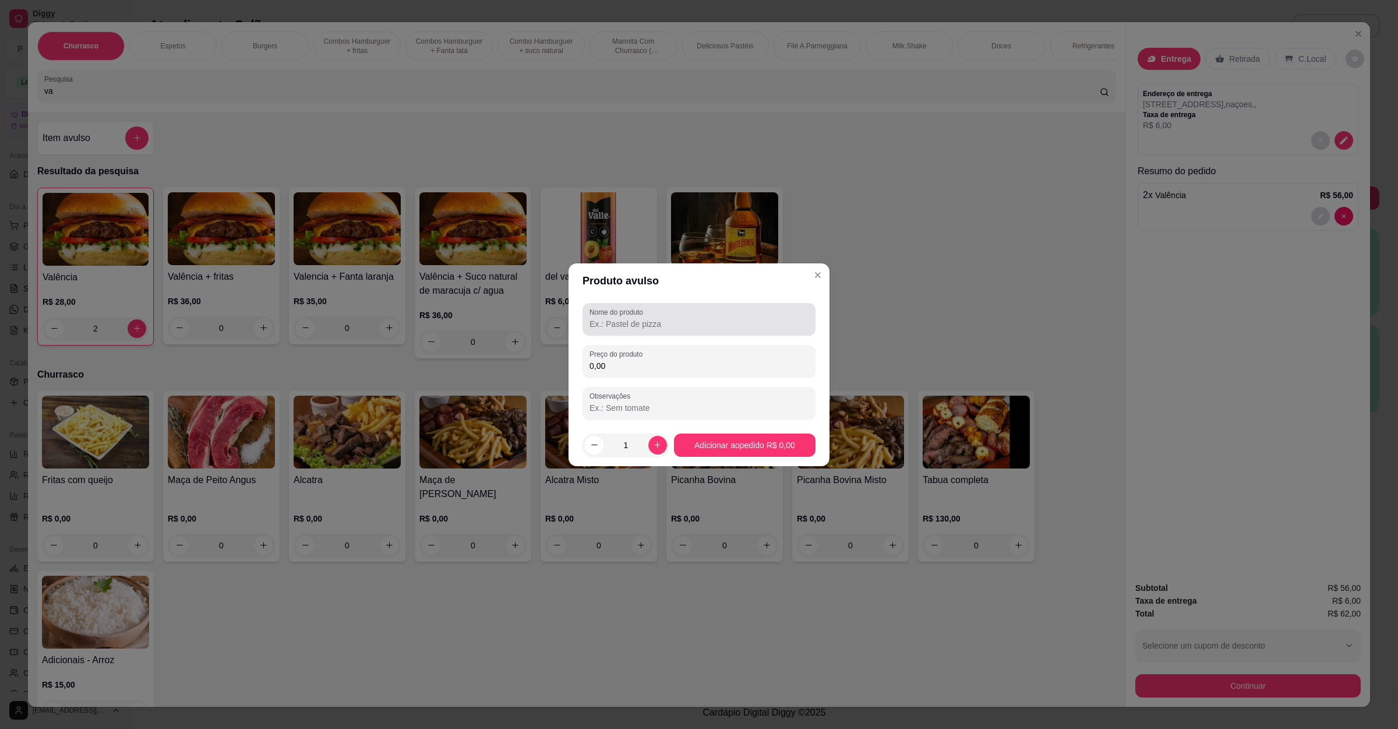
click at [635, 315] on label "Nome do produto" at bounding box center [619, 312] width 58 height 10
click at [635, 318] on input "Nome do produto" at bounding box center [699, 324] width 219 height 12
type input "fritas de 150g"
click at [640, 371] on input "0,00" at bounding box center [699, 366] width 219 height 12
type input "8,00"
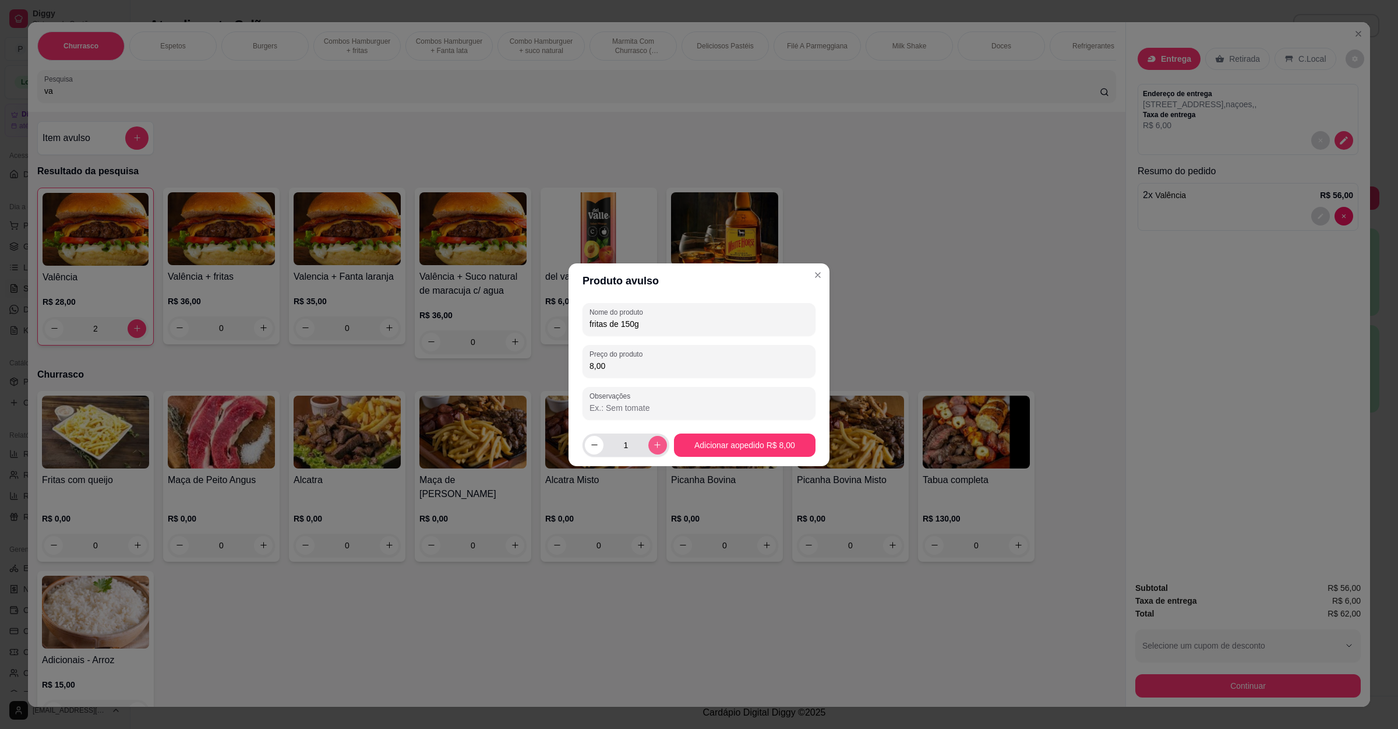
click at [654, 439] on button "increase-product-quantity" at bounding box center [658, 445] width 19 height 19
type input "2"
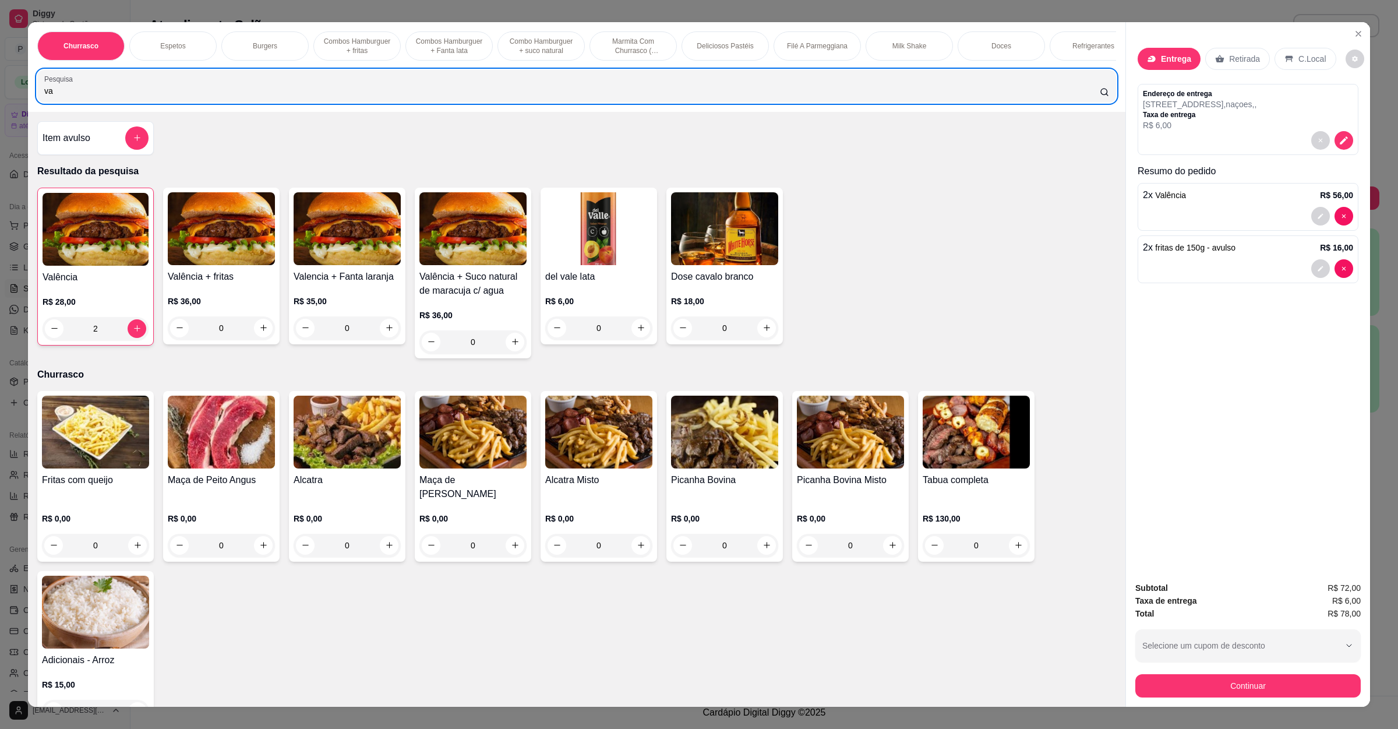
drag, startPoint x: 192, startPoint y: 102, endPoint x: 6, endPoint y: 119, distance: 187.3
click at [0, 114] on div "Churrasco Espetos Burgers Combos Hamburguer + fritas Combos [GEOGRAPHIC_DATA] +…" at bounding box center [699, 364] width 1398 height 729
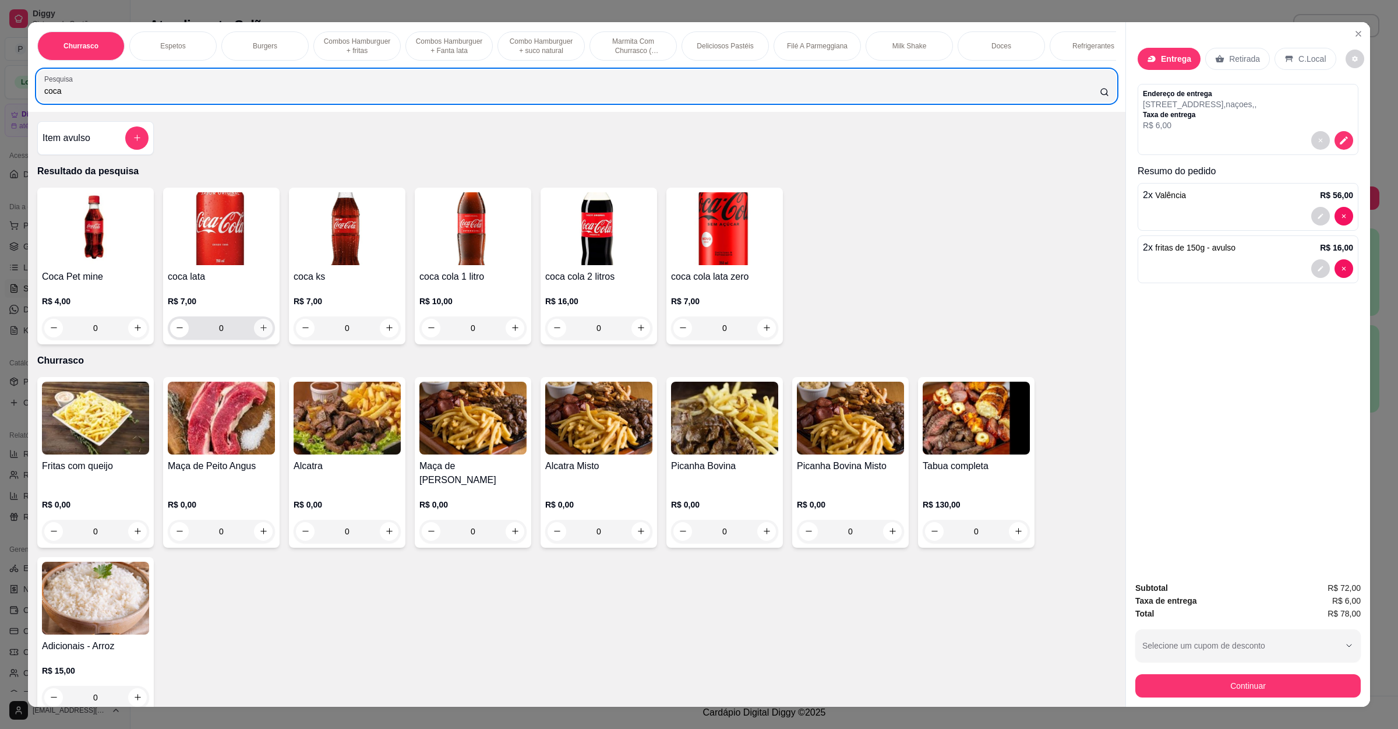
type input "coca"
click at [260, 332] on icon "increase-product-quantity" at bounding box center [263, 327] width 9 height 9
type input "1"
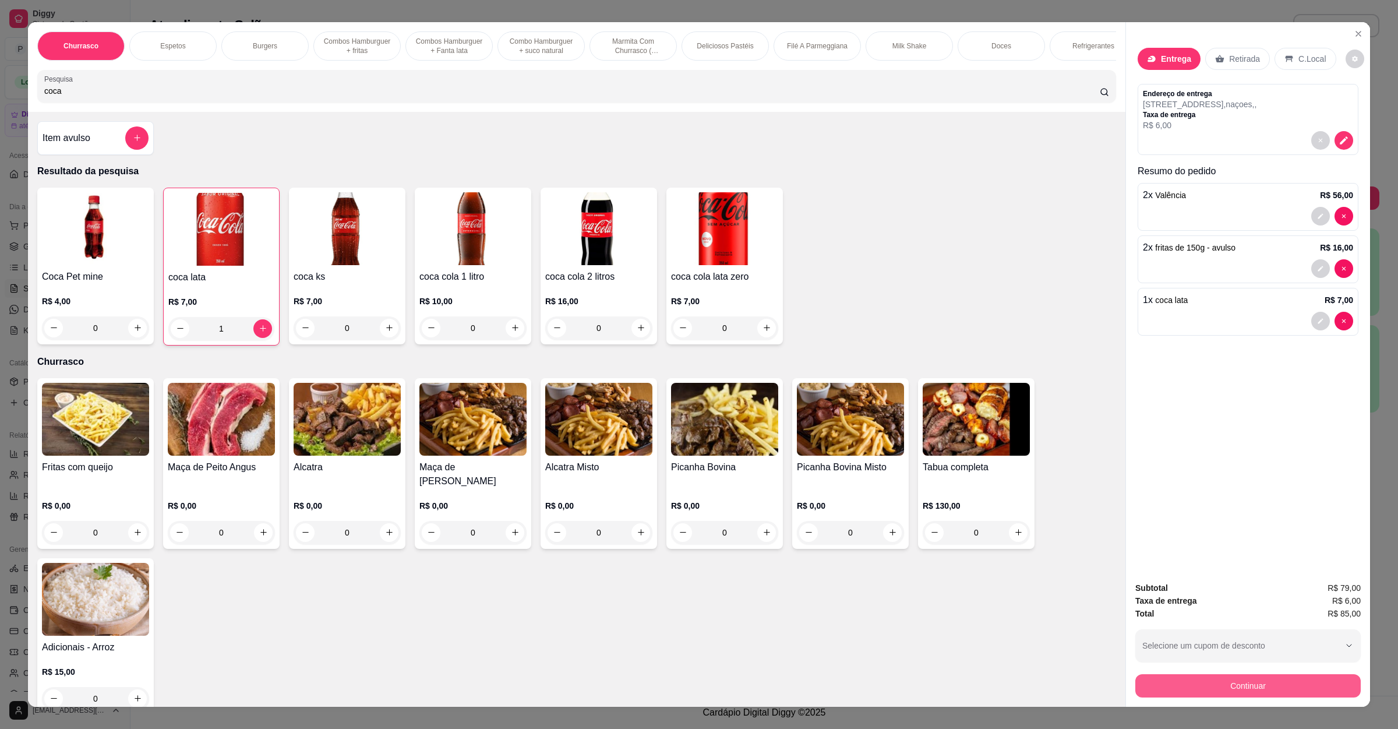
click at [1278, 677] on button "Continuar" at bounding box center [1248, 685] width 225 height 23
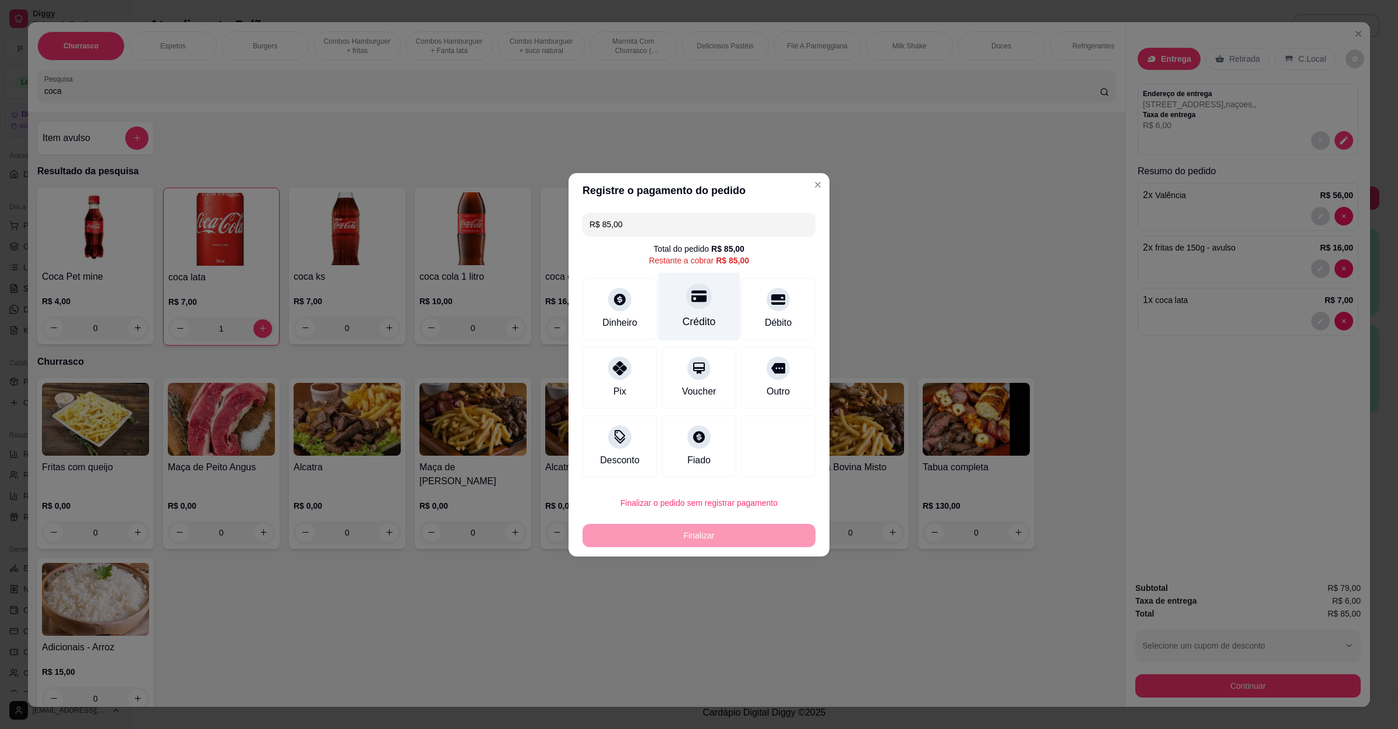
click at [710, 313] on div "Crédito" at bounding box center [699, 306] width 82 height 68
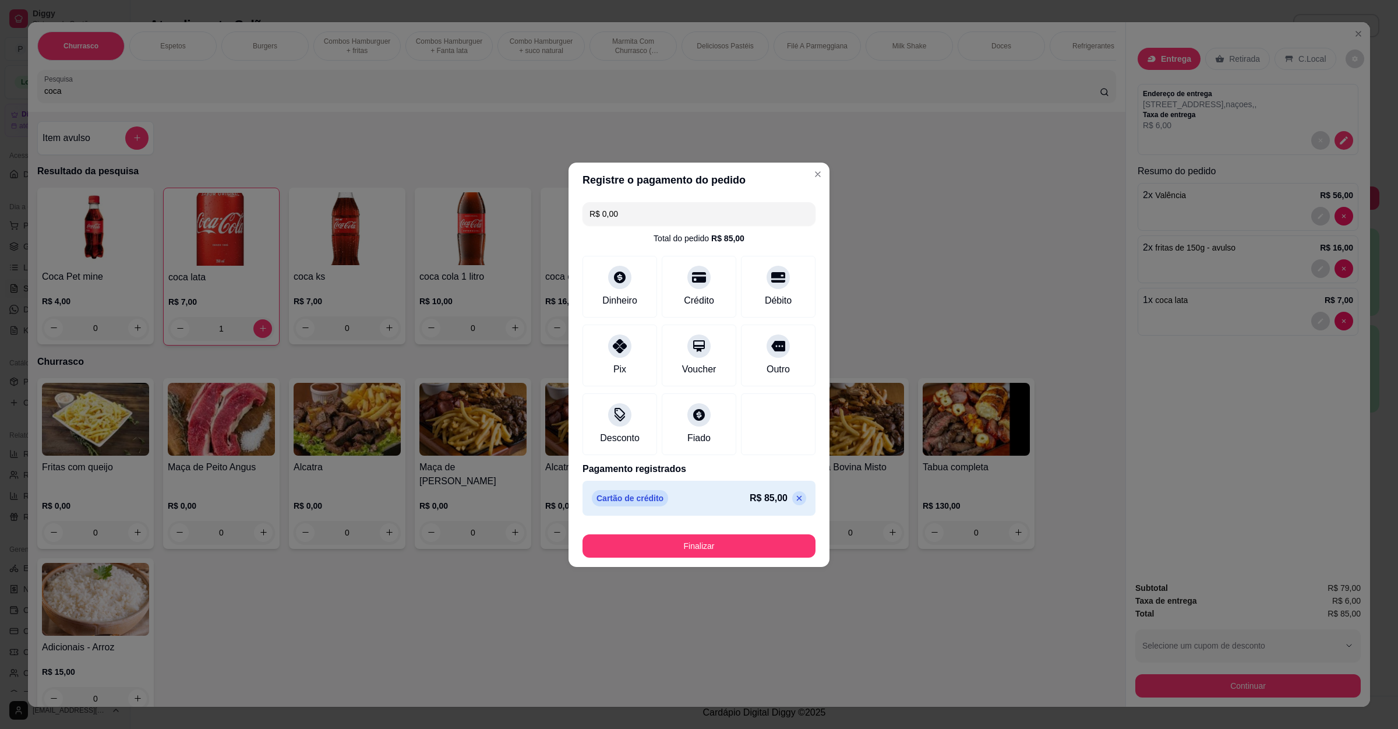
type input "R$ 0,00"
click at [674, 544] on button "Finalizar" at bounding box center [699, 545] width 233 height 23
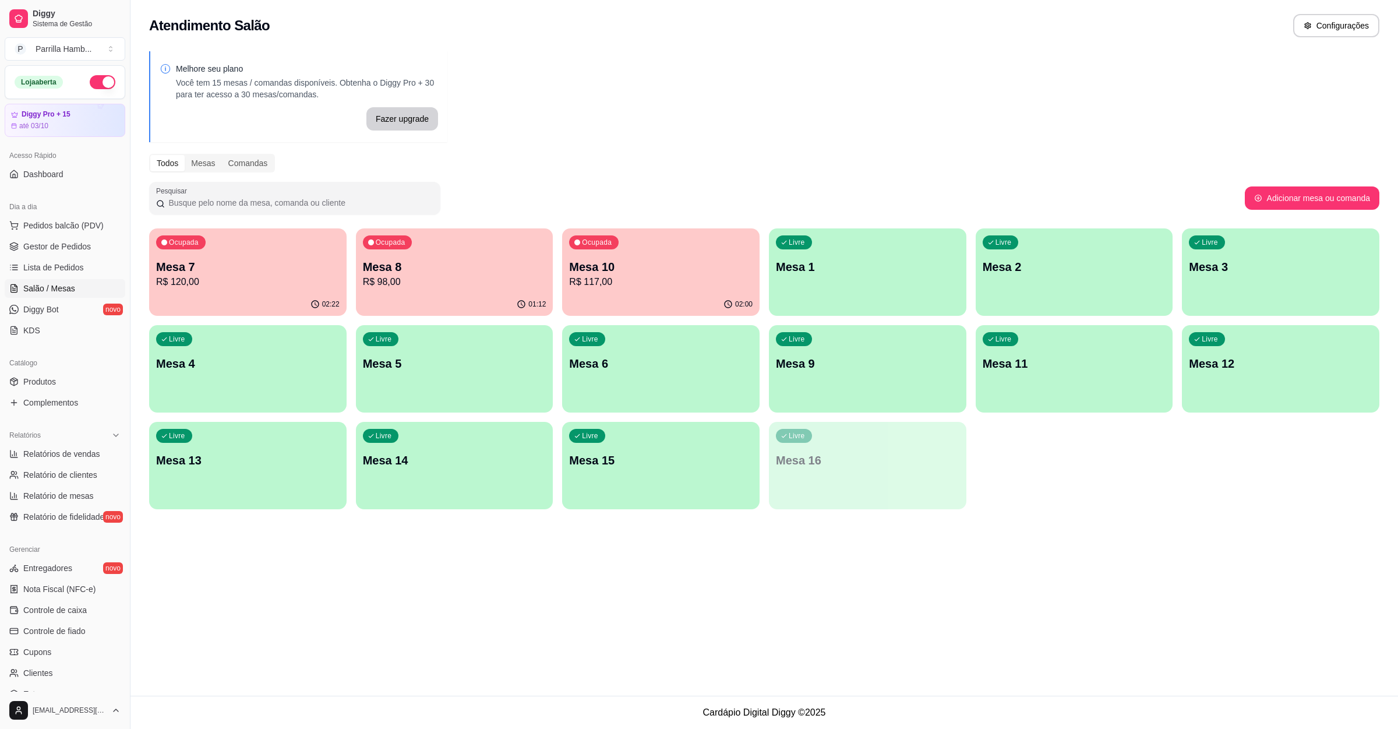
click at [605, 280] on p "R$ 117,00" at bounding box center [661, 282] width 184 height 14
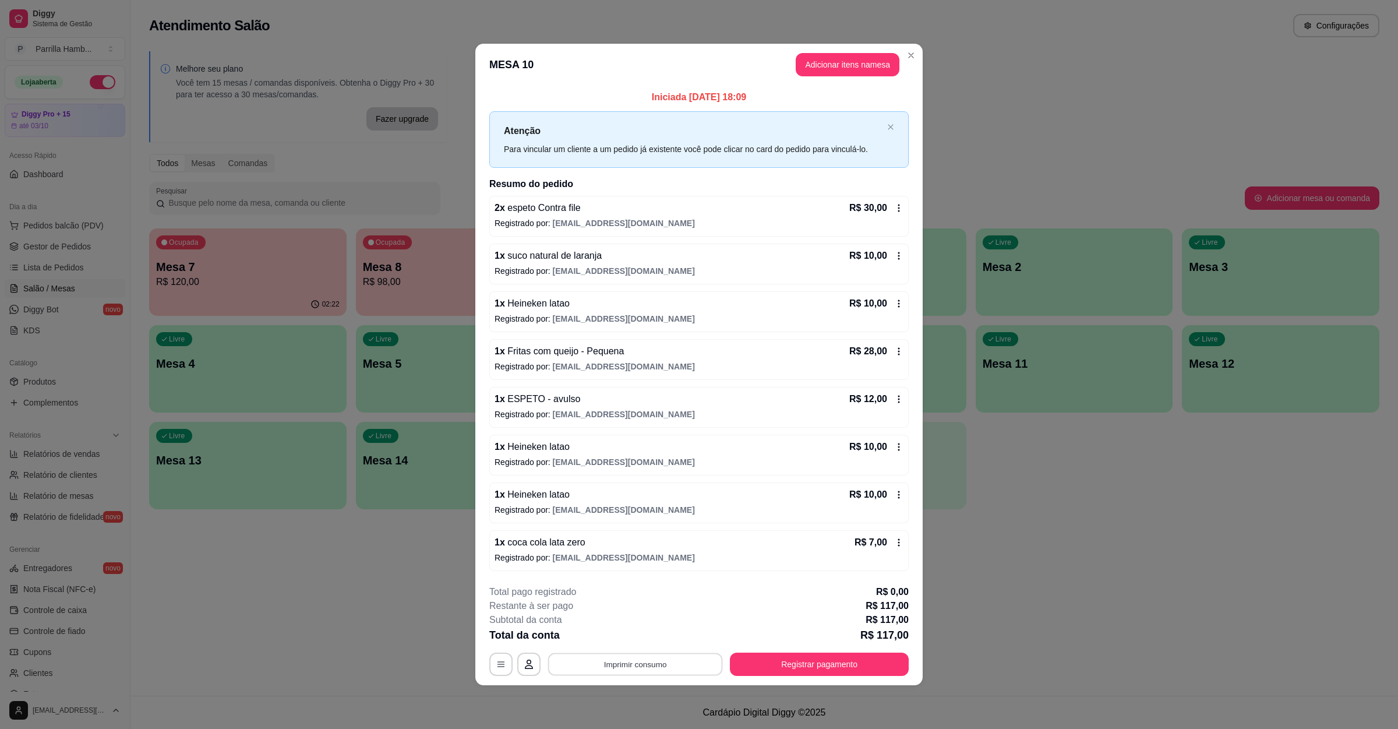
click at [638, 667] on button "Imprimir consumo" at bounding box center [635, 664] width 175 height 23
click at [638, 643] on button "IMPRESSORA" at bounding box center [639, 639] width 82 height 18
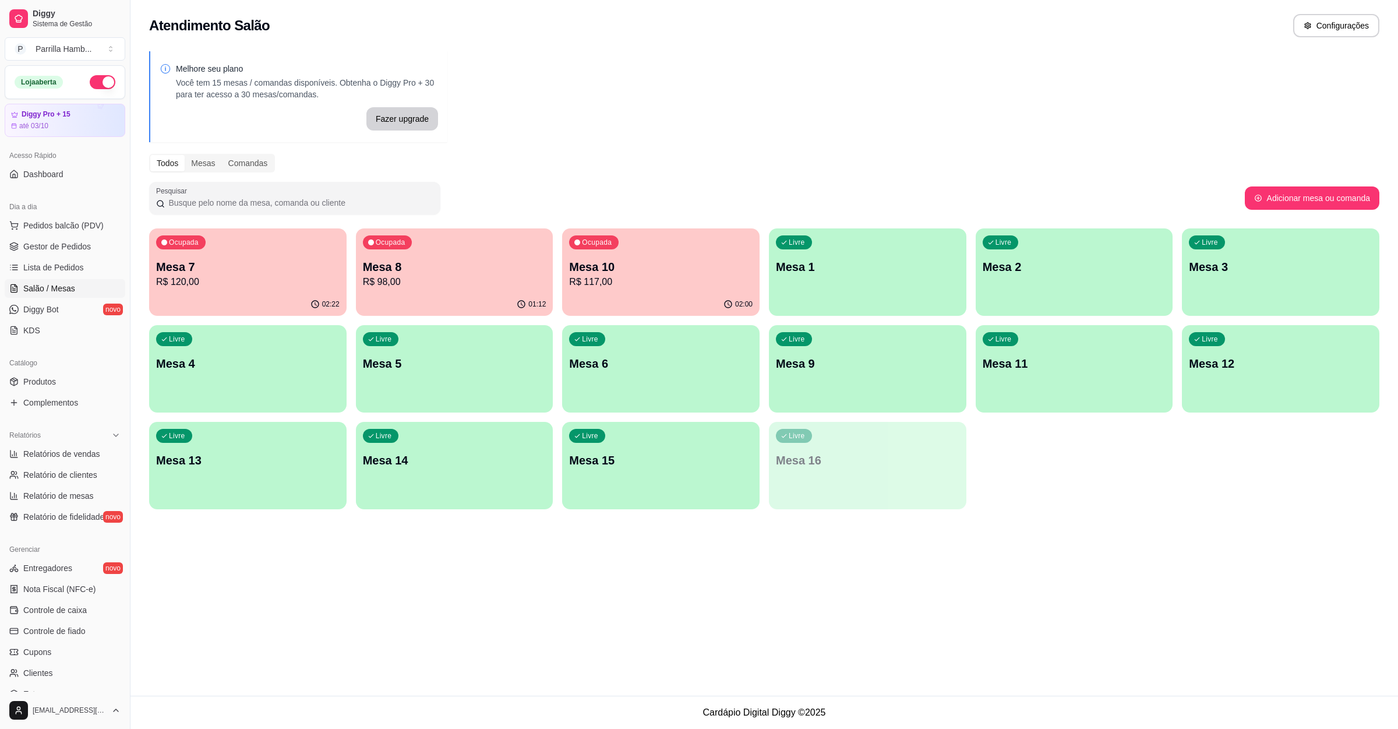
click at [470, 640] on div "Atendimento Salão Configurações Melhore seu plano Você tem 15 mesas / comandas …" at bounding box center [765, 348] width 1268 height 696
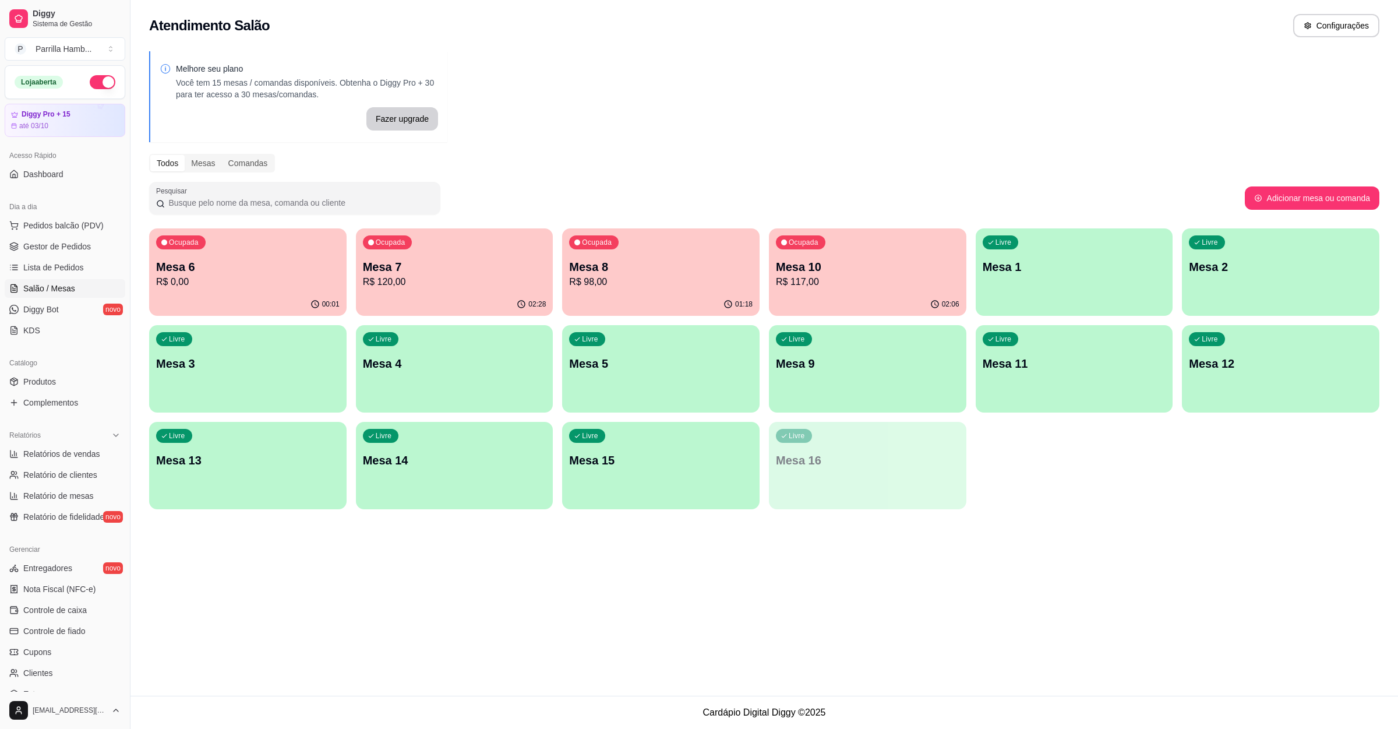
click at [815, 276] on p "R$ 117,00" at bounding box center [868, 282] width 184 height 14
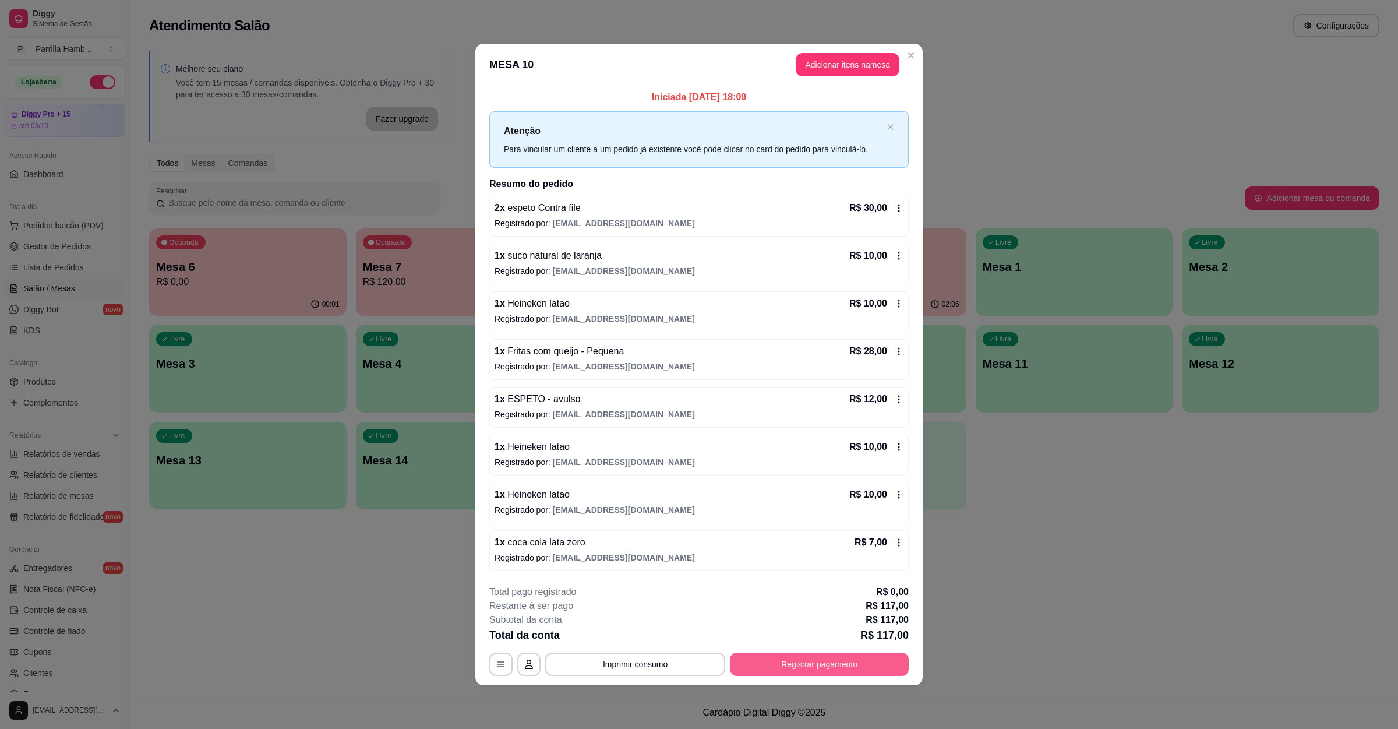
click at [799, 671] on button "Registrar pagamento" at bounding box center [819, 664] width 179 height 23
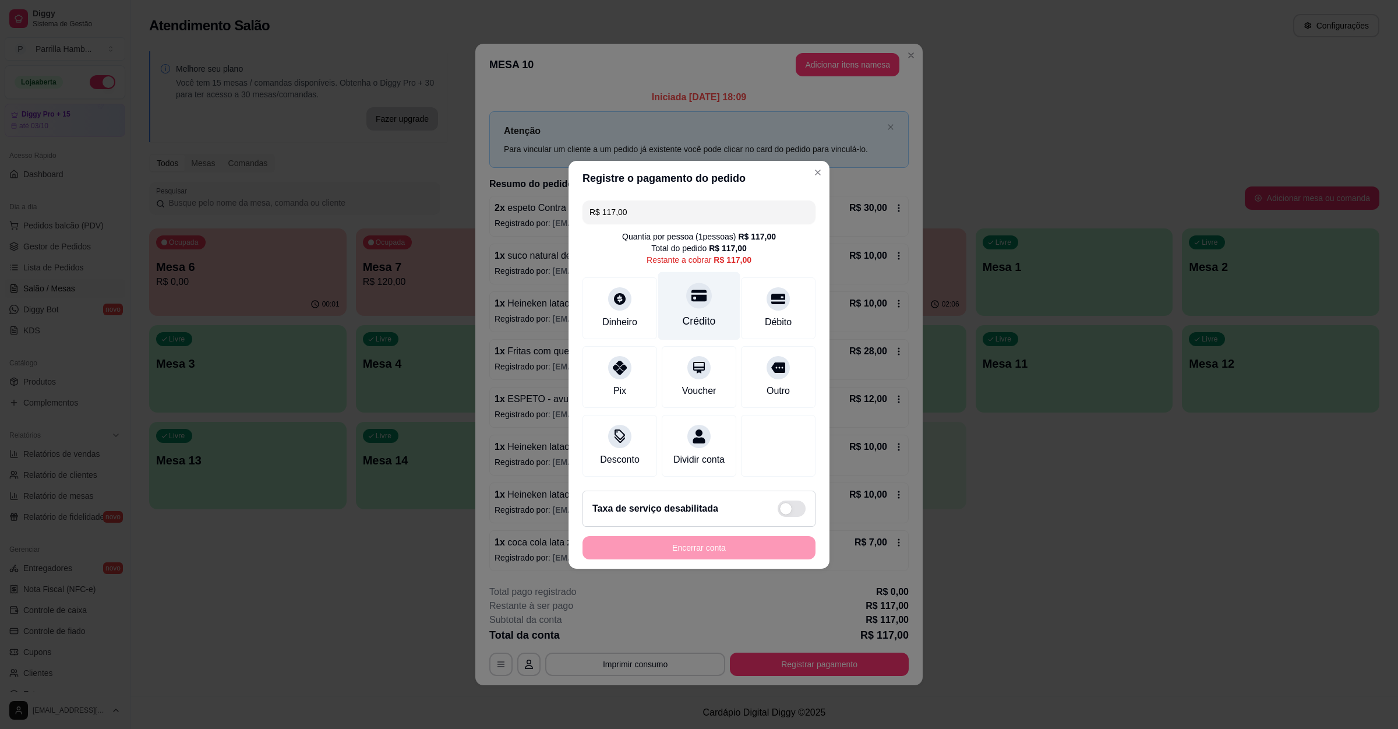
click at [682, 281] on div "Crédito" at bounding box center [699, 306] width 82 height 68
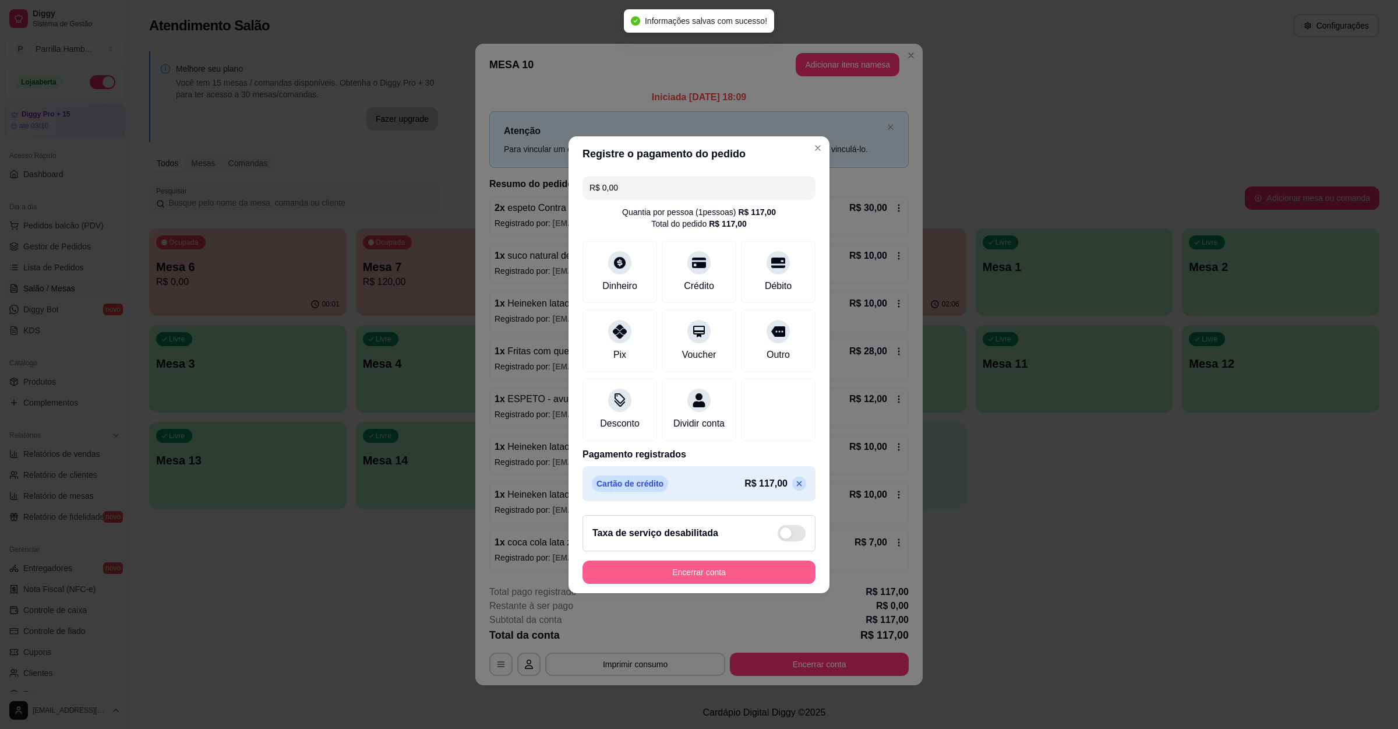
type input "R$ 0,00"
click at [663, 582] on button "Encerrar conta" at bounding box center [699, 572] width 233 height 23
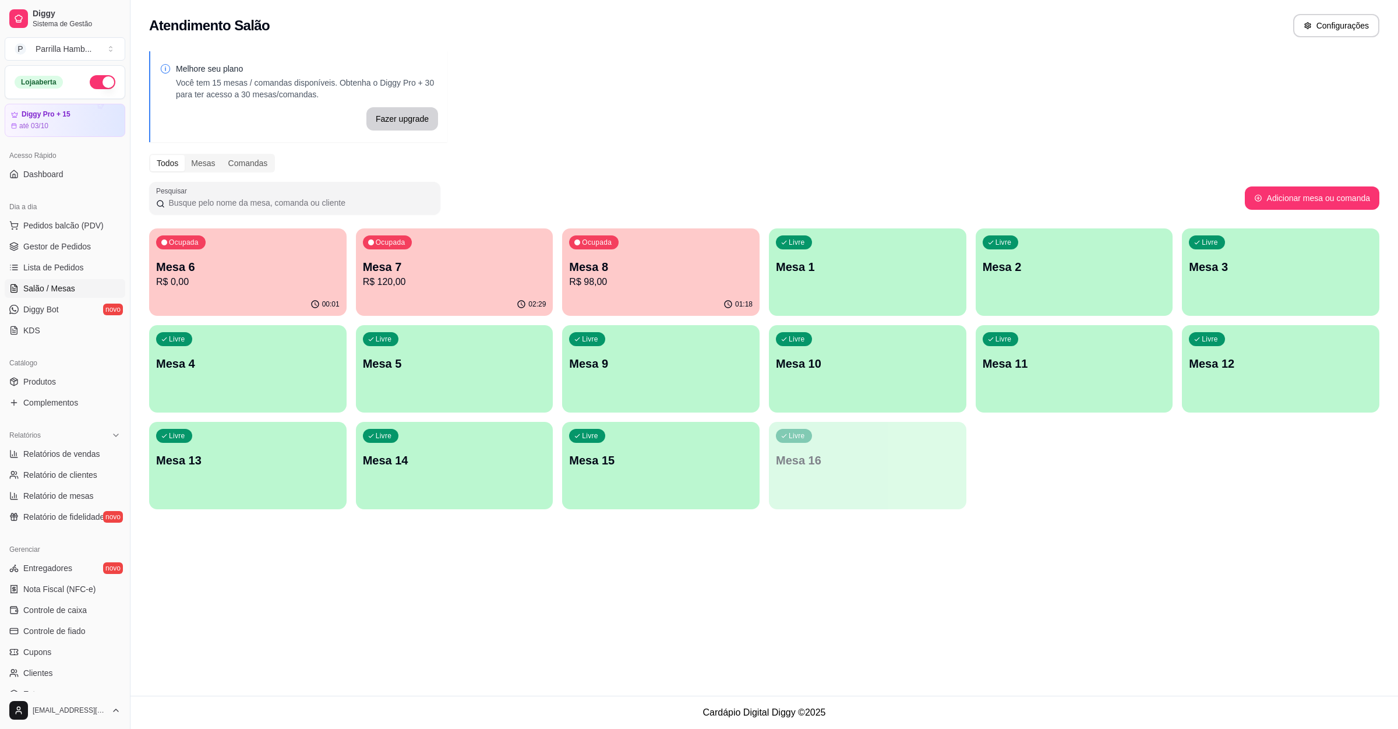
click at [461, 241] on div "Ocupada Mesa 7 R$ 120,00" at bounding box center [455, 260] width 198 height 65
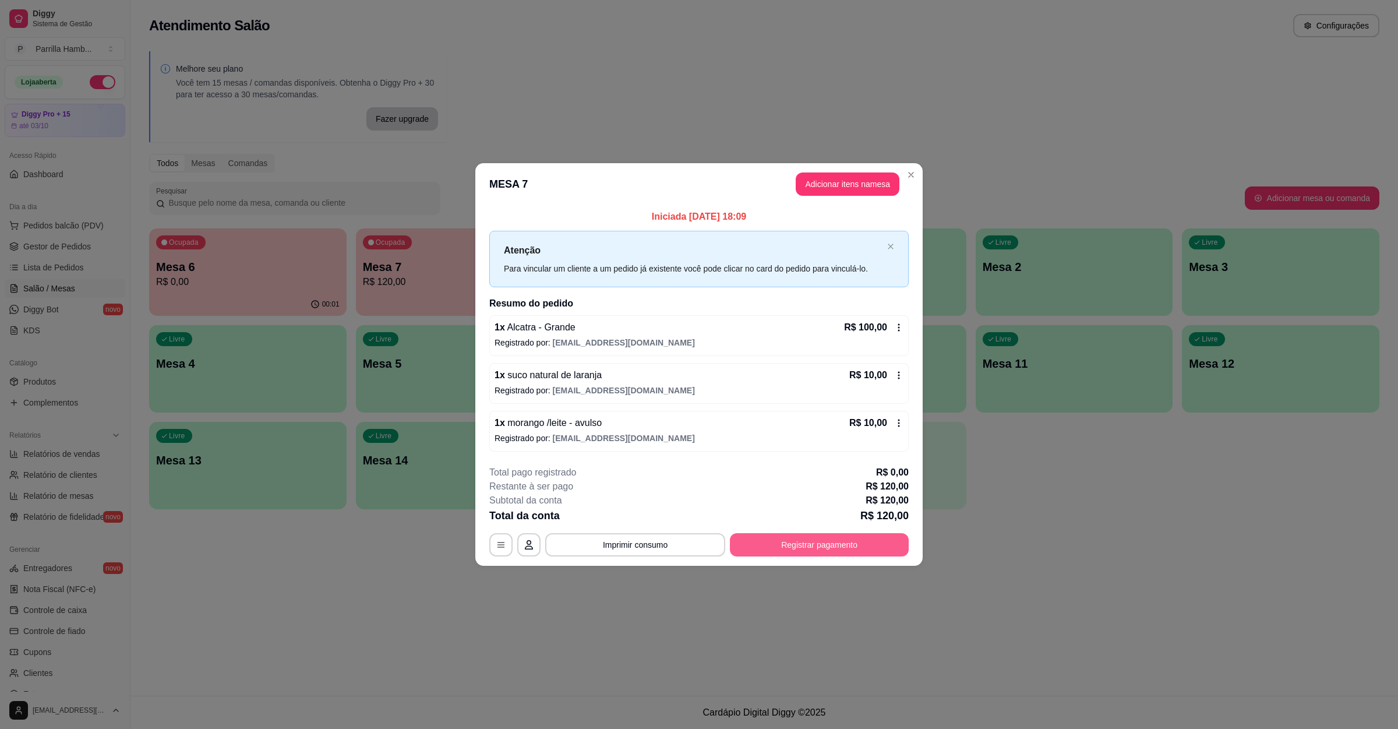
click at [766, 548] on button "Registrar pagamento" at bounding box center [819, 544] width 179 height 23
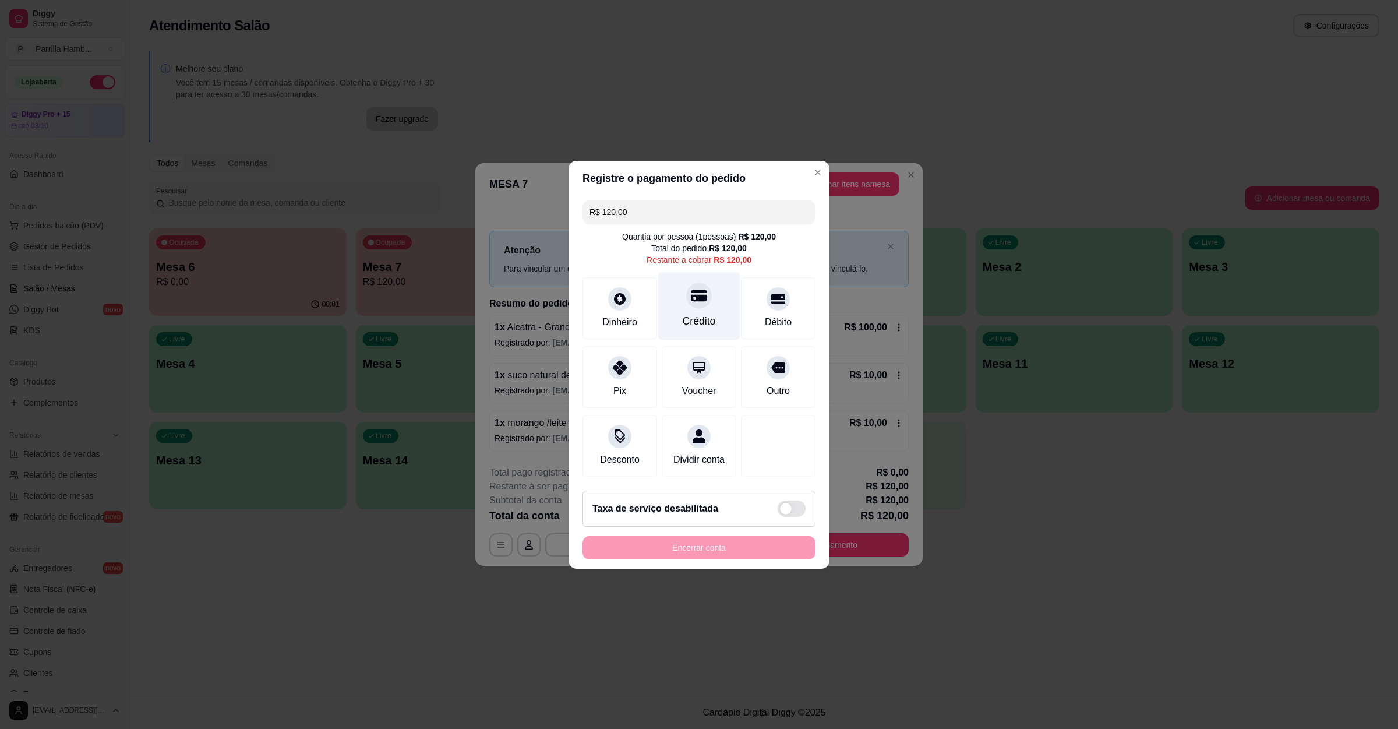
click at [697, 301] on div "Crédito" at bounding box center [699, 306] width 82 height 68
type input "R$ 0,00"
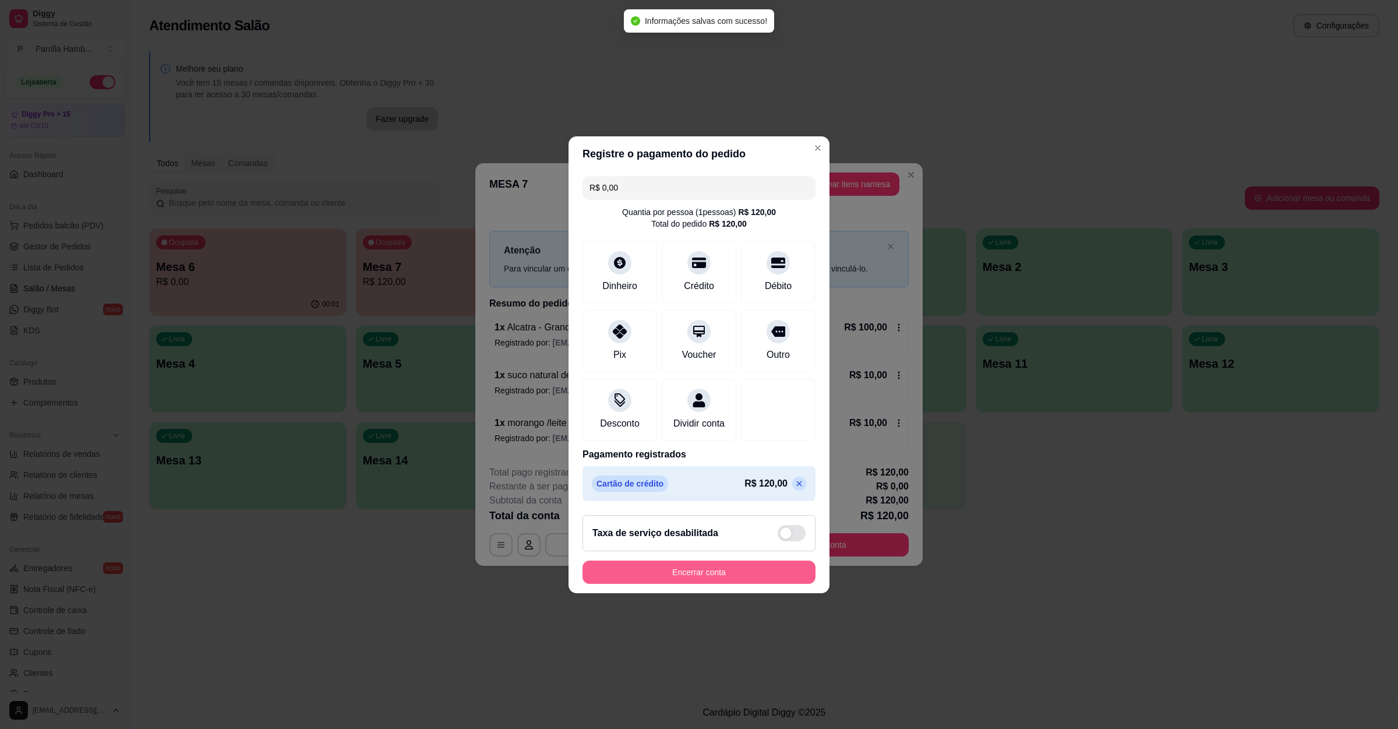
click at [699, 584] on button "Encerrar conta" at bounding box center [699, 572] width 233 height 23
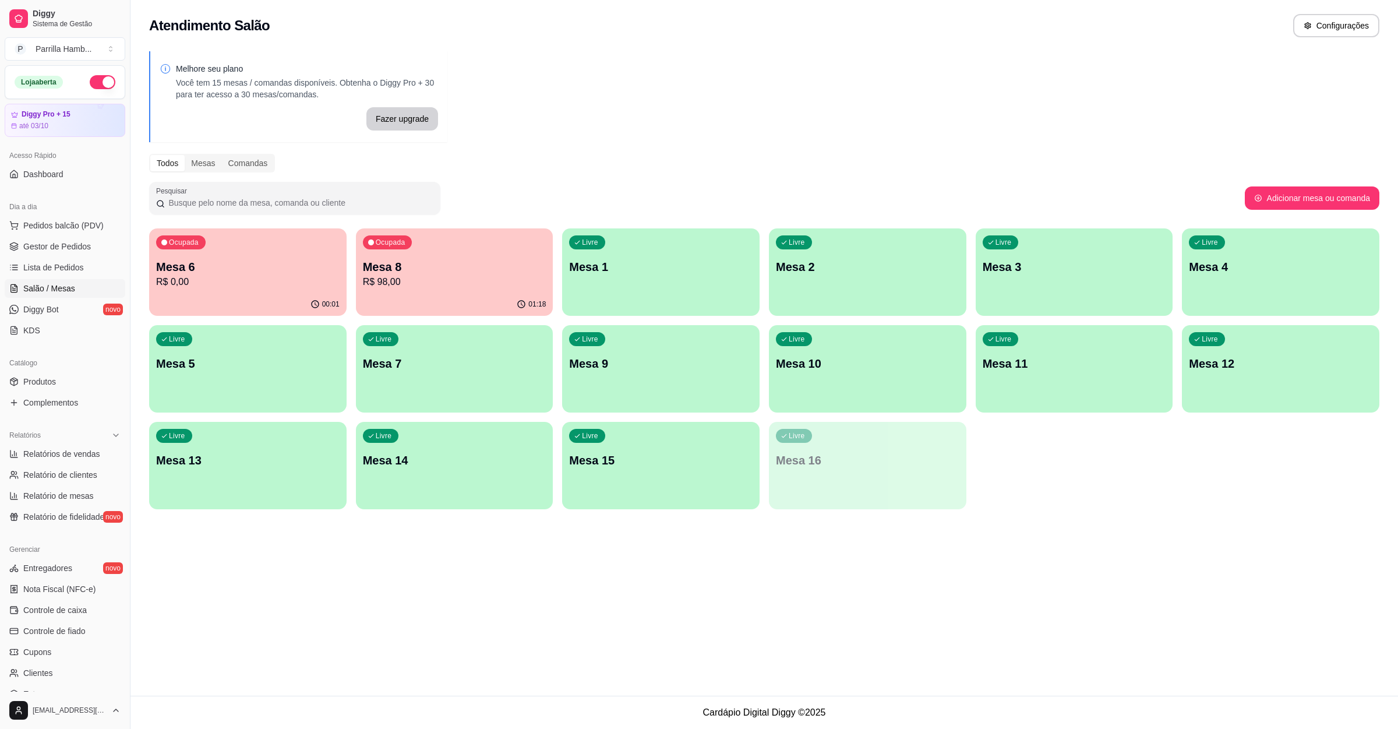
click at [509, 266] on p "Mesa 8" at bounding box center [455, 267] width 184 height 16
click at [415, 270] on p "Mesa 8" at bounding box center [455, 267] width 184 height 16
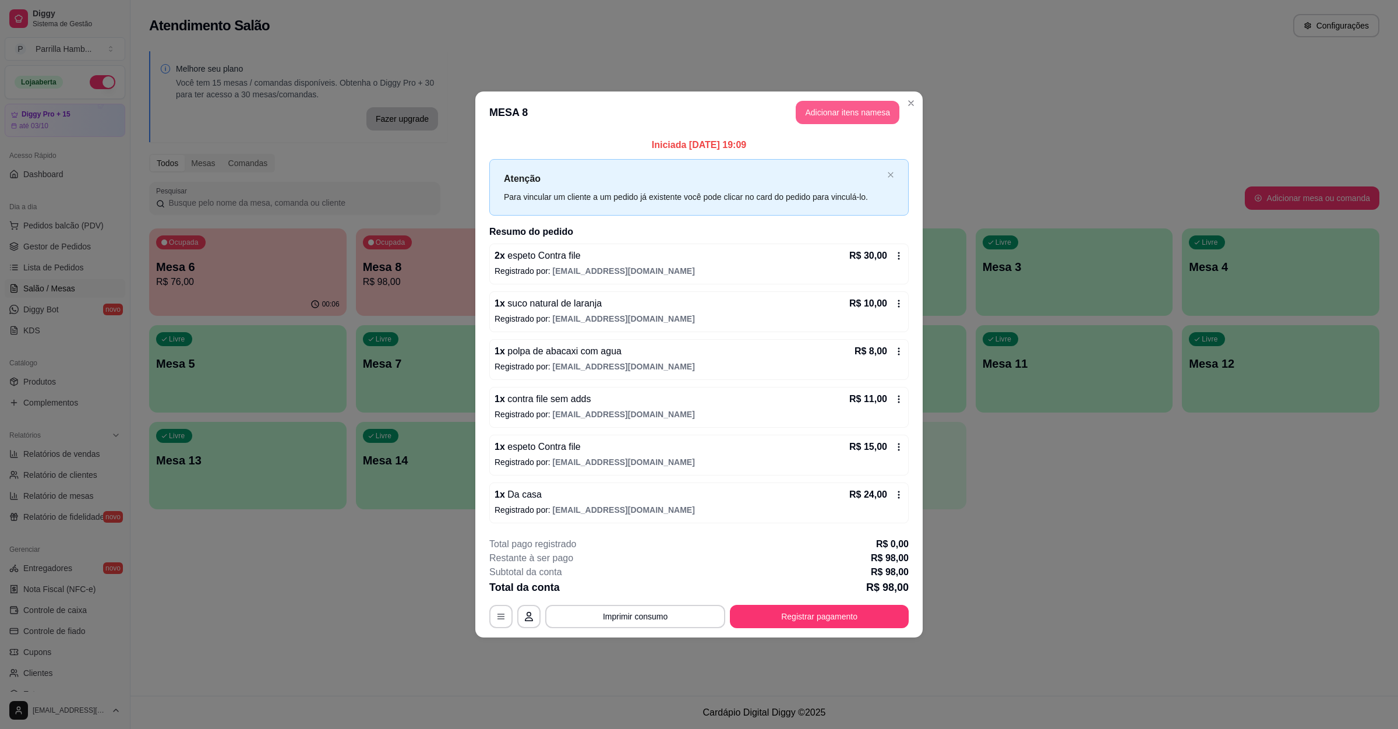
click at [845, 115] on button "Adicionar itens na mesa" at bounding box center [848, 112] width 104 height 23
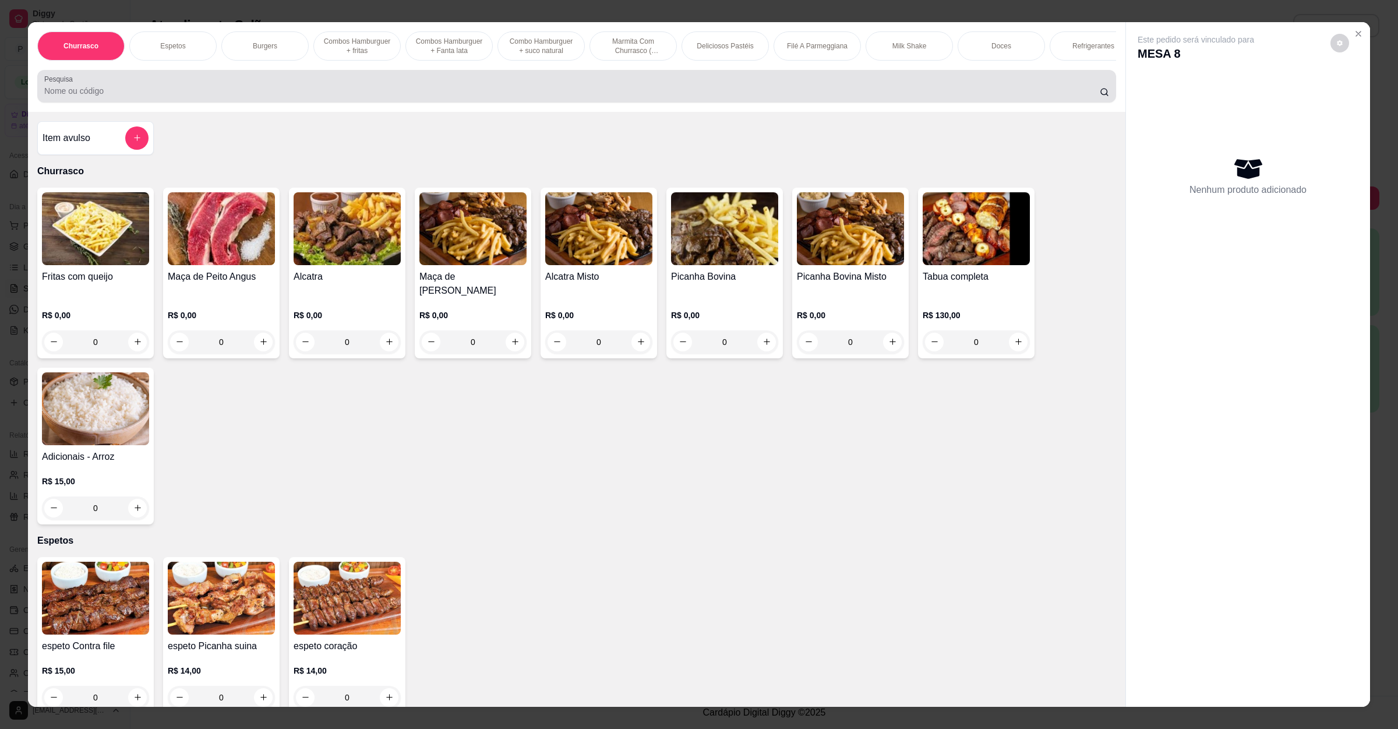
click at [255, 103] on div "Pesquisa" at bounding box center [576, 86] width 1079 height 33
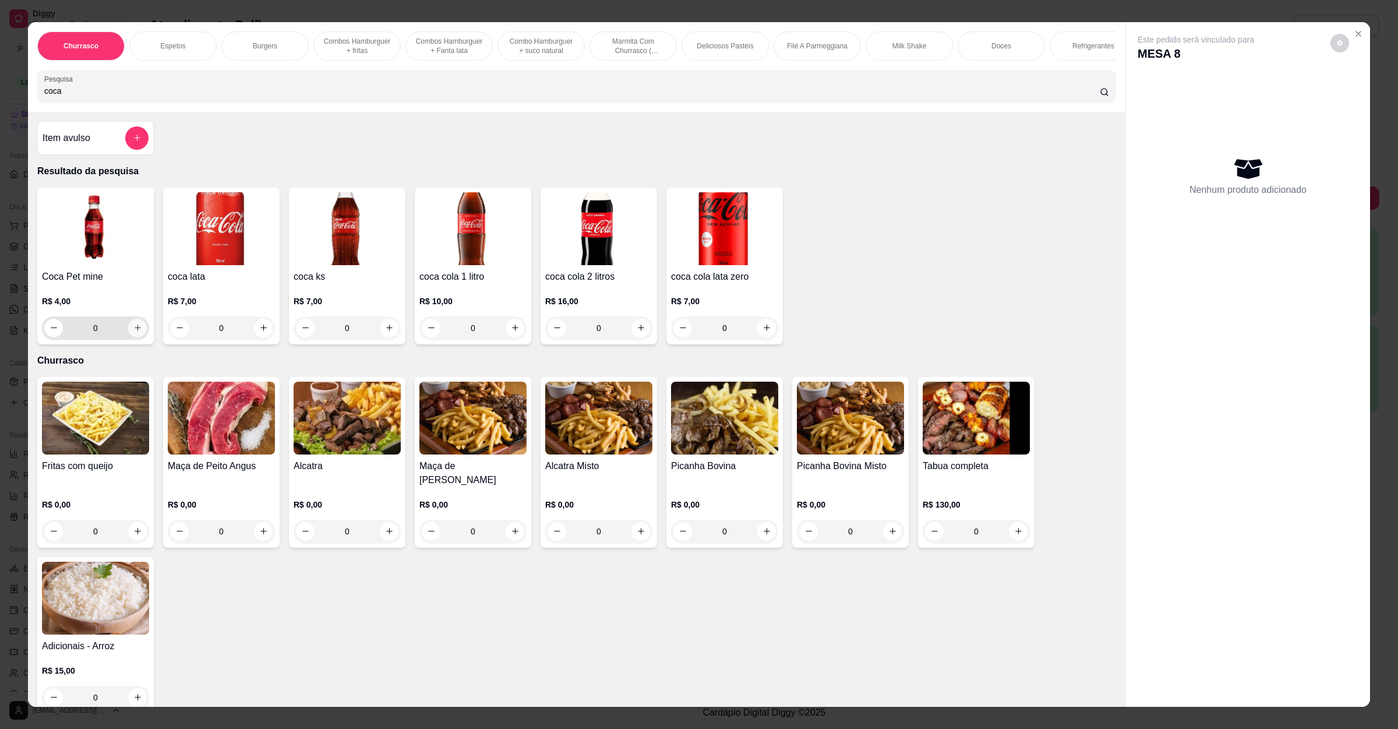
type input "coca"
click at [129, 337] on button "increase-product-quantity" at bounding box center [137, 328] width 18 height 18
type input "1"
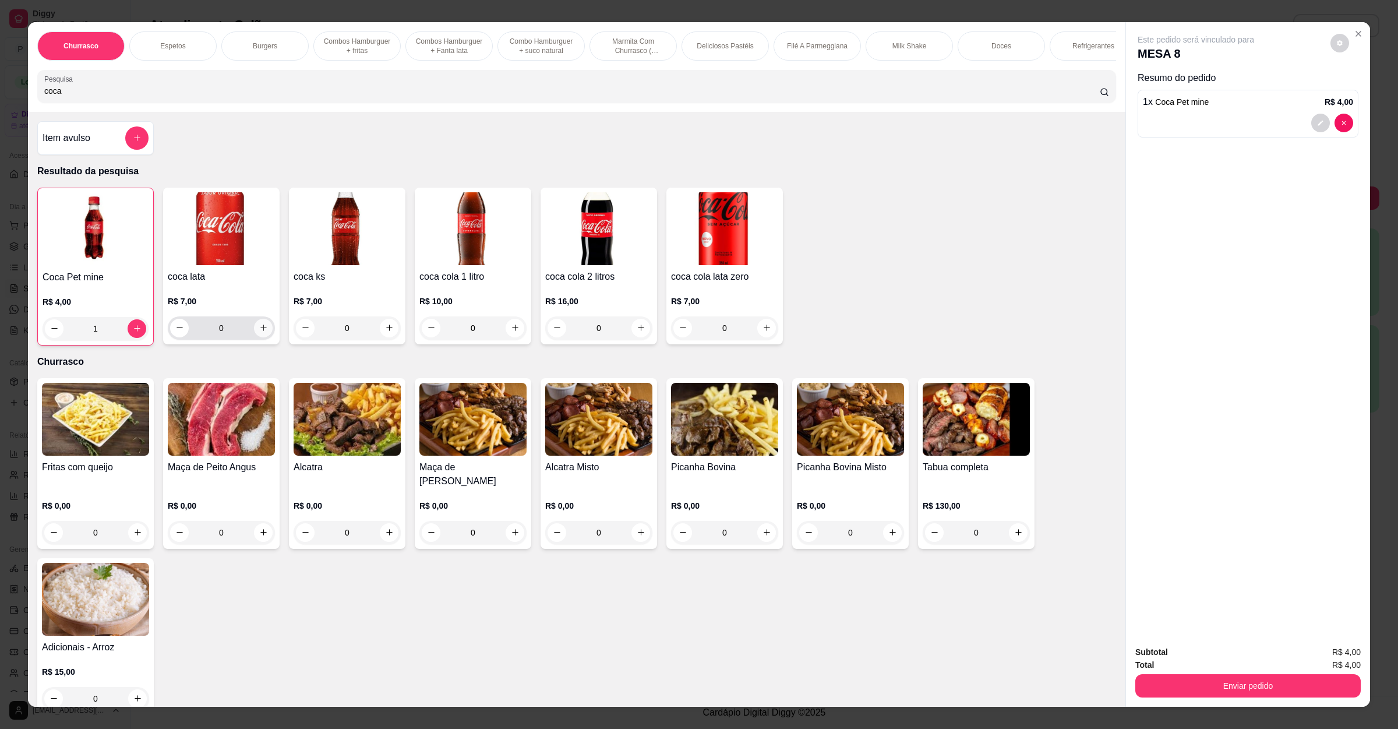
click at [259, 332] on icon "increase-product-quantity" at bounding box center [263, 327] width 9 height 9
type input "1"
click at [1190, 682] on button "Enviar pedido" at bounding box center [1248, 685] width 225 height 23
click at [1236, 661] on button "Registrar cliente" at bounding box center [1251, 657] width 75 height 22
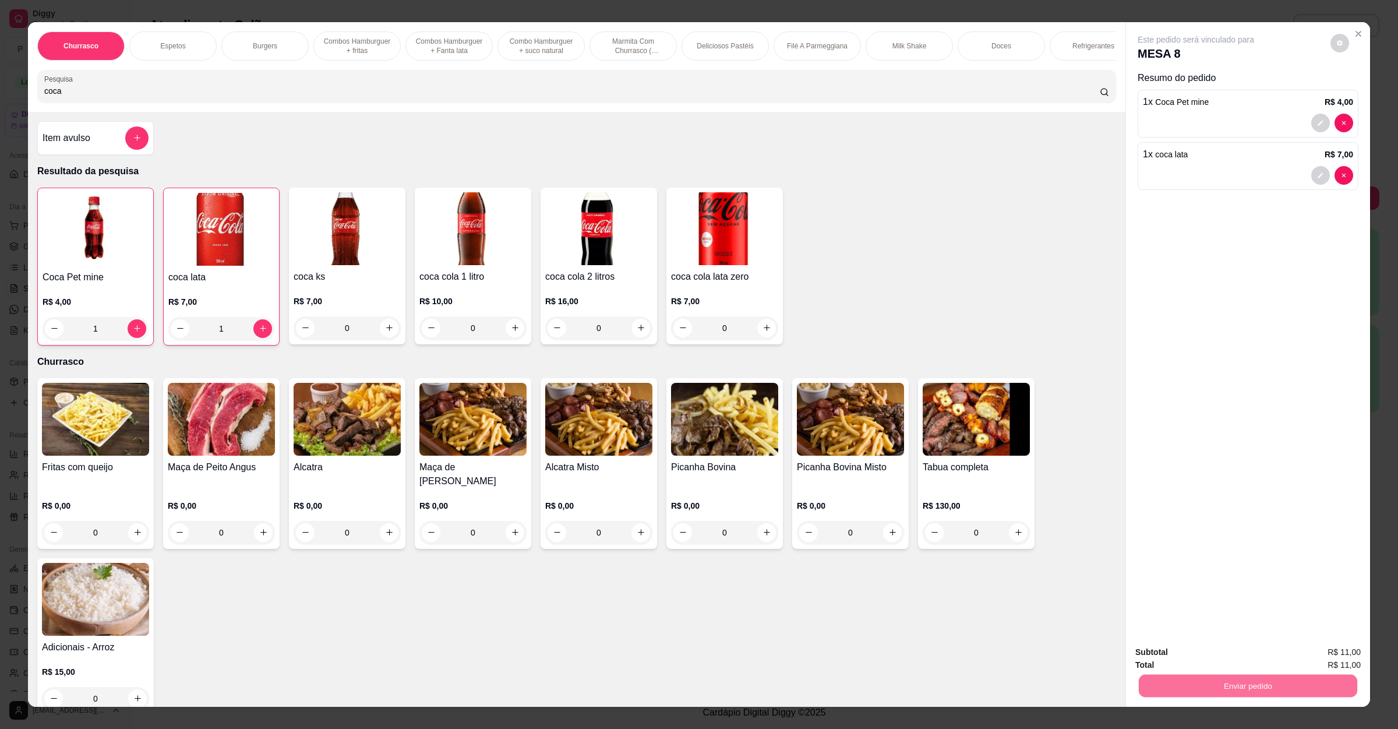
click at [1236, 661] on button "Registrar cliente" at bounding box center [1251, 657] width 75 height 22
click at [1266, 678] on button "Enviar pedido" at bounding box center [1248, 685] width 225 height 23
click at [1324, 654] on button "Enviar pedido" at bounding box center [1329, 657] width 66 height 22
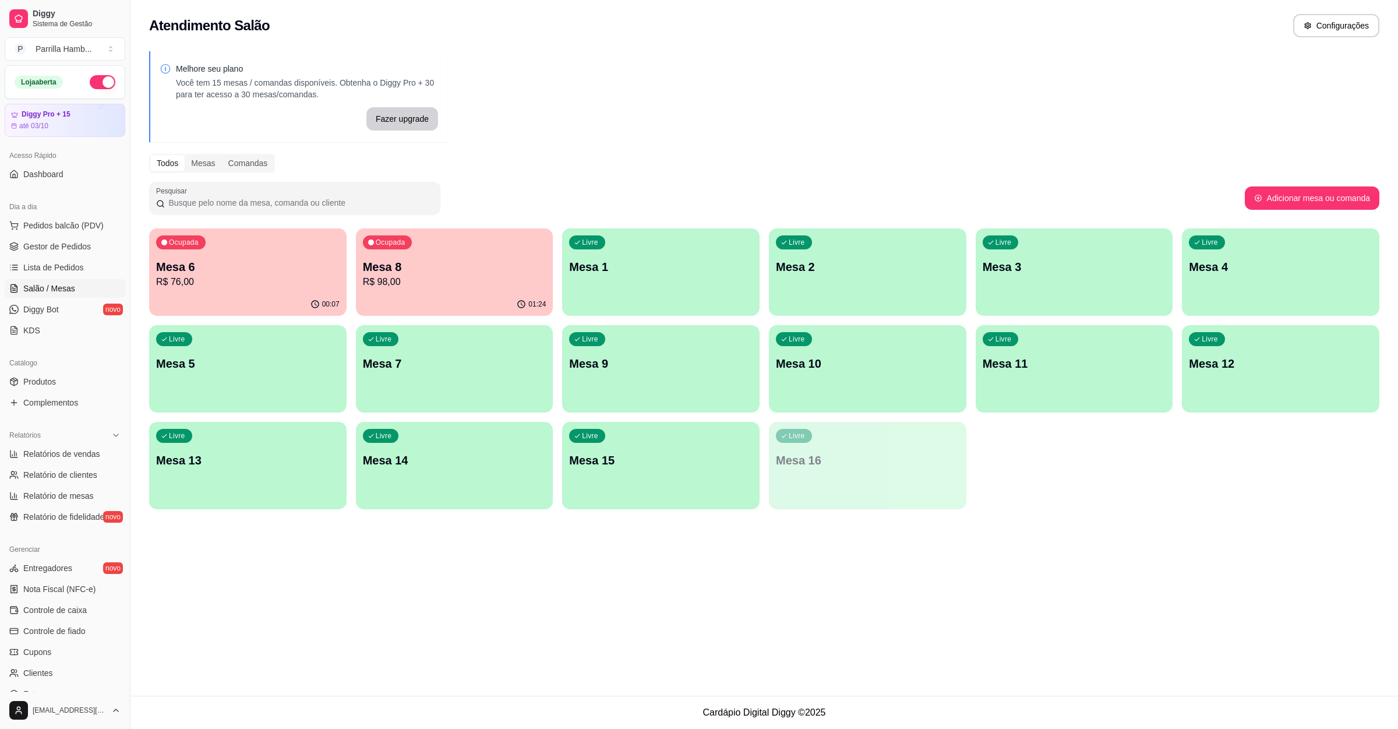
click at [392, 273] on p "Mesa 8" at bounding box center [455, 267] width 184 height 16
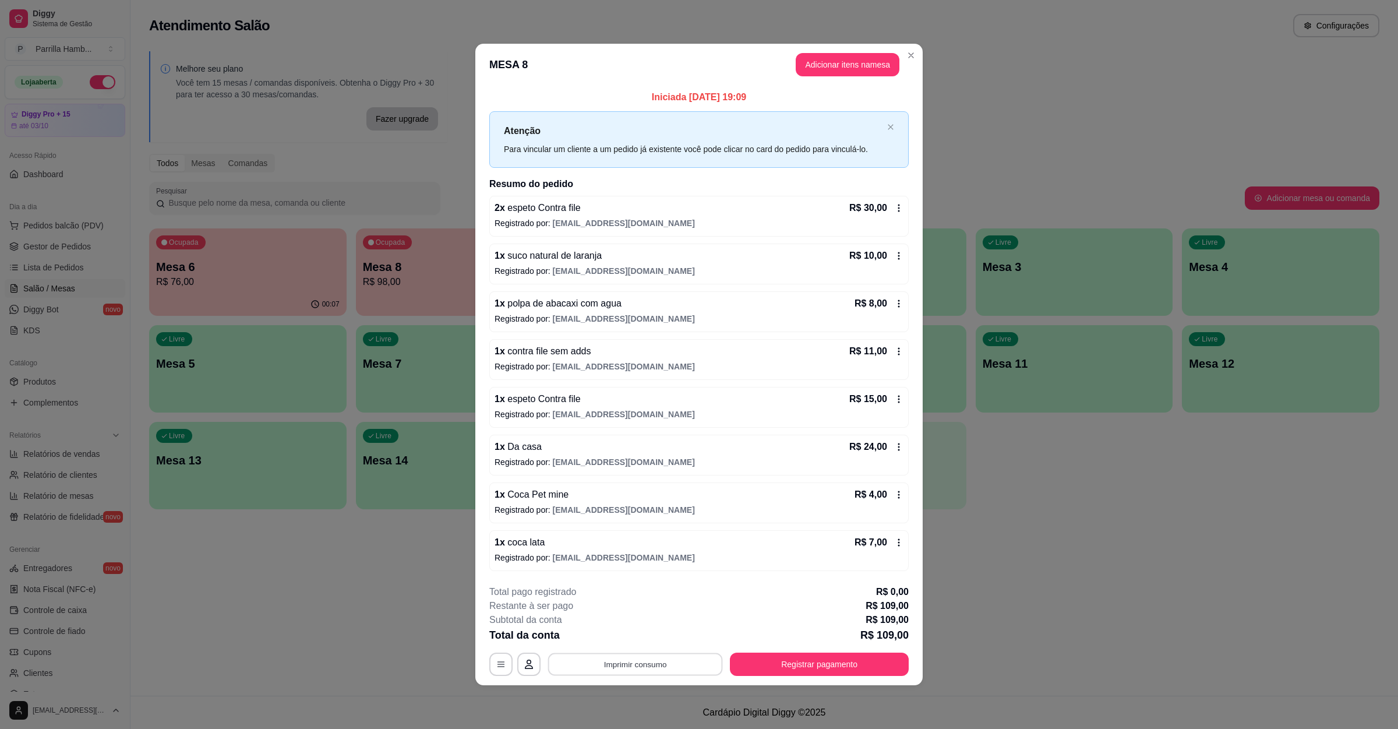
click at [616, 658] on button "Imprimir consumo" at bounding box center [635, 664] width 175 height 23
click at [642, 640] on button "IMPRESSORA" at bounding box center [639, 639] width 82 height 18
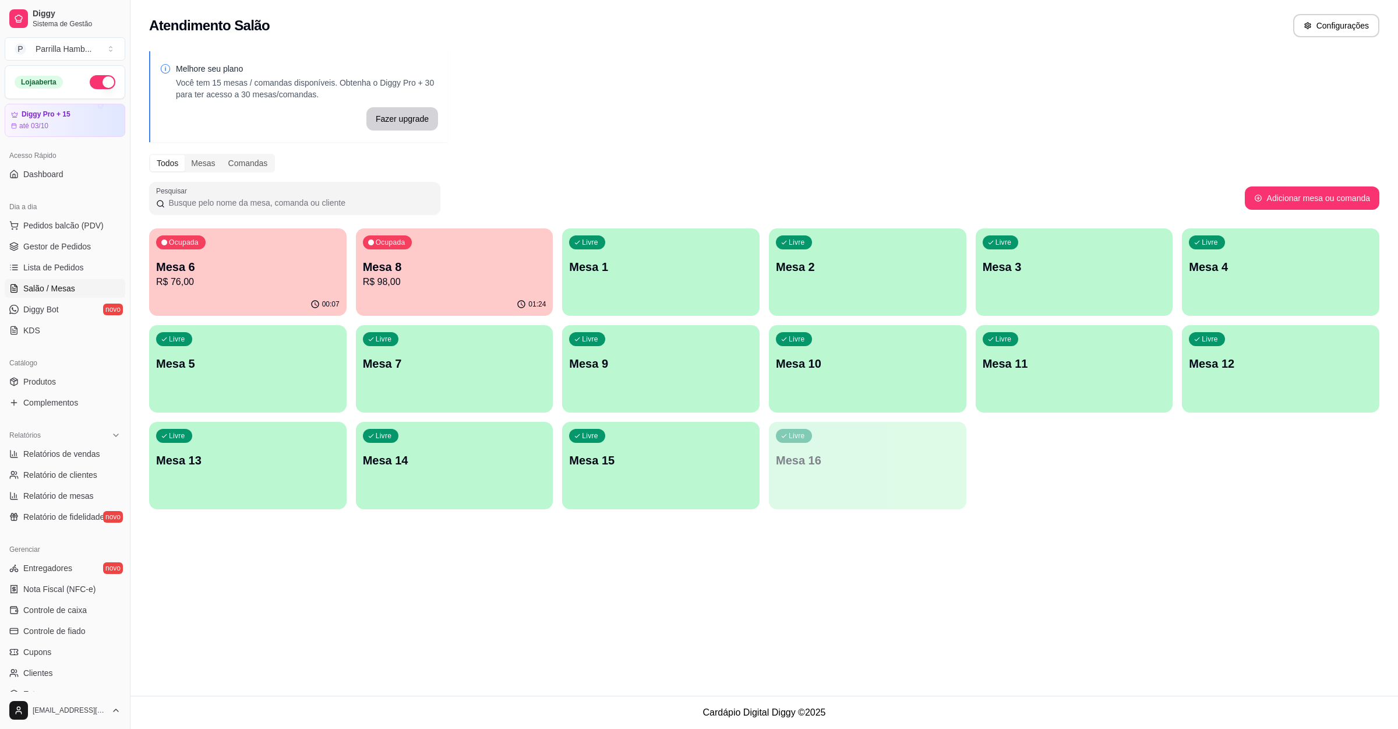
click at [291, 260] on p "Mesa 6" at bounding box center [248, 267] width 184 height 16
click at [385, 281] on p "R$ 98,00" at bounding box center [455, 282] width 184 height 14
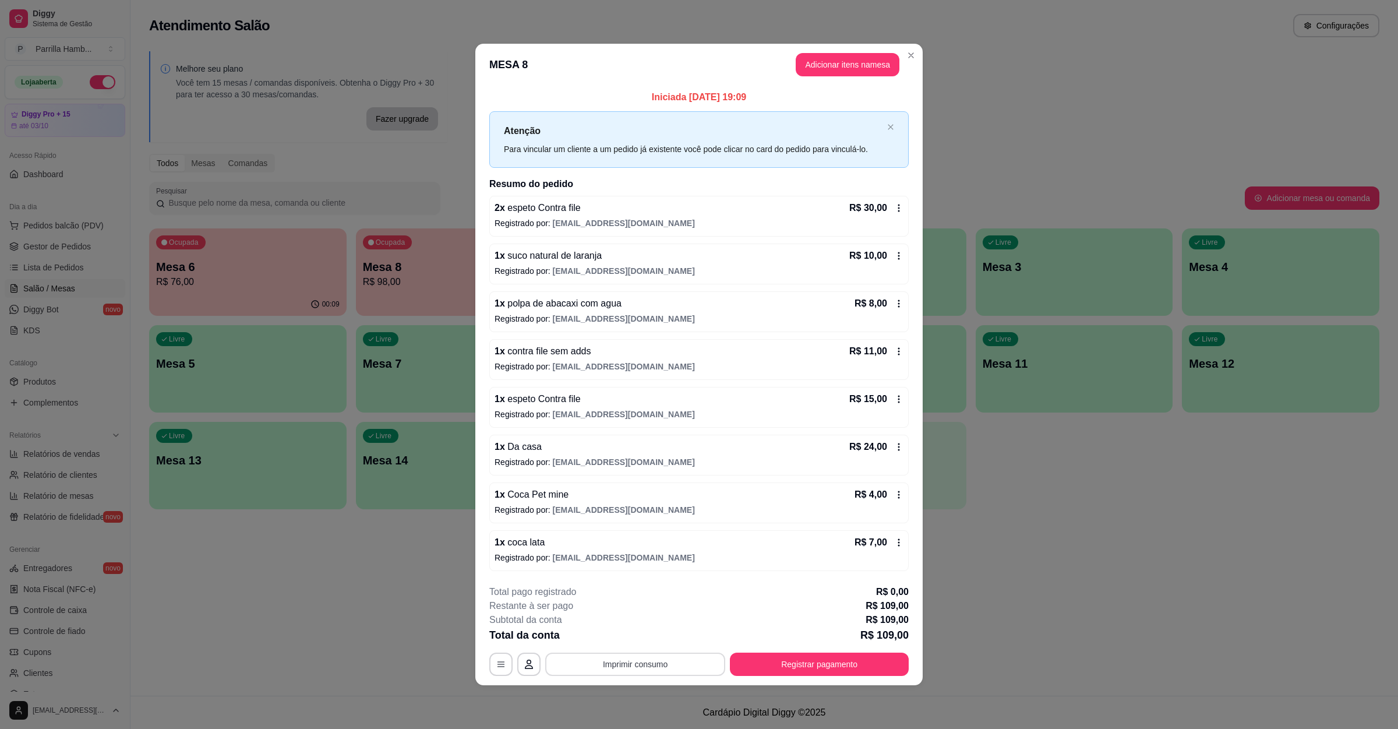
click at [640, 666] on button "Imprimir consumo" at bounding box center [635, 664] width 180 height 23
click at [647, 635] on button "IMPRESSORA" at bounding box center [639, 639] width 84 height 19
click at [819, 668] on button "Registrar pagamento" at bounding box center [820, 664] width 174 height 23
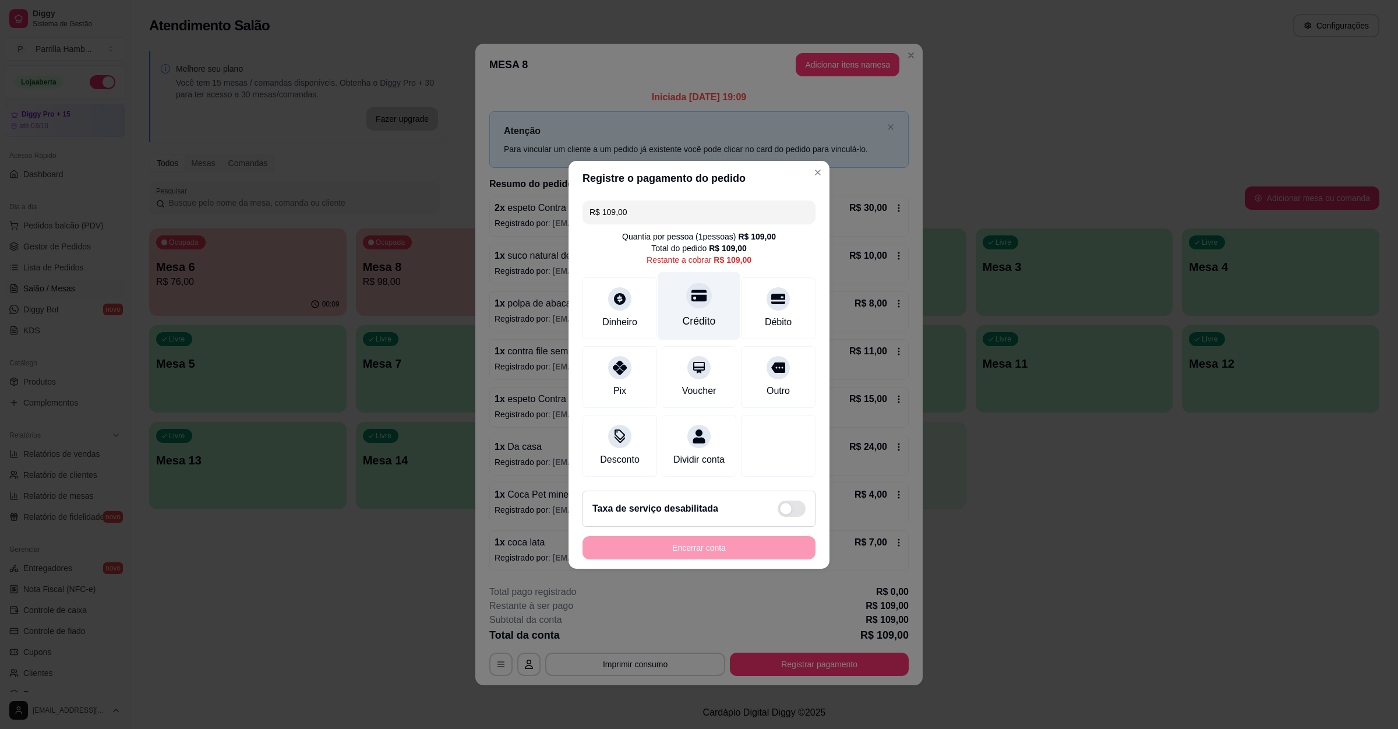
click at [696, 283] on div at bounding box center [699, 296] width 26 height 26
type input "R$ 0,00"
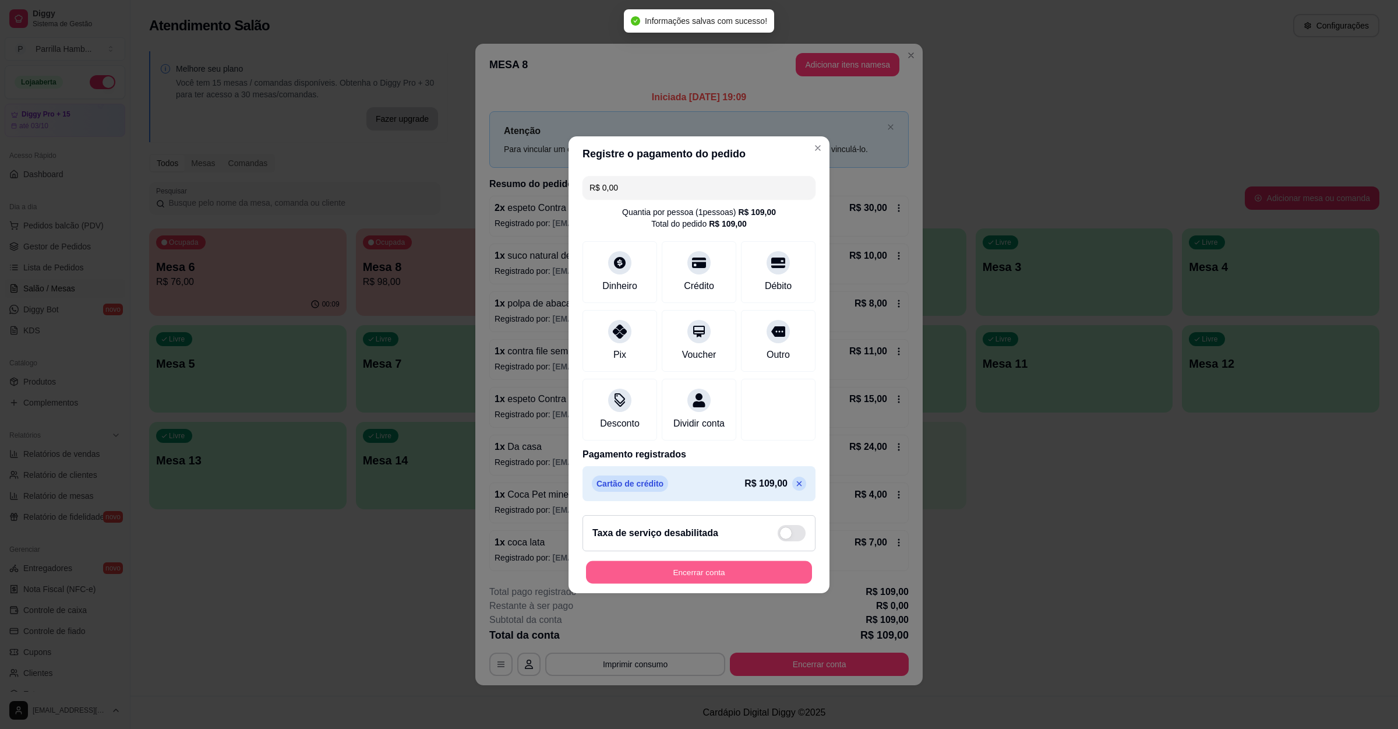
click at [714, 583] on button "Encerrar conta" at bounding box center [699, 572] width 226 height 23
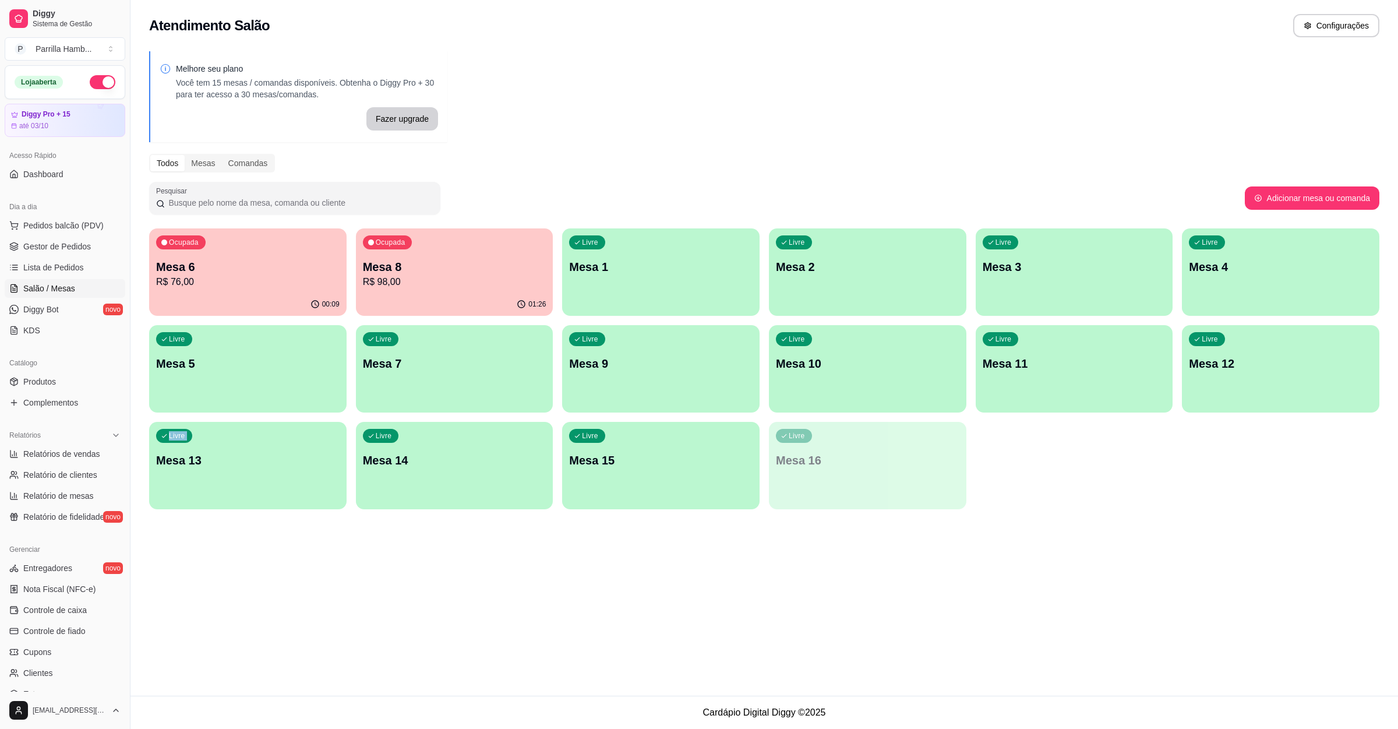
click at [1236, 597] on div "Atendimento Salão Configurações Melhore seu plano Você tem 15 mesas / comandas …" at bounding box center [765, 348] width 1268 height 696
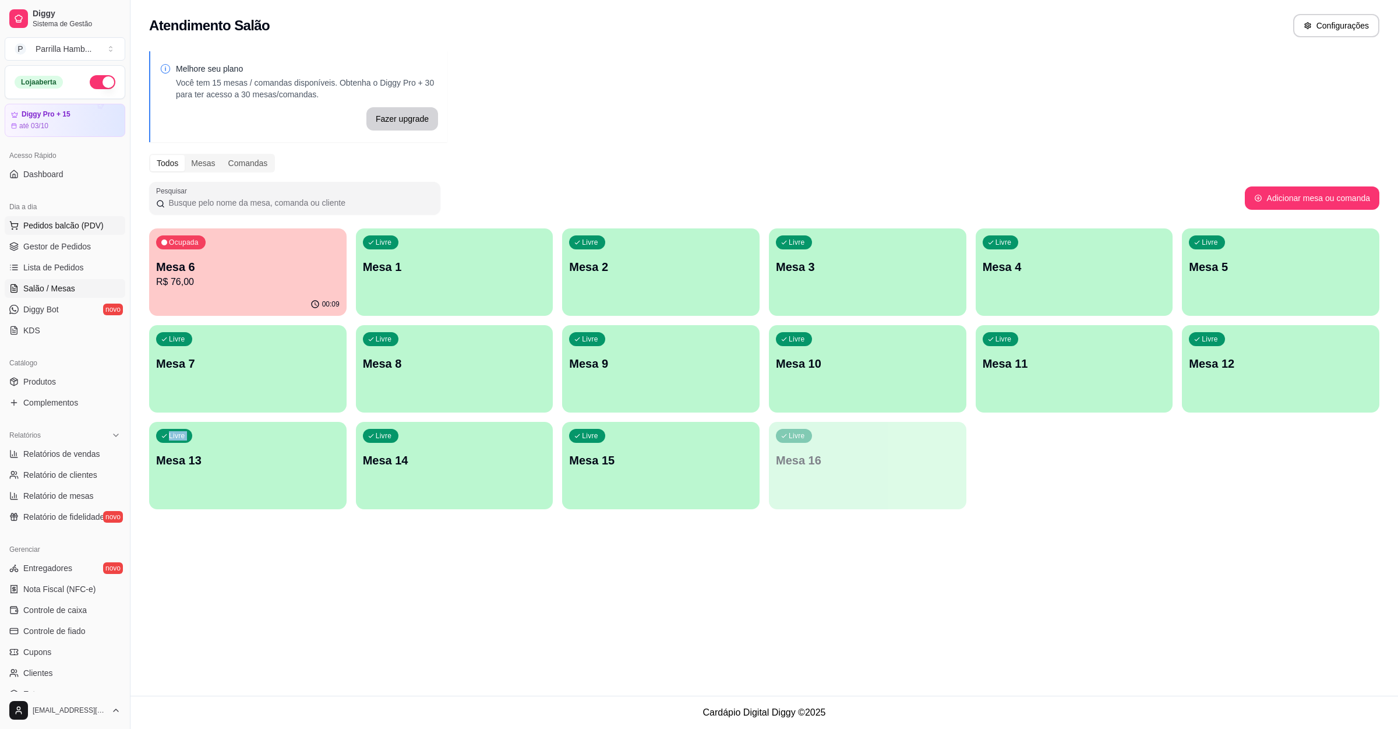
click at [70, 225] on span "Pedidos balcão (PDV)" at bounding box center [63, 226] width 80 height 12
click at [271, 97] on input "Pesquisa" at bounding box center [572, 91] width 1056 height 12
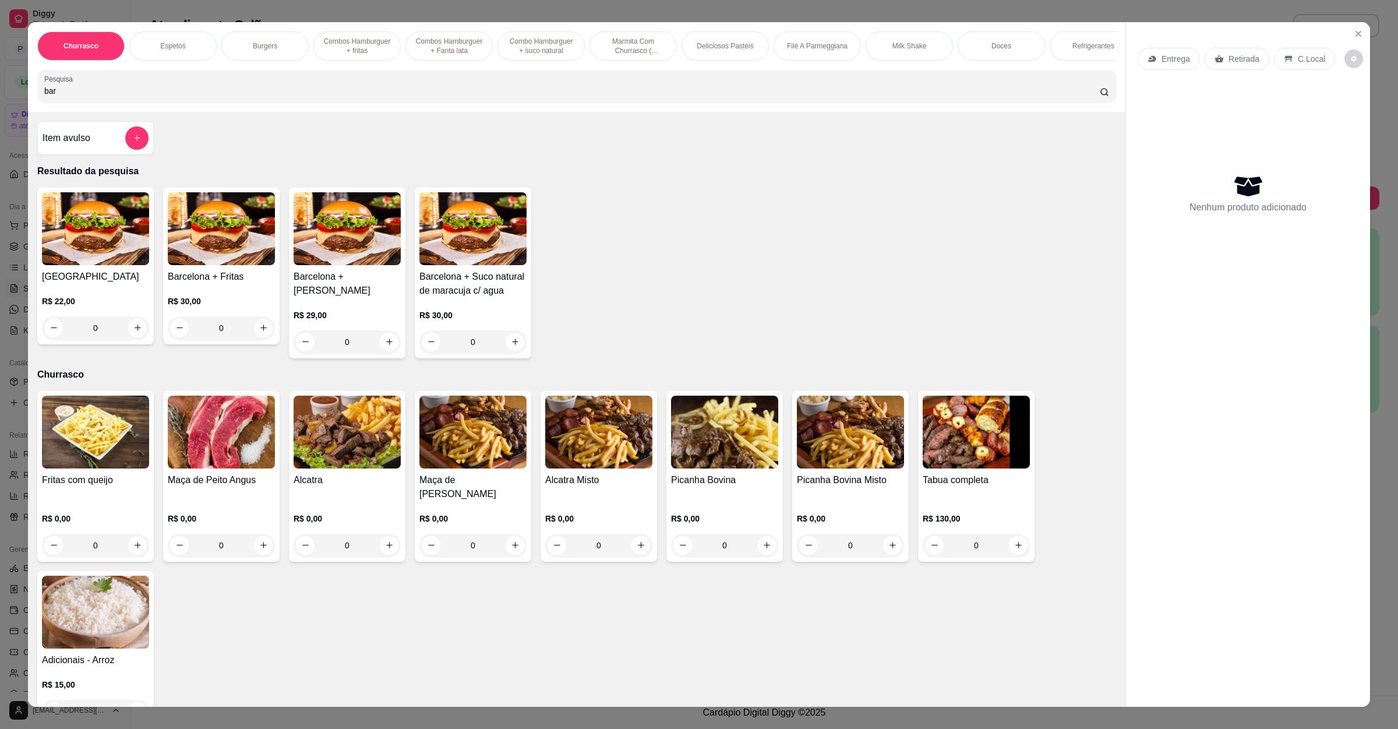
type input "bar"
click at [79, 282] on div "Barcelona R$ 22,00 0" at bounding box center [95, 266] width 117 height 157
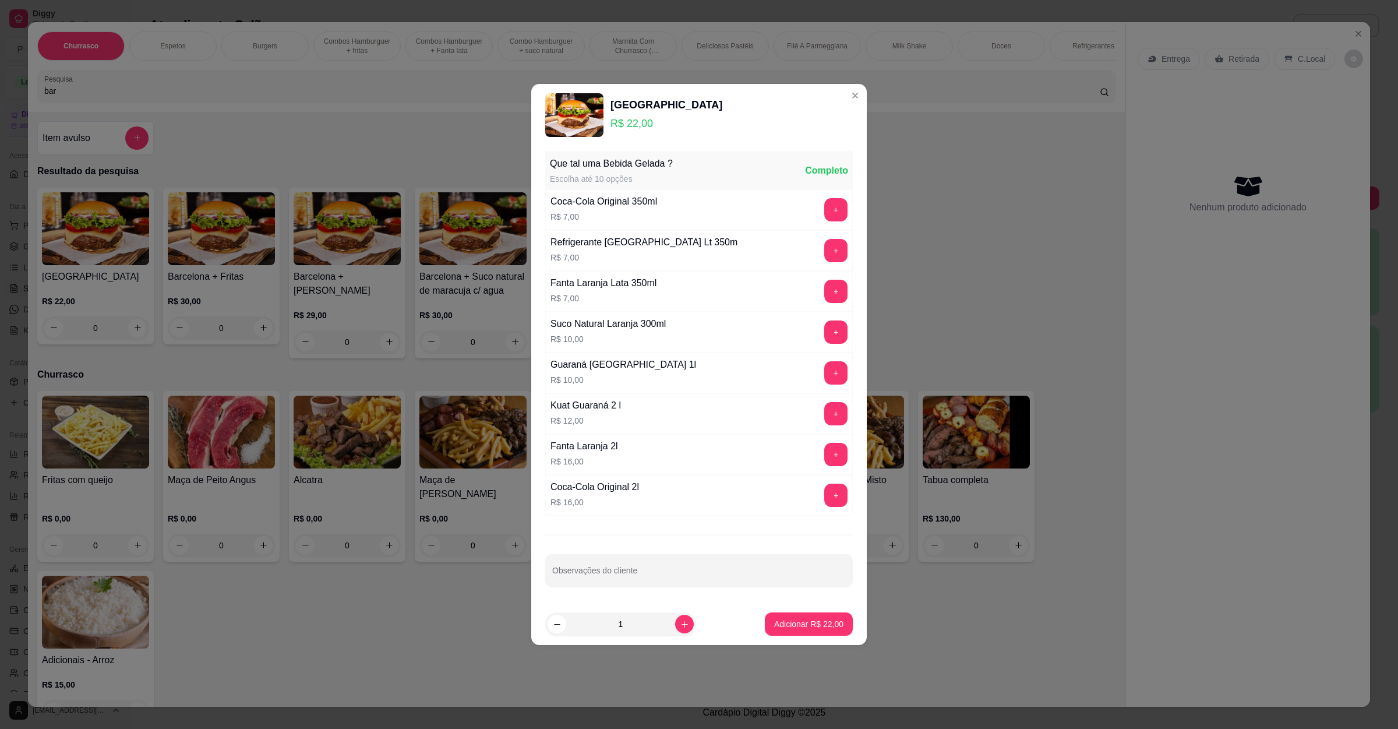
click at [795, 640] on footer "1 Adicionar R$ 22,00" at bounding box center [699, 624] width 336 height 42
click at [787, 626] on p "Adicionar R$ 22,00" at bounding box center [808, 624] width 69 height 12
type input "1"
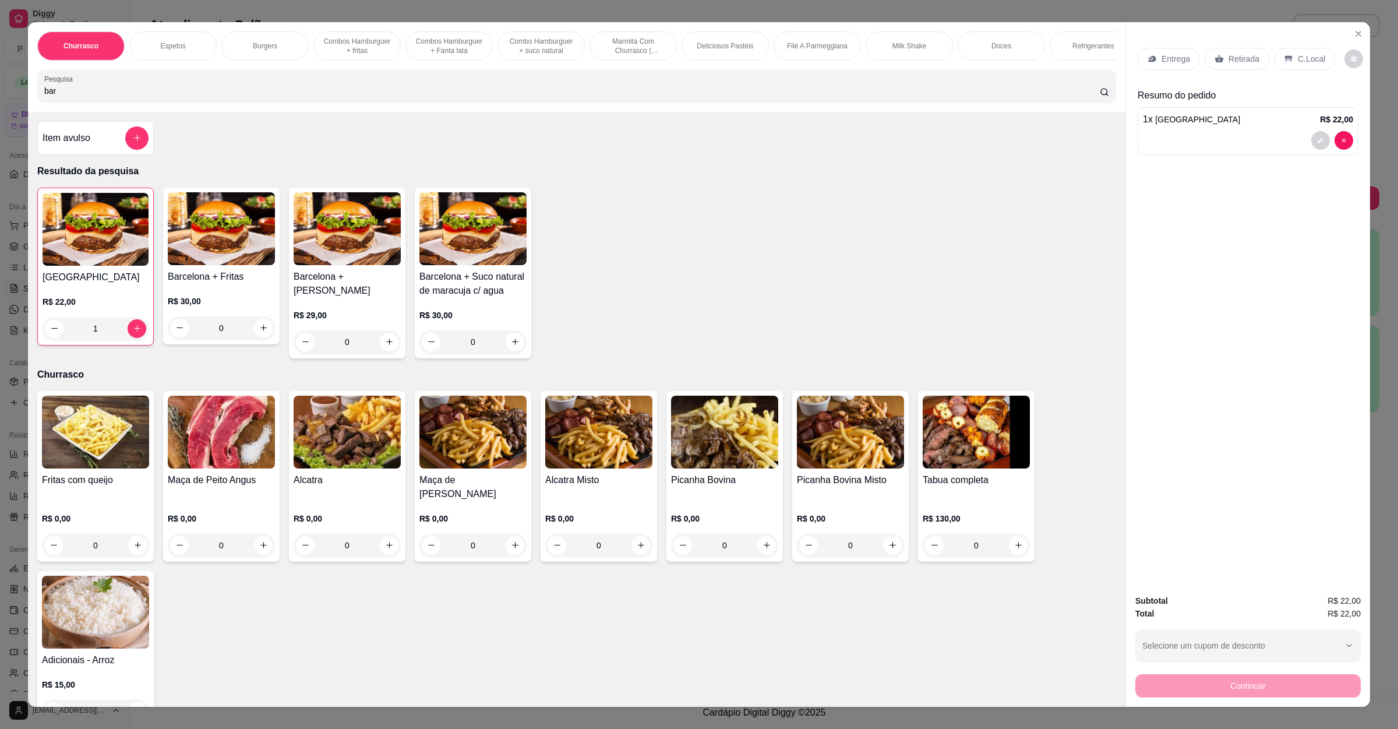
drag, startPoint x: 236, startPoint y: 107, endPoint x: 0, endPoint y: 105, distance: 236.0
click at [0, 105] on div "Churrasco Espetos Burgers Combos [GEOGRAPHIC_DATA] + fritas Combos Hamburguer +…" at bounding box center [699, 364] width 1398 height 729
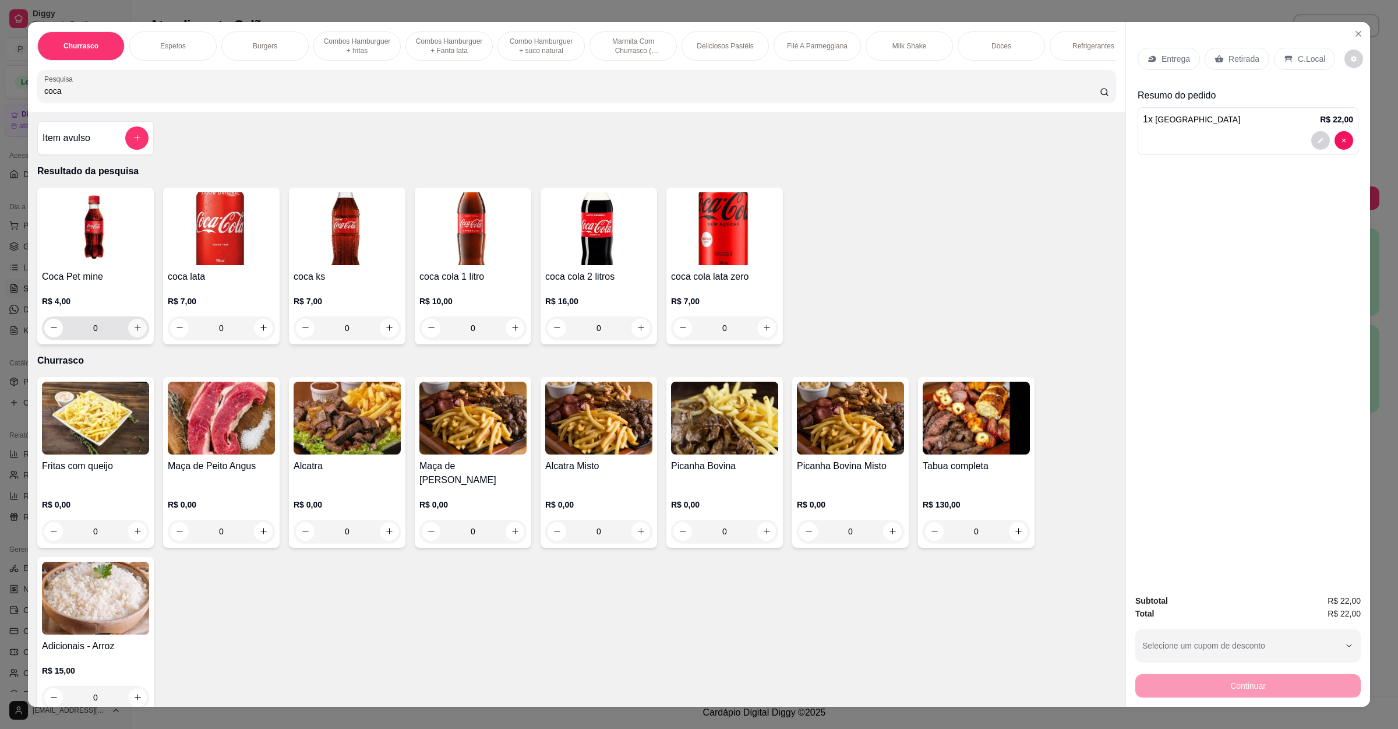
type input "coca"
click at [133, 332] on icon "increase-product-quantity" at bounding box center [137, 327] width 9 height 9
type input "1"
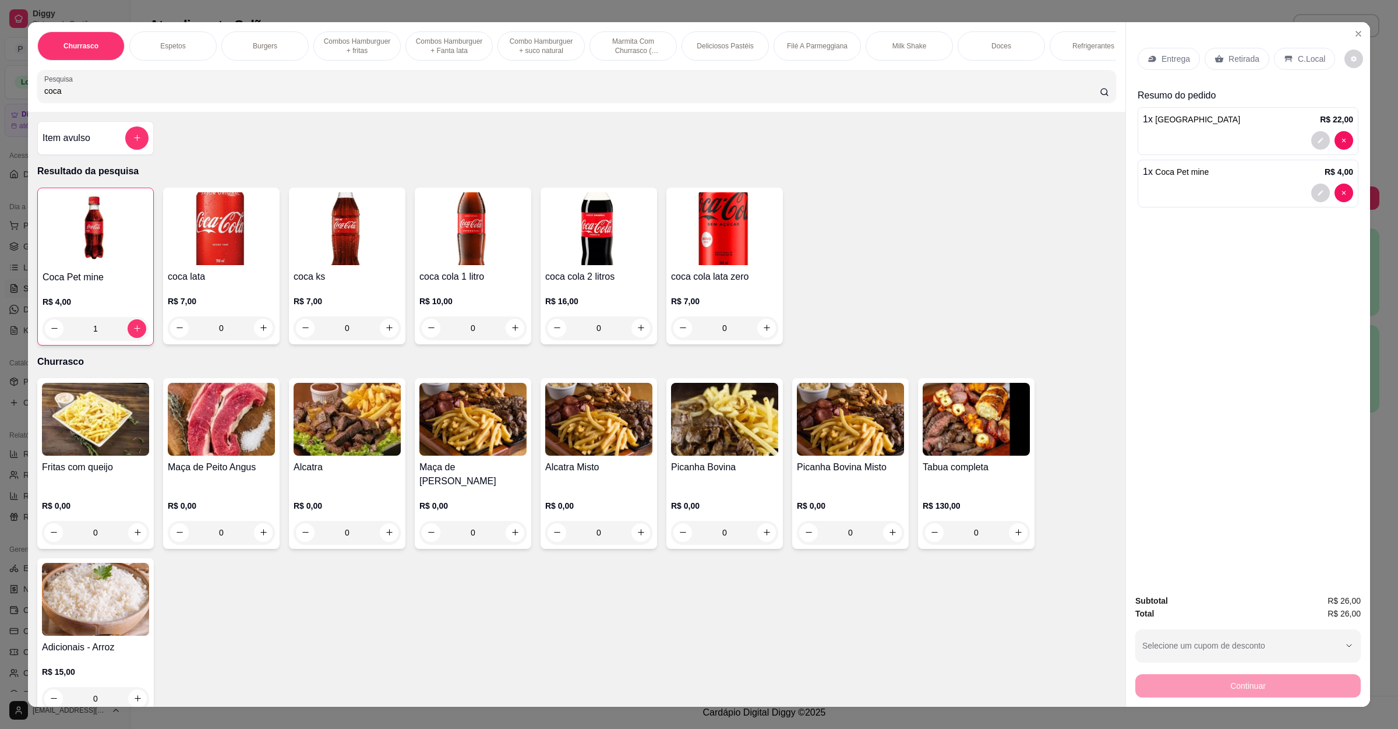
click at [1218, 58] on div "Retirada" at bounding box center [1237, 59] width 65 height 22
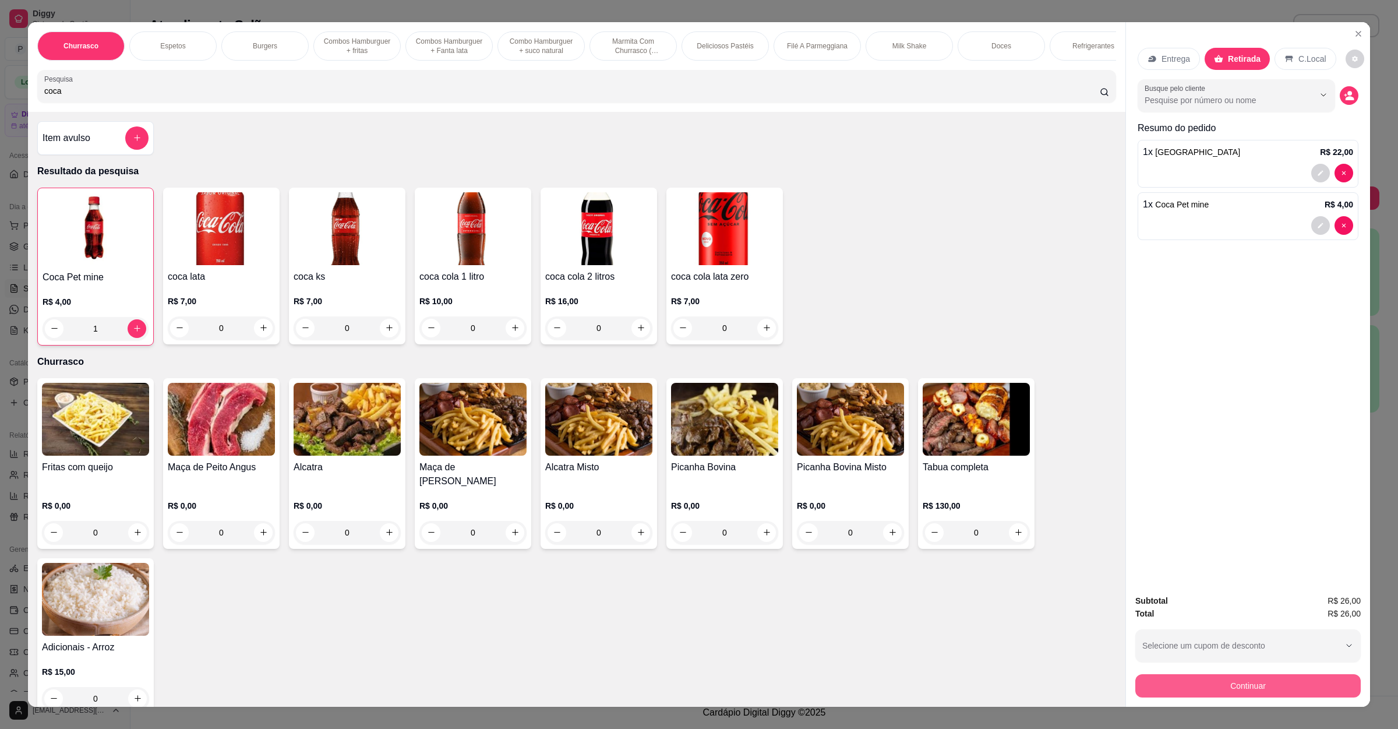
click at [1189, 682] on button "Continuar" at bounding box center [1248, 685] width 225 height 23
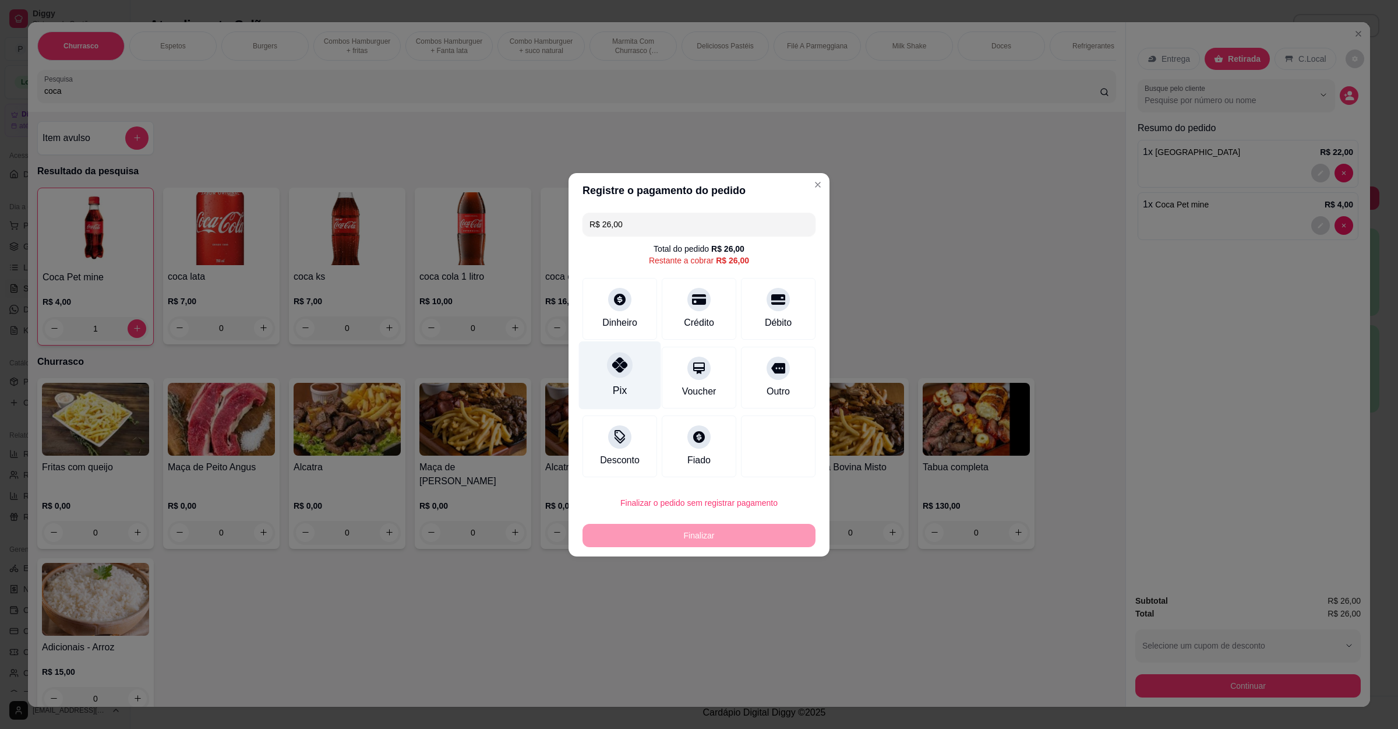
click at [612, 360] on icon at bounding box center [619, 364] width 15 height 15
type input "R$ 0,00"
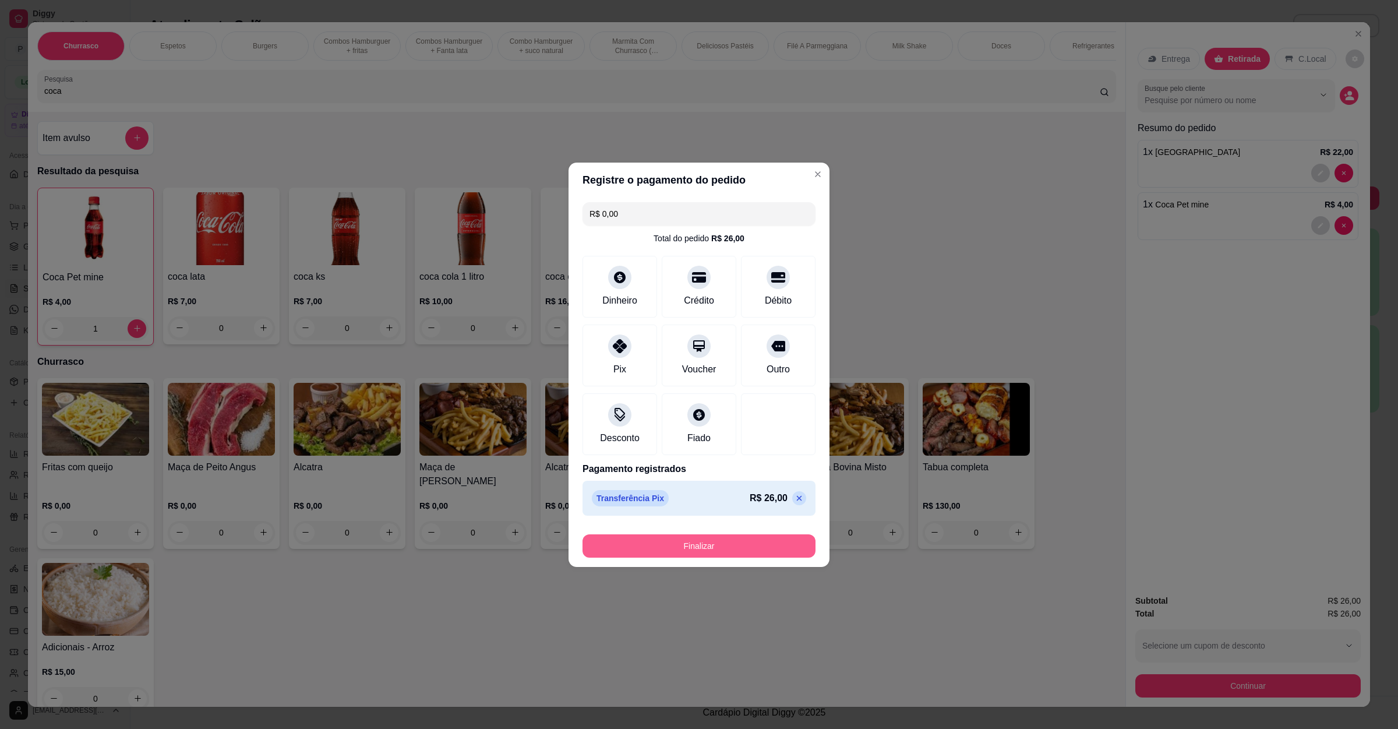
click at [752, 542] on button "Finalizar" at bounding box center [699, 545] width 233 height 23
type input "0"
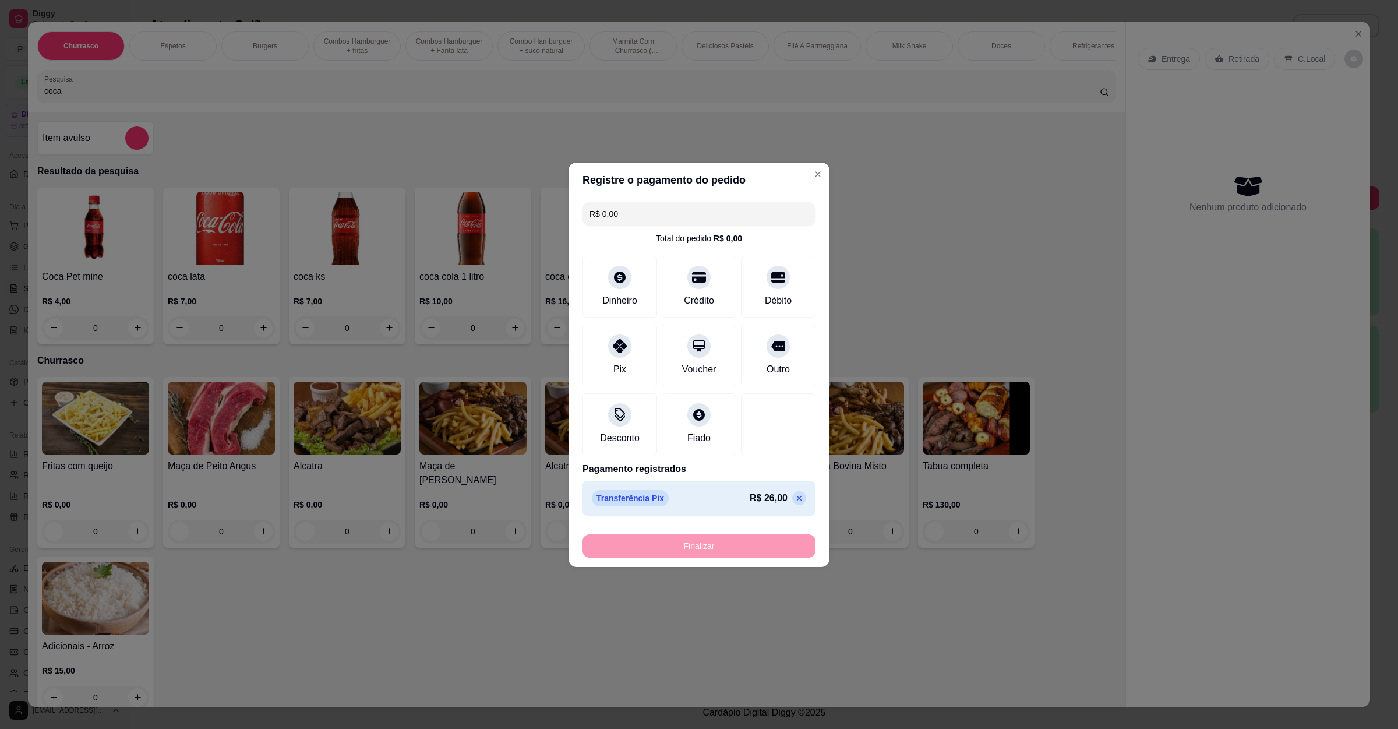
type input "-R$ 26,00"
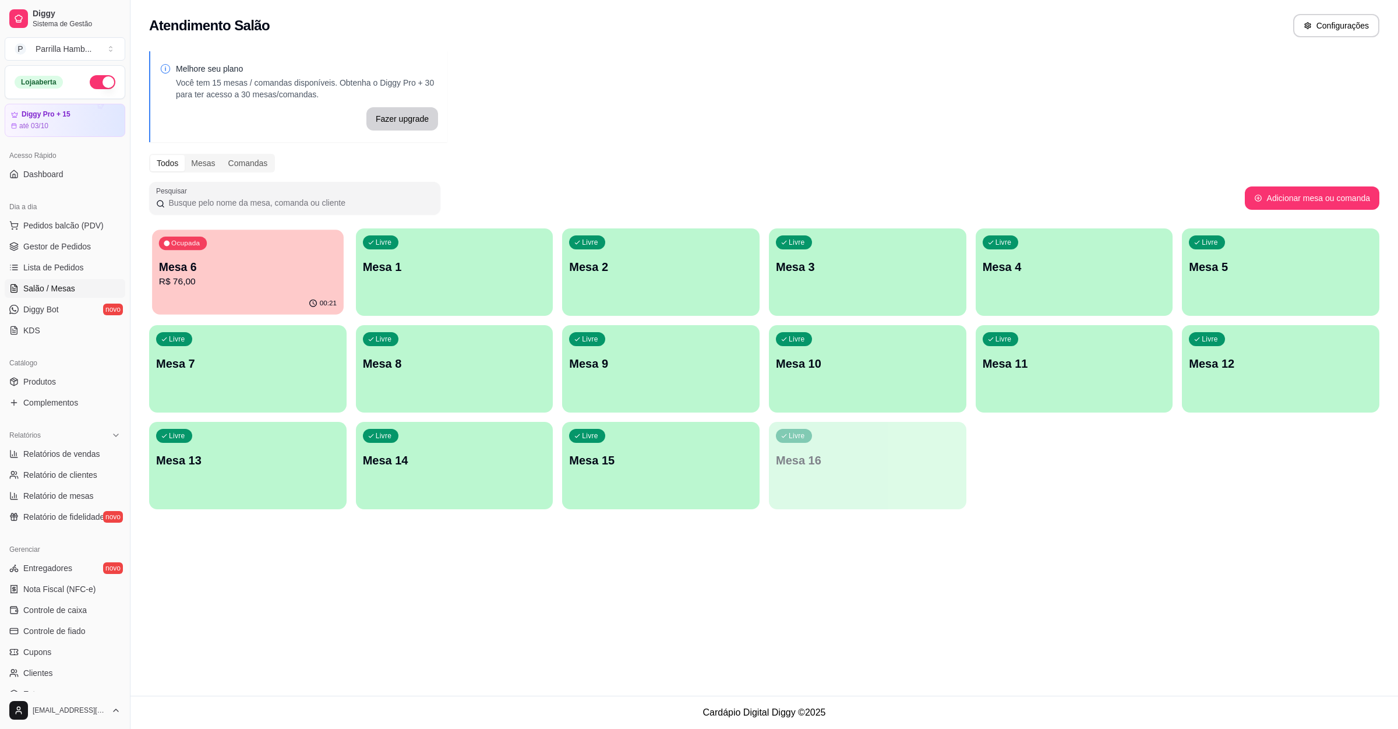
click at [236, 265] on p "Mesa 6" at bounding box center [248, 267] width 178 height 16
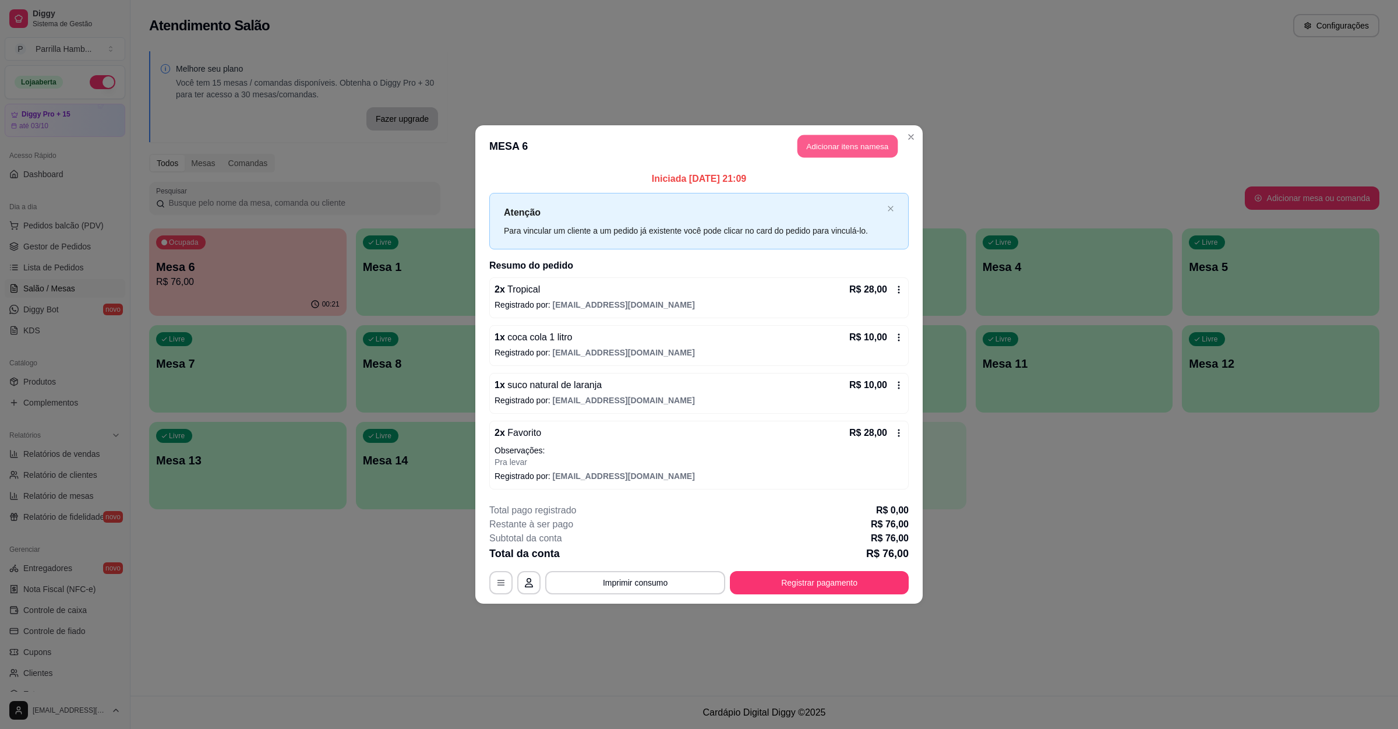
click at [841, 135] on button "Adicionar itens na mesa" at bounding box center [848, 146] width 100 height 23
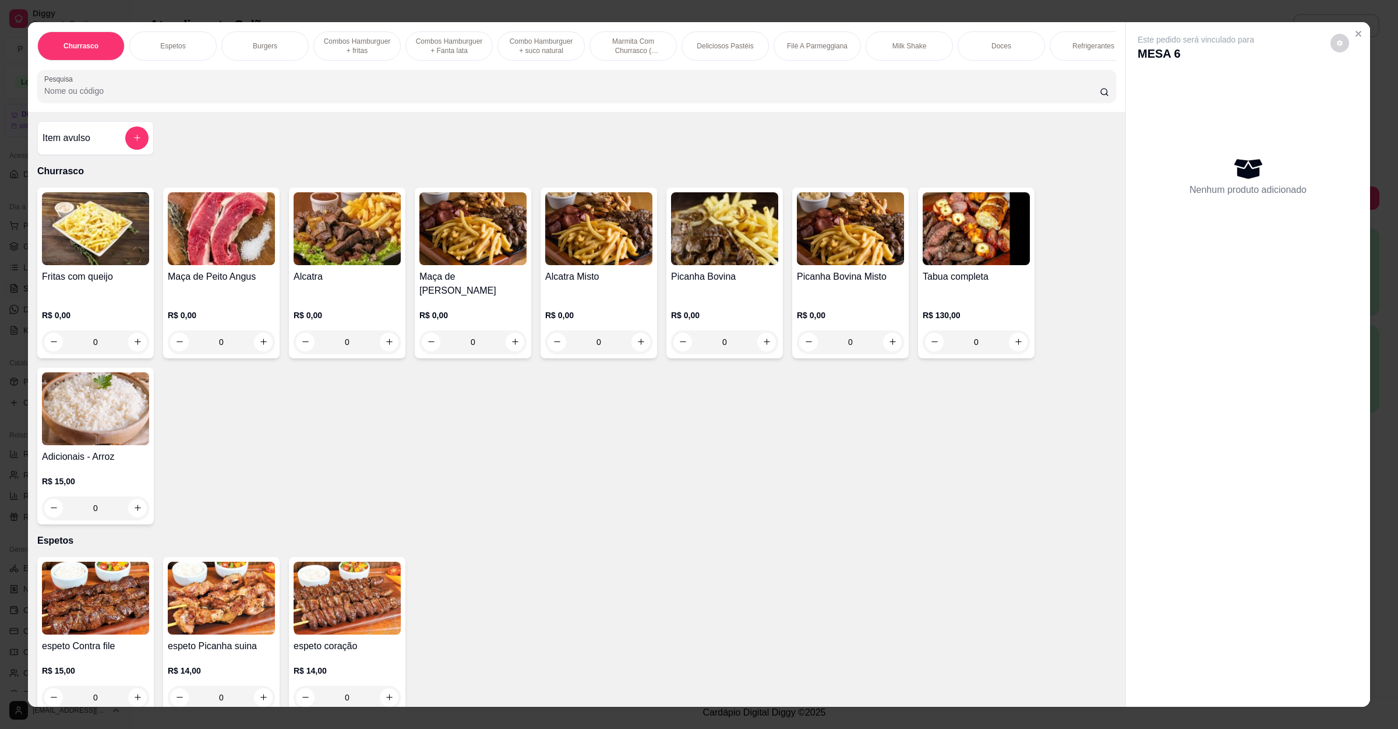
click at [107, 145] on div "Item avulso" at bounding box center [96, 137] width 106 height 23
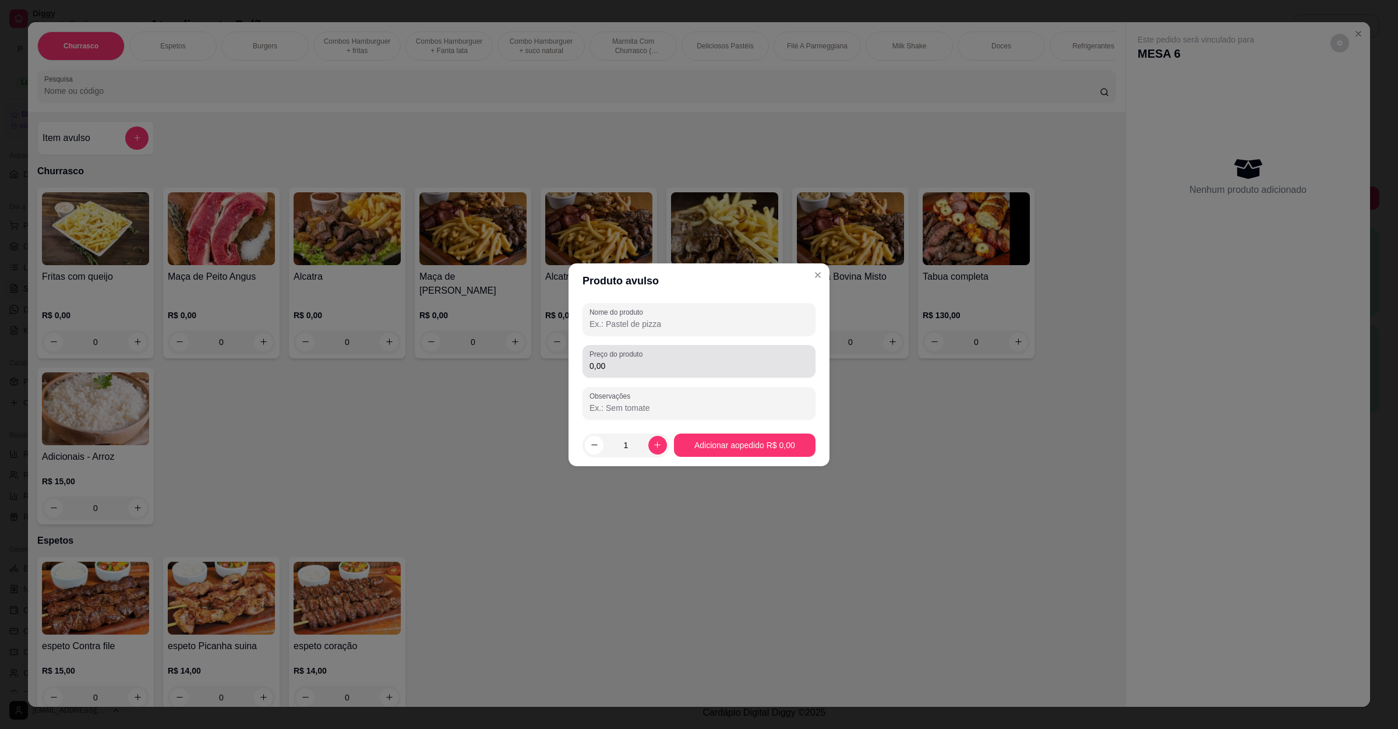
click at [690, 345] on div "Preço do produto 0,00" at bounding box center [699, 361] width 233 height 33
click at [698, 322] on input "Nome do produto" at bounding box center [699, 324] width 219 height 12
type input "pastel de queijo"
click at [664, 357] on div "0,00" at bounding box center [699, 361] width 219 height 23
type input "14,00"
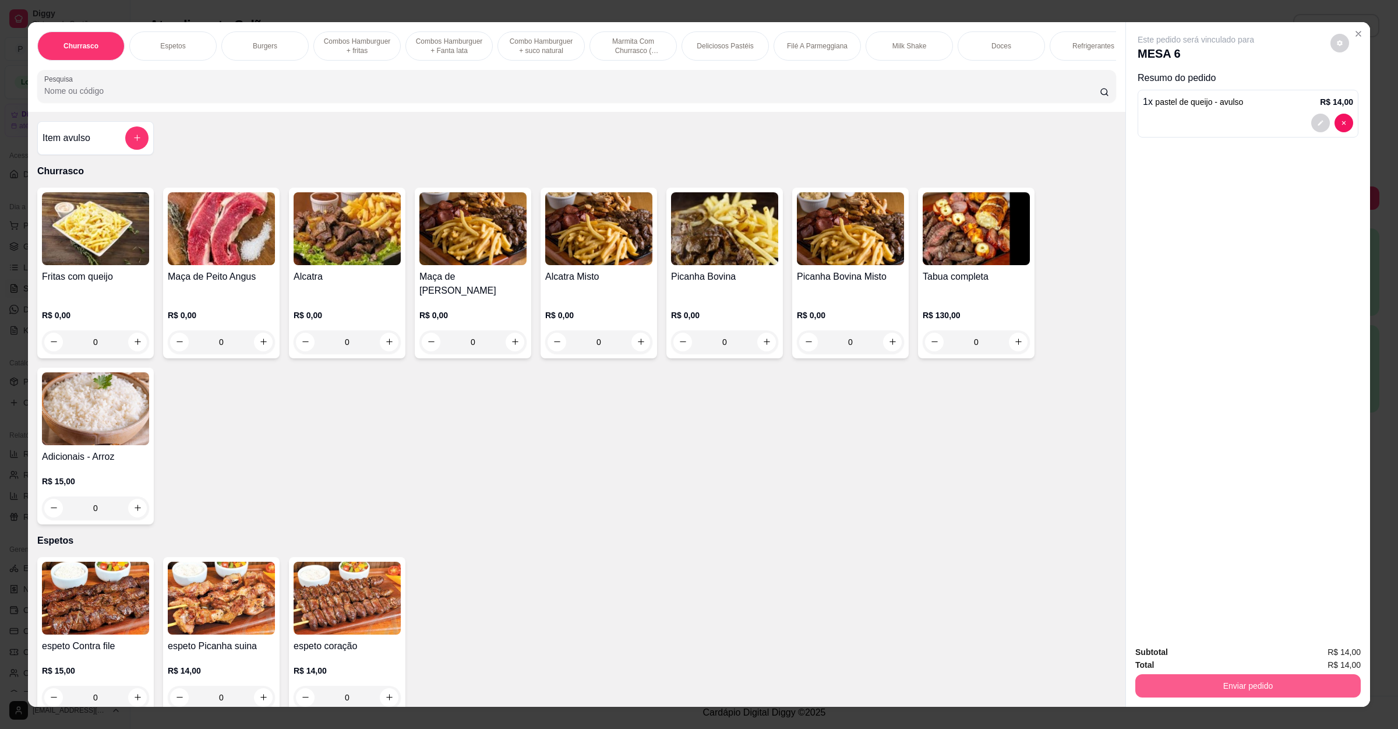
click at [1190, 692] on button "Enviar pedido" at bounding box center [1248, 685] width 225 height 23
click at [1320, 654] on button "Enviar pedido" at bounding box center [1329, 657] width 66 height 22
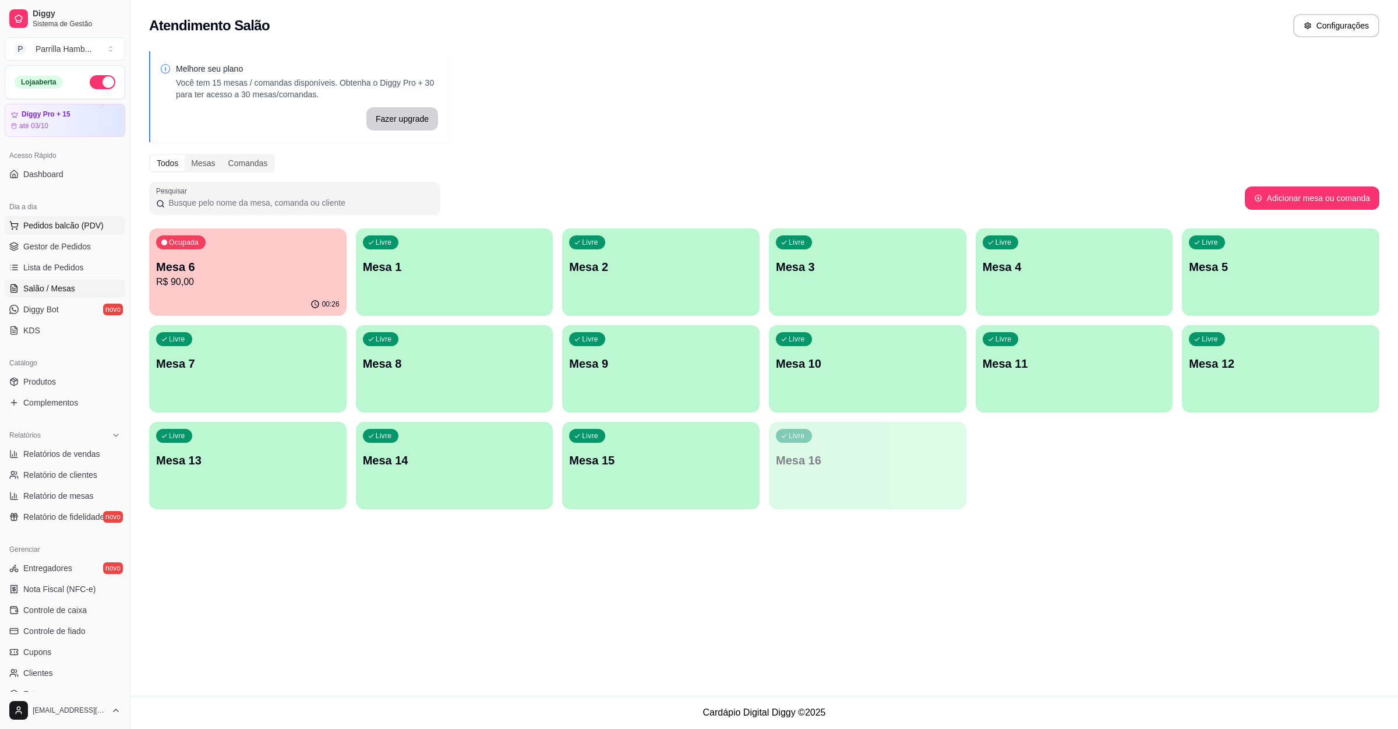
click at [26, 224] on span "Pedidos balcão (PDV)" at bounding box center [63, 226] width 80 height 12
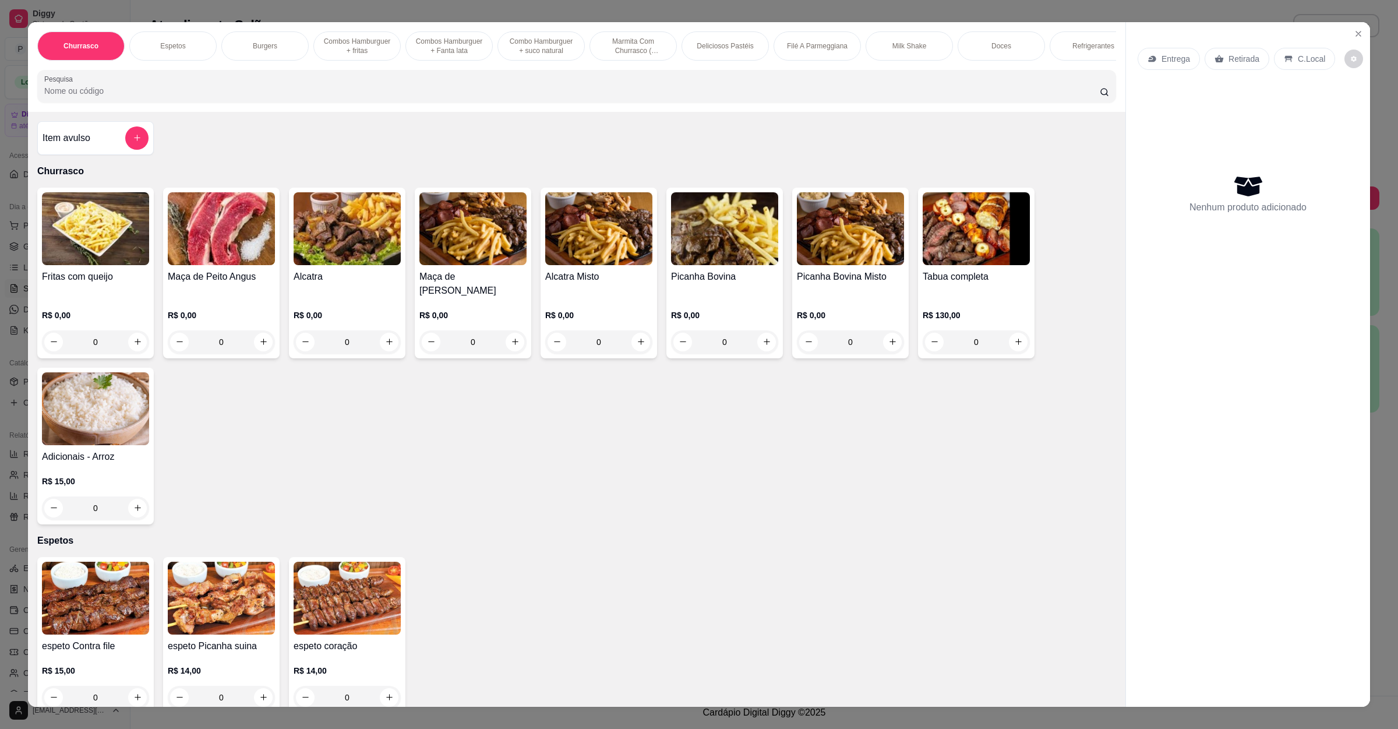
click at [1162, 59] on p "Entrega" at bounding box center [1176, 59] width 29 height 12
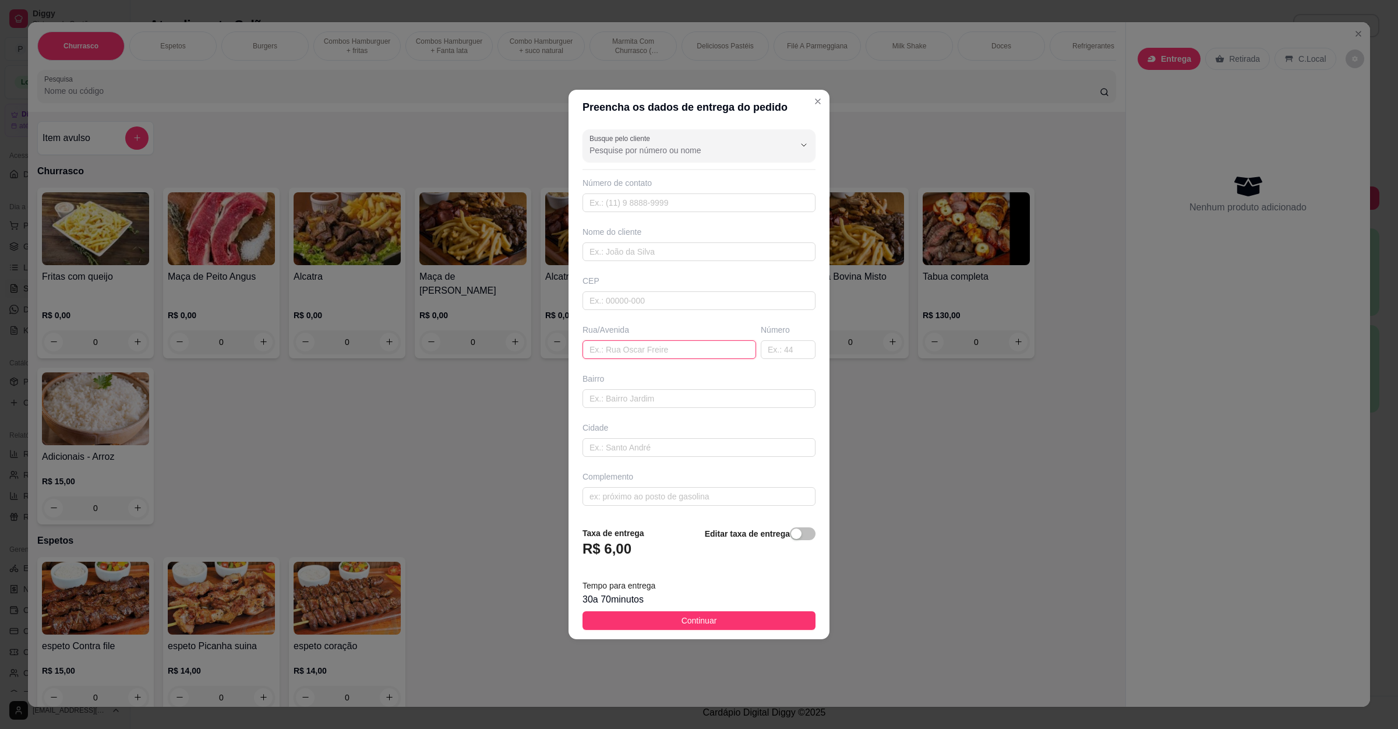
click at [631, 357] on input "text" at bounding box center [670, 349] width 174 height 19
paste input "[STREET_ADDRESS]"
type input "[STREET_ADDRESS]"
click at [682, 622] on span "Continuar" at bounding box center [700, 620] width 36 height 13
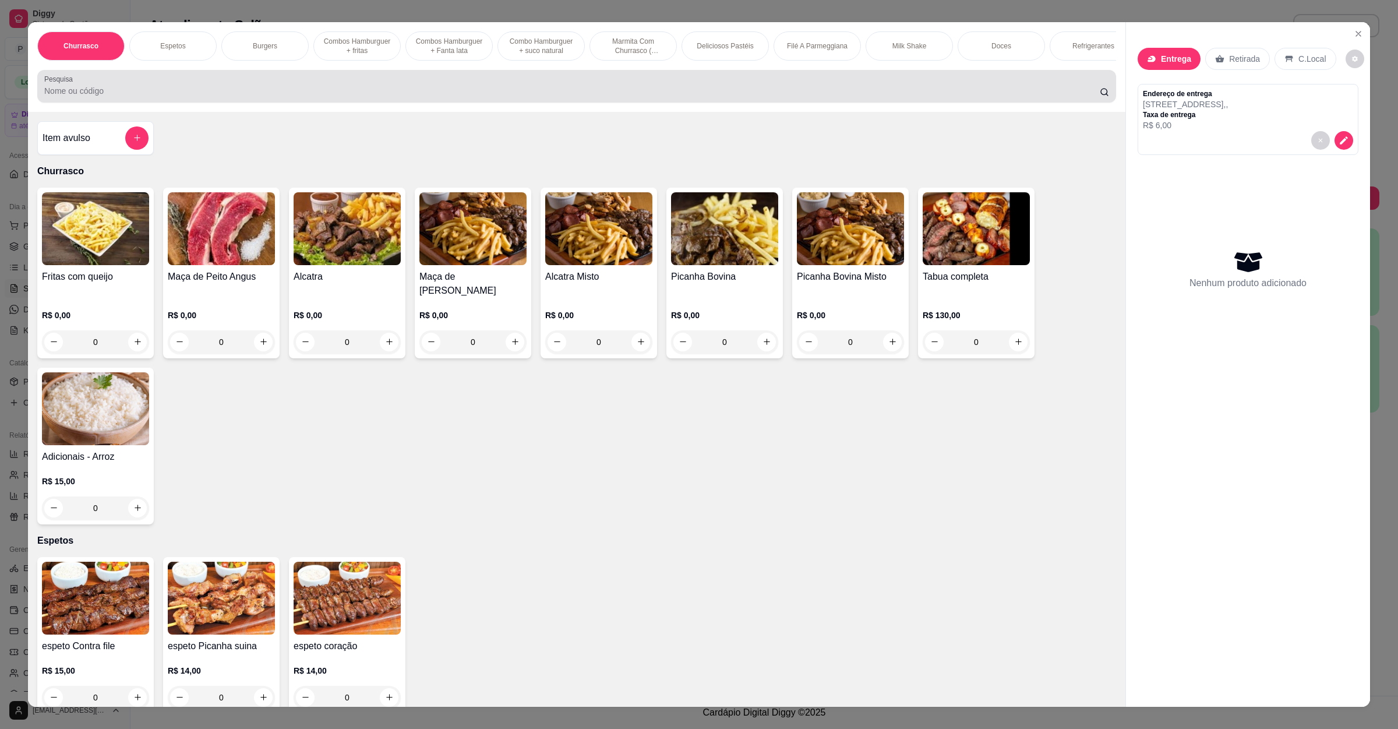
click at [237, 88] on div at bounding box center [576, 86] width 1065 height 23
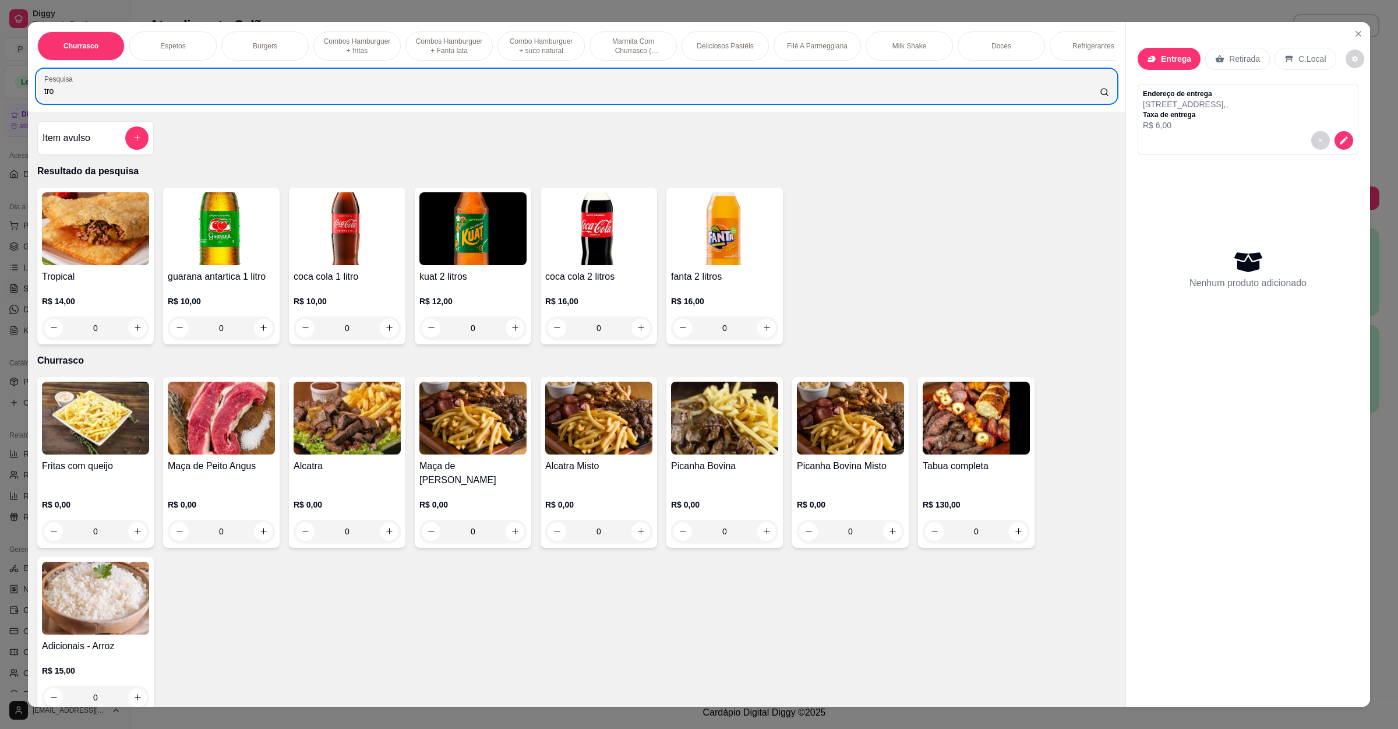
type input "tro"
click at [139, 340] on div "0" at bounding box center [95, 327] width 107 height 23
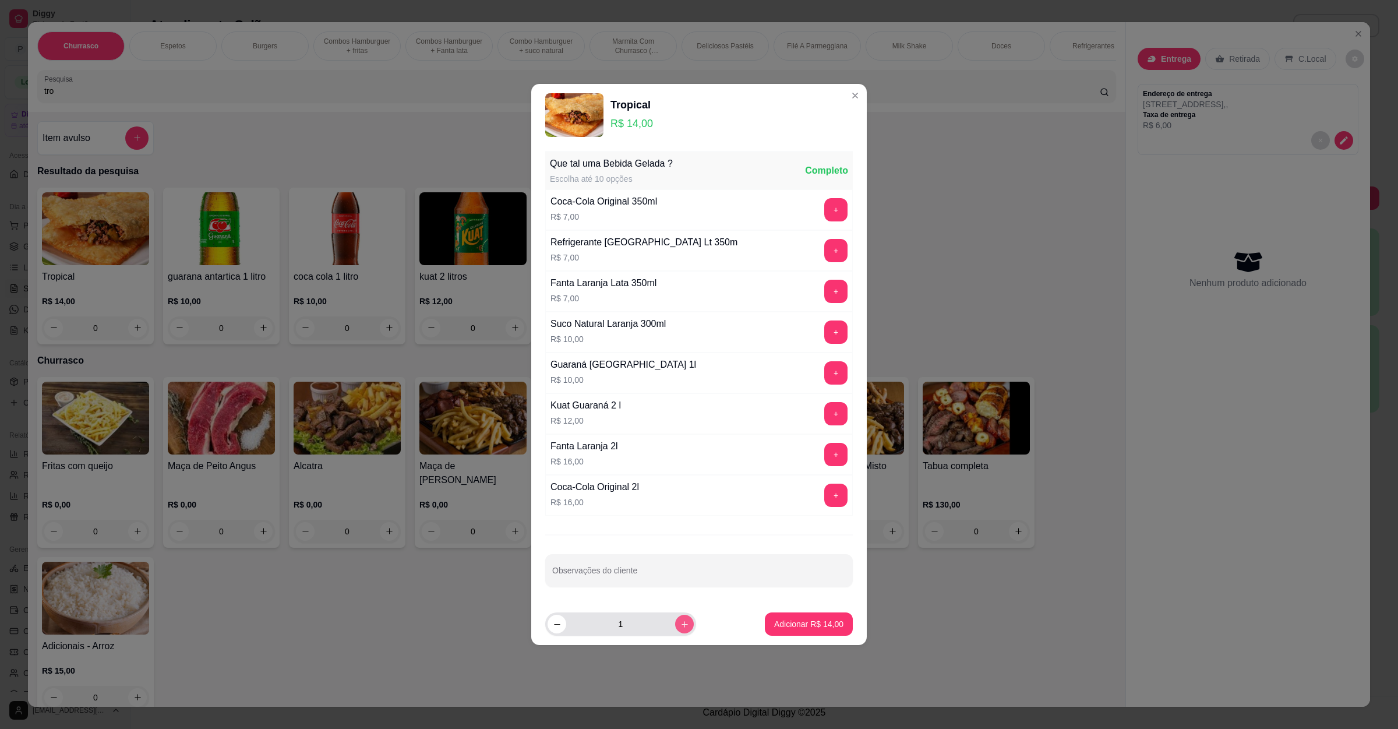
click at [681, 629] on icon "increase-product-quantity" at bounding box center [685, 624] width 9 height 9
type input "2"
click at [795, 625] on p "Adicionar R$ 28,00" at bounding box center [810, 623] width 68 height 11
type input "2"
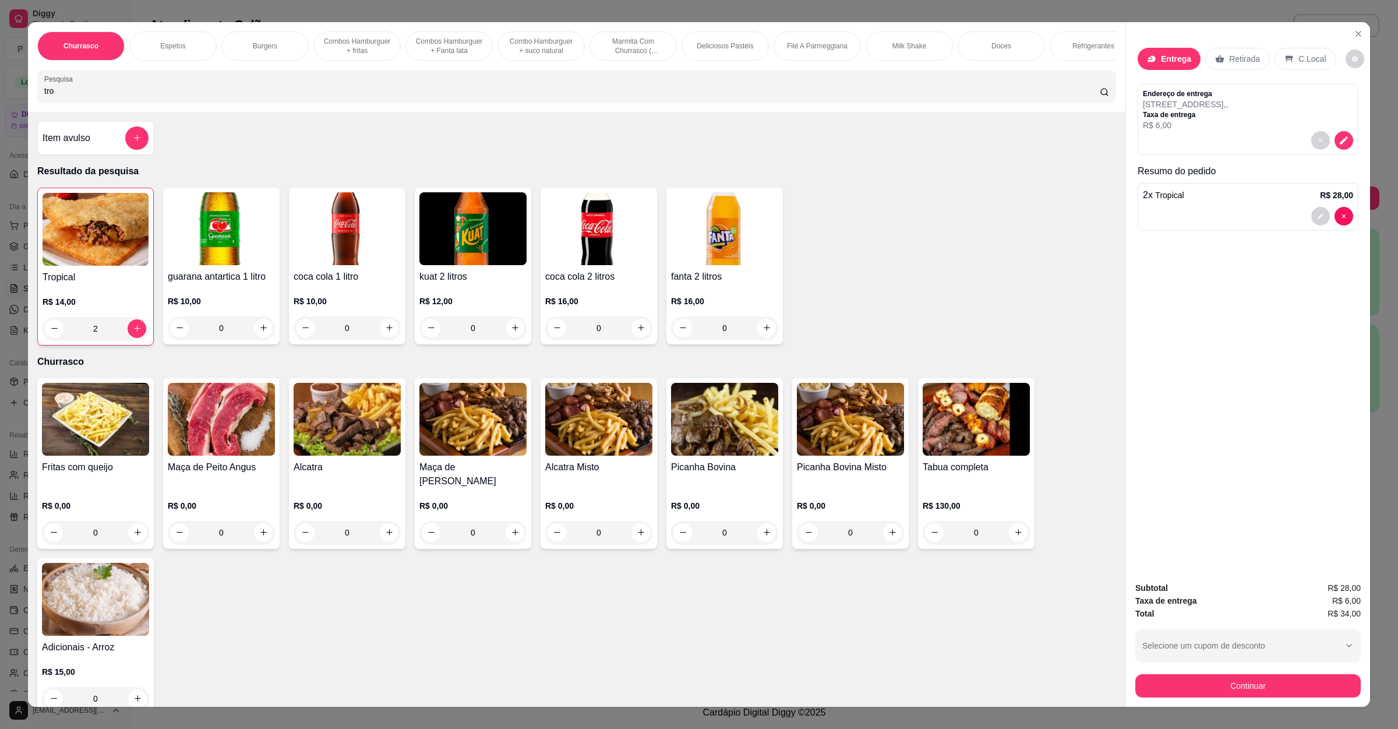
drag, startPoint x: 140, startPoint y: 95, endPoint x: 0, endPoint y: 95, distance: 140.4
click at [0, 95] on div "Churrasco Espetos Burgers Combos Hamburguer + fritas Combos Hamburguer + Fanta …" at bounding box center [699, 364] width 1398 height 729
drag, startPoint x: 94, startPoint y: 104, endPoint x: 0, endPoint y: 102, distance: 94.4
click at [0, 102] on div "Churrasco Espetos Burgers Combos Hamburguer + fritas Combos Hamburguer + Fanta …" at bounding box center [699, 364] width 1398 height 729
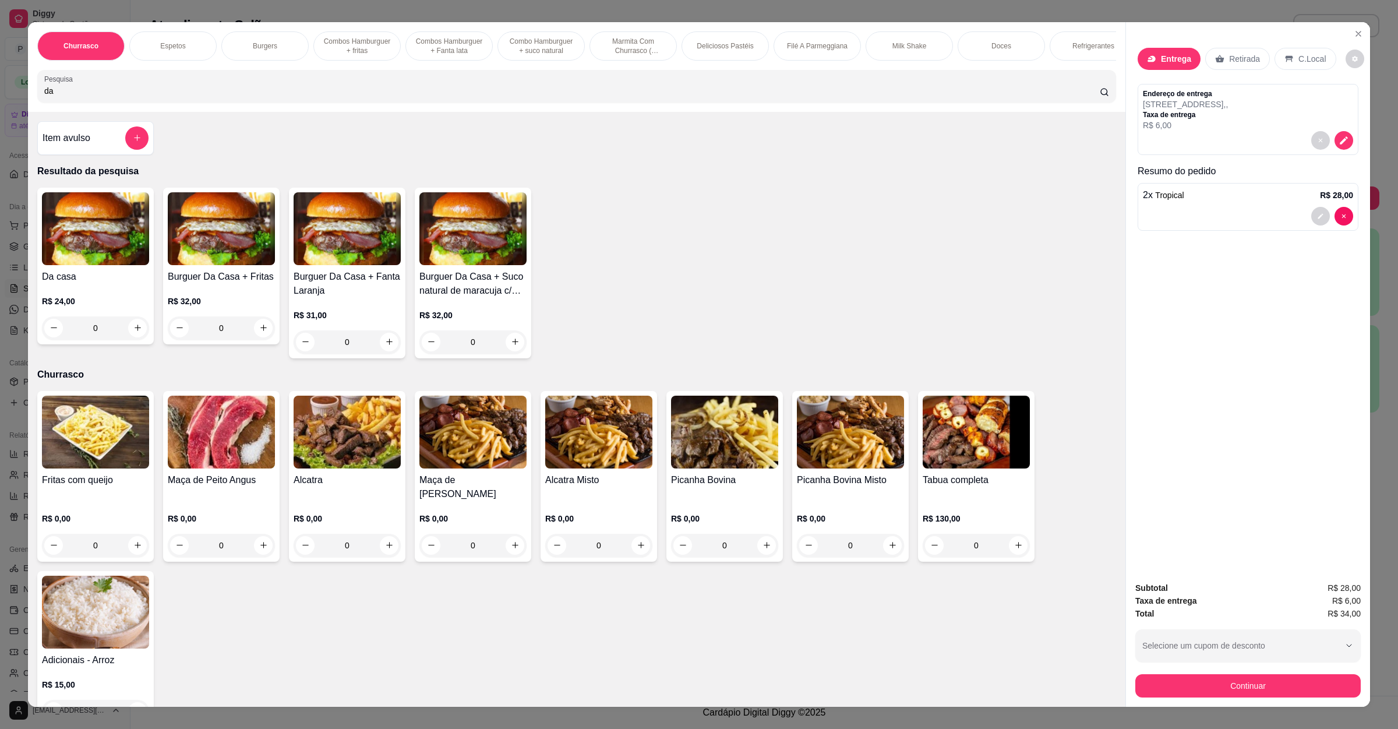
type input "da"
click at [124, 336] on div "0" at bounding box center [95, 327] width 107 height 23
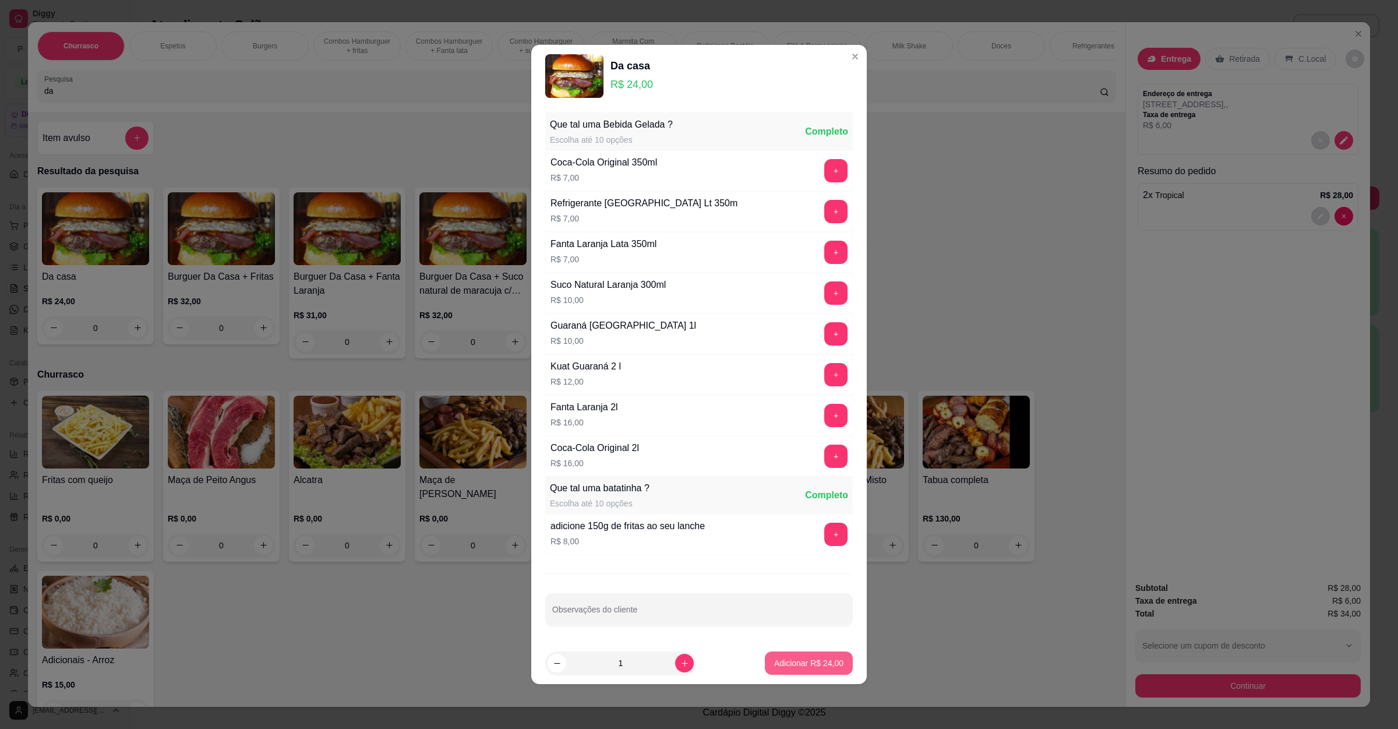
click at [771, 675] on button "Adicionar R$ 24,00" at bounding box center [809, 662] width 88 height 23
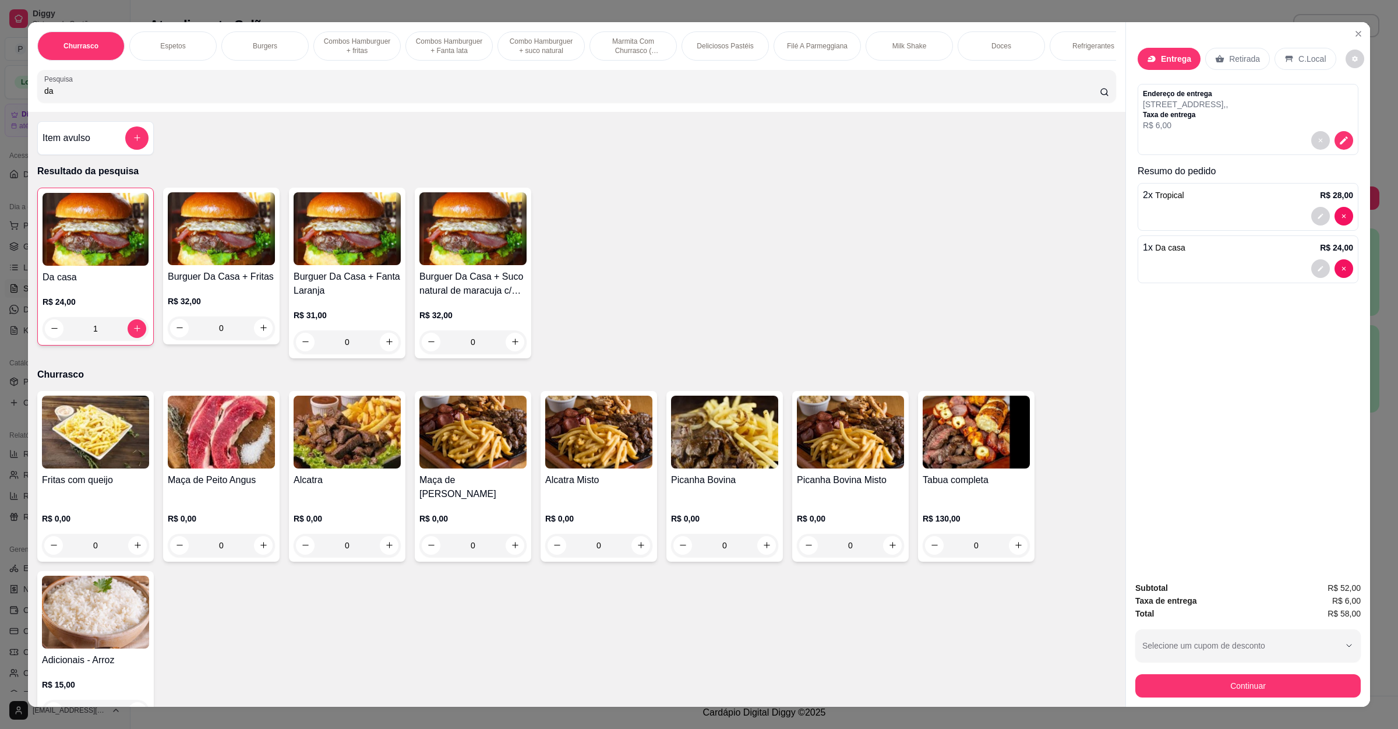
type input "1"
drag, startPoint x: 67, startPoint y: 107, endPoint x: 0, endPoint y: 97, distance: 67.7
click at [0, 98] on div "Churrasco Espetos Burgers Combos Hamburguer + fritas Combos Hamburguer + Fanta …" at bounding box center [699, 364] width 1398 height 729
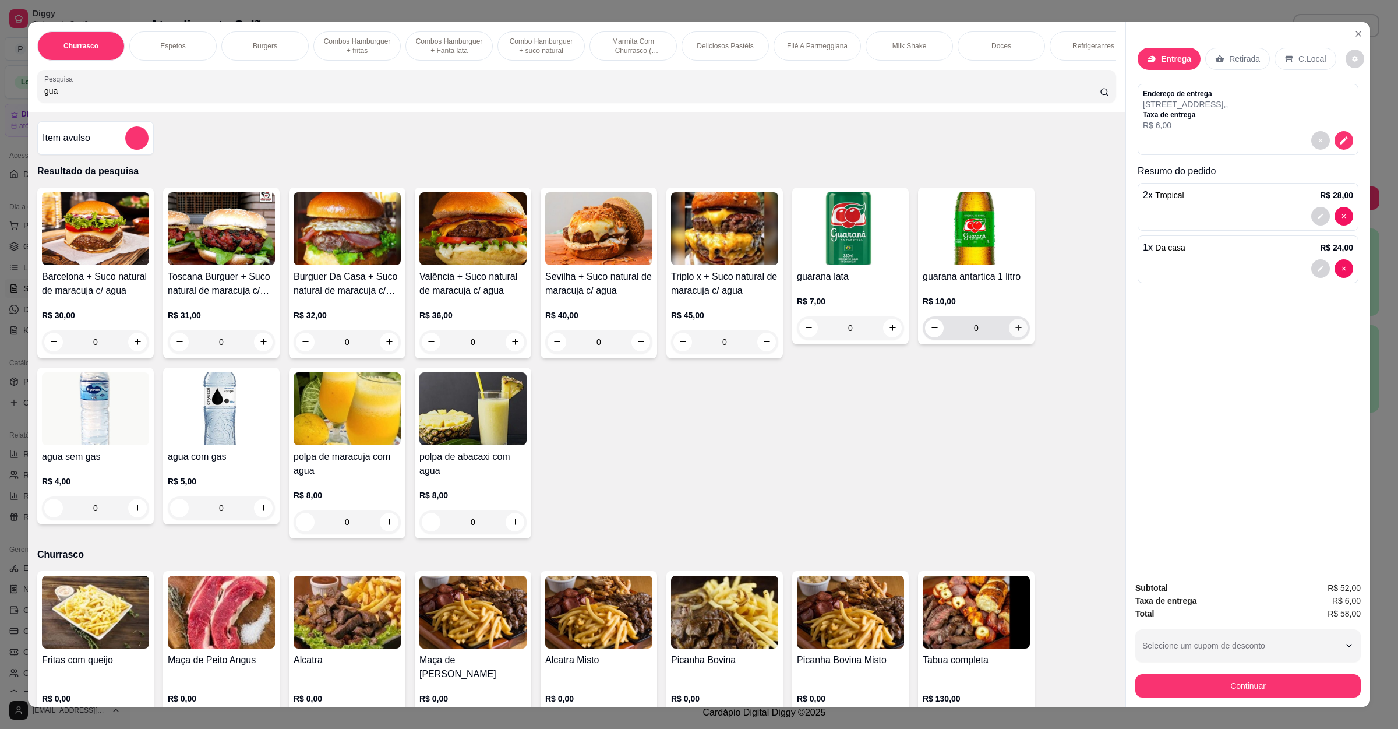
type input "gua"
click at [1016, 332] on icon "increase-product-quantity" at bounding box center [1018, 327] width 9 height 9
type input "1"
click at [1217, 675] on button "Continuar" at bounding box center [1248, 685] width 225 height 23
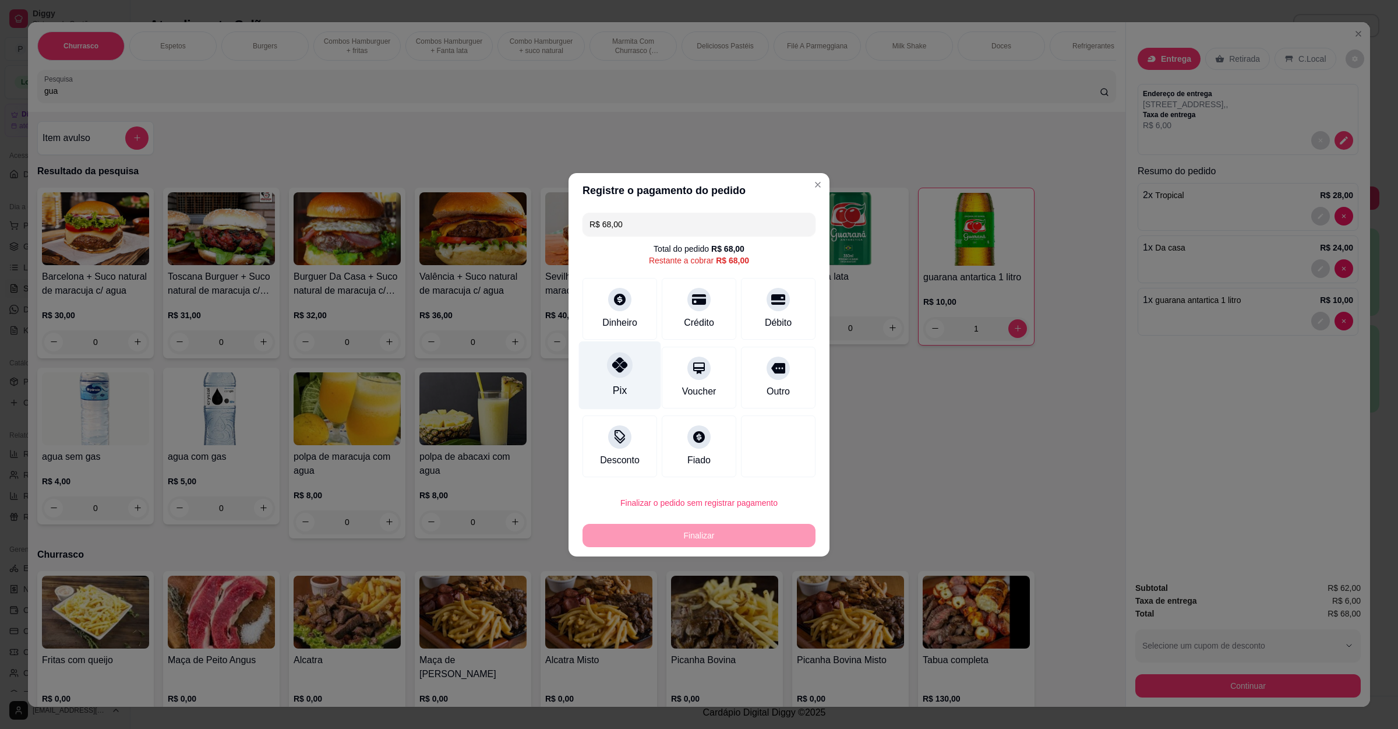
click at [619, 348] on div "Pix" at bounding box center [620, 375] width 82 height 68
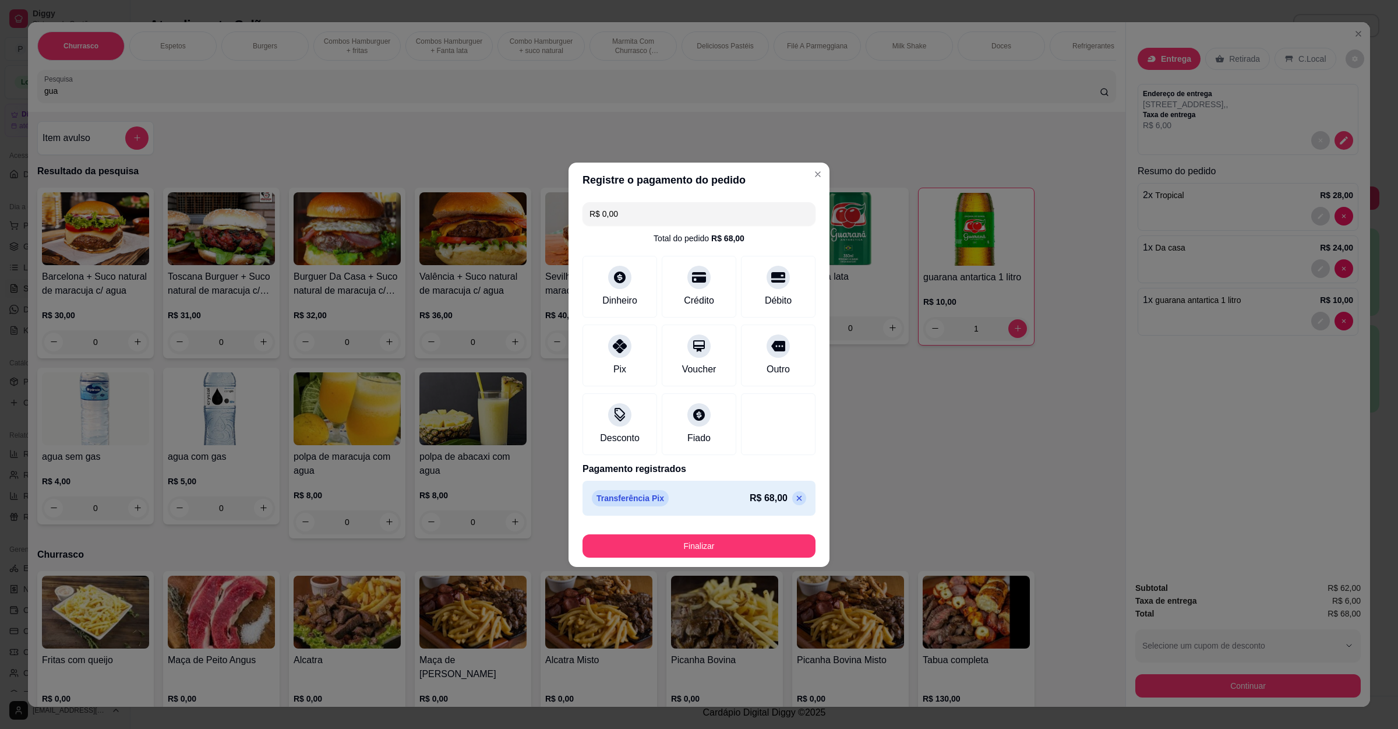
type input "R$ 0,00"
click at [698, 554] on button "Finalizar" at bounding box center [699, 545] width 226 height 23
type input "0"
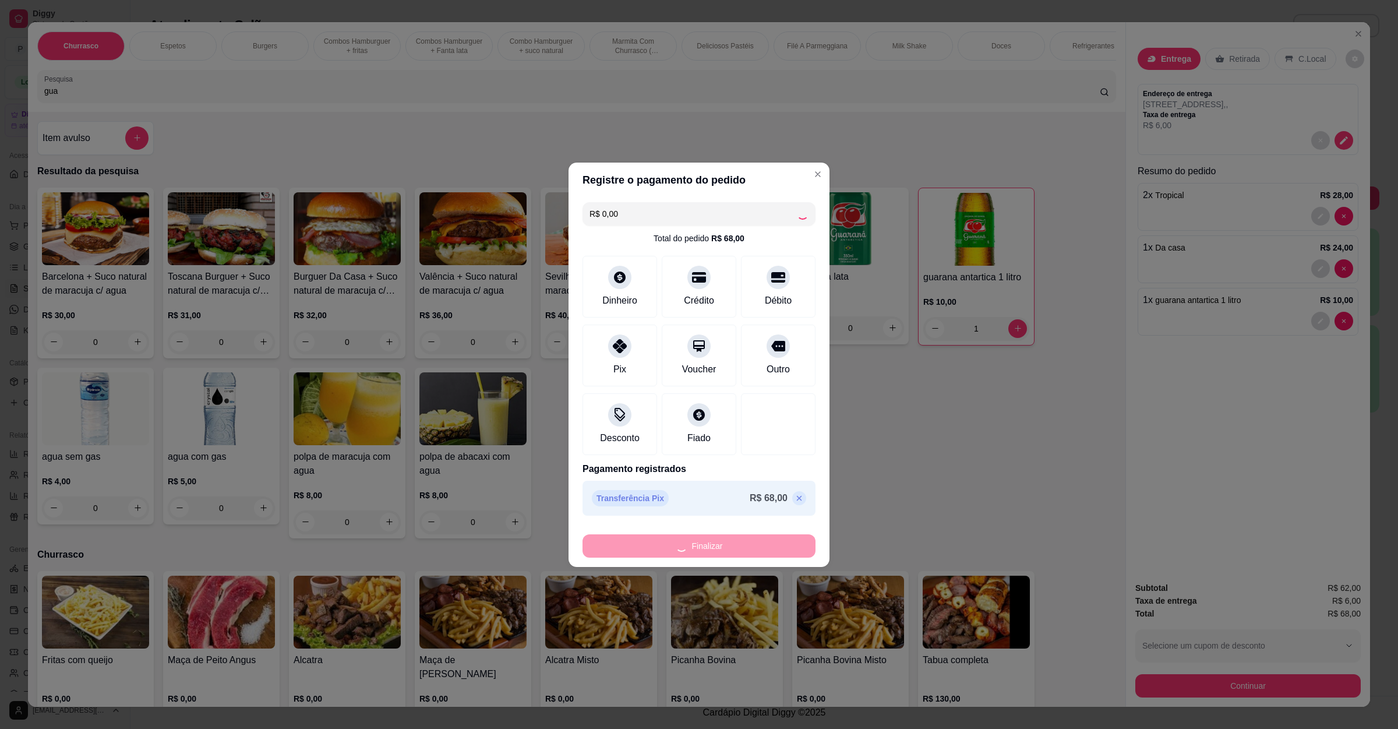
type input "0"
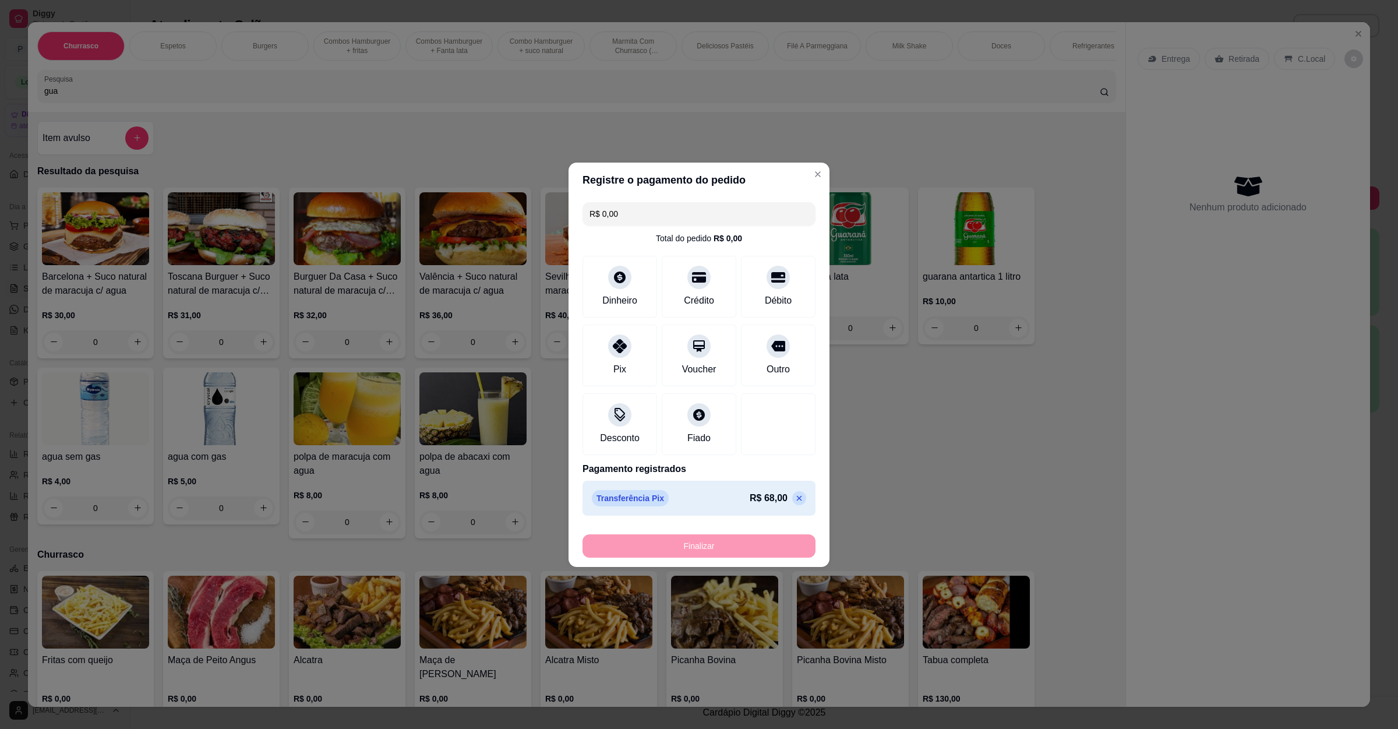
type input "-R$ 68,00"
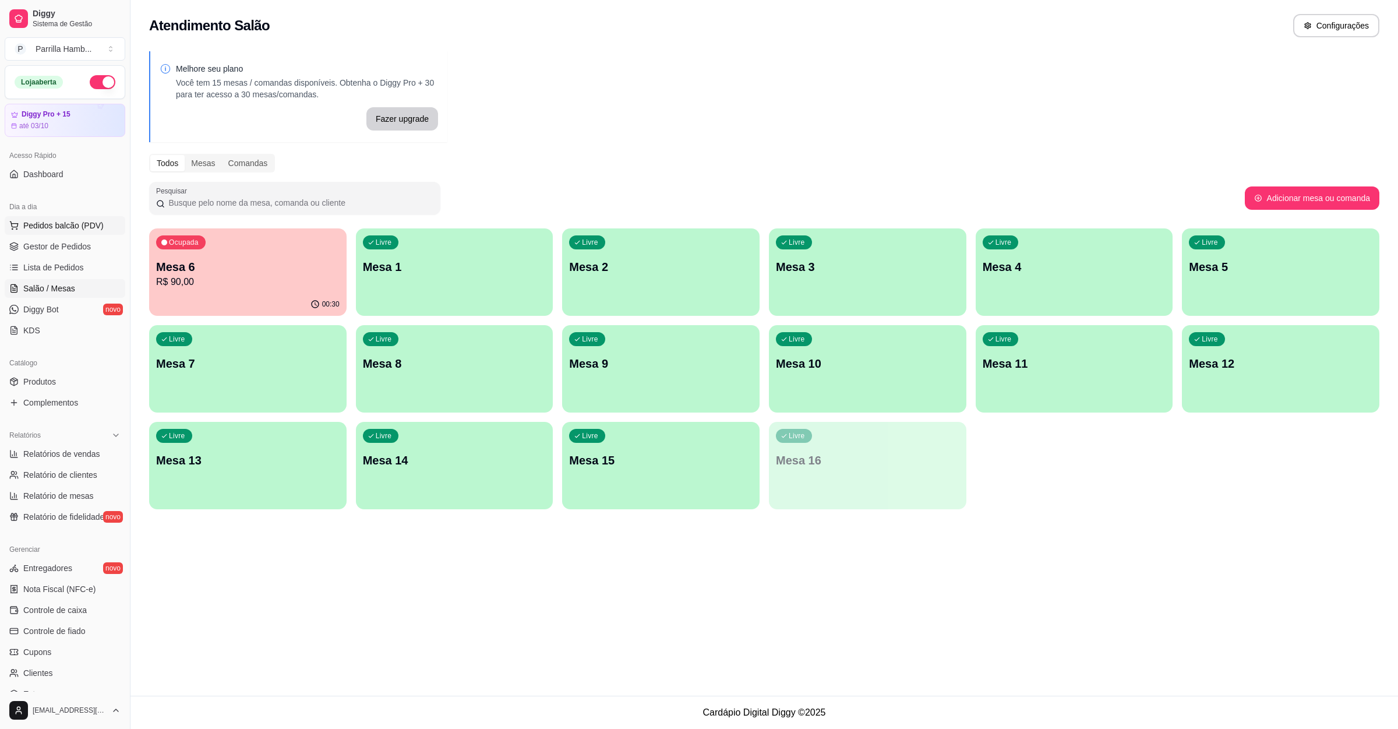
click at [81, 231] on span "Pedidos balcão (PDV)" at bounding box center [63, 226] width 80 height 12
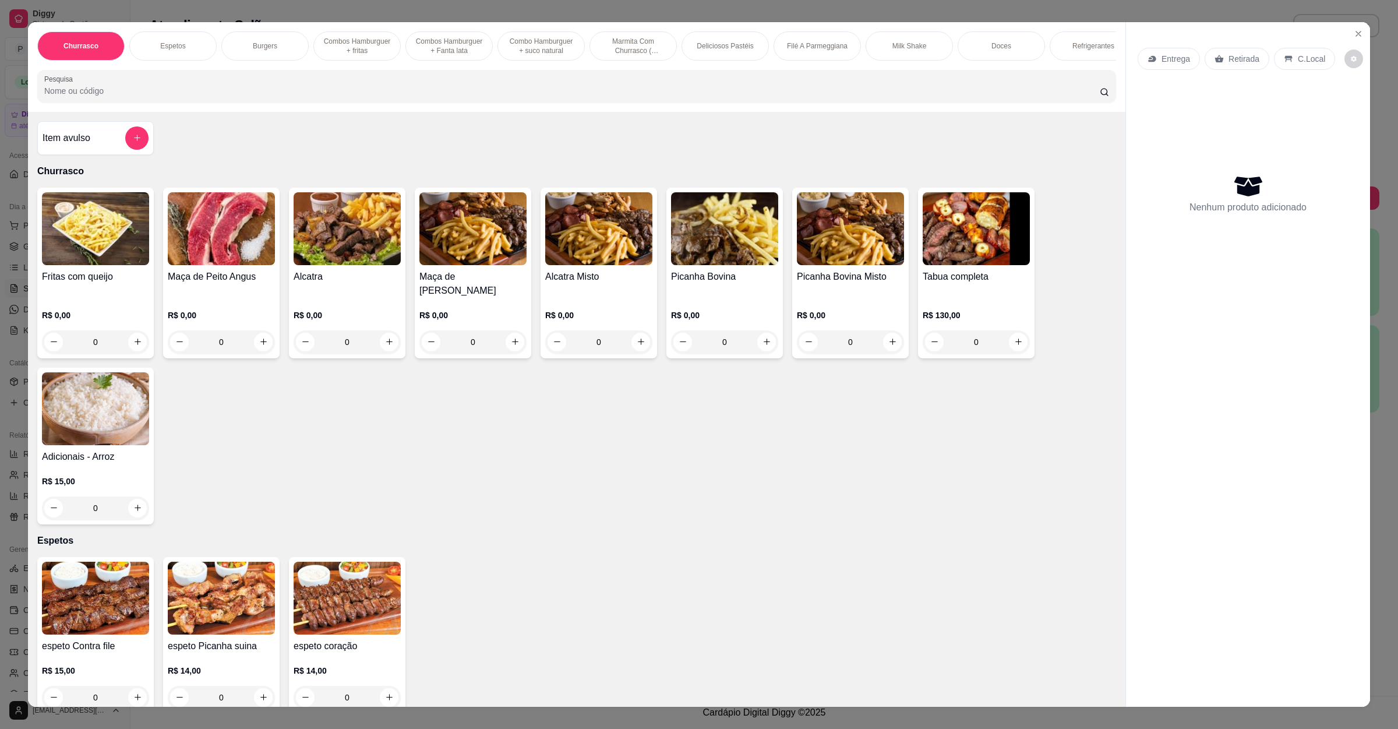
click at [1149, 58] on icon at bounding box center [1152, 58] width 8 height 6
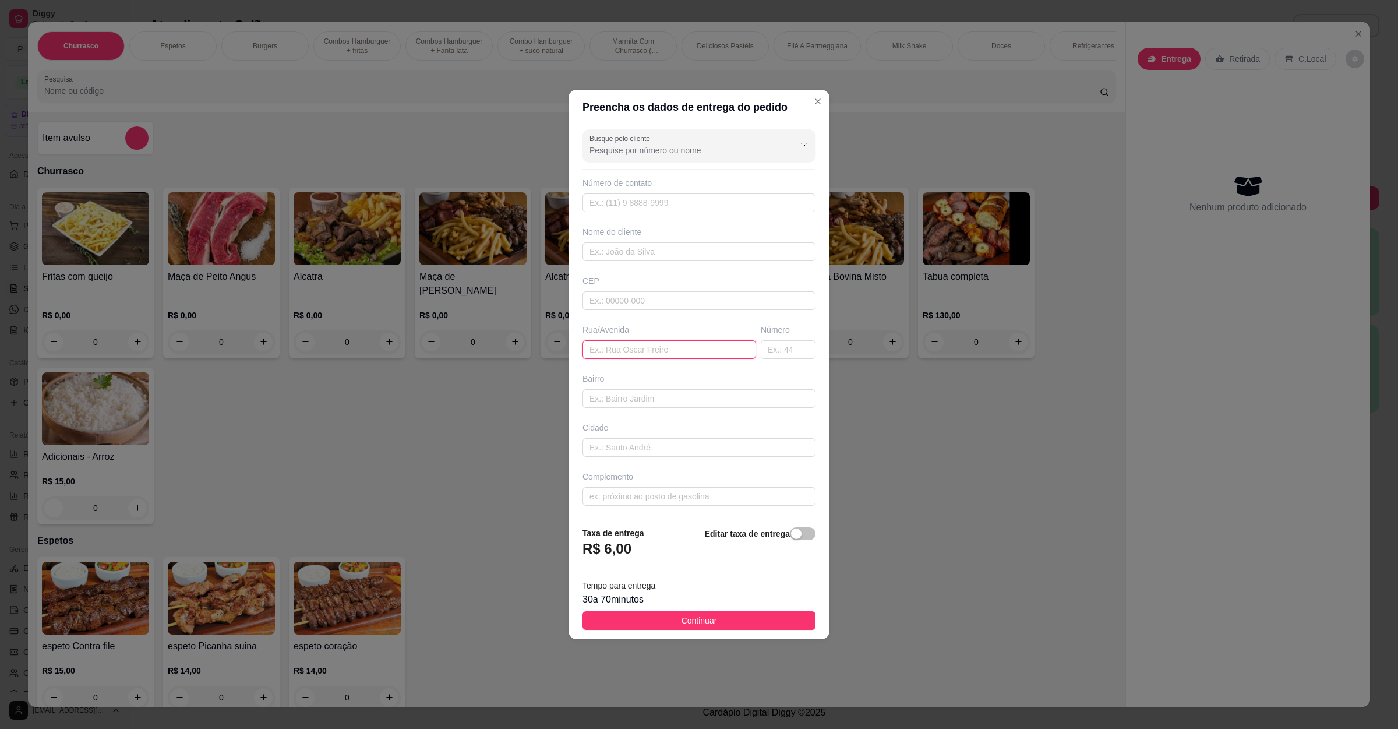
click at [589, 348] on input "text" at bounding box center [670, 349] width 174 height 19
paste input "[GEOGRAPHIC_DATA] 67 nações"
type input "[GEOGRAPHIC_DATA] 67 nações"
click at [652, 624] on button "Continuar" at bounding box center [699, 620] width 233 height 19
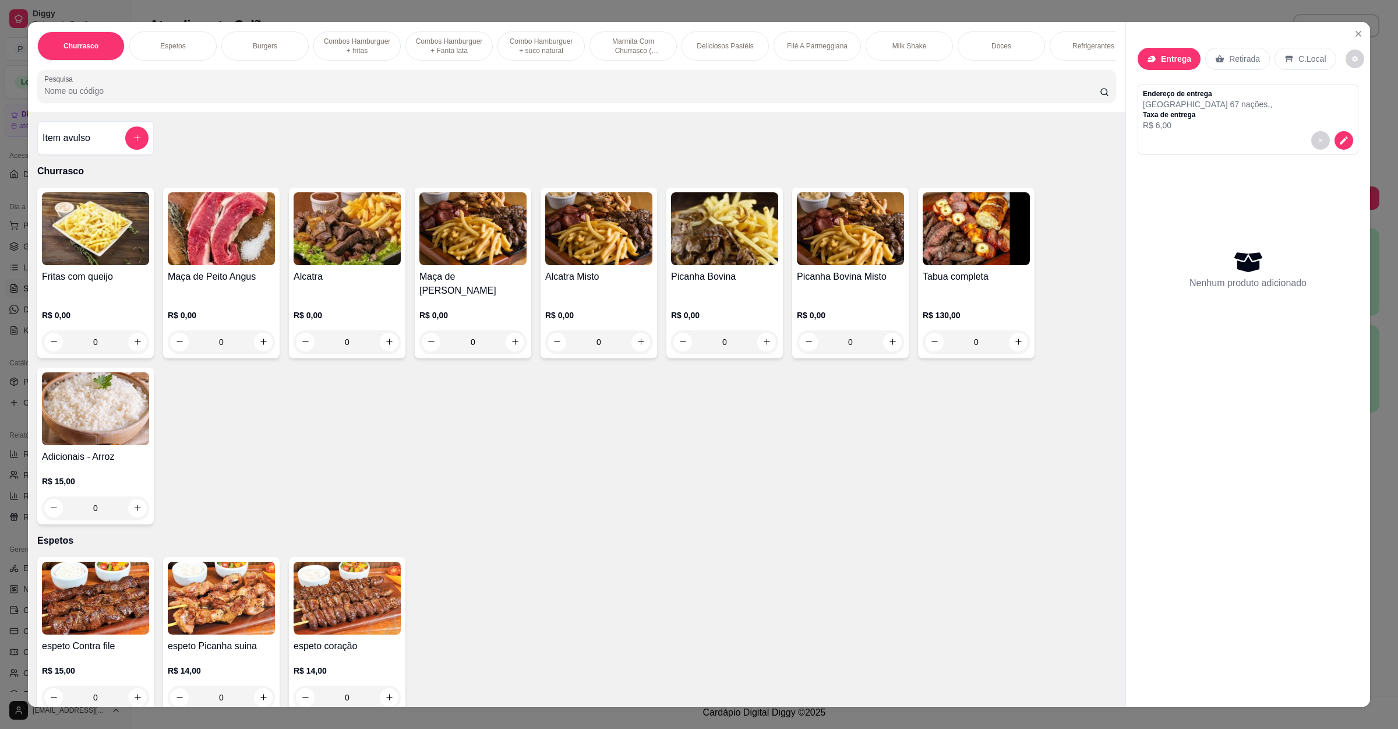
click at [145, 97] on input "Pesquisa" at bounding box center [572, 91] width 1056 height 12
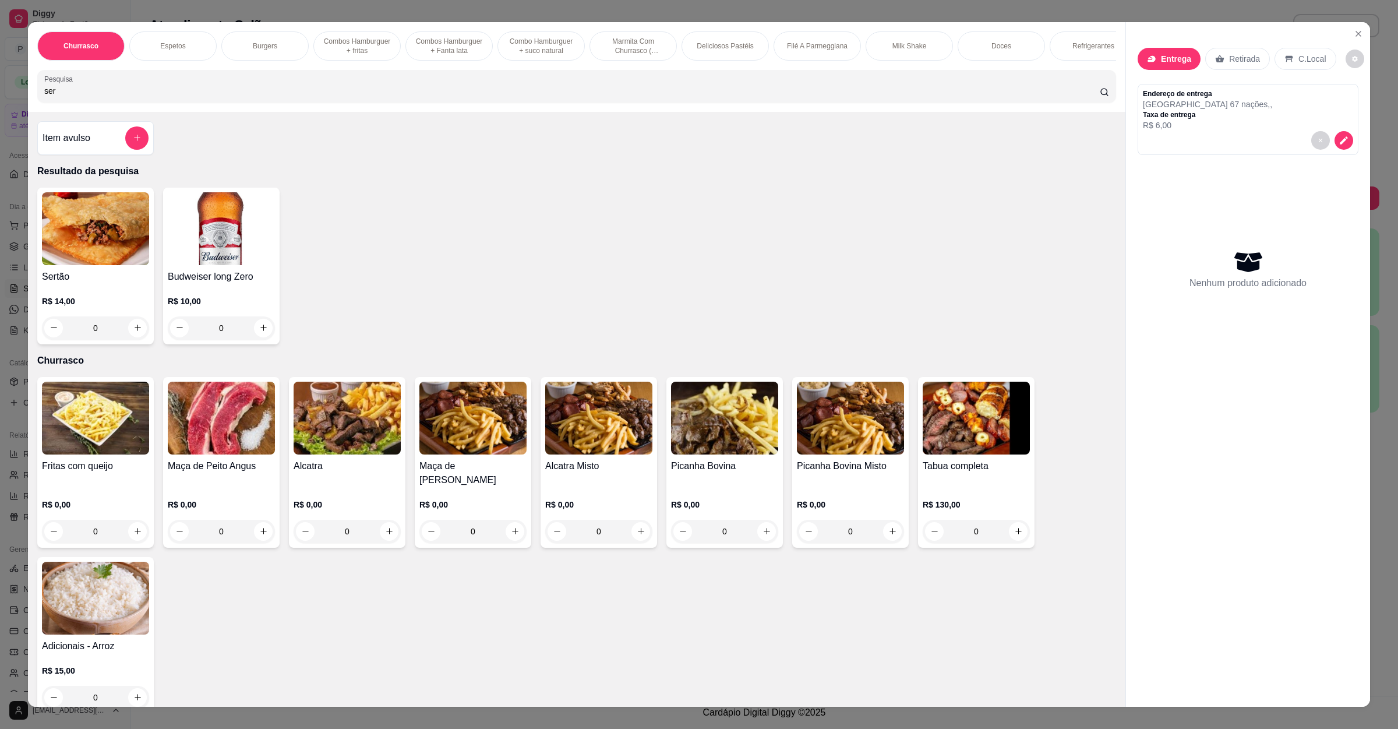
type input "ser"
click at [74, 283] on h4 "Sertão" at bounding box center [95, 277] width 107 height 14
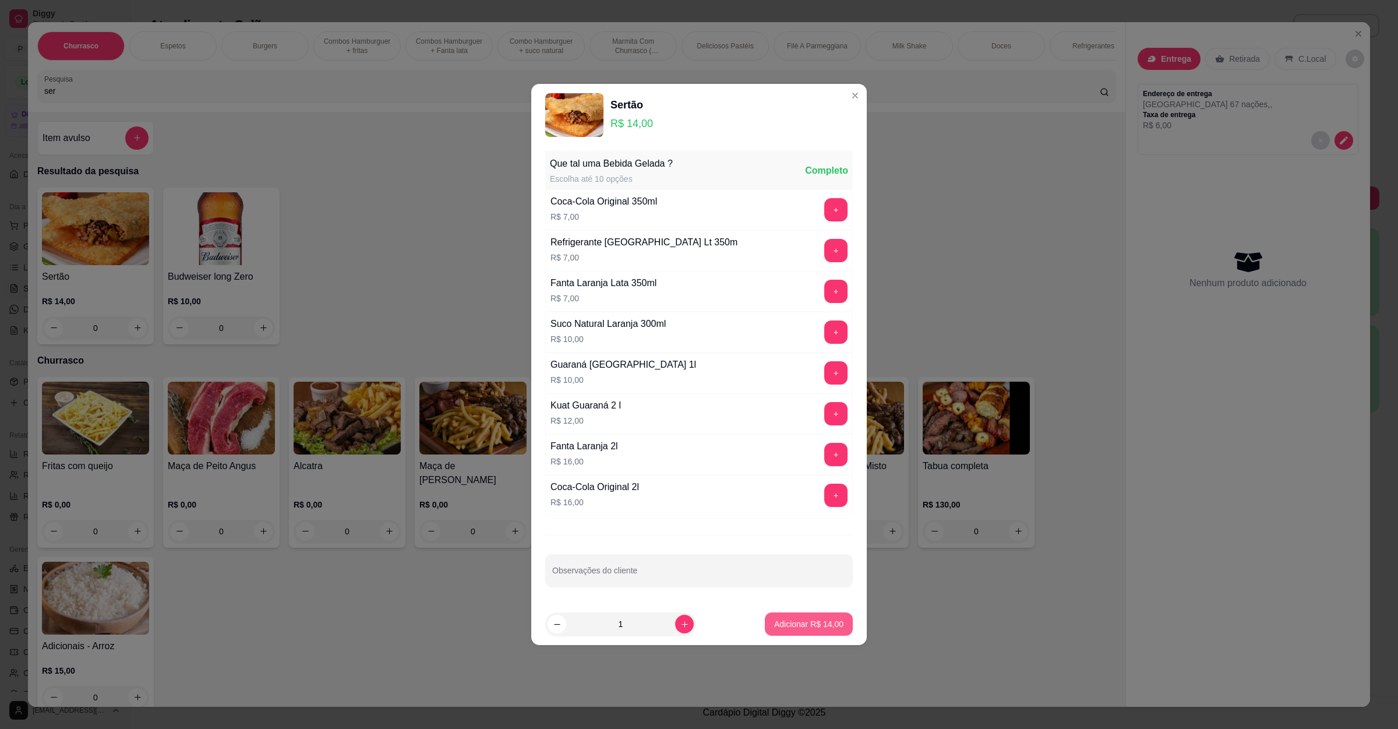
click at [774, 624] on p "Adicionar R$ 14,00" at bounding box center [808, 624] width 69 height 12
type input "1"
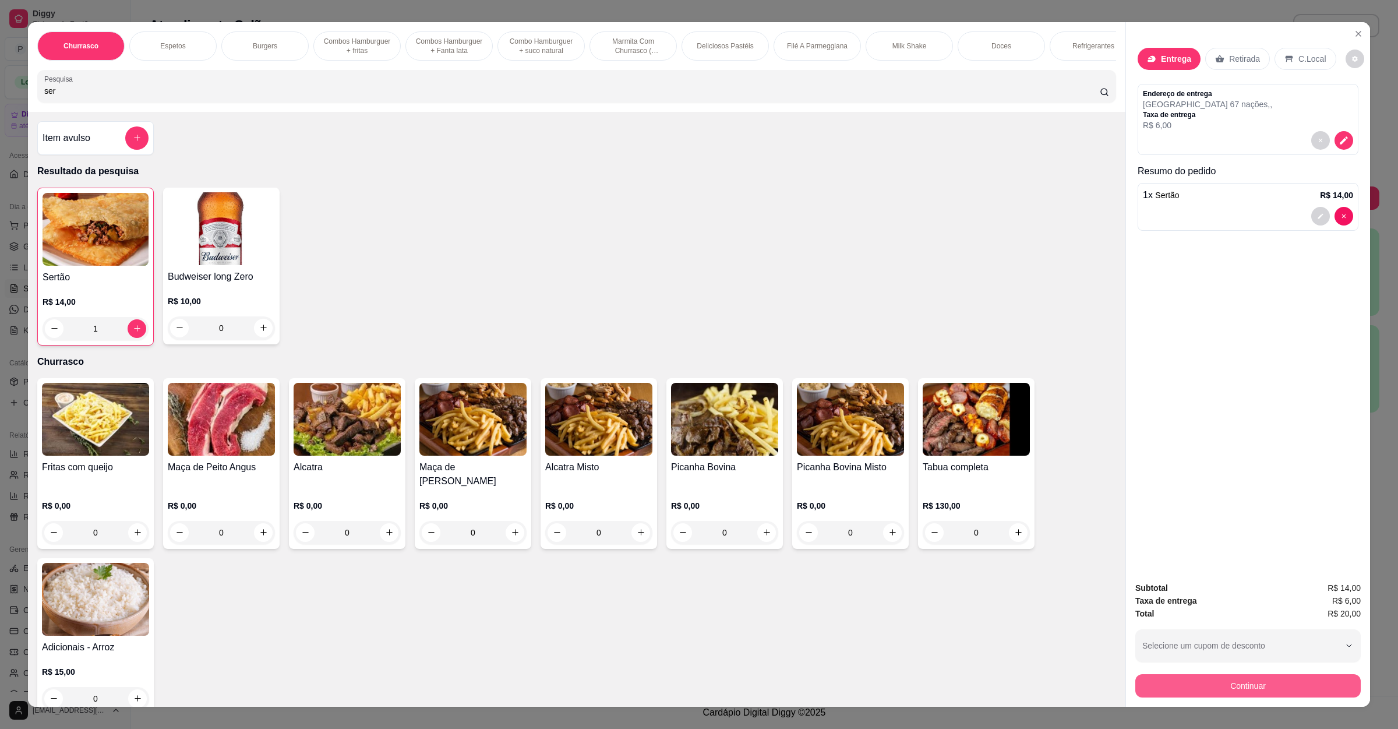
click at [1173, 692] on button "Continuar" at bounding box center [1248, 685] width 225 height 23
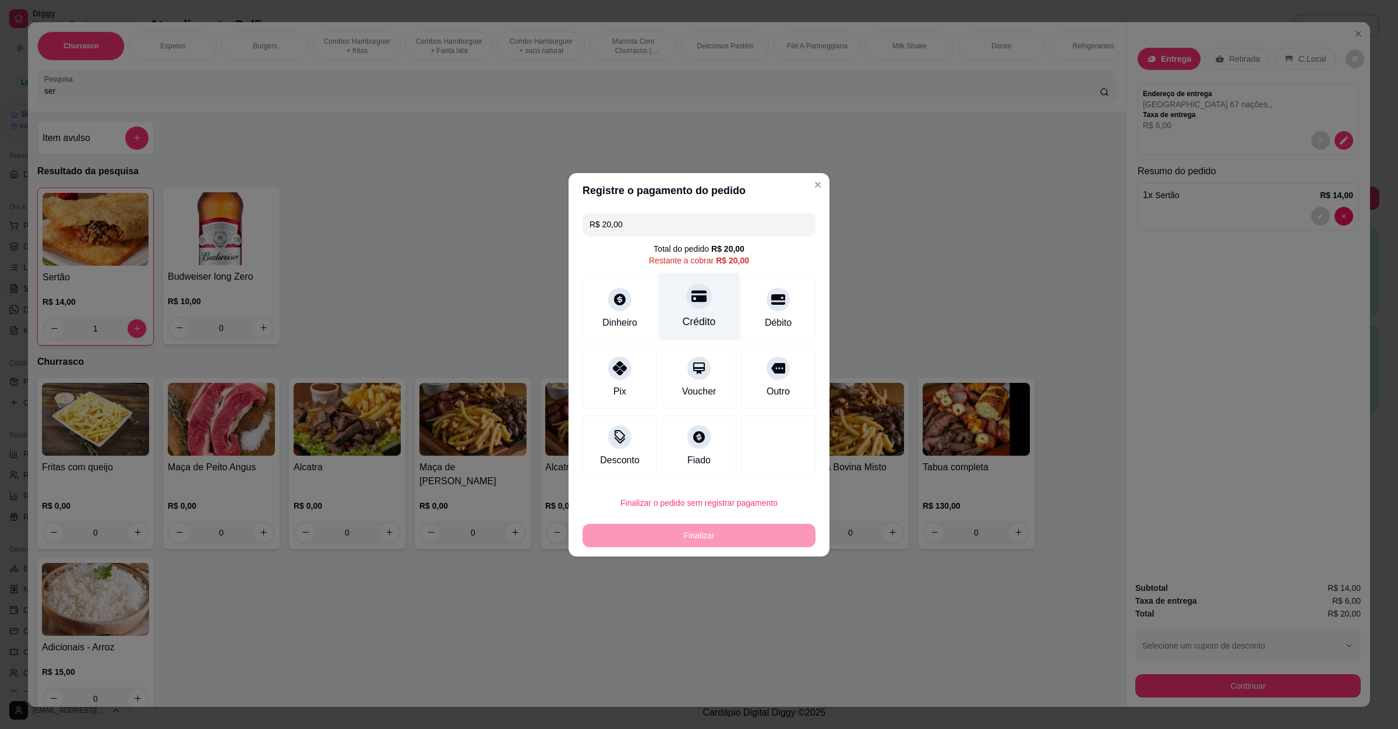
click at [679, 308] on div "Crédito" at bounding box center [699, 306] width 82 height 68
type input "R$ 0,00"
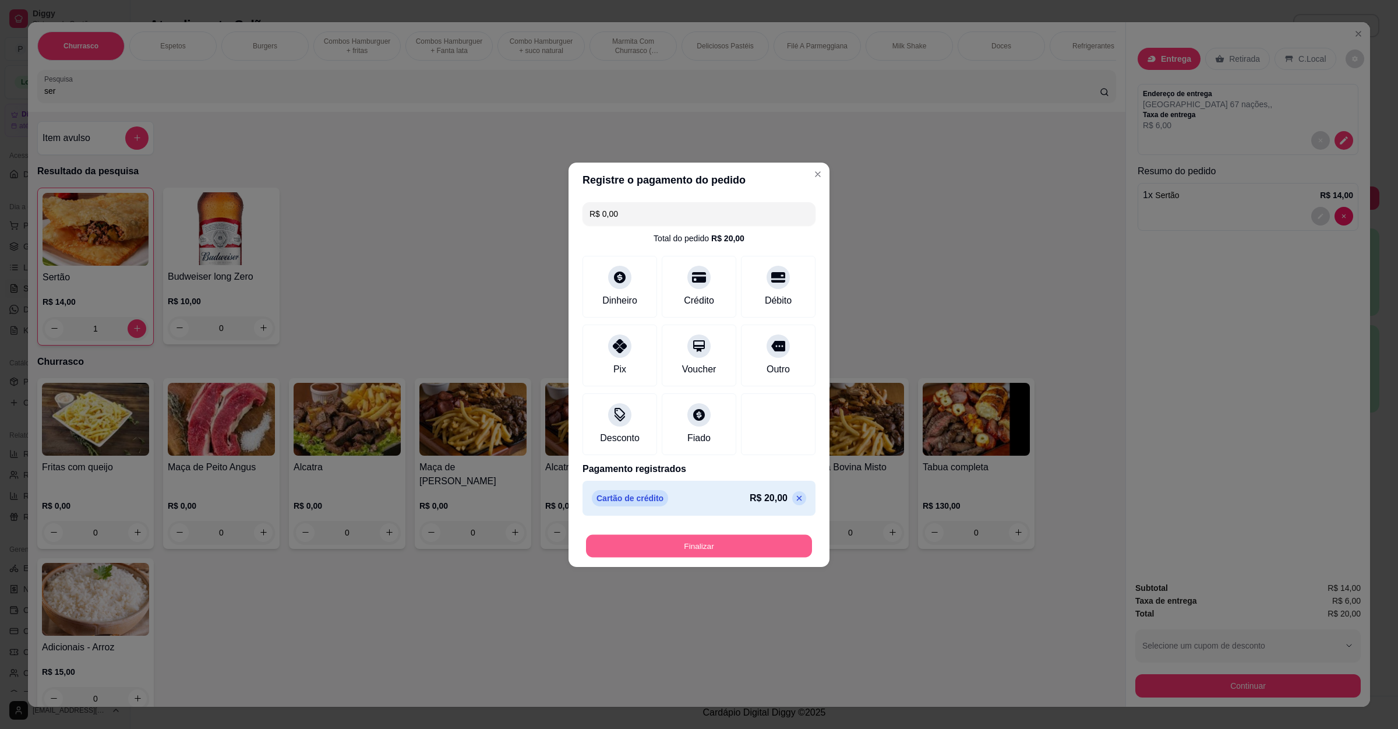
click at [669, 542] on button "Finalizar" at bounding box center [699, 545] width 226 height 23
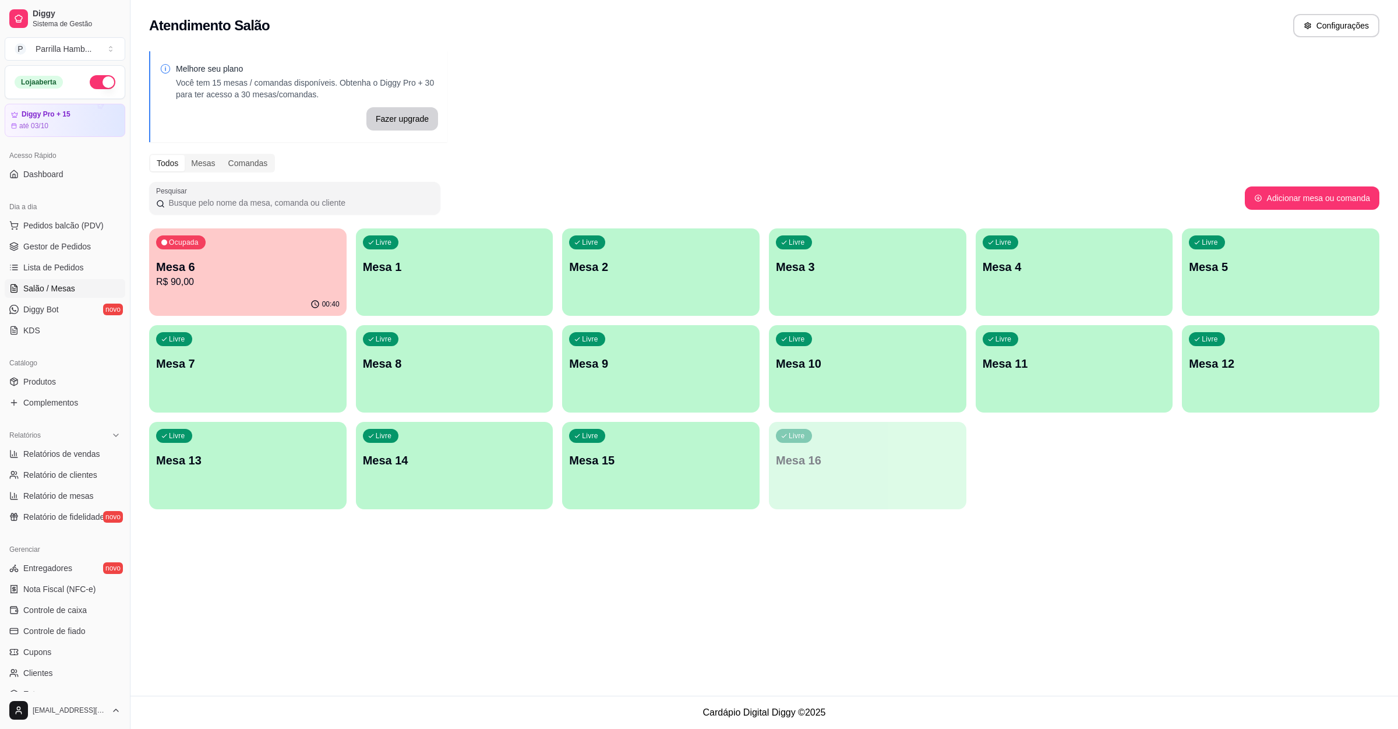
click at [216, 368] on p "Mesa 7" at bounding box center [248, 363] width 184 height 16
click at [423, 387] on div "Livre Mesa 8" at bounding box center [455, 361] width 198 height 73
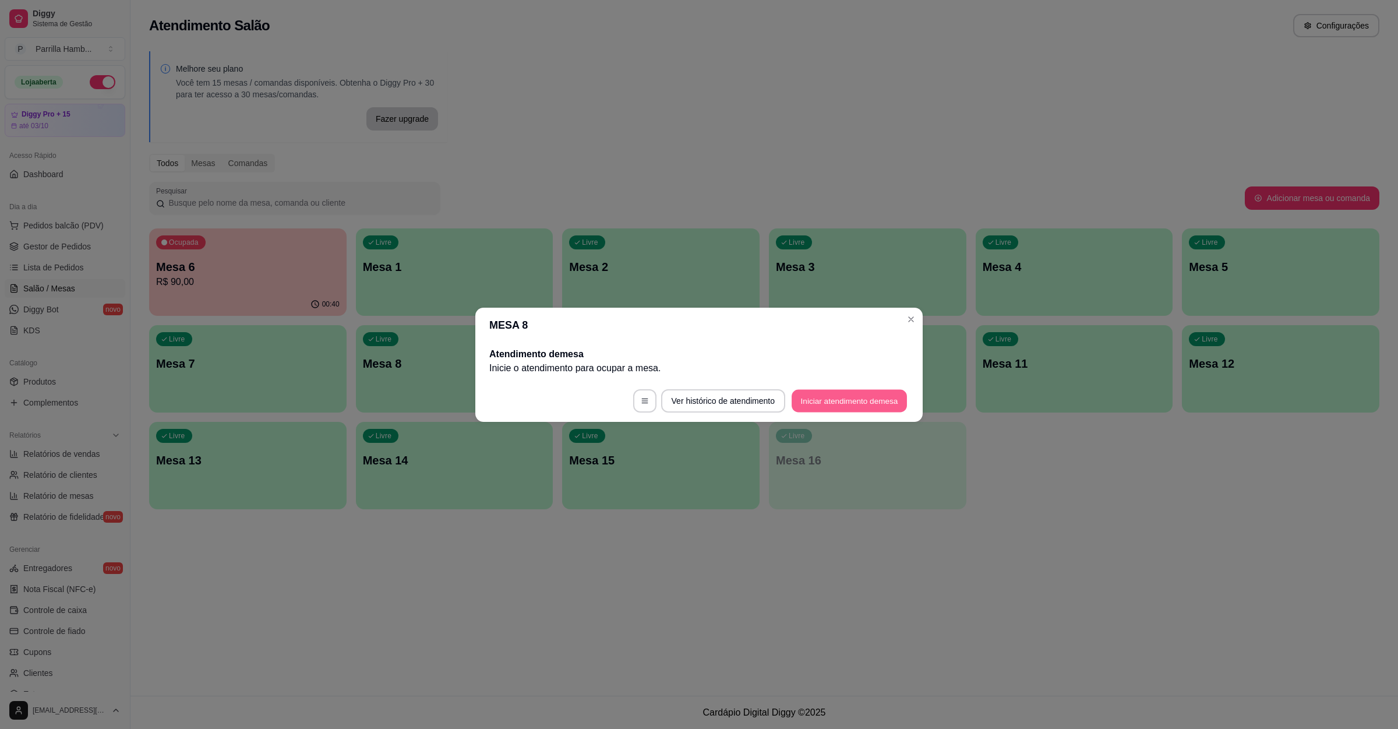
click at [833, 401] on button "Iniciar atendimento de mesa" at bounding box center [849, 400] width 115 height 23
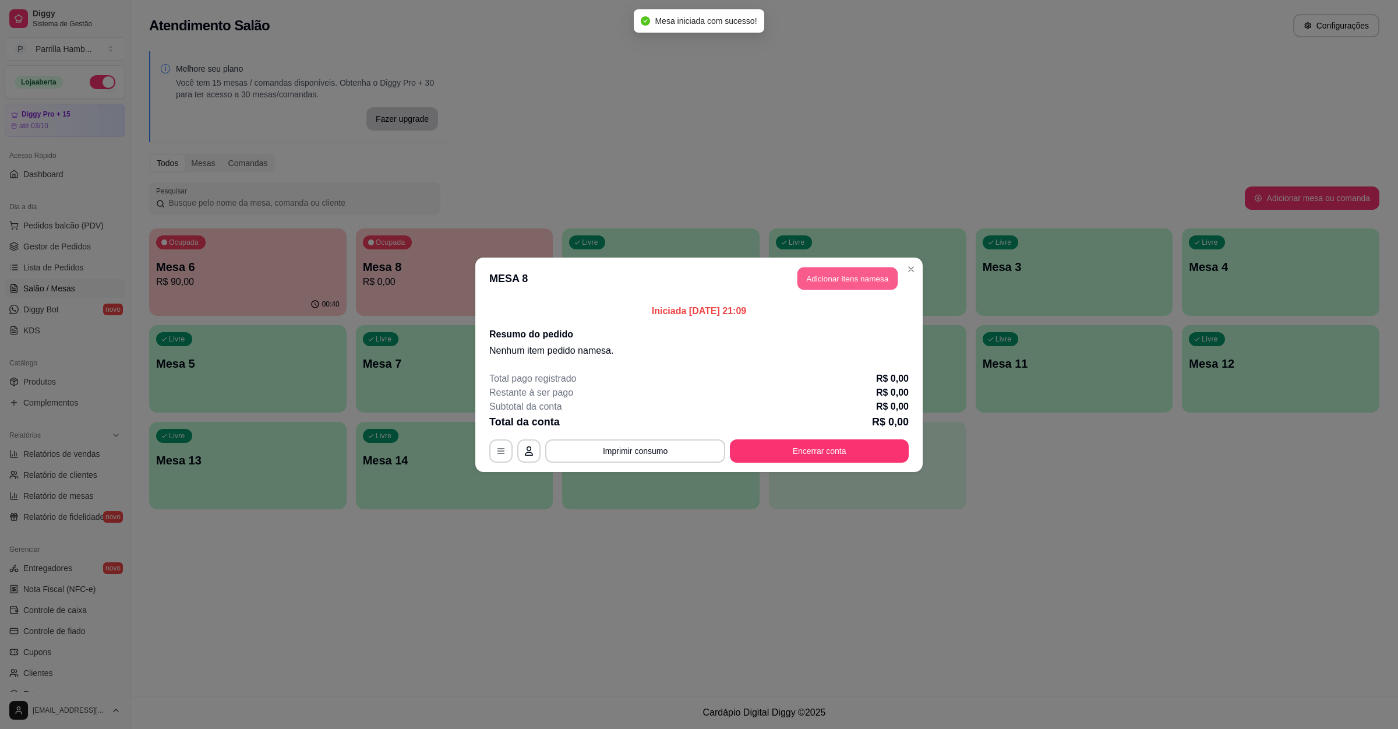
click at [875, 278] on button "Adicionar itens na mesa" at bounding box center [848, 278] width 100 height 23
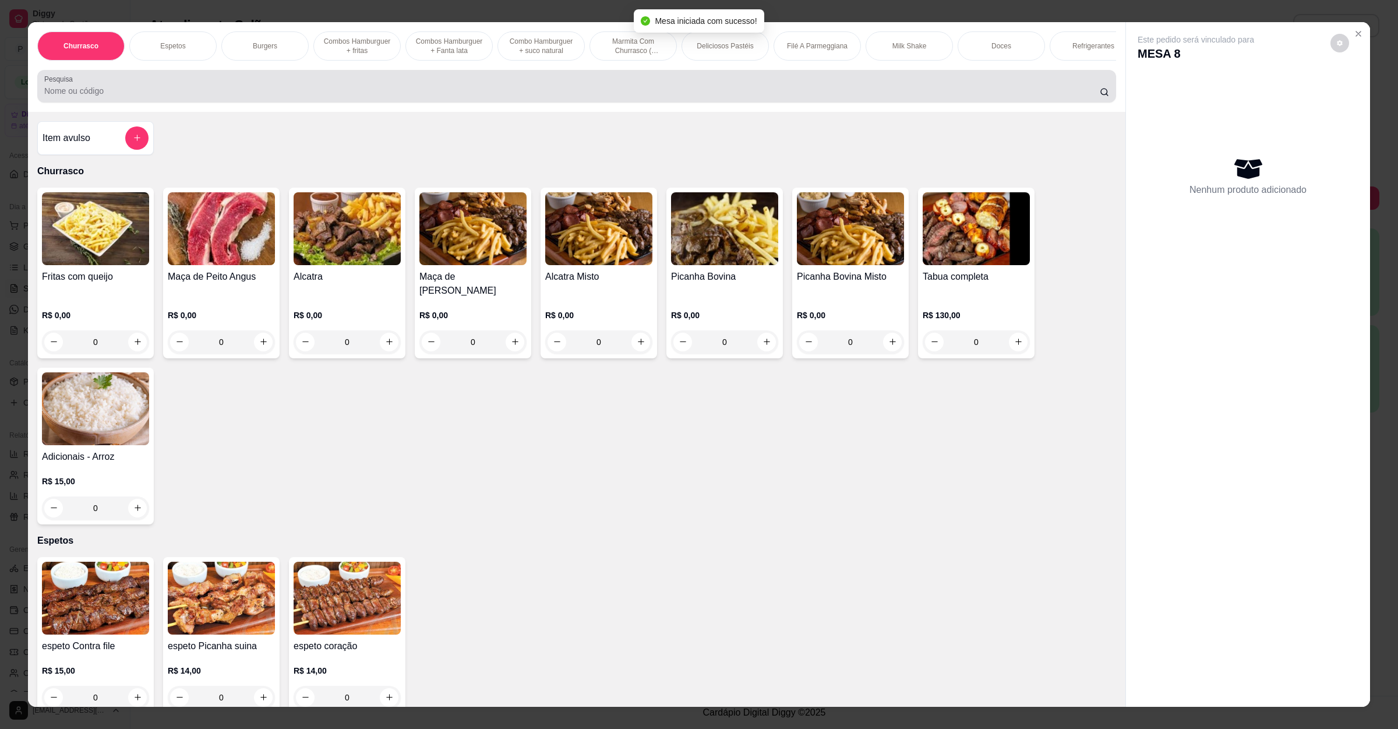
click at [404, 98] on div at bounding box center [576, 86] width 1065 height 23
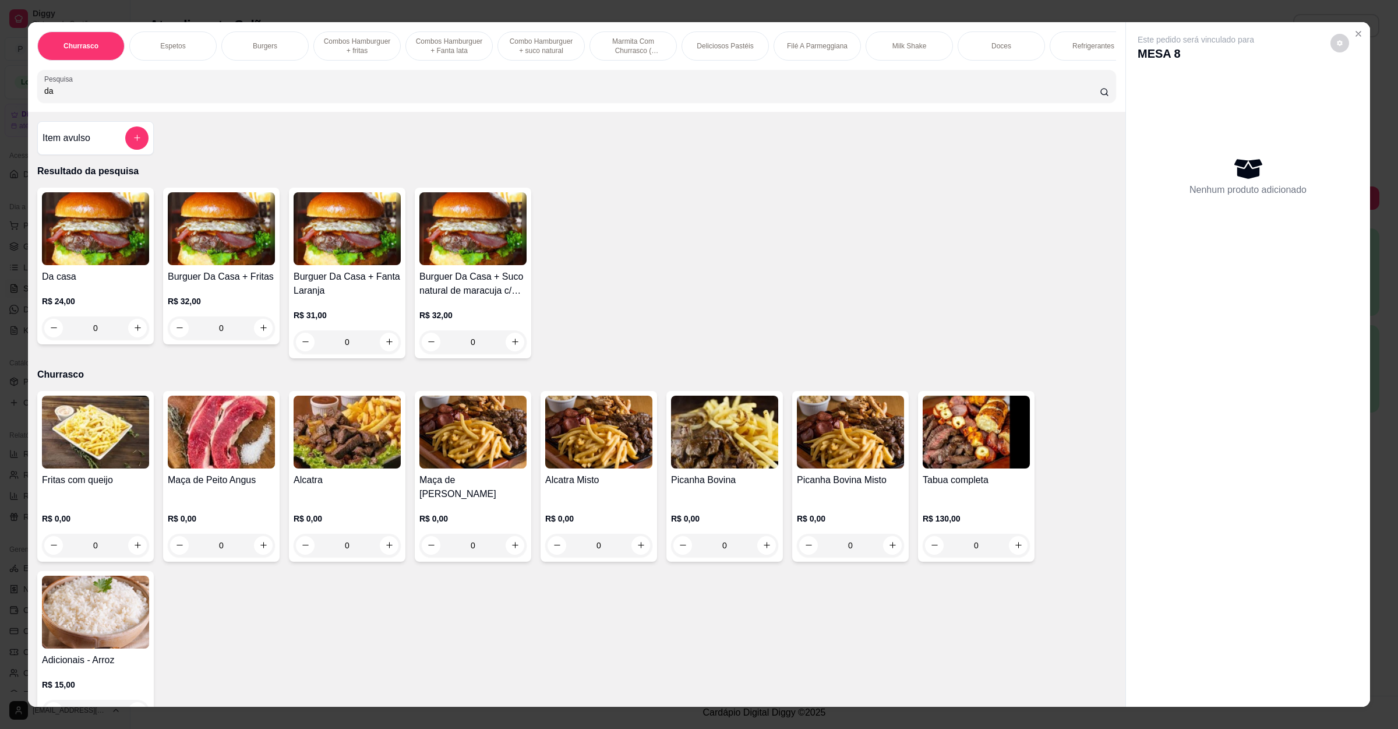
type input "da"
click at [125, 340] on div "0" at bounding box center [95, 327] width 107 height 23
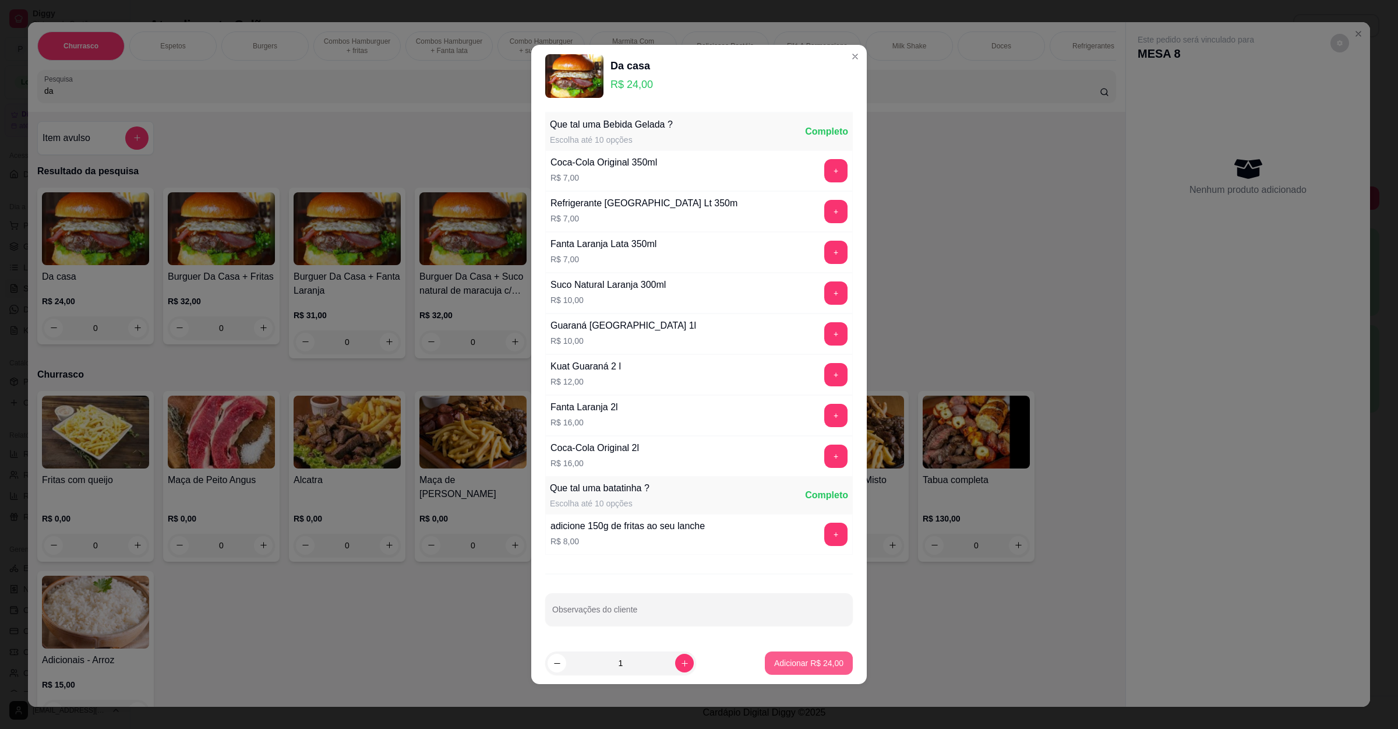
click at [797, 656] on button "Adicionar R$ 24,00" at bounding box center [809, 662] width 88 height 23
type input "1"
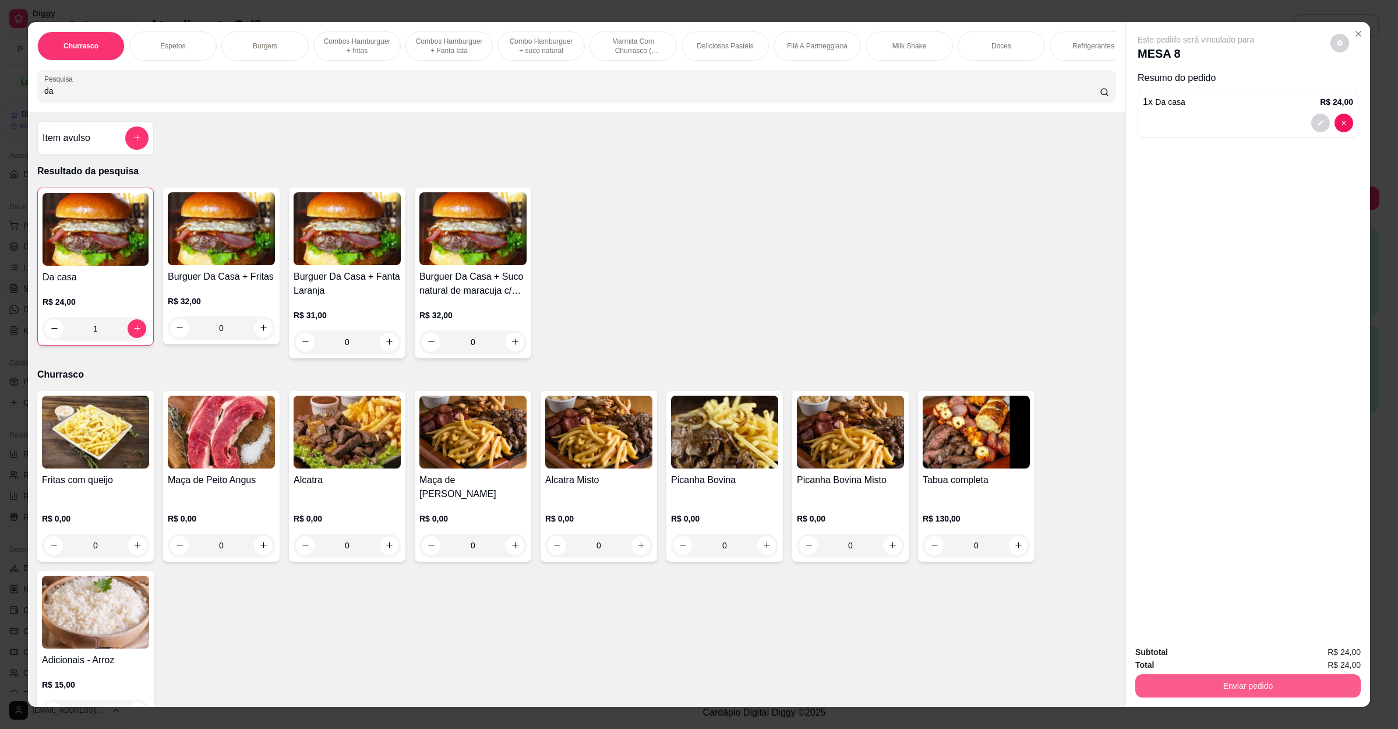
click at [1154, 681] on button "Enviar pedido" at bounding box center [1248, 685] width 225 height 23
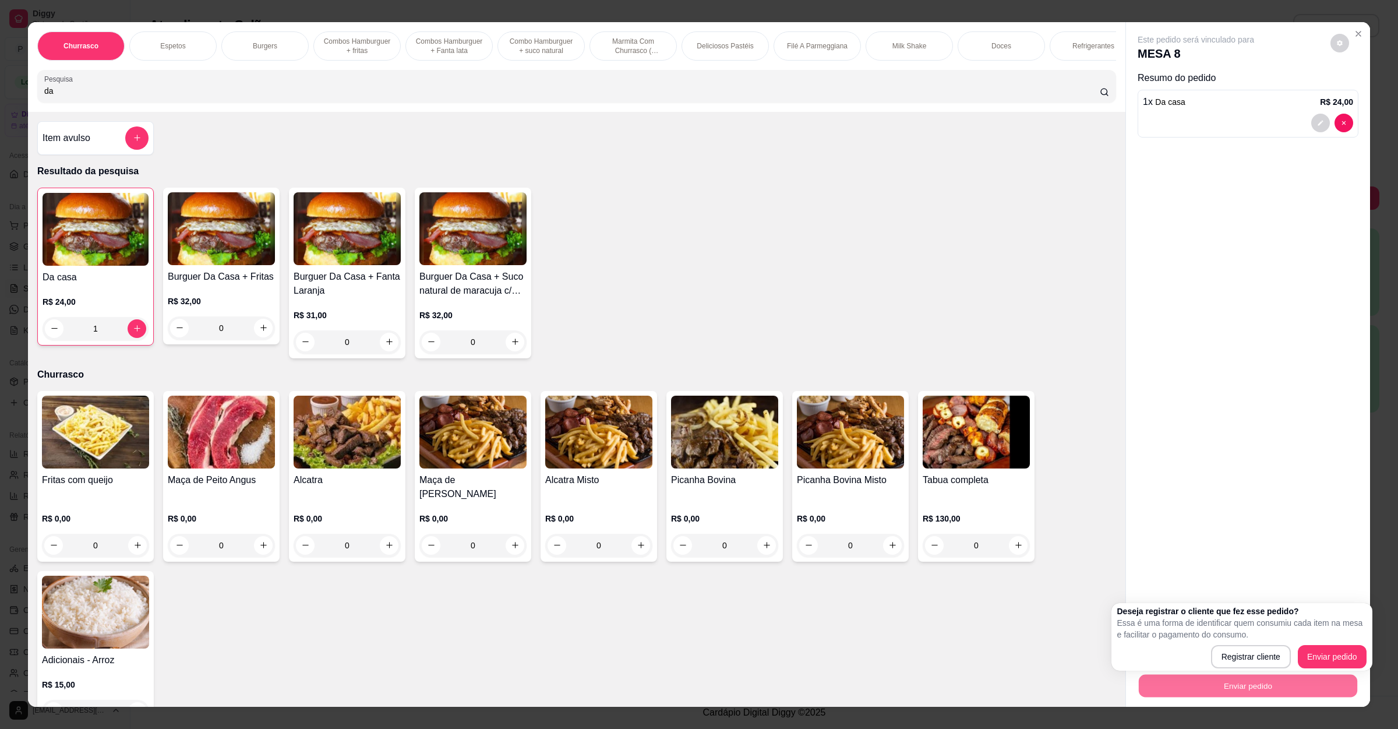
click at [1338, 642] on div "Deseja registrar o cliente que fez esse pedido? Essa é uma forma de identificar…" at bounding box center [1242, 636] width 249 height 63
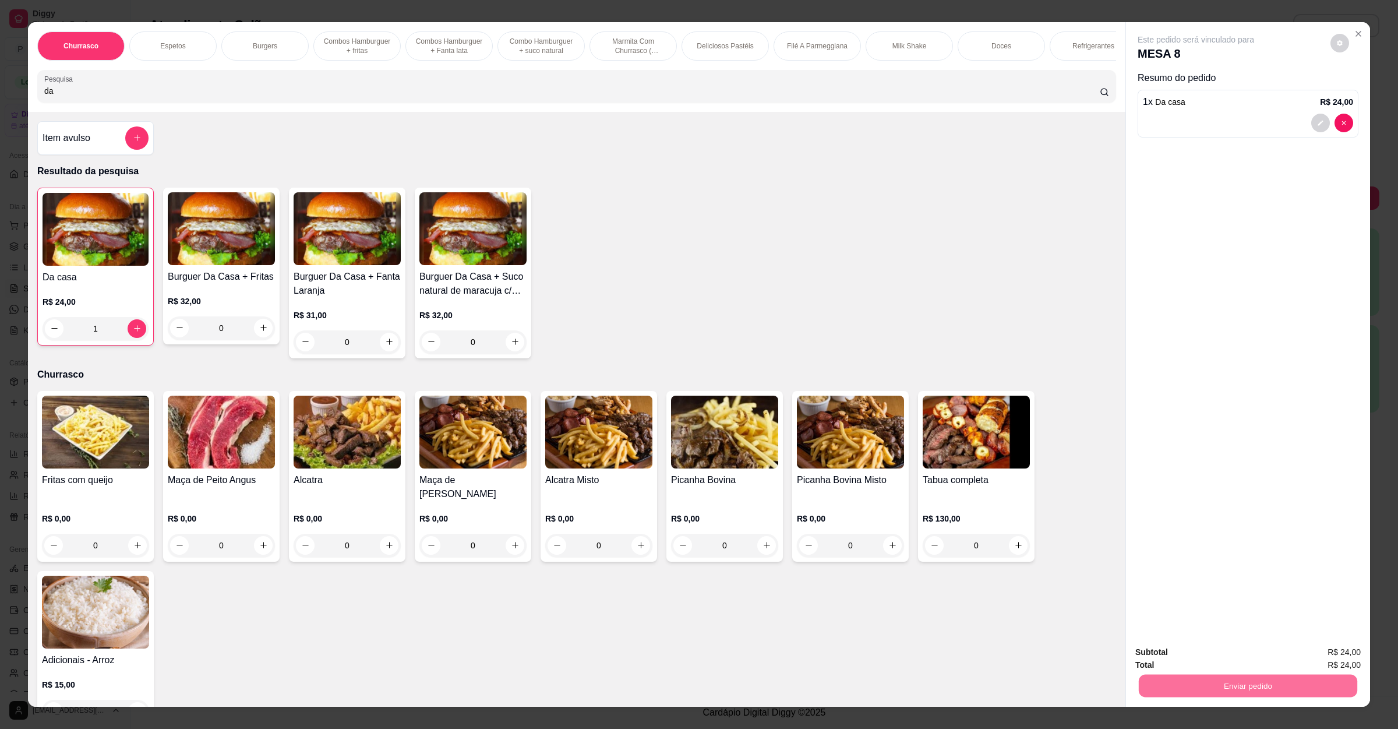
click at [1336, 647] on button "Enviar pedido" at bounding box center [1329, 657] width 64 height 22
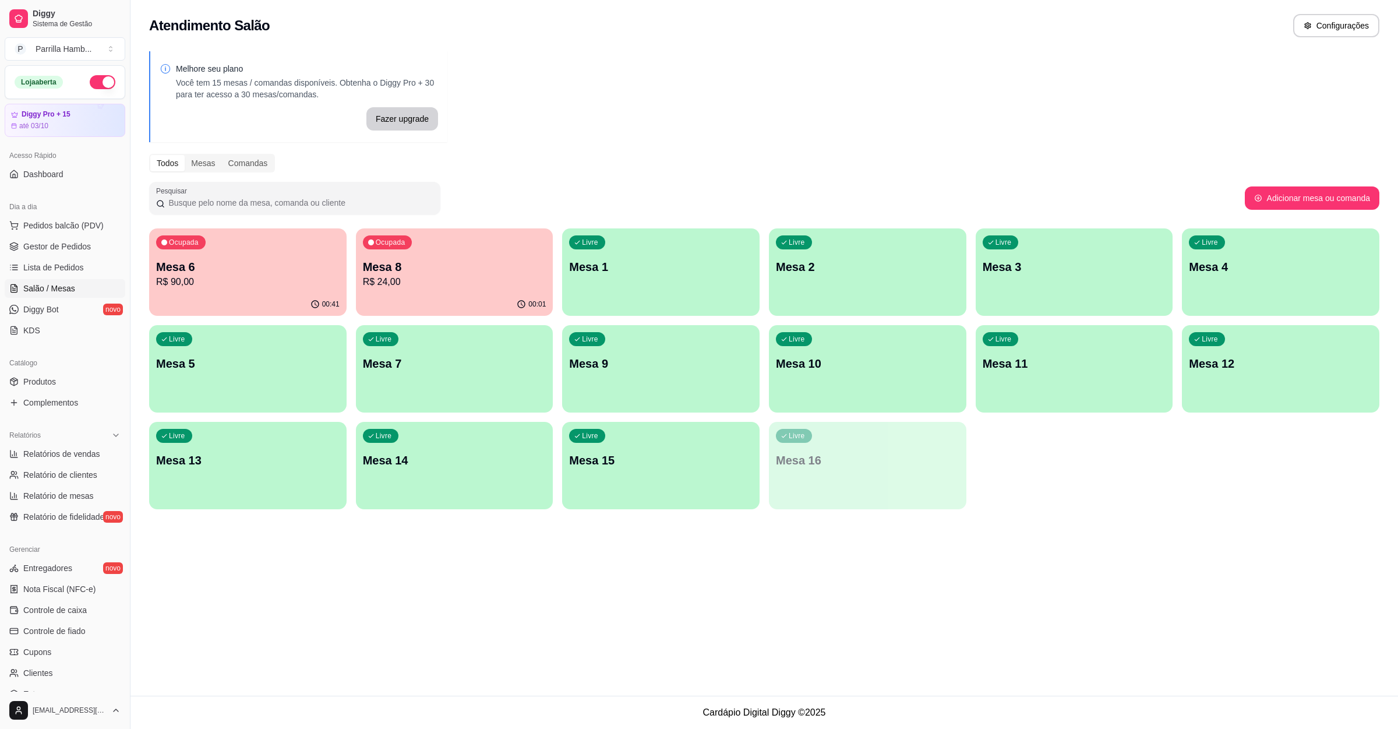
click at [203, 262] on p "Mesa 6" at bounding box center [248, 267] width 184 height 16
click at [41, 221] on span "Pedidos balcão (PDV)" at bounding box center [63, 226] width 80 height 12
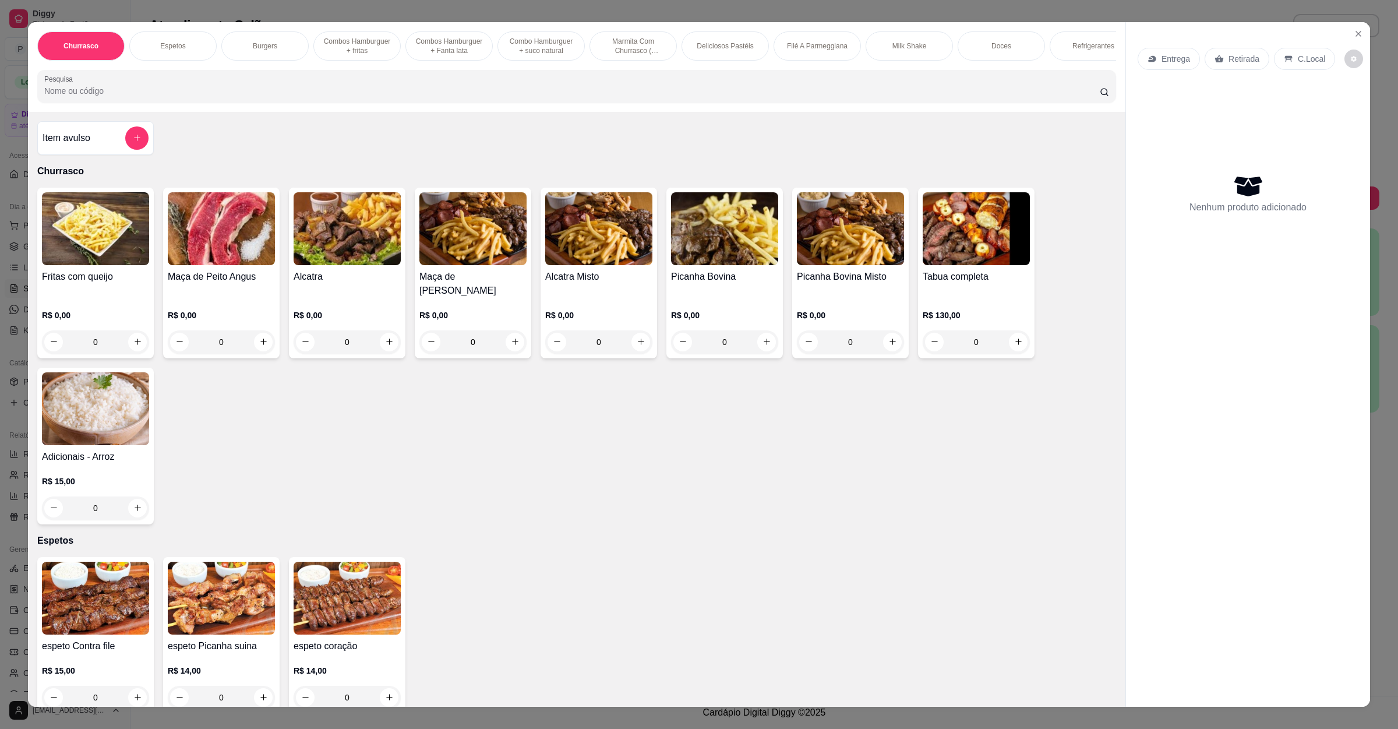
click at [1173, 58] on p "Entrega" at bounding box center [1176, 59] width 29 height 12
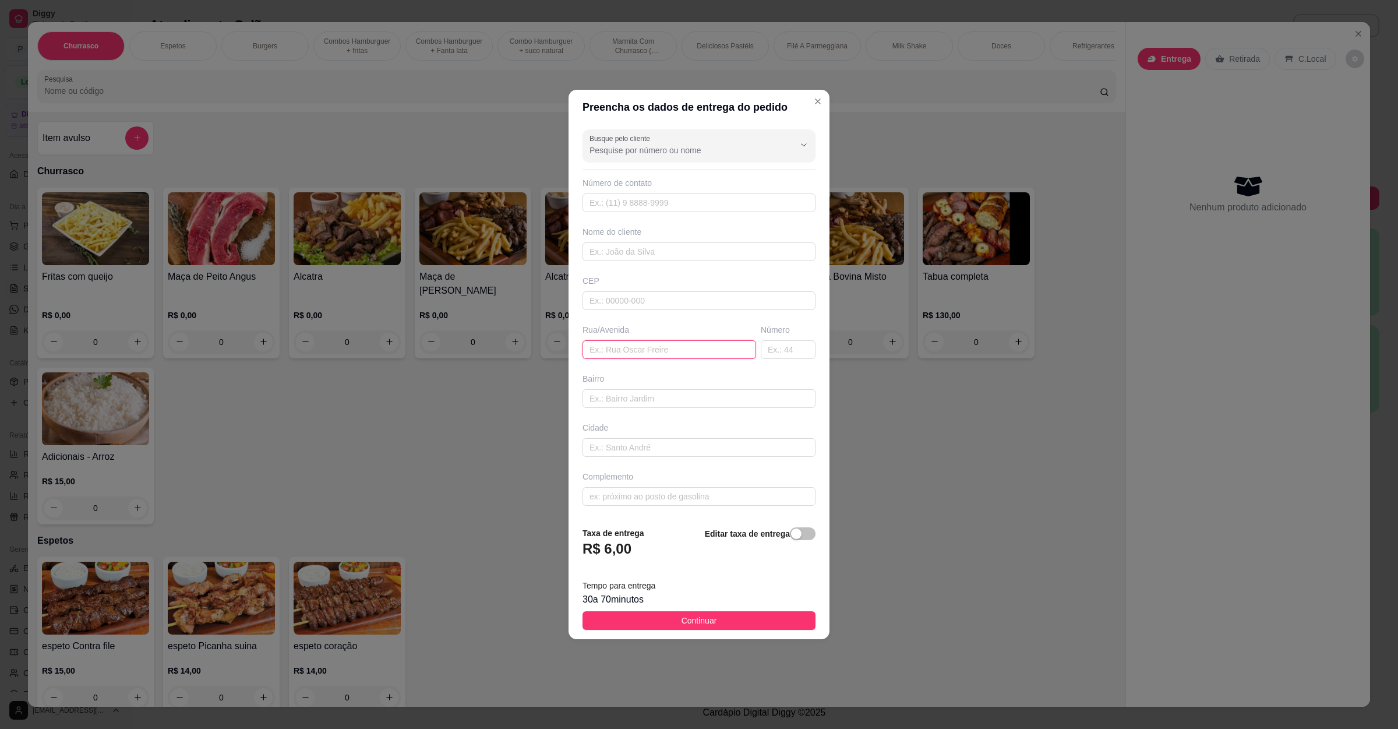
click at [659, 355] on input "text" at bounding box center [670, 349] width 174 height 19
paste input "[STREET_ADDRESS]"
click at [657, 618] on button "Continuar" at bounding box center [699, 620] width 233 height 19
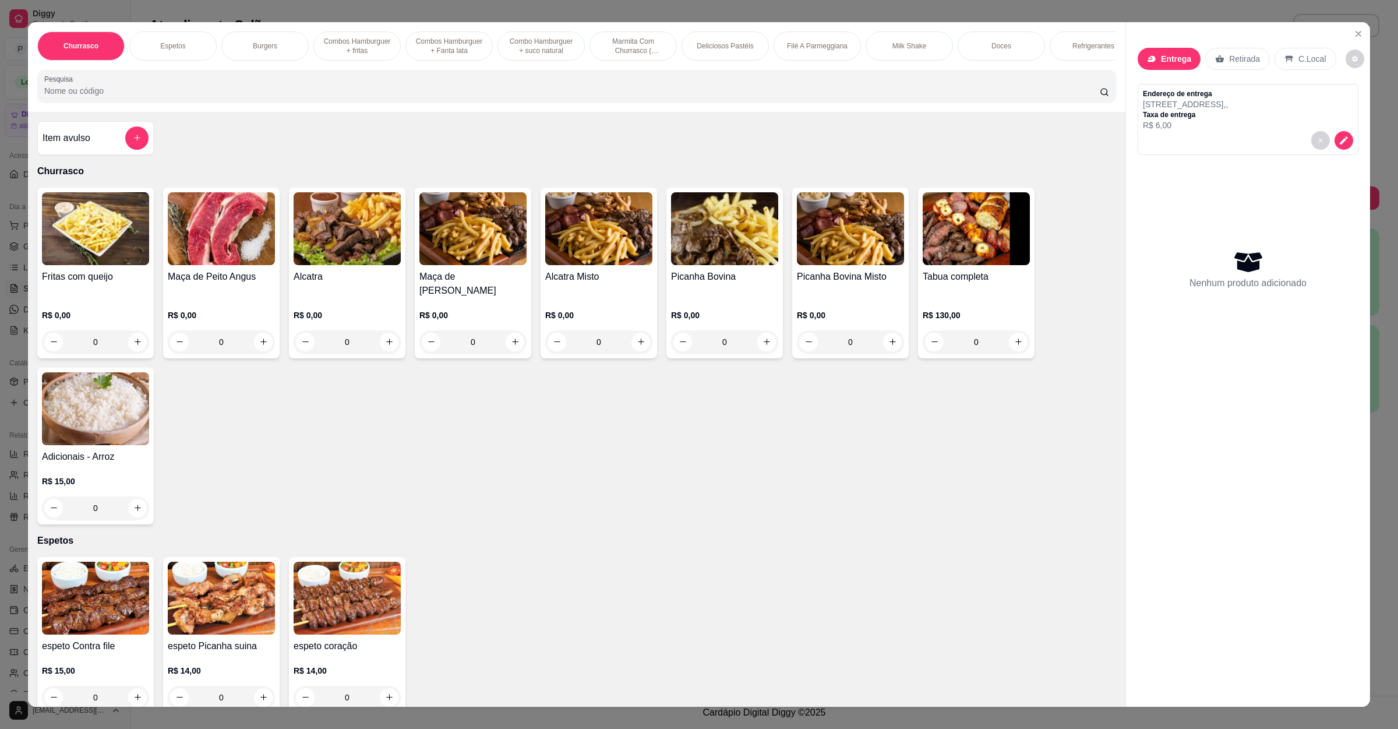
click at [75, 97] on input "Pesquisa" at bounding box center [572, 91] width 1056 height 12
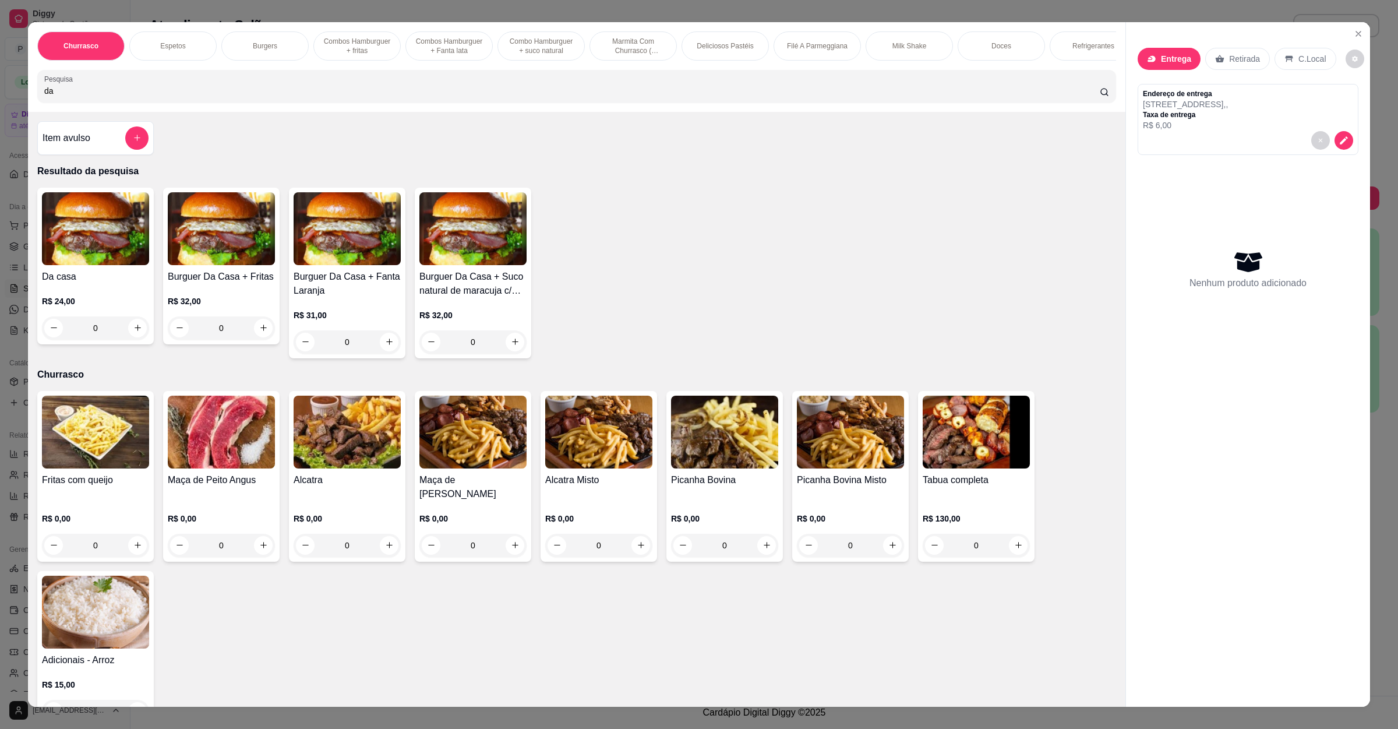
click at [136, 340] on div "0" at bounding box center [95, 327] width 107 height 23
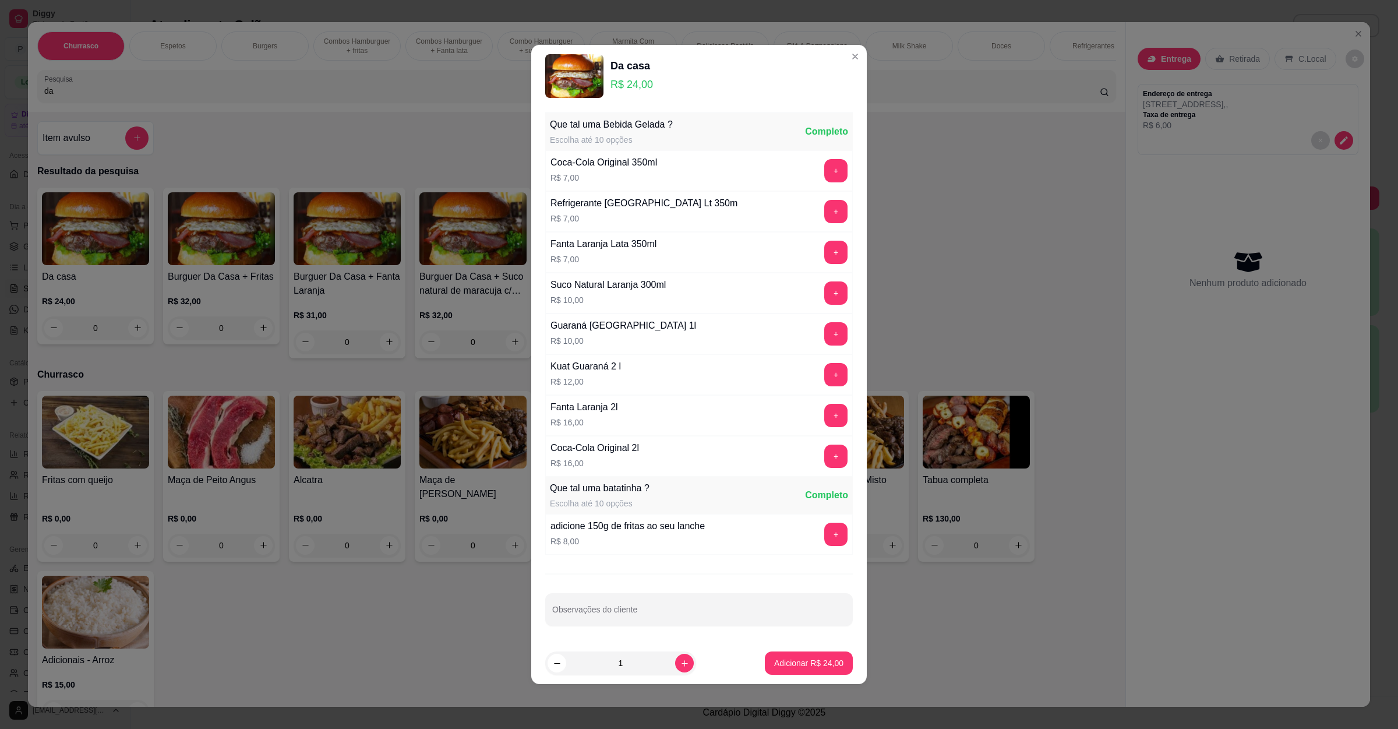
click at [665, 660] on input "1" at bounding box center [620, 662] width 109 height 23
click at [675, 670] on button "increase-product-quantity" at bounding box center [684, 663] width 19 height 19
click at [792, 662] on p "Adicionar R$ 48,00" at bounding box center [810, 662] width 68 height 11
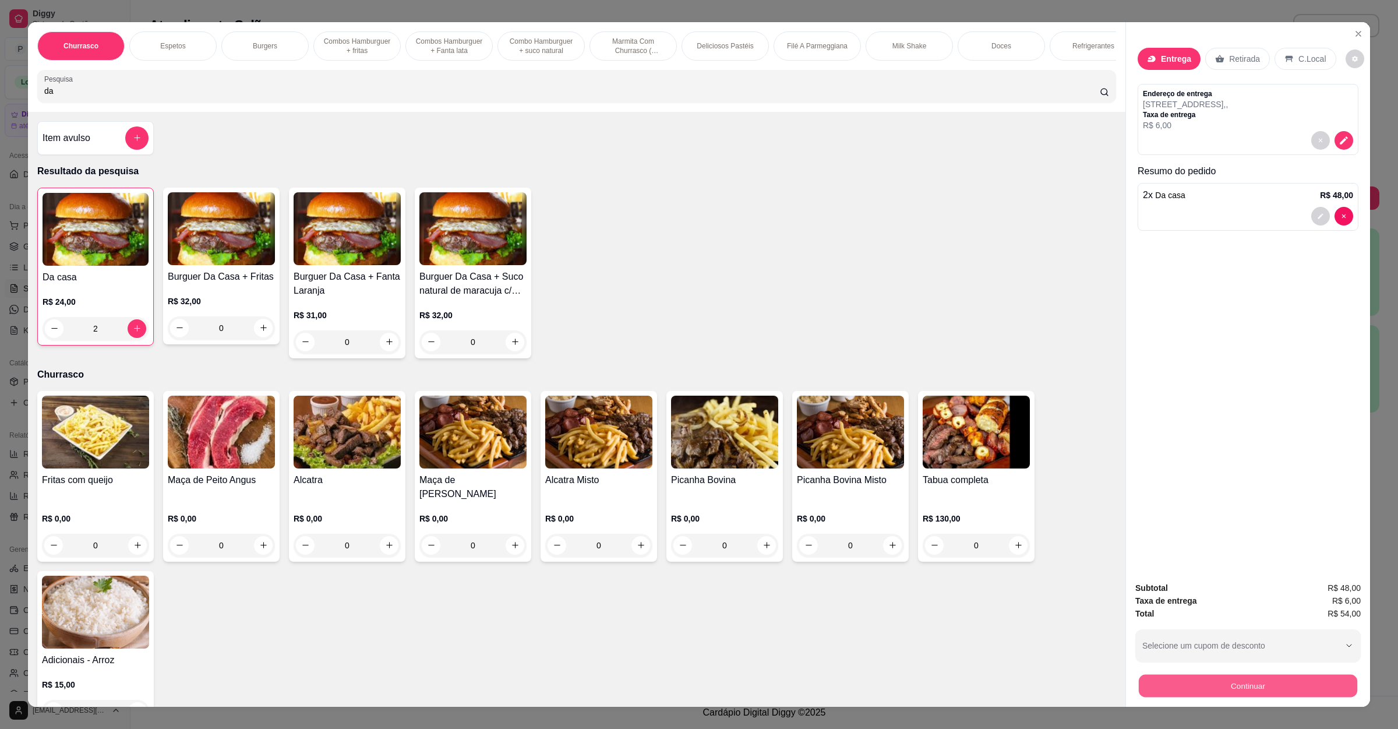
click at [1201, 689] on button "Continuar" at bounding box center [1248, 686] width 219 height 23
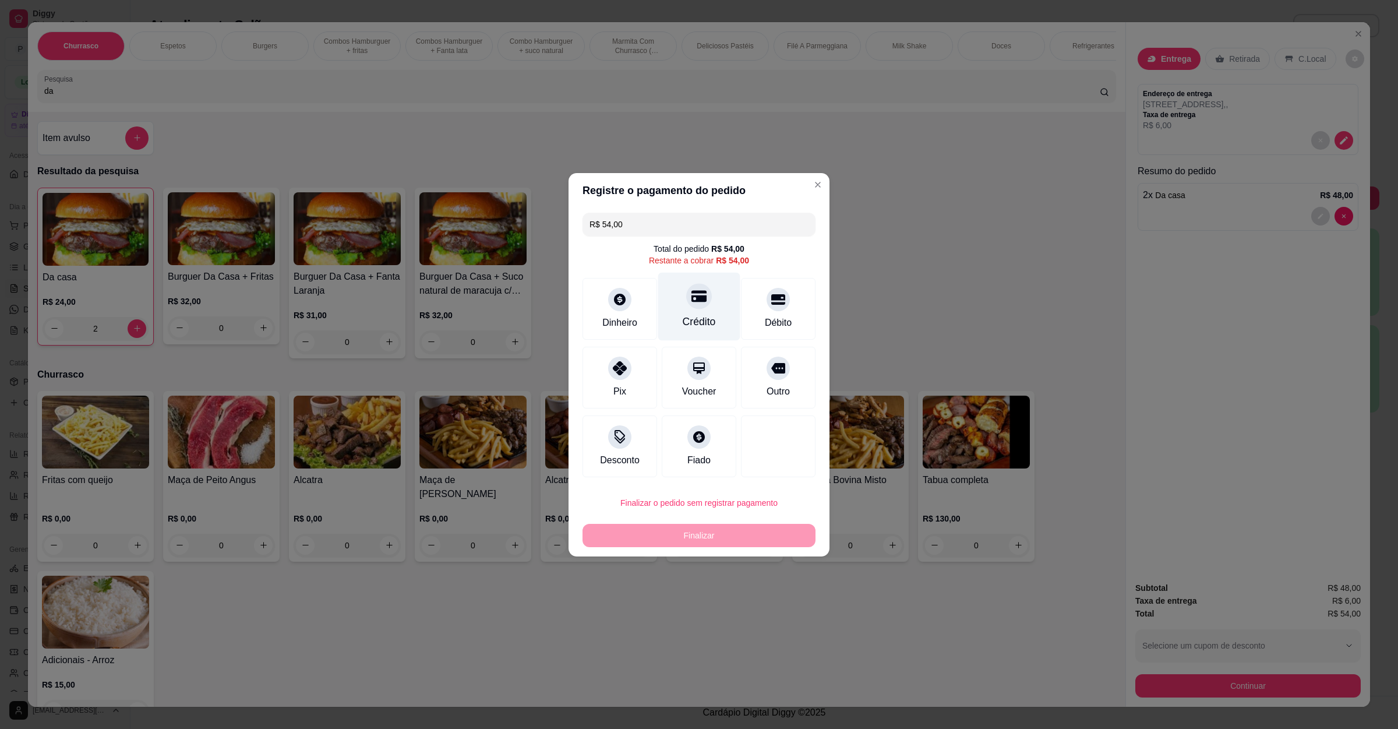
click at [673, 306] on div "Crédito" at bounding box center [699, 306] width 82 height 68
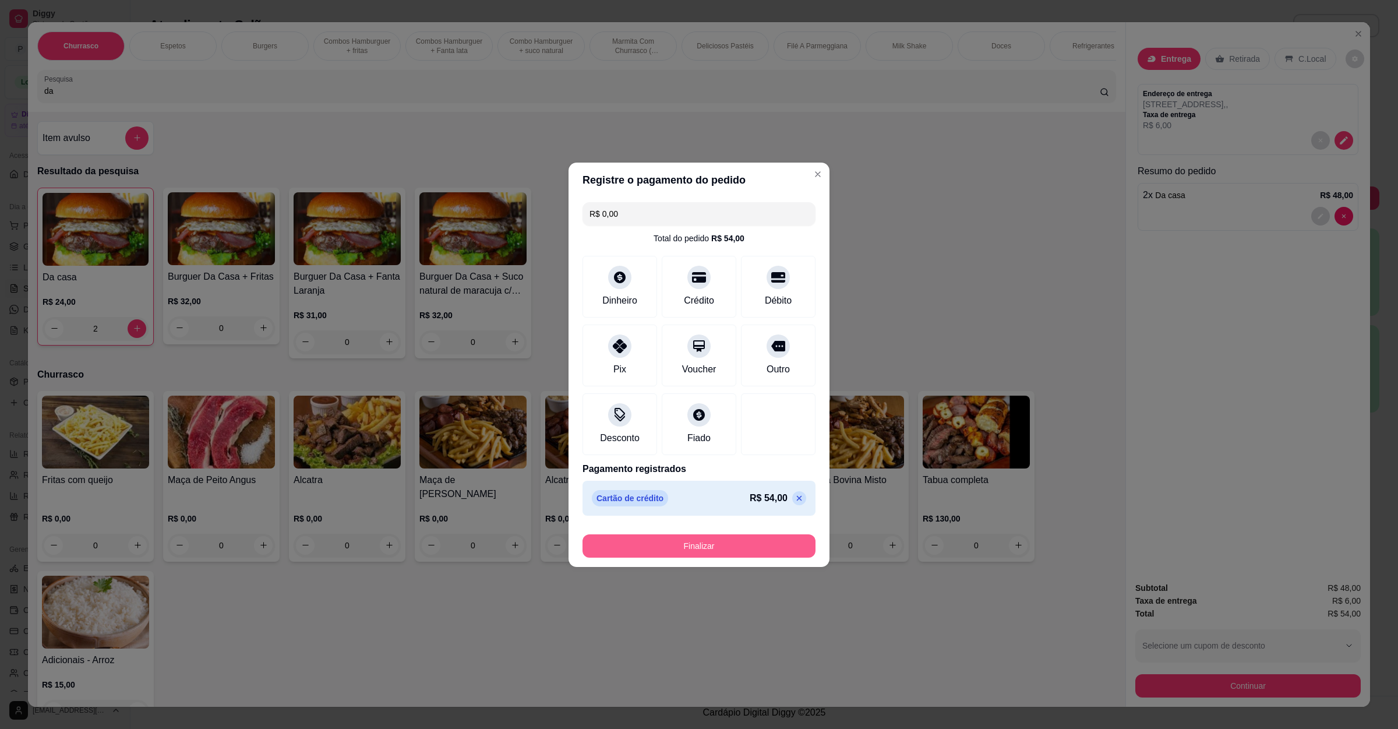
click at [691, 546] on button "Finalizar" at bounding box center [699, 545] width 233 height 23
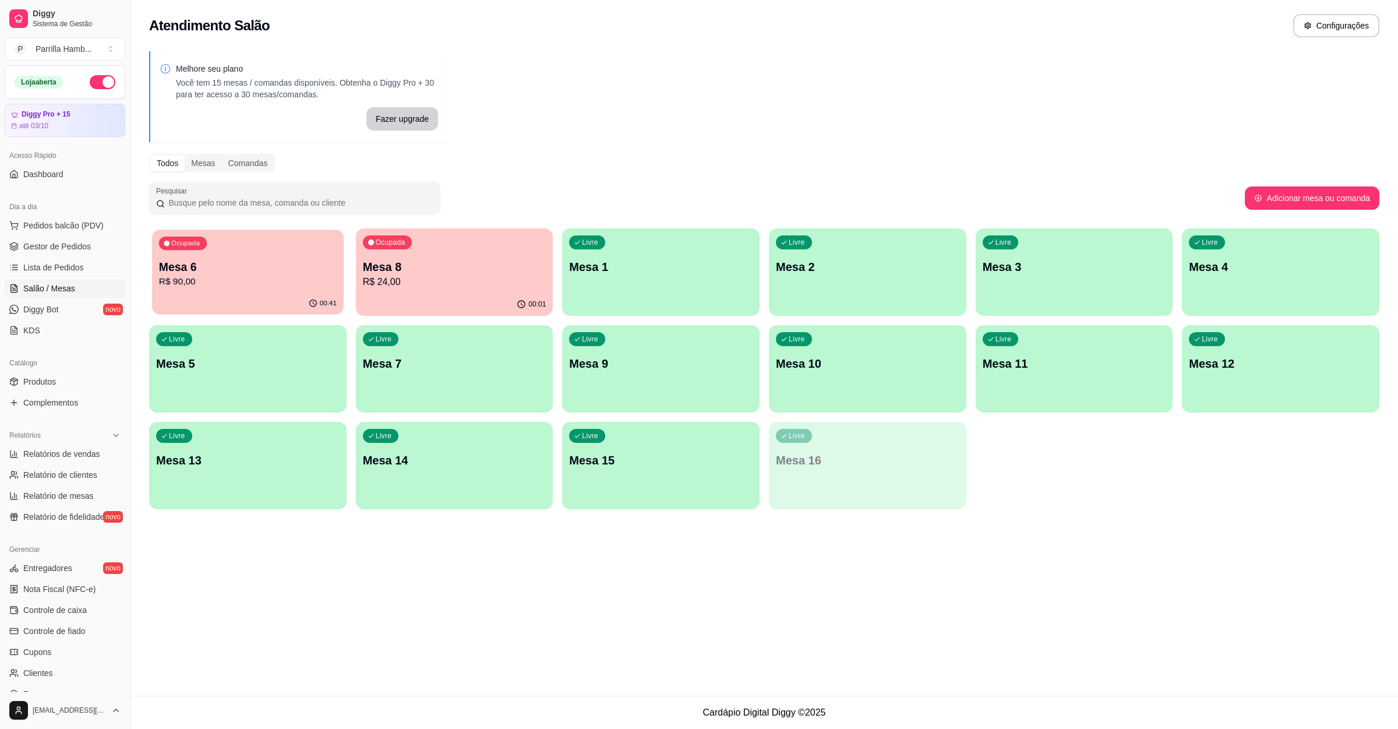
click at [194, 259] on p "Mesa 6" at bounding box center [248, 267] width 178 height 16
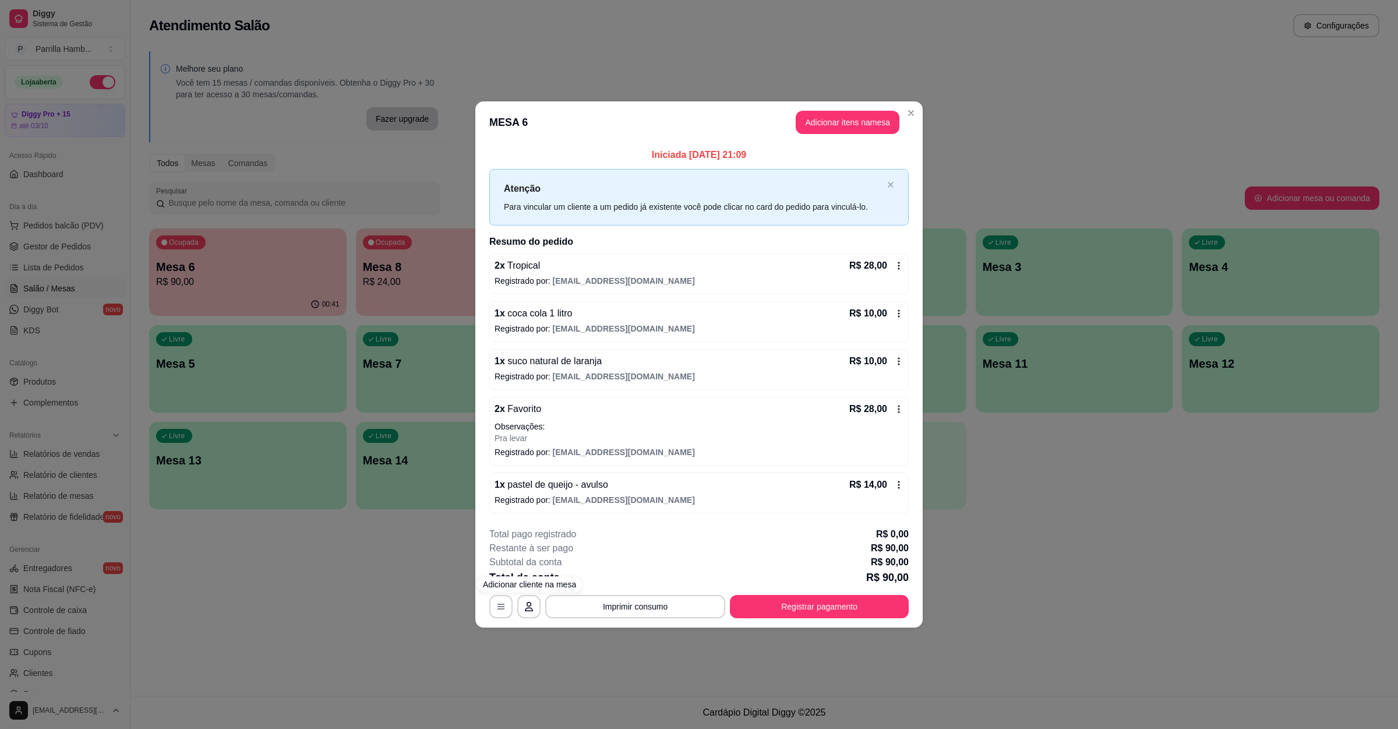
click at [640, 621] on footer "**********" at bounding box center [698, 573] width 447 height 110
click at [650, 605] on button "Imprimir consumo" at bounding box center [635, 606] width 175 height 23
click at [653, 574] on button "IMPRESSORA" at bounding box center [639, 581] width 82 height 18
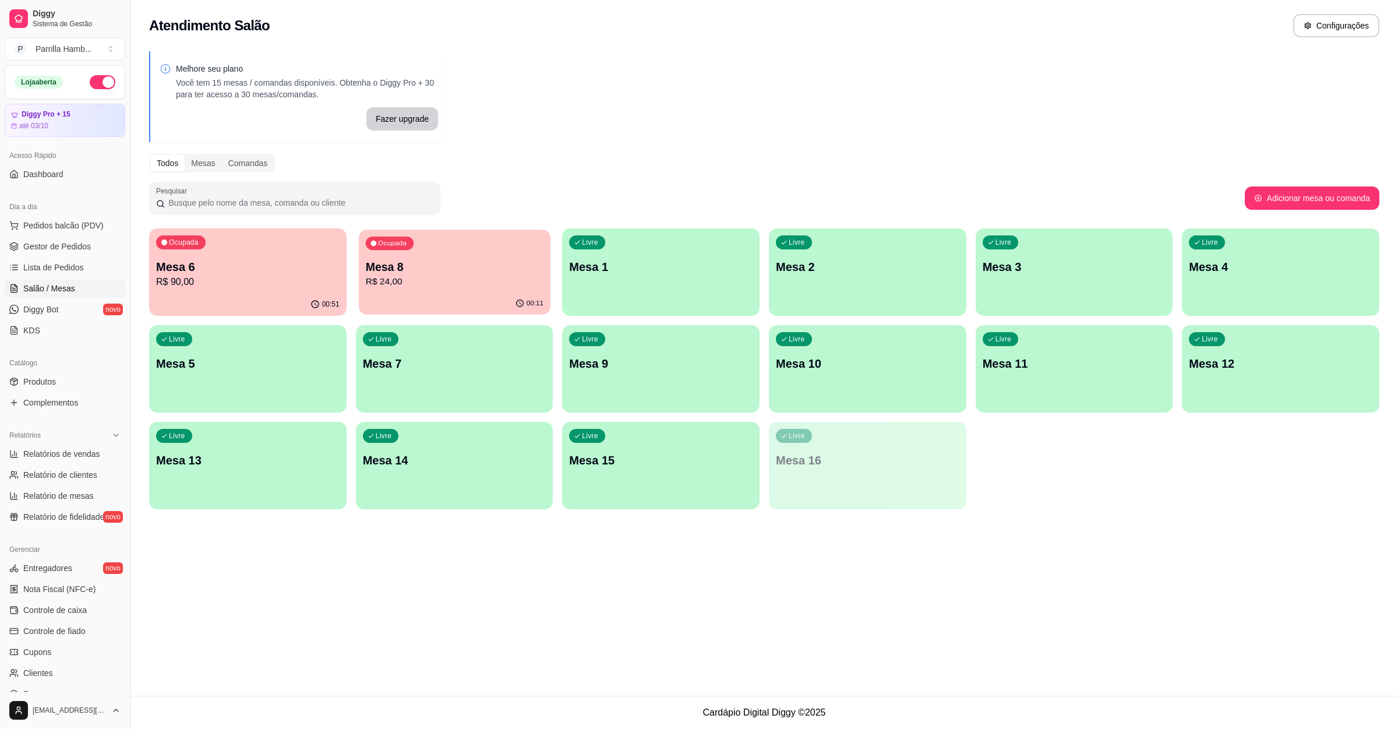
click at [395, 284] on p "R$ 24,00" at bounding box center [454, 281] width 178 height 13
click at [231, 291] on div "Ocupada Mesa 6 R$ 90,00" at bounding box center [248, 260] width 198 height 65
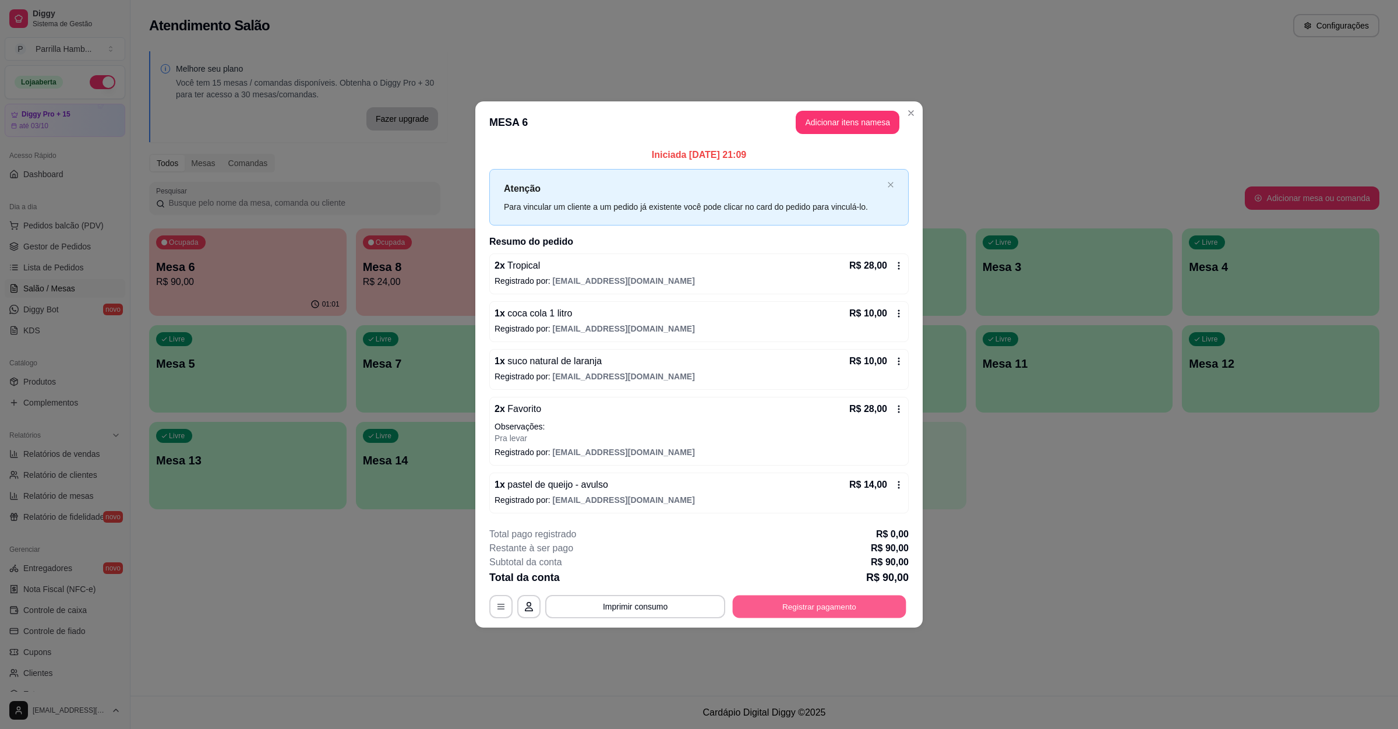
click at [784, 610] on button "Registrar pagamento" at bounding box center [820, 606] width 174 height 23
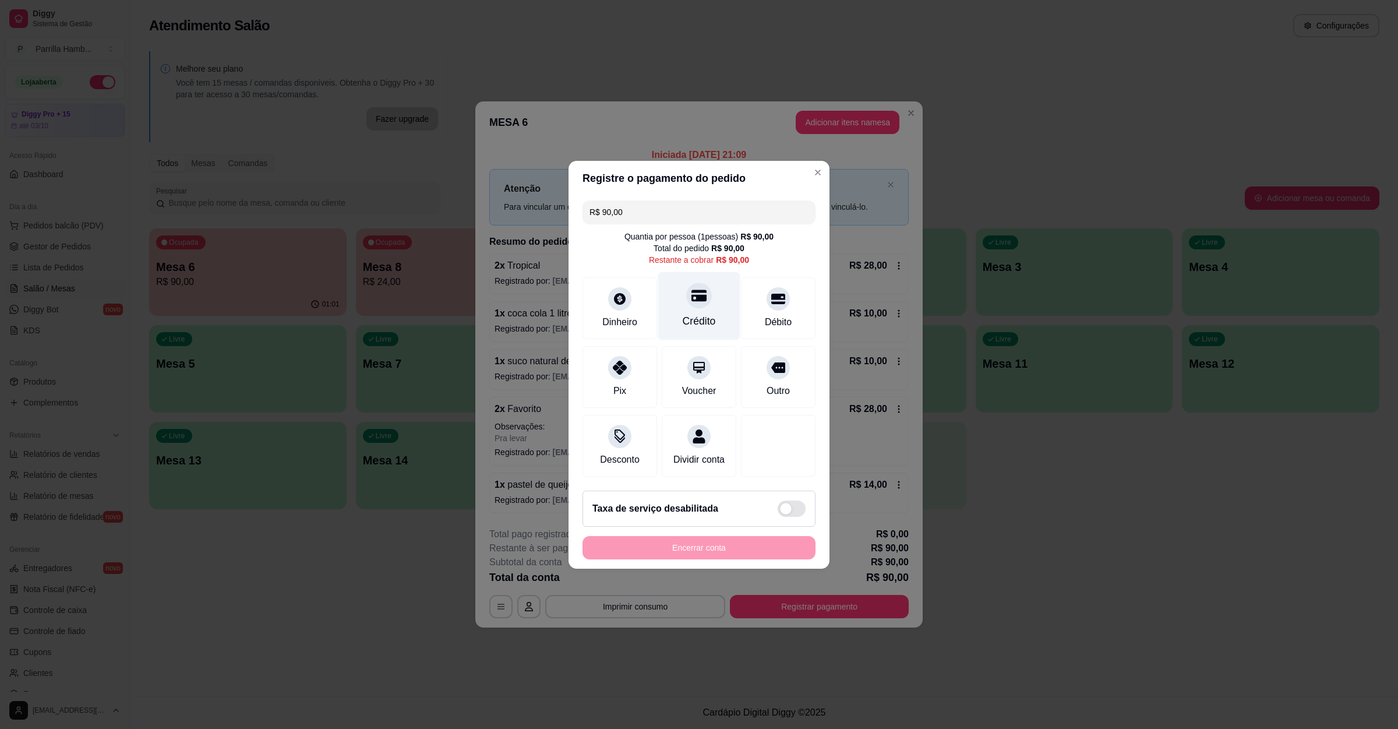
click at [706, 313] on div "Crédito" at bounding box center [699, 320] width 33 height 15
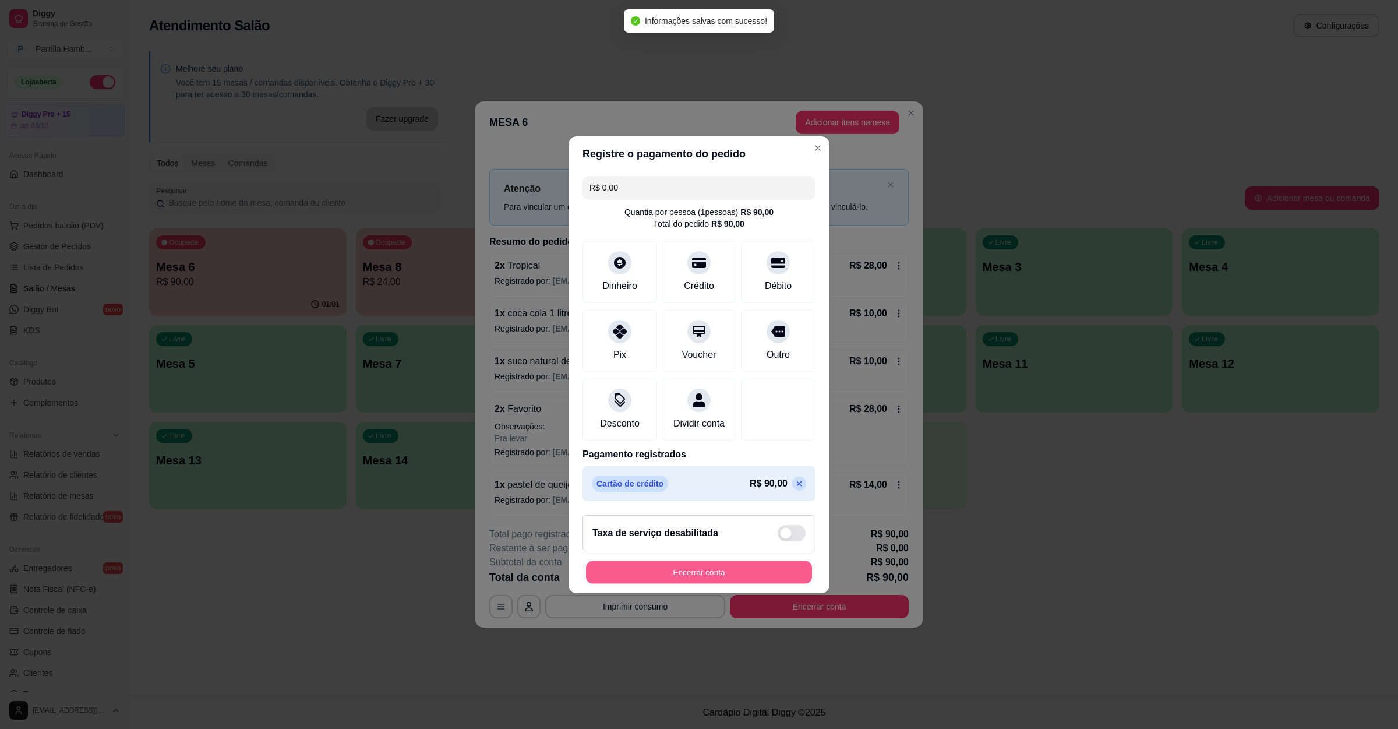
click at [733, 570] on button "Encerrar conta" at bounding box center [699, 572] width 226 height 23
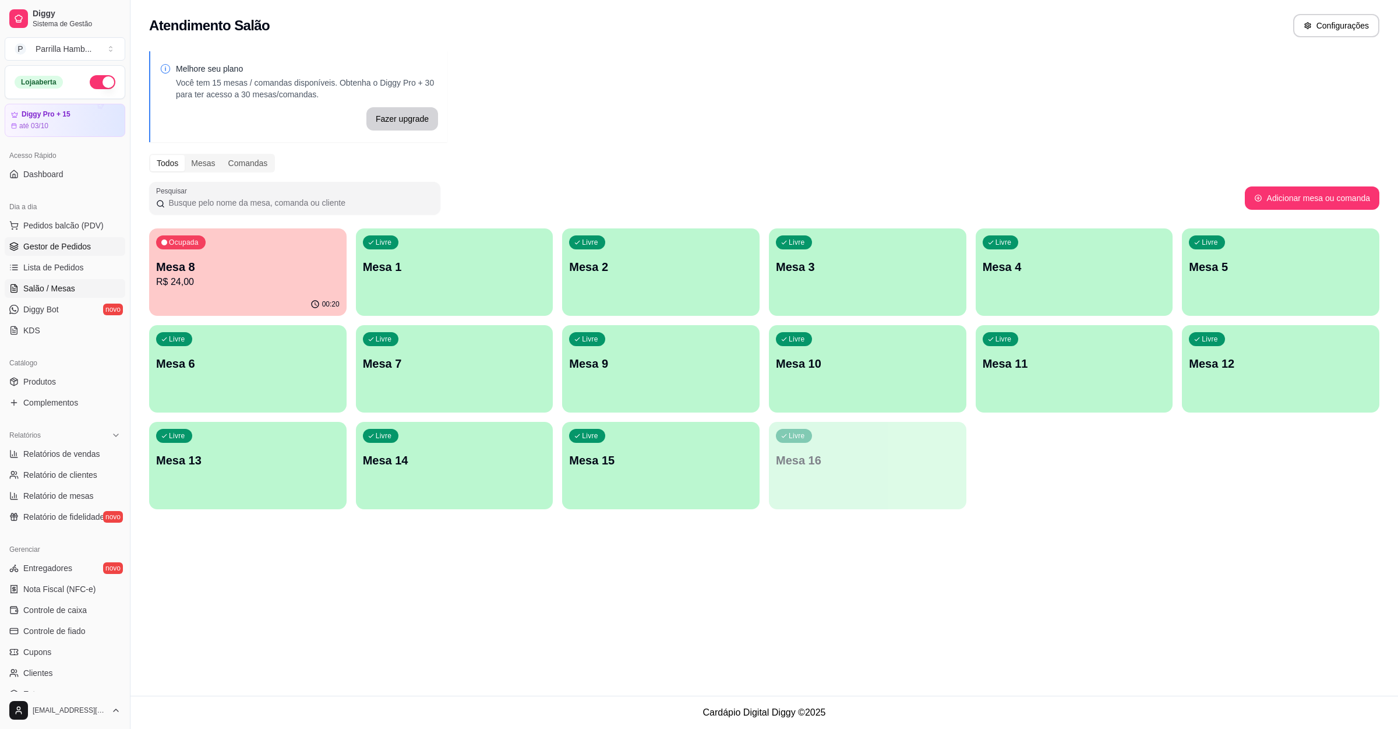
click at [48, 246] on span "Gestor de Pedidos" at bounding box center [57, 247] width 68 height 12
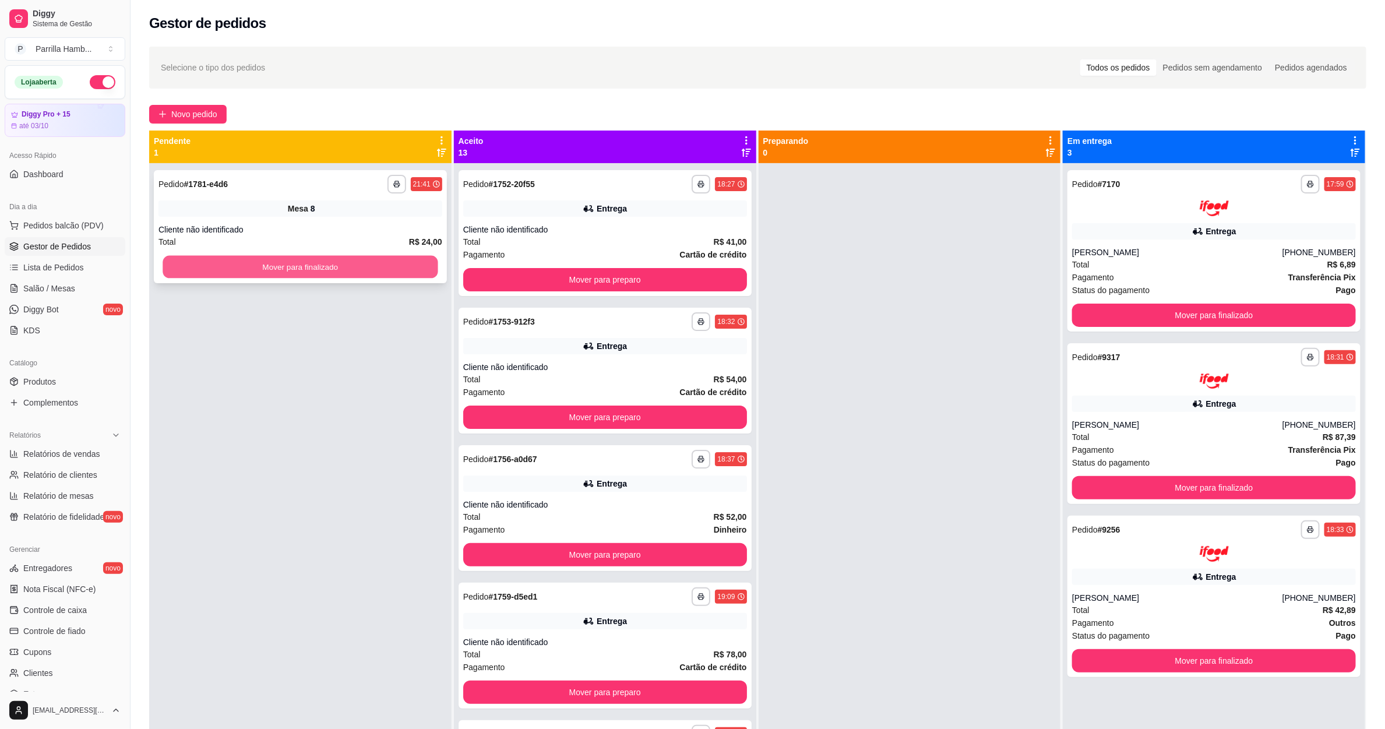
click at [375, 261] on button "Mover para finalizado" at bounding box center [300, 267] width 275 height 23
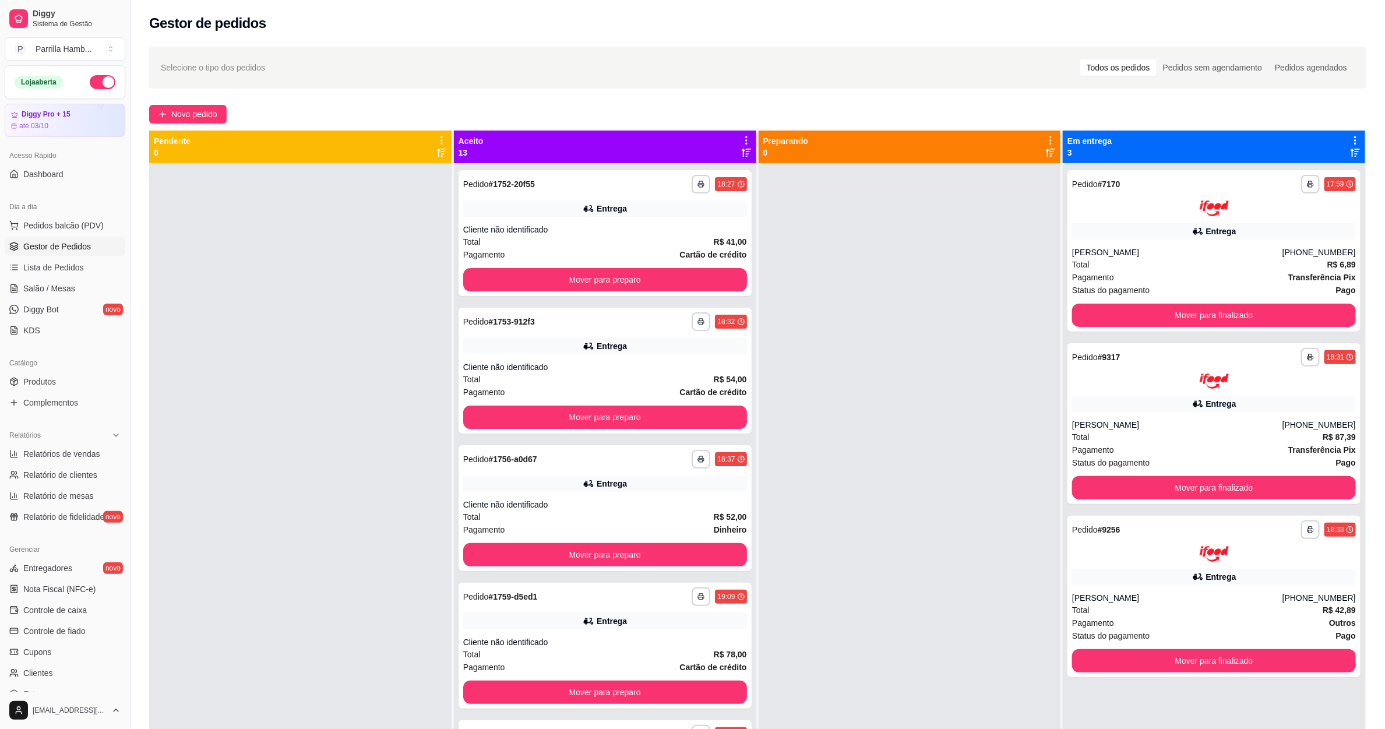
click at [740, 131] on div "Aceito 13" at bounding box center [605, 147] width 302 height 33
click at [741, 143] on icon at bounding box center [746, 140] width 10 height 10
click at [677, 178] on span "Com essa opção você tem a opção de mover todos os pedidos que estão em uma etap…" at bounding box center [649, 183] width 172 height 28
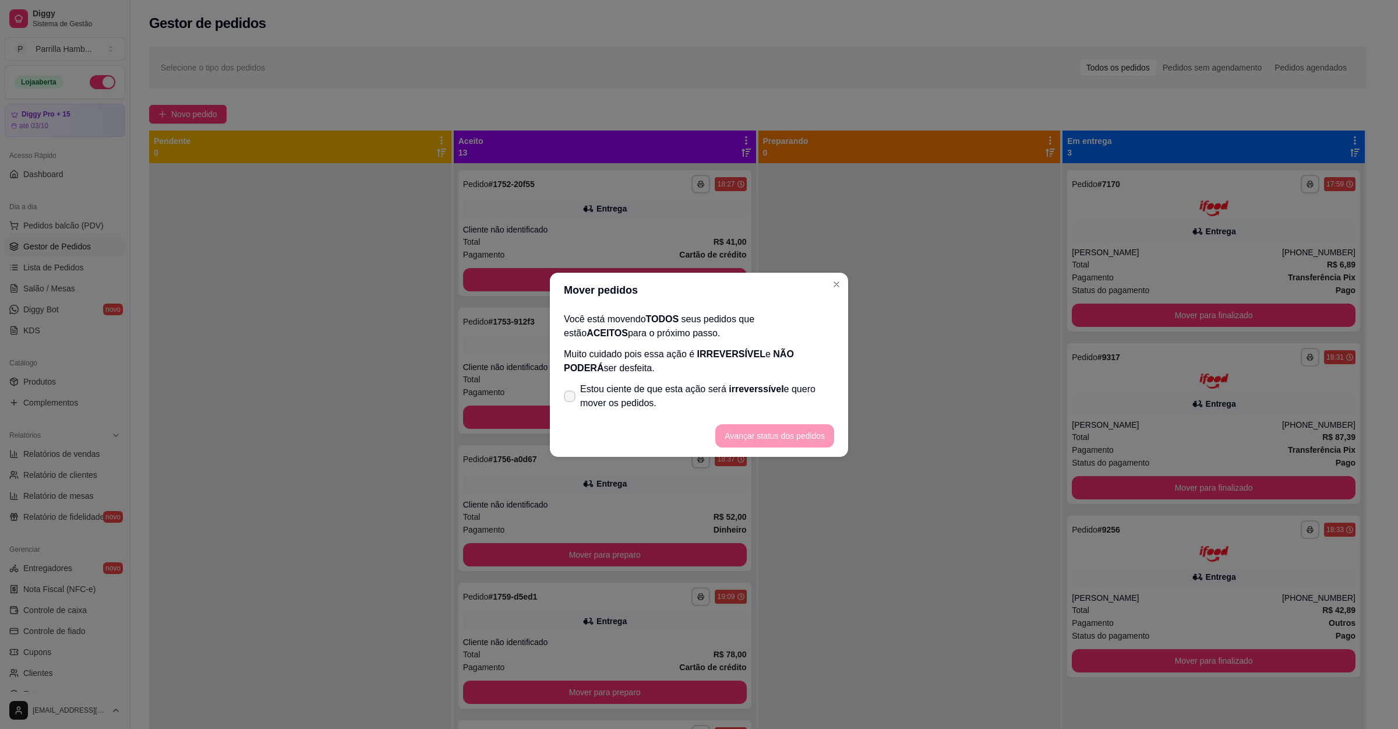
click at [668, 387] on span "Estou ciente de que esta ação será irreverssível e quero mover os pedidos." at bounding box center [707, 396] width 254 height 28
click at [571, 398] on input "Estou ciente de que esta ação será irreverssível e quero mover os pedidos." at bounding box center [567, 402] width 8 height 8
click at [815, 434] on button "Avançar status dos pedidos" at bounding box center [775, 435] width 119 height 23
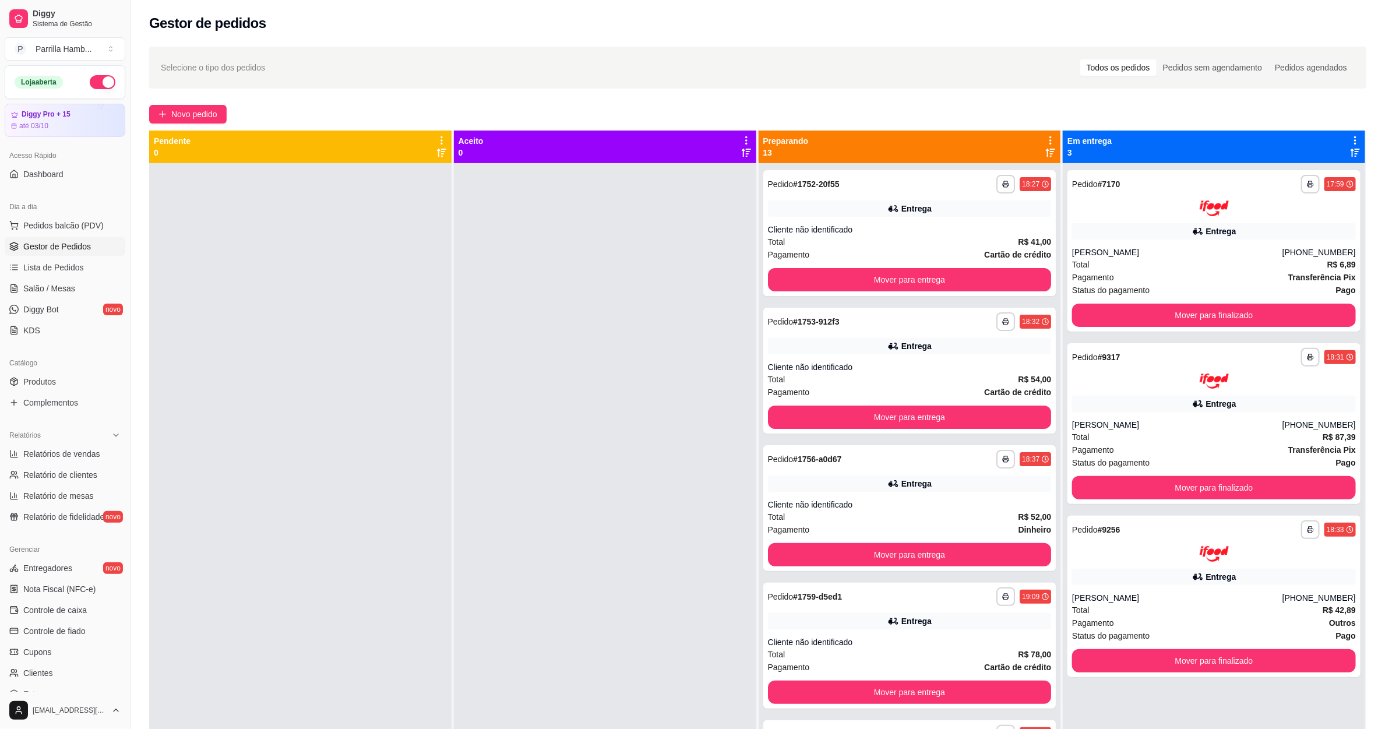
click at [1049, 140] on icon at bounding box center [1050, 140] width 2 height 8
click at [984, 178] on span "Com essa opção você tem a opção de mover todos os pedidos que estão em uma etap…" at bounding box center [951, 183] width 172 height 28
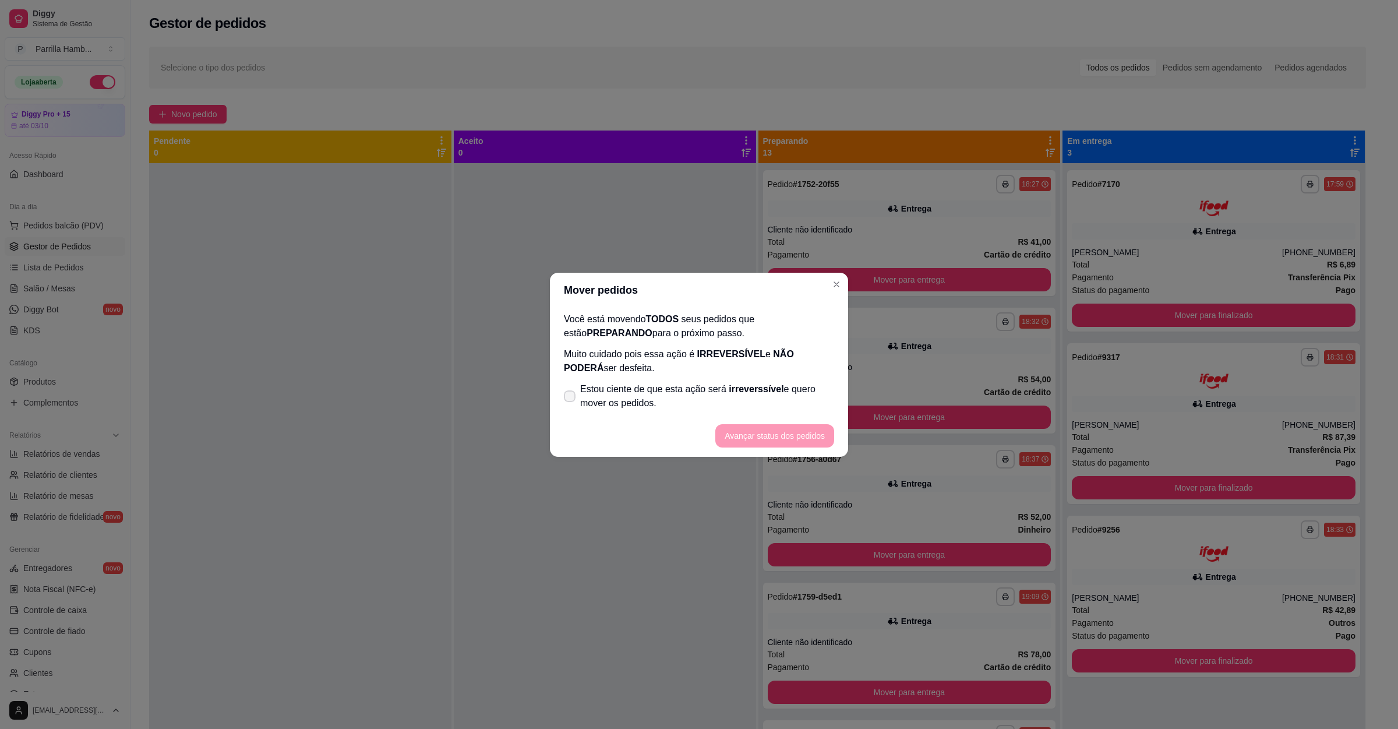
click at [680, 401] on span "Estou ciente de que esta ação será irreverssível e quero mover os pedidos." at bounding box center [707, 396] width 254 height 28
click at [571, 401] on input "Estou ciente de que esta ação será irreverssível e quero mover os pedidos." at bounding box center [567, 402] width 8 height 8
click at [775, 425] on button "Avançar status dos pedidos" at bounding box center [775, 435] width 119 height 23
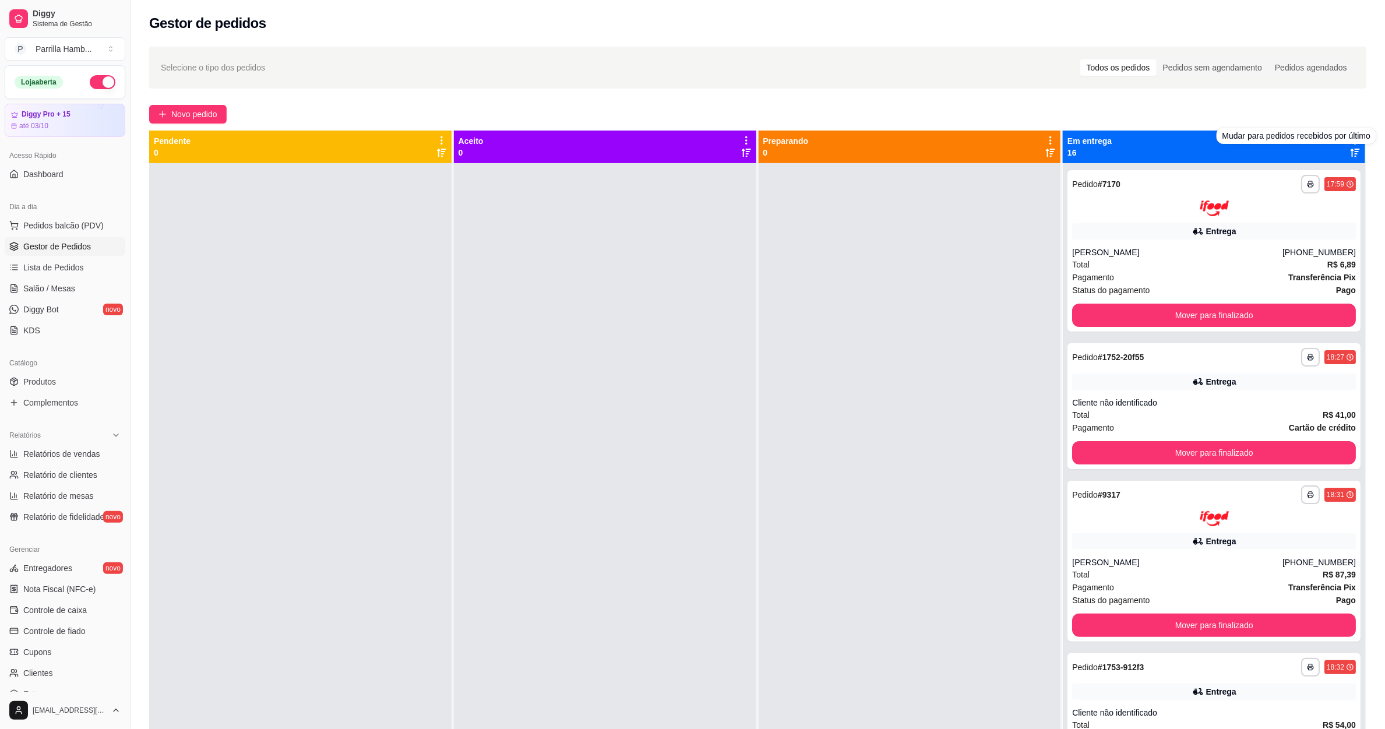
click at [1312, 111] on div "Novo pedido" at bounding box center [757, 114] width 1217 height 19
click at [1315, 117] on div "Novo pedido" at bounding box center [757, 114] width 1217 height 19
click at [1350, 142] on icon at bounding box center [1355, 140] width 10 height 10
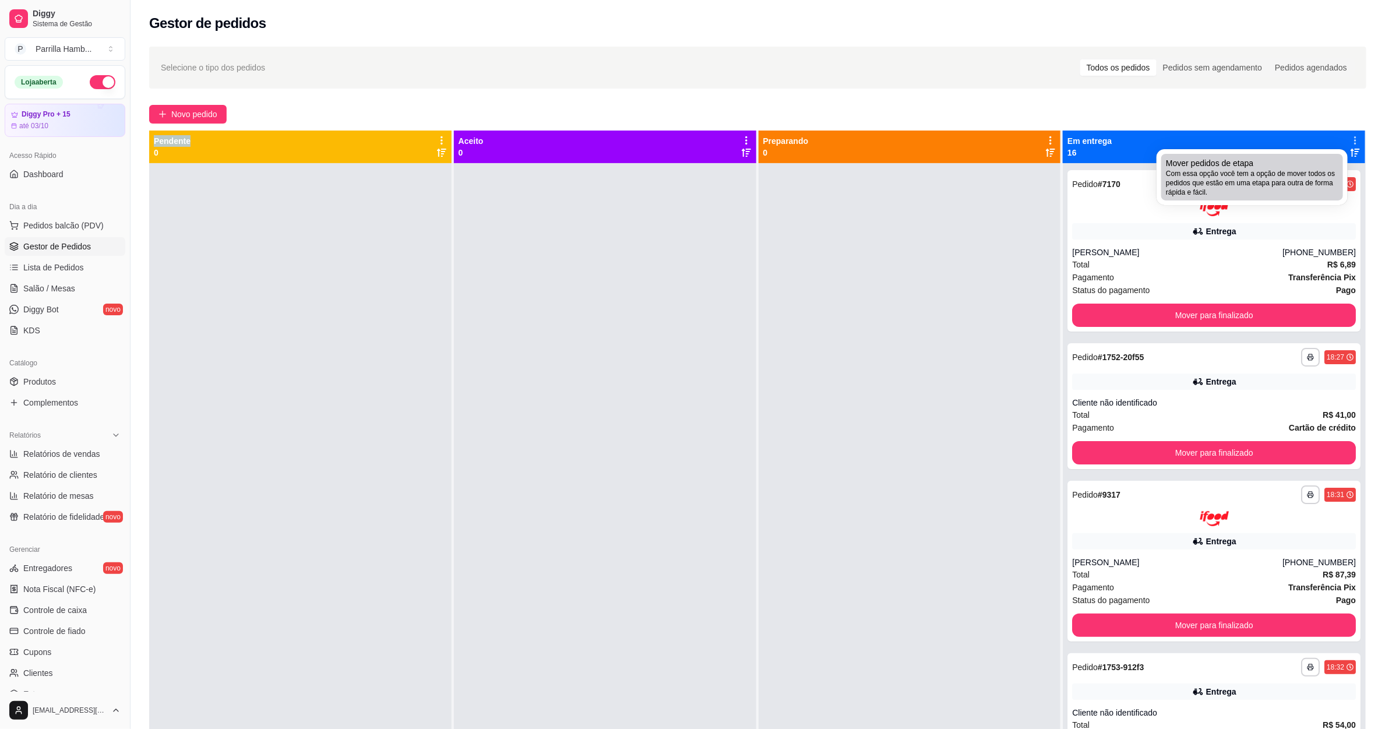
click at [1299, 177] on span "Com essa opção você tem a opção de mover todos os pedidos que estão em uma etap…" at bounding box center [1252, 183] width 172 height 28
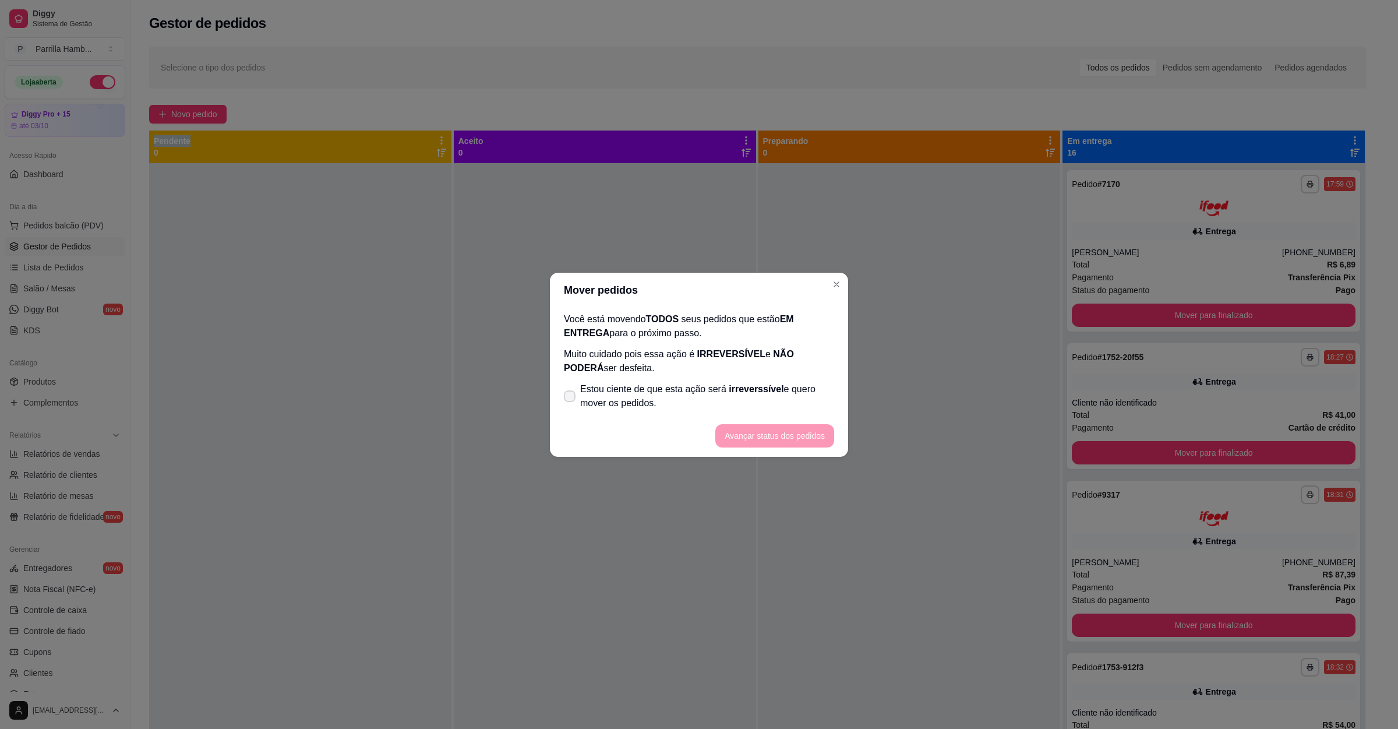
click at [746, 387] on span "irreverssível" at bounding box center [756, 389] width 55 height 10
click at [571, 398] on input "Estou ciente de que esta ação será irreverssível e quero mover os pedidos." at bounding box center [567, 402] width 8 height 8
click at [773, 434] on button "Avançar status dos pedidos" at bounding box center [774, 435] width 115 height 23
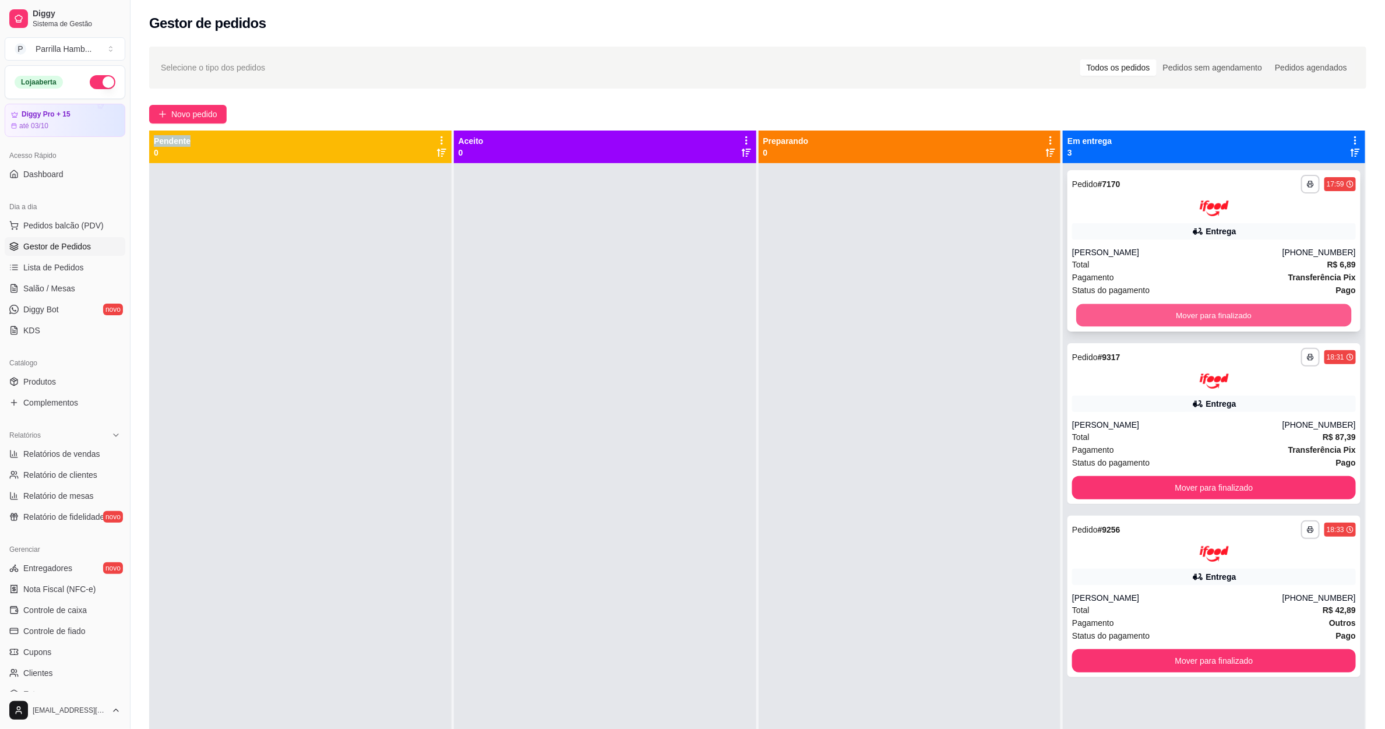
click at [1212, 308] on button "Mover para finalizado" at bounding box center [1214, 315] width 275 height 23
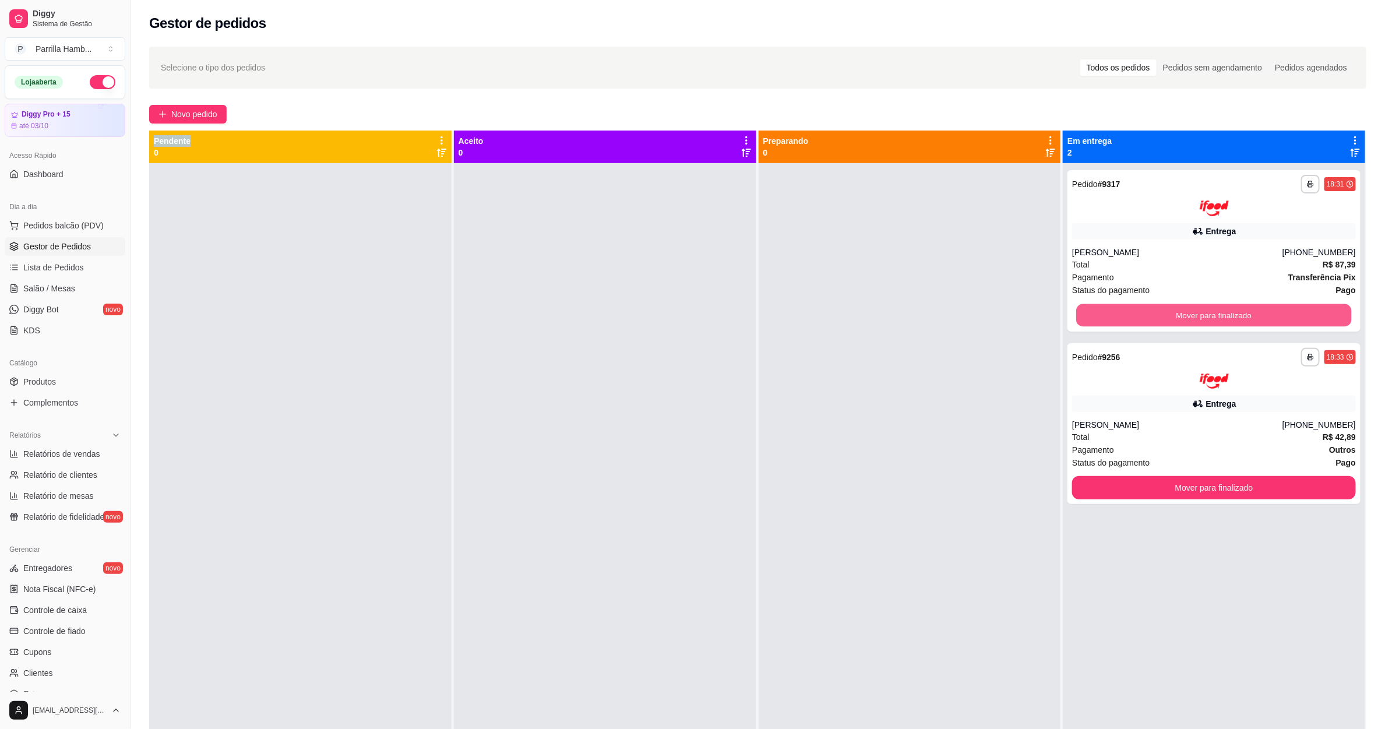
click at [1212, 308] on button "Mover para finalizado" at bounding box center [1214, 315] width 275 height 23
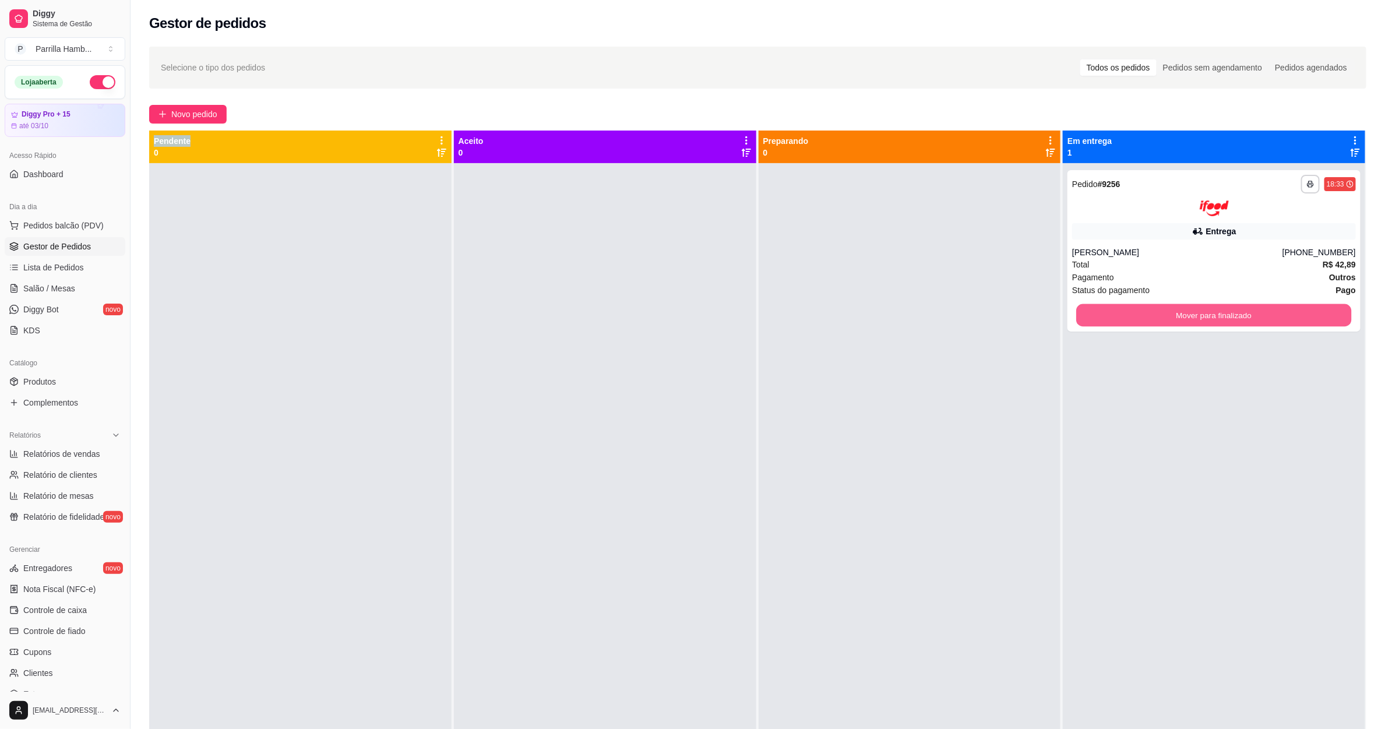
click at [1212, 308] on button "Mover para finalizado" at bounding box center [1214, 315] width 275 height 23
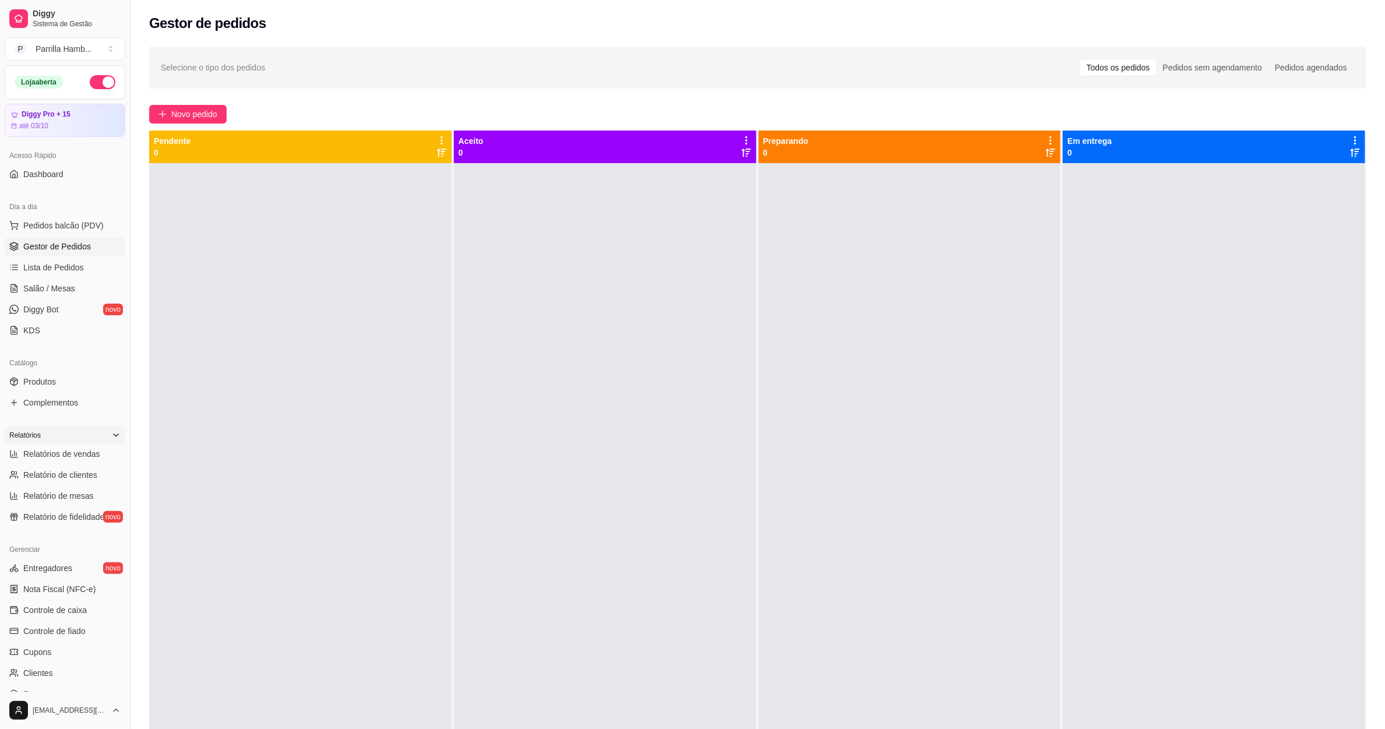
click at [76, 444] on div "Relatórios" at bounding box center [65, 435] width 121 height 19
click at [90, 432] on div "Relatórios" at bounding box center [65, 435] width 121 height 19
click at [89, 280] on link "Salão / Mesas" at bounding box center [65, 288] width 121 height 19
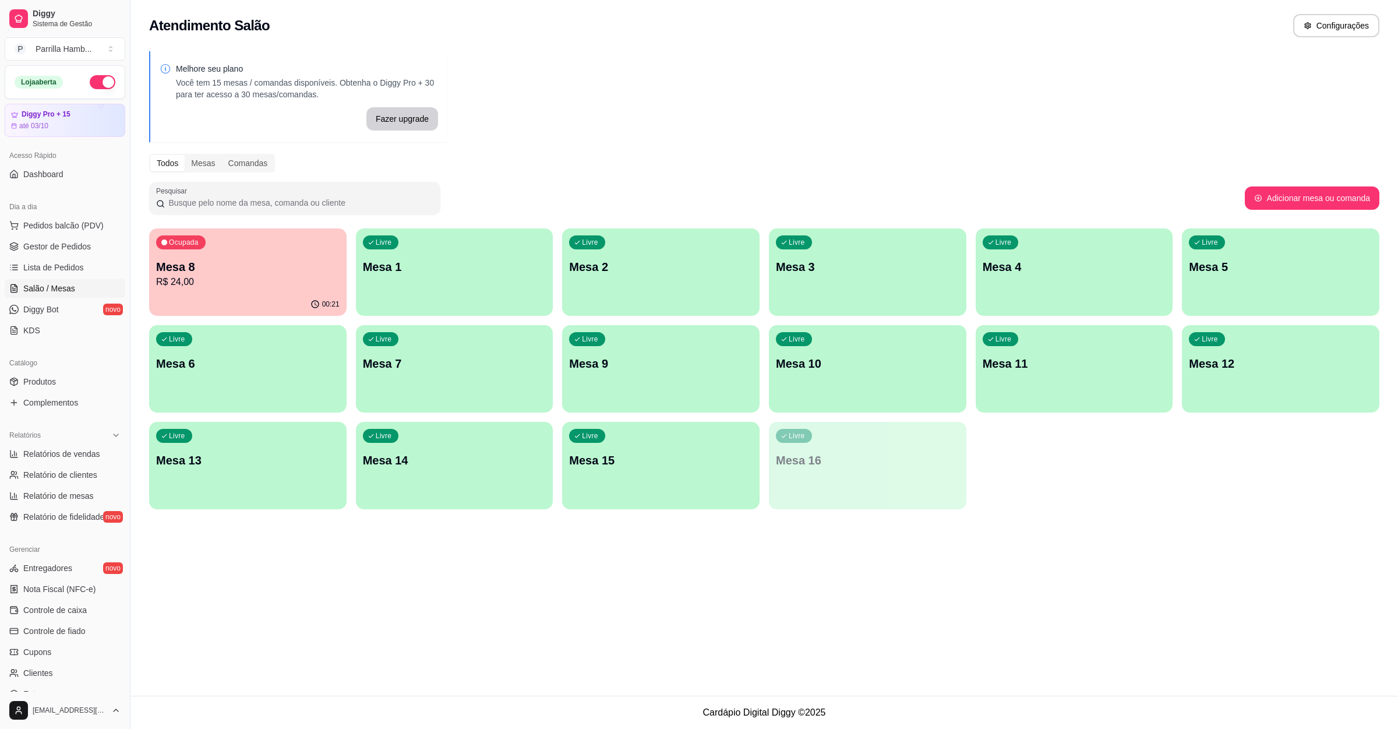
click at [275, 282] on p "R$ 24,00" at bounding box center [248, 282] width 184 height 14
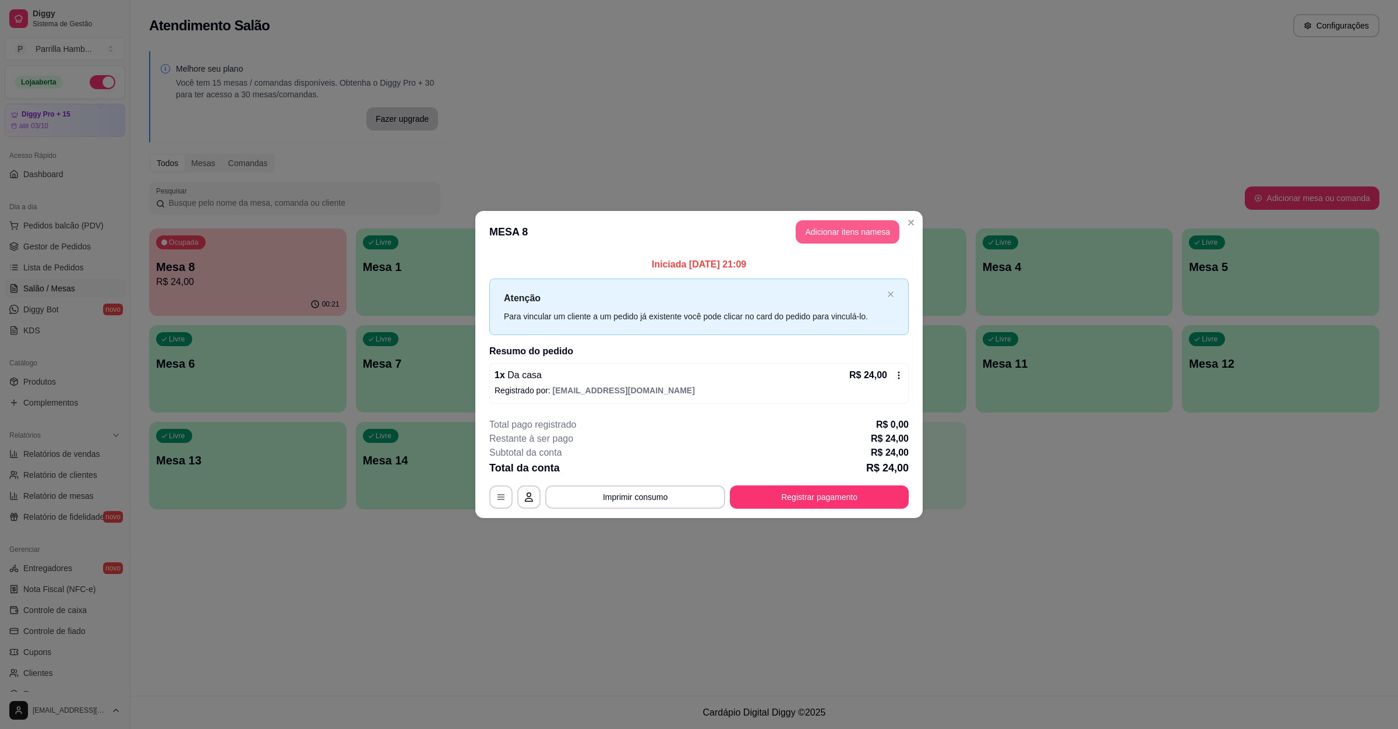
click at [812, 229] on button "Adicionar itens na mesa" at bounding box center [848, 231] width 104 height 23
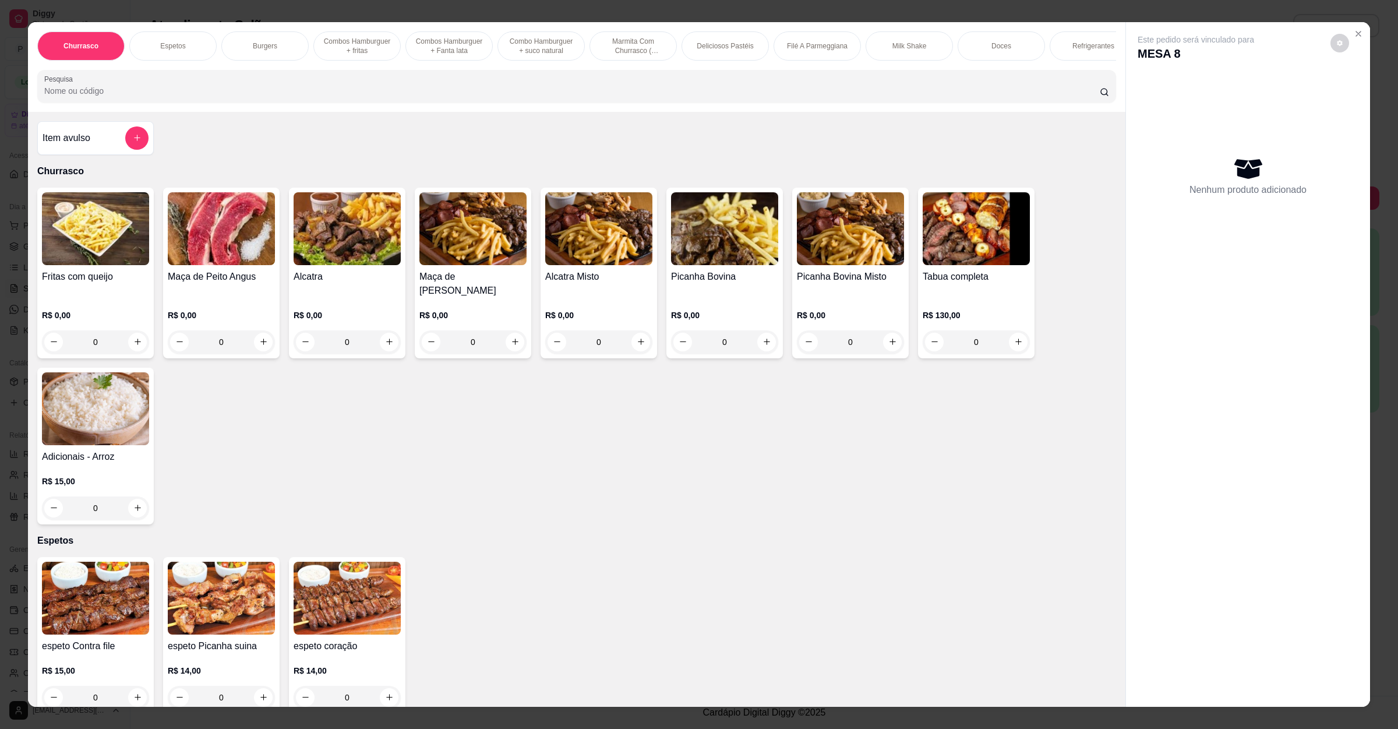
click at [590, 97] on input "Pesquisa" at bounding box center [572, 91] width 1056 height 12
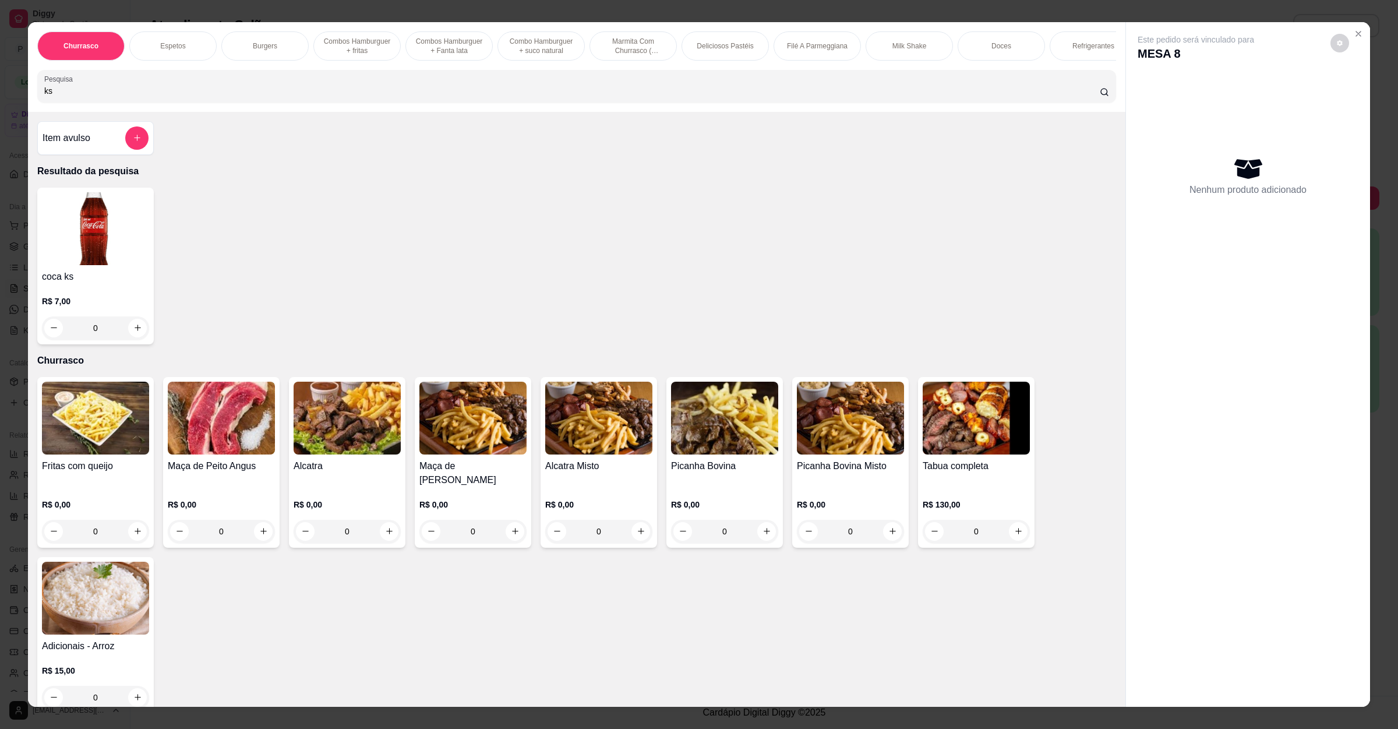
click at [108, 265] on img at bounding box center [95, 228] width 107 height 73
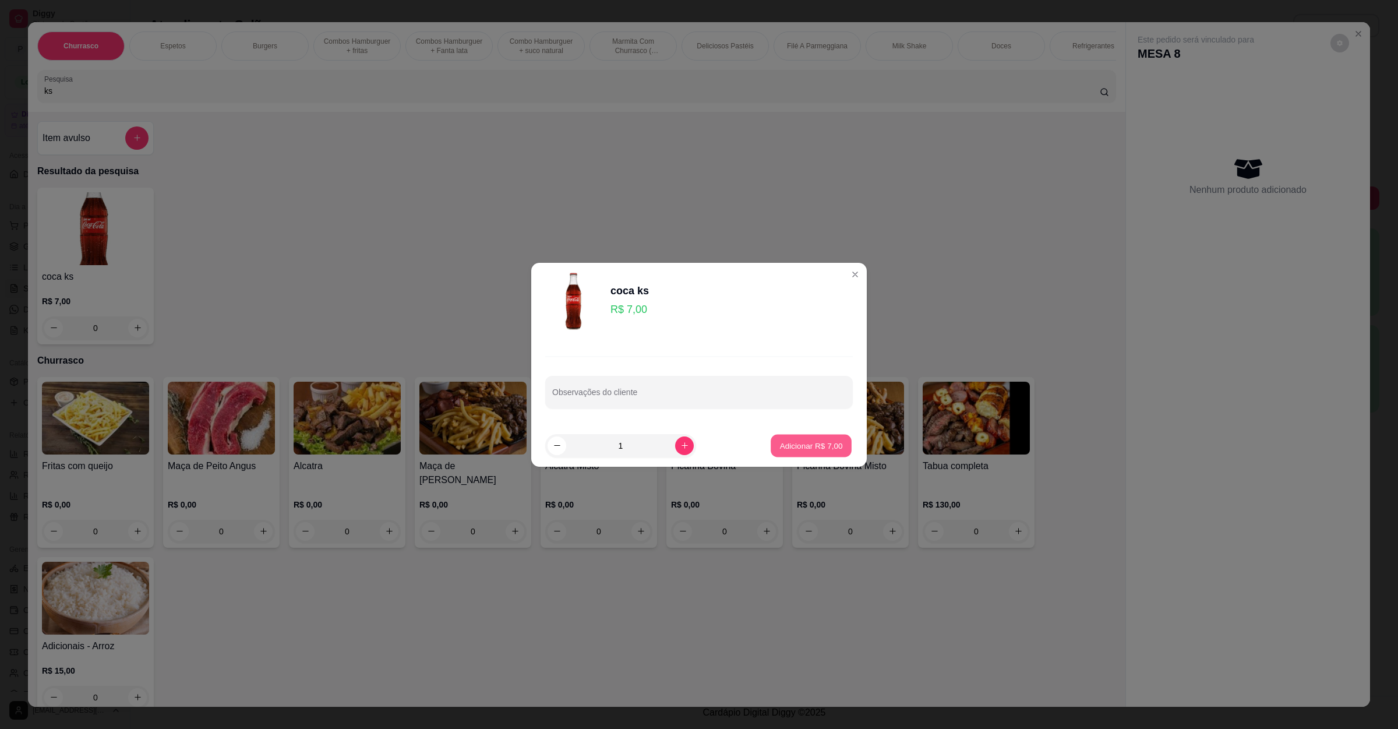
click at [815, 445] on p "Adicionar R$ 7,00" at bounding box center [811, 445] width 63 height 11
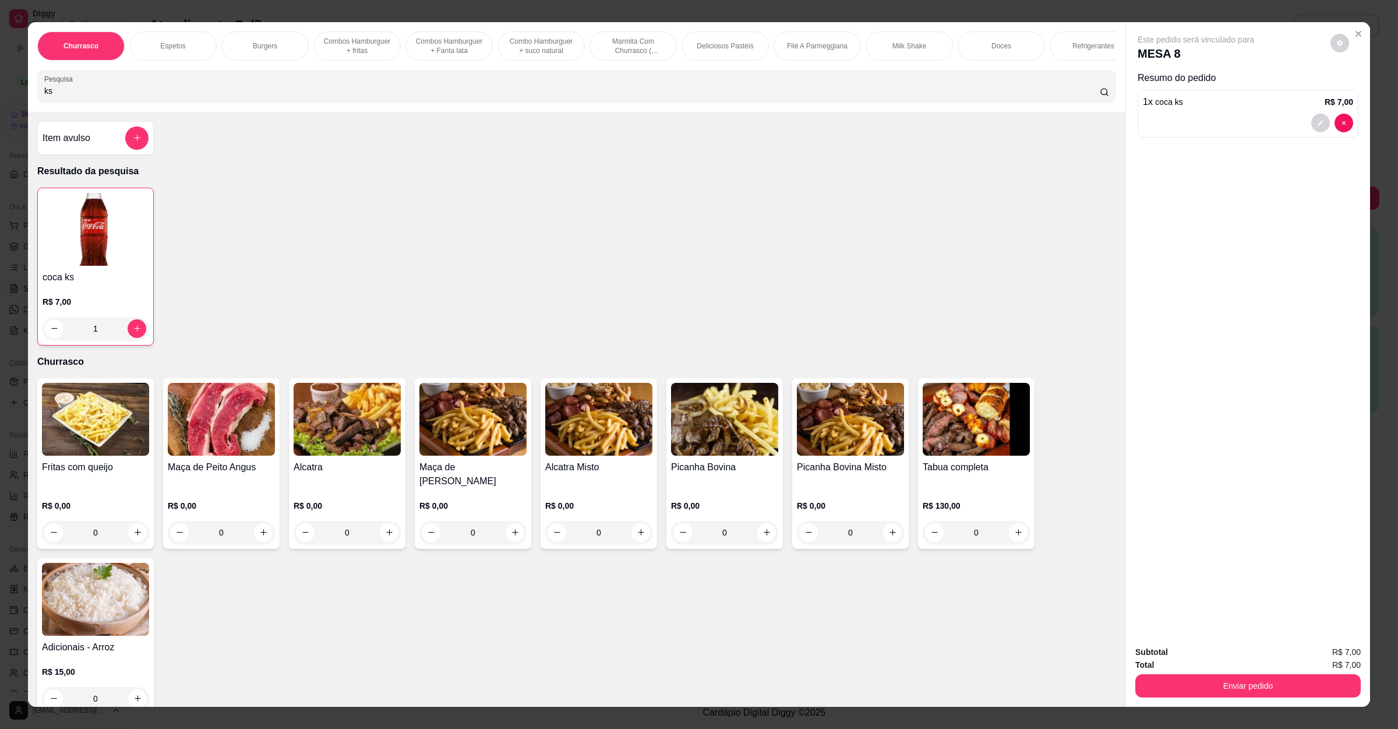
click at [1290, 683] on button "Enviar pedido" at bounding box center [1248, 685] width 225 height 23
click at [1336, 649] on button "Enviar pedido" at bounding box center [1329, 658] width 64 height 22
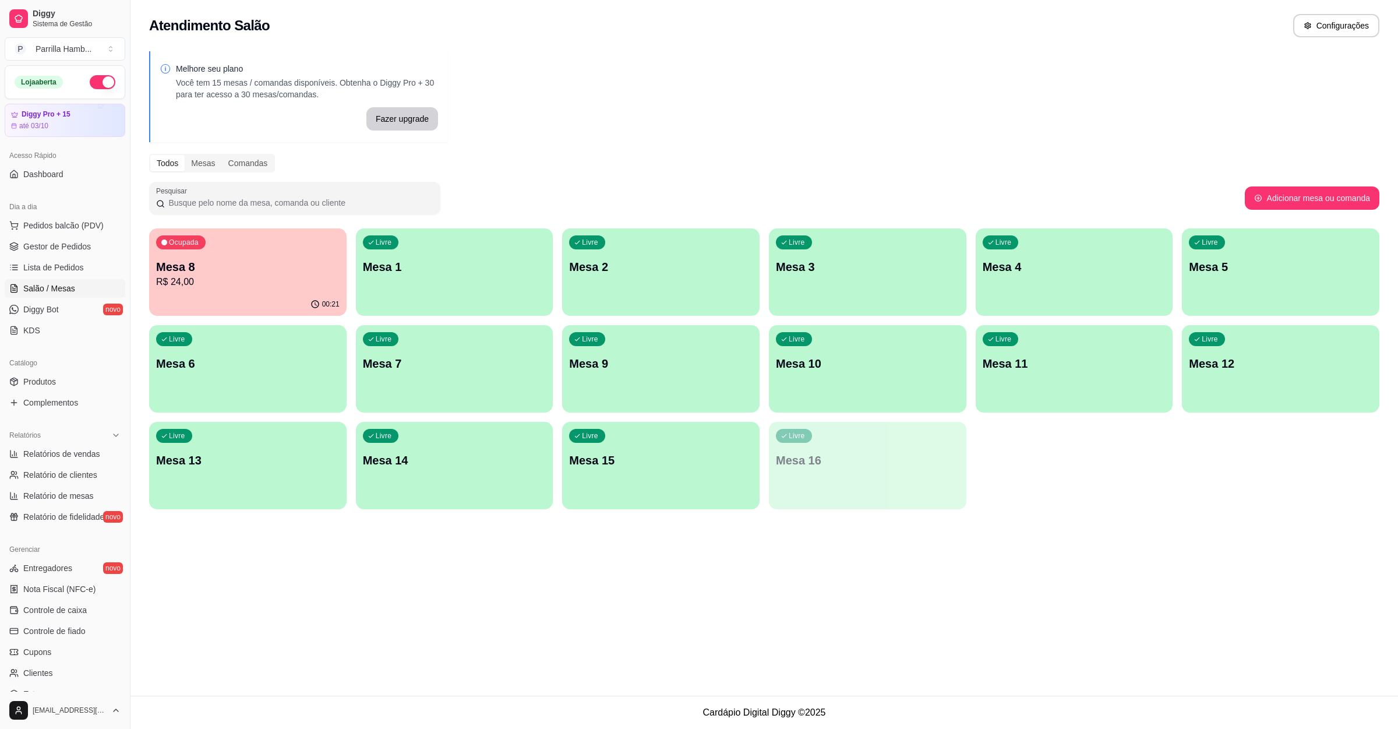
click at [209, 279] on p "R$ 24,00" at bounding box center [248, 282] width 184 height 14
click at [65, 446] on link "Relatórios de vendas" at bounding box center [65, 454] width 121 height 19
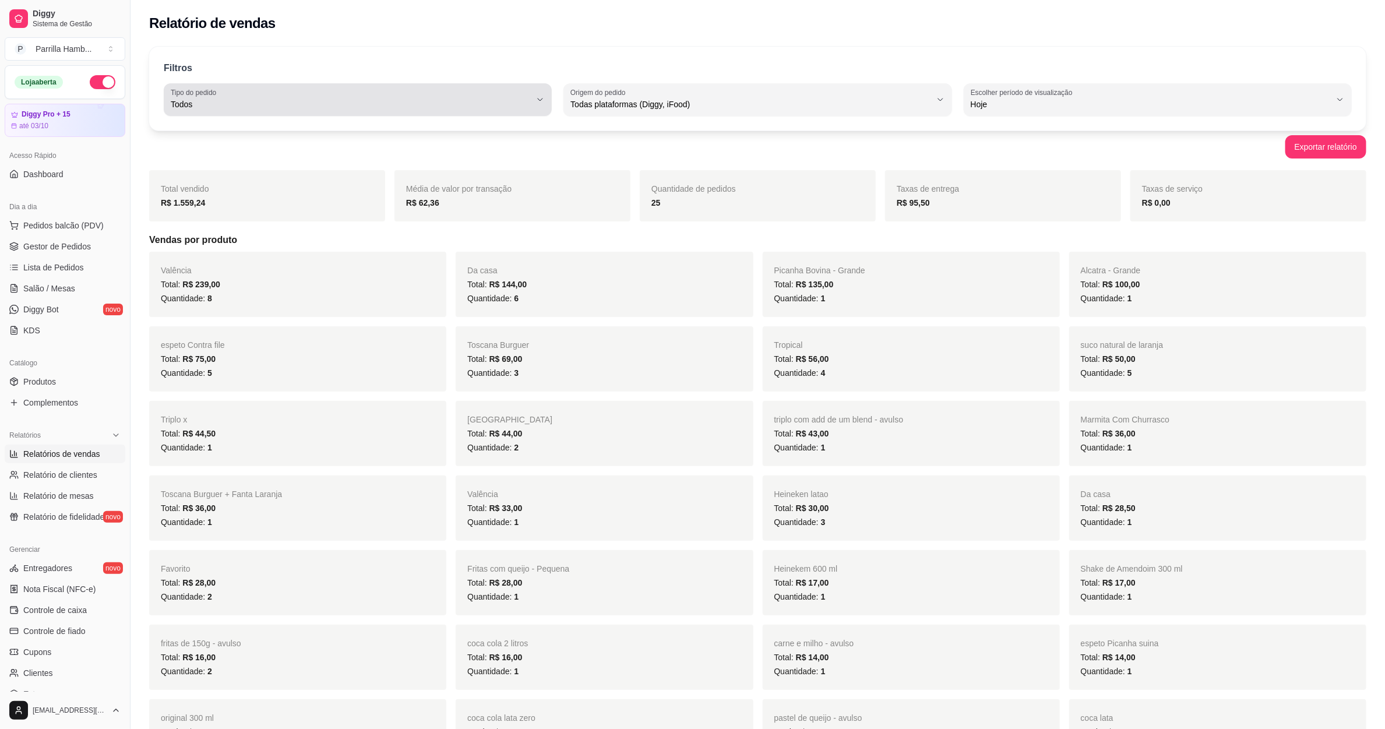
click at [451, 101] on span "Todos" at bounding box center [351, 104] width 360 height 12
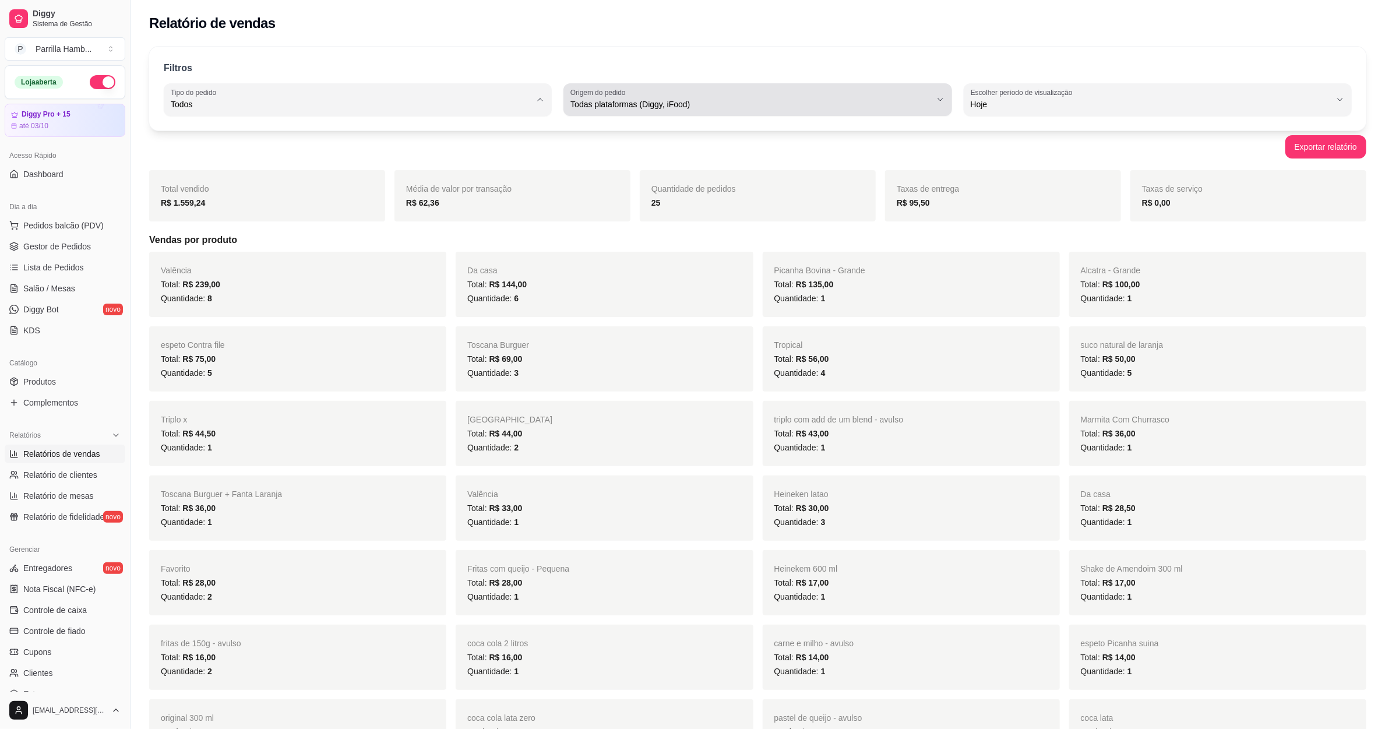
click at [619, 90] on label "Origem do pedido" at bounding box center [599, 92] width 59 height 10
click at [607, 156] on span "Diggy" at bounding box center [752, 151] width 344 height 11
click at [91, 284] on link "Salão / Mesas" at bounding box center [65, 288] width 121 height 19
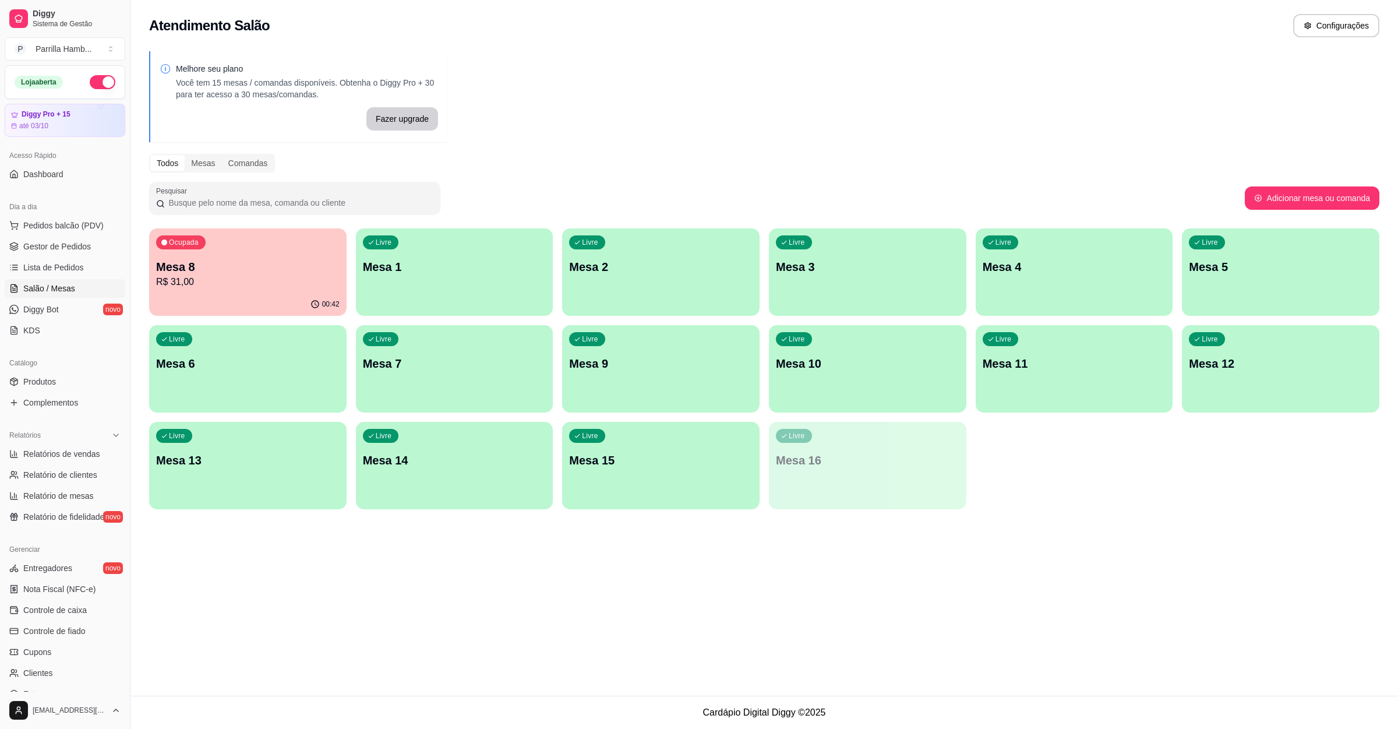
click at [650, 371] on p "Mesa 9" at bounding box center [661, 363] width 184 height 16
click at [642, 502] on div "button" at bounding box center [660, 500] width 191 height 13
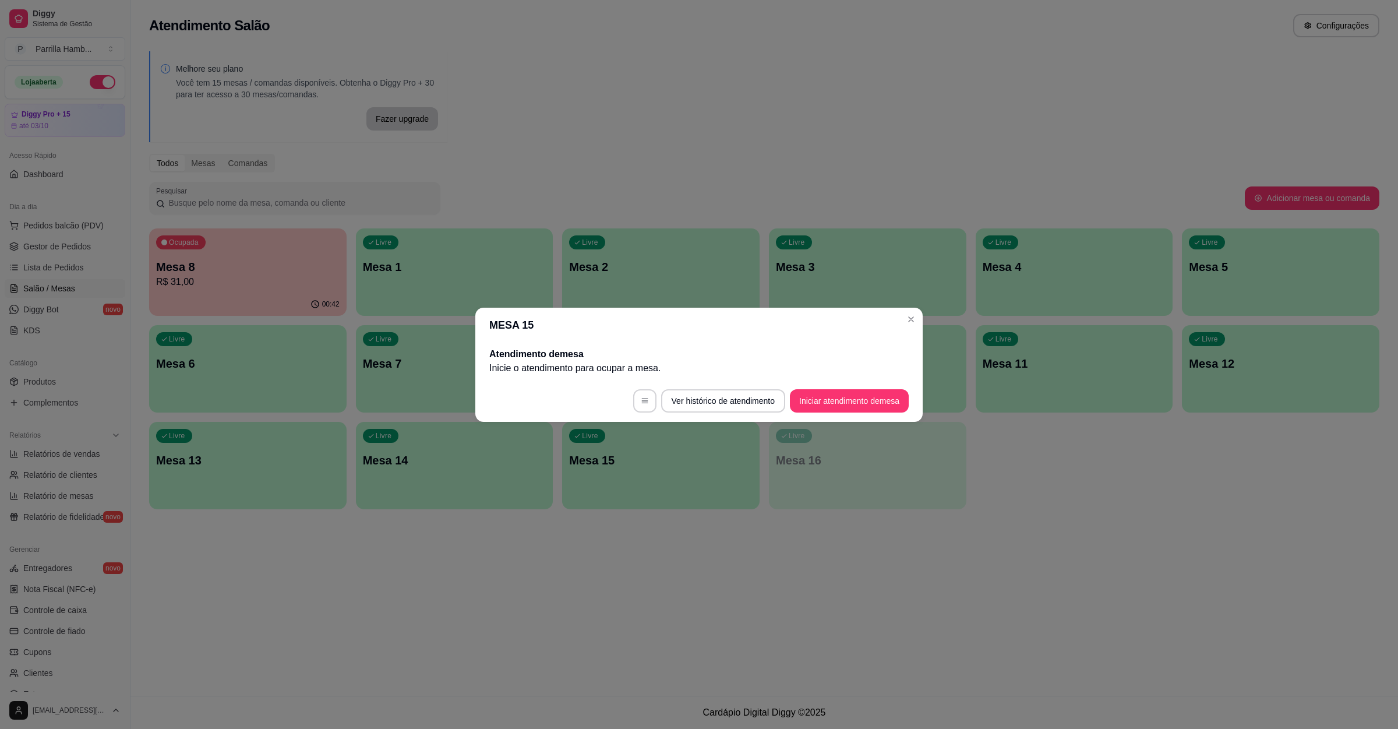
click at [850, 387] on footer "Ver histórico de atendimento Iniciar atendimento de mesa" at bounding box center [698, 401] width 447 height 42
click at [850, 404] on button "Iniciar atendimento de mesa" at bounding box center [849, 400] width 119 height 23
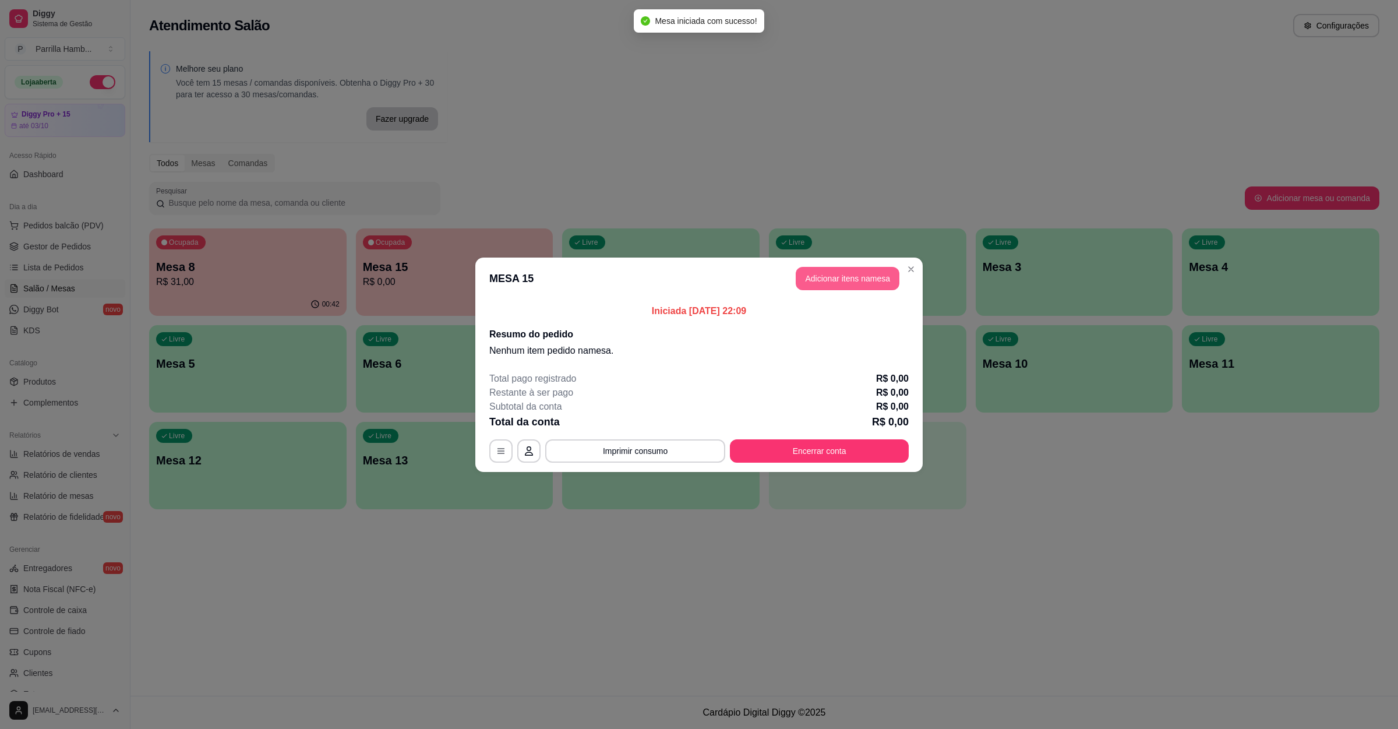
click at [859, 269] on button "Adicionar itens na mesa" at bounding box center [848, 278] width 104 height 23
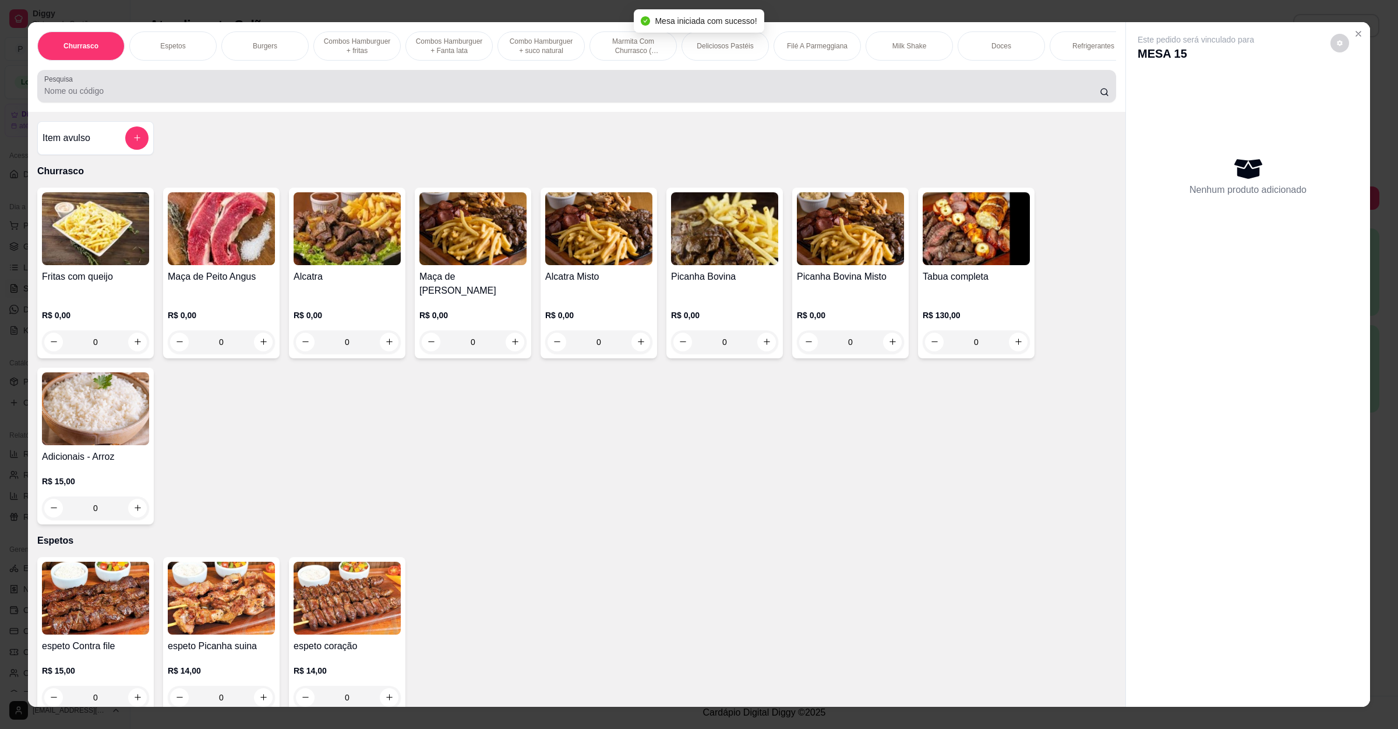
click at [395, 89] on div at bounding box center [576, 86] width 1065 height 23
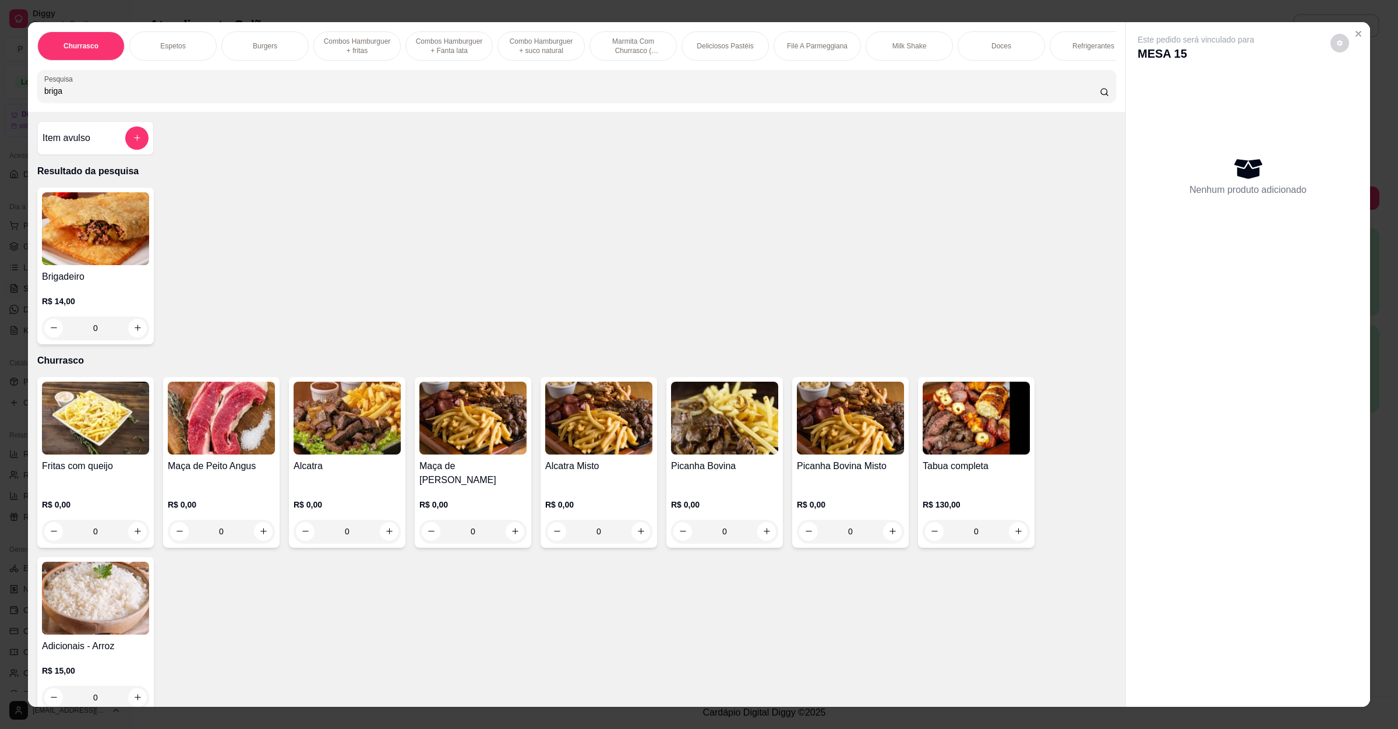
click at [48, 262] on img at bounding box center [95, 228] width 107 height 73
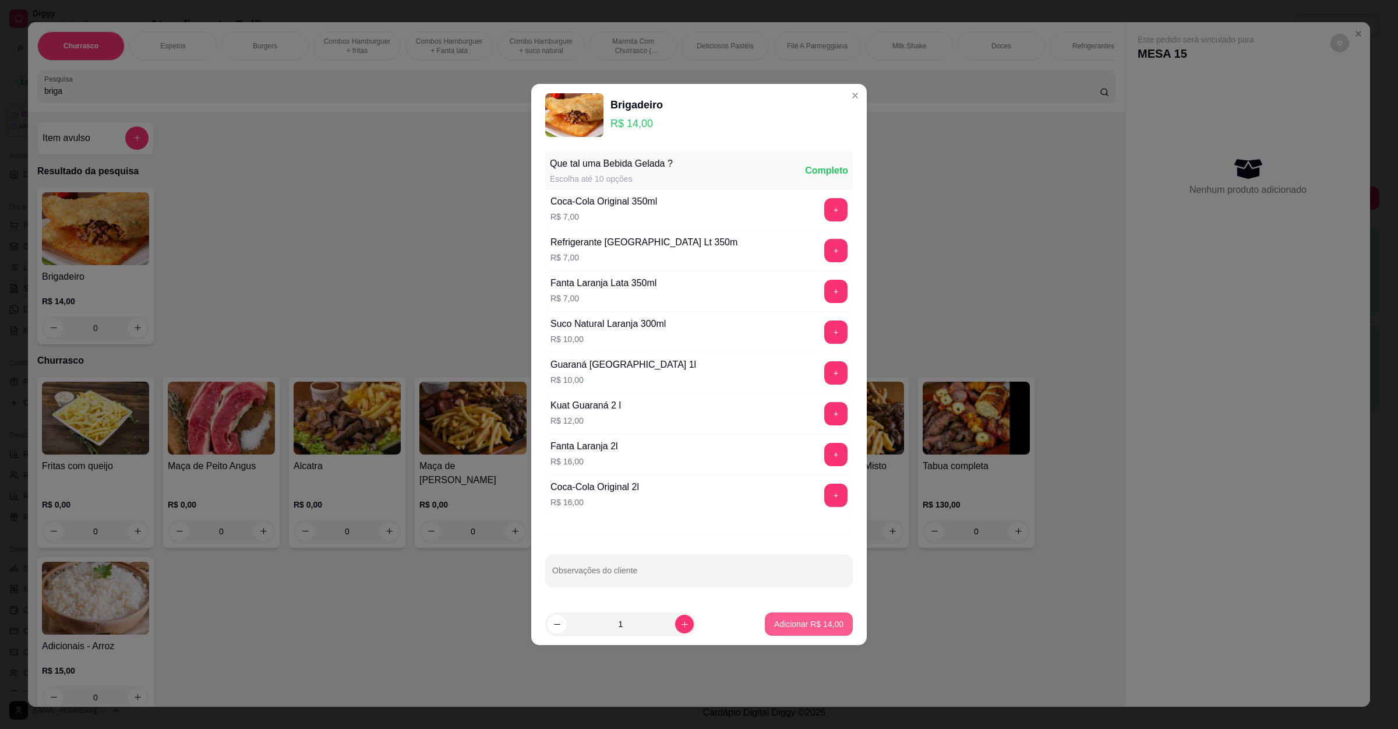
click at [791, 636] on button "Adicionar R$ 14,00" at bounding box center [809, 623] width 88 height 23
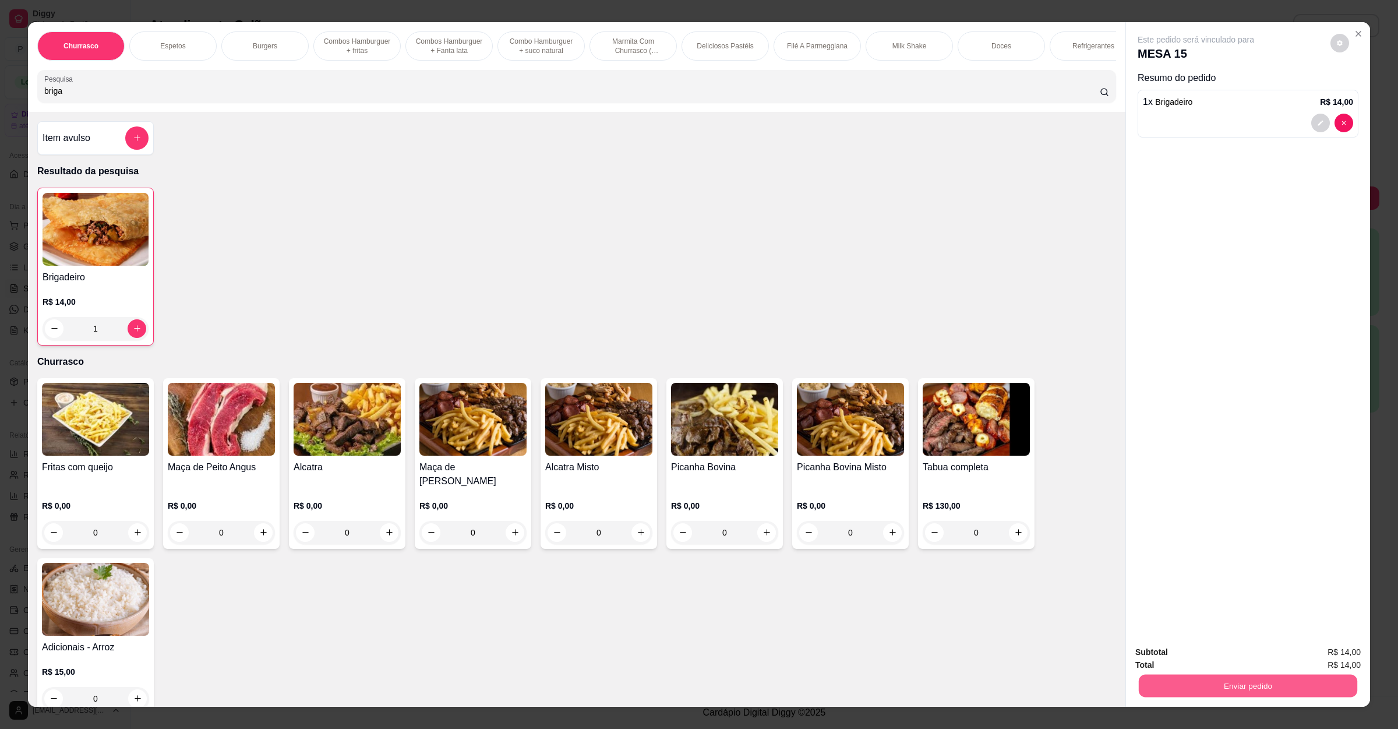
click at [1227, 681] on button "Enviar pedido" at bounding box center [1248, 686] width 219 height 23
click at [1231, 656] on button "Registrar cliente" at bounding box center [1251, 657] width 77 height 22
click at [1245, 691] on button "Enviar pedido" at bounding box center [1248, 685] width 225 height 23
click at [1306, 654] on button "Enviar pedido" at bounding box center [1329, 658] width 64 height 22
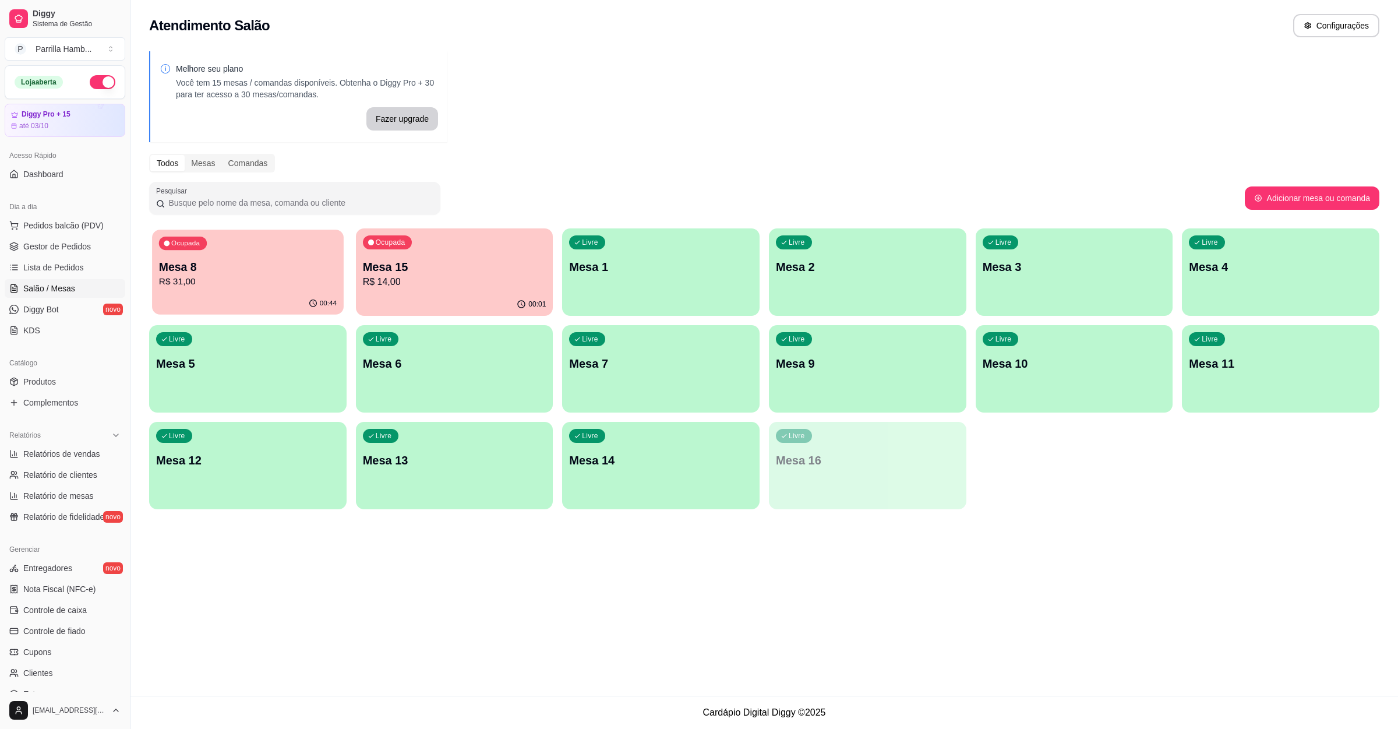
click at [255, 274] on div "Mesa 8 R$ 31,00" at bounding box center [248, 273] width 178 height 29
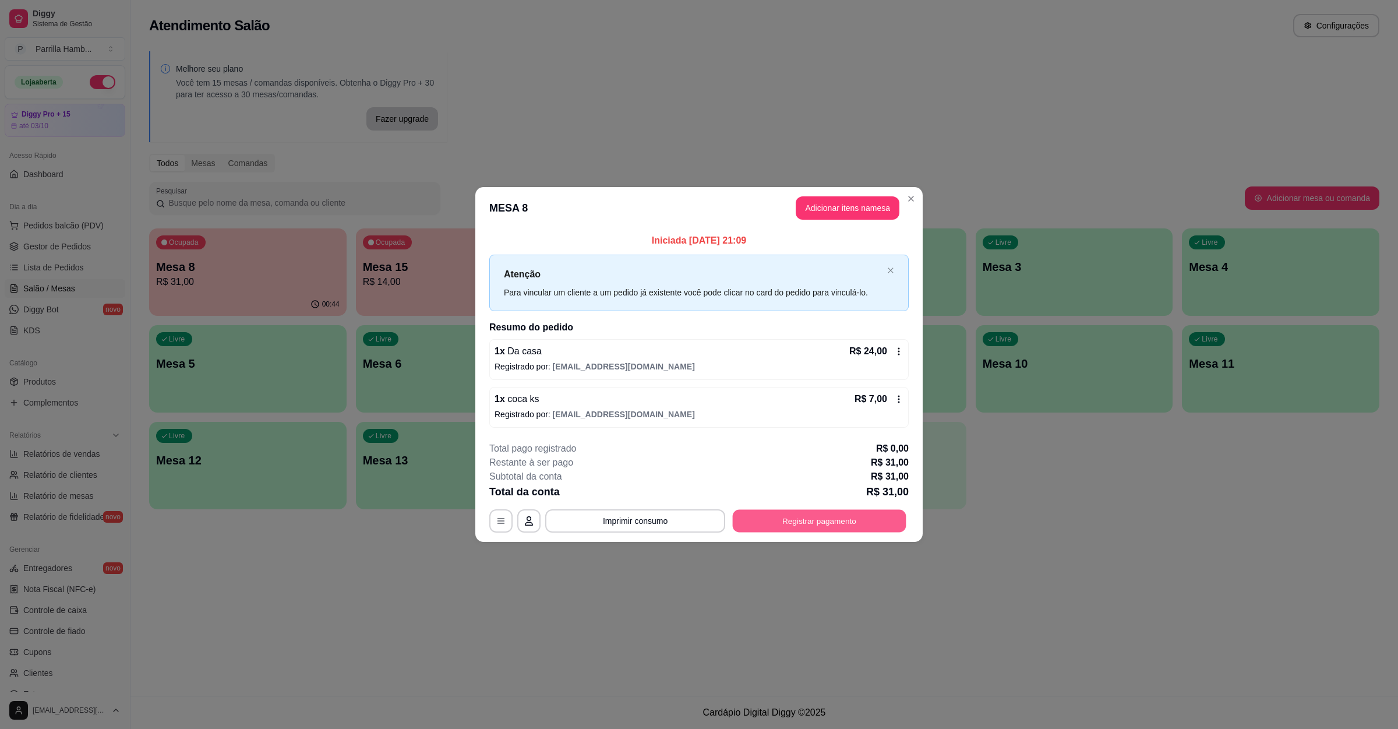
click at [806, 520] on button "Registrar pagamento" at bounding box center [820, 521] width 174 height 23
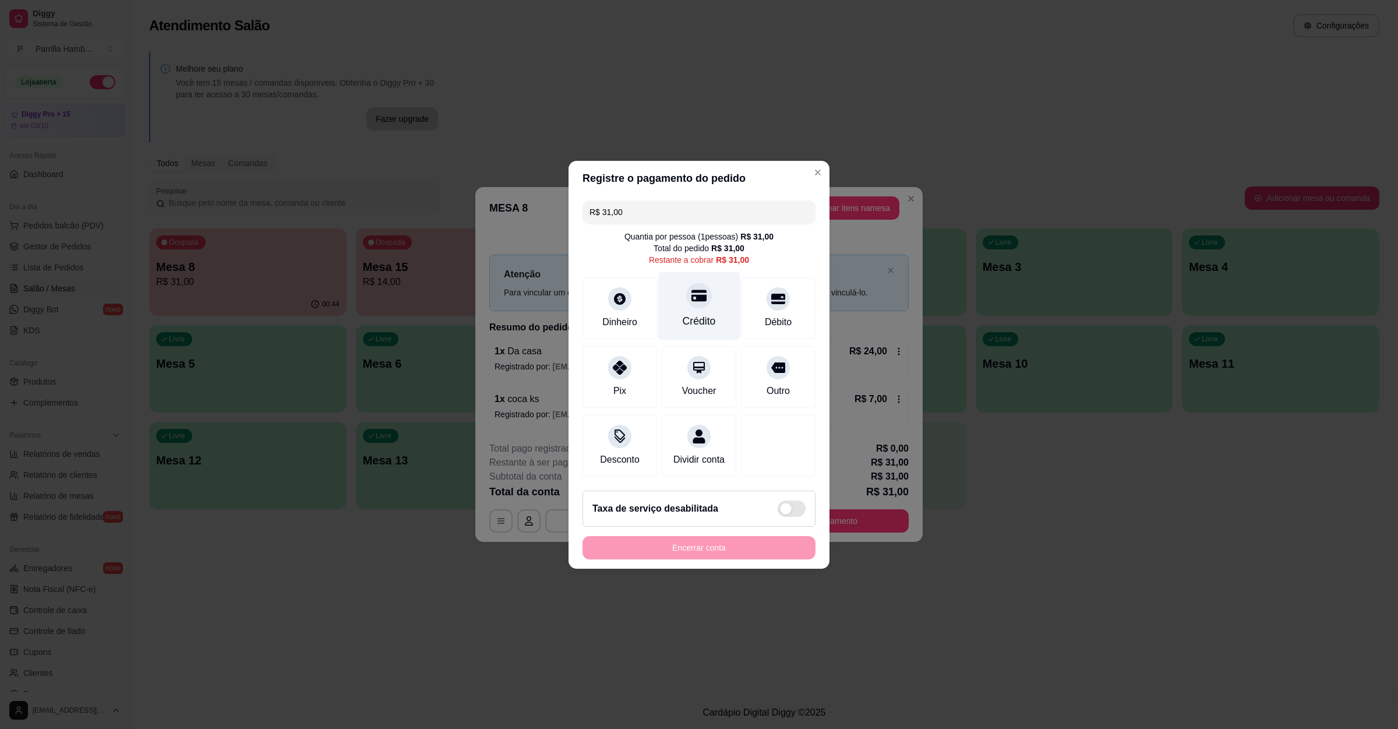
click at [702, 317] on div "Crédito" at bounding box center [699, 320] width 33 height 15
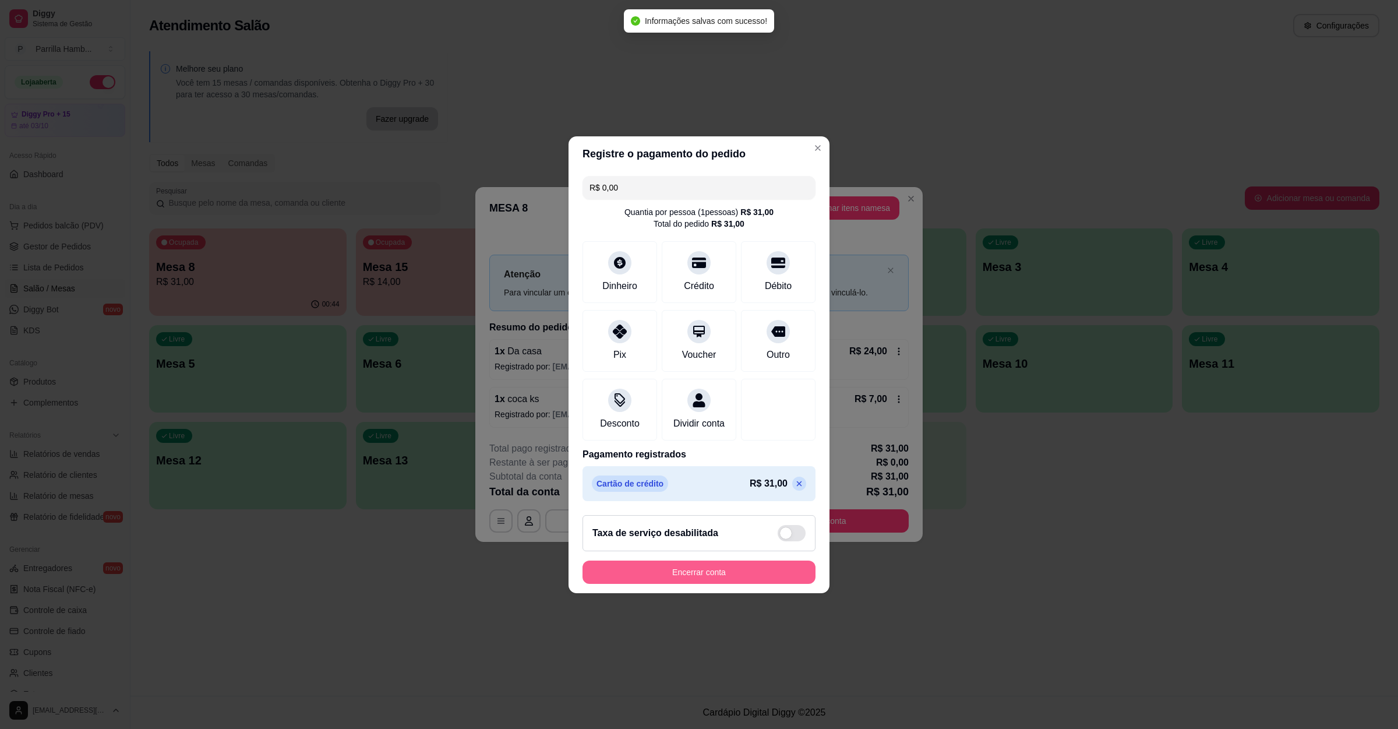
click at [680, 580] on button "Encerrar conta" at bounding box center [699, 572] width 233 height 23
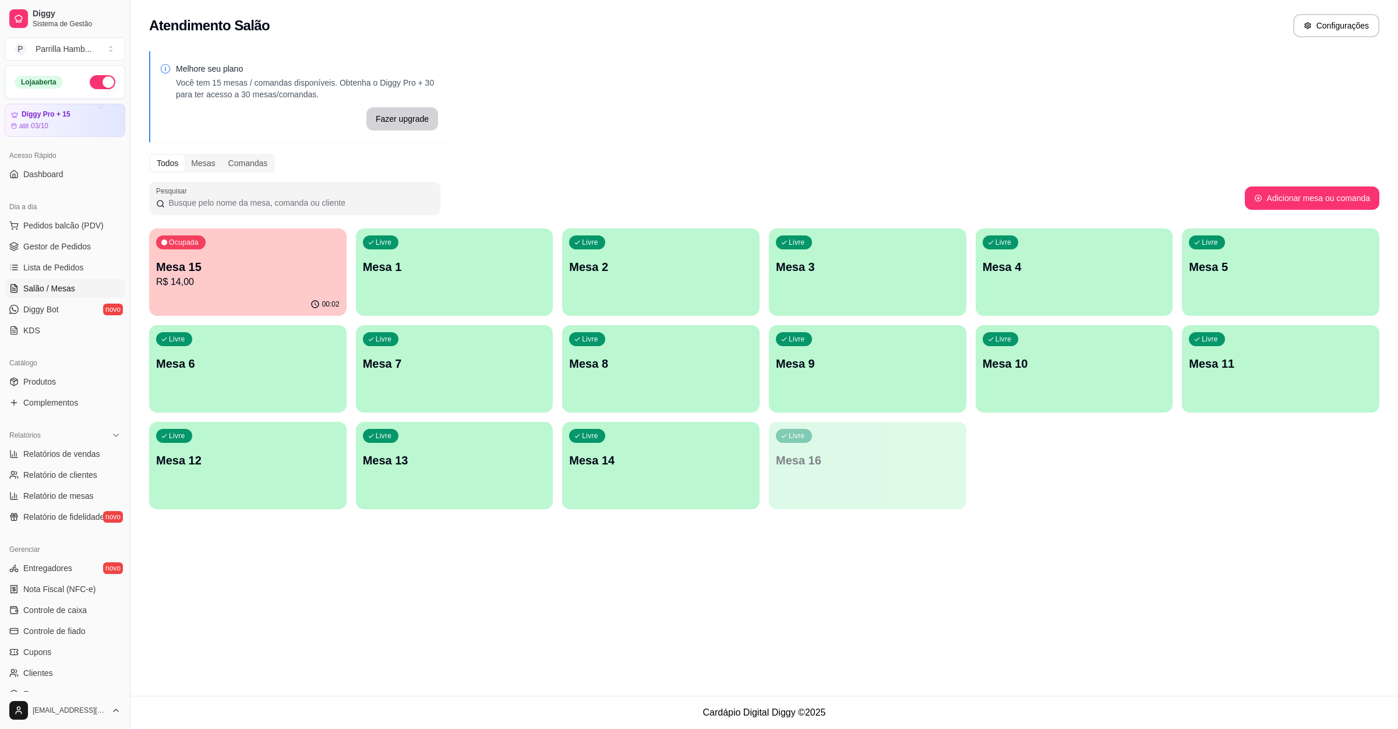
click at [658, 317] on div "Ocupada Mesa 15 R$ 14,00 00:02 Livre Mesa 1 Livre Mesa 2 Livre Mesa 3 Livre Mes…" at bounding box center [764, 368] width 1231 height 281
click at [661, 303] on div "button" at bounding box center [660, 307] width 191 height 13
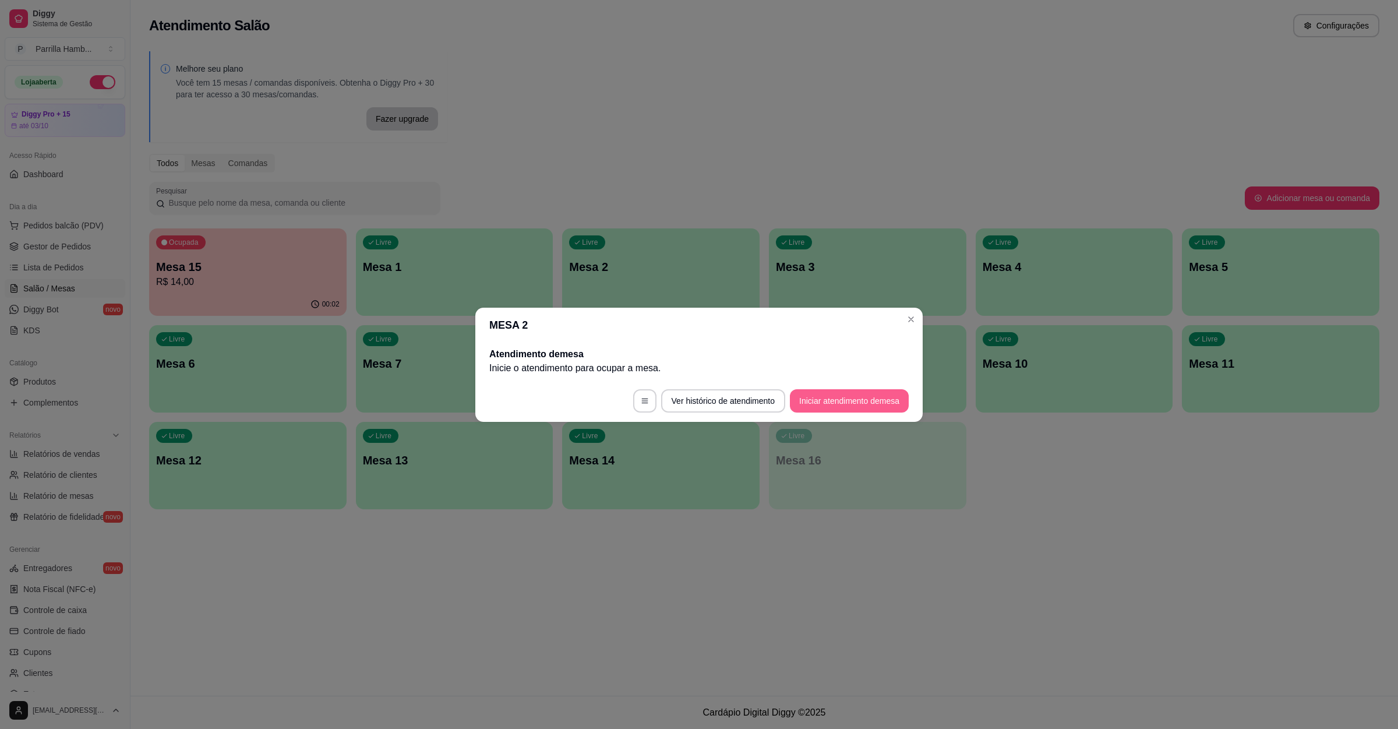
click at [850, 399] on button "Iniciar atendimento de mesa" at bounding box center [849, 400] width 119 height 23
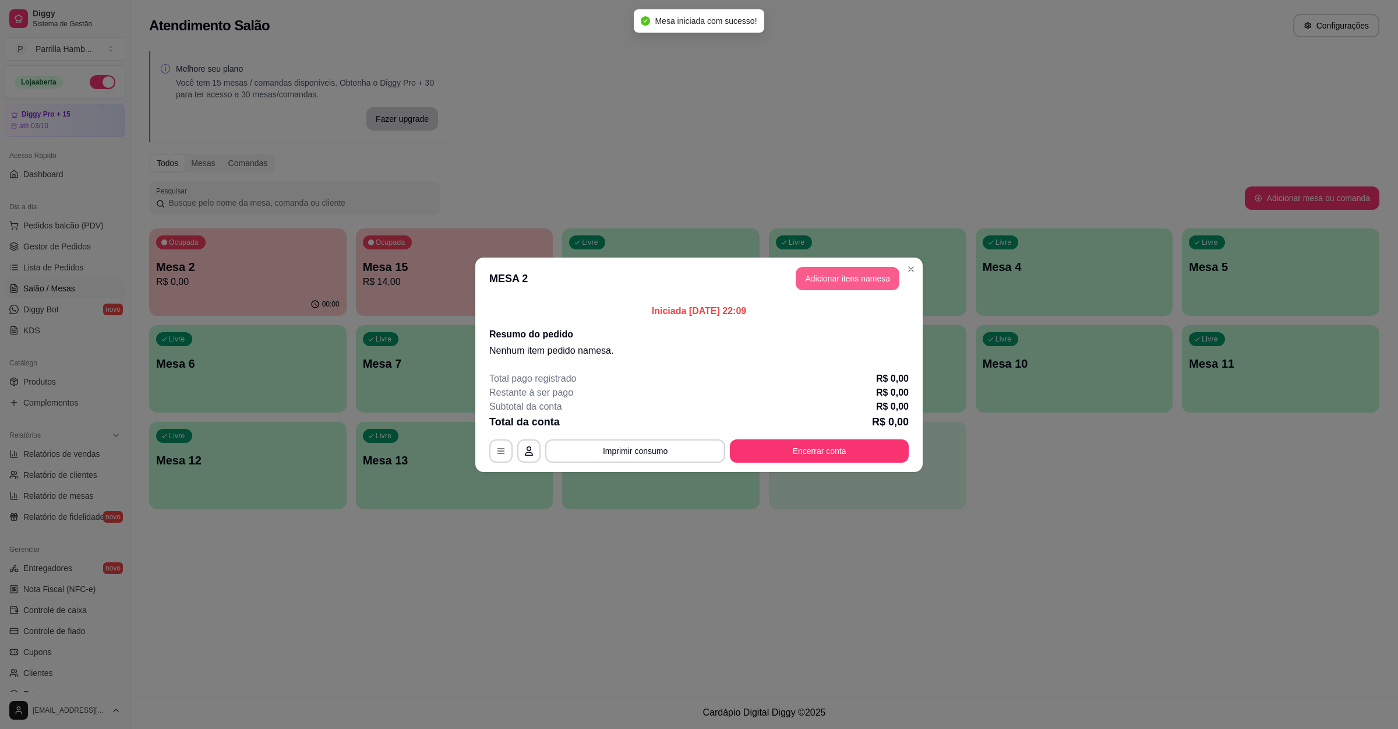
click at [848, 279] on button "Adicionar itens na mesa" at bounding box center [848, 278] width 104 height 23
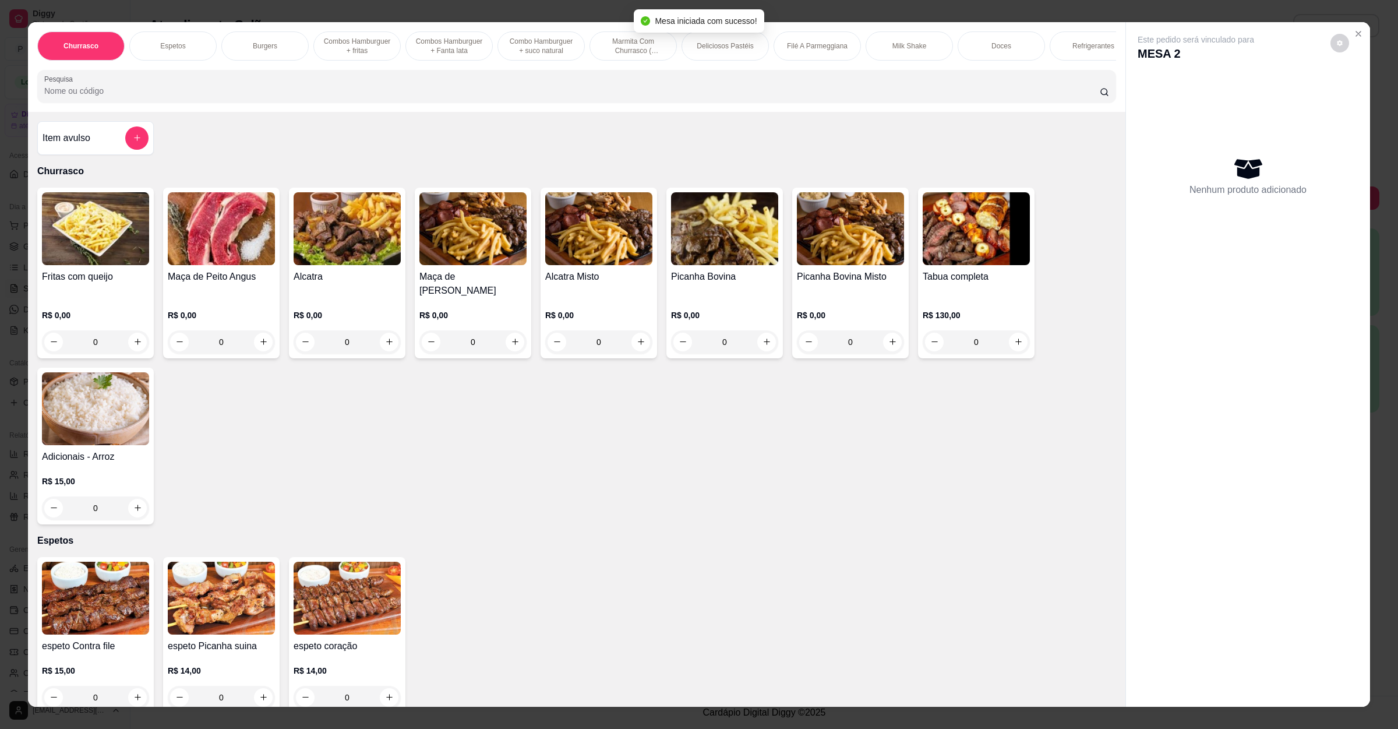
click at [393, 97] on input "Pesquisa" at bounding box center [572, 91] width 1056 height 12
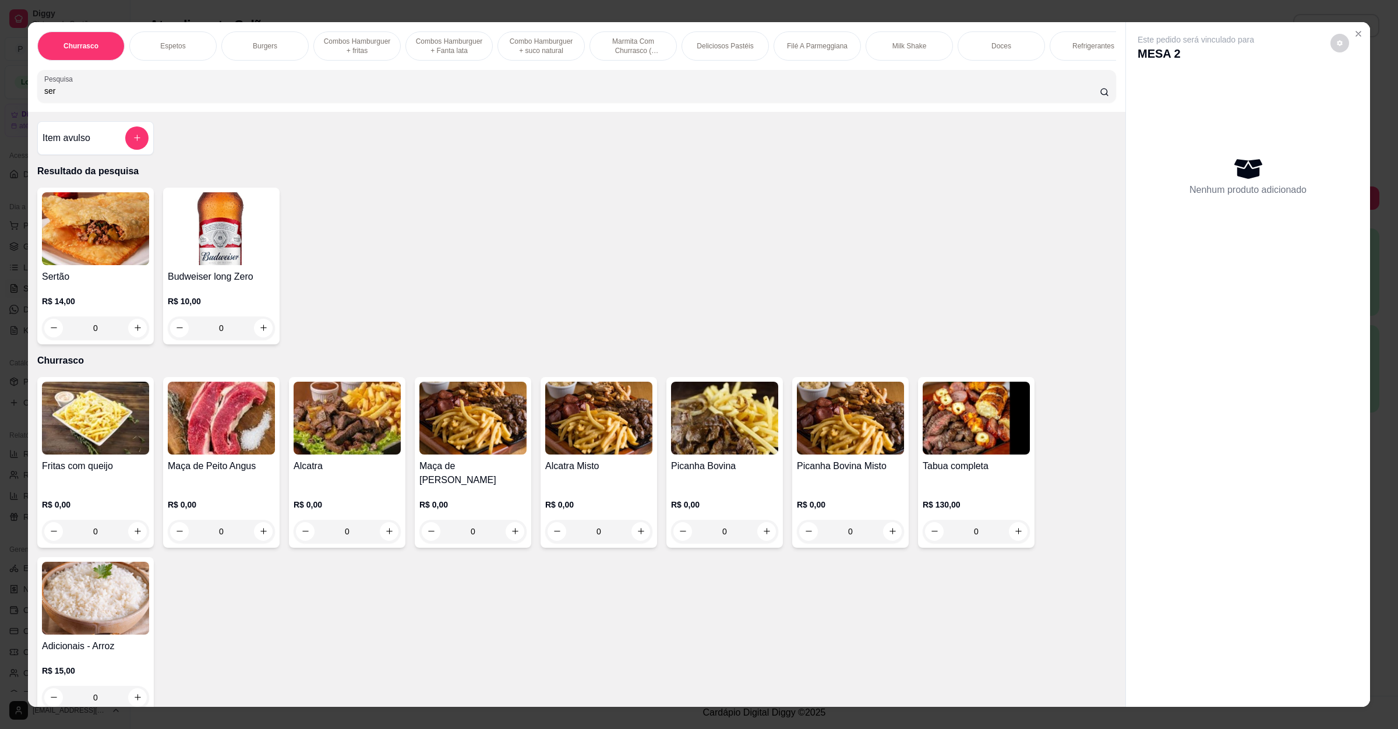
click at [86, 284] on h4 "Sertão" at bounding box center [95, 277] width 107 height 14
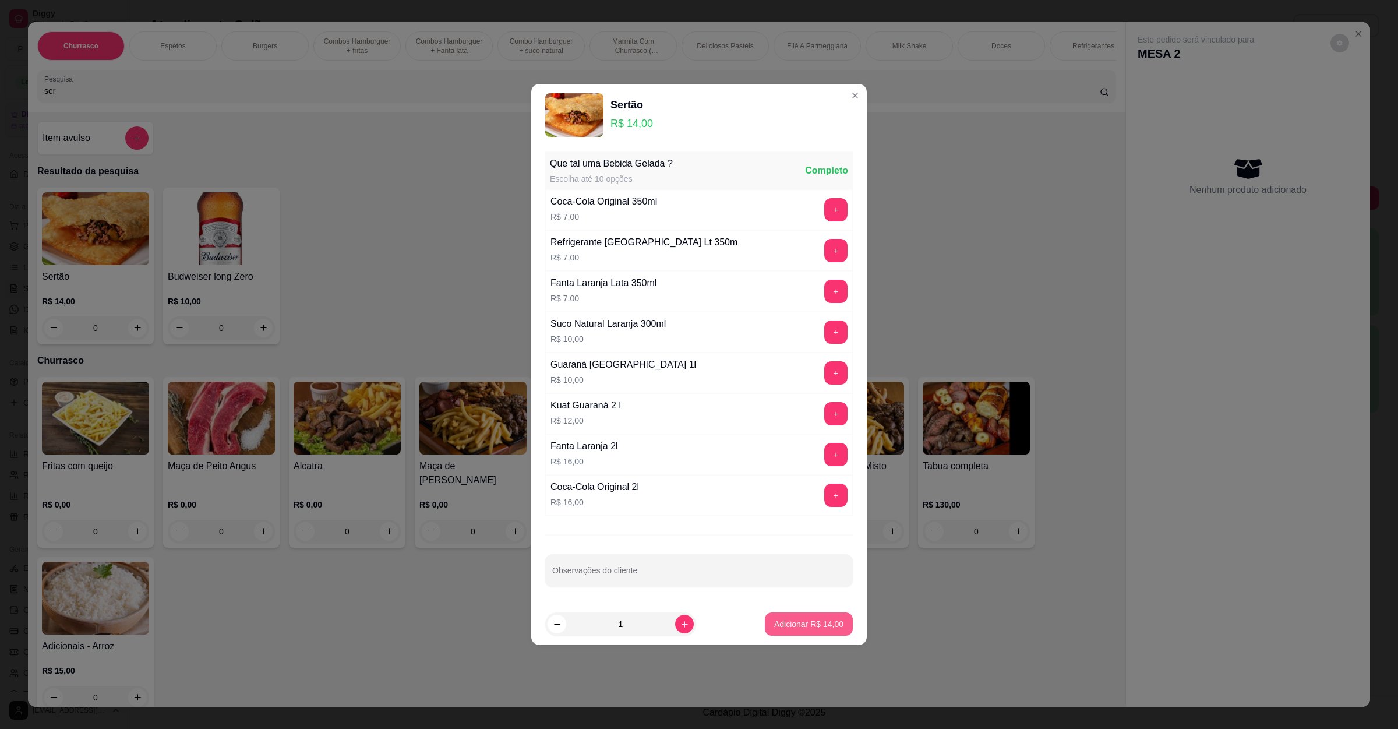
click at [813, 633] on button "Adicionar R$ 14,00" at bounding box center [809, 623] width 88 height 23
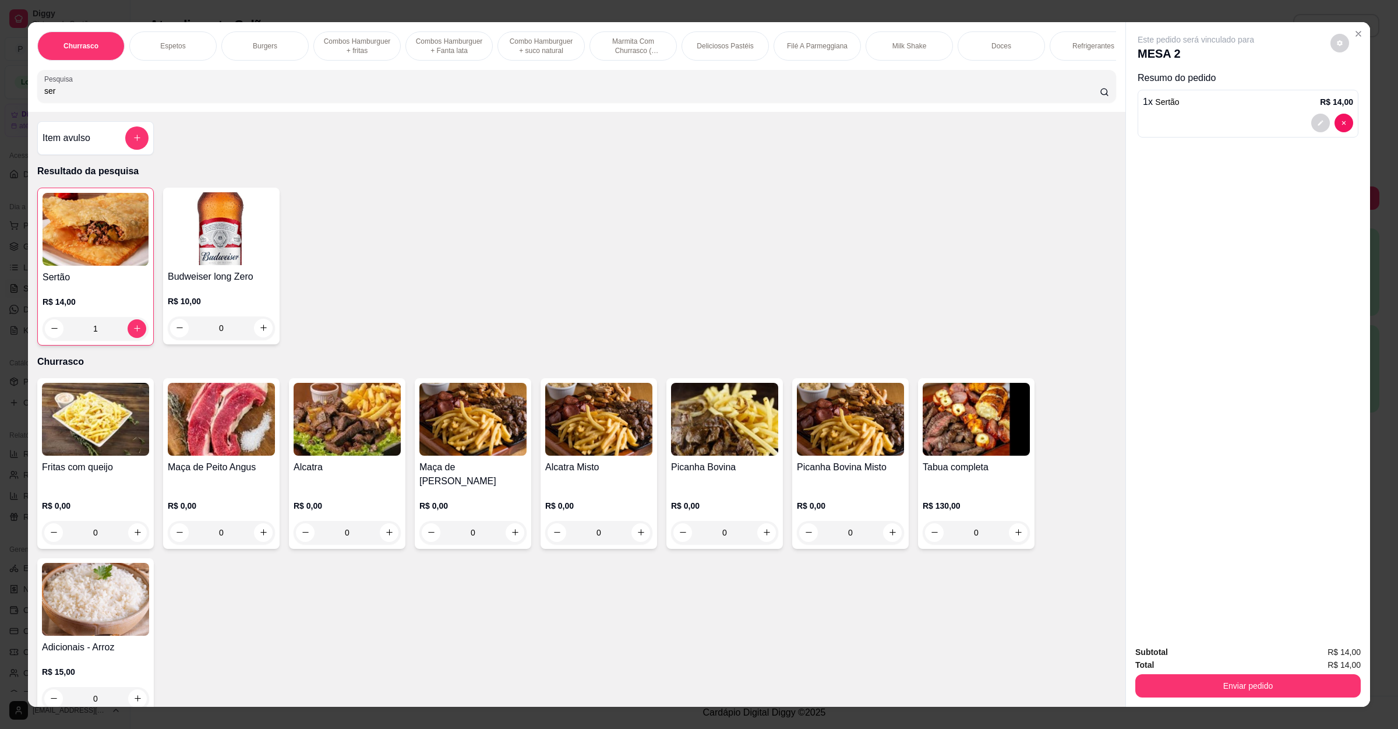
click at [1236, 687] on button "Enviar pedido" at bounding box center [1248, 685] width 225 height 23
click at [1238, 658] on button "Registrar cliente" at bounding box center [1251, 657] width 75 height 22
click at [1264, 685] on button "Enviar pedido" at bounding box center [1248, 685] width 225 height 23
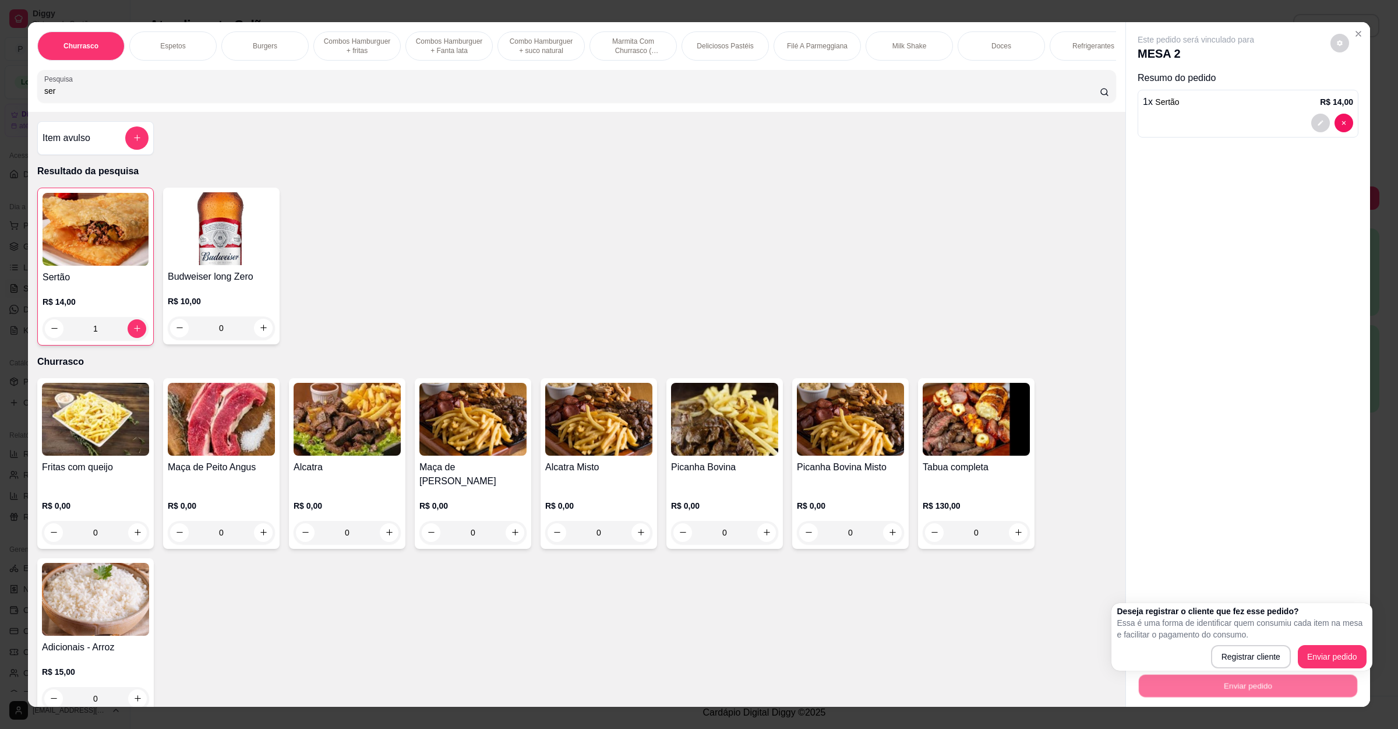
click at [1319, 642] on div "Deseja registrar o cliente que fez esse pedido? Essa é uma forma de identificar…" at bounding box center [1242, 636] width 249 height 63
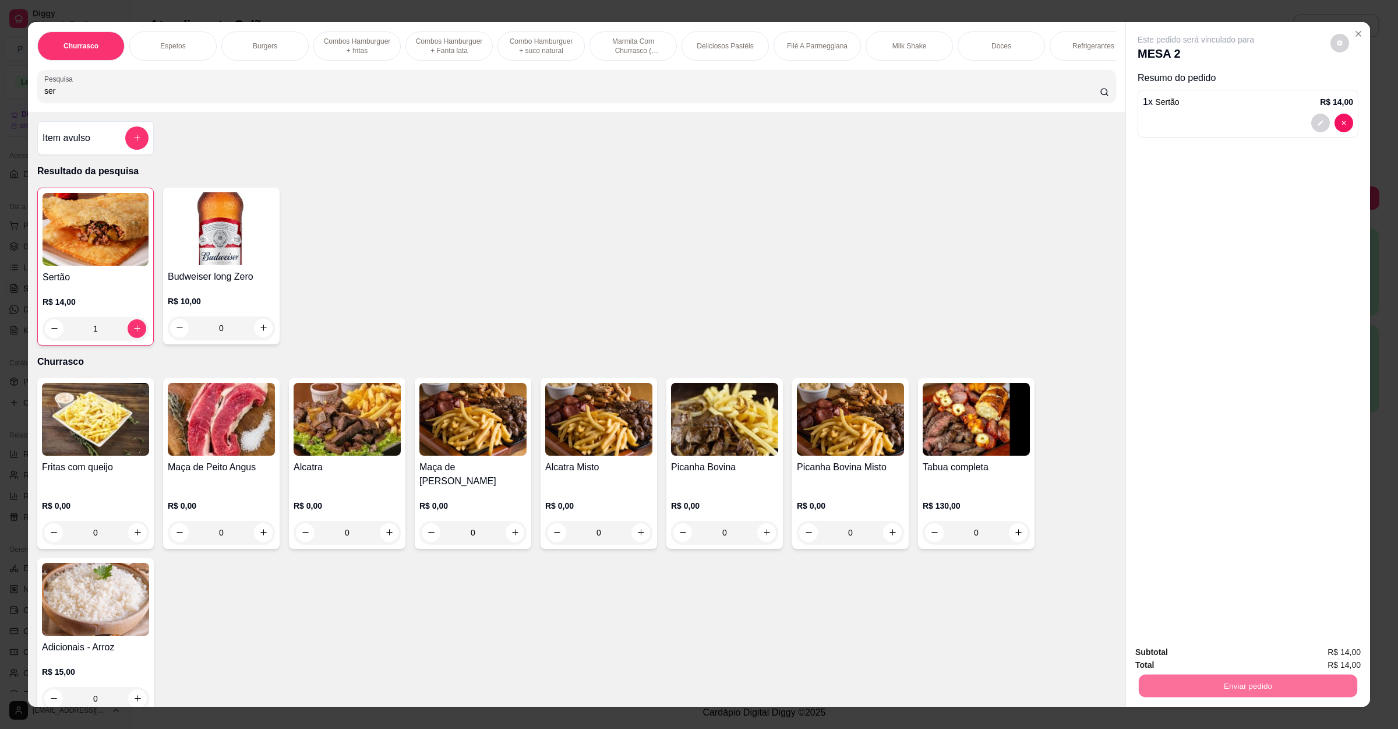
click at [1319, 649] on button "Enviar pedido" at bounding box center [1329, 657] width 64 height 22
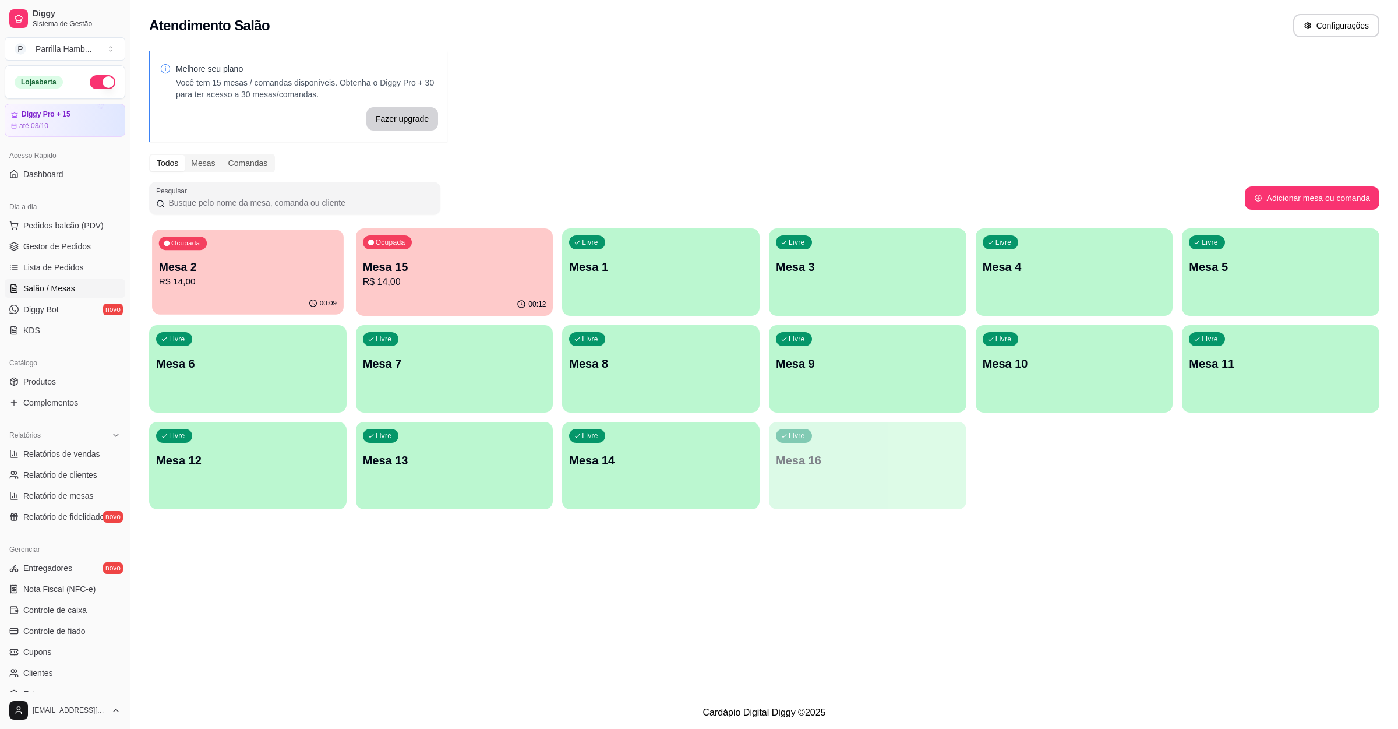
click at [230, 262] on p "Mesa 2" at bounding box center [248, 267] width 178 height 16
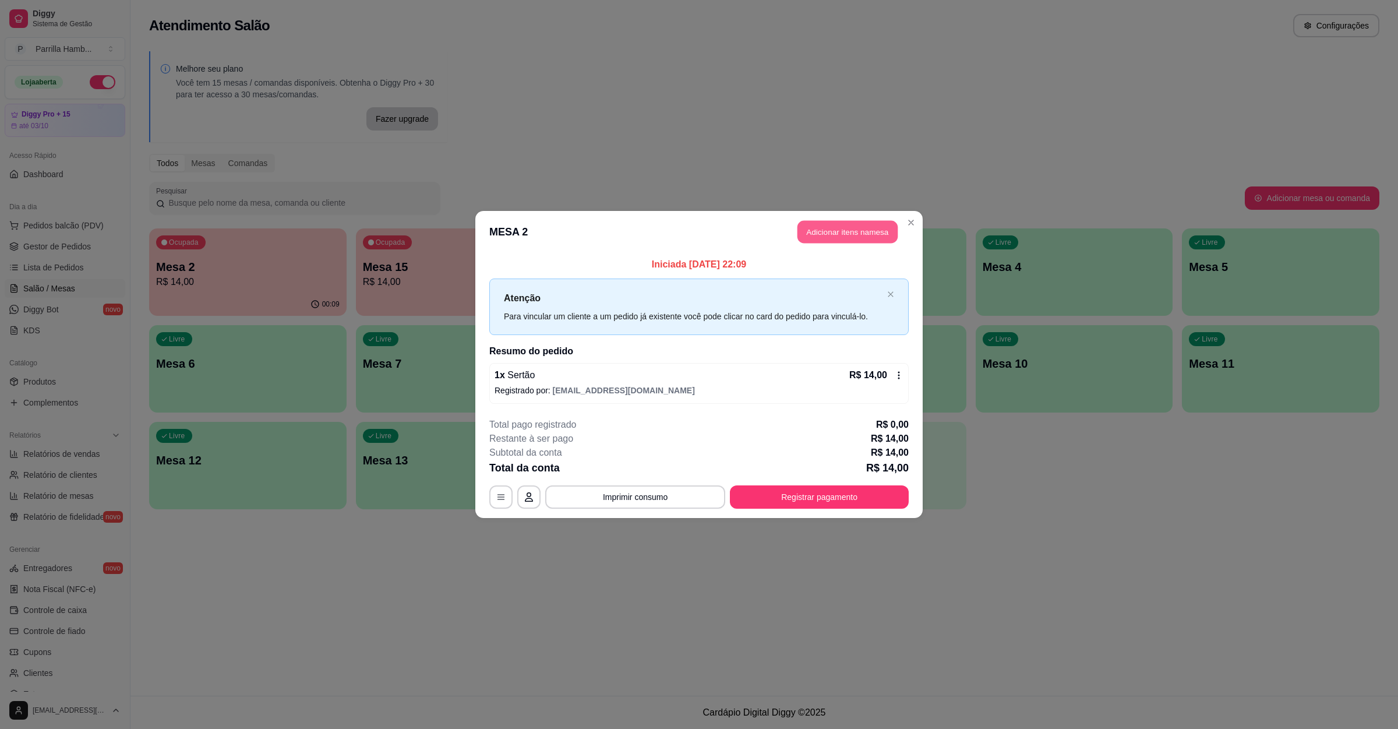
click at [831, 228] on button "Adicionar itens na mesa" at bounding box center [848, 232] width 100 height 23
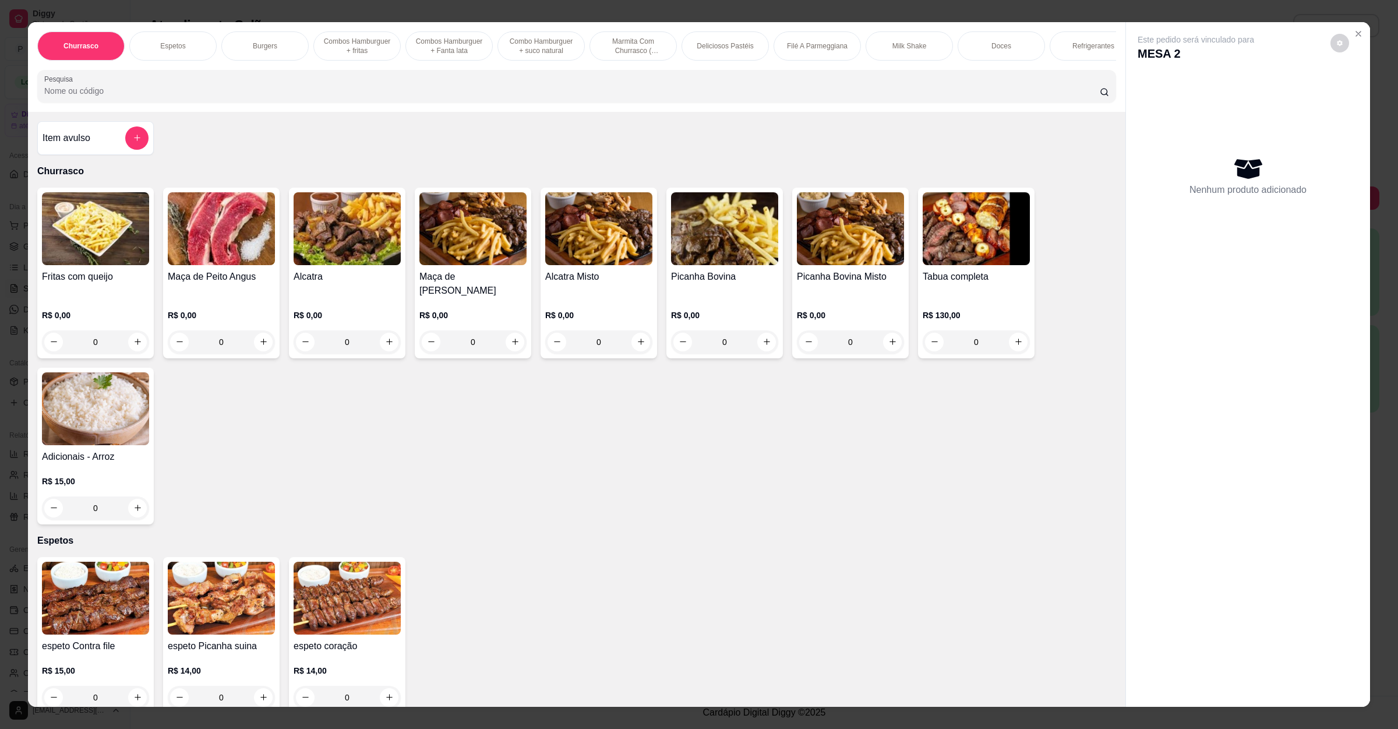
click at [516, 112] on div "Churrasco Espetos Burgers Combos Hamburguer + fritas Combos Hamburguer + Fanta …" at bounding box center [577, 67] width 1098 height 90
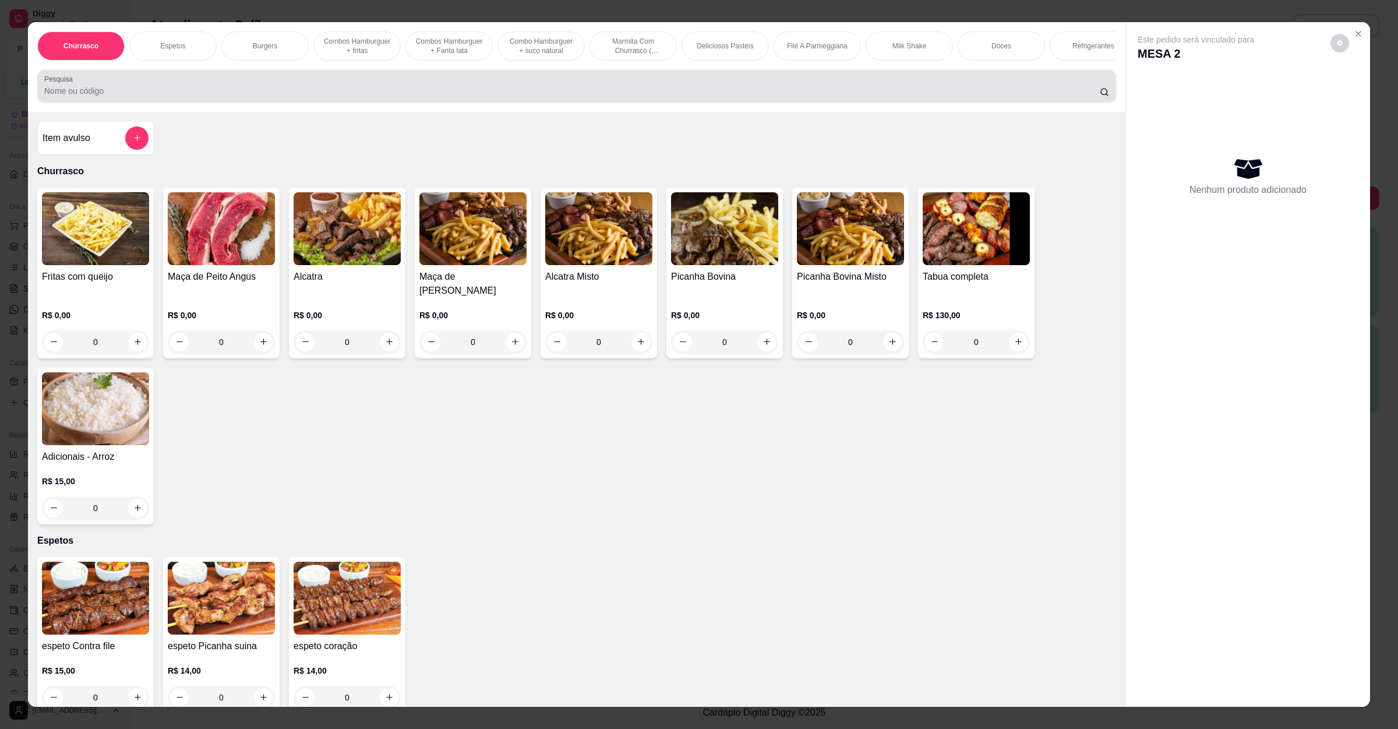
click at [513, 103] on div "Pesquisa" at bounding box center [576, 86] width 1079 height 33
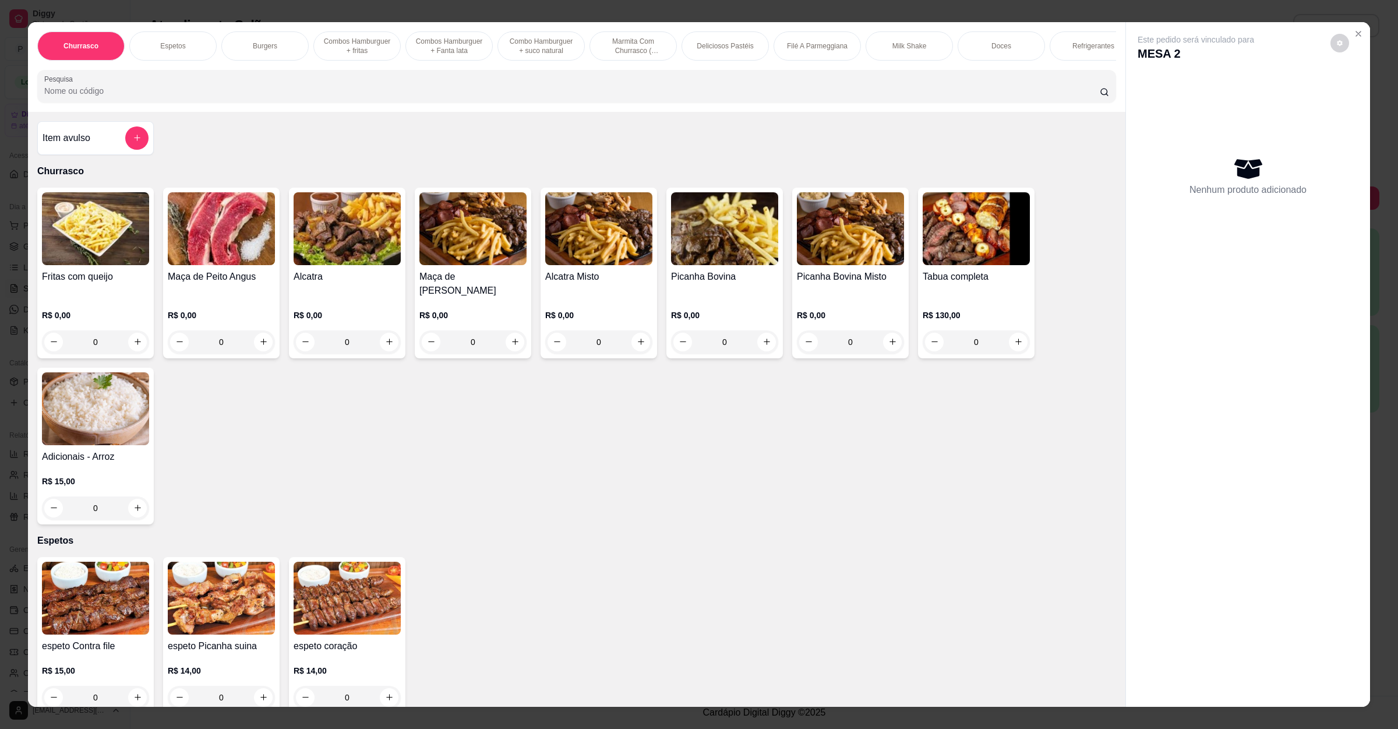
click at [513, 97] on input "Pesquisa" at bounding box center [572, 91] width 1056 height 12
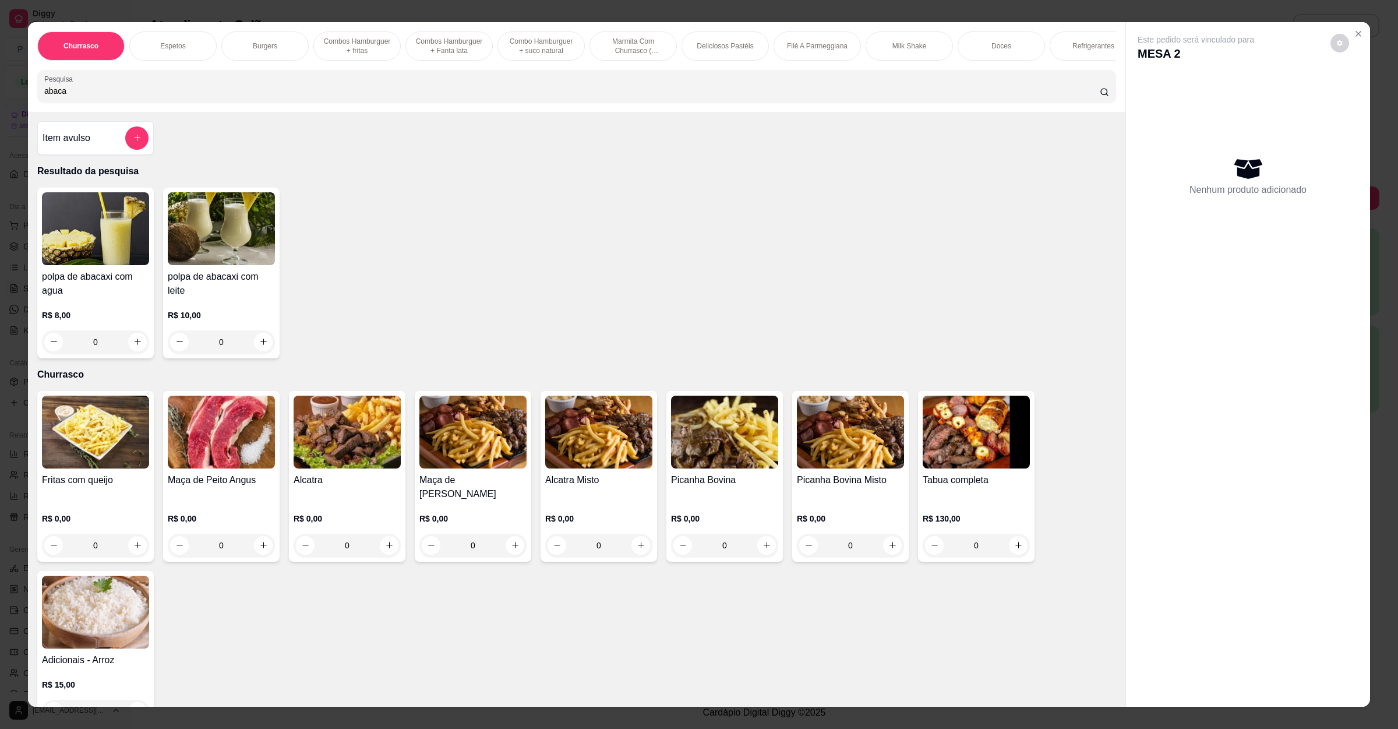
click at [82, 265] on img at bounding box center [95, 228] width 107 height 73
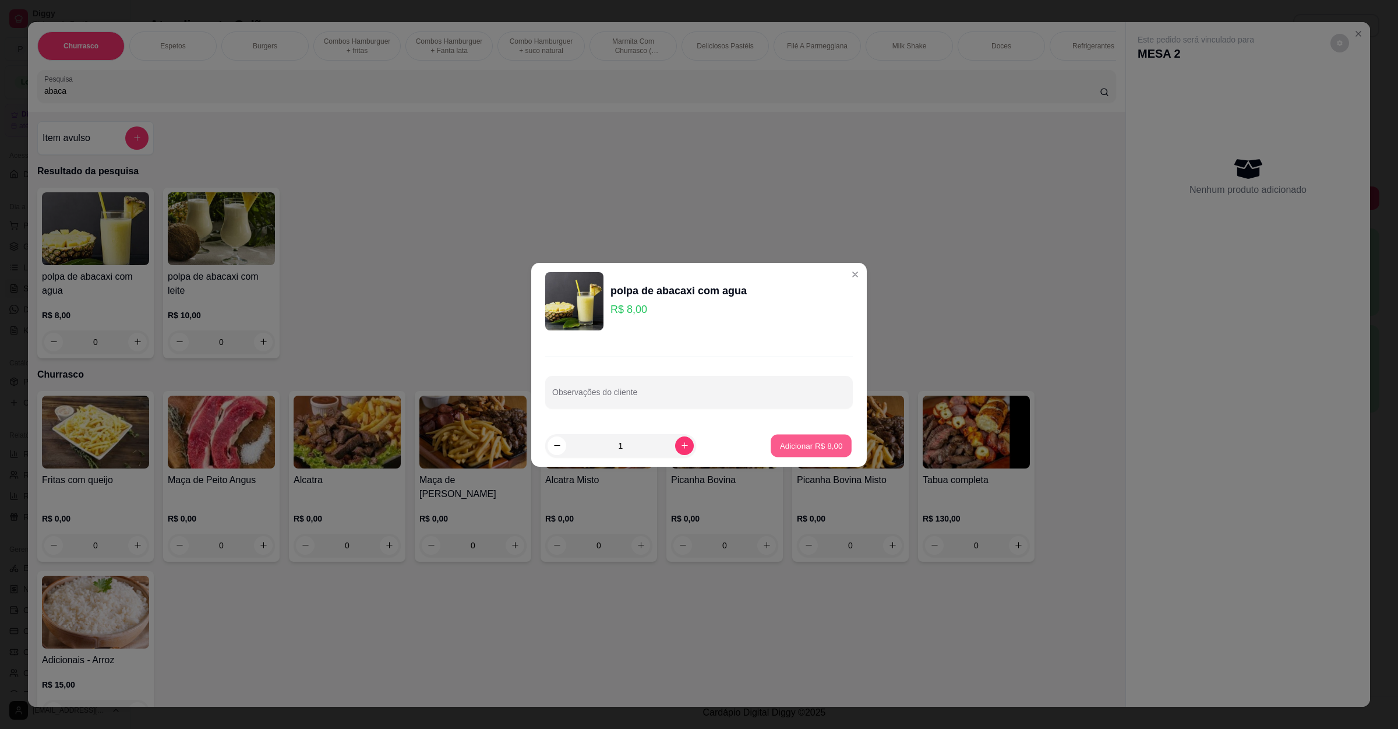
click at [780, 445] on p "Adicionar R$ 8,00" at bounding box center [811, 445] width 63 height 11
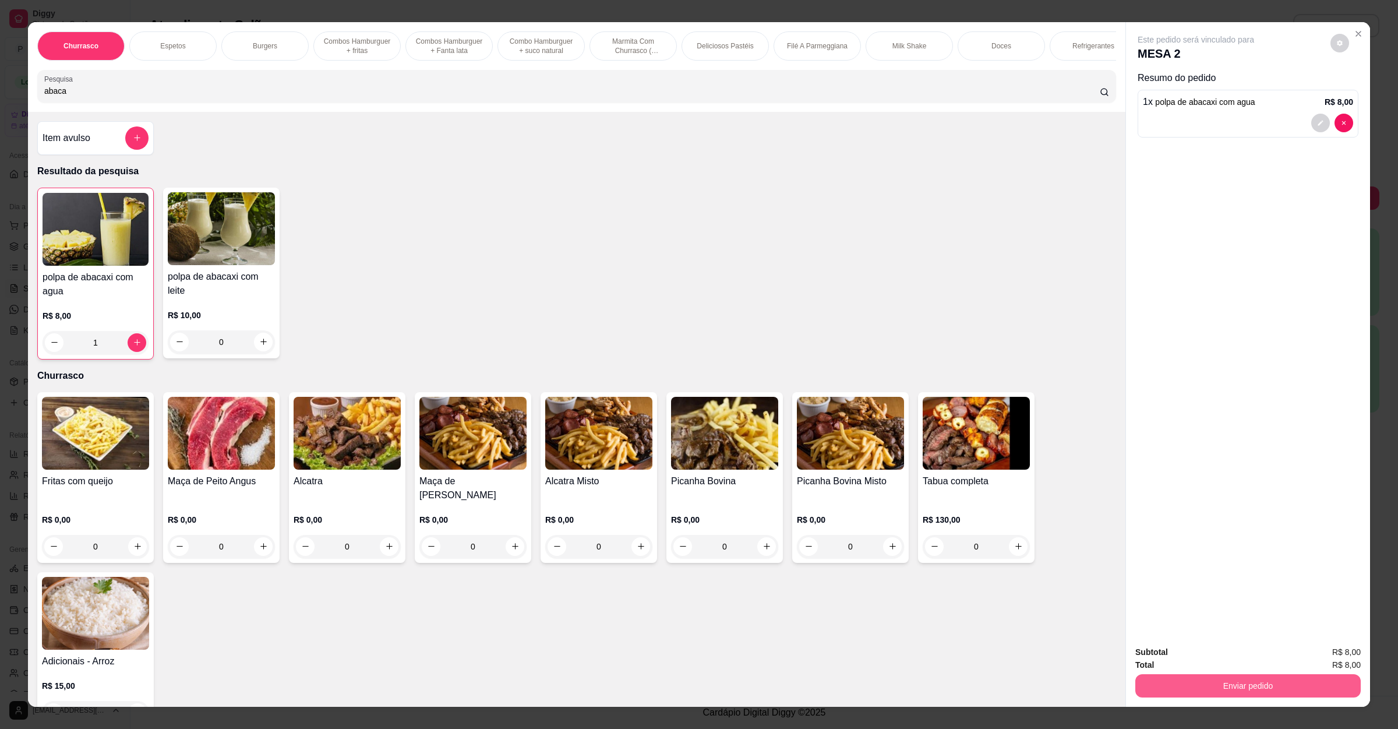
click at [1214, 682] on button "Enviar pedido" at bounding box center [1248, 685] width 225 height 23
click at [1334, 661] on button "Enviar pedido" at bounding box center [1329, 657] width 66 height 22
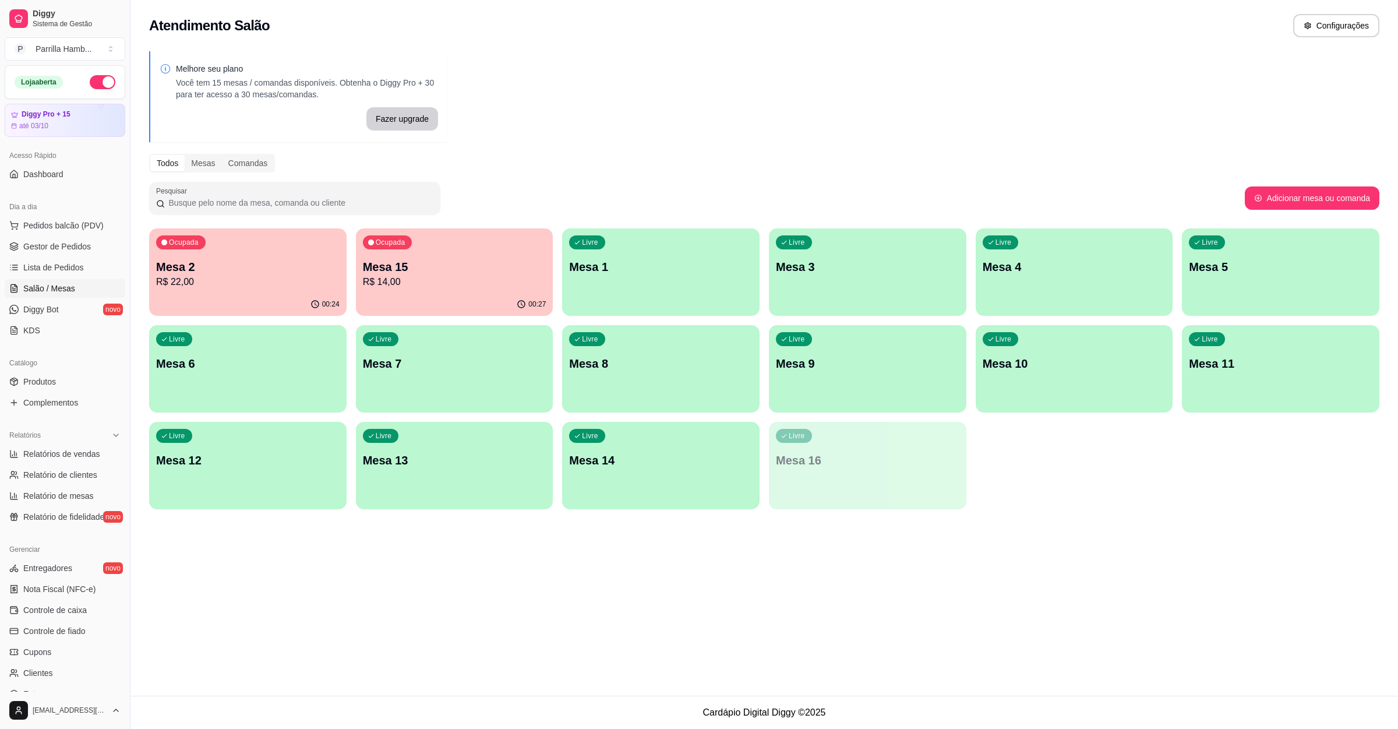
click at [298, 286] on p "R$ 22,00" at bounding box center [248, 282] width 184 height 14
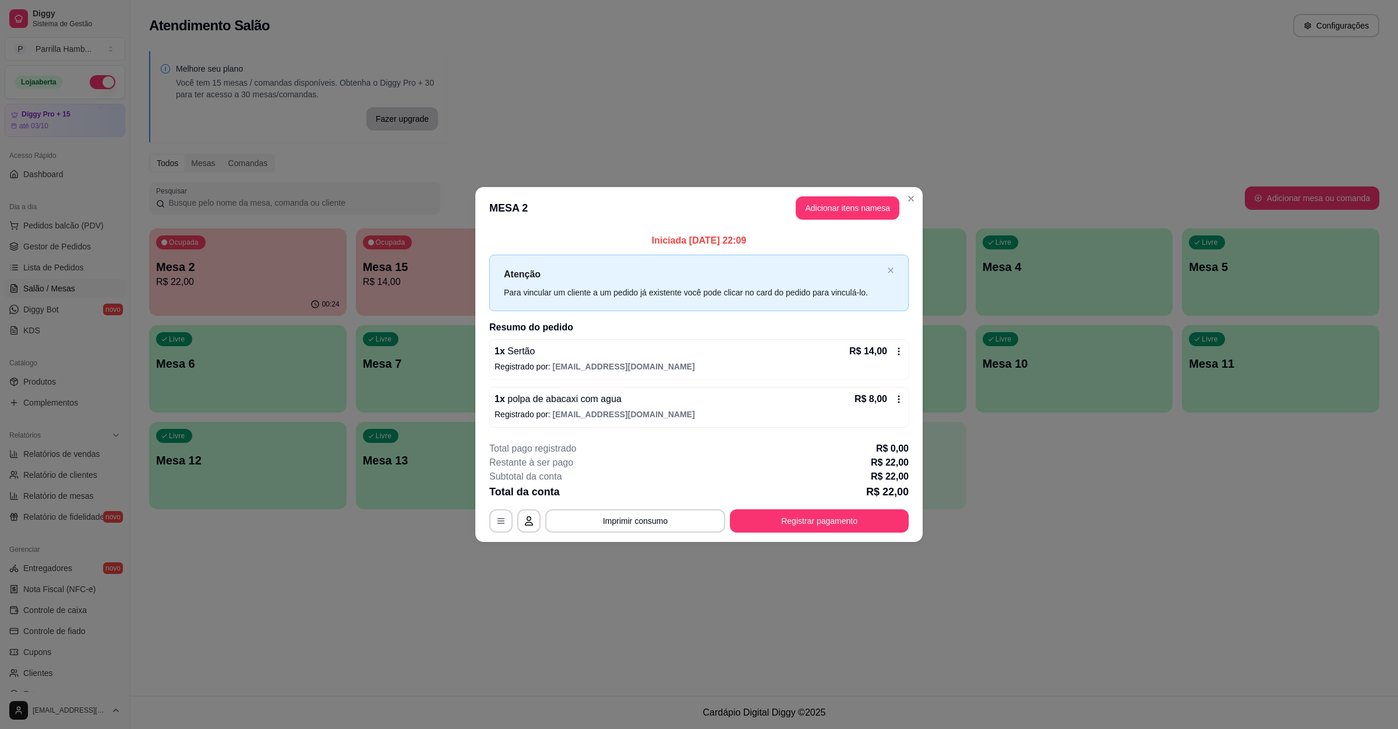
click at [797, 518] on button "Registrar pagamento" at bounding box center [819, 520] width 179 height 23
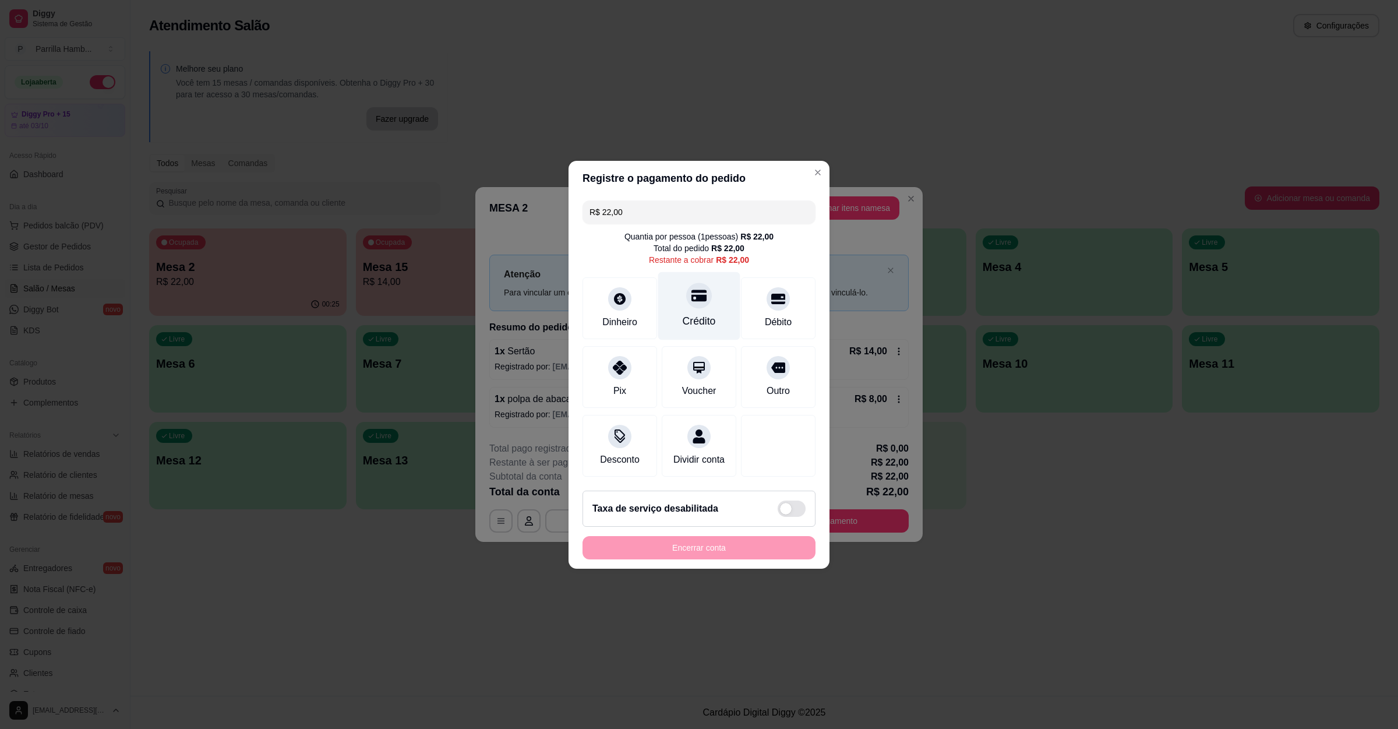
click at [675, 280] on div "Crédito" at bounding box center [699, 306] width 82 height 68
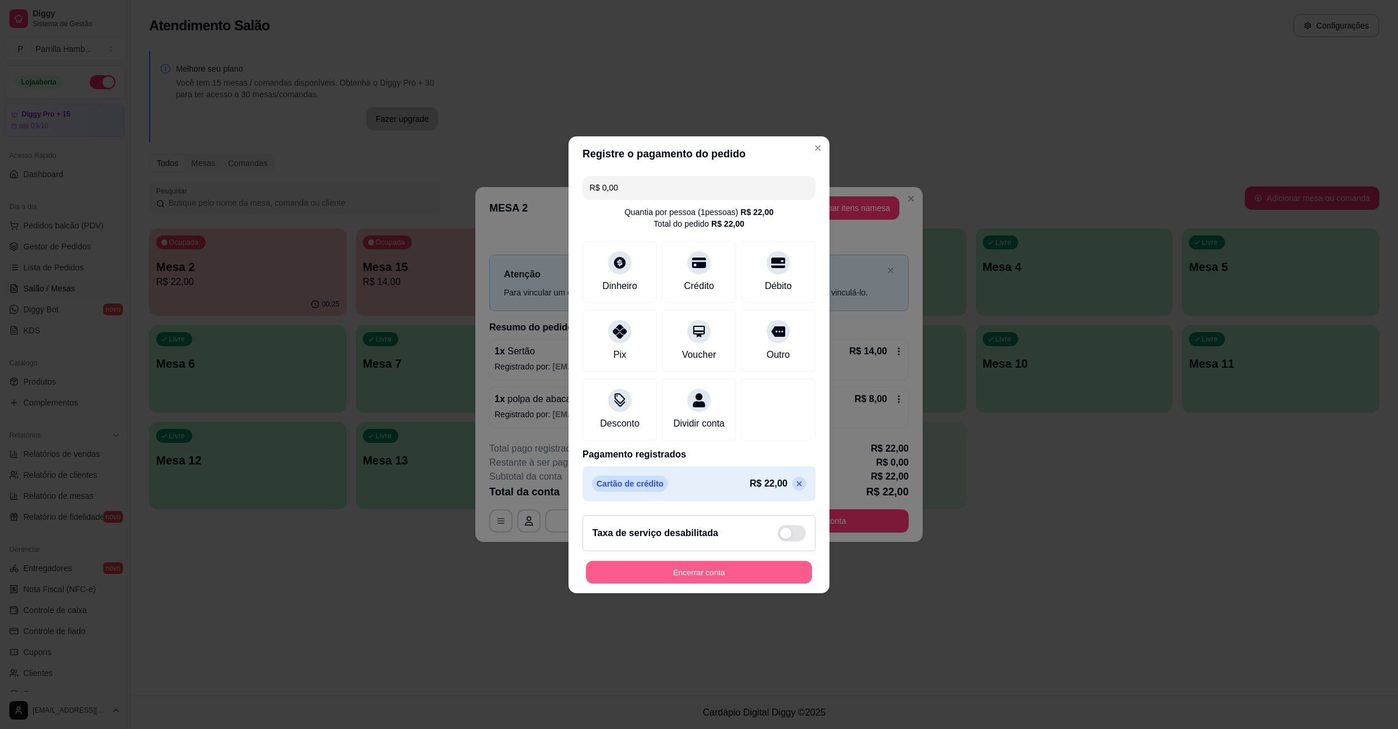
click at [734, 583] on button "Encerrar conta" at bounding box center [699, 572] width 226 height 23
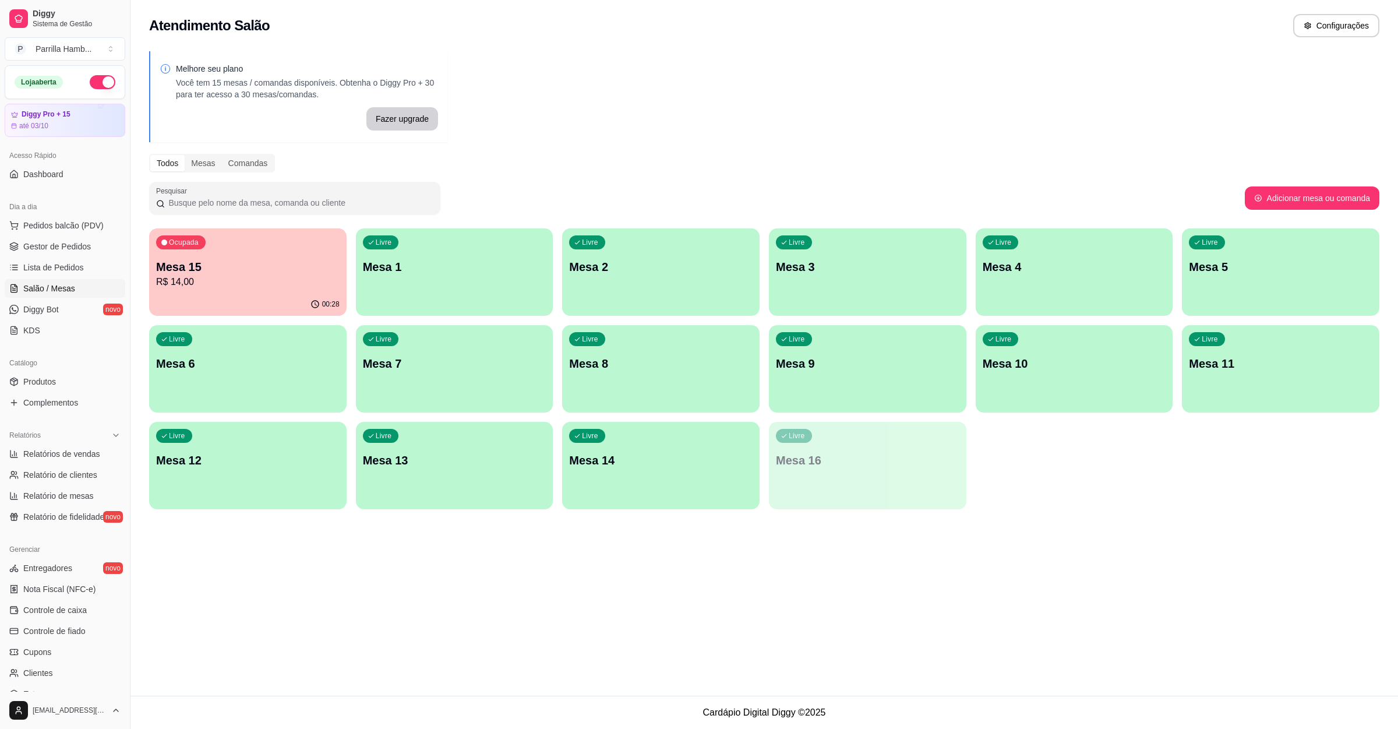
click at [251, 284] on p "R$ 14,00" at bounding box center [248, 282] width 184 height 14
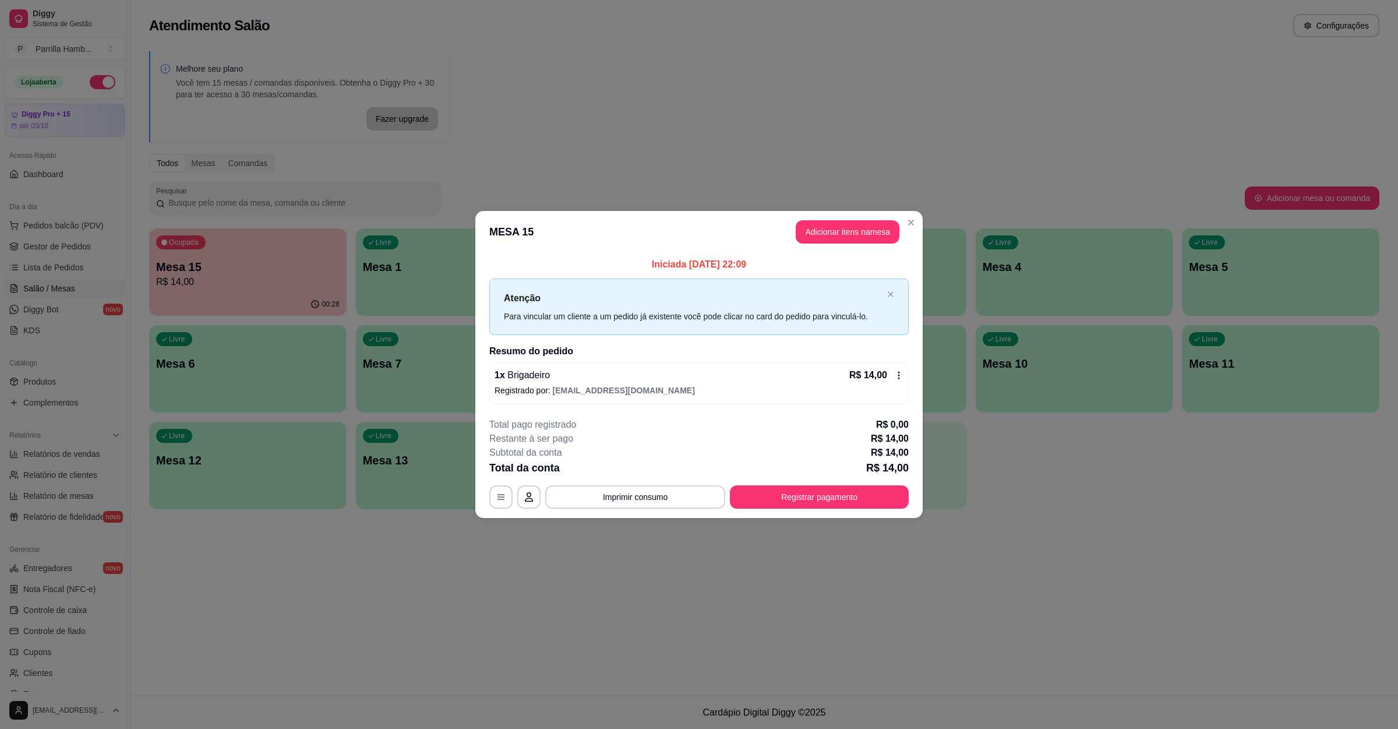
click at [850, 511] on footer "**********" at bounding box center [698, 463] width 447 height 110
click at [850, 495] on button "Registrar pagamento" at bounding box center [819, 496] width 179 height 23
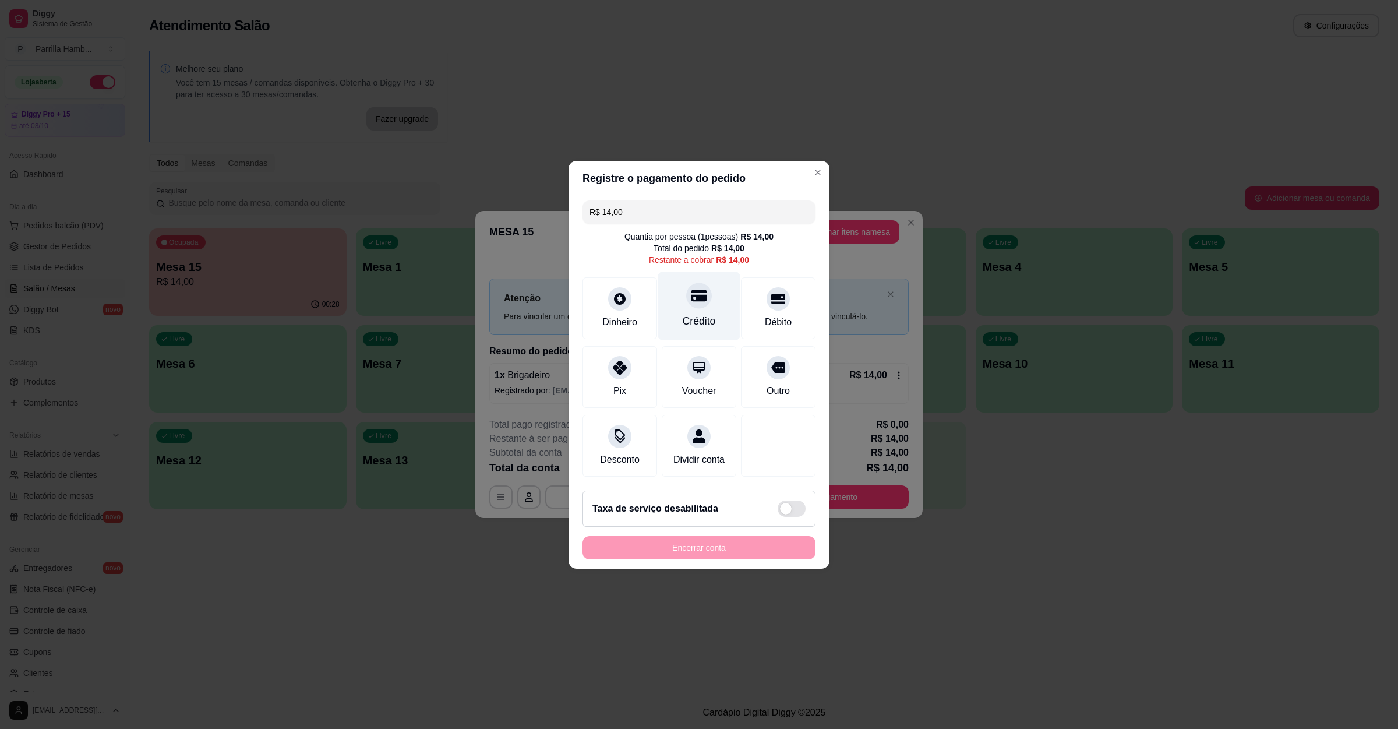
click at [685, 279] on div "Crédito" at bounding box center [699, 306] width 82 height 68
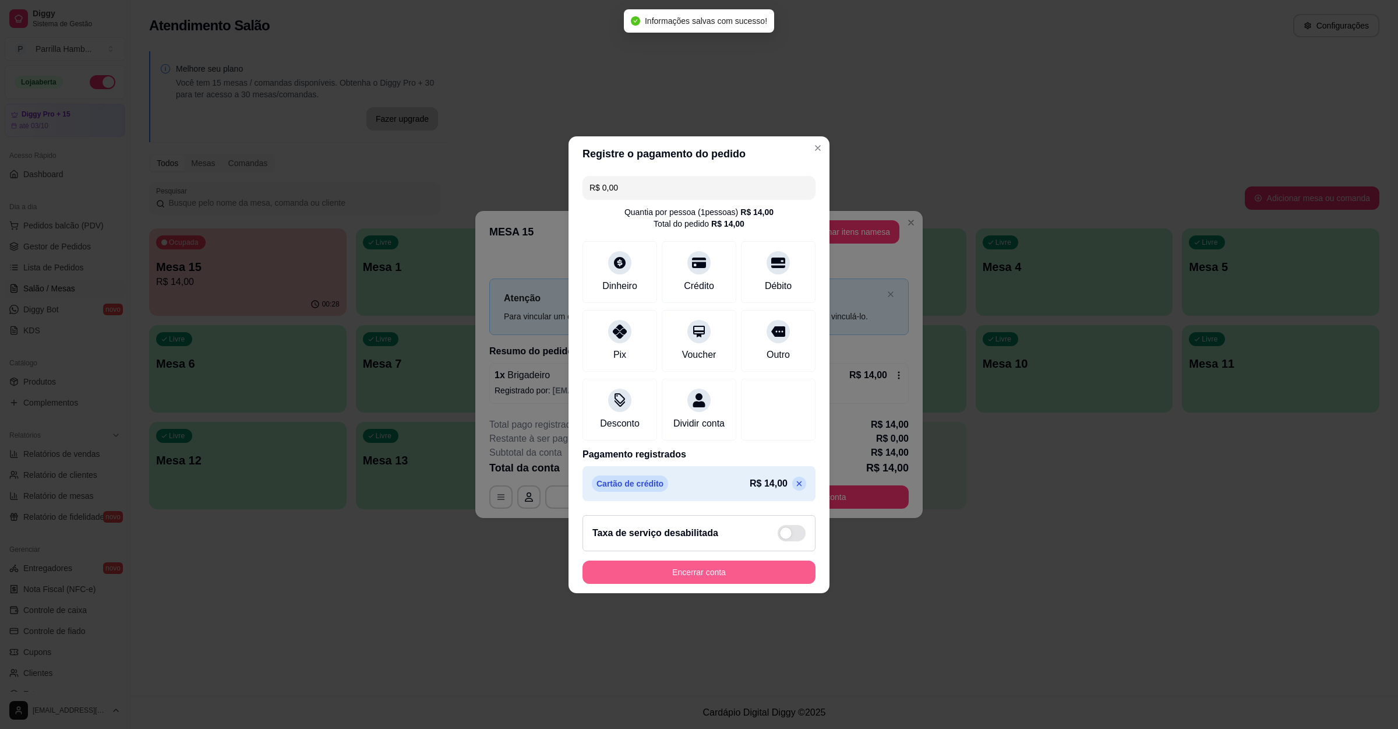
click at [703, 579] on button "Encerrar conta" at bounding box center [699, 572] width 233 height 23
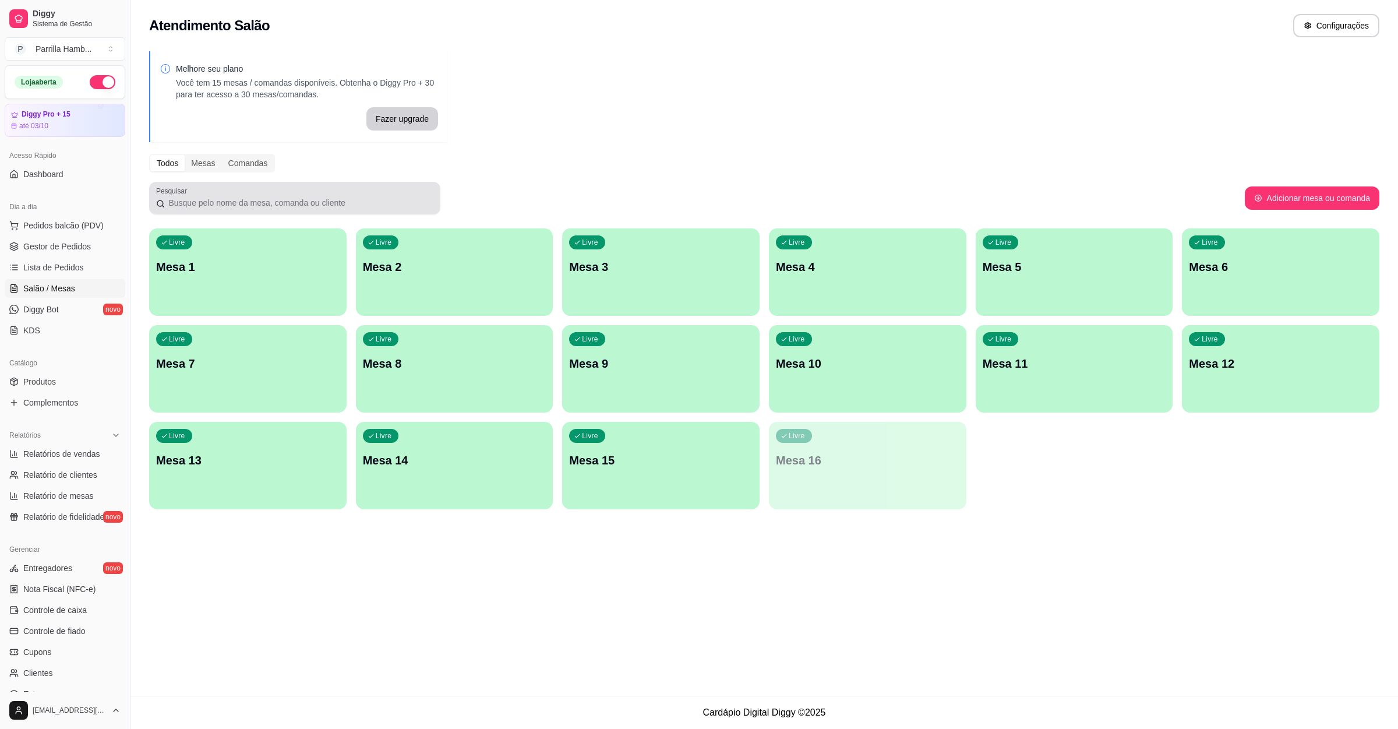
click at [309, 198] on input "Pesquisar" at bounding box center [299, 203] width 269 height 12
click at [50, 244] on span "Gestor de Pedidos" at bounding box center [57, 247] width 68 height 12
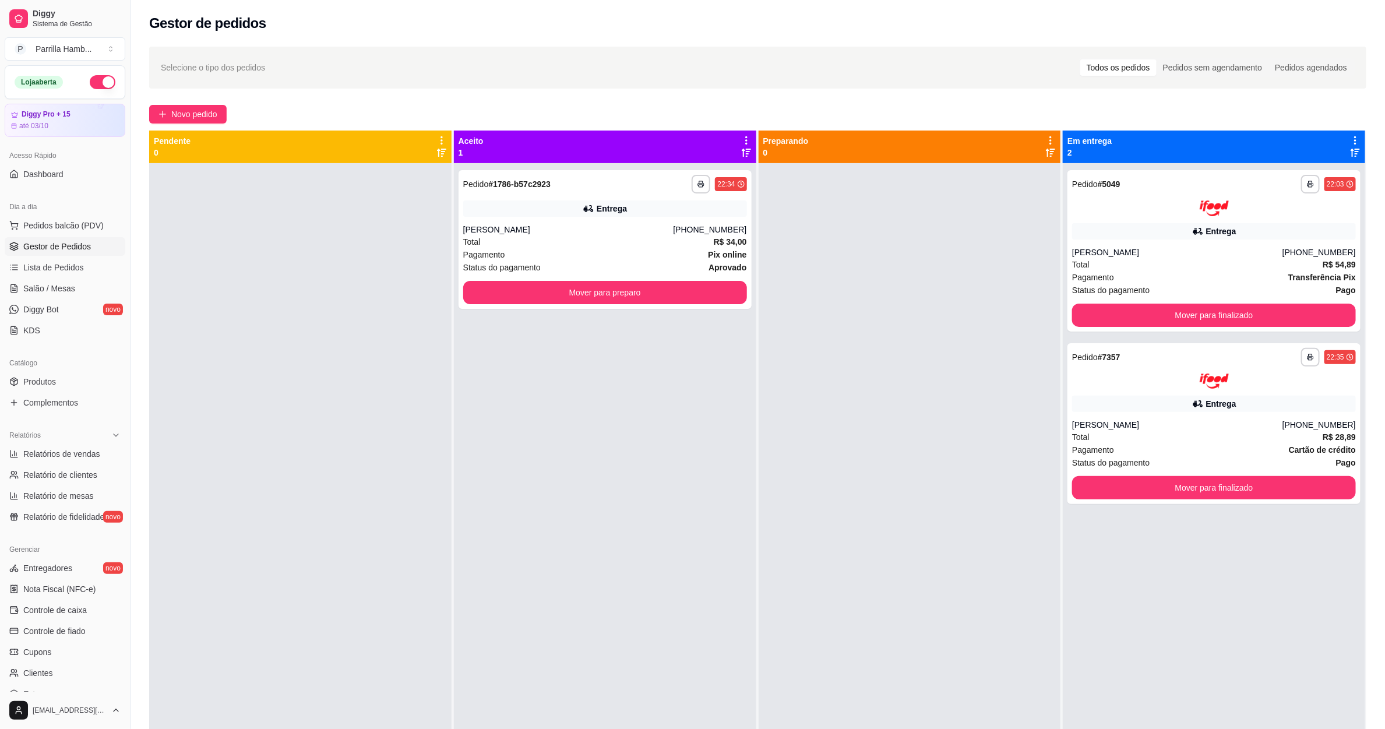
click at [570, 318] on div "**********" at bounding box center [605, 527] width 302 height 729
click at [604, 290] on button "Mover para preparo" at bounding box center [605, 292] width 284 height 23
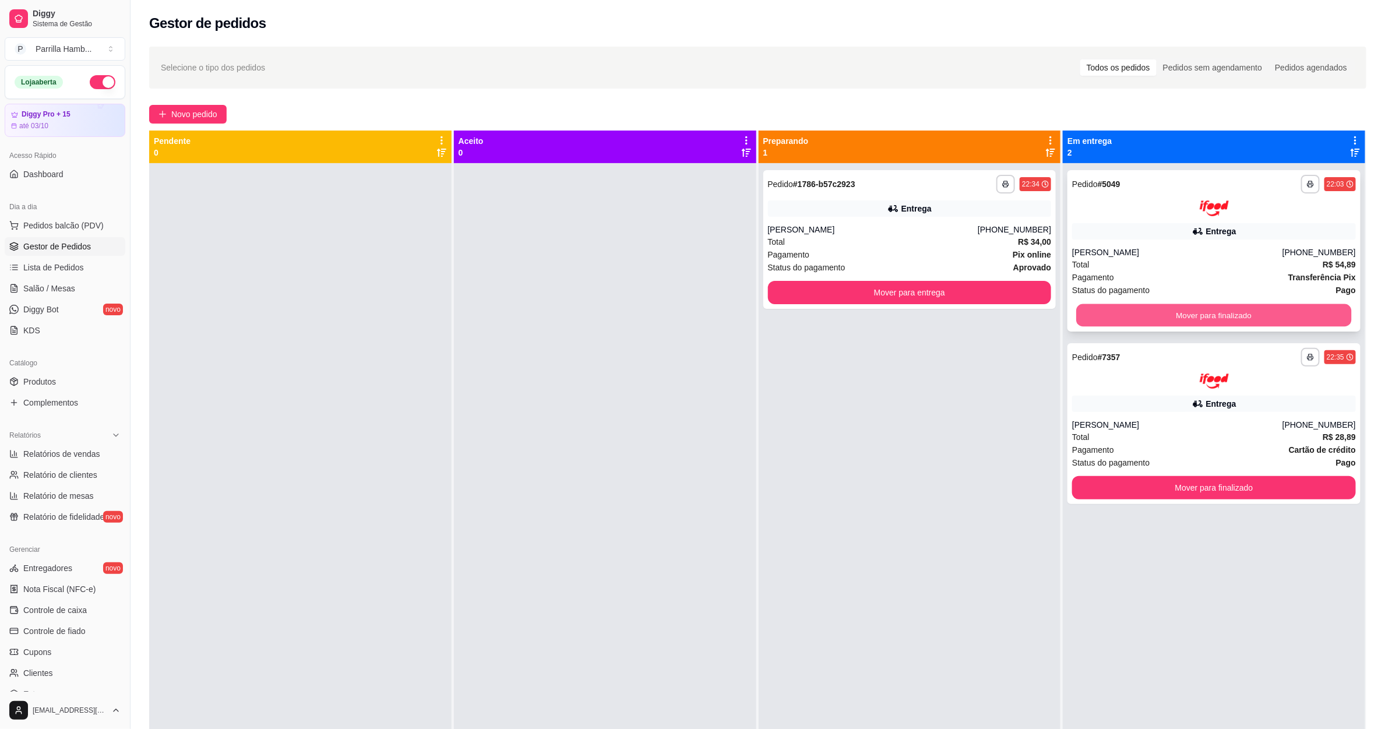
click at [1239, 311] on button "Mover para finalizado" at bounding box center [1214, 315] width 275 height 23
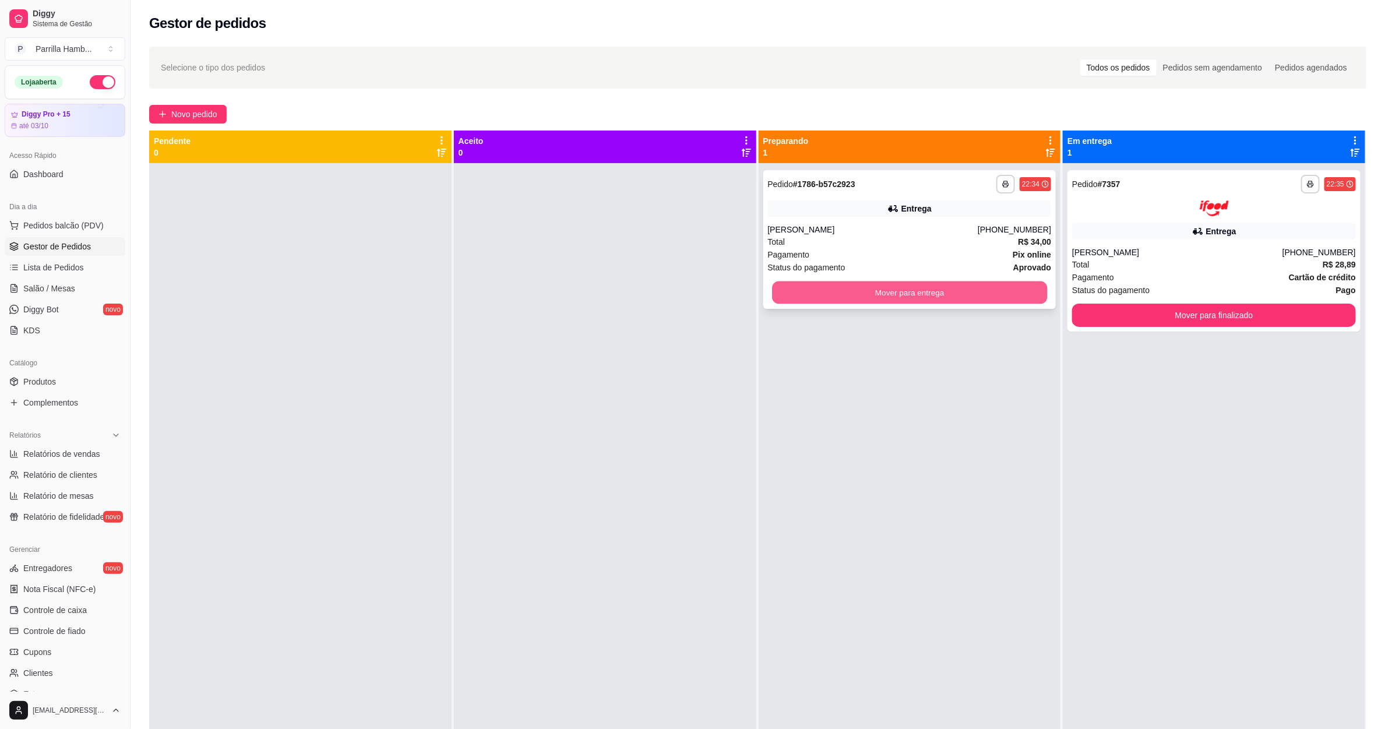
click at [1014, 290] on button "Mover para entrega" at bounding box center [909, 292] width 275 height 23
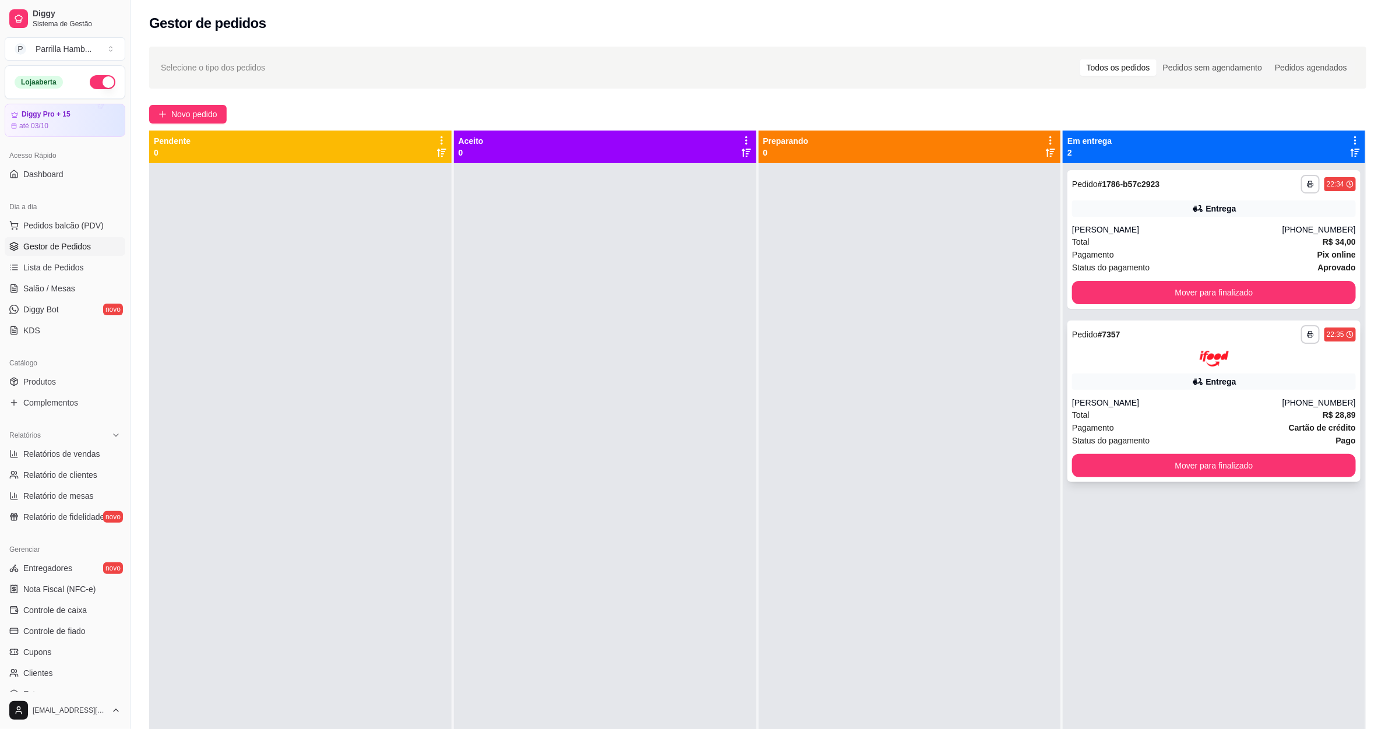
click at [1274, 313] on div "**********" at bounding box center [1214, 527] width 302 height 729
click at [1242, 292] on button "Mover para finalizado" at bounding box center [1214, 292] width 284 height 23
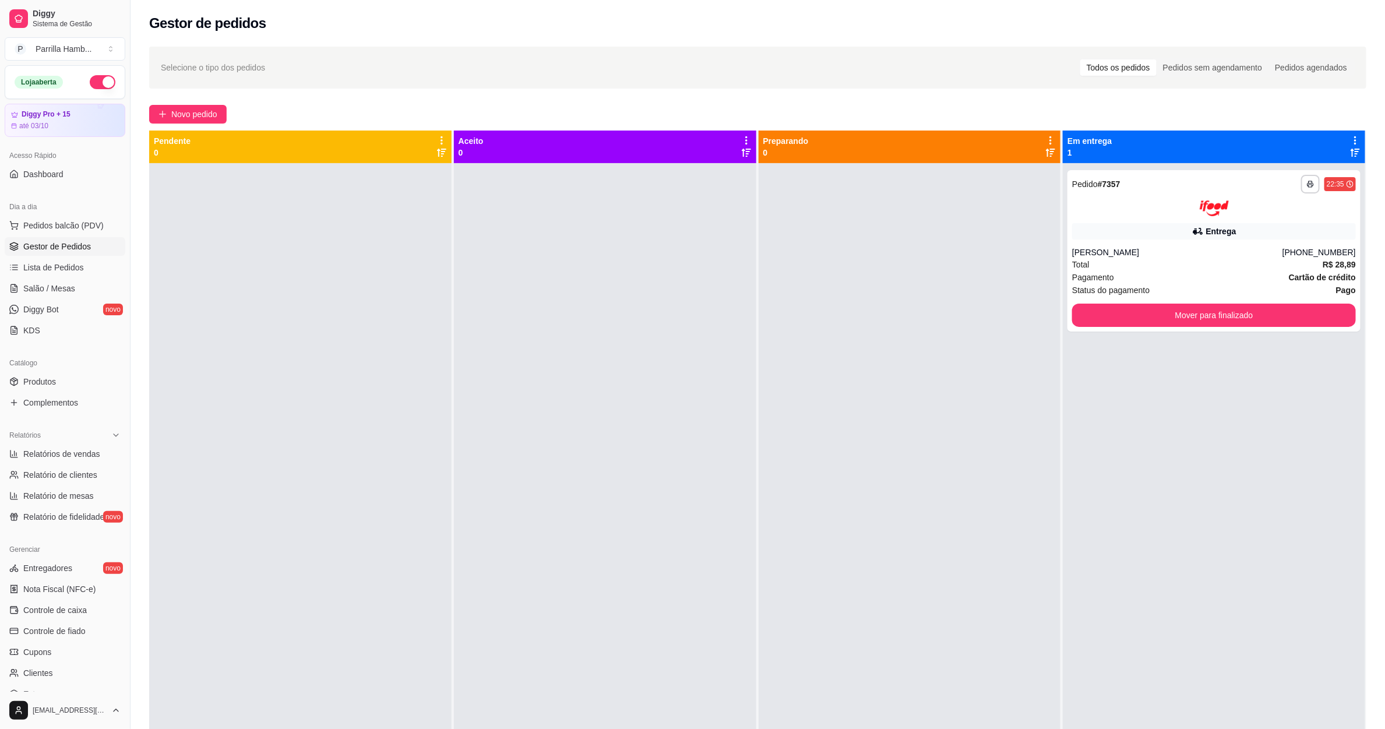
click at [1242, 292] on div "Status do pagamento Pago" at bounding box center [1214, 290] width 284 height 13
click at [1235, 313] on button "Mover para finalizado" at bounding box center [1214, 315] width 275 height 23
click at [1235, 313] on div "Mover para finalizado" at bounding box center [1214, 315] width 284 height 23
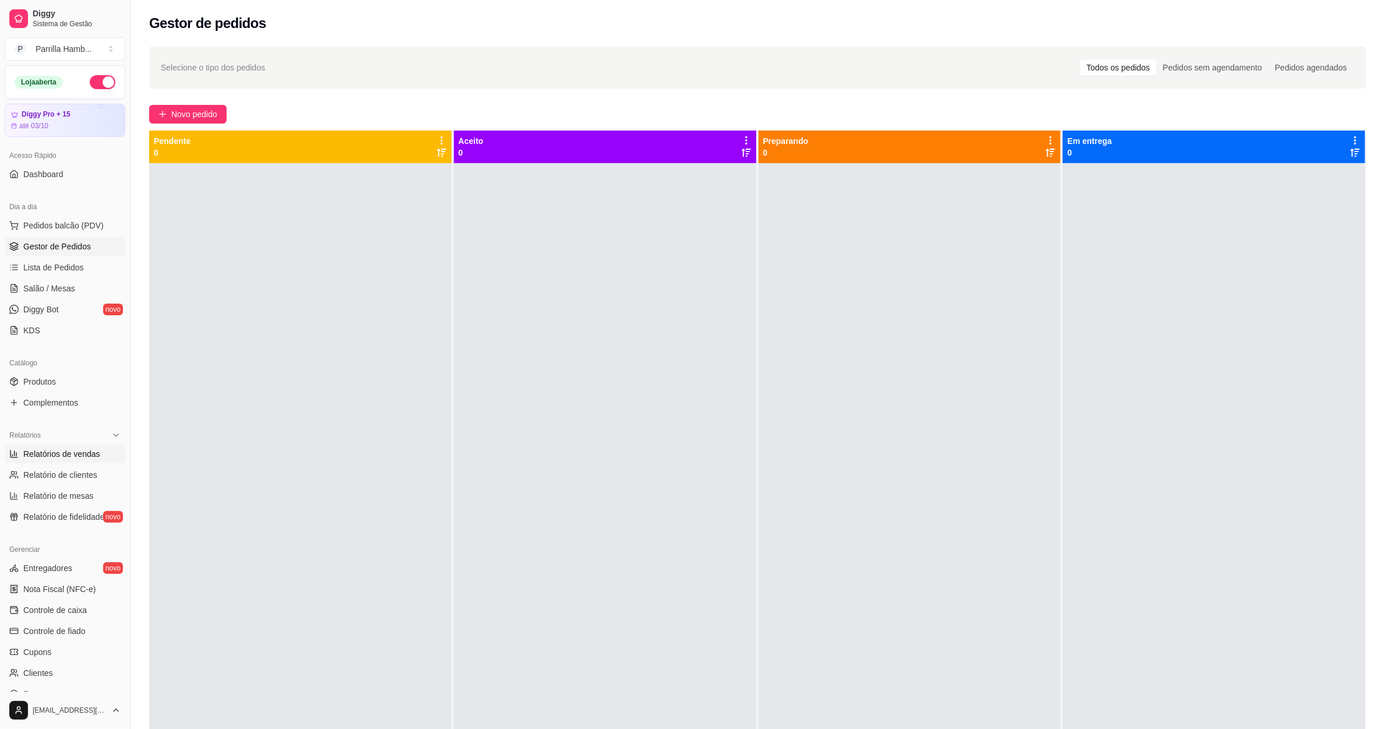
click at [74, 446] on link "Relatórios de vendas" at bounding box center [65, 454] width 121 height 19
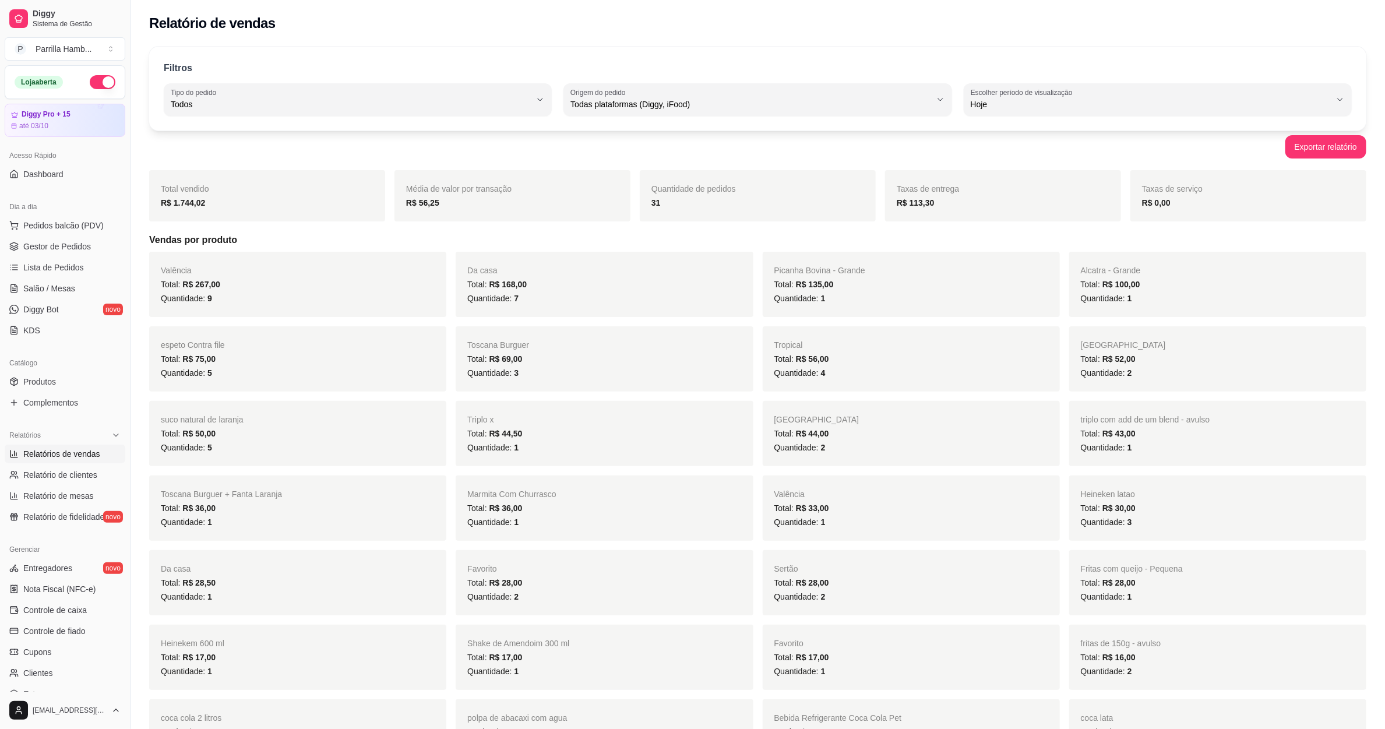
click at [409, 109] on span "Todos" at bounding box center [351, 104] width 360 height 12
click at [336, 147] on span "Entrega" at bounding box center [353, 151] width 344 height 11
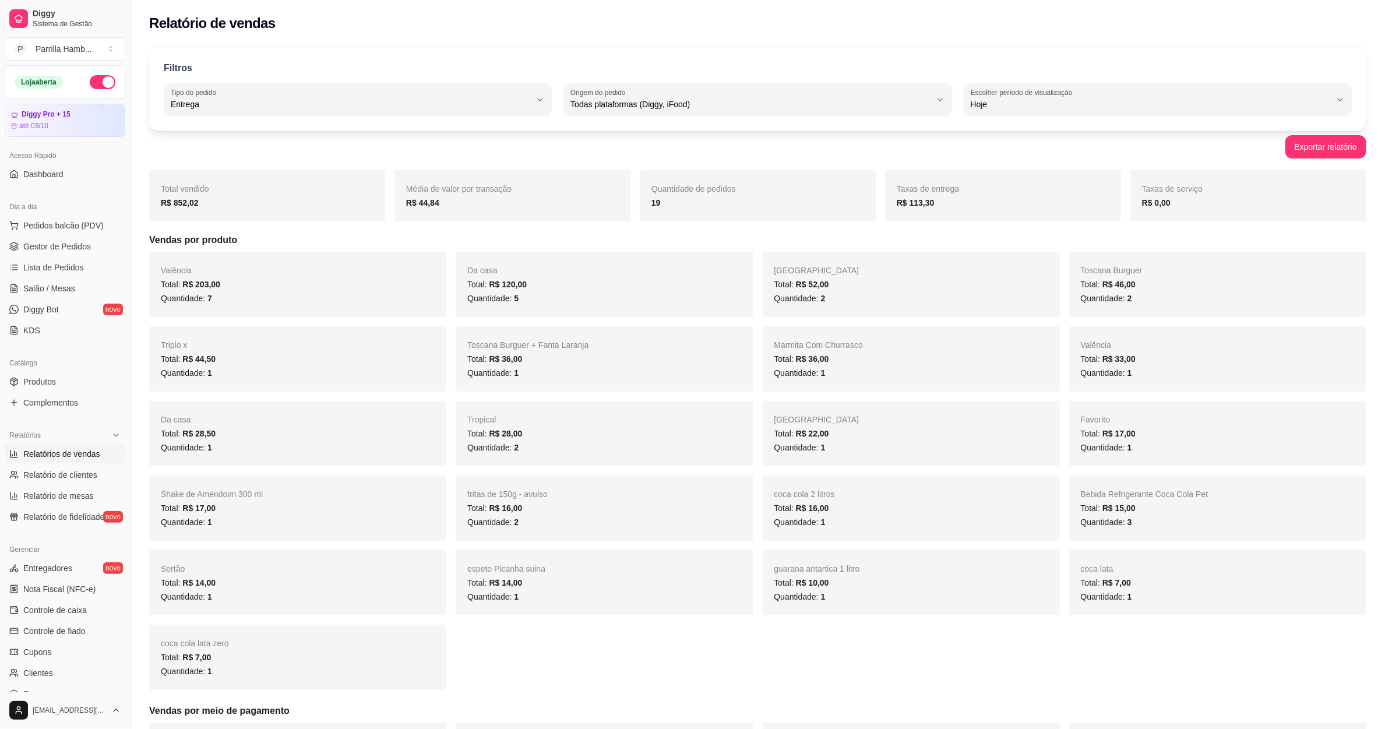
click at [723, 222] on div "Total vendido R$ 852,02 Média de valor por transação R$ 44,84 Quantidade de ped…" at bounding box center [757, 553] width 1217 height 767
click at [69, 287] on span "Salão / Mesas" at bounding box center [49, 289] width 52 height 12
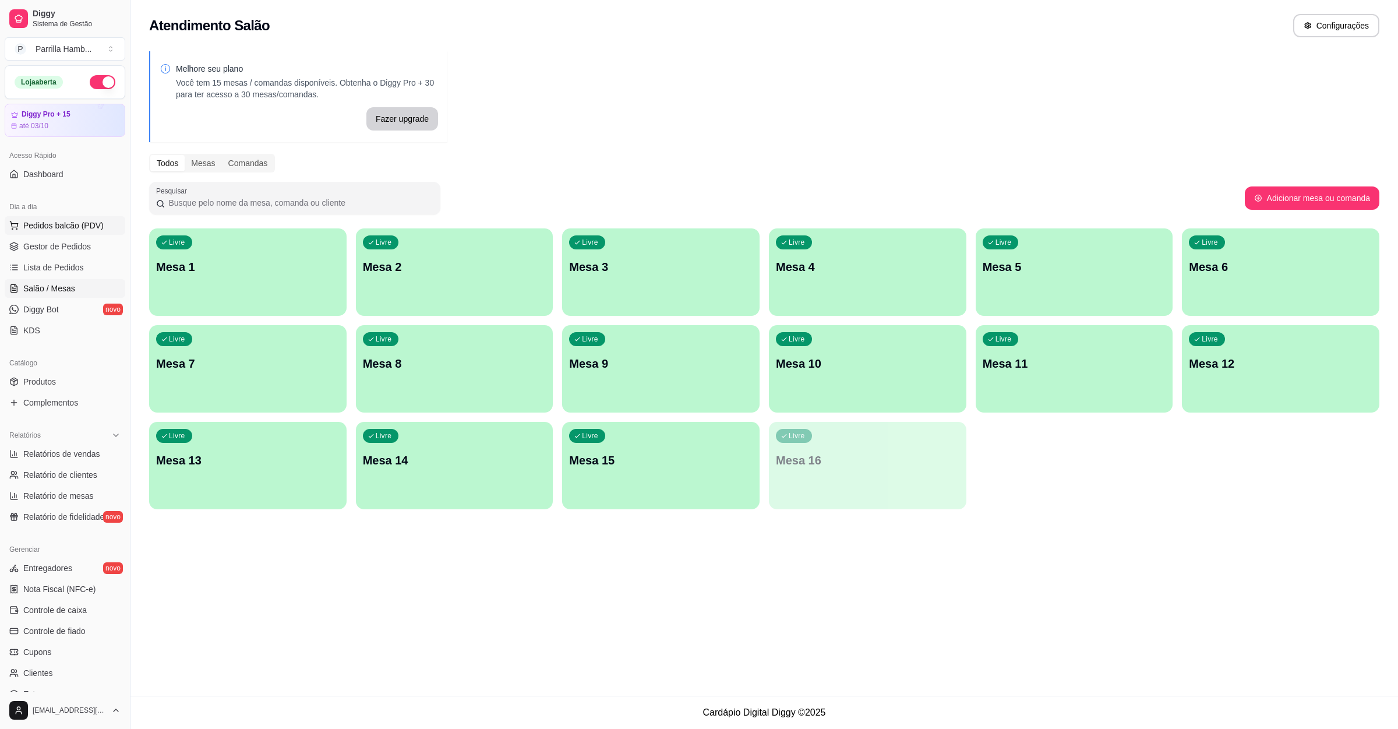
click at [69, 219] on button "Pedidos balcão (PDV)" at bounding box center [65, 225] width 121 height 19
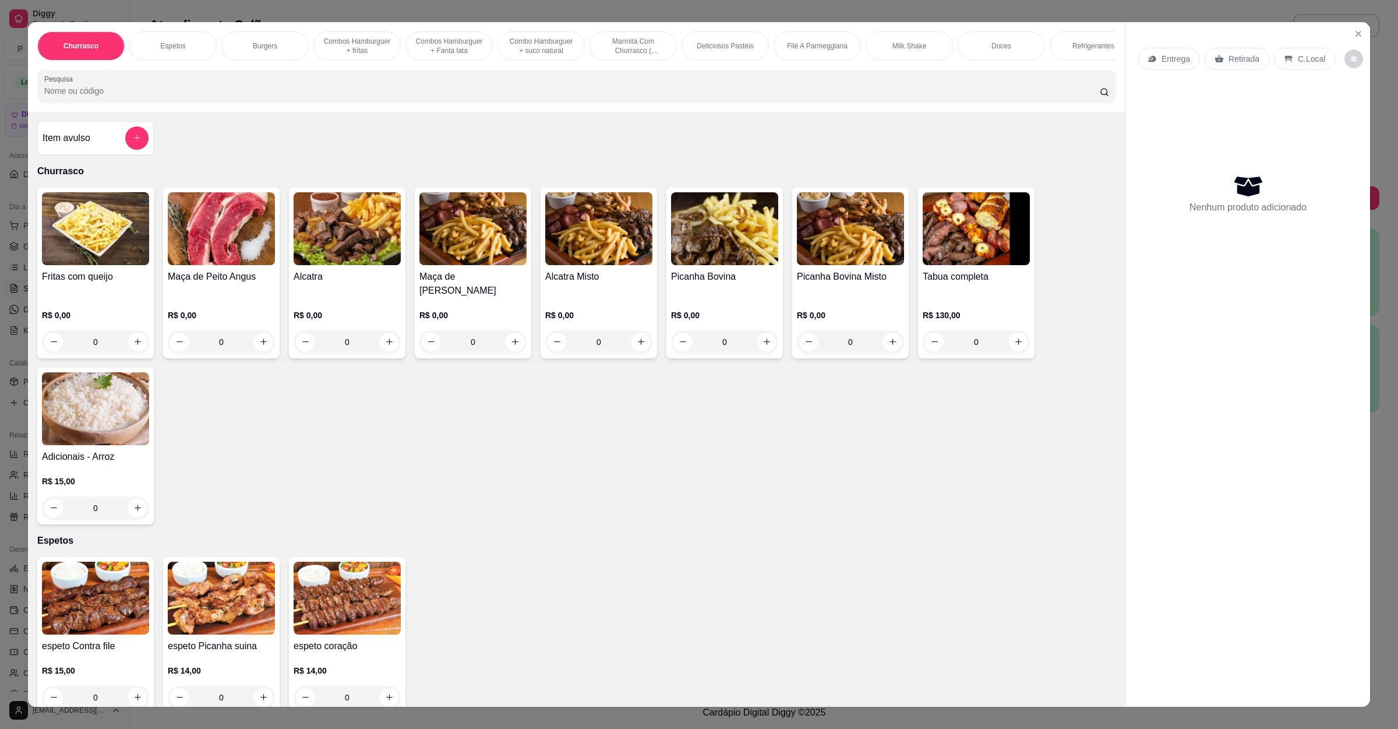
click at [387, 97] on input "Pesquisa" at bounding box center [572, 91] width 1056 height 12
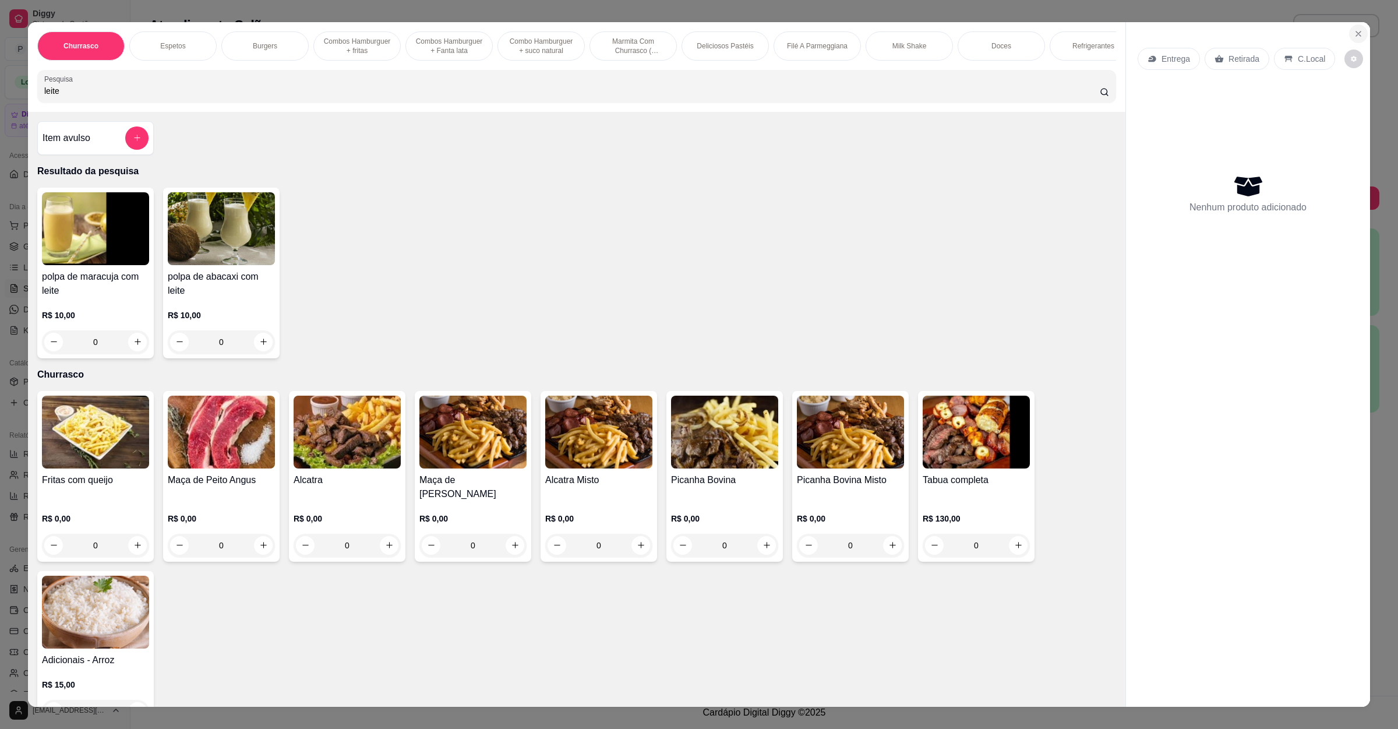
click at [1355, 41] on button "Close" at bounding box center [1358, 33] width 19 height 19
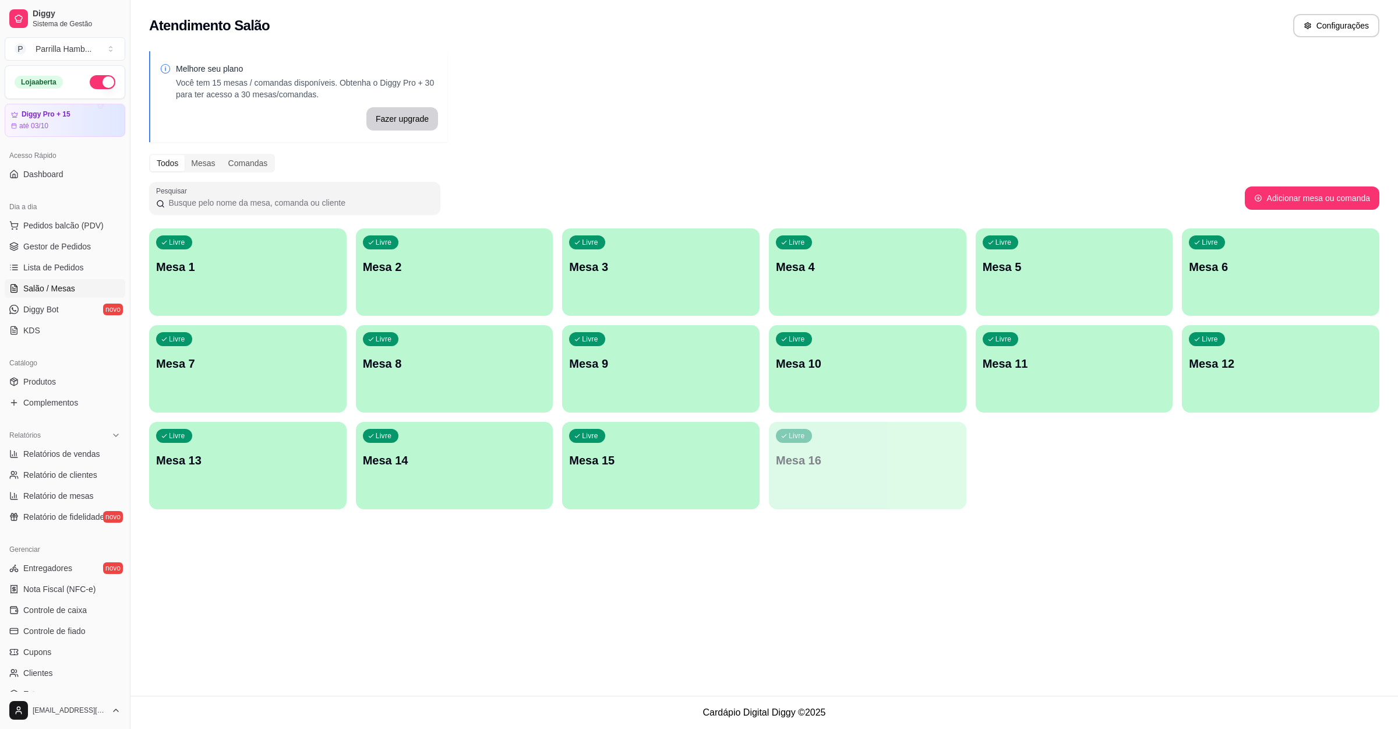
click at [41, 257] on ul "Pedidos balcão (PDV) Gestor de Pedidos Lista de Pedidos Salão / Mesas Diggy Bot…" at bounding box center [65, 278] width 121 height 124
click at [48, 253] on link "Gestor de Pedidos" at bounding box center [65, 246] width 121 height 19
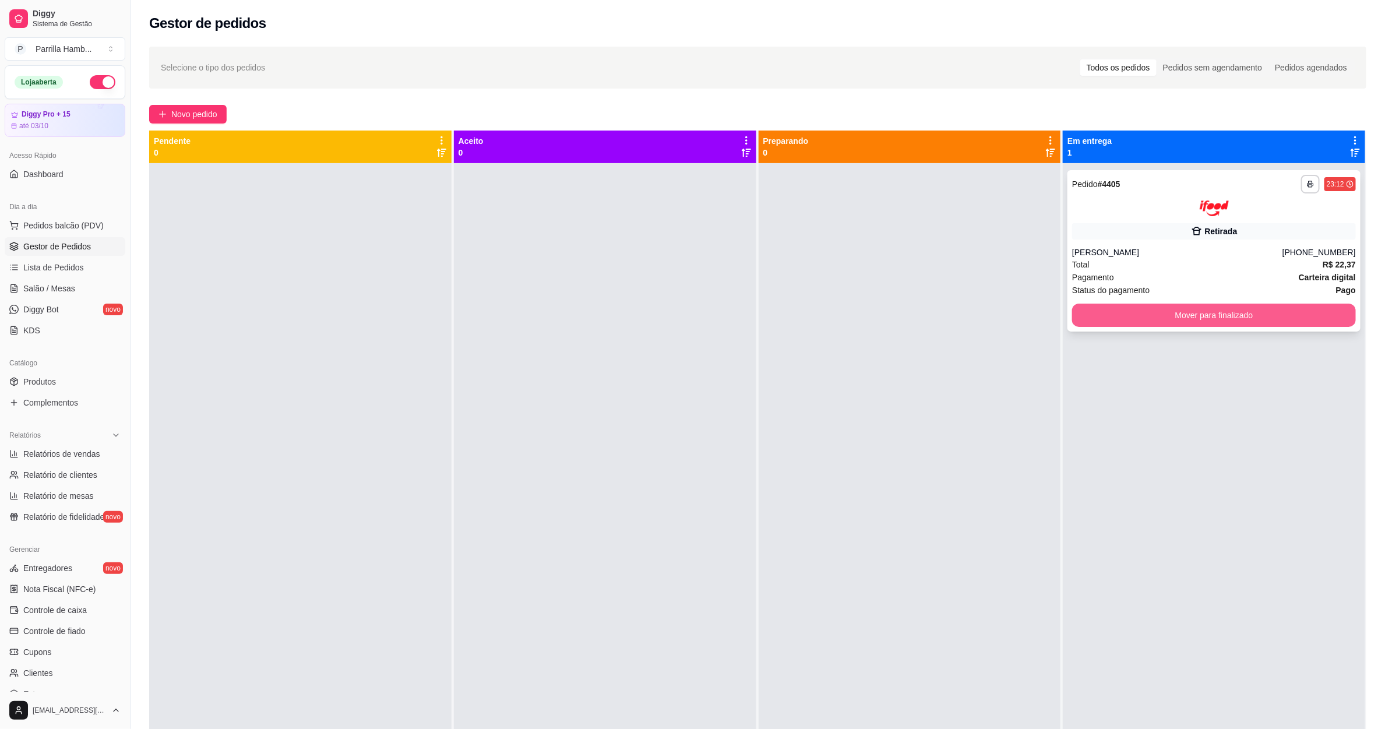
click at [1158, 306] on button "Mover para finalizado" at bounding box center [1214, 315] width 284 height 23
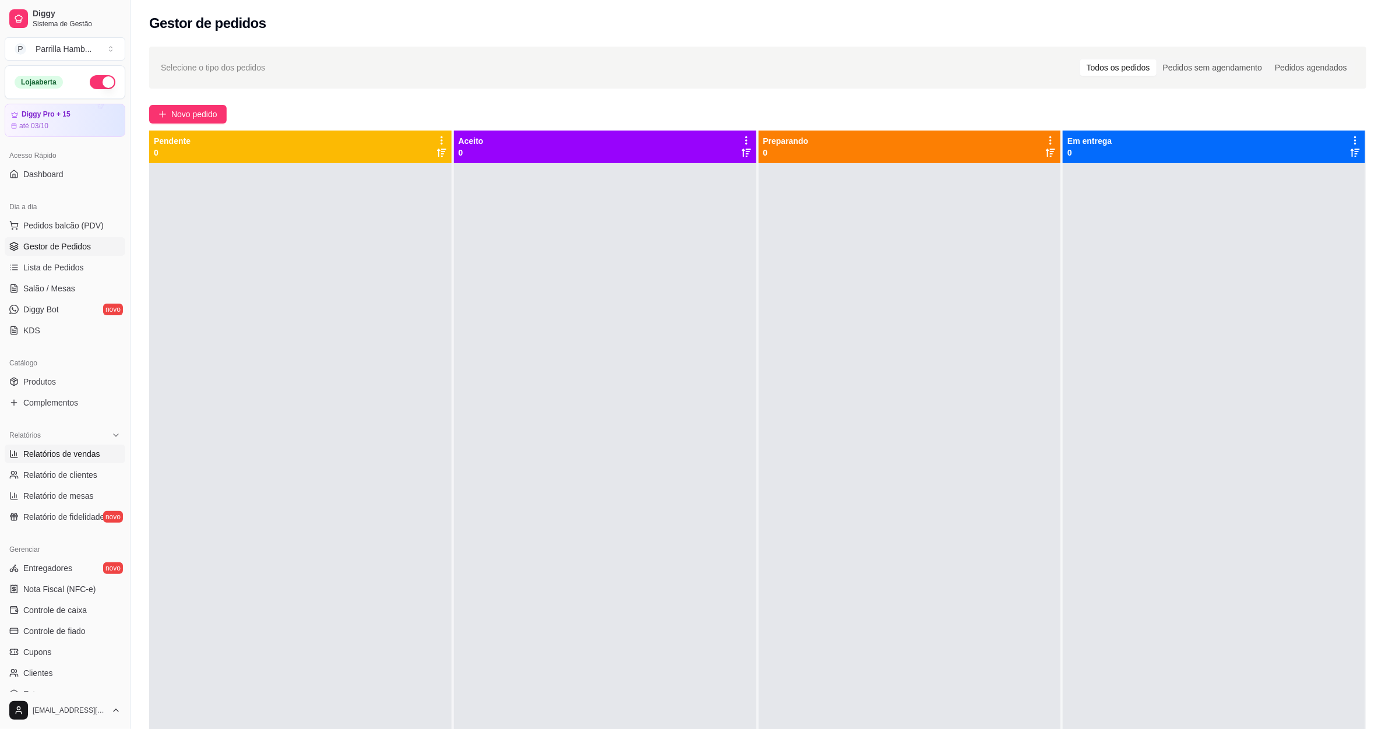
click at [20, 456] on link "Relatórios de vendas" at bounding box center [65, 454] width 121 height 19
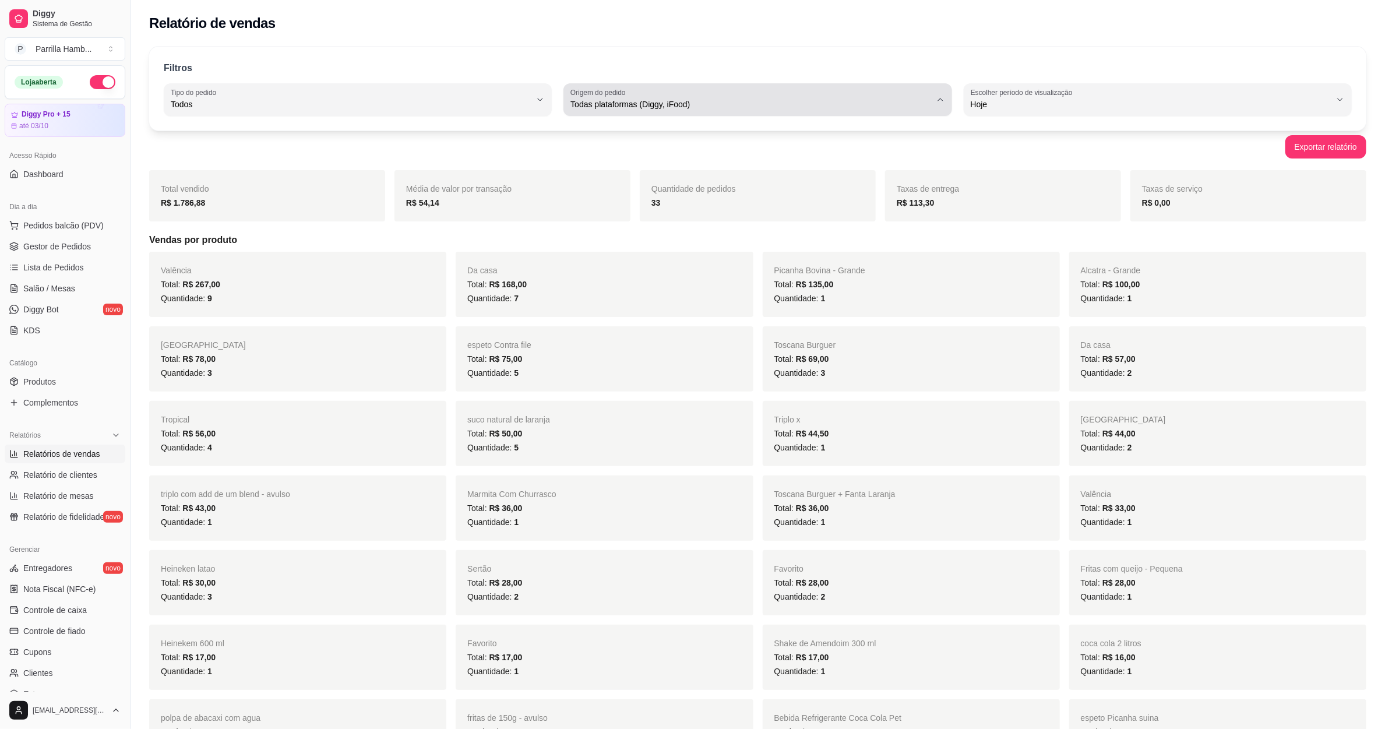
click at [639, 109] on span "Todas plataformas (Diggy, iFood)" at bounding box center [750, 104] width 360 height 12
click at [642, 149] on span "Diggy" at bounding box center [752, 151] width 344 height 11
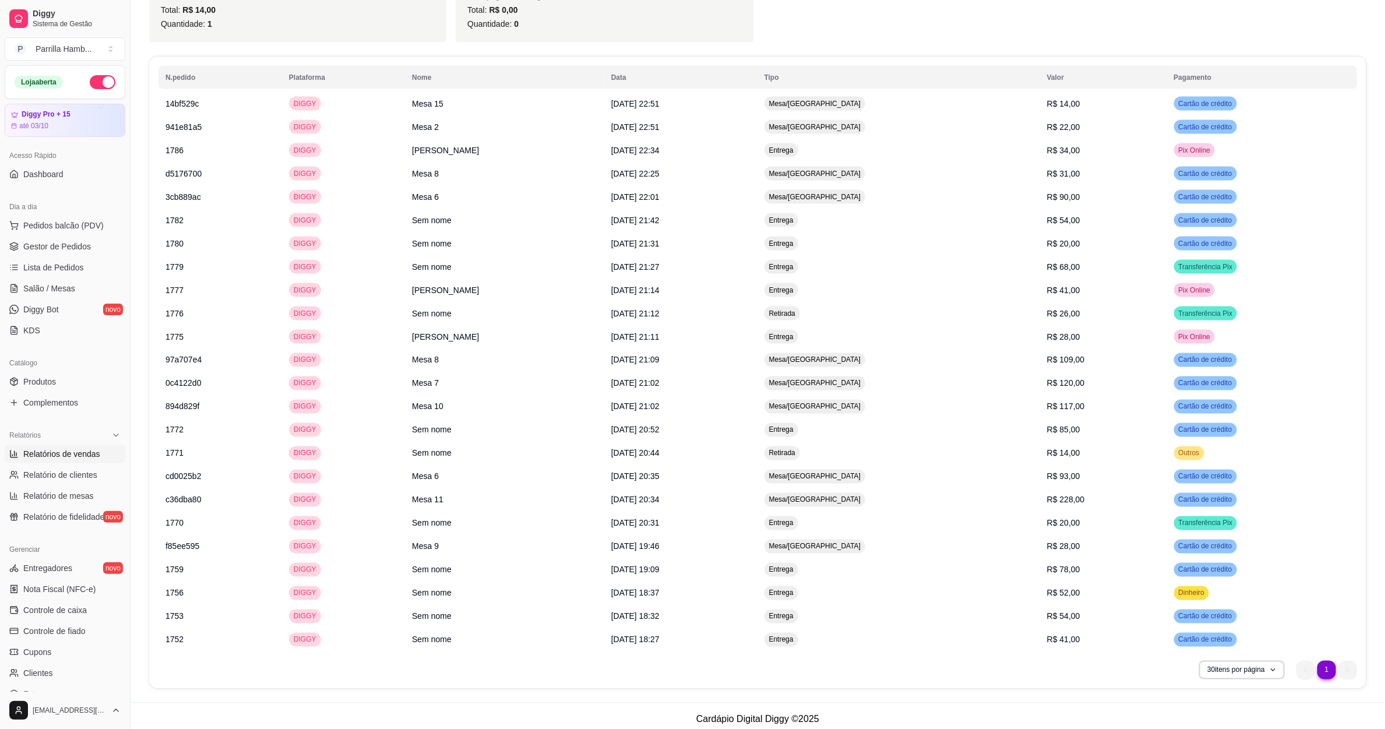
scroll to position [1051, 0]
